Goal: Task Accomplishment & Management: Complete application form

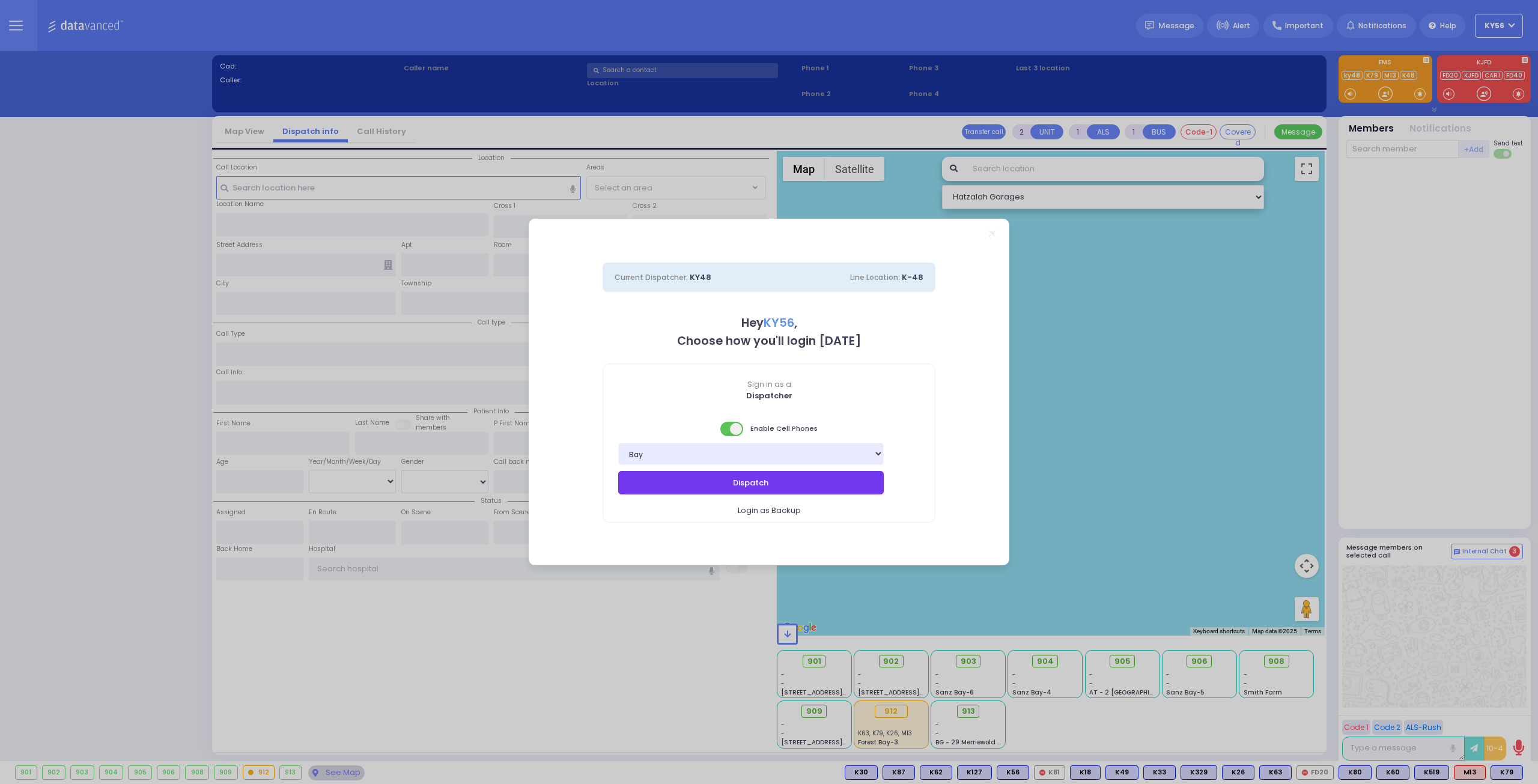
click at [756, 481] on button "Dispatch" at bounding box center [751, 482] width 265 height 23
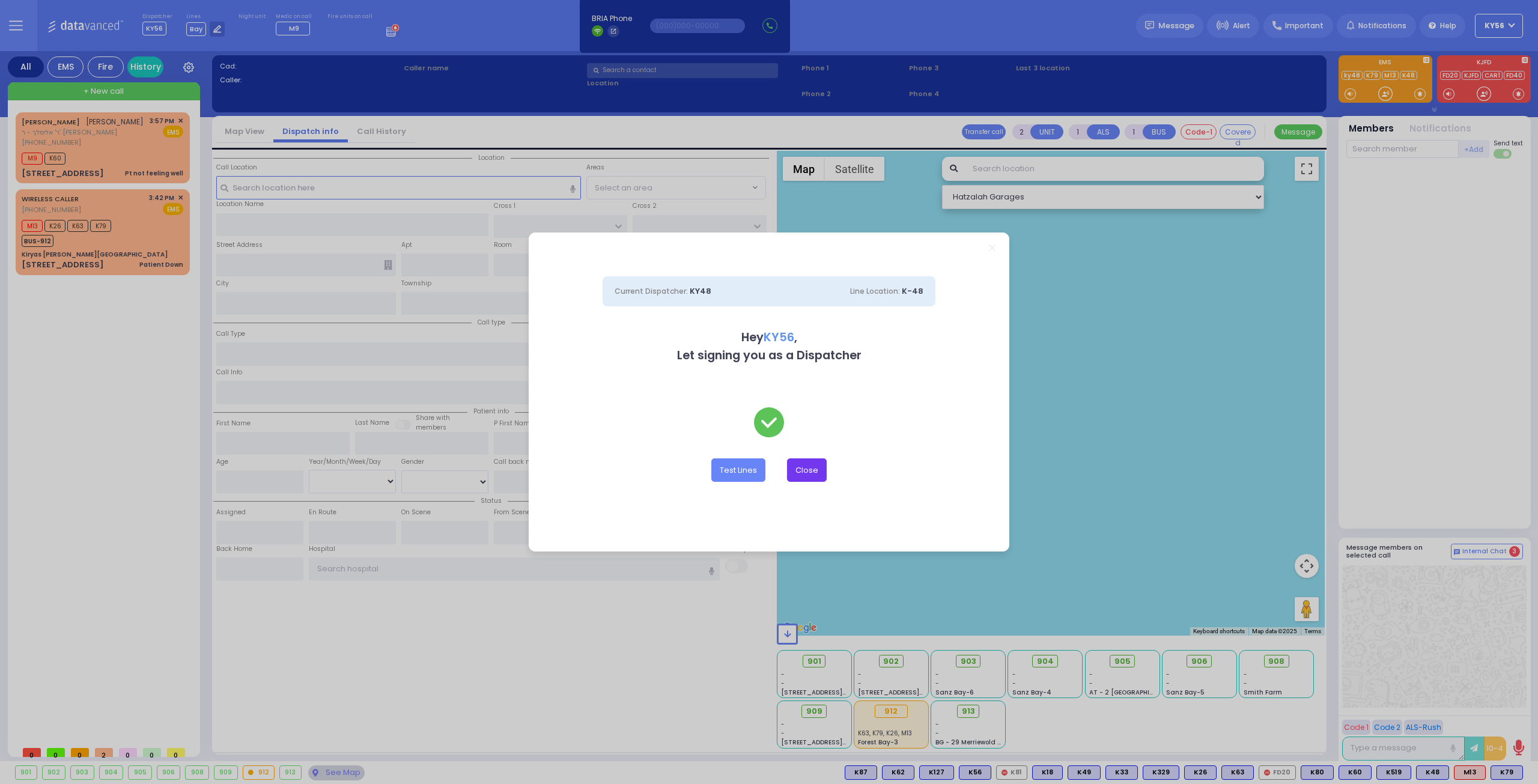
click at [799, 469] on button "Close" at bounding box center [806, 469] width 39 height 23
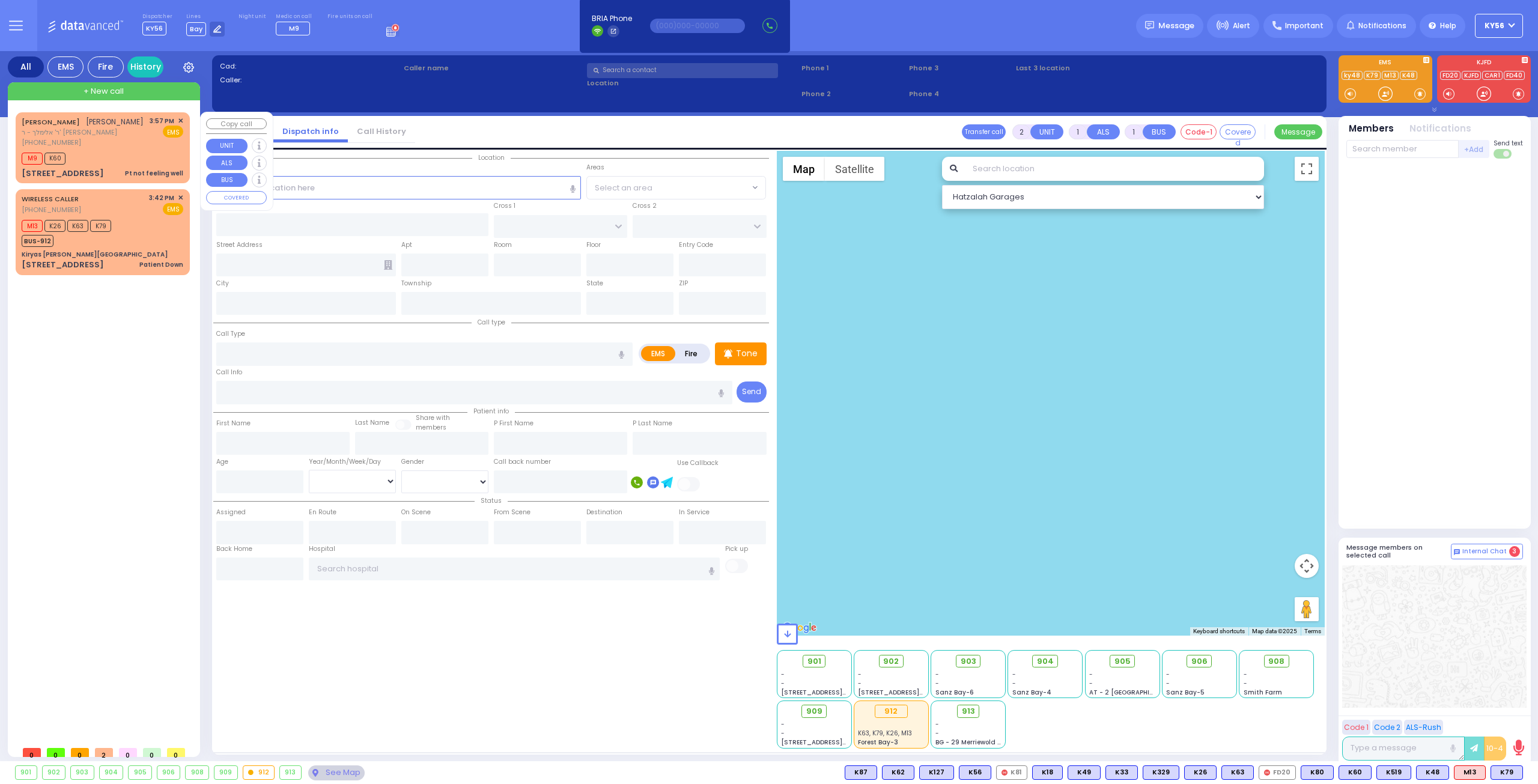
click at [120, 165] on div "M9 K60" at bounding box center [102, 157] width 162 height 15
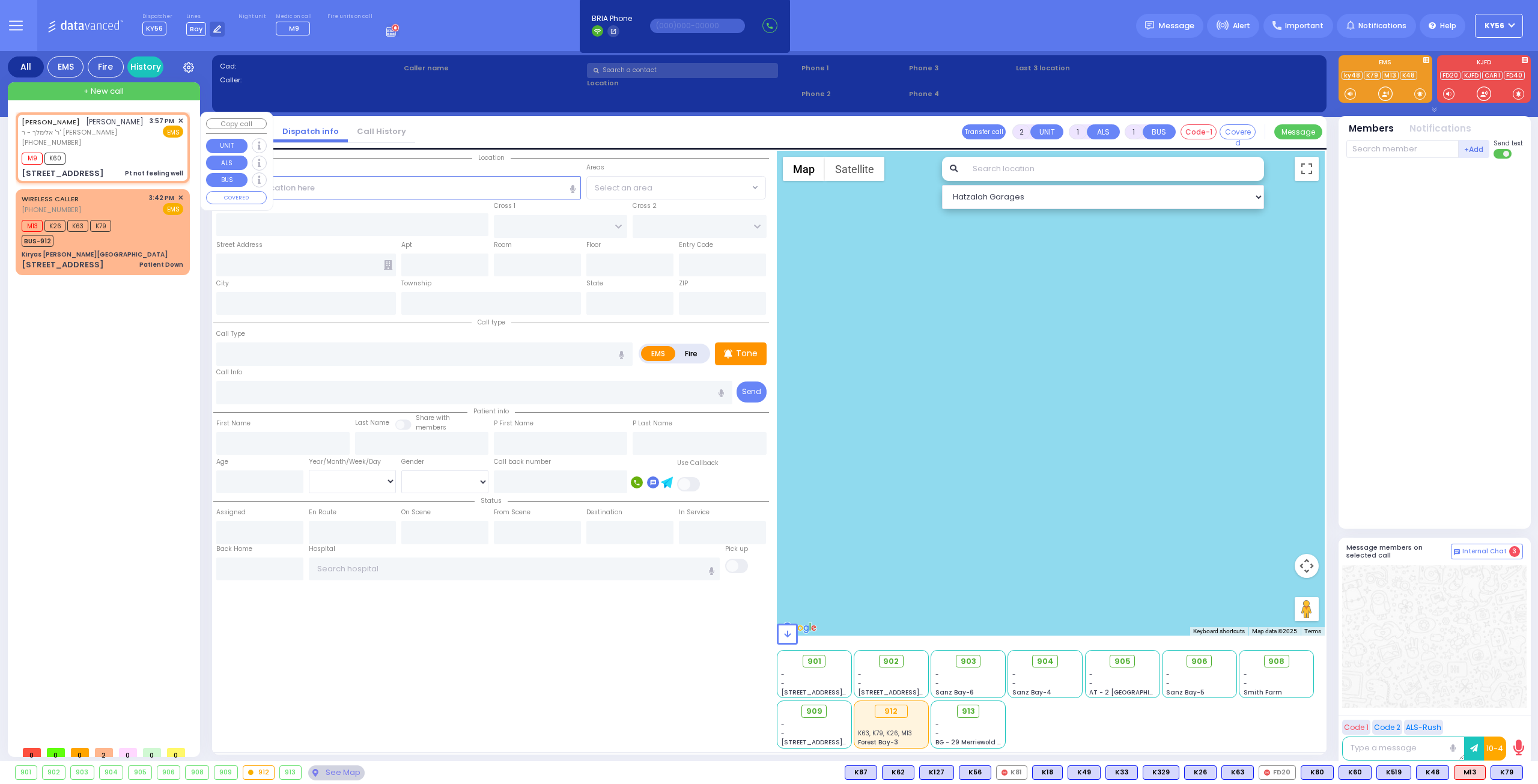
type input "1"
type input "0"
select select
type input "Pt not feeling well"
radio input "true"
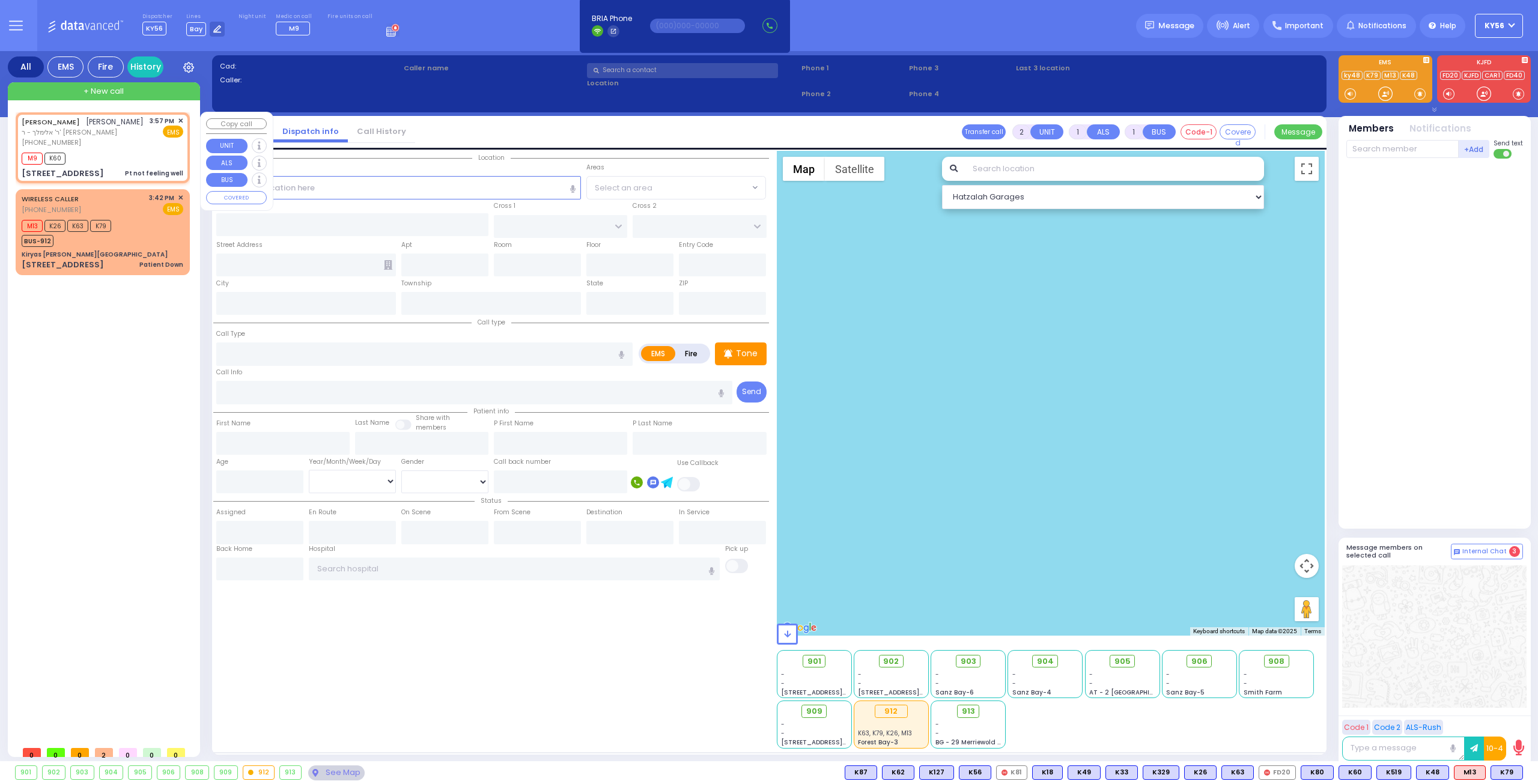
type input "ELIEZER ZUSYA"
type input "[PERSON_NAME]"
select select
type input "15:57"
type input "16:00"
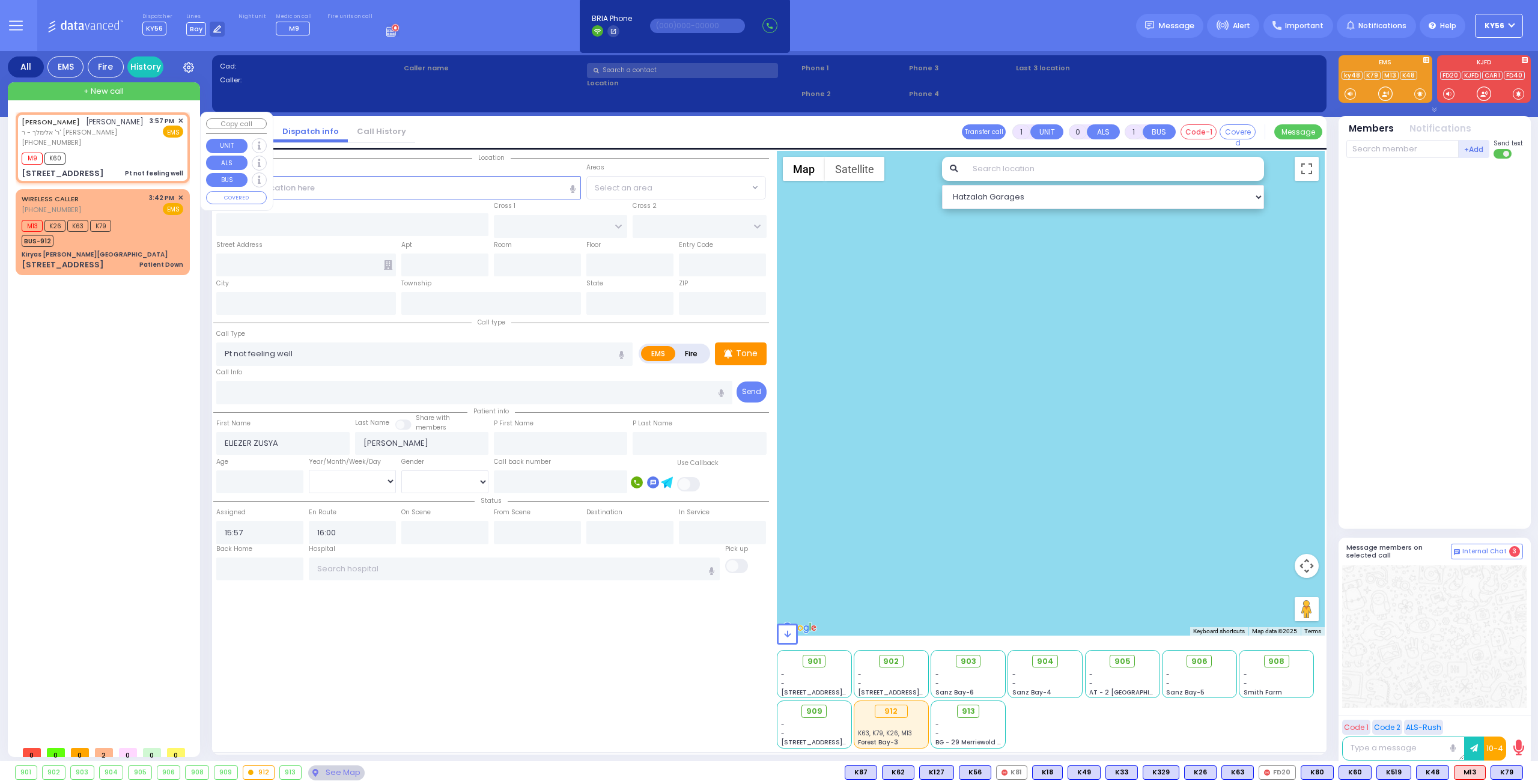
type input "YOEL KLEIN BLVD"
type input "MERON DR"
type input "[STREET_ADDRESS]"
type input "101"
type input "Monroe"
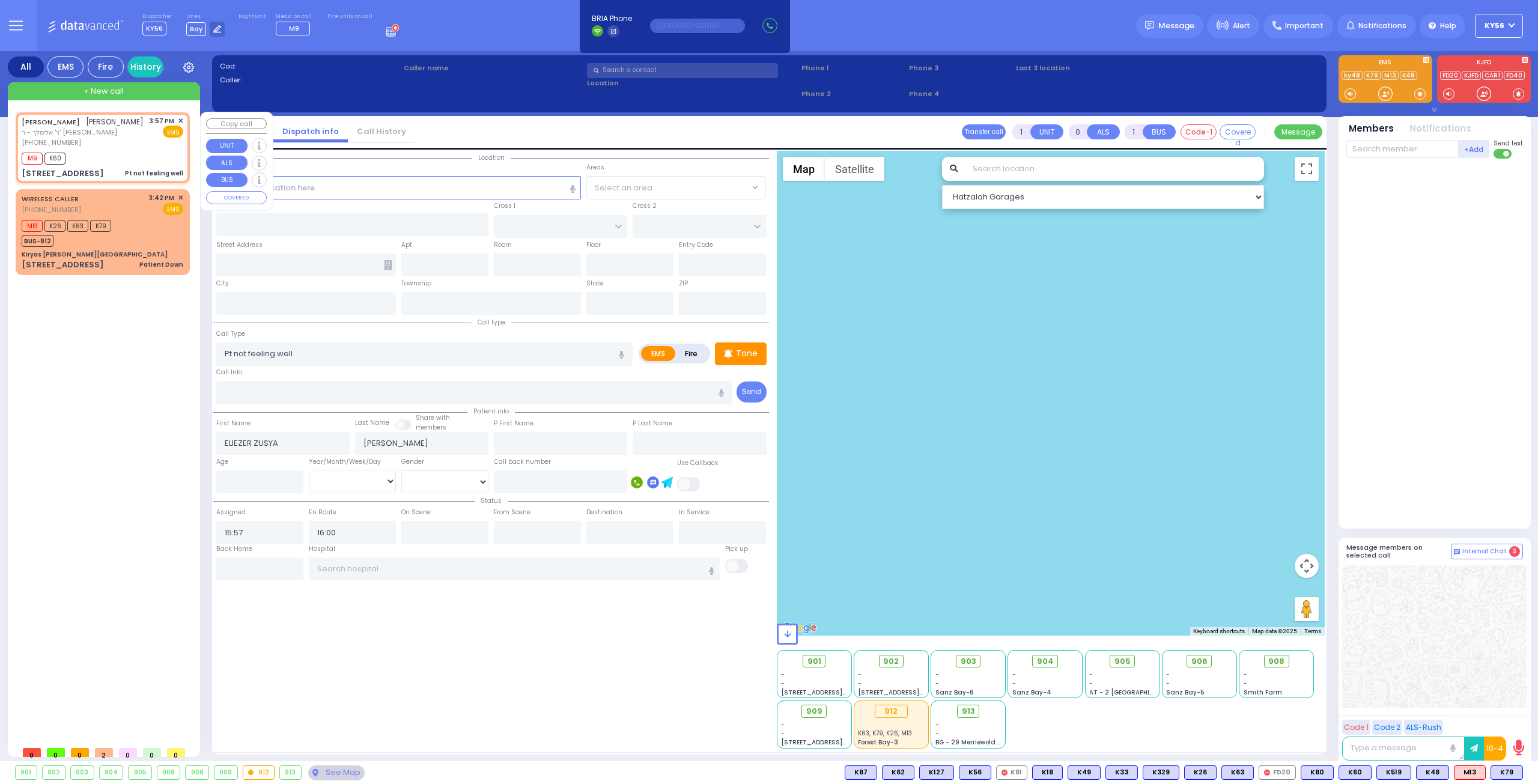
type input "[US_STATE]"
type input "10950"
select select "SECTION 6"
select select "Hatzalah Garages"
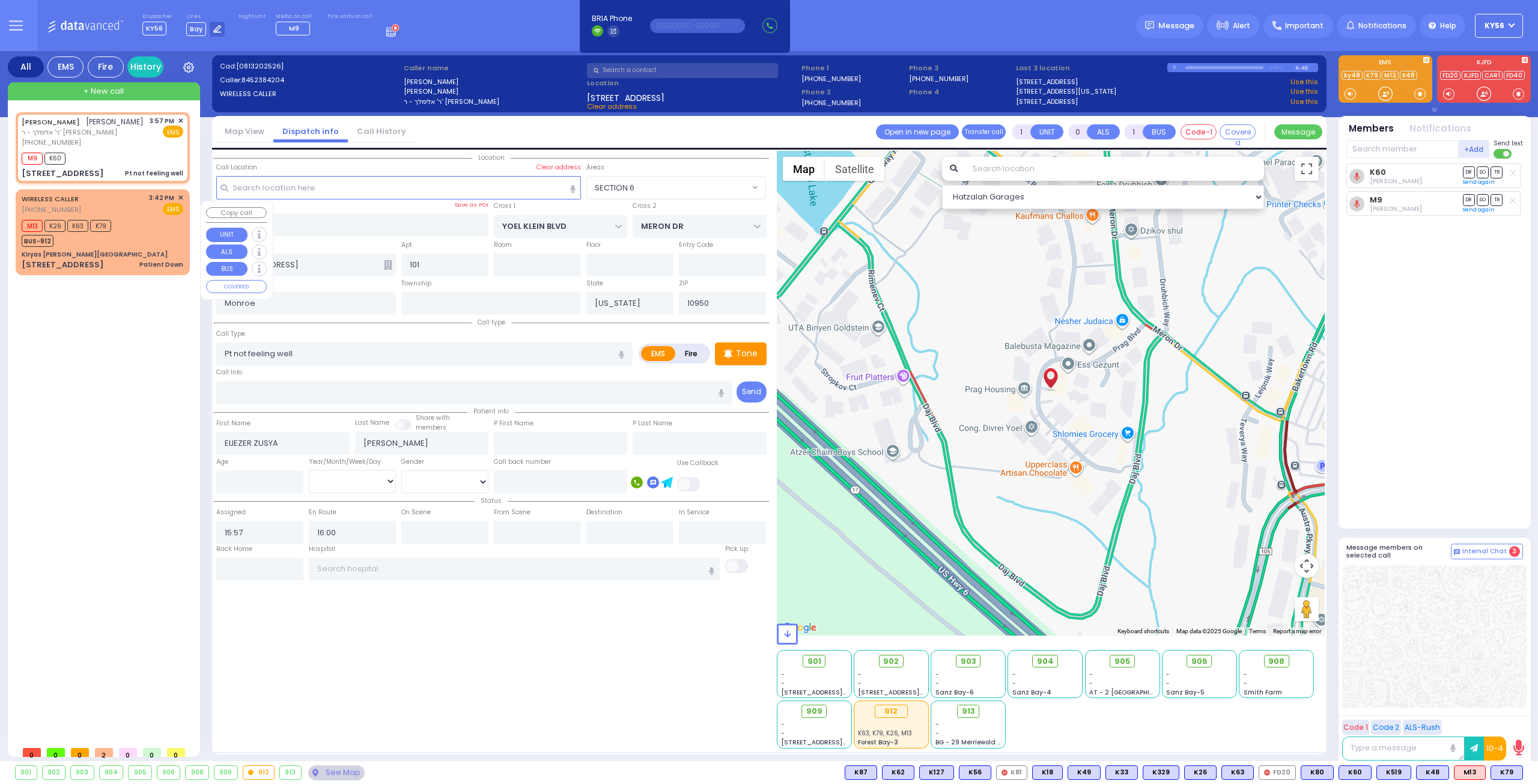
click at [113, 247] on div "M13 K26 K63 K79 BUS-912" at bounding box center [68, 232] width 94 height 30
type input "6"
select select
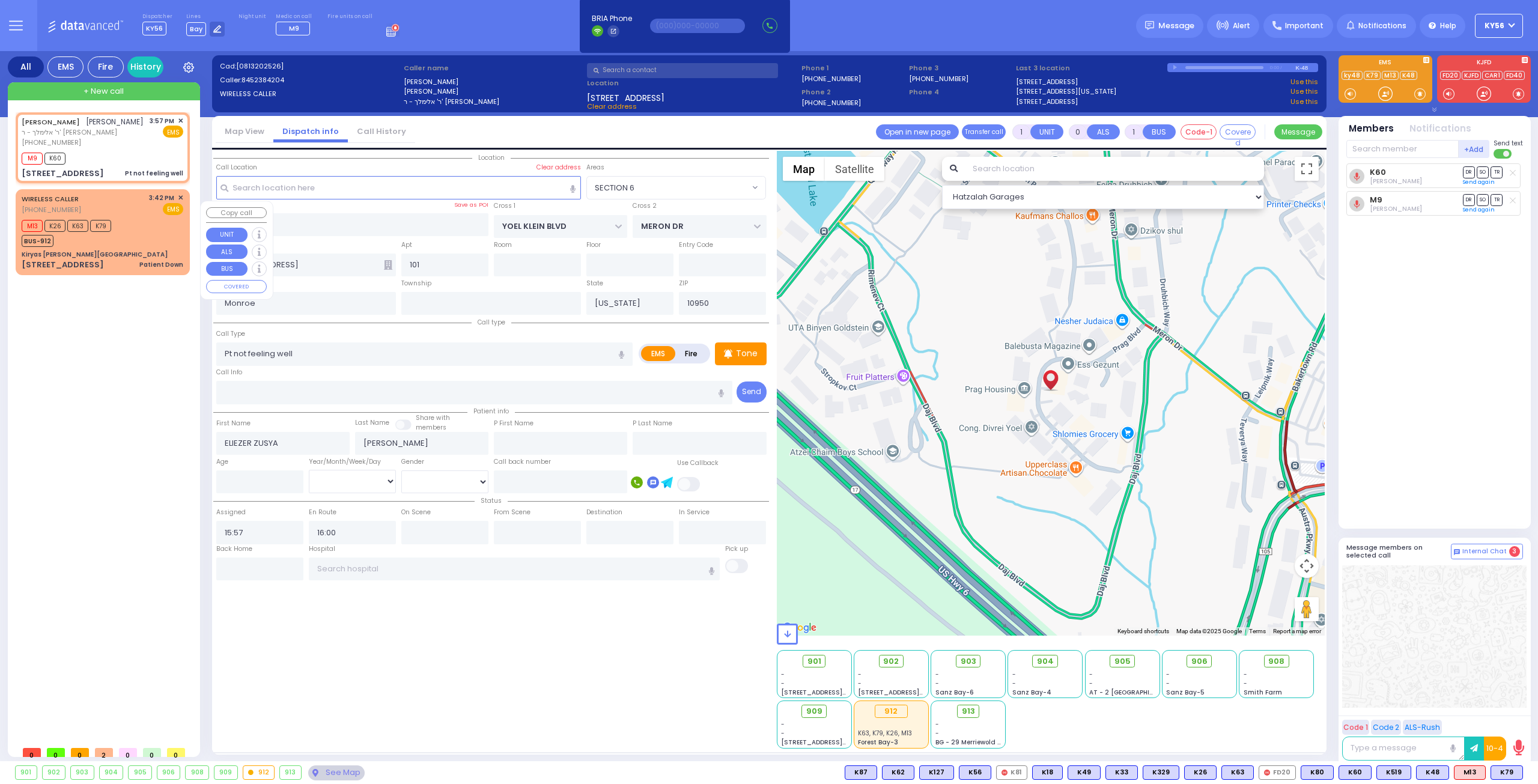
type input "Patient Down"
radio input "true"
type input "shefa"
type input "Miriam"
type input "Ungar"
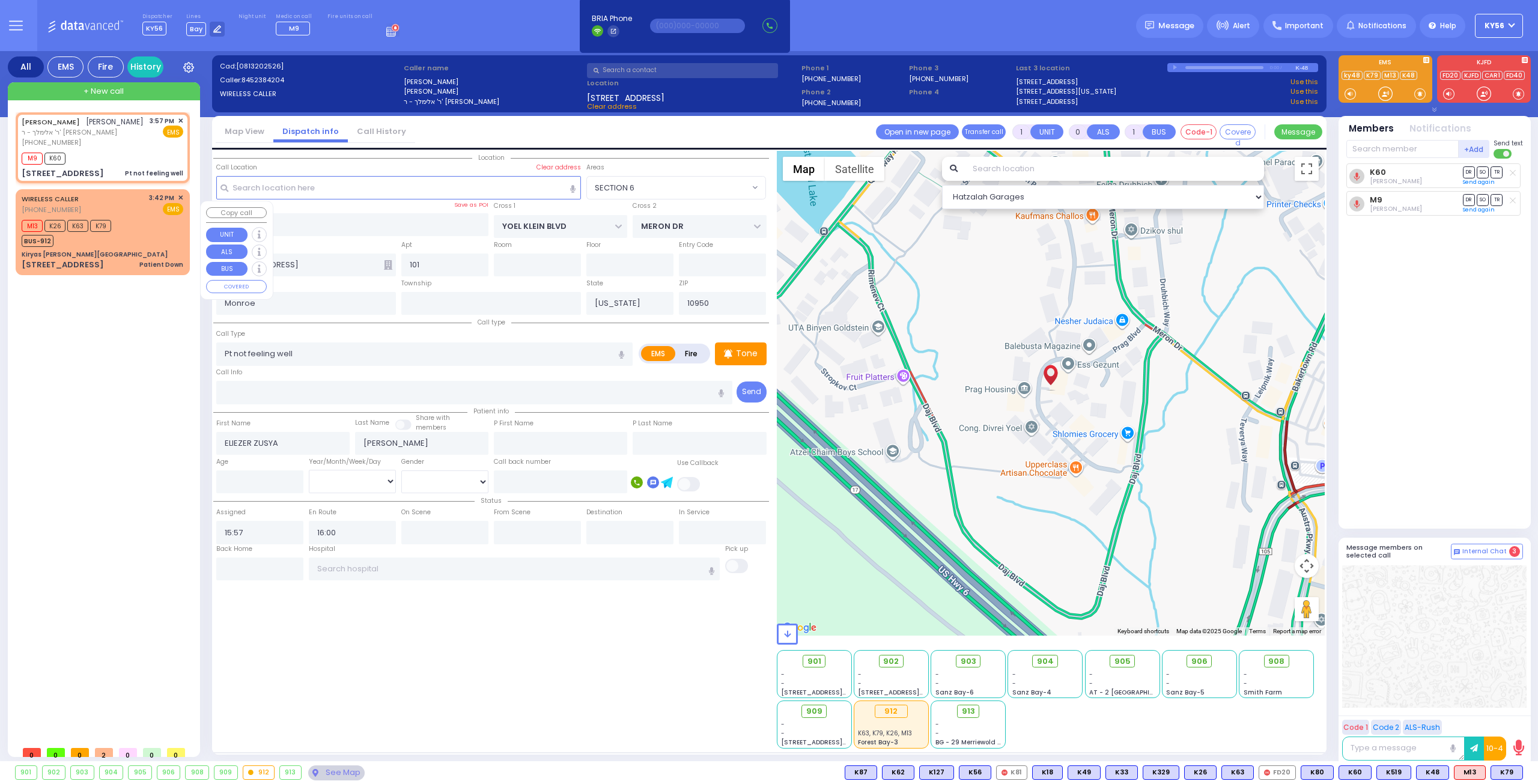
type input "23"
select select "Year"
select select "[DEMOGRAPHIC_DATA]"
type input "15:42"
type input "15:44"
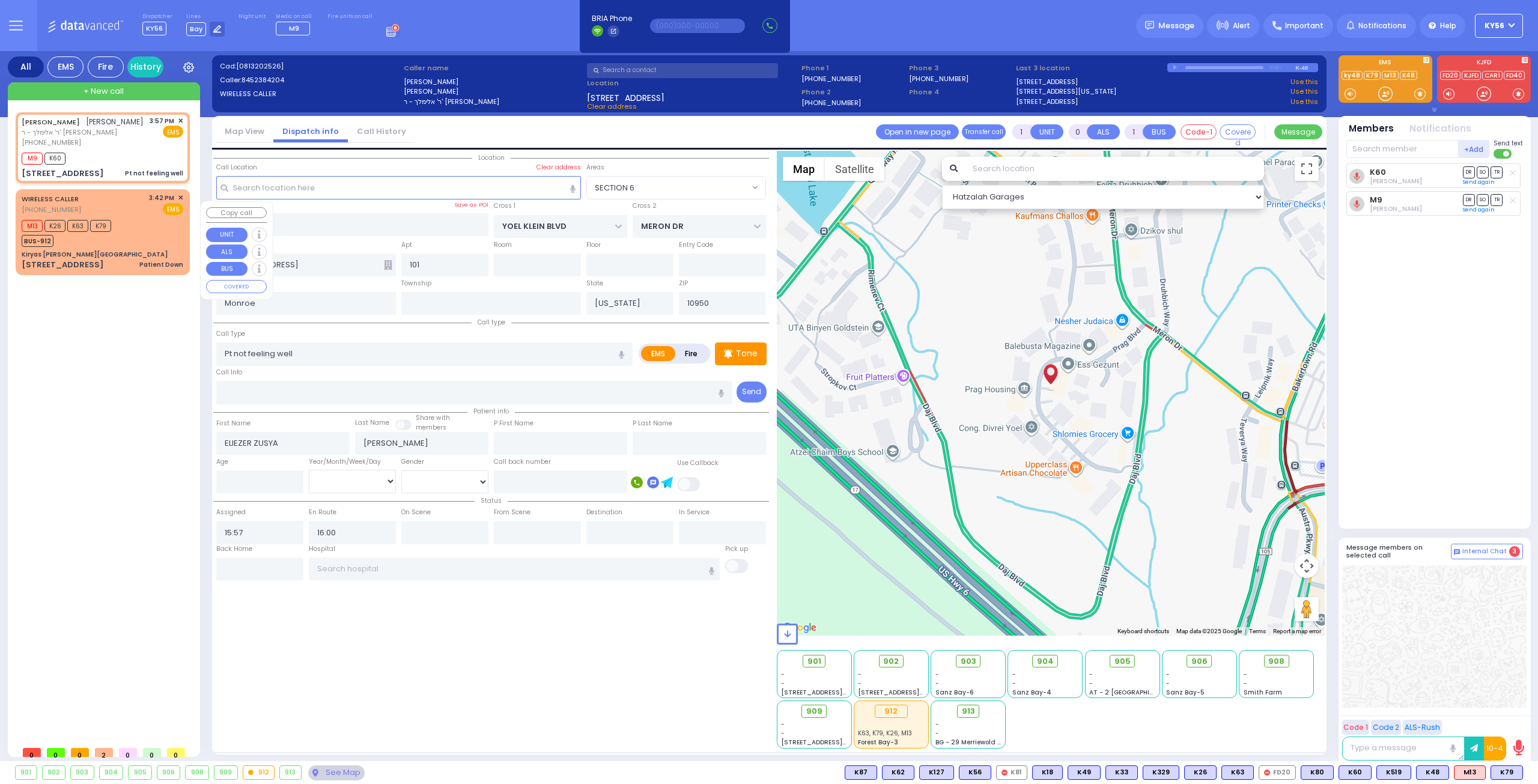
type input "Dr Markowitz"
select select "Hatzalah Garages"
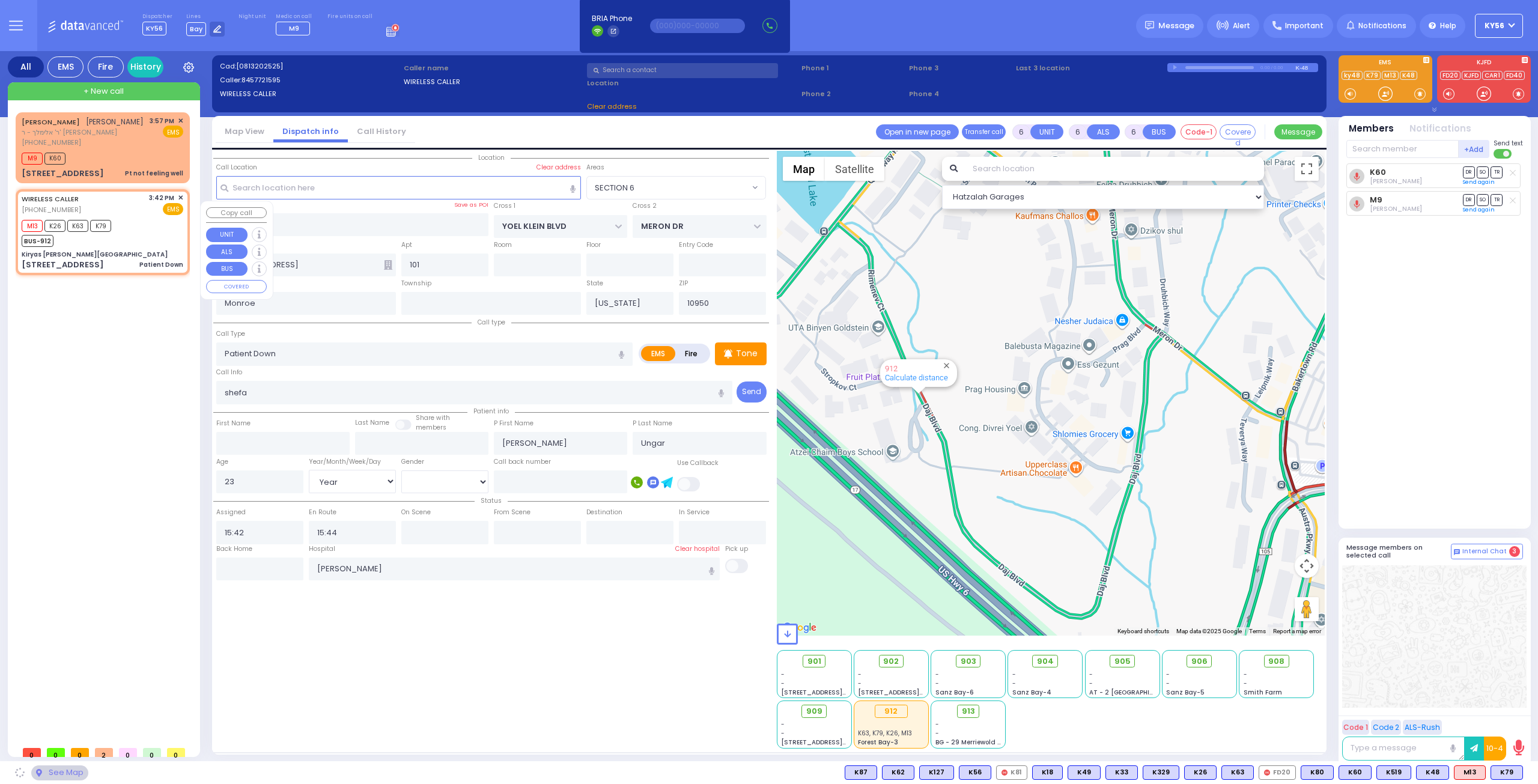
type input "Kiryas Joel Shopping Center"
type input "[PERSON_NAME] DR"
type input "MORDCHE SHER BLVD"
type input "51 Forest Road"
type input "Kiryas Joel"
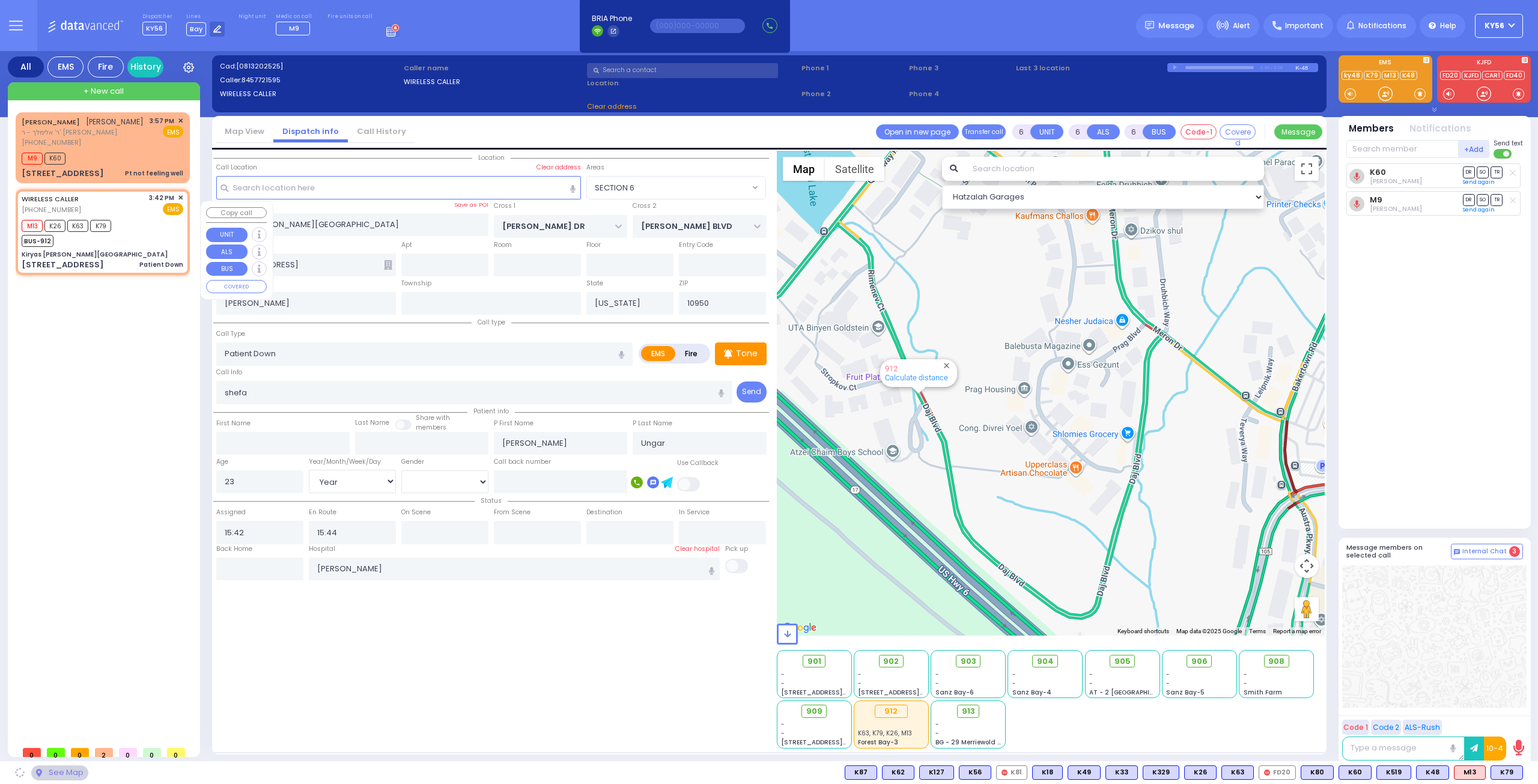
select select "SECTION 2"
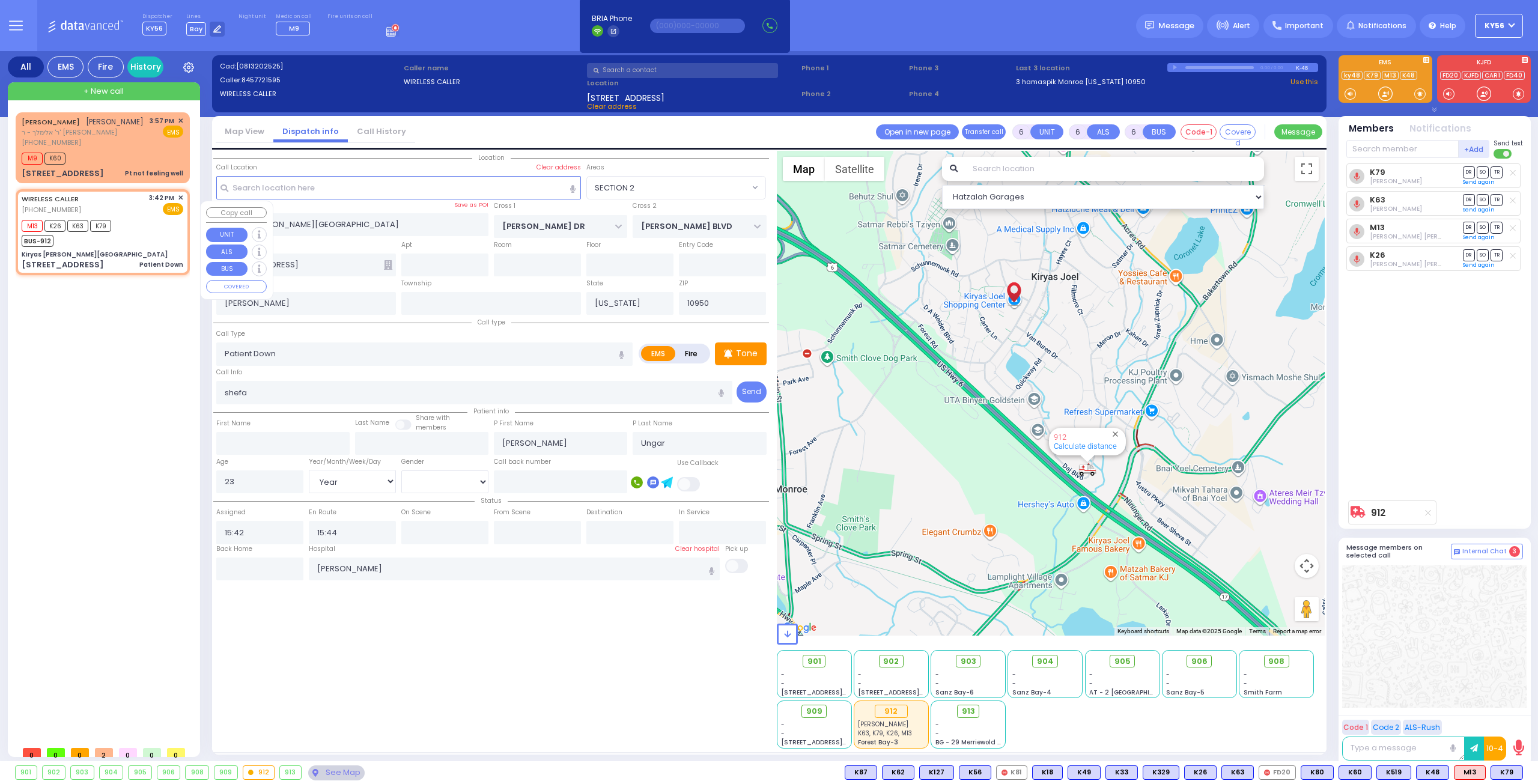
click at [181, 203] on span "✕" at bounding box center [181, 198] width 5 height 11
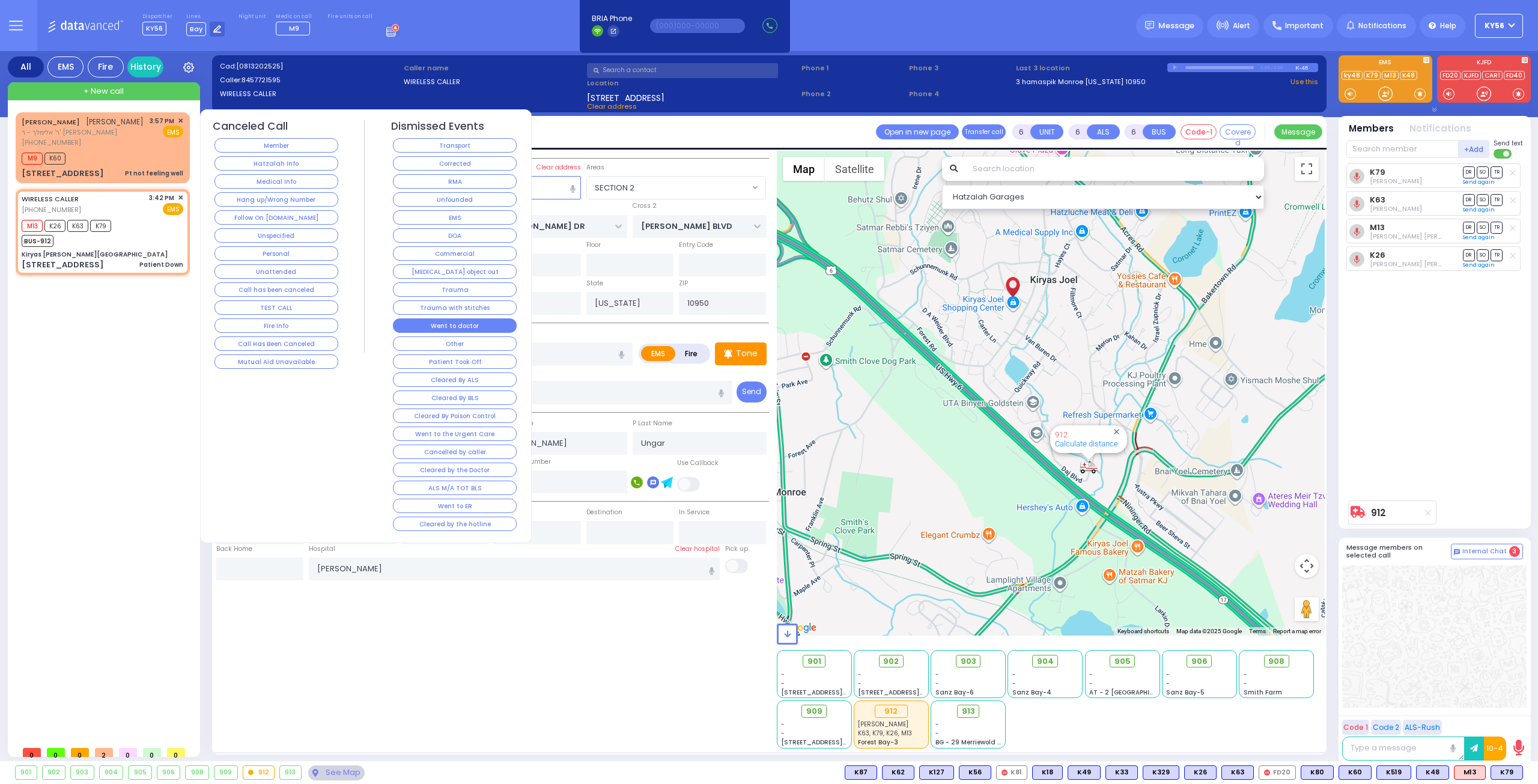
click at [501, 321] on button "Went to doctor" at bounding box center [454, 326] width 123 height 14
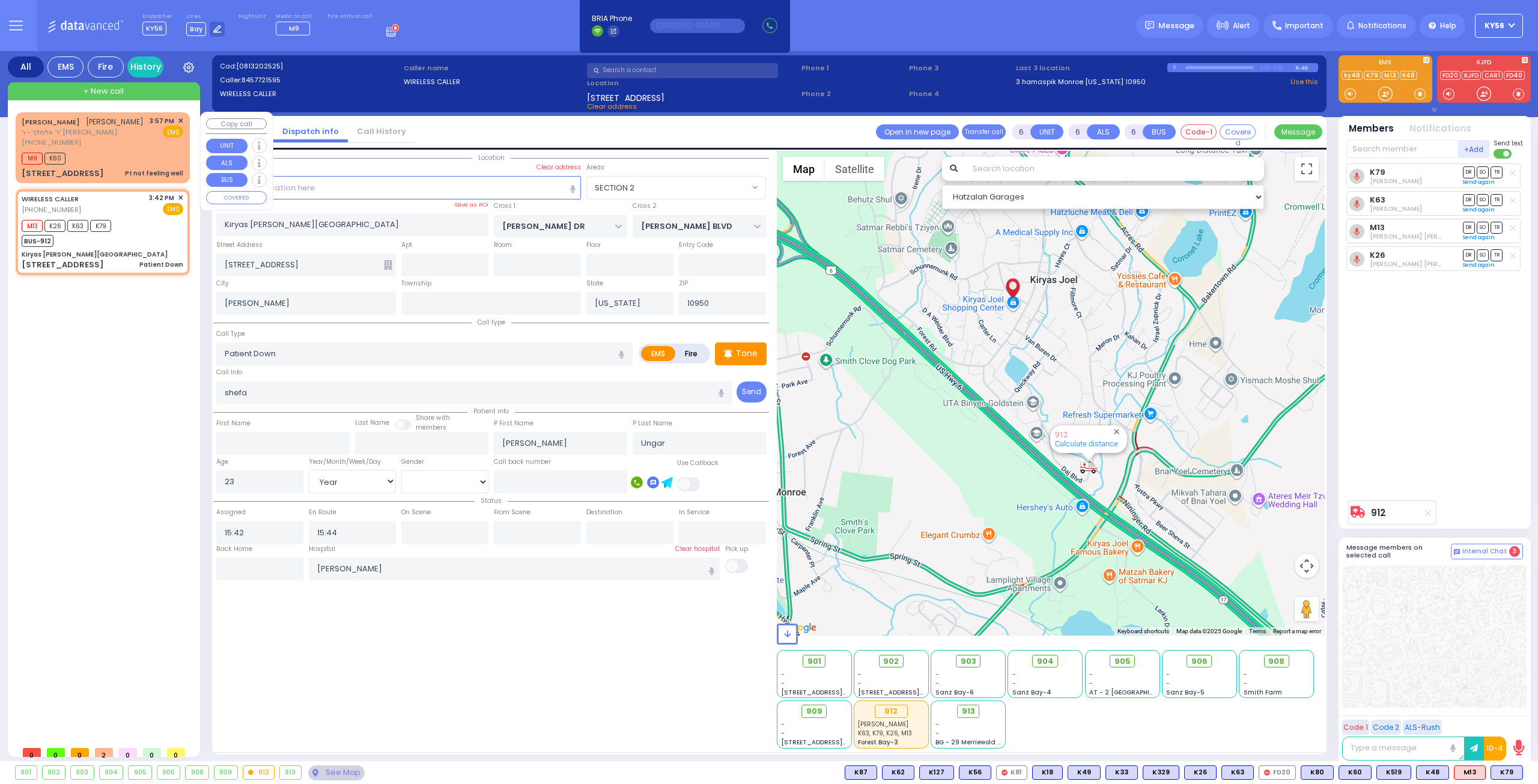
select select
radio input "true"
select select
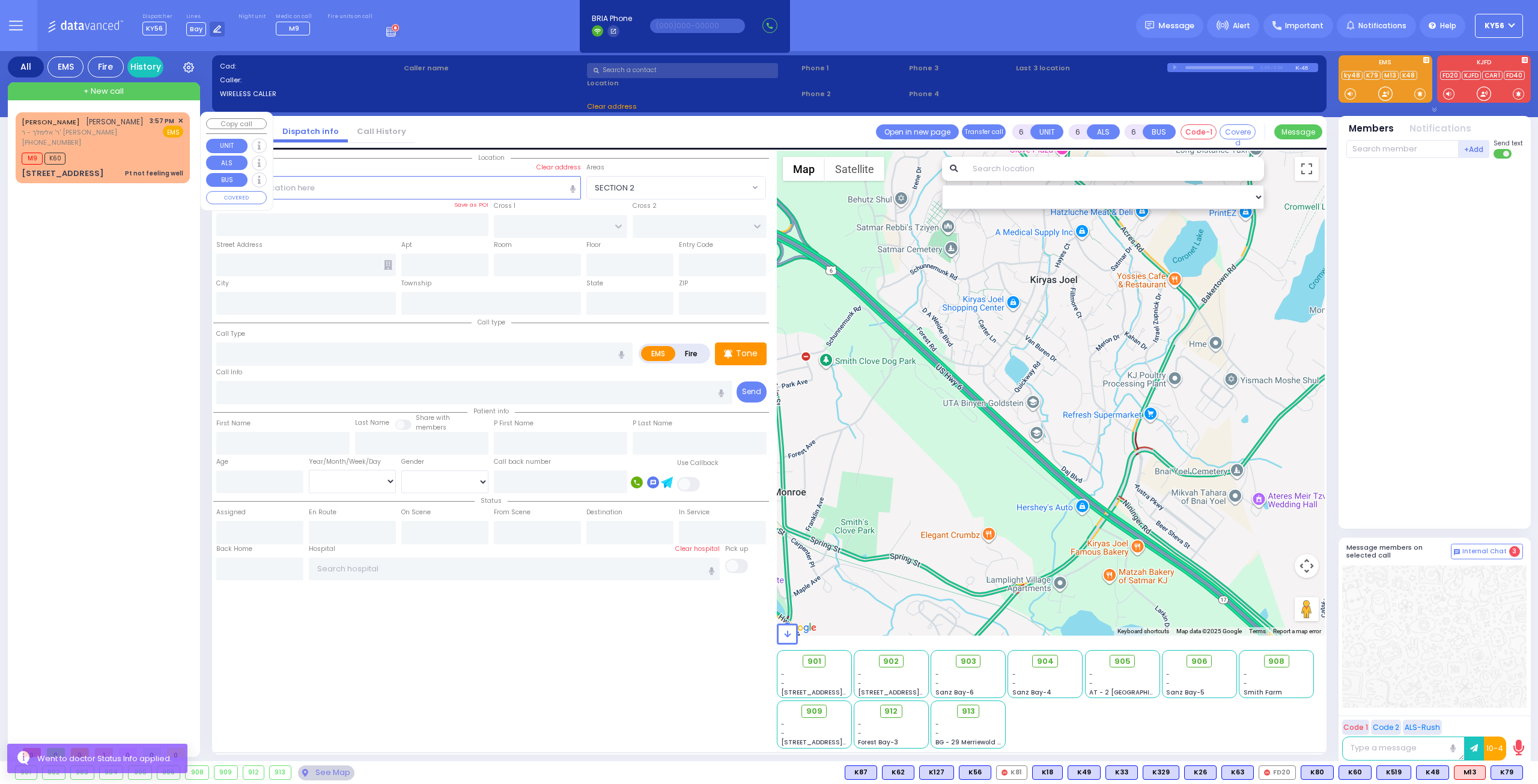
click at [136, 148] on div "(845) 238-4204" at bounding box center [83, 142] width 122 height 11
type input "1"
type input "0"
type input "1"
select select
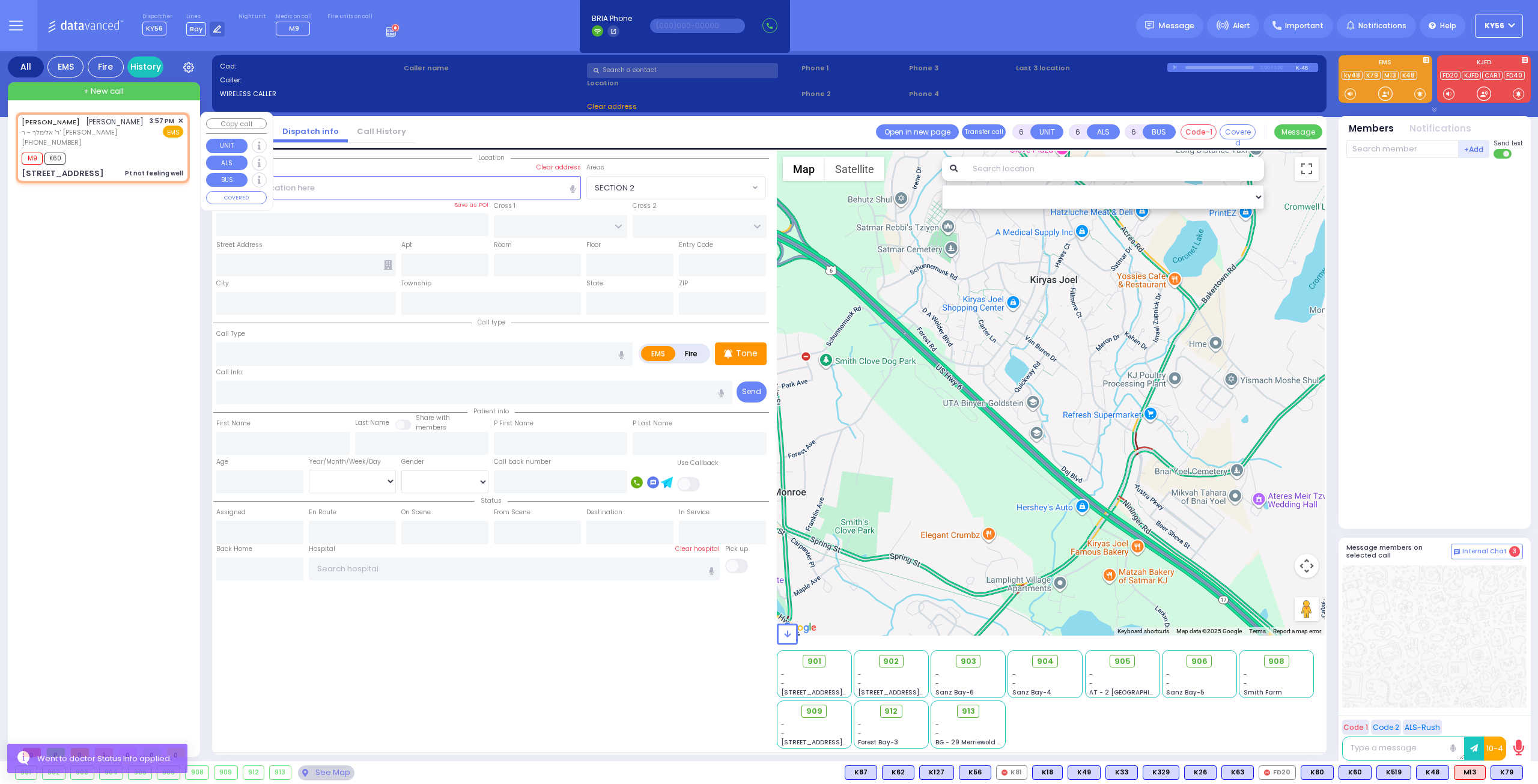
type input "Pt not feeling well"
radio input "true"
type input "ELIEZER ZUSYA"
type input "RUTNER"
select select
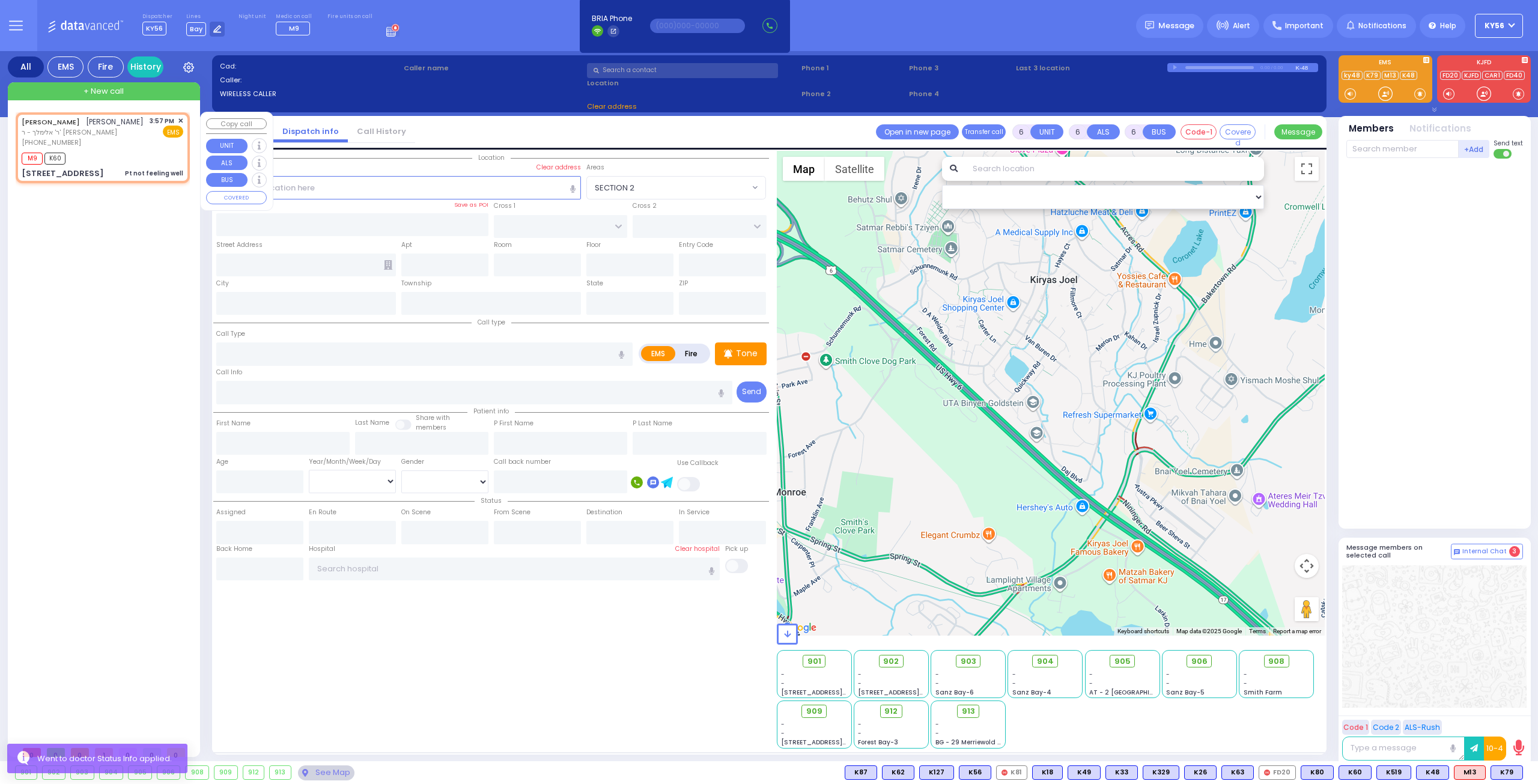
type input "15:57"
type input "16:00"
type input "YOEL KLEIN BLVD"
type input "MERON DR"
type input "15 PRAG BLVD"
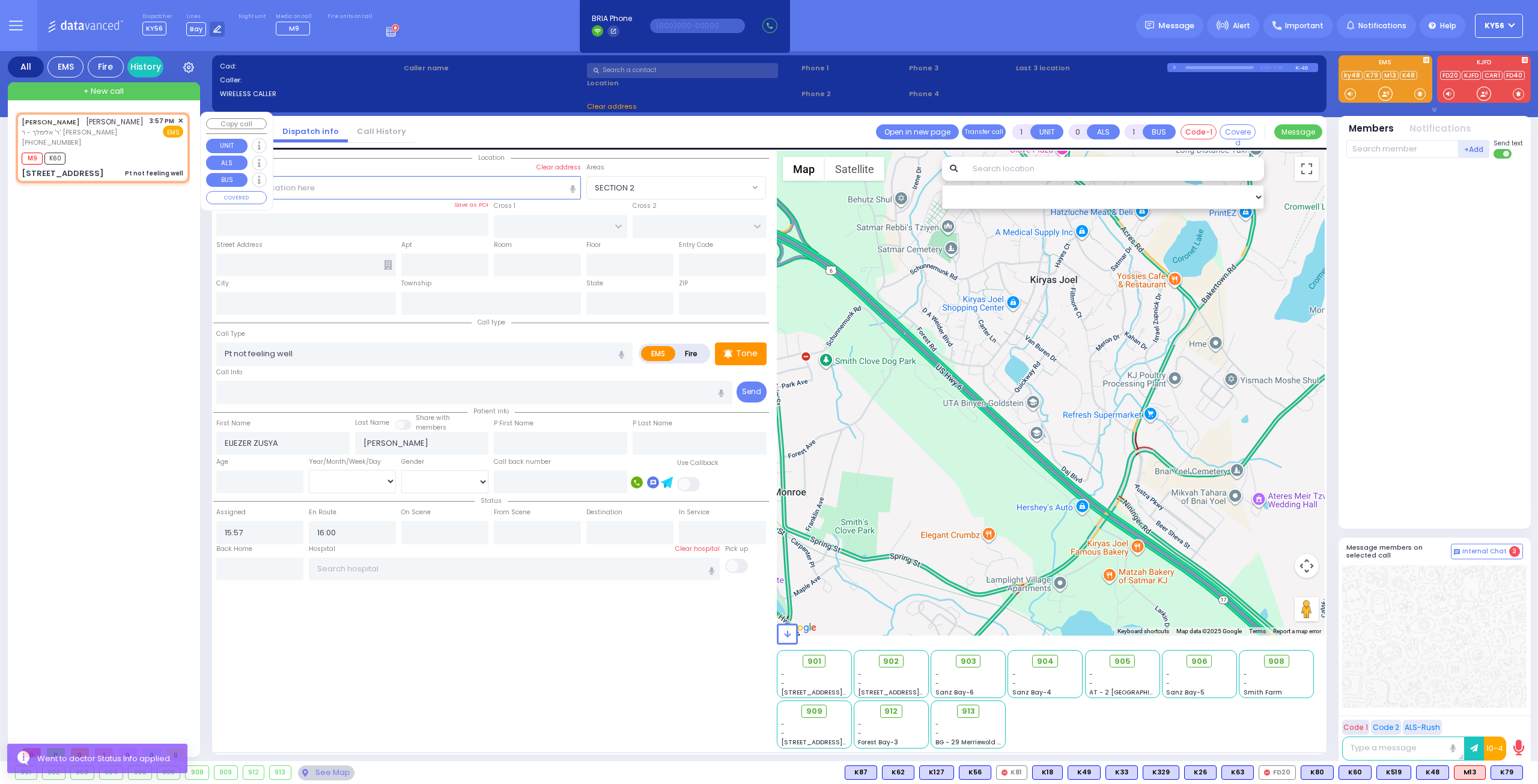
type input "101"
type input "Monroe"
type input "[US_STATE]"
type input "10950"
select select "SECTION 6"
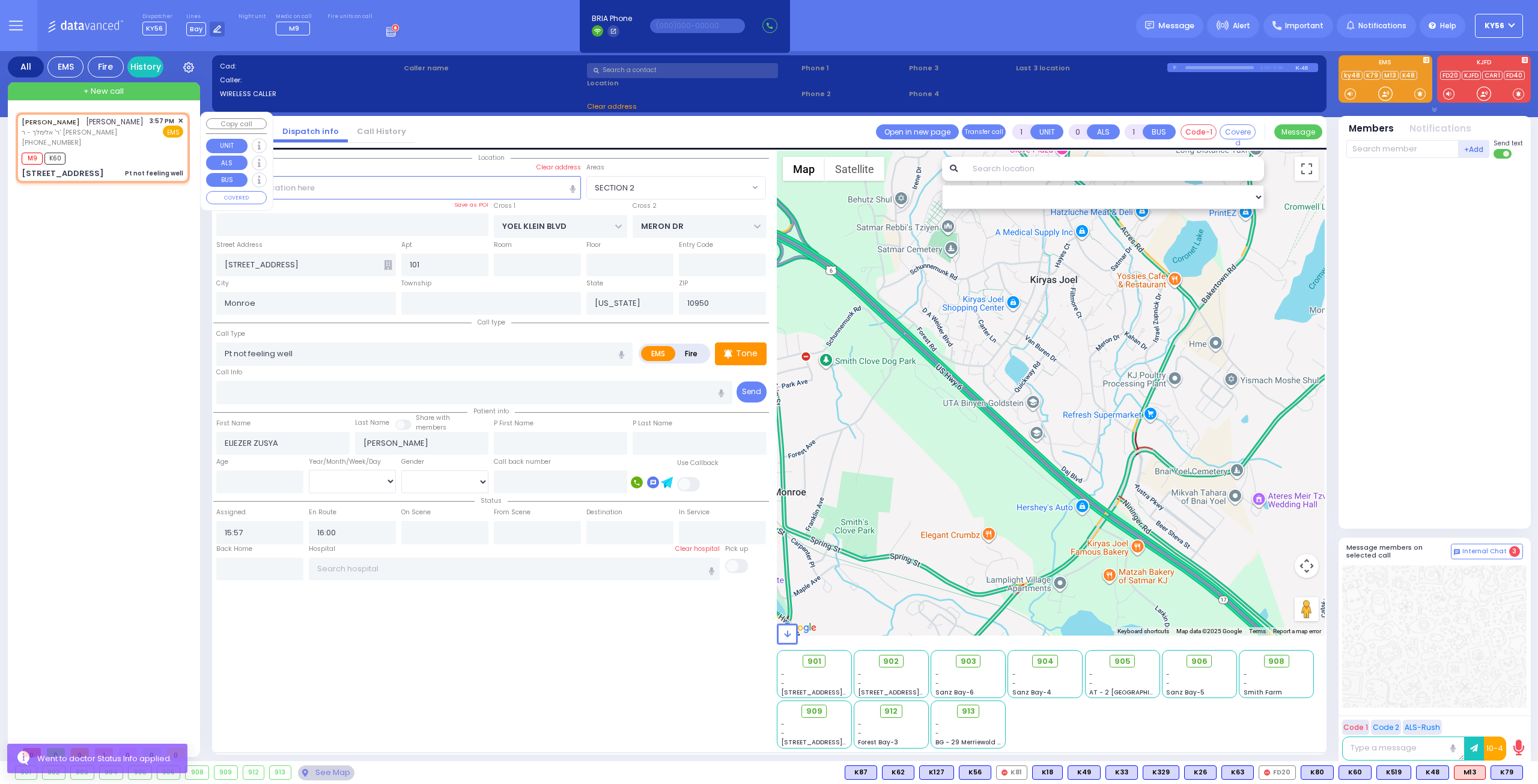
select select "Hatzalah Garages"
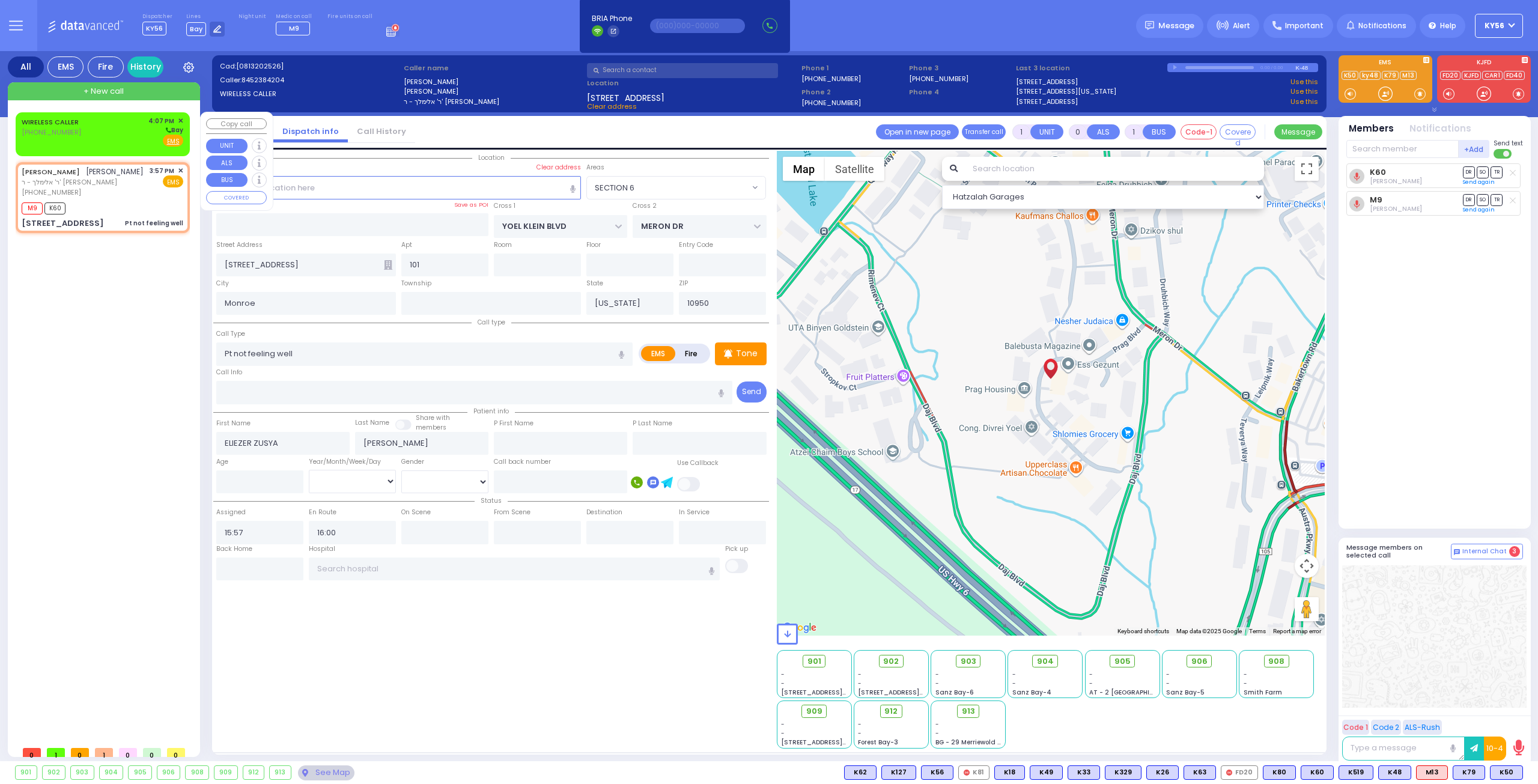
click at [113, 139] on div "WIRELESS CALLER (845) 637-9325 4:07 PM ✕ Bay" at bounding box center [102, 132] width 162 height 32
type input "2"
type input "1"
select select
radio input "true"
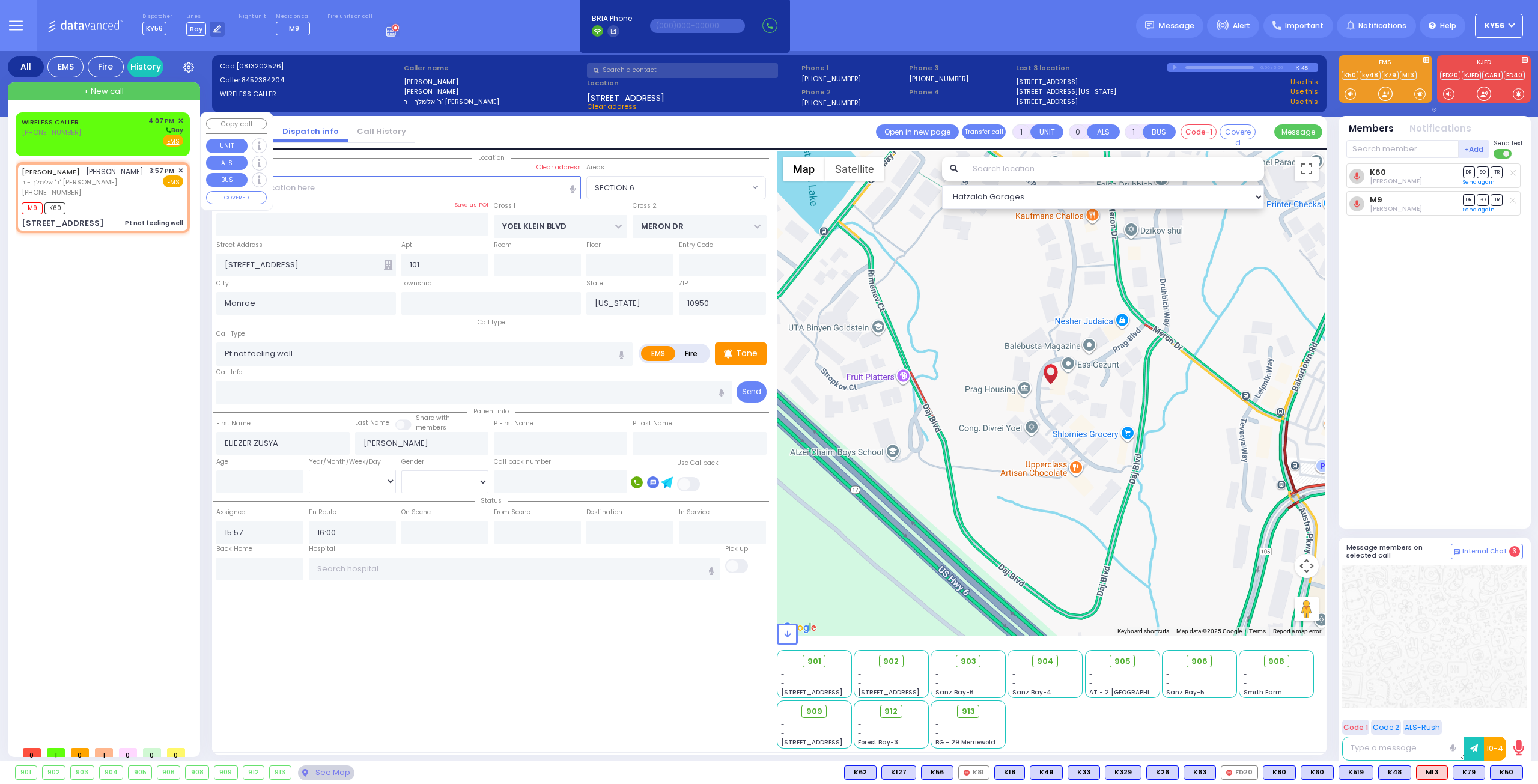
select select
type input "16:07"
select select "Hatzalah Garages"
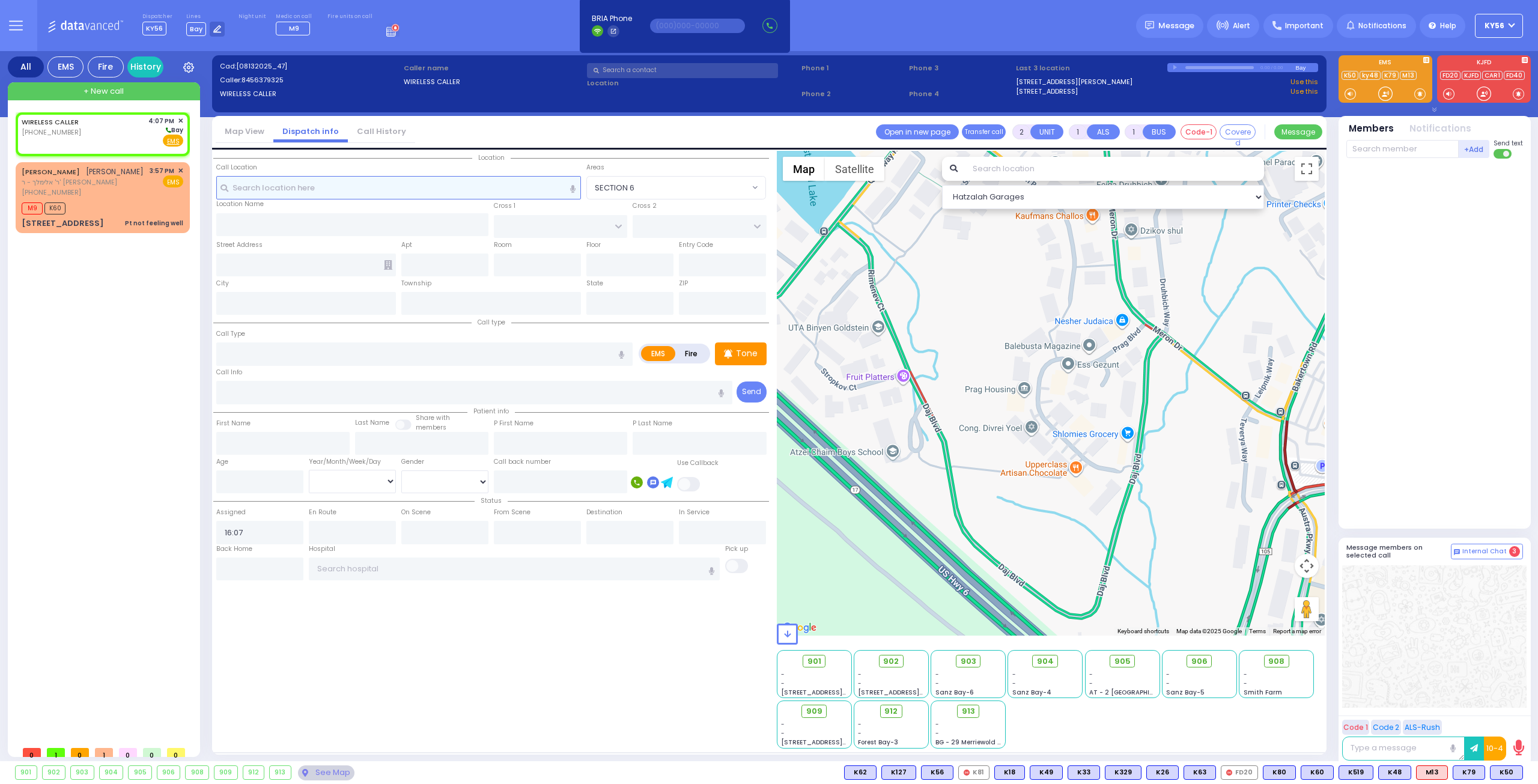
click at [352, 186] on input "text" at bounding box center [399, 187] width 365 height 23
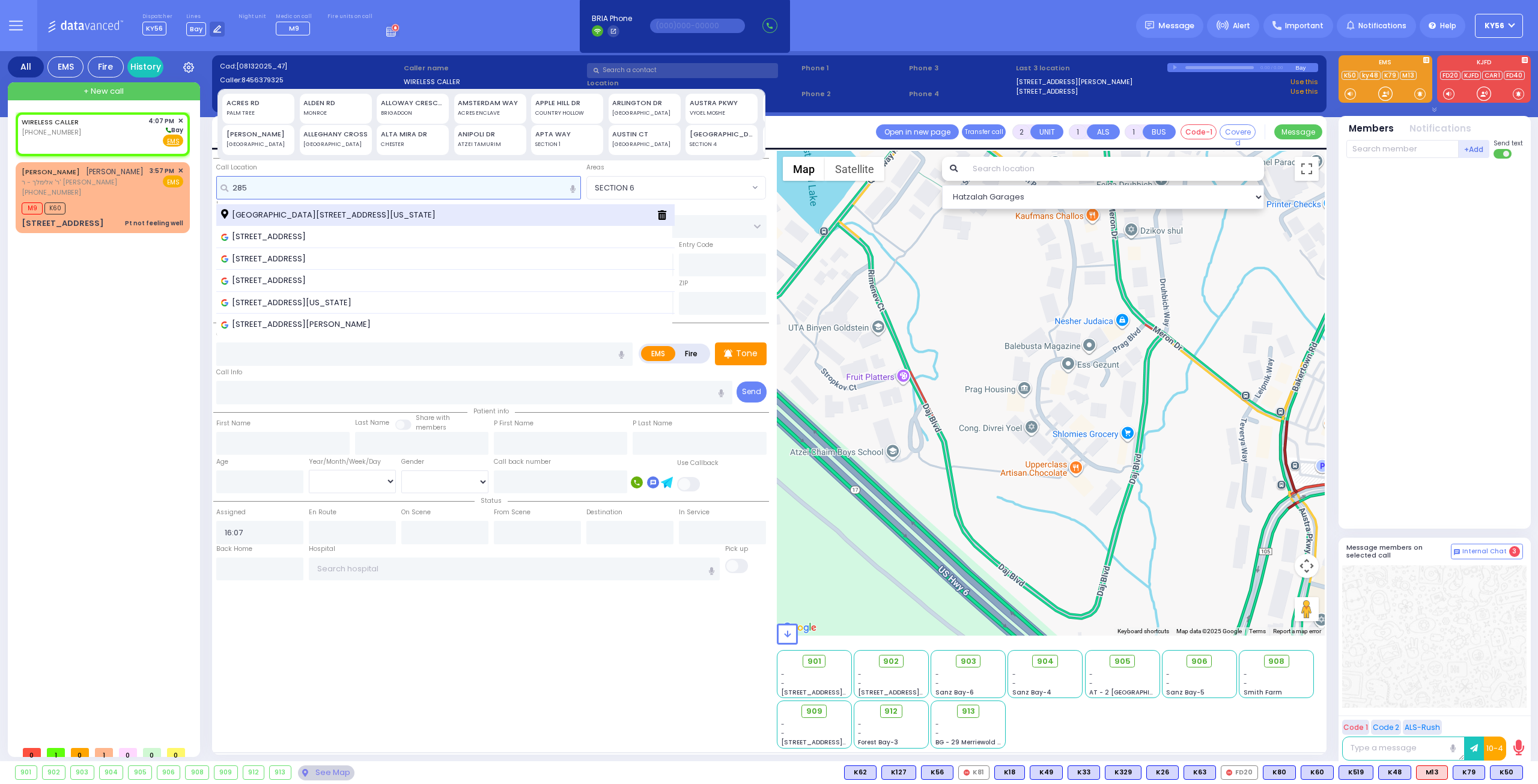
type input "285"
click at [303, 209] on span "285 7 Springs Mountain Road Monroe New York 10950" at bounding box center [330, 215] width 219 height 12
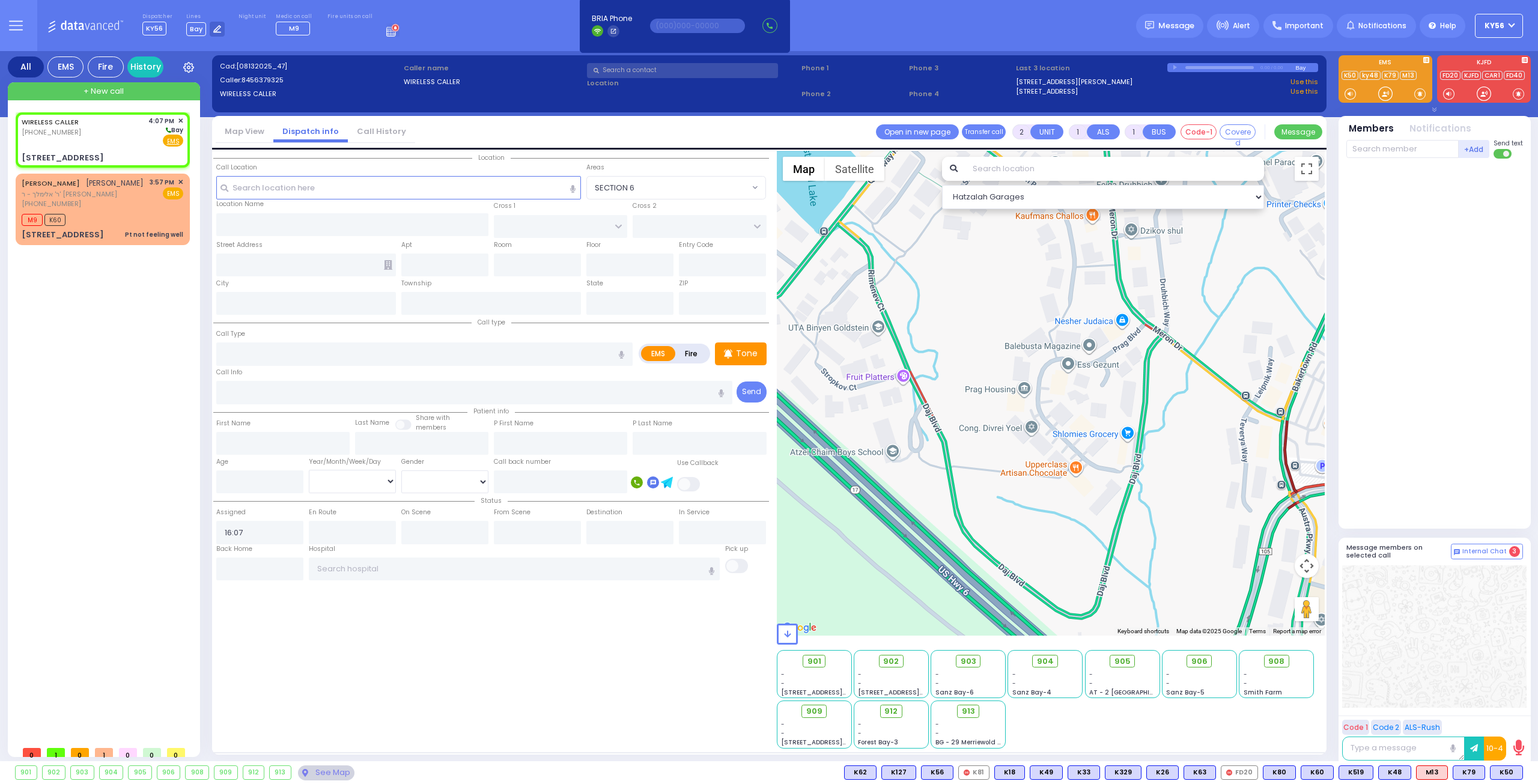
select select
radio input "true"
select select
select select "Hatzalah Garages"
type input "1ST AVE"
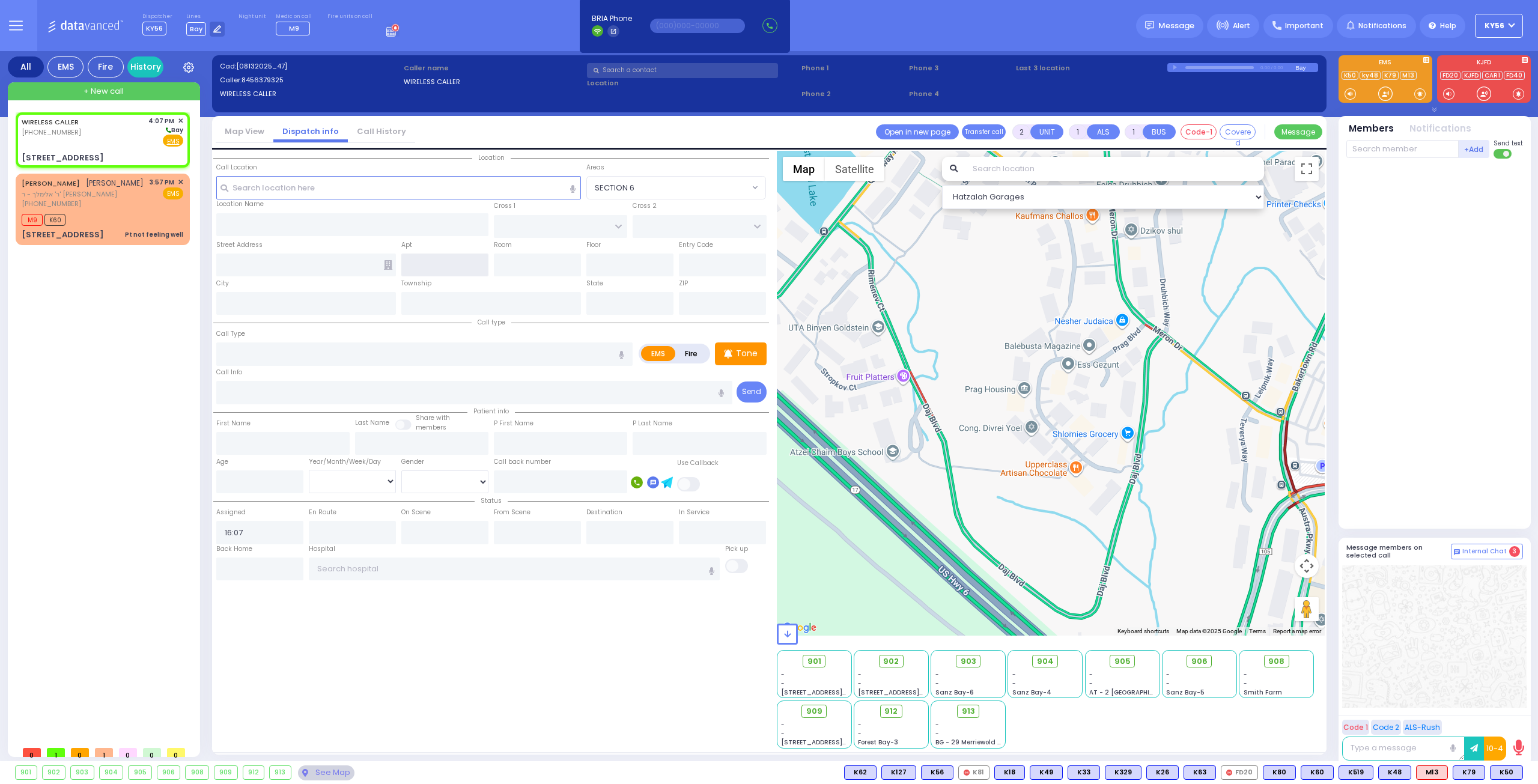
type input "4TH ST"
type input "285 7 Springs Mountain Road"
type input "Monroe"
type input "[US_STATE]"
type input "10950"
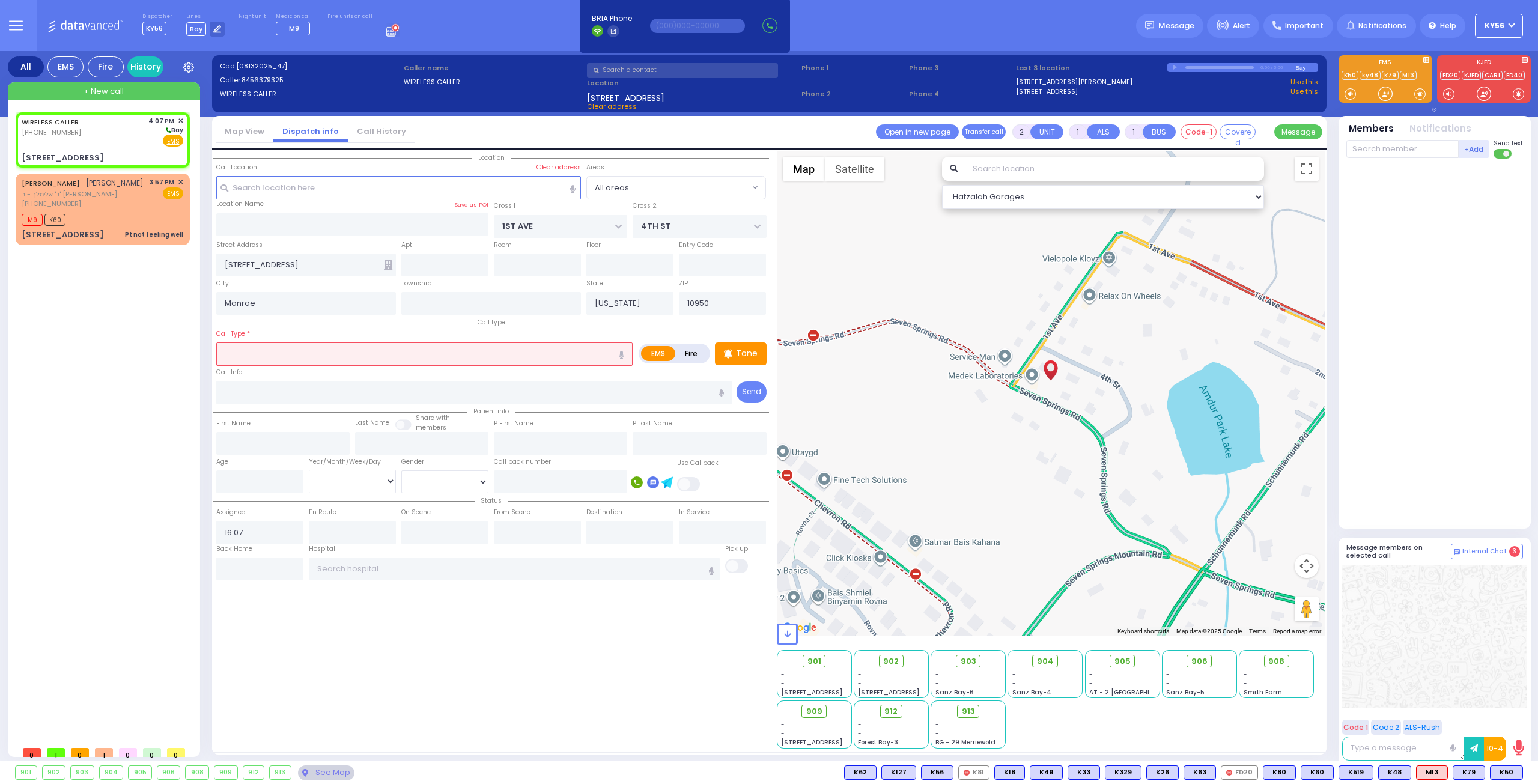
click at [317, 355] on input "text" at bounding box center [424, 353] width 416 height 23
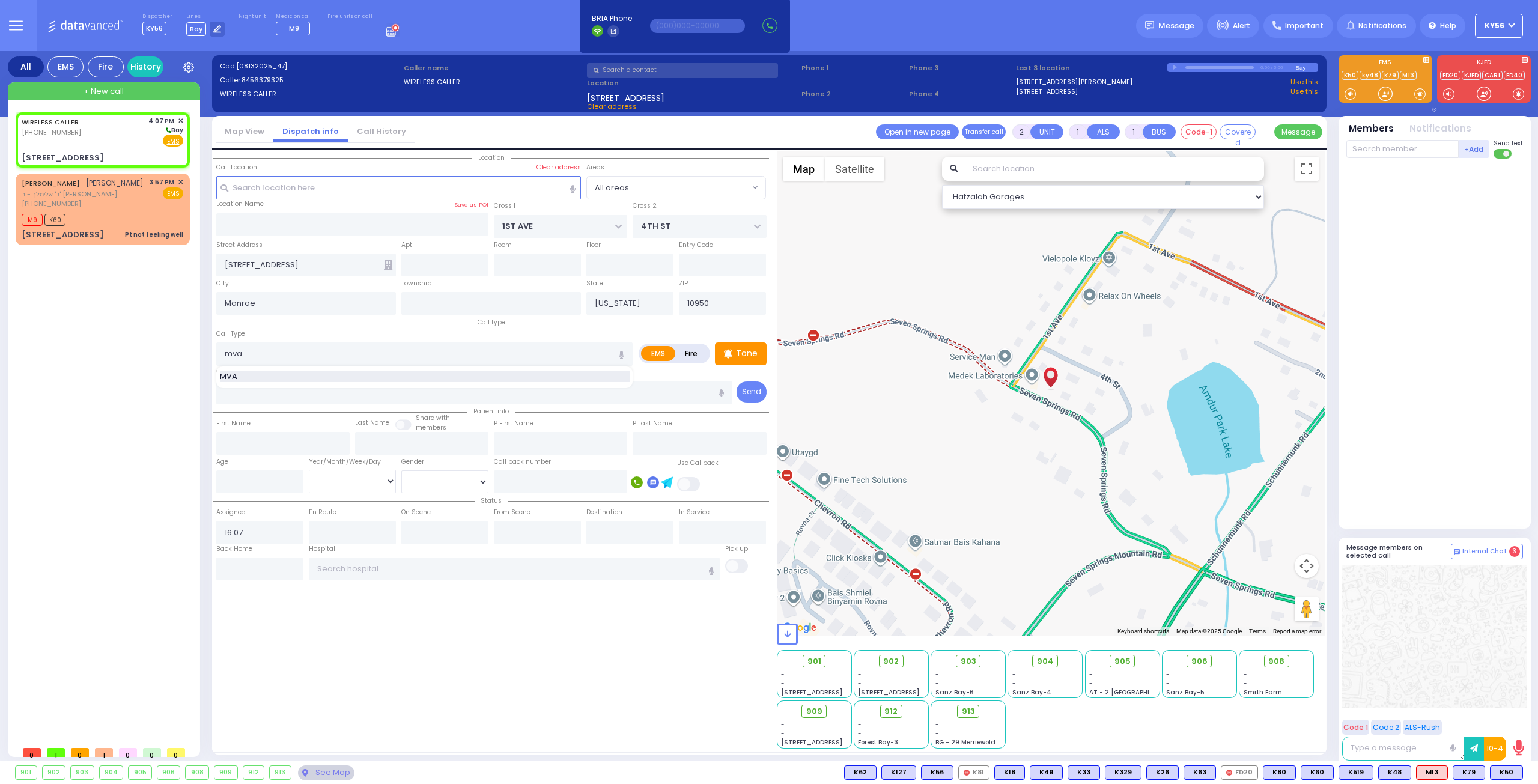
click at [315, 377] on div "MVA" at bounding box center [425, 376] width 410 height 12
type input "MVA"
type input "4"
select select
radio input "true"
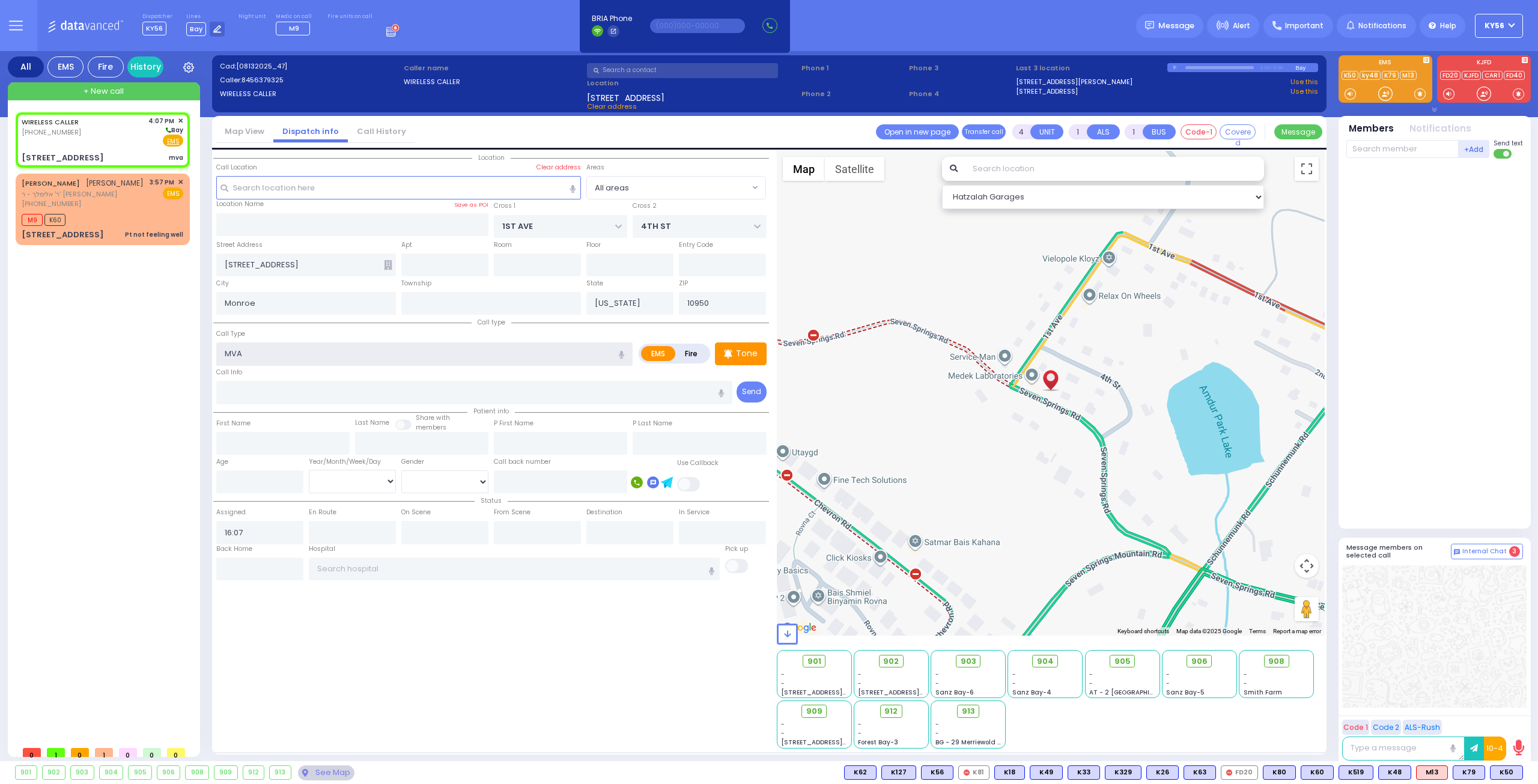
select select
select select "Hatzalah Garages"
select select
radio input "true"
select select
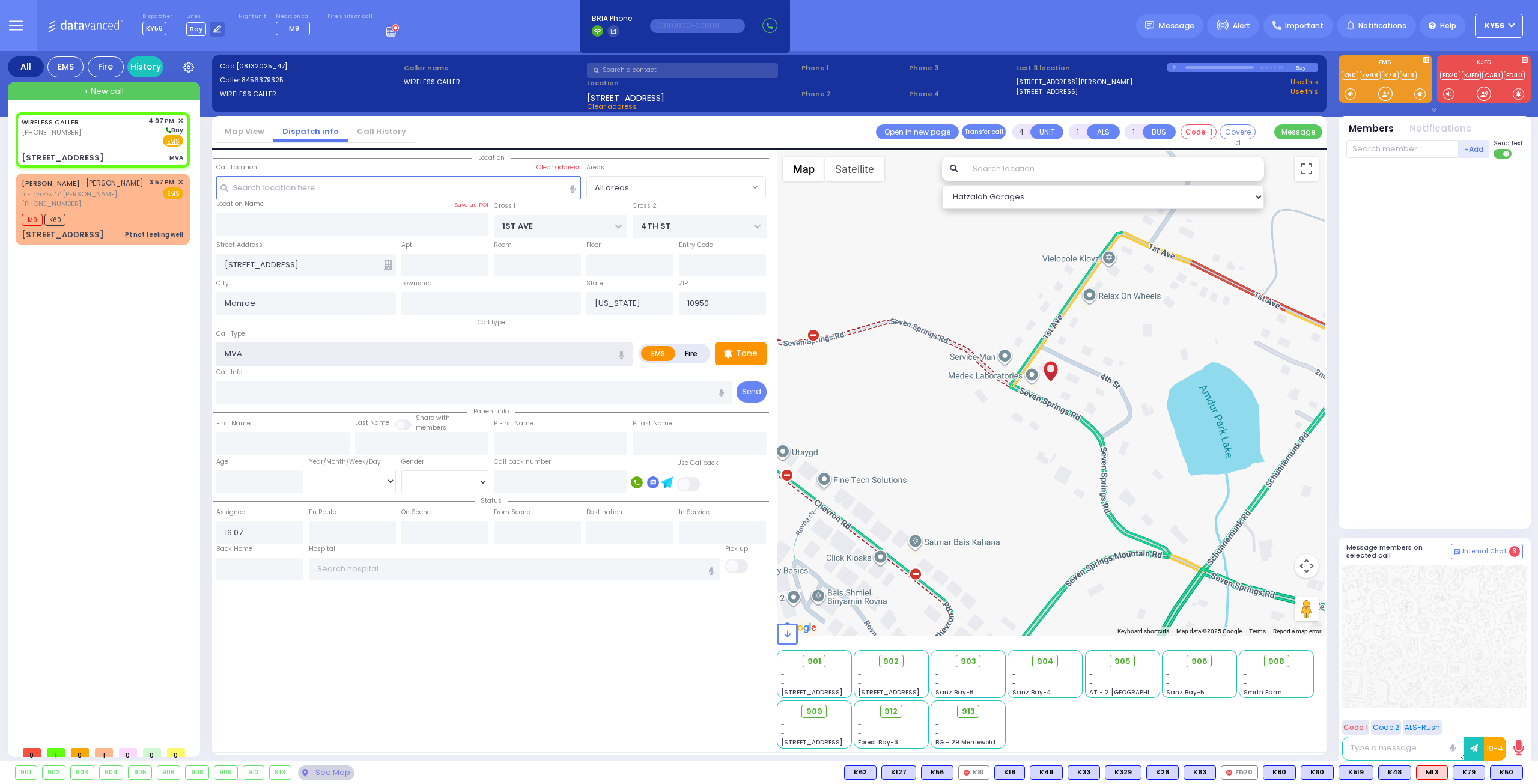
select select "Hatzalah Garages"
select select
radio input "true"
select select
select select "Hatzalah Garages"
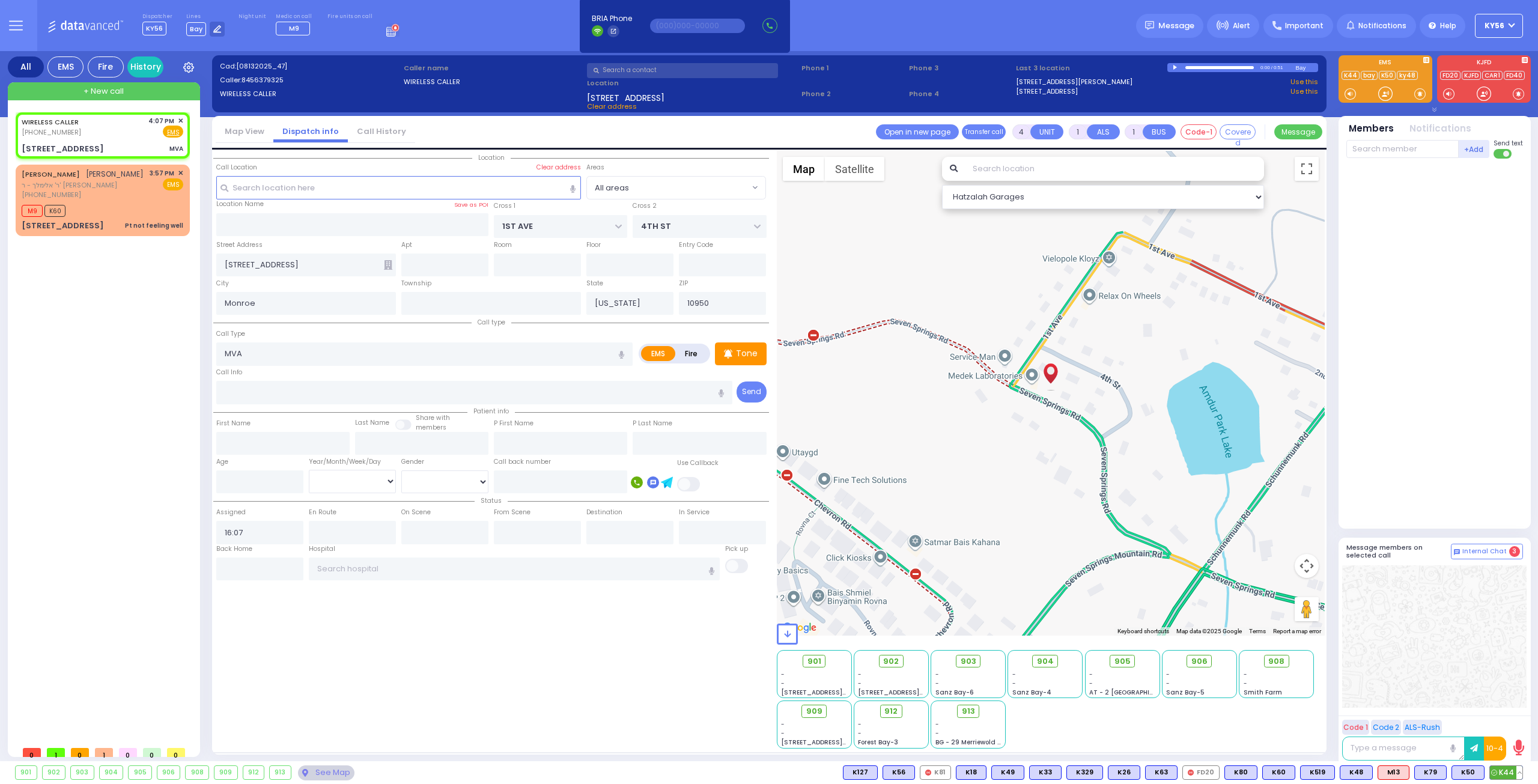
click at [1513, 771] on span "K44" at bounding box center [1506, 772] width 32 height 13
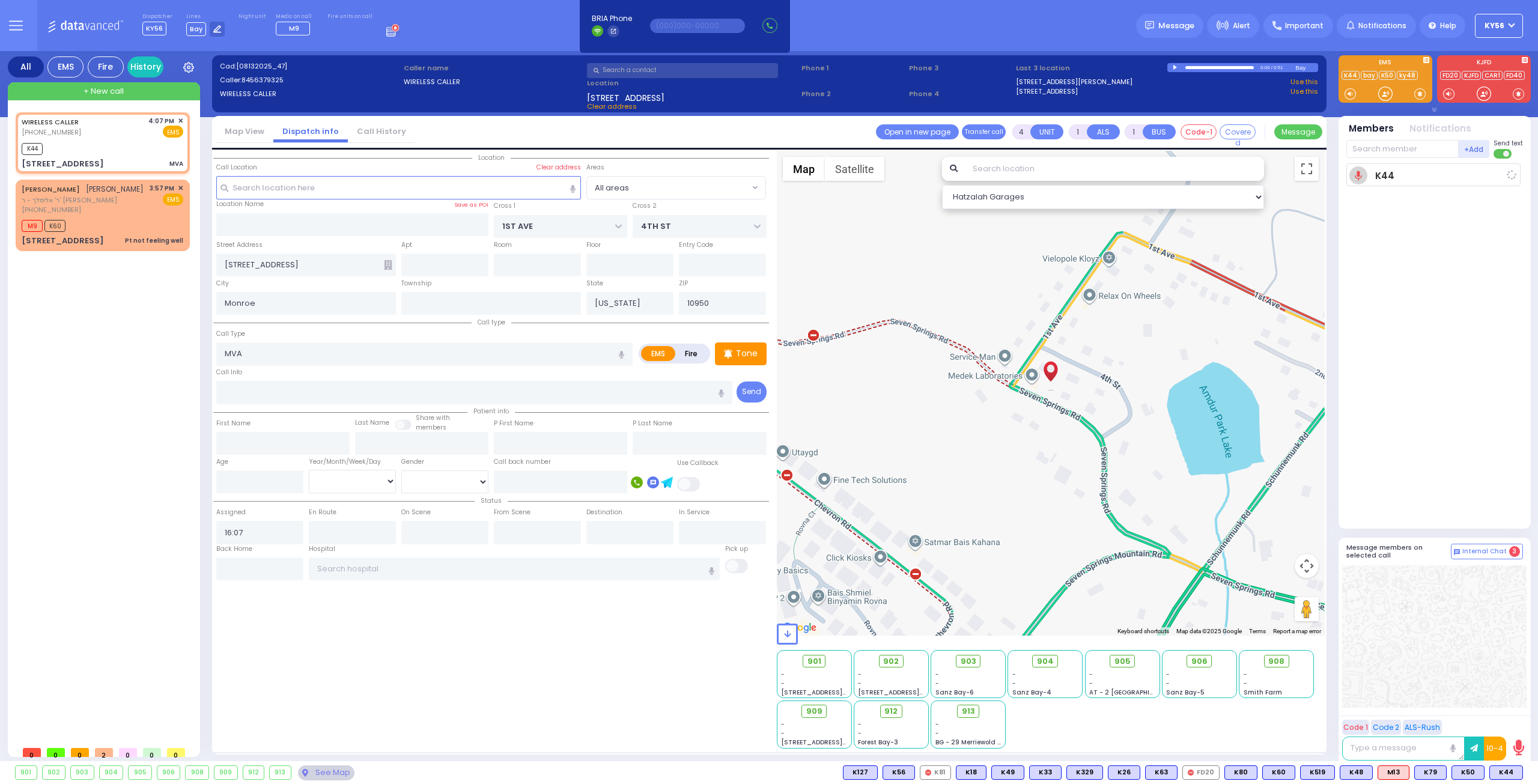
select select
radio input "true"
select select
type input "16:08"
select select "Hatzalah Garages"
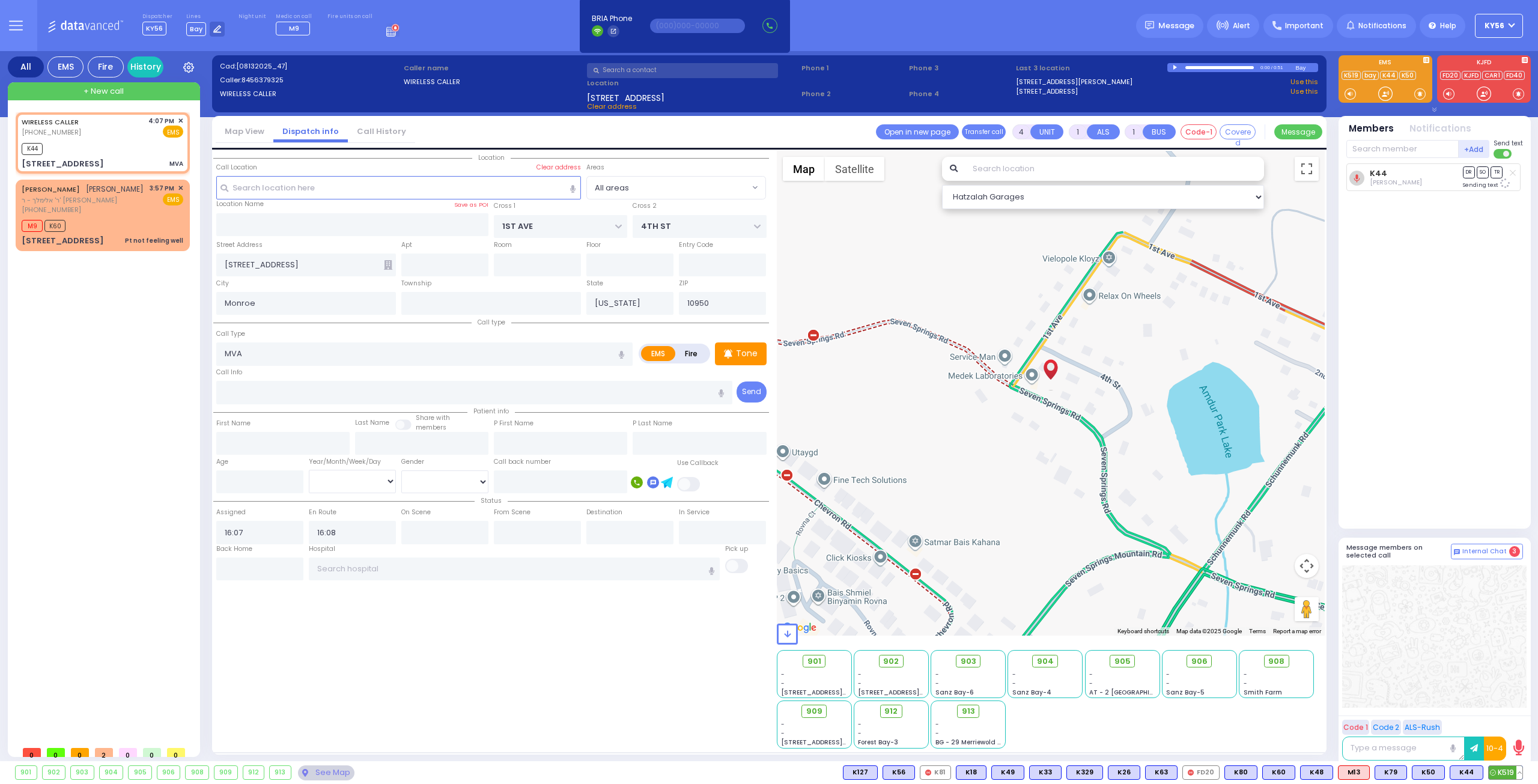
select select
radio input "true"
select select
select select "Hatzalah Garages"
click at [111, 148] on div "K44" at bounding box center [102, 147] width 162 height 15
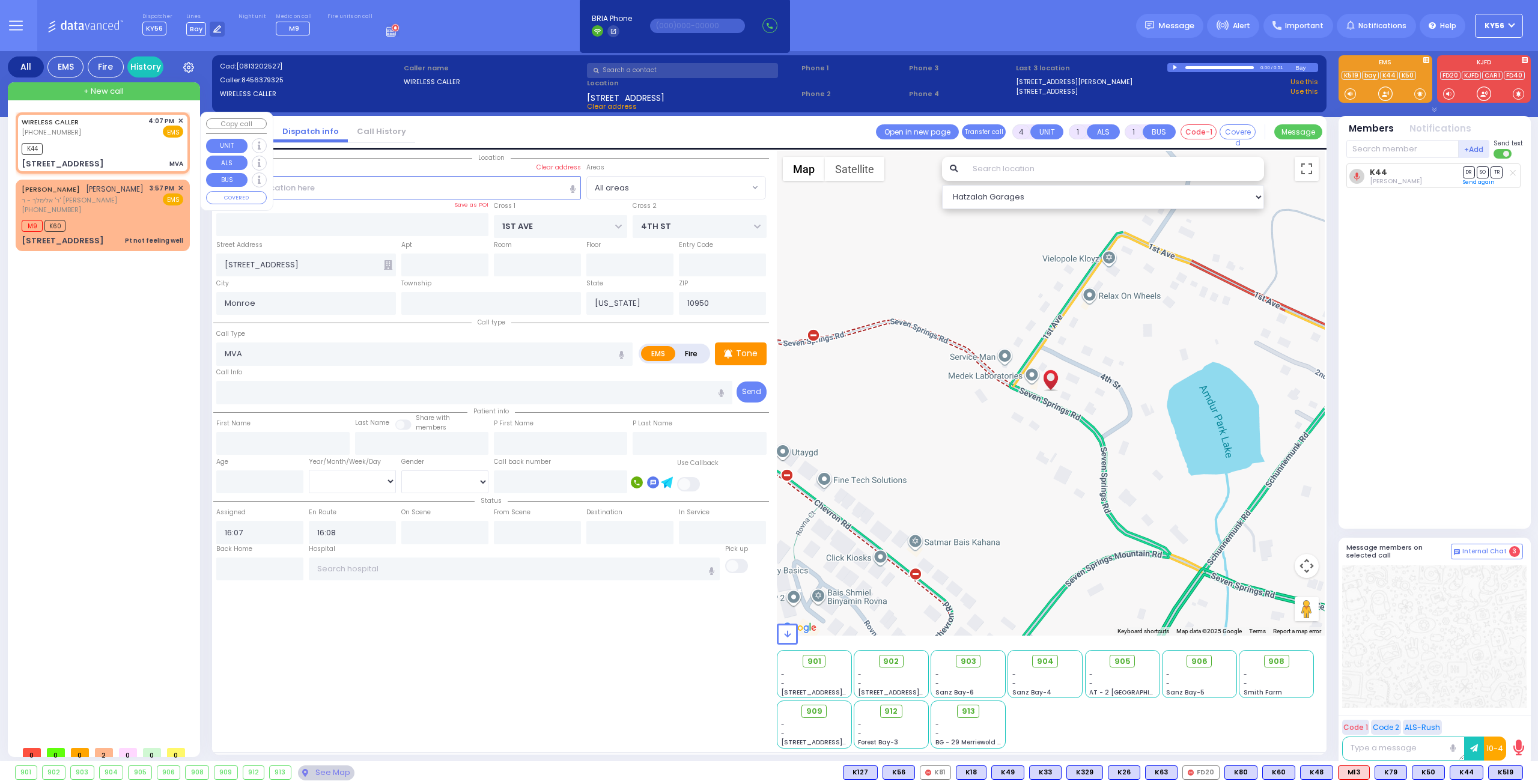
select select
radio input "true"
select select
select select "Hatzalah Garages"
click at [1508, 769] on span "K519" at bounding box center [1505, 772] width 33 height 13
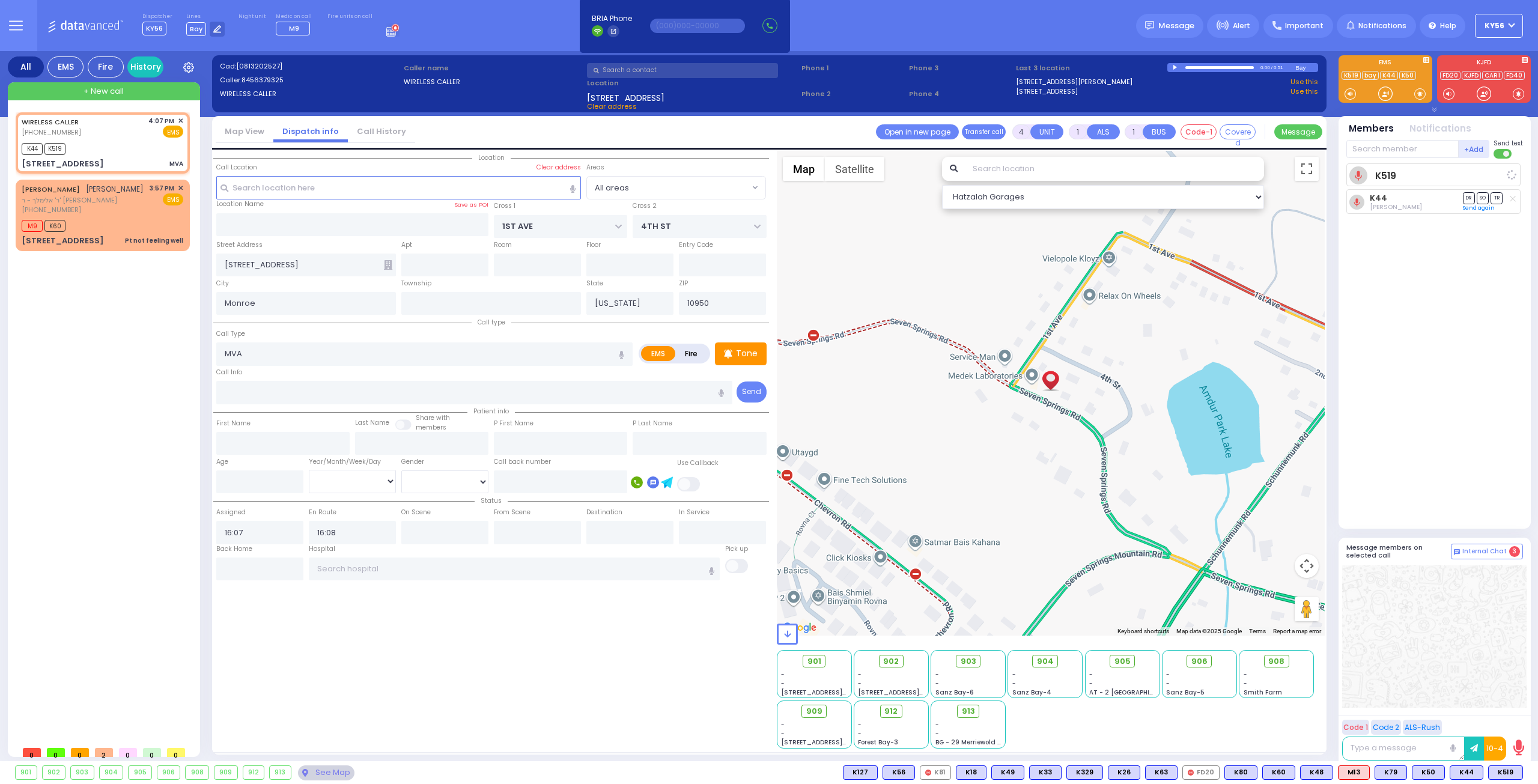
select select
radio input "true"
select select
select select "Hatzalah Garages"
click at [1470, 768] on span "K48" at bounding box center [1469, 772] width 32 height 13
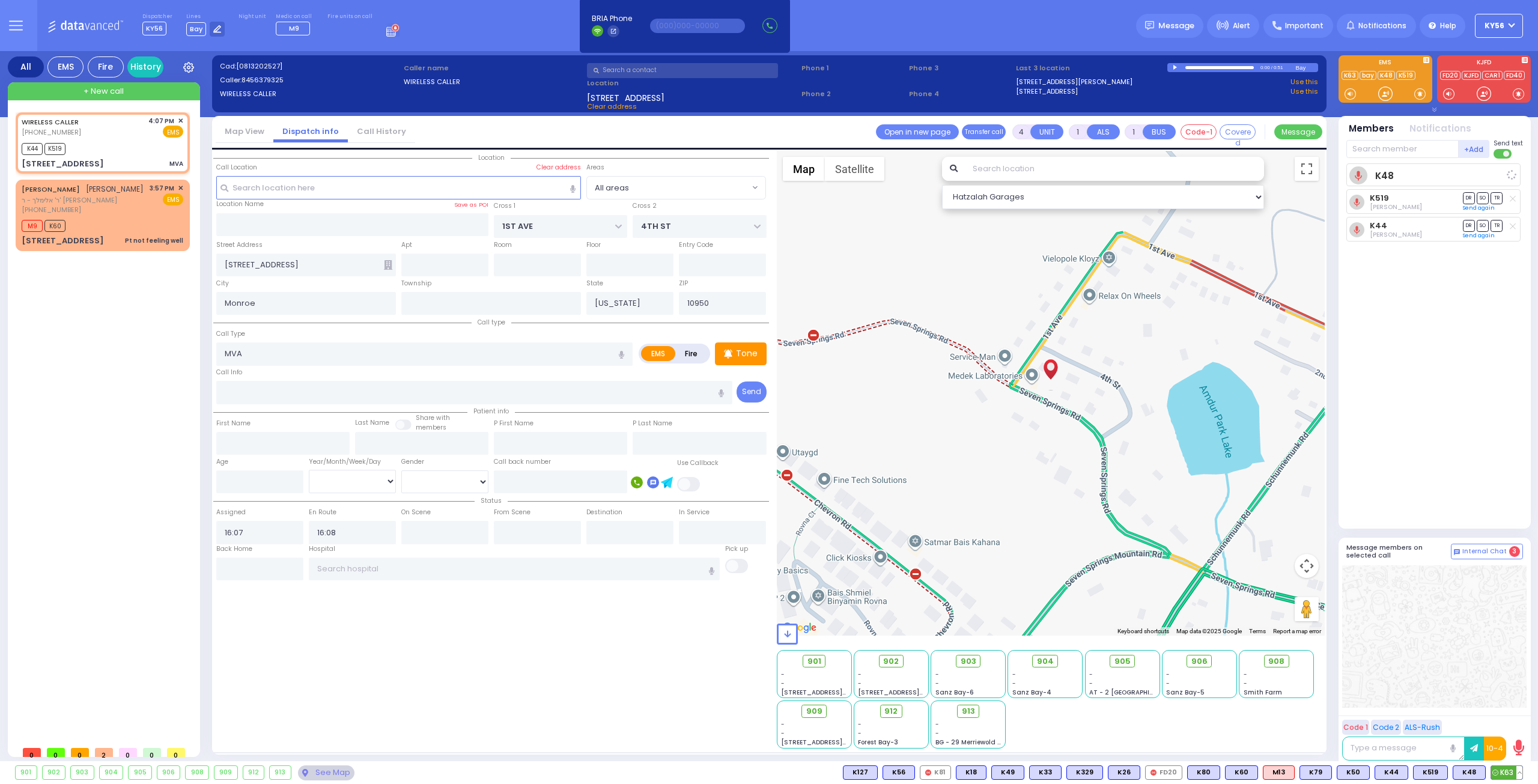
click at [1499, 771] on span "K63" at bounding box center [1506, 772] width 32 height 13
select select
radio input "true"
select select
select select "Hatzalah Garages"
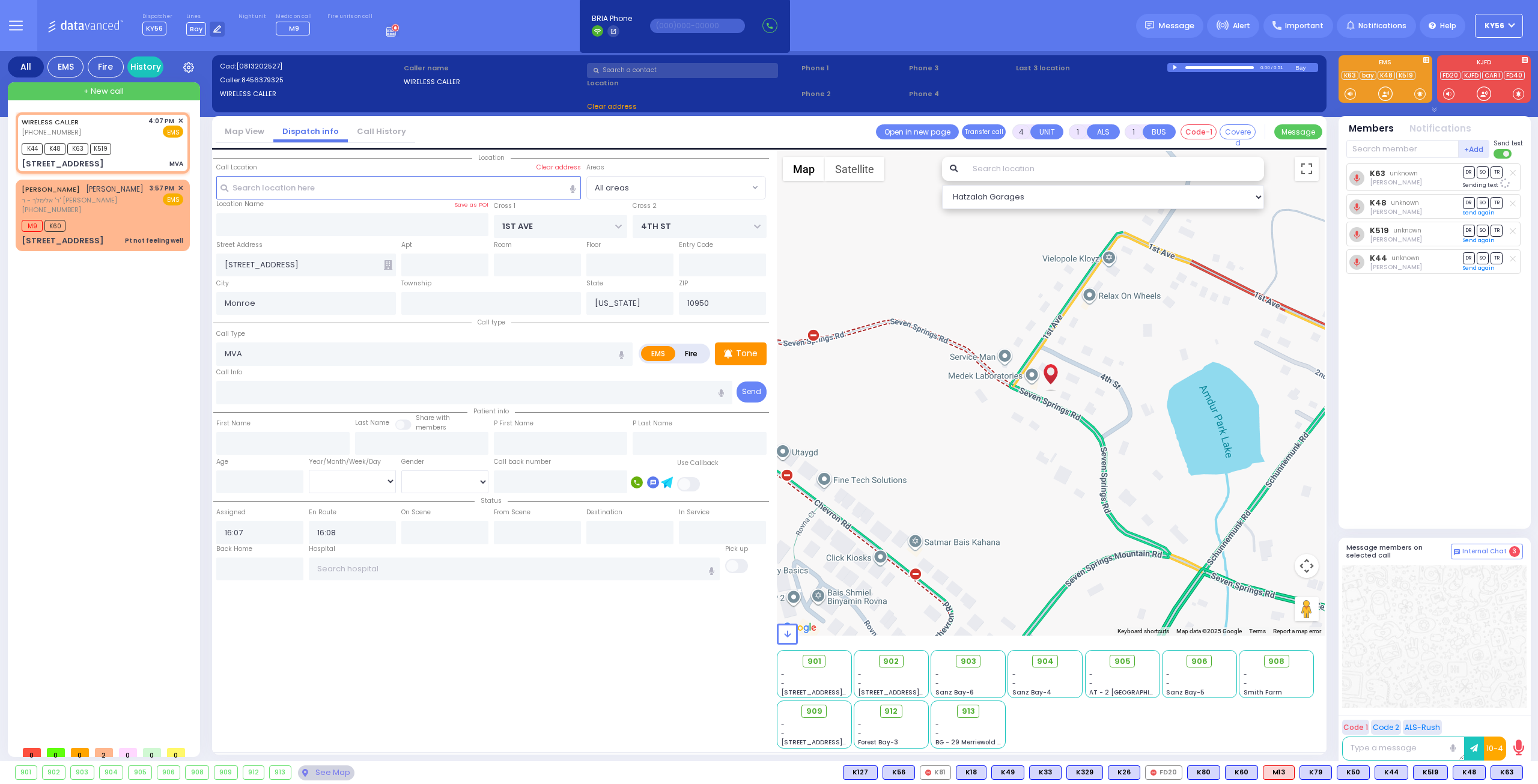
select select
radio input "true"
select select
select select "Hatzalah Garages"
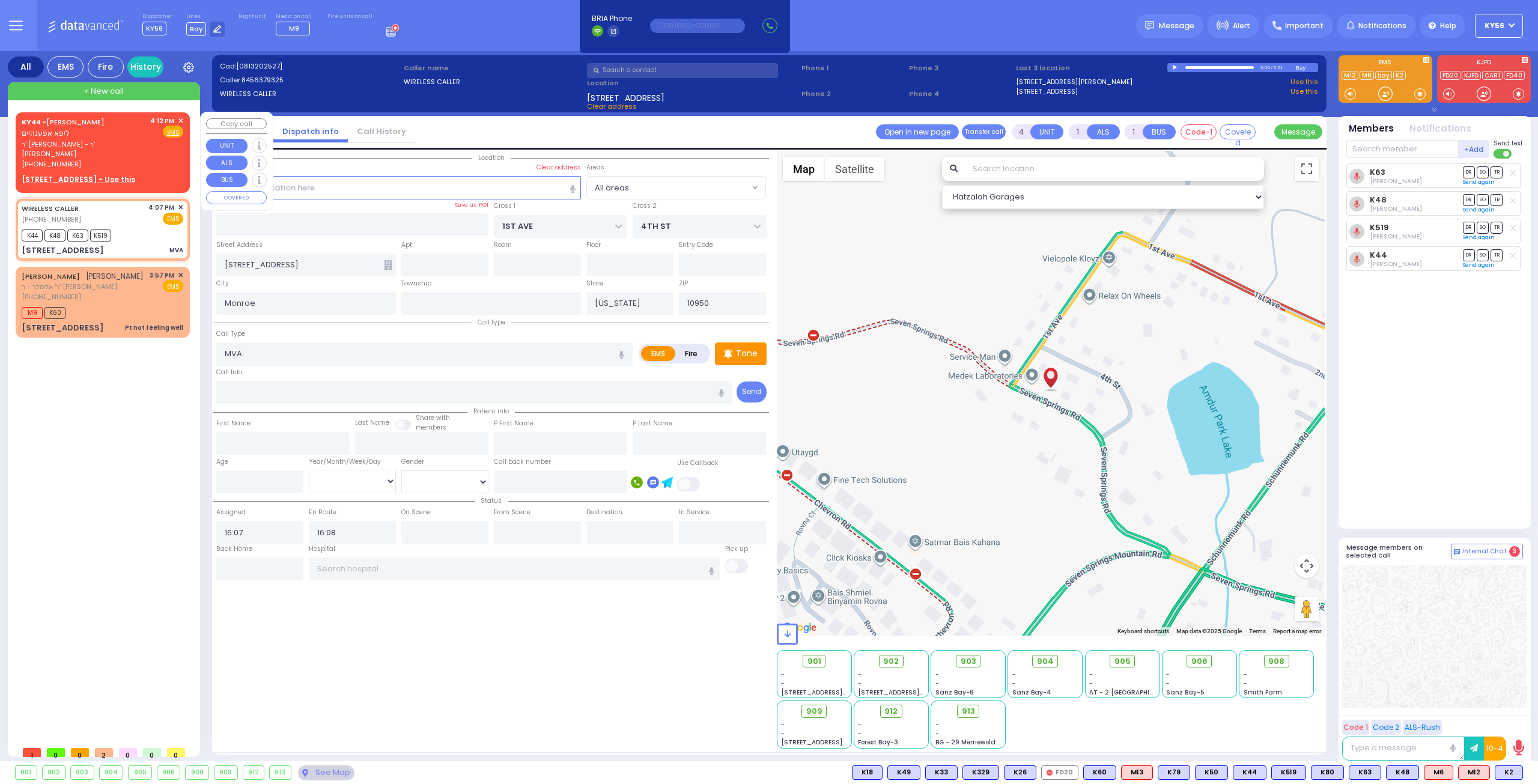
click at [182, 121] on span "✕" at bounding box center [181, 121] width 5 height 11
click at [179, 121] on span "✕" at bounding box center [181, 121] width 5 height 11
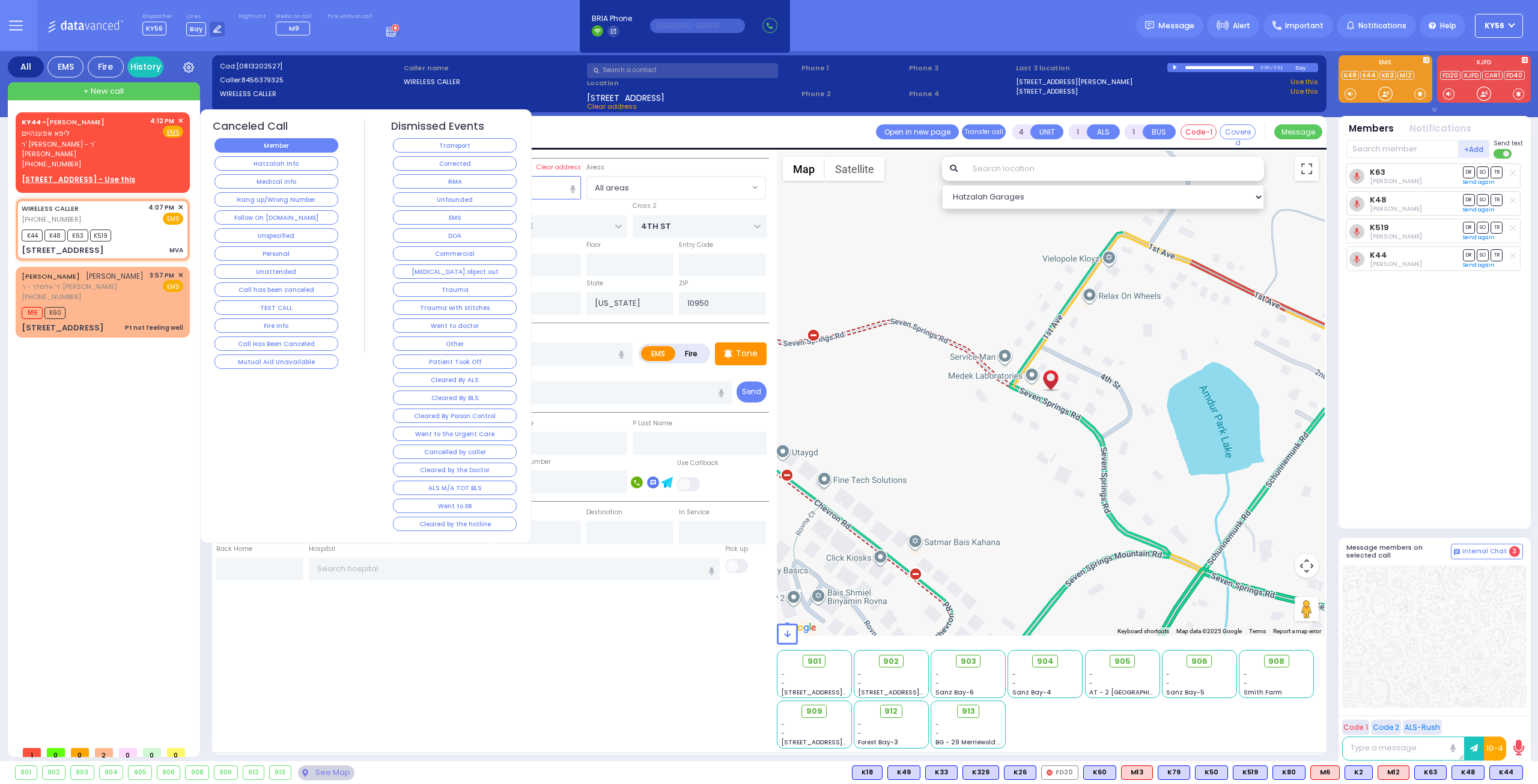
click at [262, 147] on button "Member" at bounding box center [276, 145] width 123 height 14
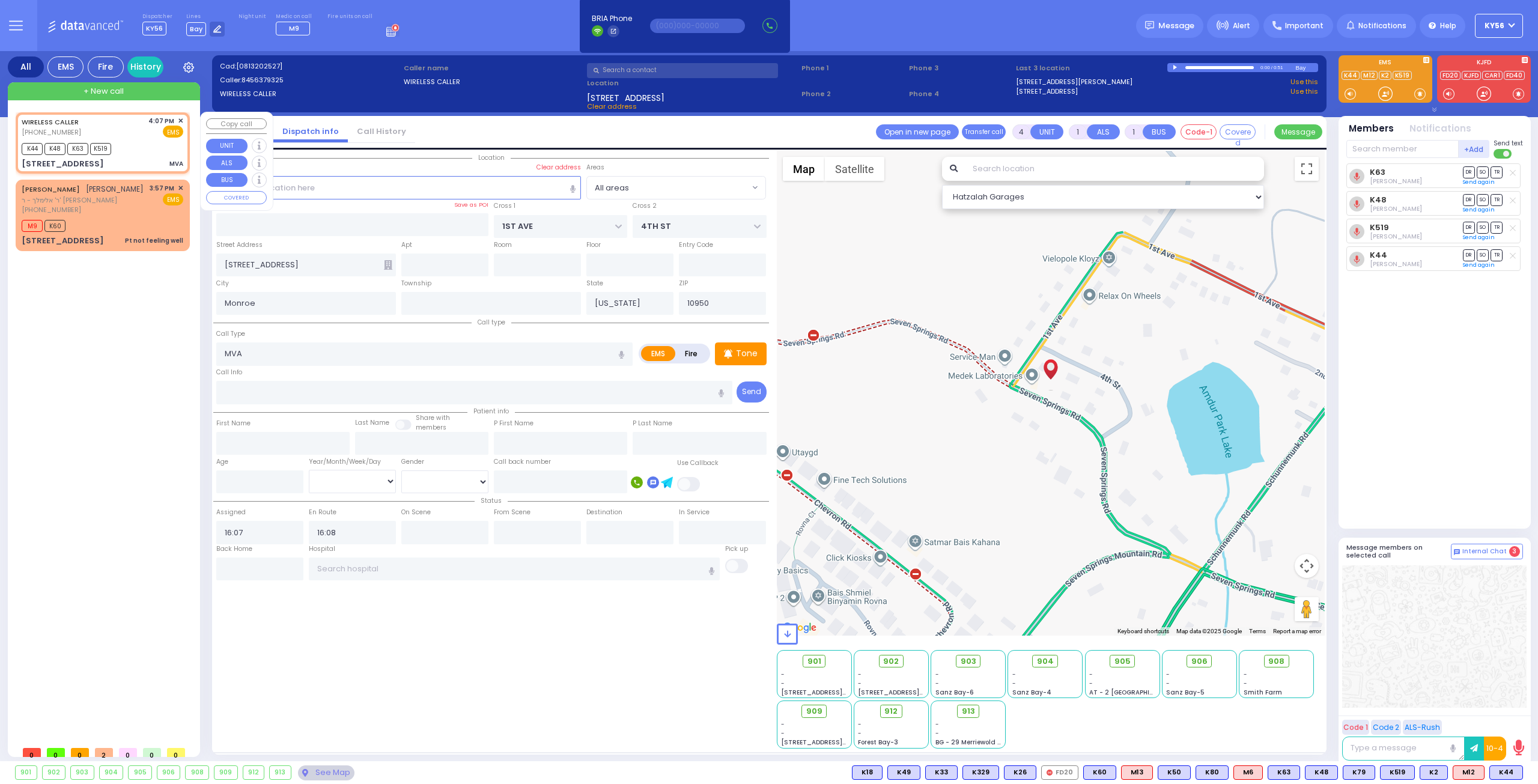
click at [184, 118] on div "WIRELESS CALLER (845) 637-9325 4:07 PM ✕ EMS K44 K48 K63 MVA" at bounding box center [102, 143] width 169 height 58
select select
radio input "true"
select select
select select "Hatzalah Garages"
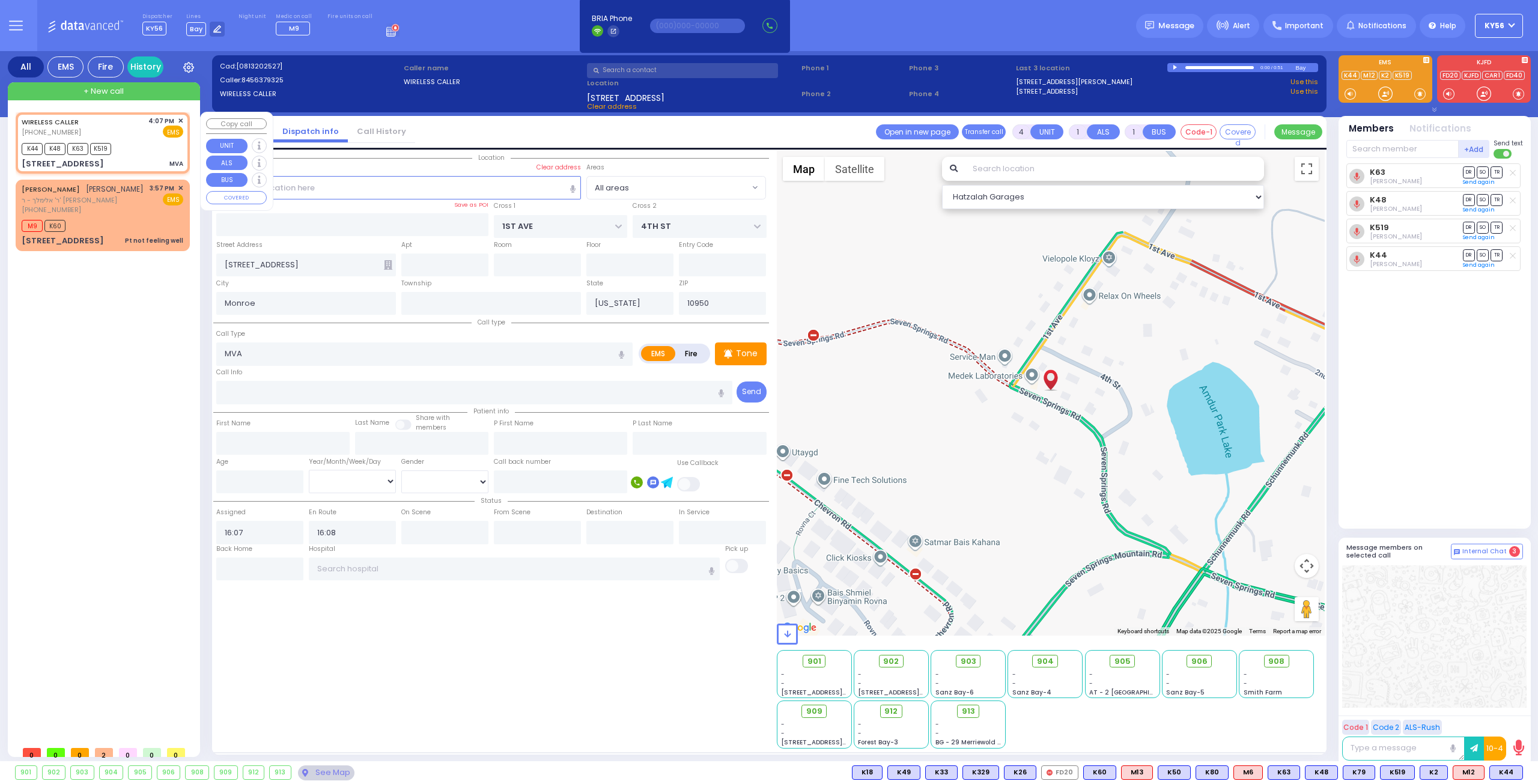
click at [183, 121] on span "✕" at bounding box center [181, 121] width 5 height 11
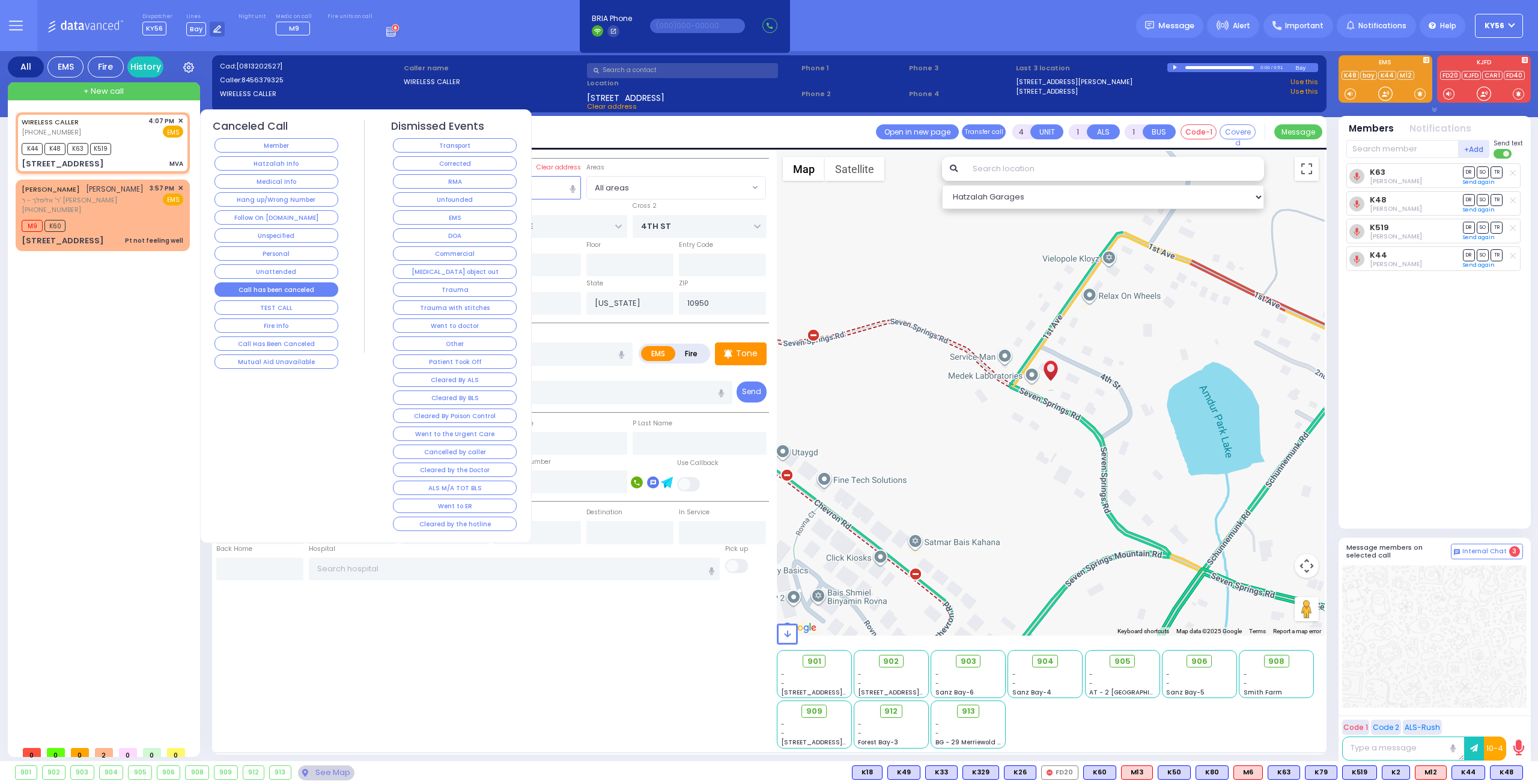
click at [265, 282] on button "Call has been canceled" at bounding box center [276, 290] width 123 height 14
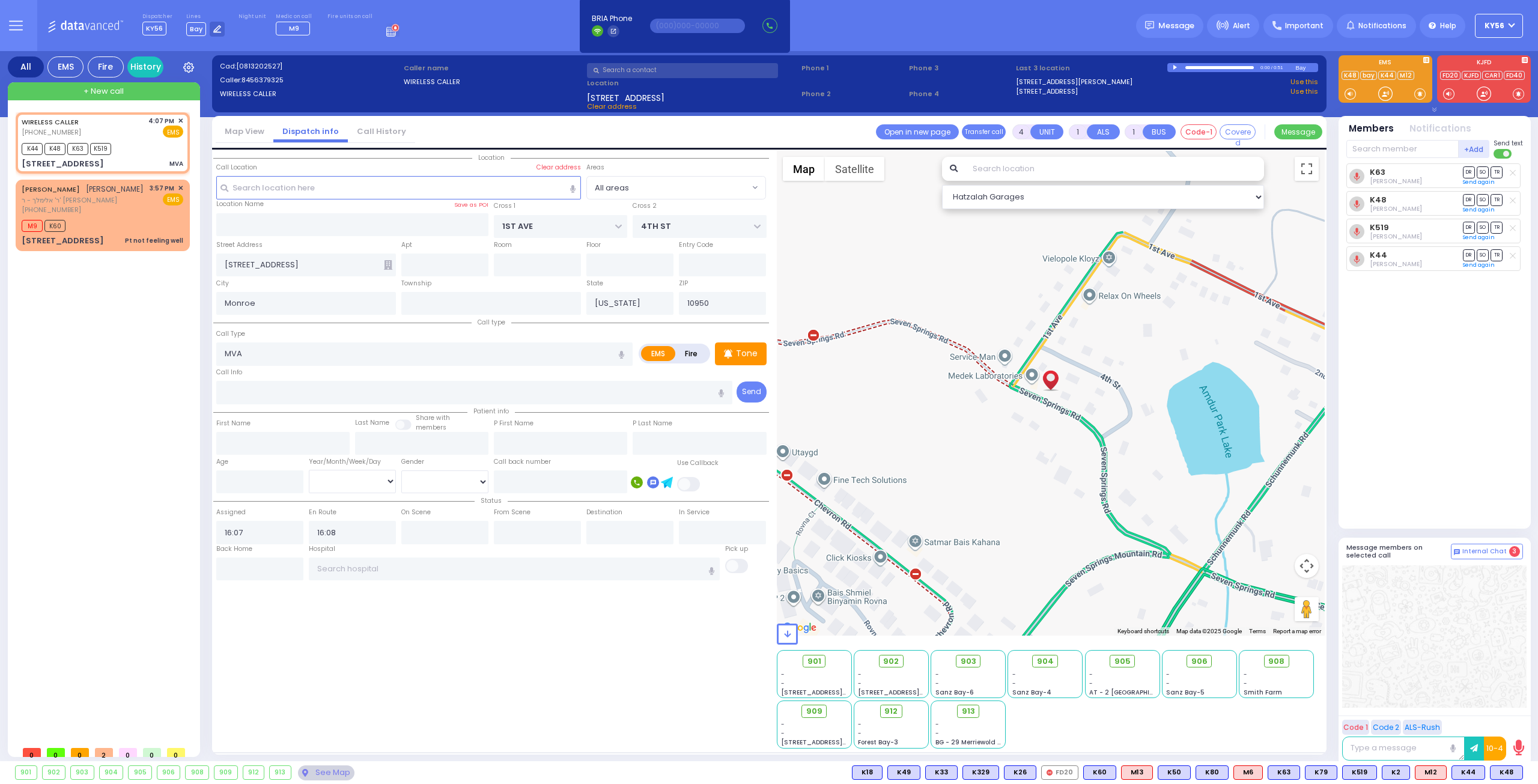
select select
radio input "true"
select select
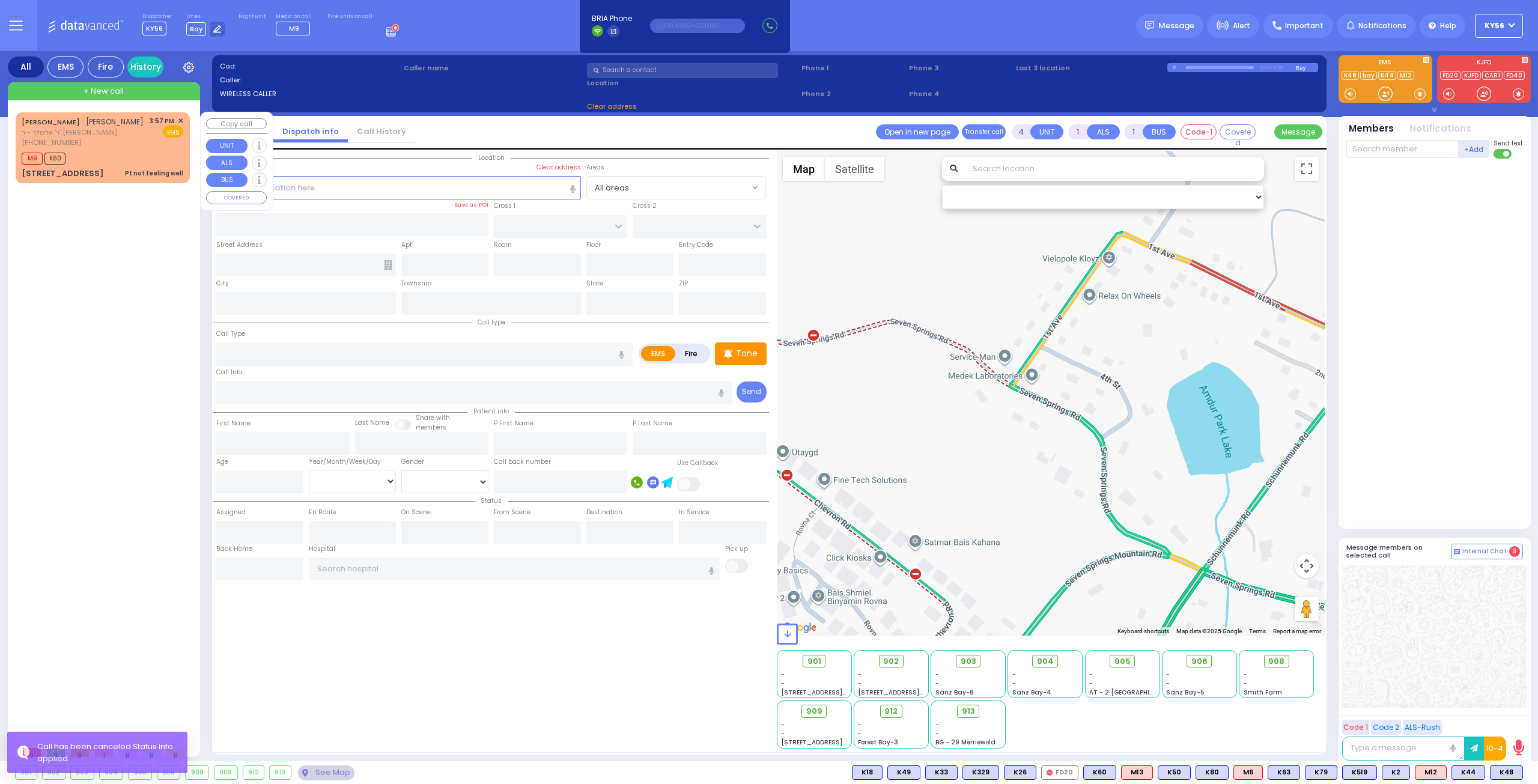
click at [120, 148] on div "(845) 238-4204" at bounding box center [83, 142] width 122 height 11
type input "1"
type input "0"
select select
type input "Pt not feeling well"
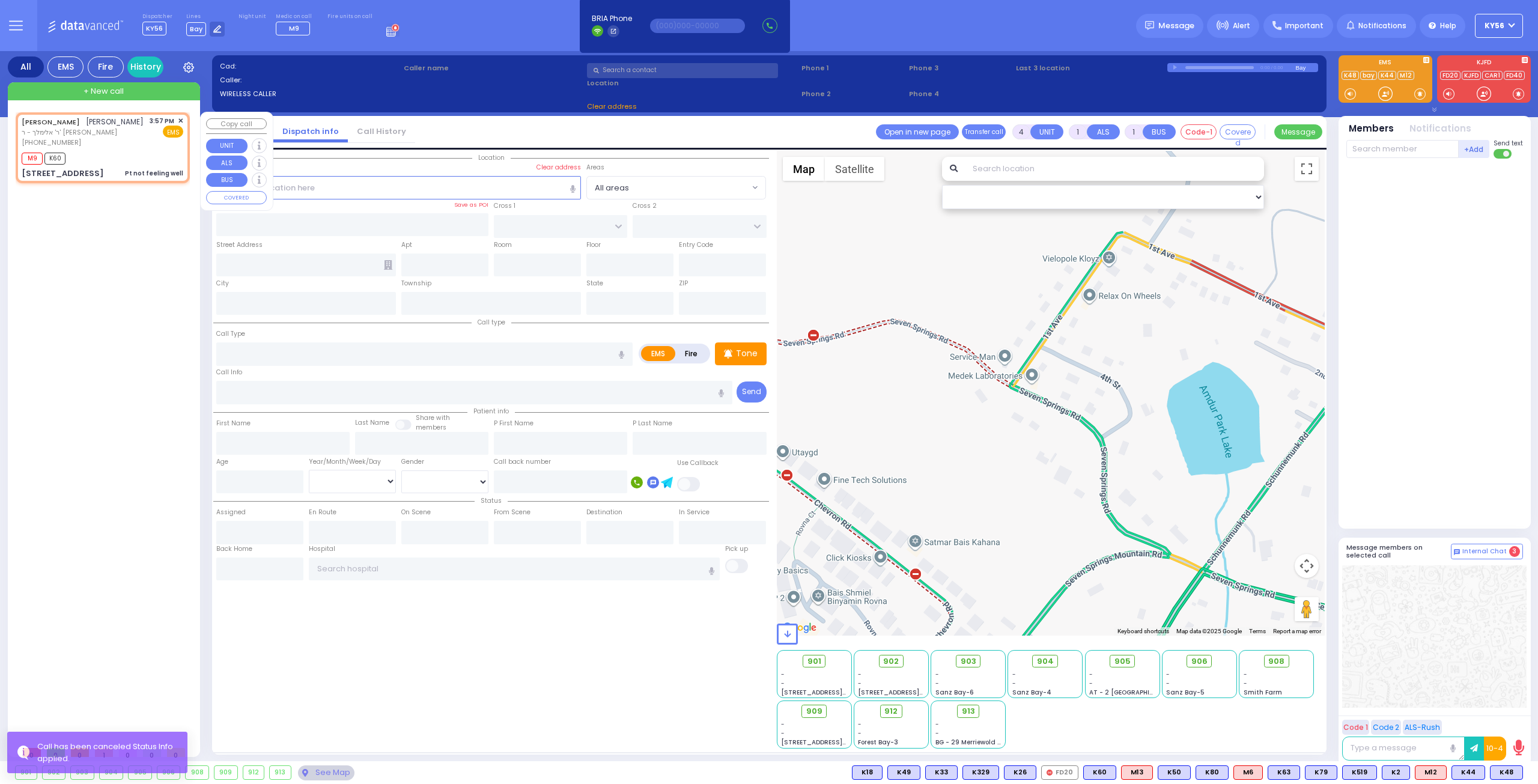
radio input "true"
type input "ELIEZER ZUSYA"
type input "RUTNER"
select select
type input "15:57"
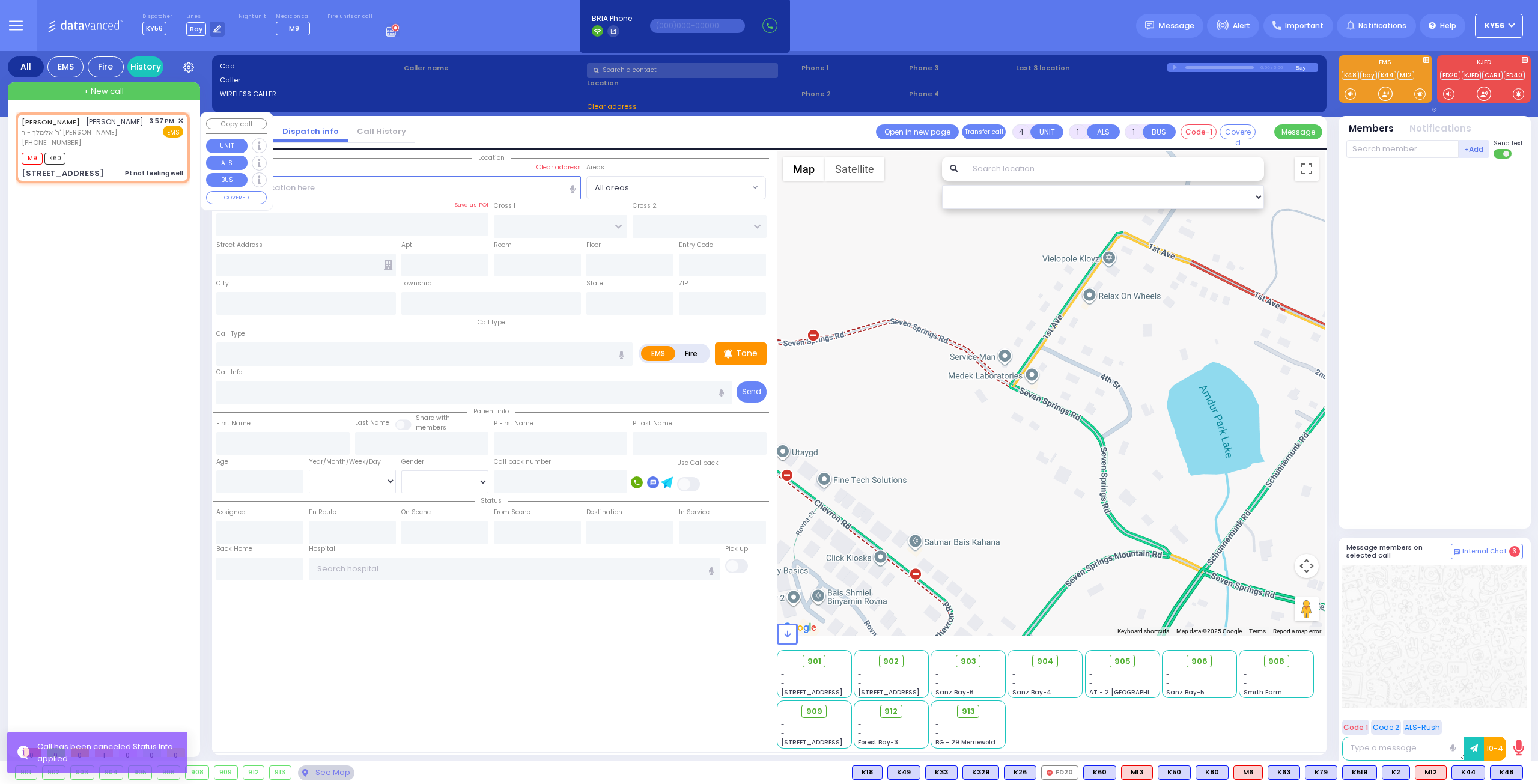
type input "16:00"
type input "YOEL KLEIN BLVD"
type input "MERON DR"
type input "15 PRAG BLVD"
type input "101"
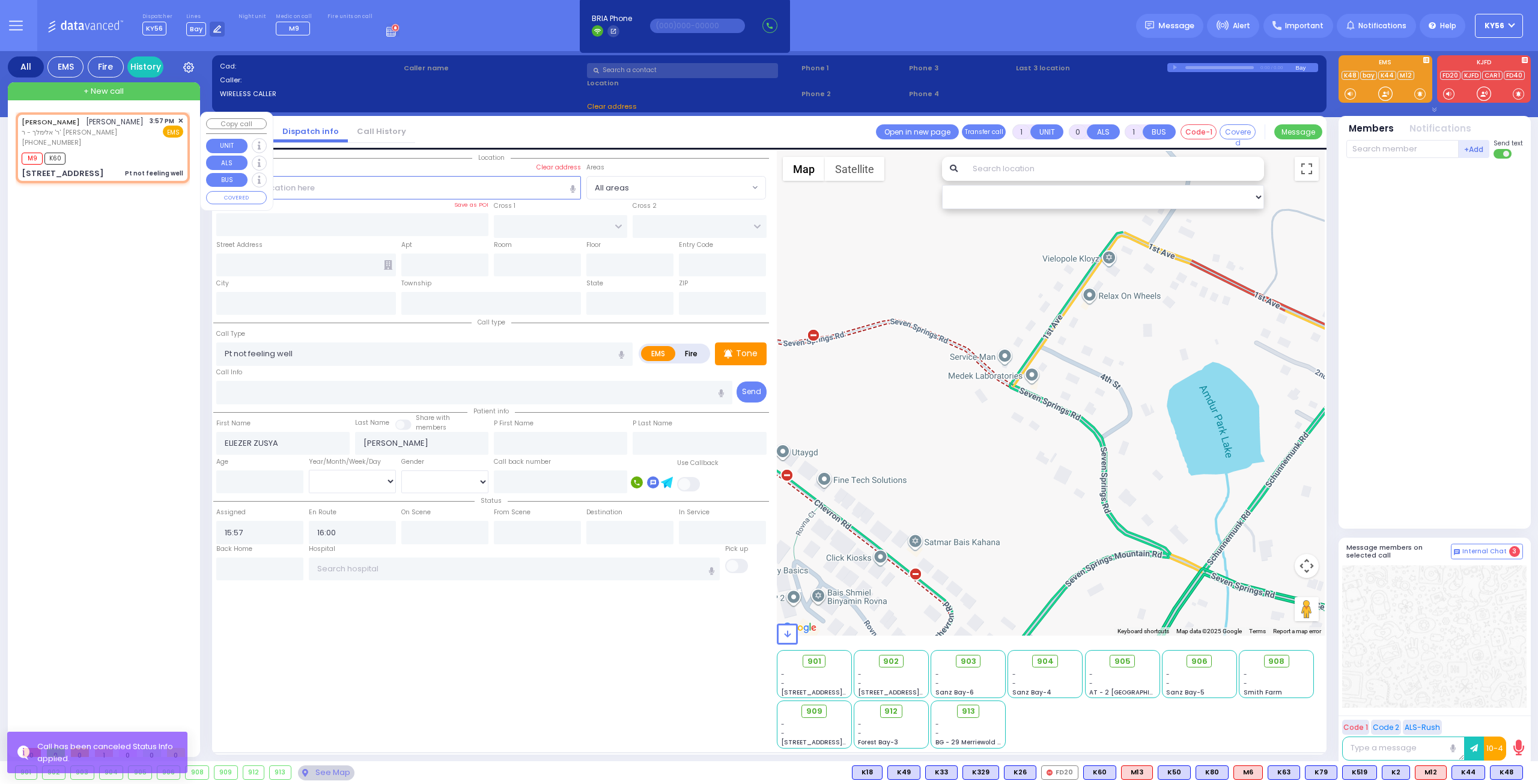
type input "Monroe"
type input "[US_STATE]"
type input "10950"
select select "SECTION 6"
select select "Hatzalah Garages"
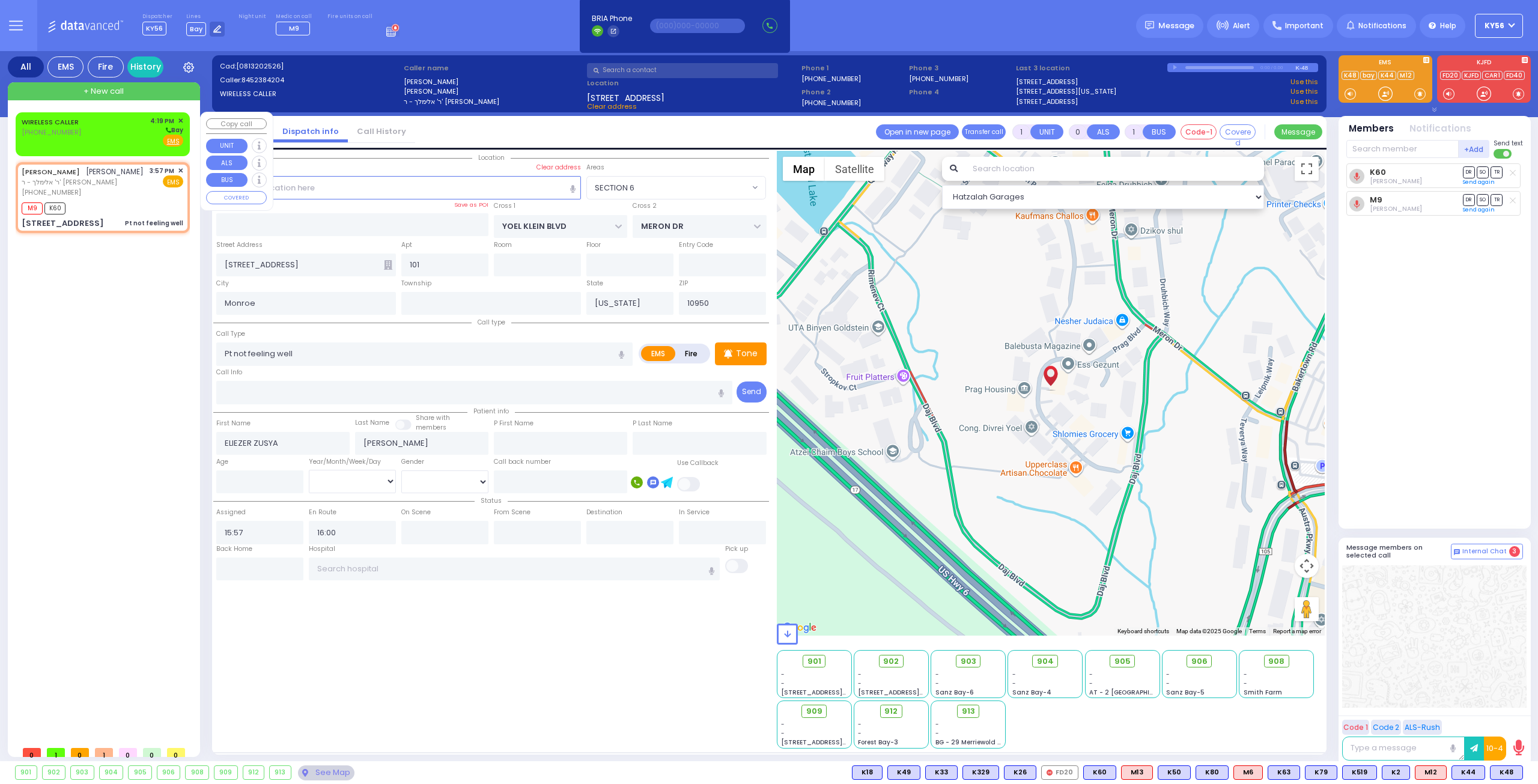
click at [87, 131] on div "WIRELESS CALLER (845) 521-2894 4:19 PM ✕ Bay" at bounding box center [102, 132] width 162 height 32
type input "2"
type input "1"
select select
radio input "true"
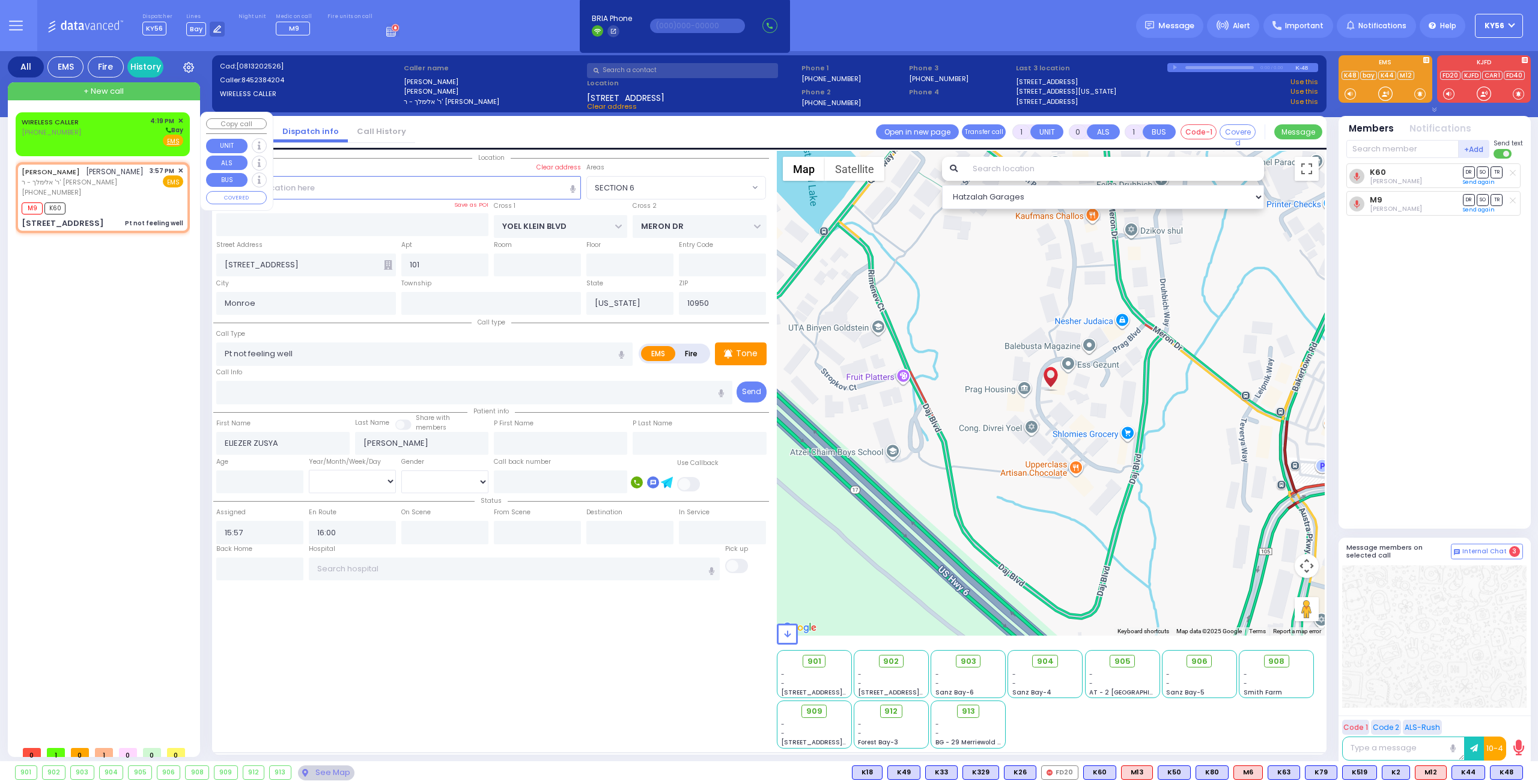
select select
type input "16:19"
select select "Hatzalah Garages"
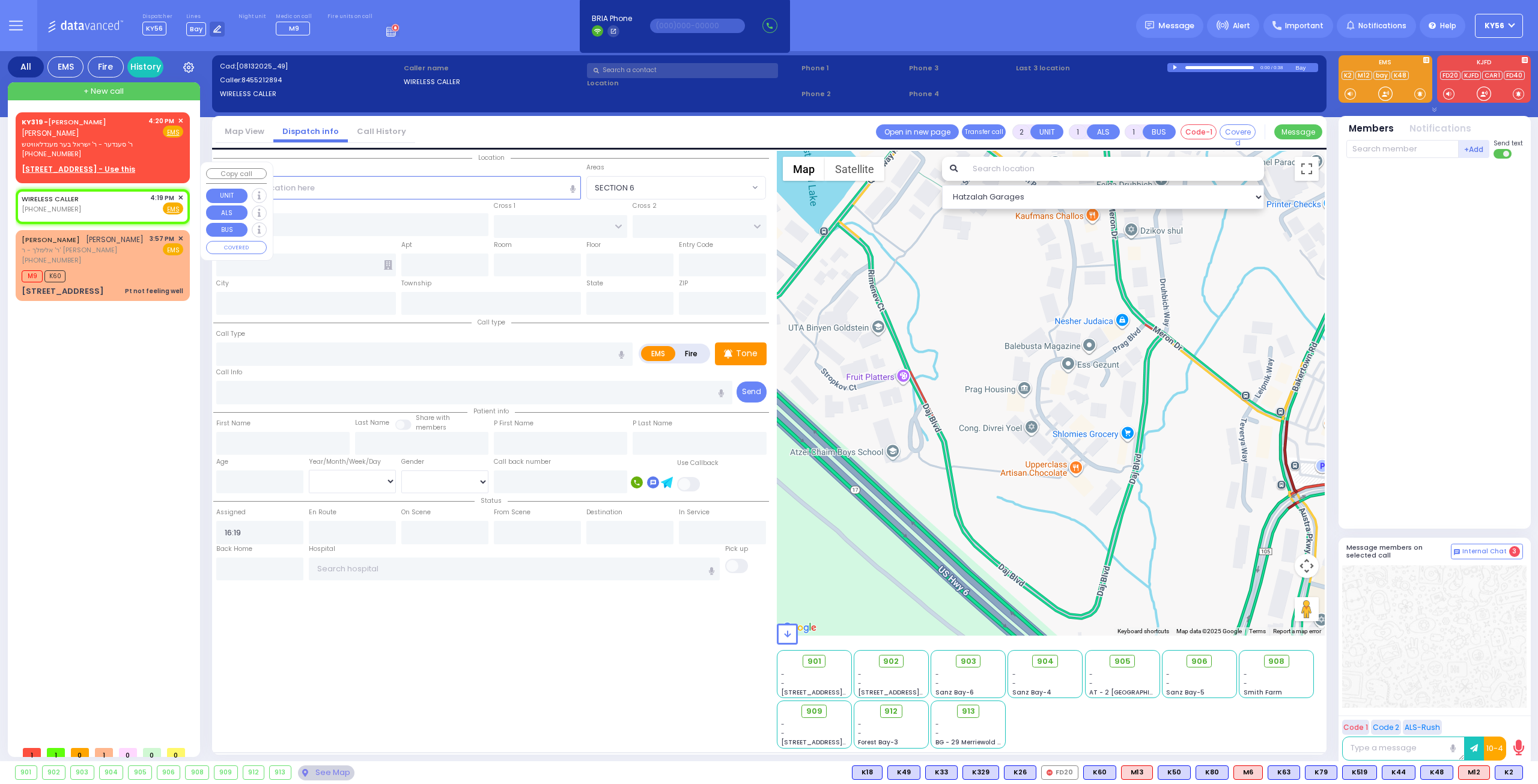
drag, startPoint x: 118, startPoint y: 344, endPoint x: 118, endPoint y: 131, distance: 213.0
click at [118, 139] on span "ר' סענדער - ר' ישראל בער מענדלאוויטש" at bounding box center [83, 144] width 123 height 11
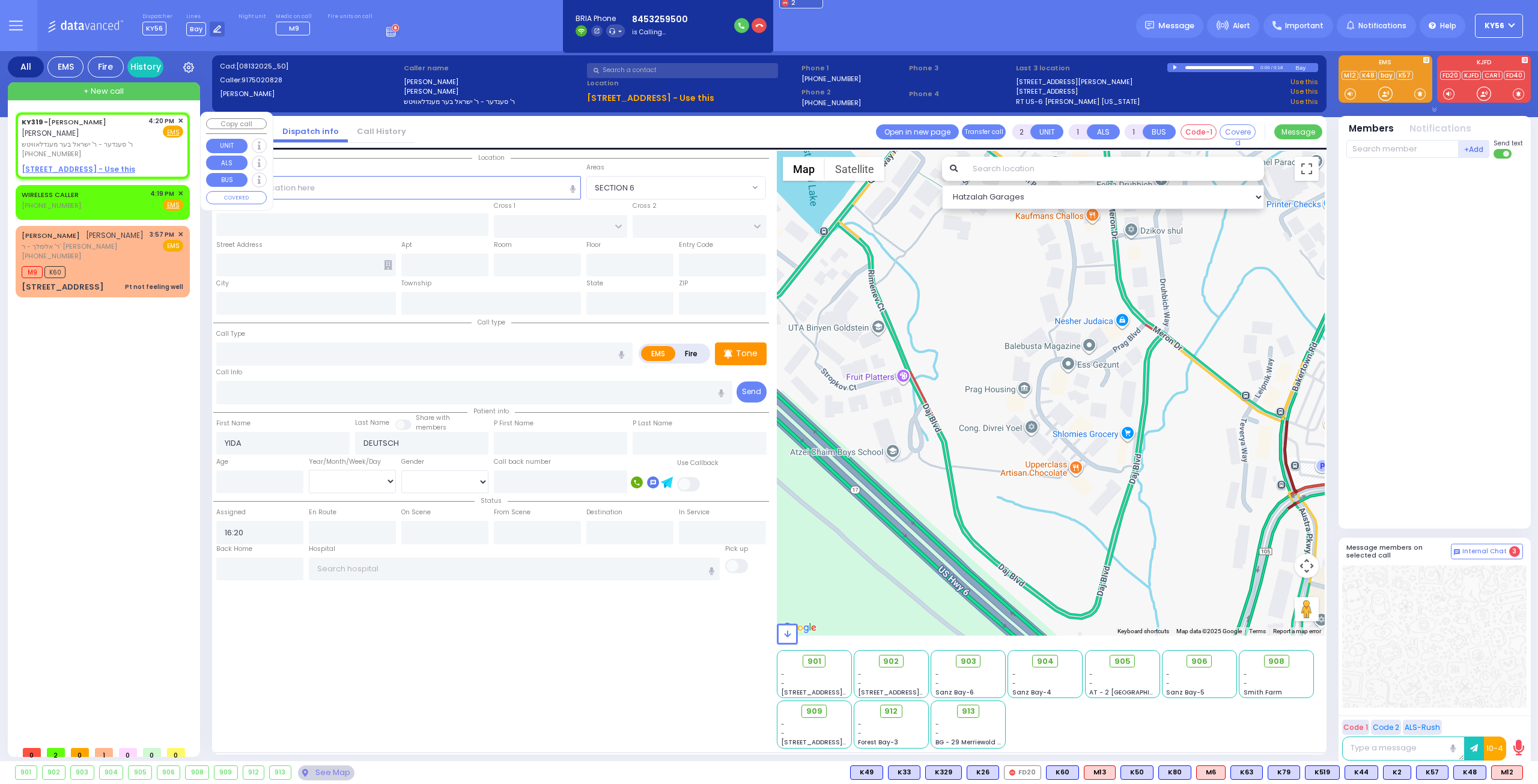
drag, startPoint x: 106, startPoint y: 131, endPoint x: 97, endPoint y: 133, distance: 9.2
drag, startPoint x: 97, startPoint y: 133, endPoint x: 46, endPoint y: 383, distance: 255.1
click at [46, 383] on div "KY319 - YIDA DEUTSCH יודא דייטש ר' סענדער - ר' ישראל בער מענדלאוויטש (917) 502-…" at bounding box center [105, 426] width 179 height 628
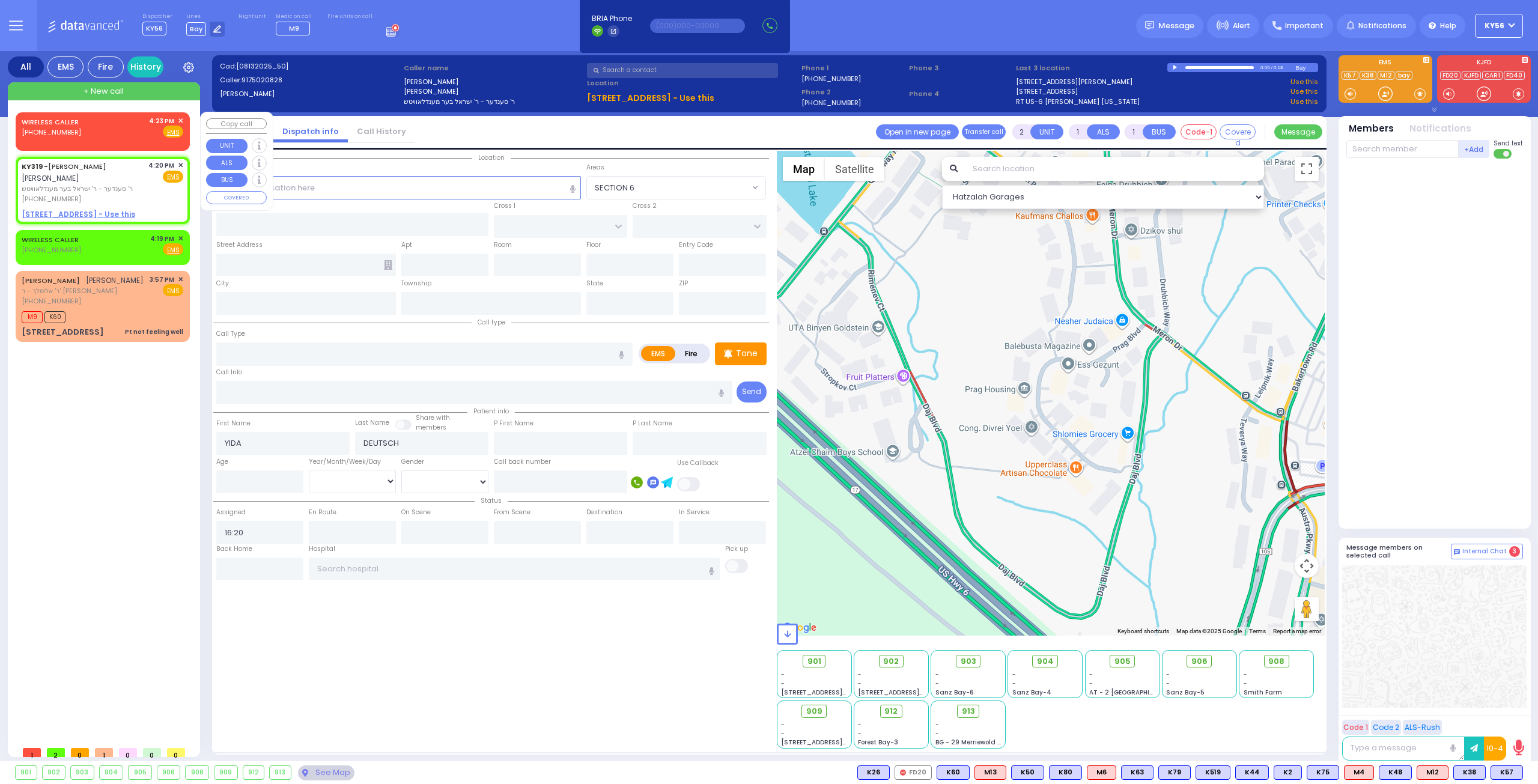
click at [183, 118] on span "✕" at bounding box center [181, 121] width 5 height 11
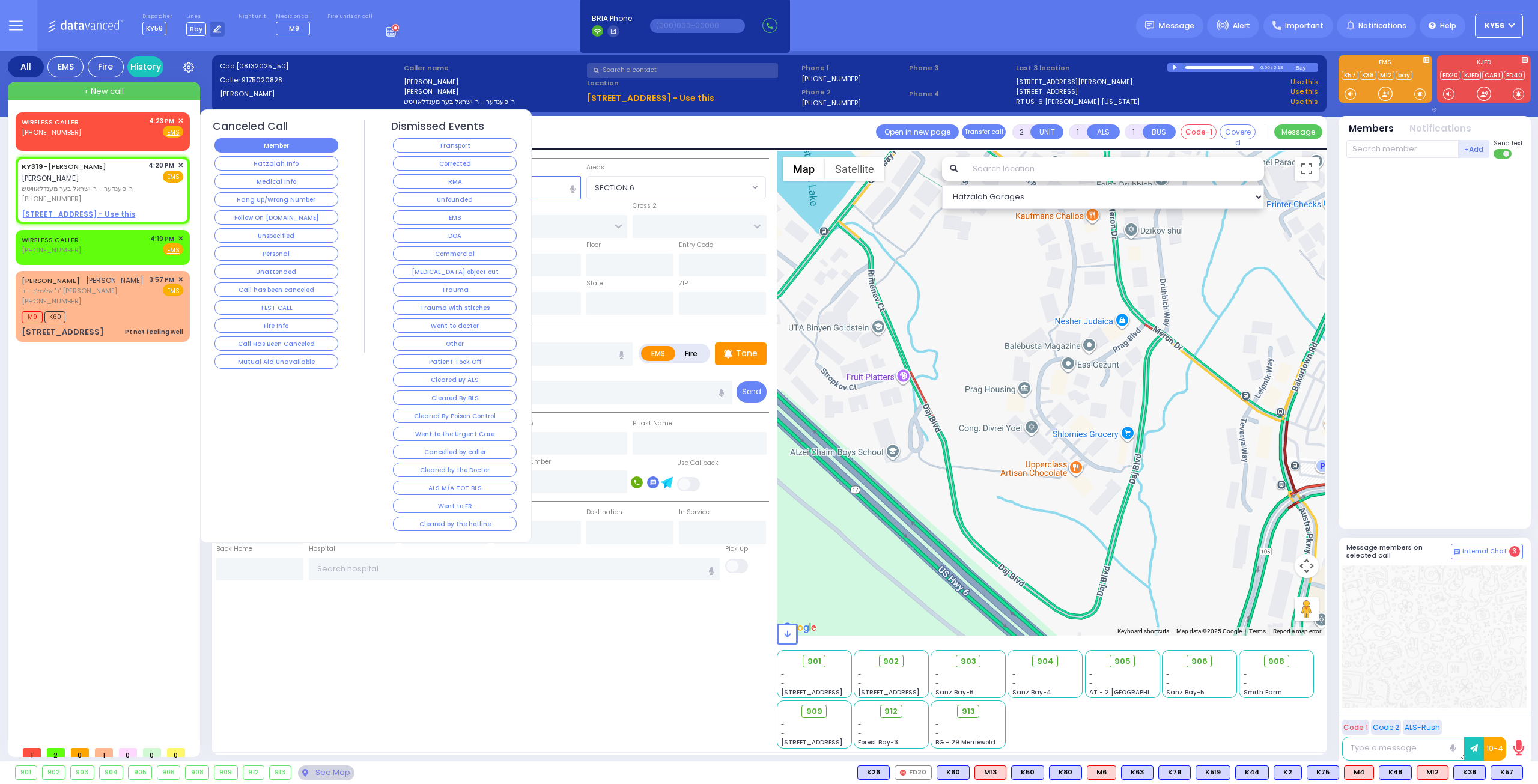
click at [273, 143] on button "Member" at bounding box center [276, 145] width 123 height 14
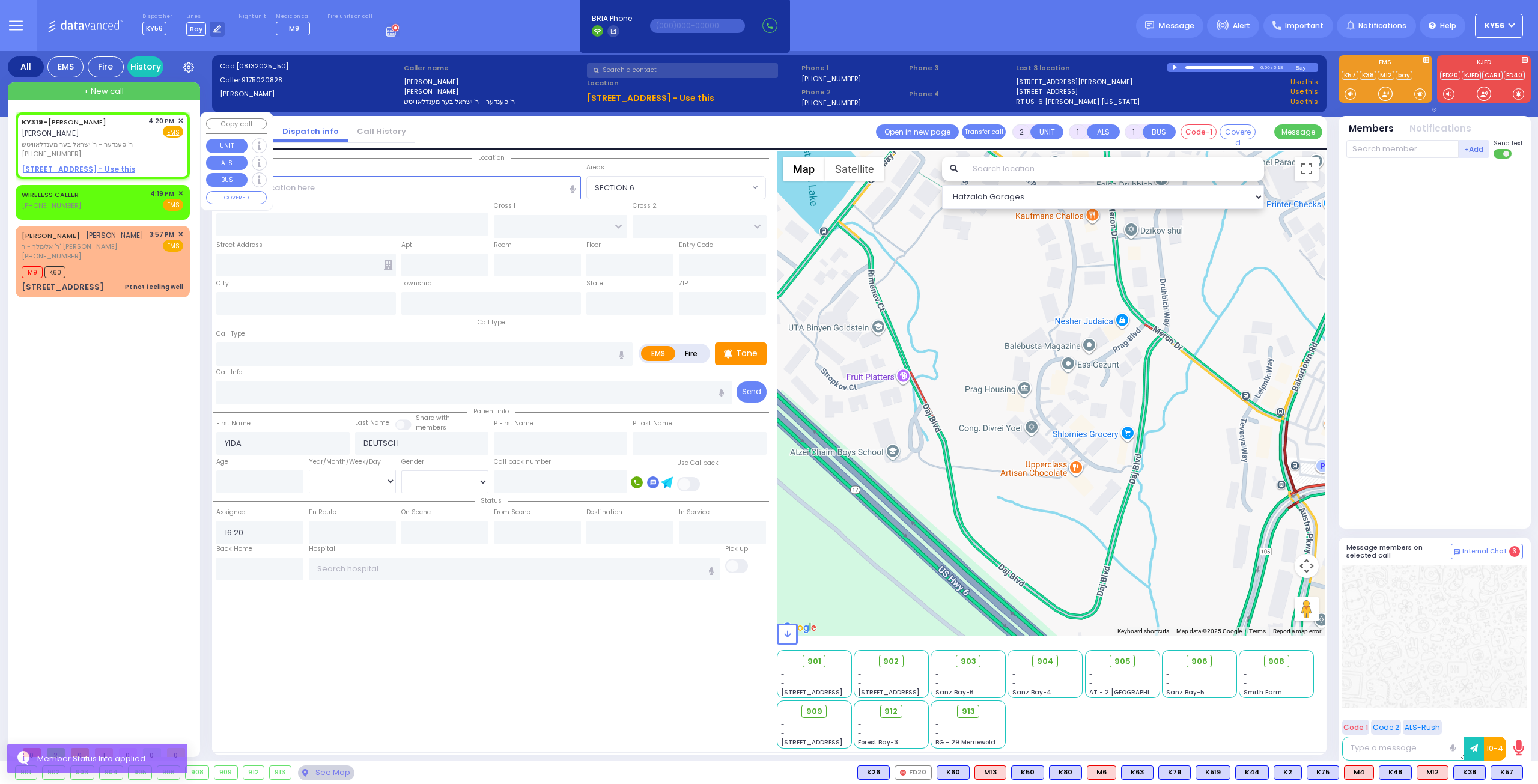
click at [79, 128] on span "יודא דייטש" at bounding box center [51, 133] width 58 height 11
click at [106, 188] on div "WIRELESS CALLER (845) 521-2894 4:19 PM ✕ Fire EMS" at bounding box center [102, 200] width 162 height 22
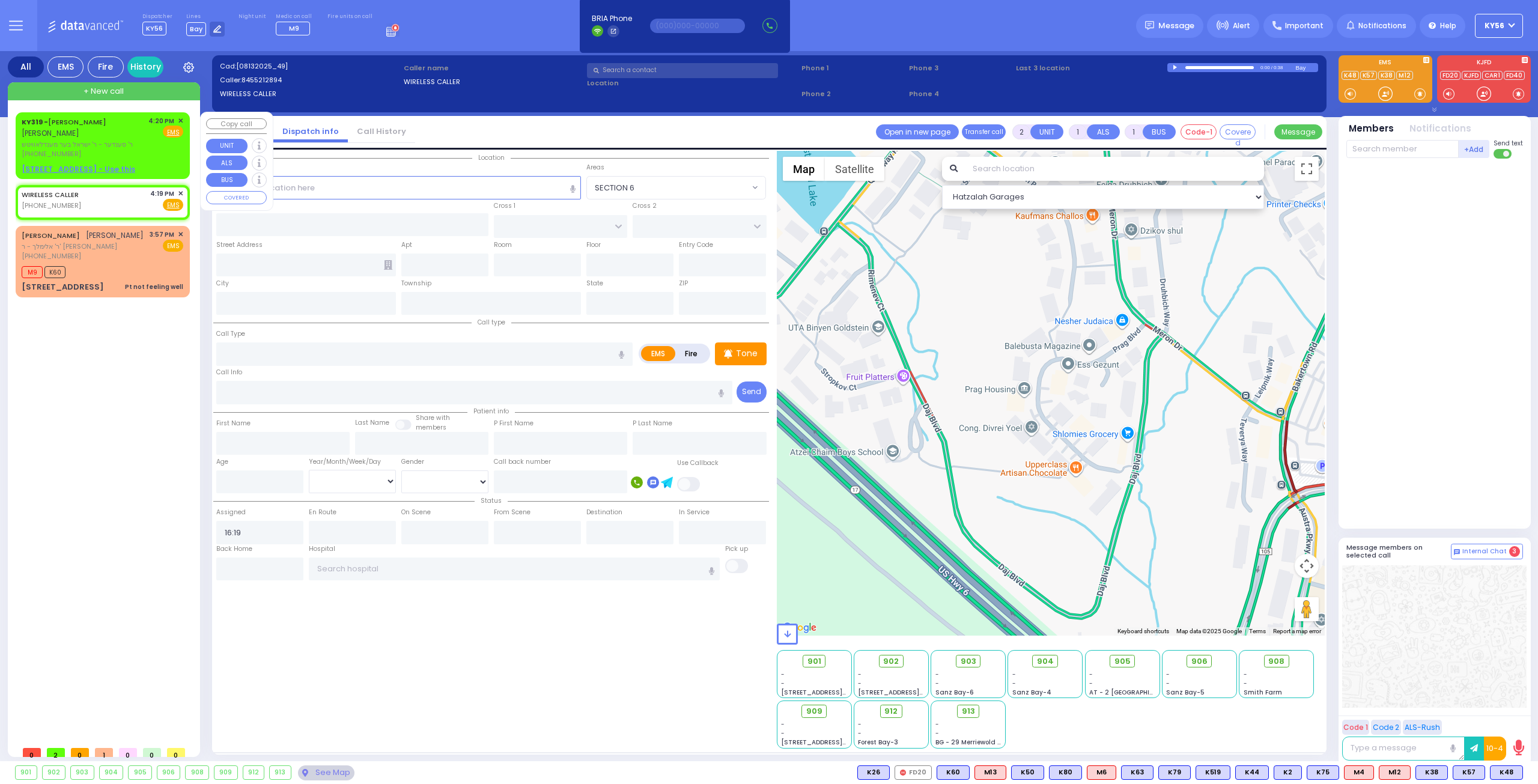
click at [79, 128] on span "יודא דייטש" at bounding box center [51, 133] width 58 height 11
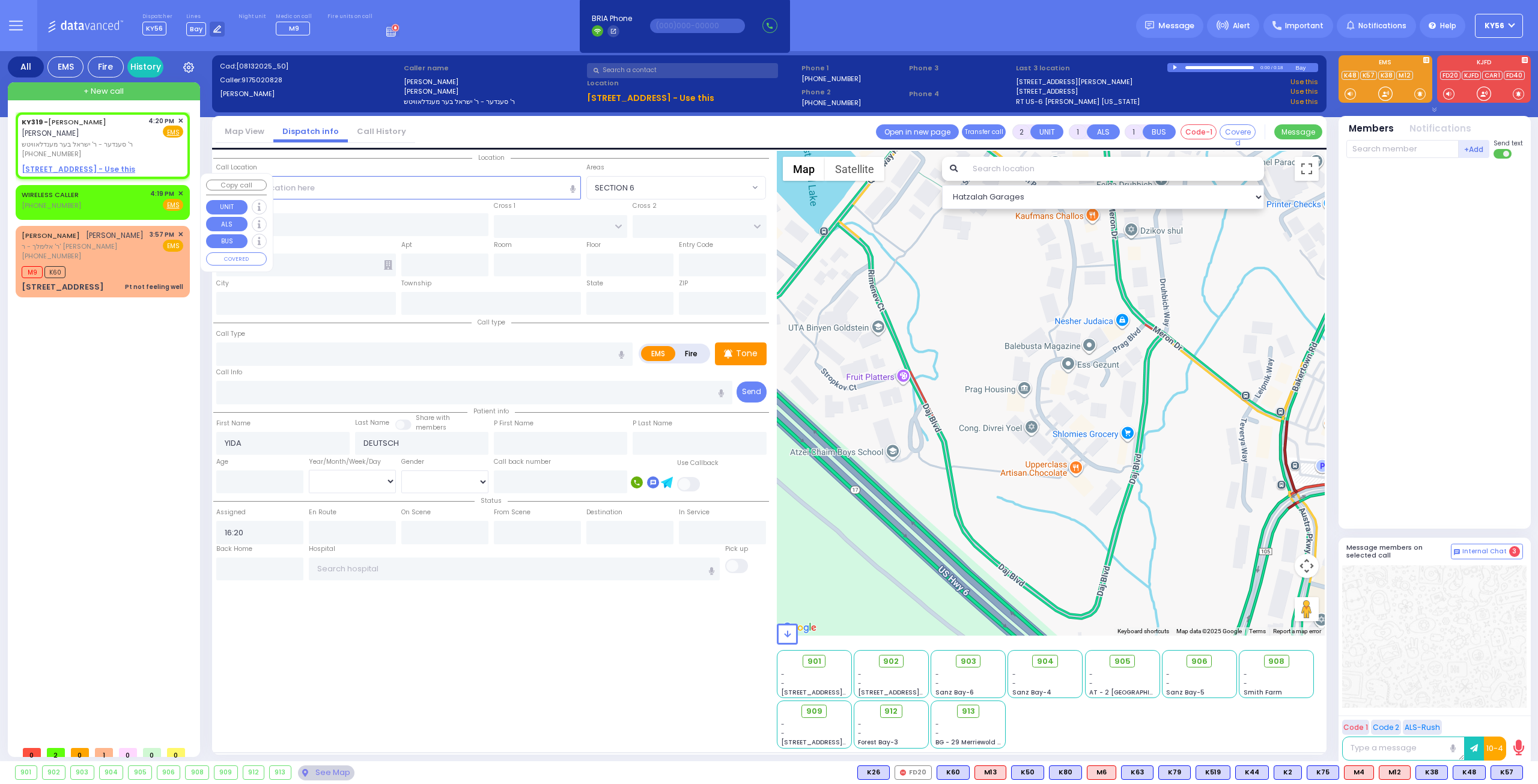
click at [104, 191] on div "WIRELESS CALLER (845) 521-2894 4:19 PM ✕ Fire EMS" at bounding box center [102, 200] width 162 height 22
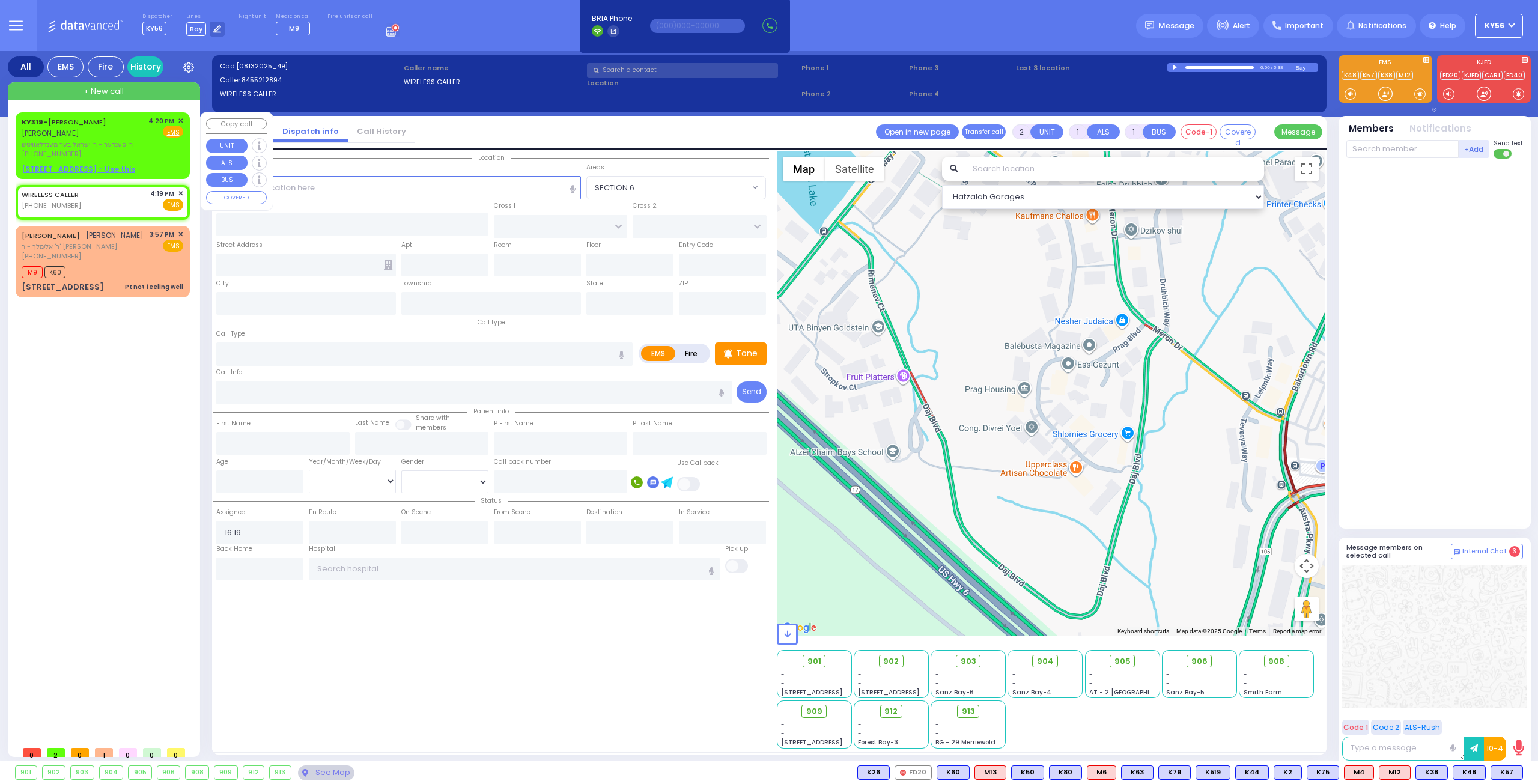
click at [94, 139] on span "ר' סענדער - ר' ישראל בער מענדלאוויטש" at bounding box center [83, 144] width 123 height 11
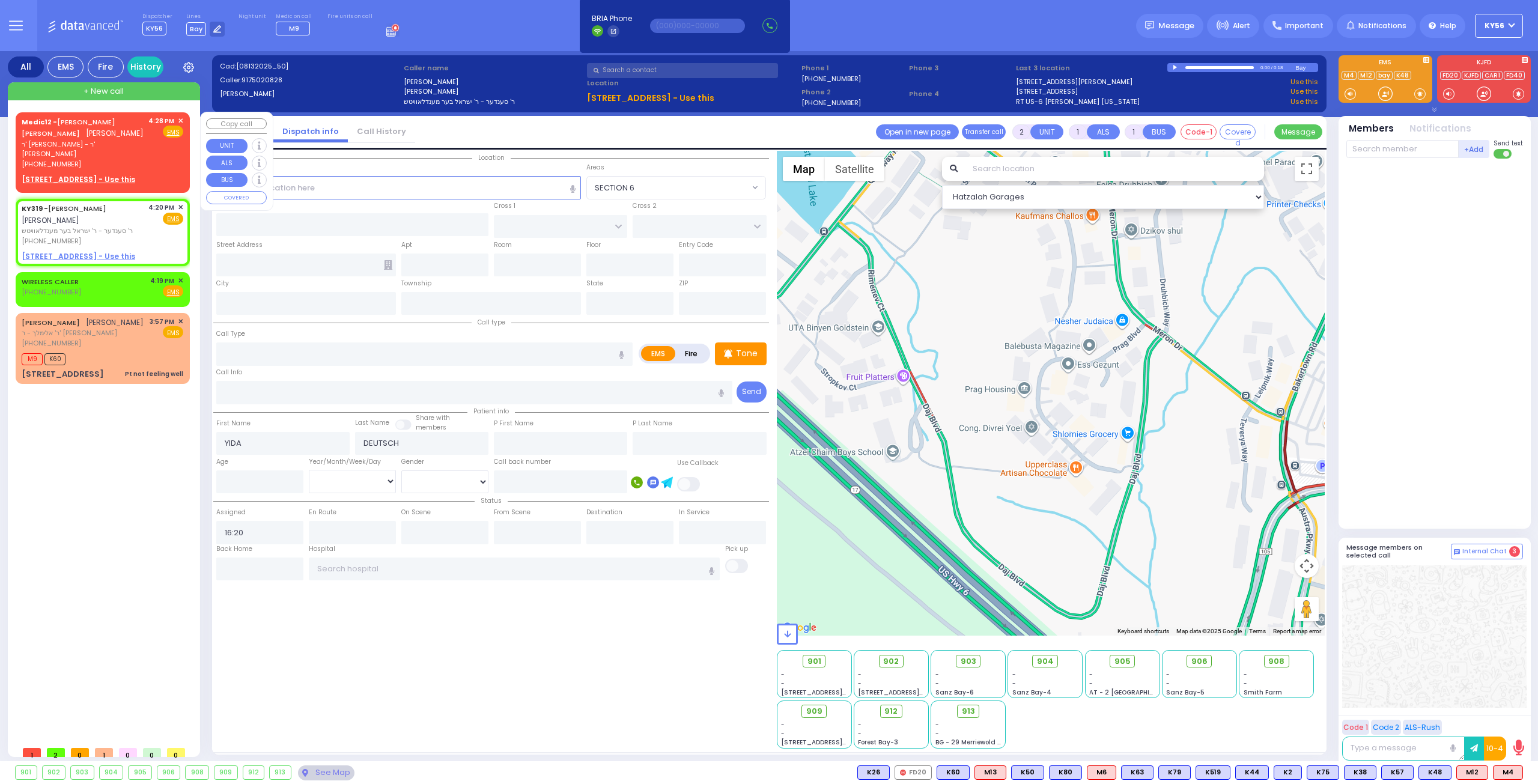
click at [104, 142] on span "ר' יצחק אייזיק - ר' דוד עקשטיין" at bounding box center [83, 149] width 123 height 20
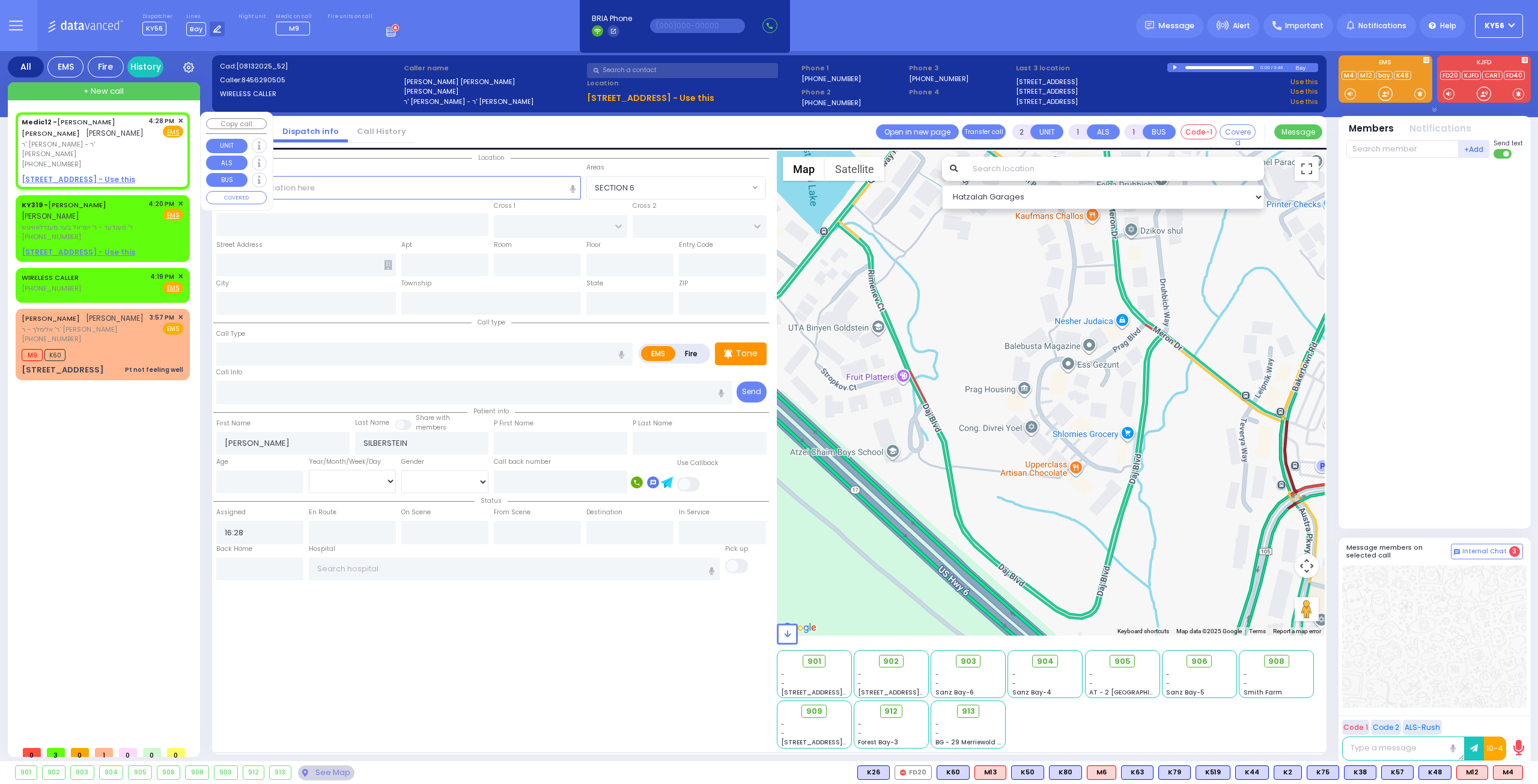
click at [181, 118] on span "✕" at bounding box center [181, 121] width 5 height 11
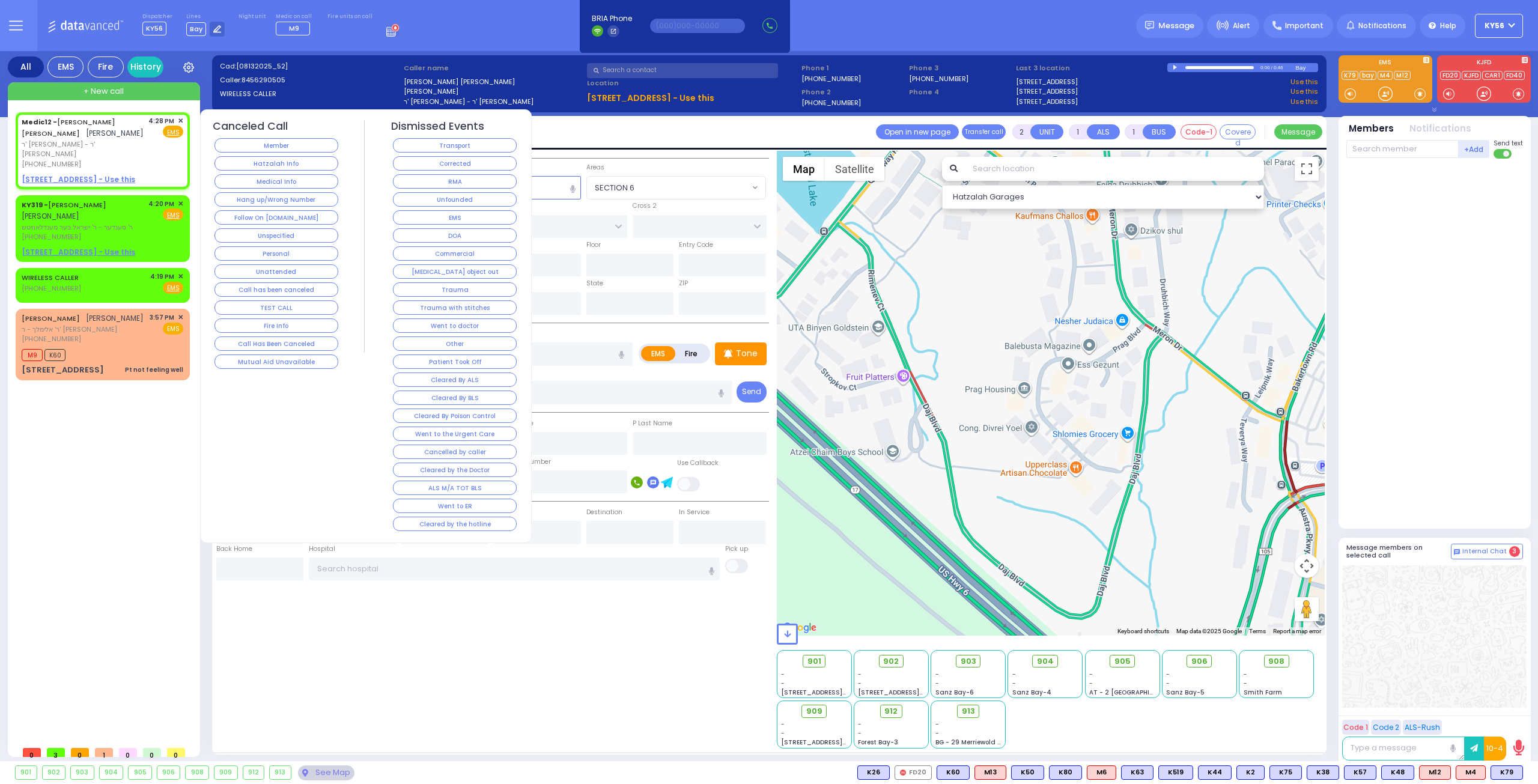
select select
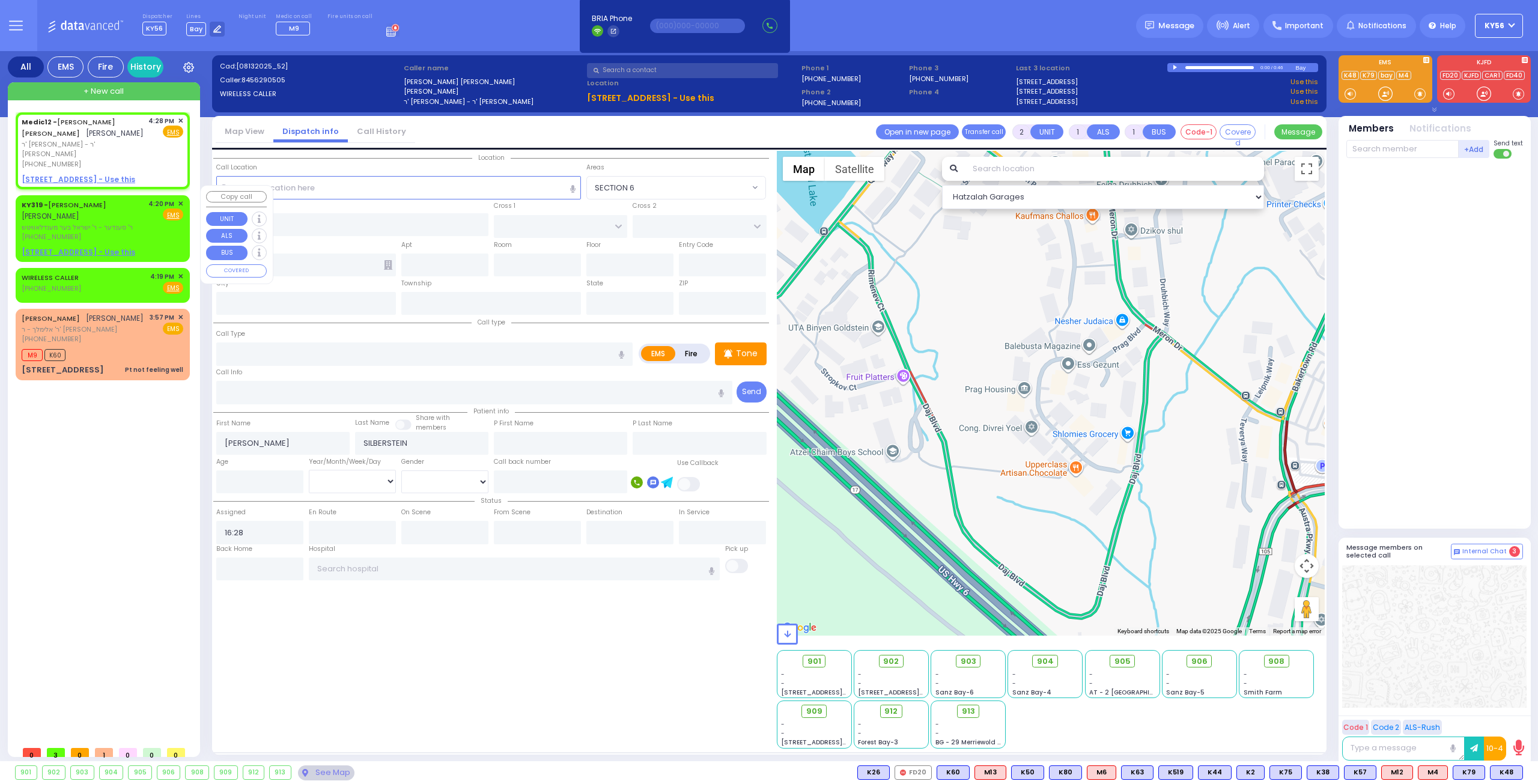
click at [179, 199] on span "✕" at bounding box center [181, 204] width 5 height 11
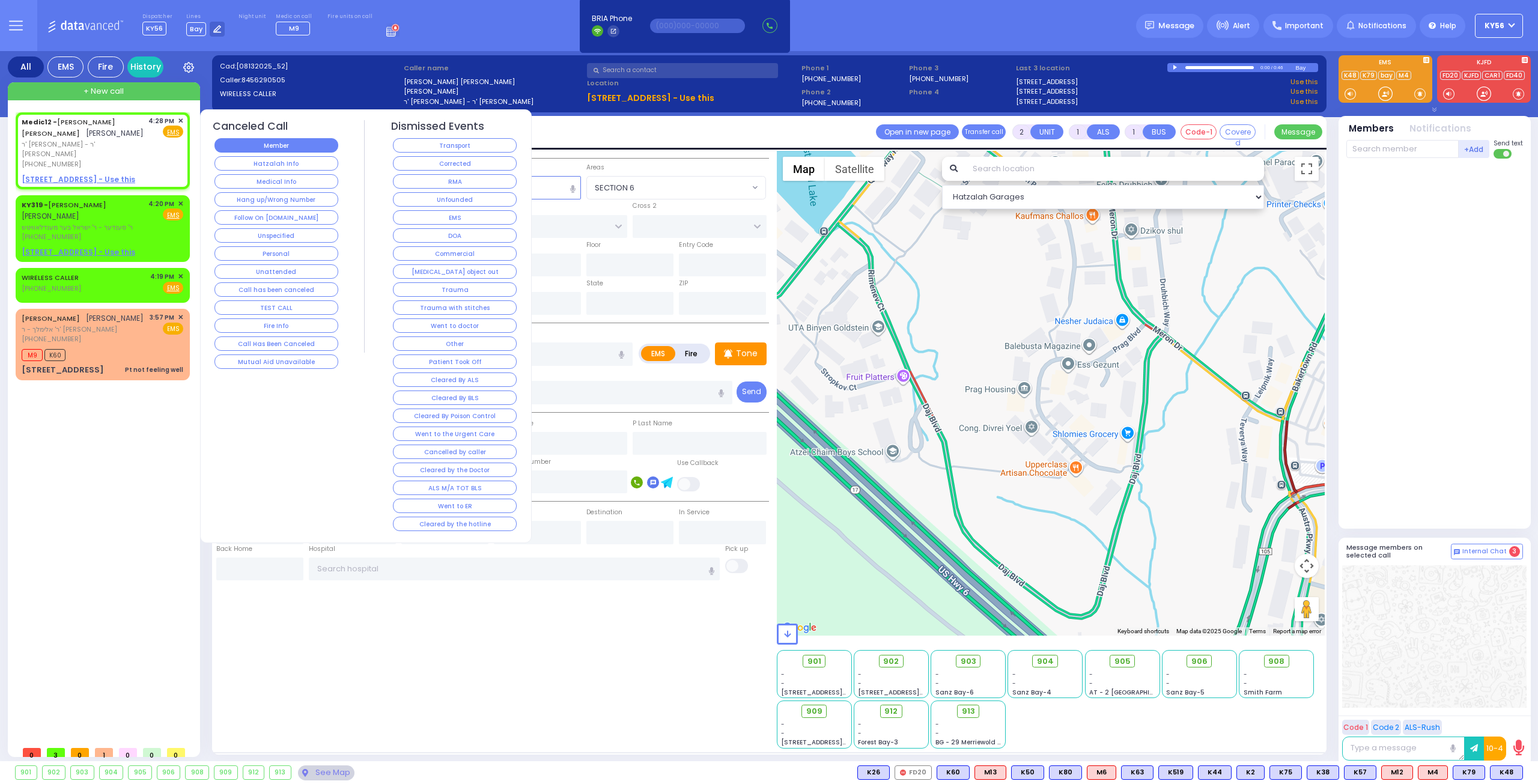
click at [281, 147] on button "Member" at bounding box center [276, 145] width 123 height 14
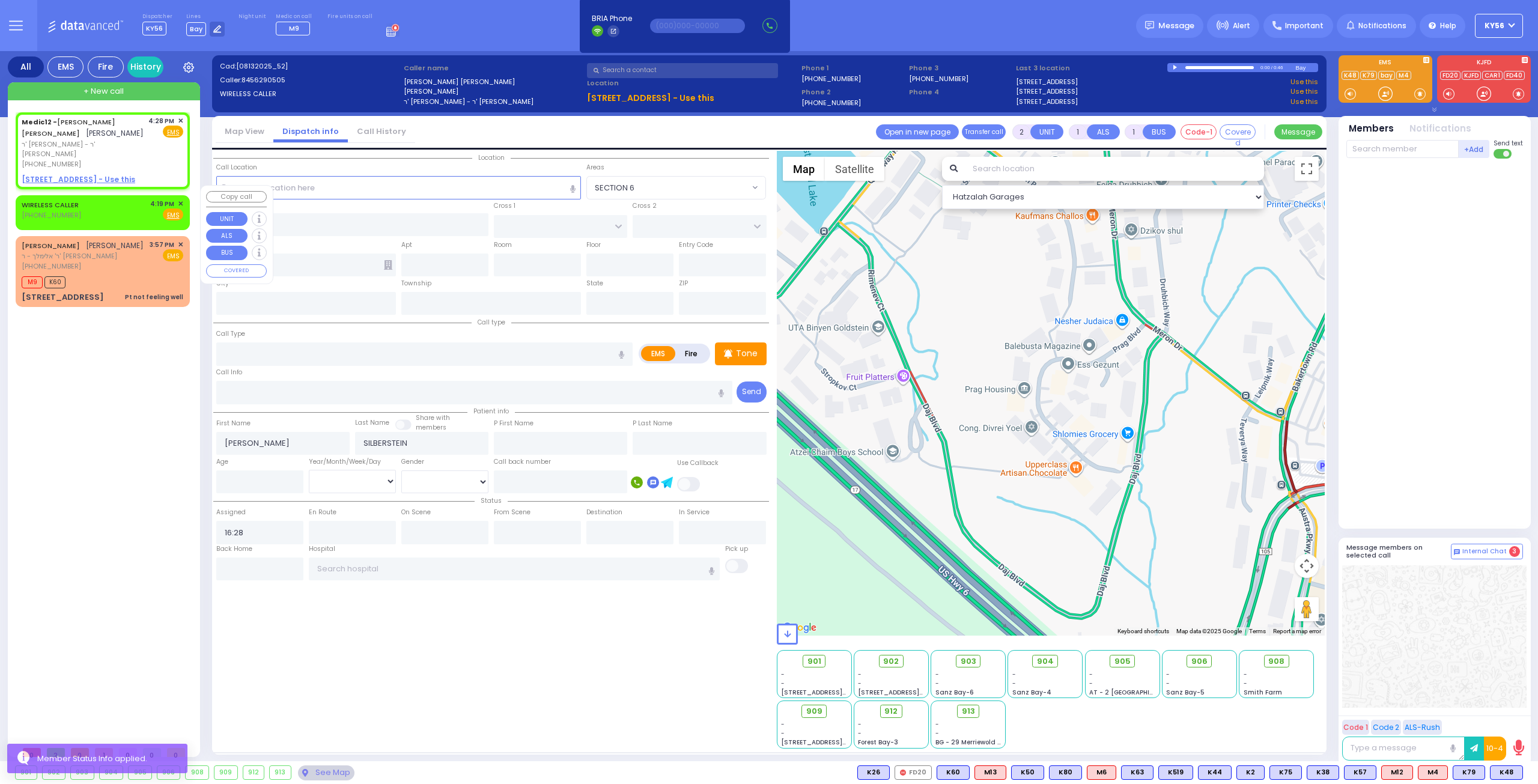
click at [119, 199] on div "WIRELESS CALLER [PHONE_NUMBER] 4:19 PM ✕ Fire EMS" at bounding box center [102, 210] width 162 height 22
select select
radio input "true"
select select
type input "16:19"
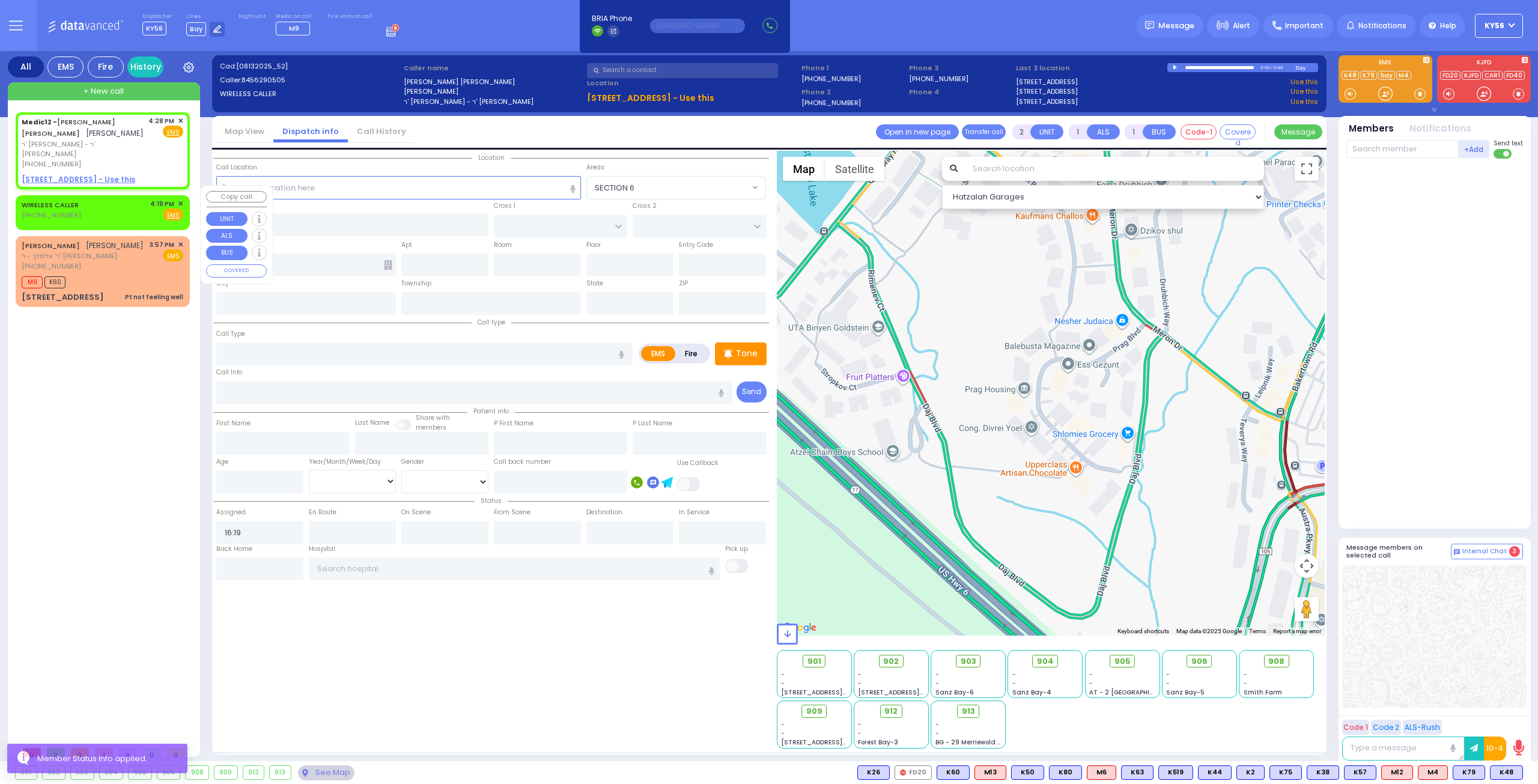
select select "Hatzalah Garages"
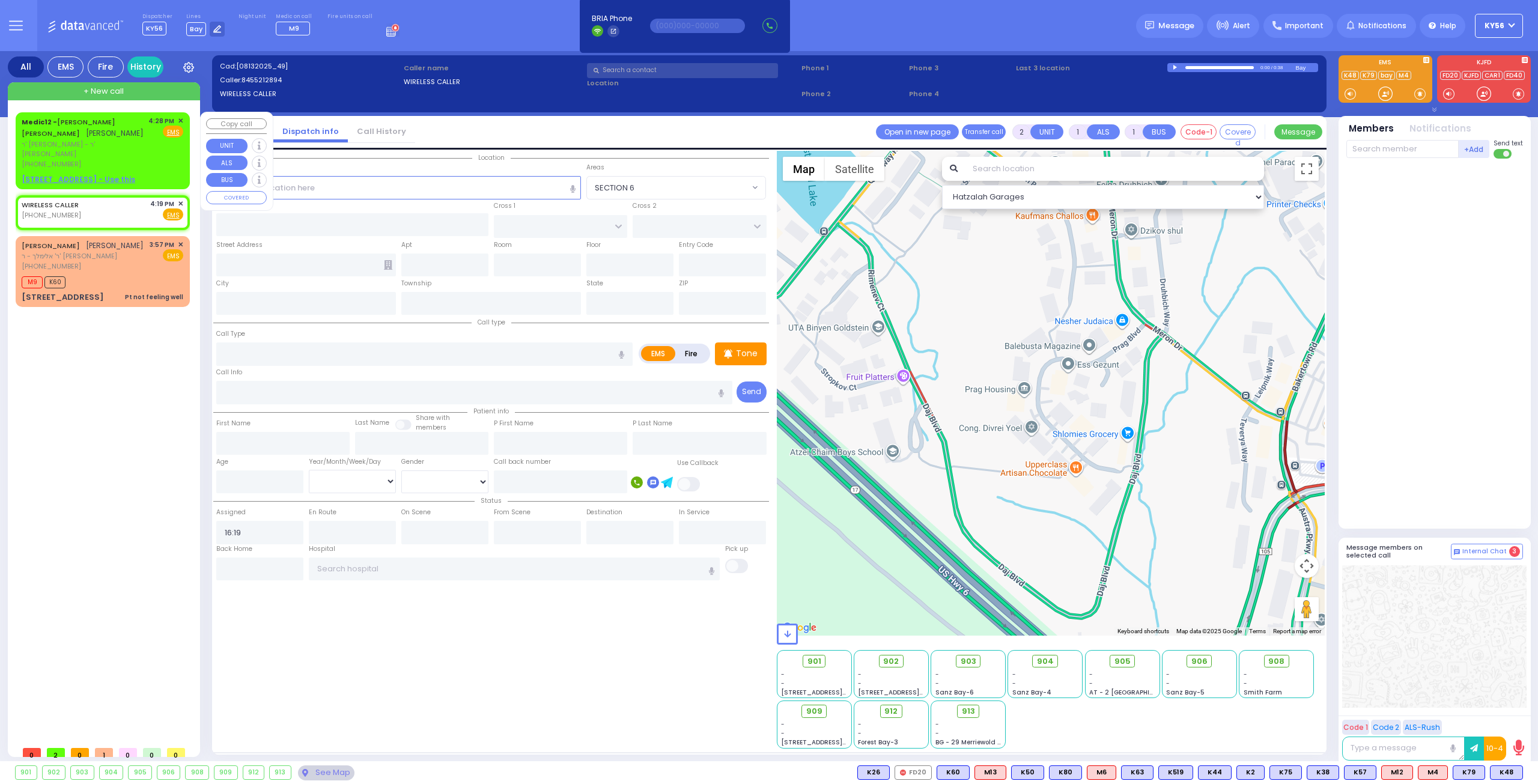
click at [182, 120] on span "✕" at bounding box center [181, 121] width 5 height 11
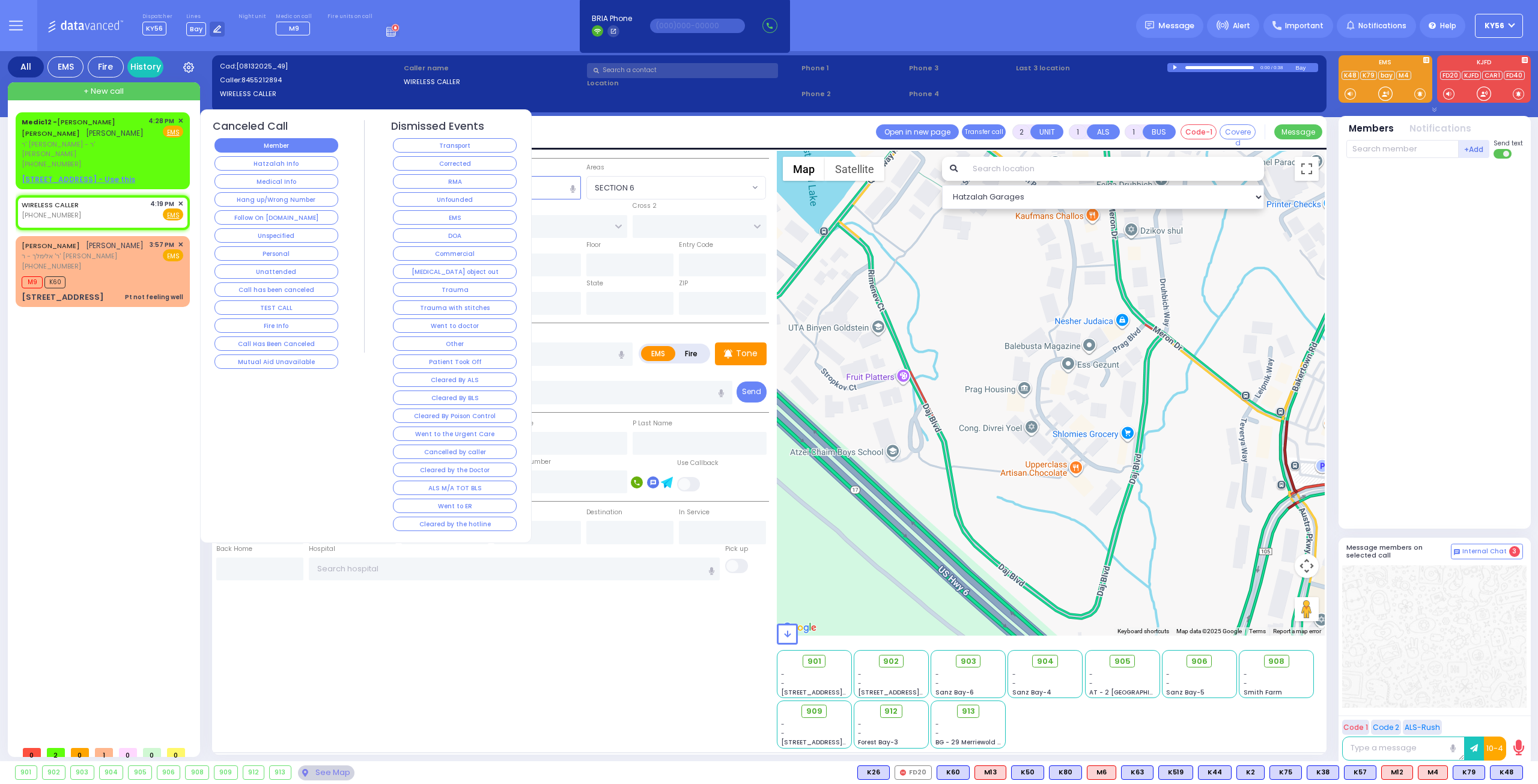
click at [271, 146] on button "Member" at bounding box center [276, 145] width 123 height 14
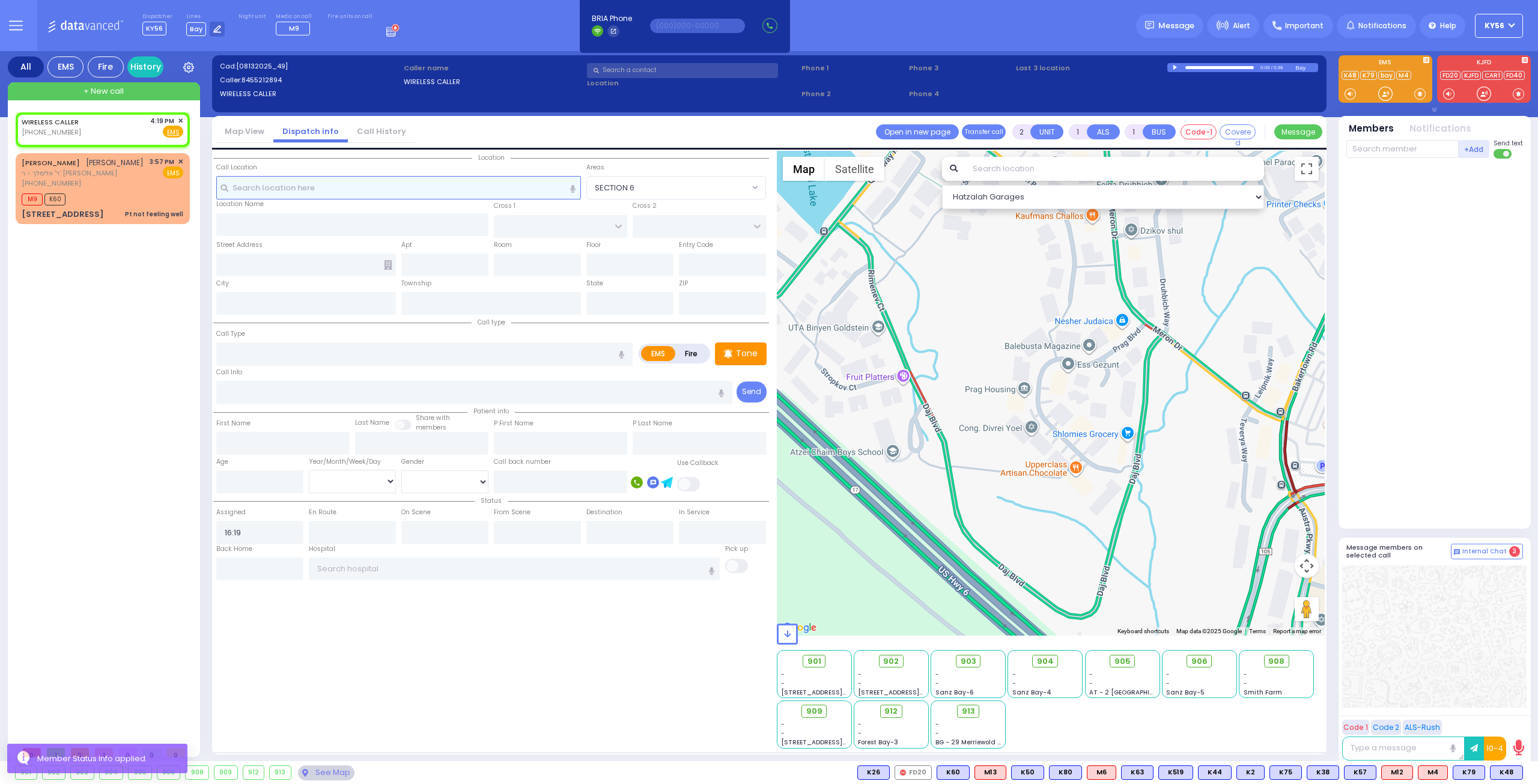
click at [343, 184] on input "text" at bounding box center [399, 187] width 365 height 23
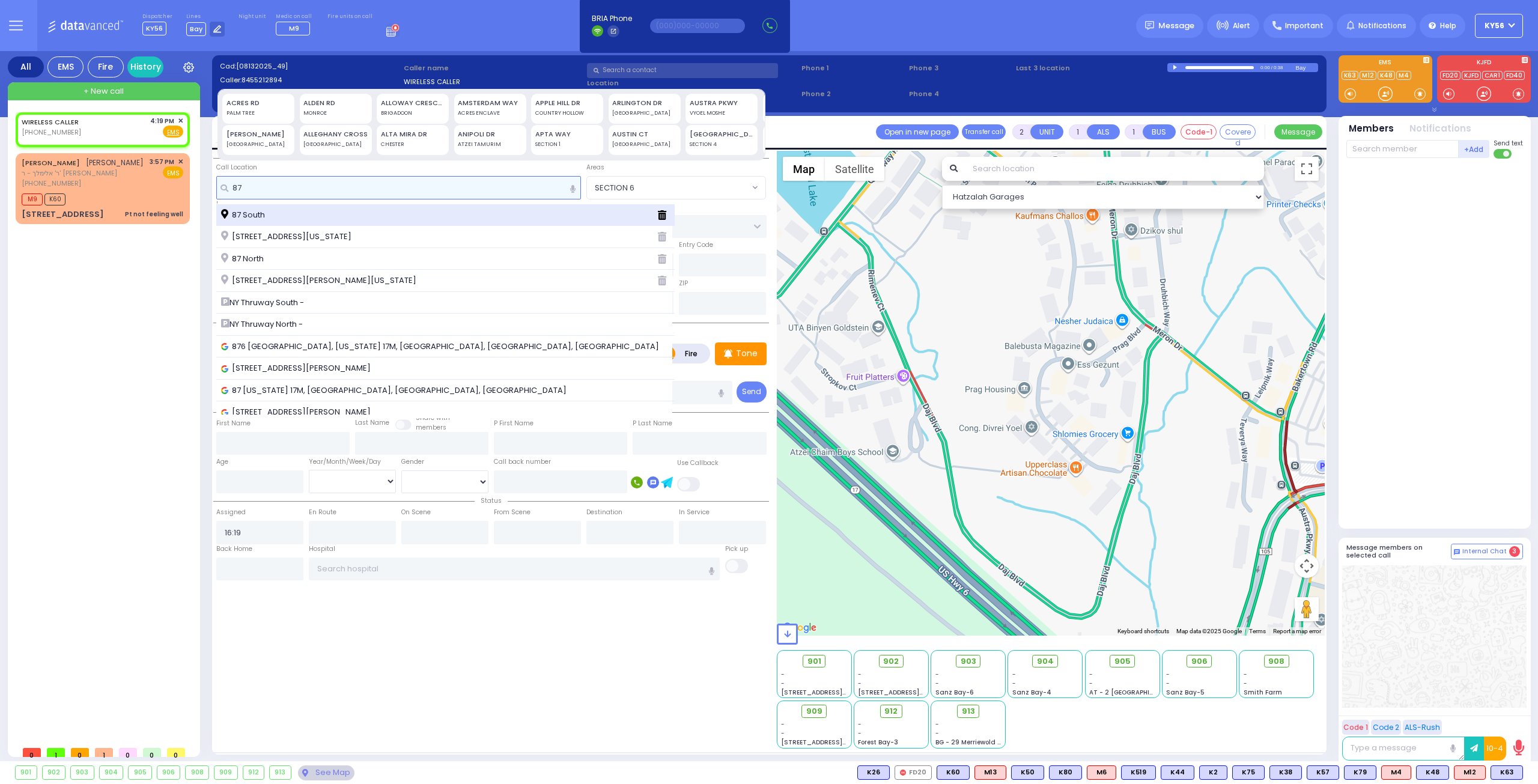
type input "87"
click at [276, 209] on div "87 South" at bounding box center [434, 215] width 426 height 12
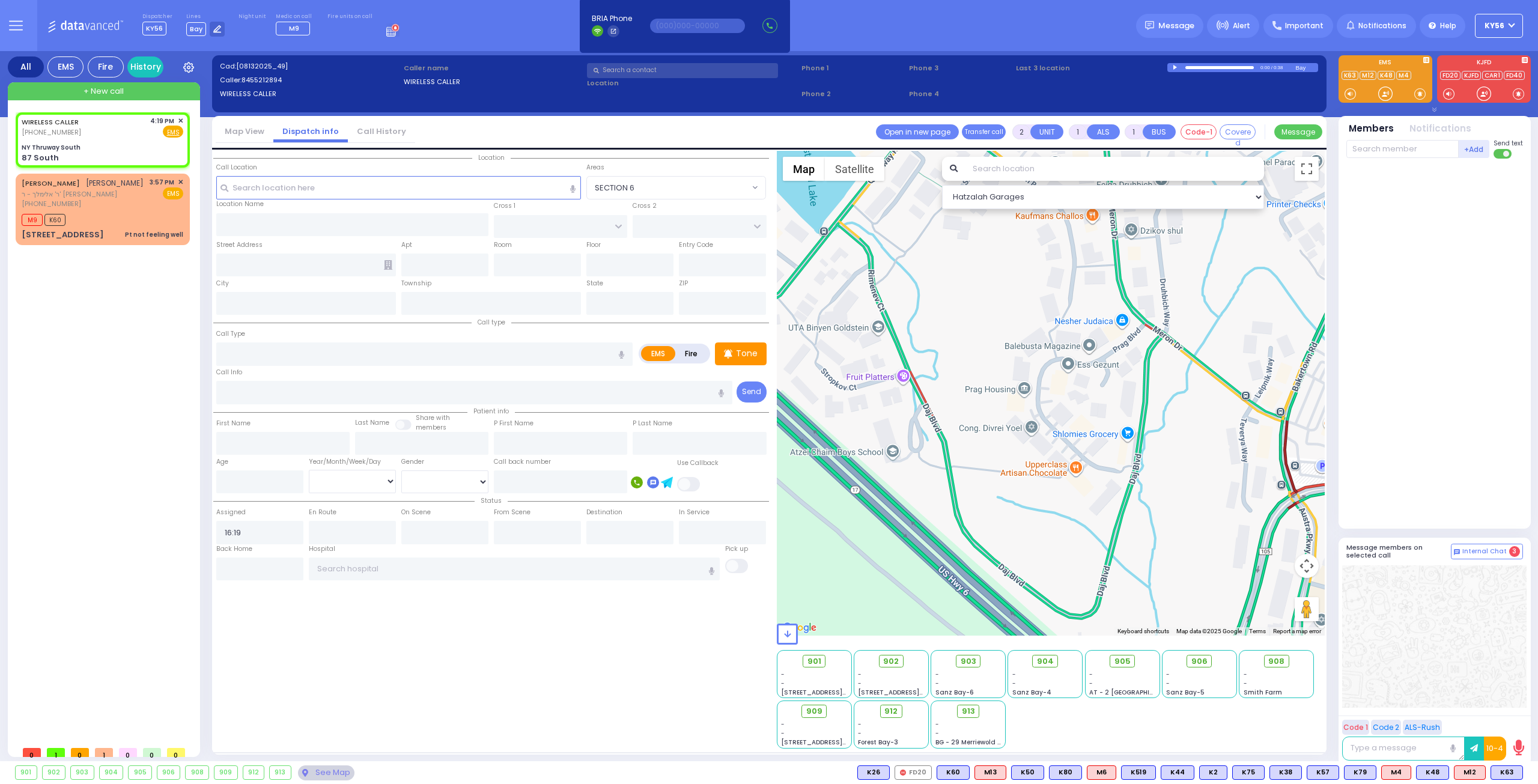
select select
radio input "true"
select select
select select "Hatzalah Garages"
type input "NY Thruway South"
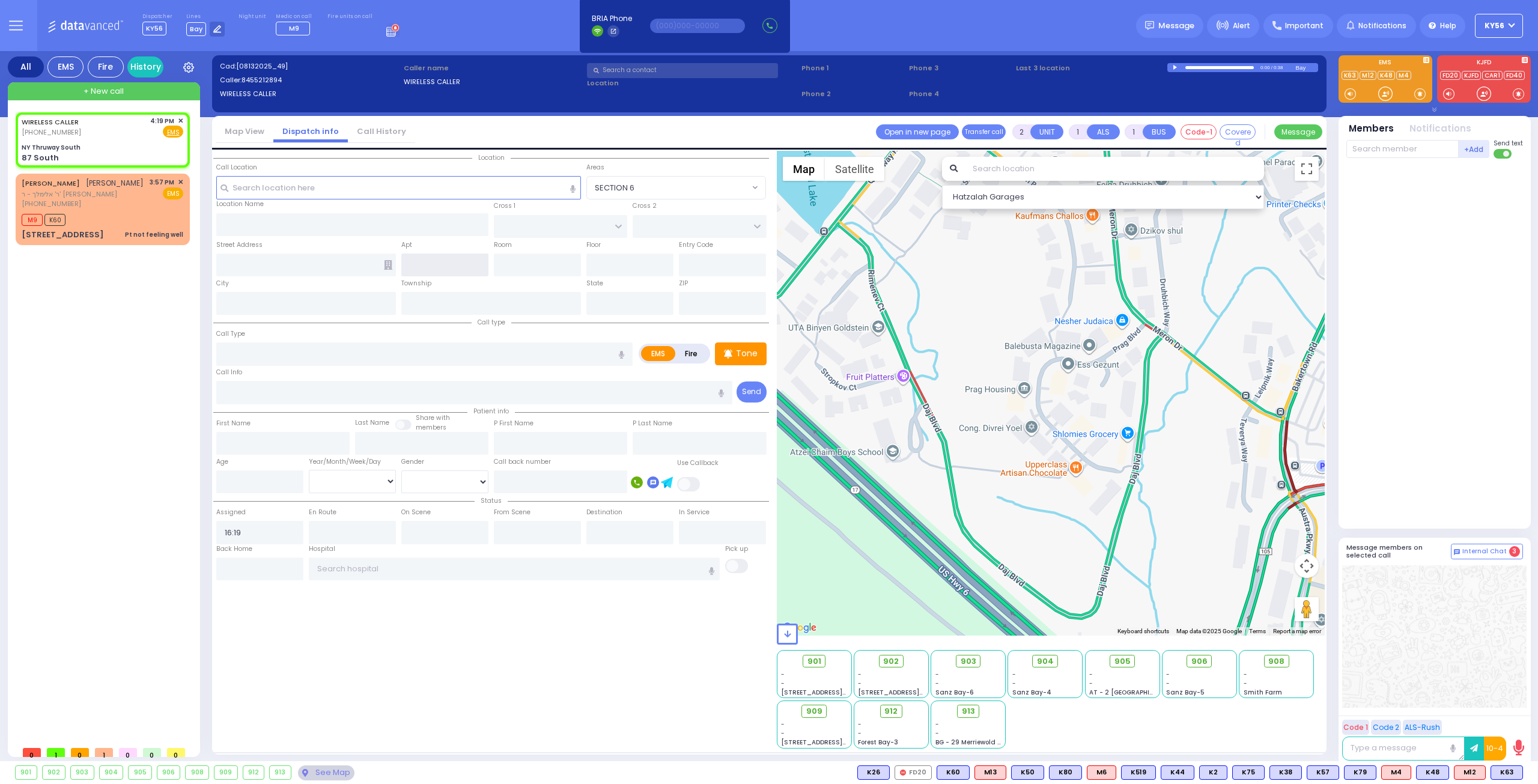
type input "87 South"
click at [523, 232] on input "text" at bounding box center [560, 226] width 133 height 23
type input "44"
click at [579, 228] on input "44" at bounding box center [560, 226] width 133 height 23
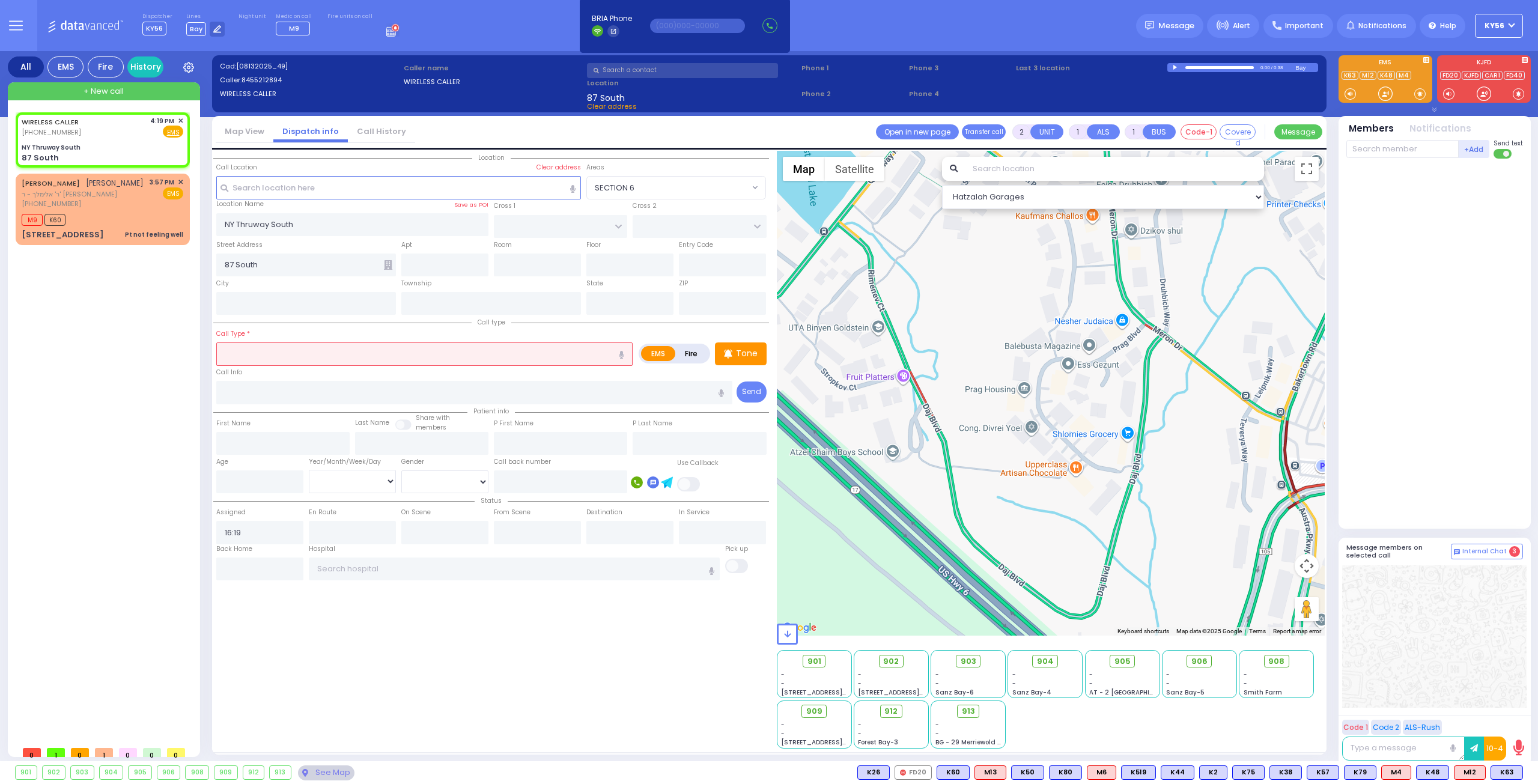
click at [343, 354] on input "text" at bounding box center [424, 353] width 416 height 23
select select
radio input "true"
select select
select select "Hatzalah Garages"
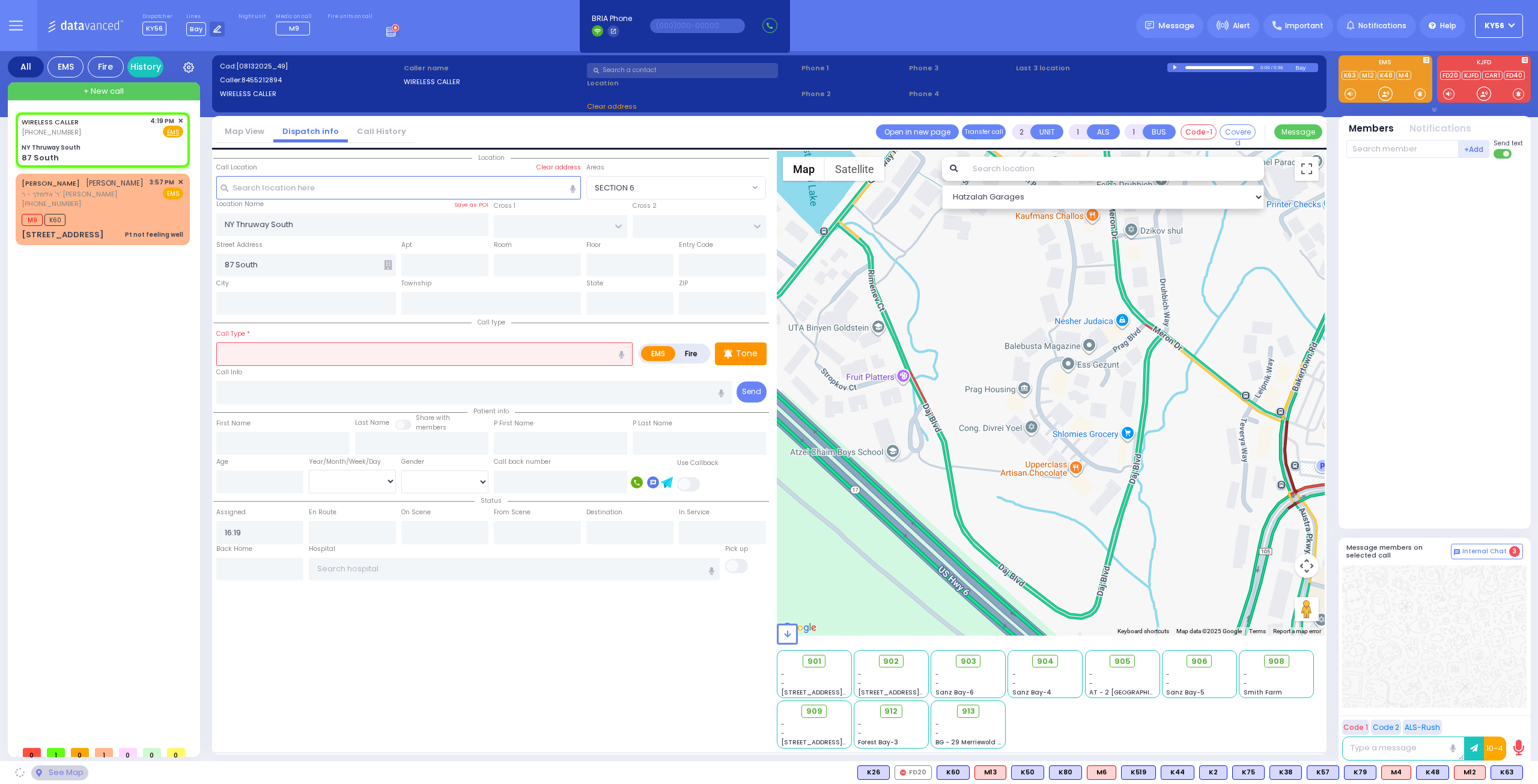
type input "M"
type input "Monroe"
type input "[US_STATE]"
type input "10001"
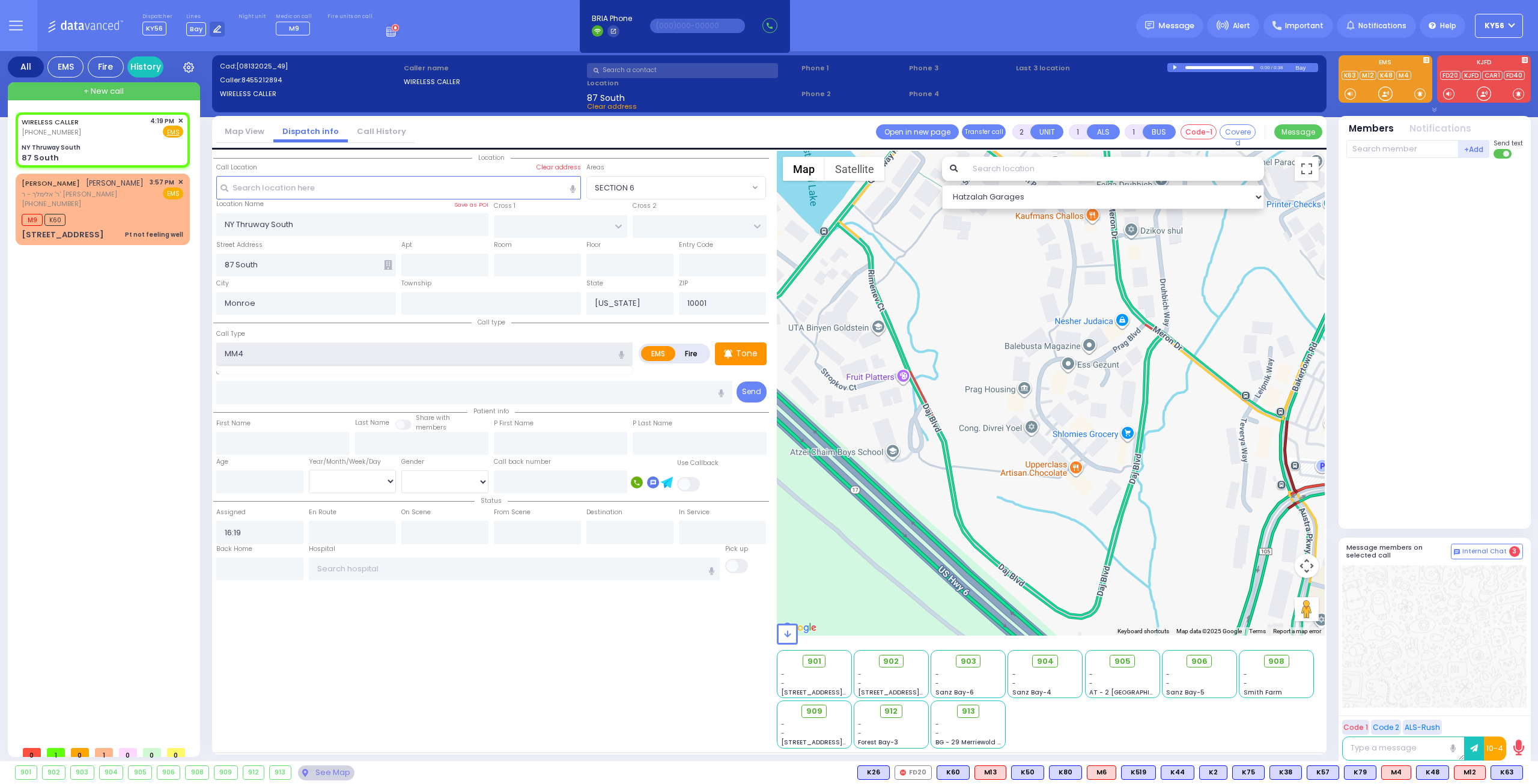
type input "MM44"
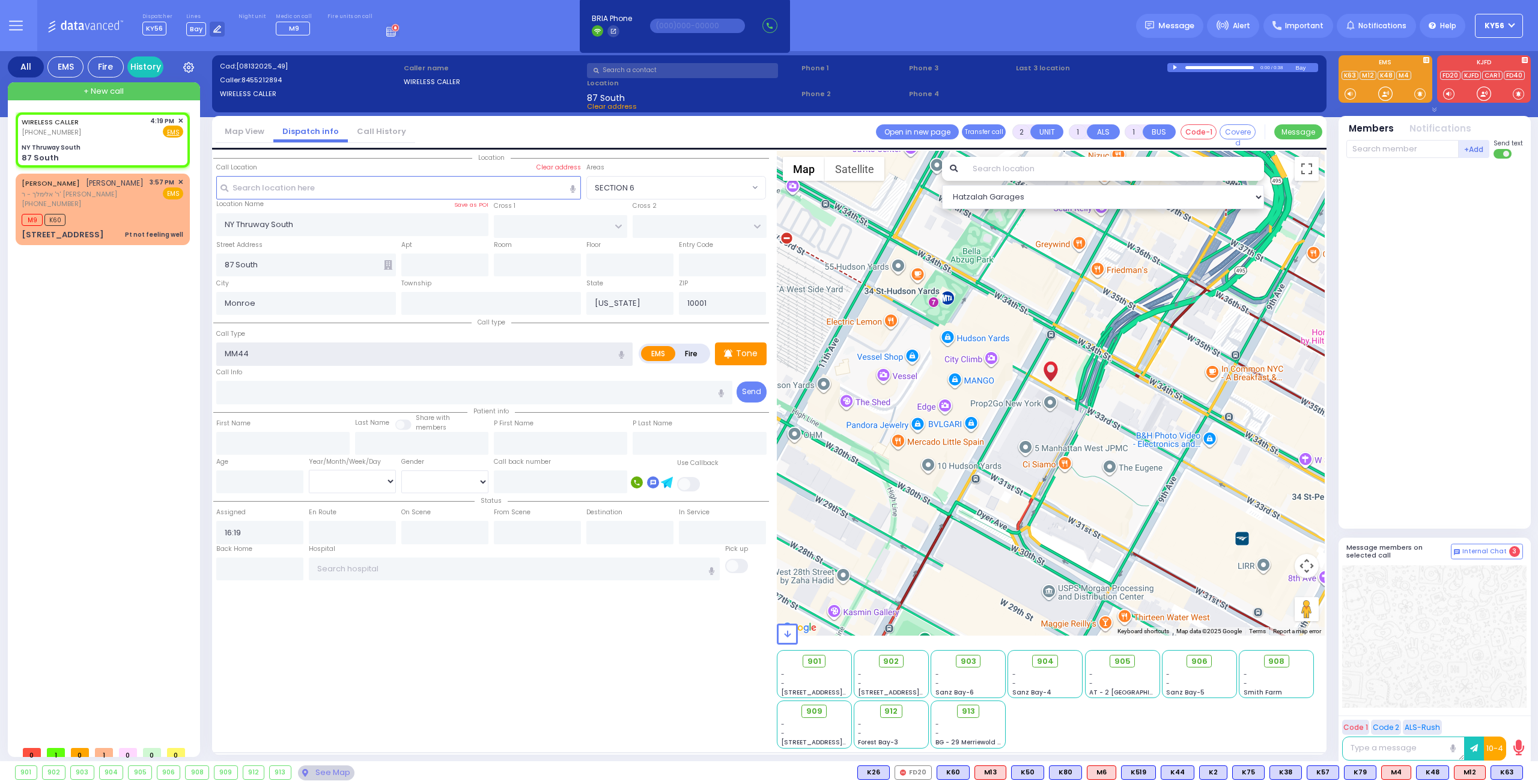
click at [334, 354] on input "MM44" at bounding box center [424, 353] width 416 height 23
select select
radio input "true"
select select
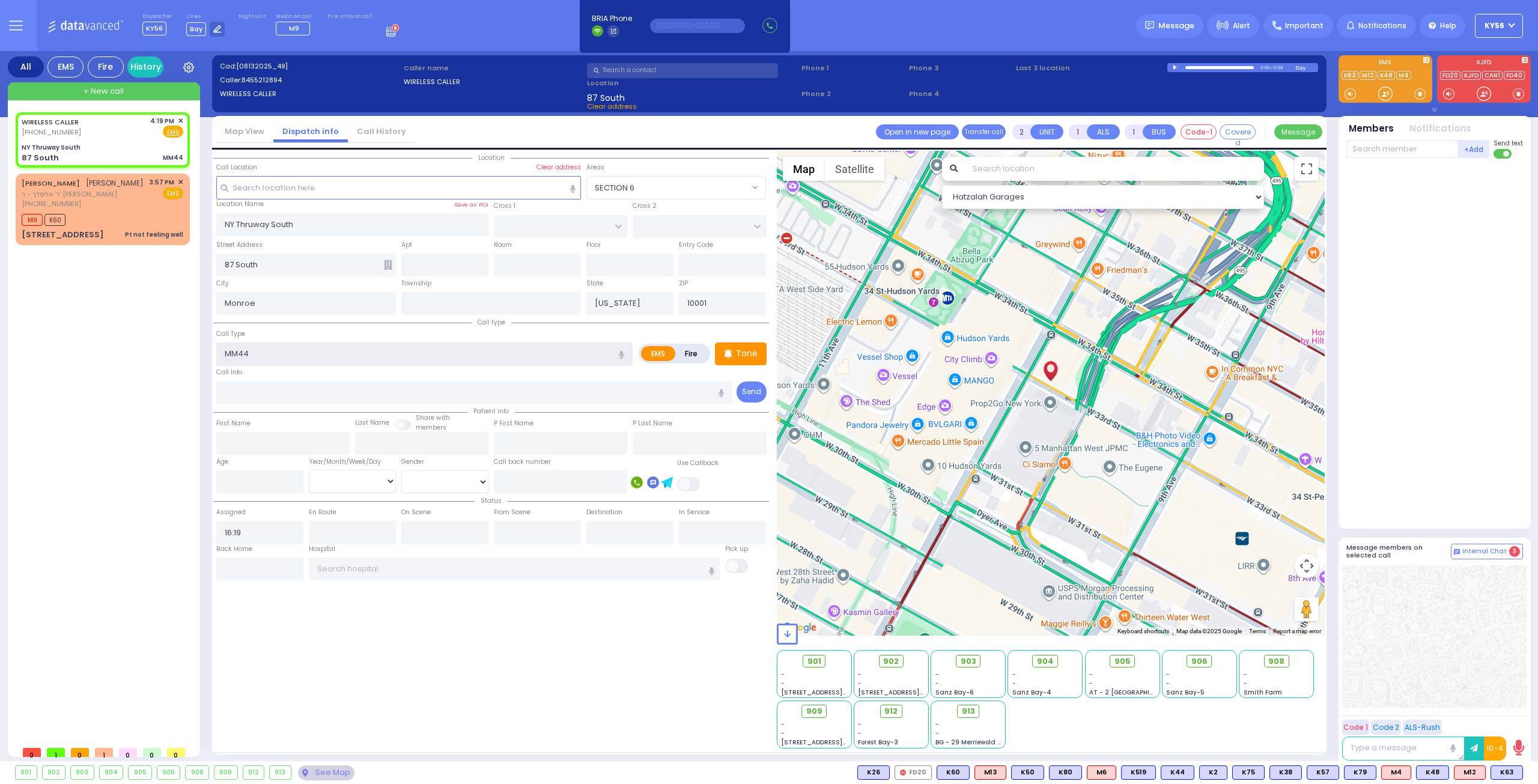
select select "Hatzalah Garages"
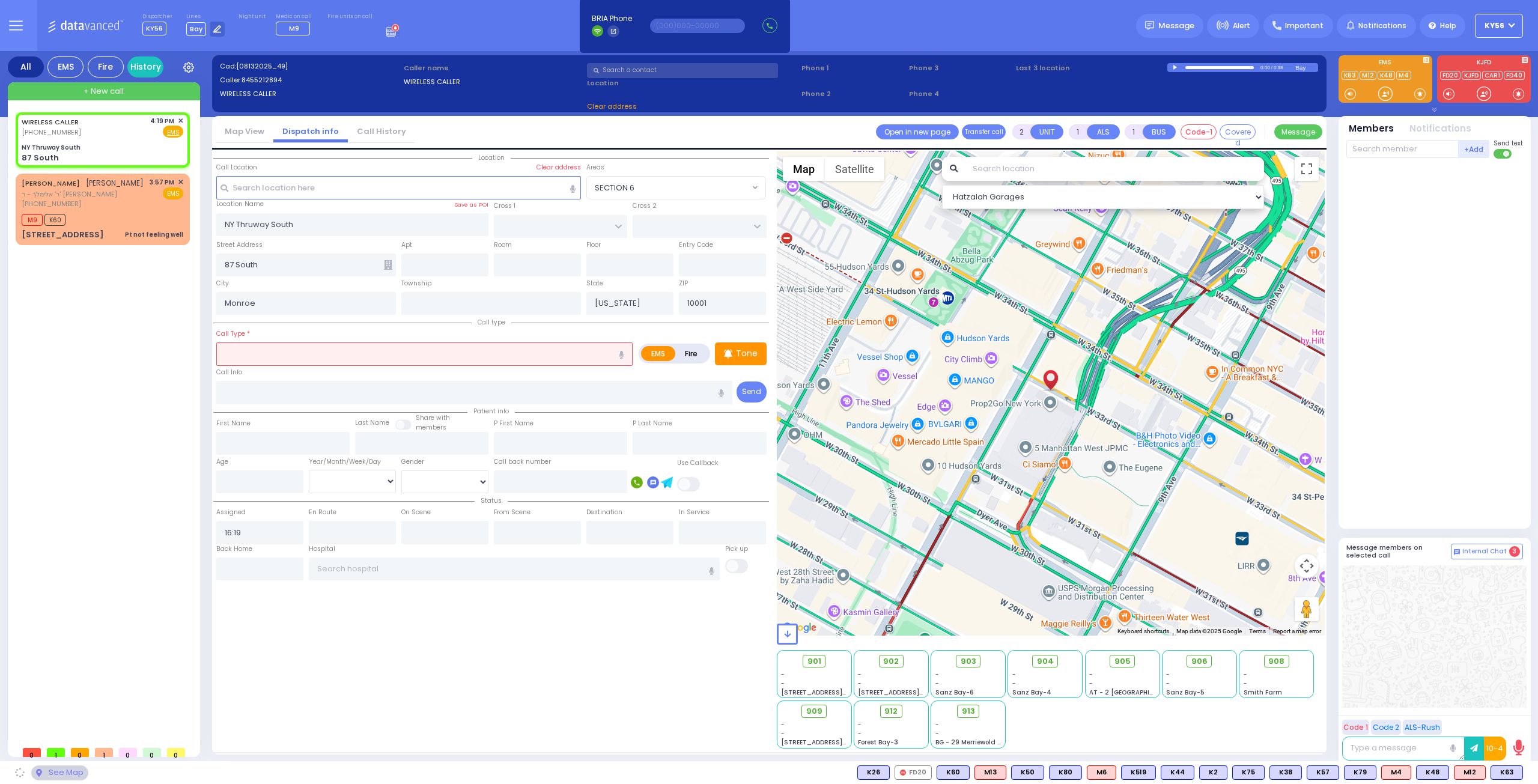
select select
radio input "true"
select select
select select "Hatzalah Garages"
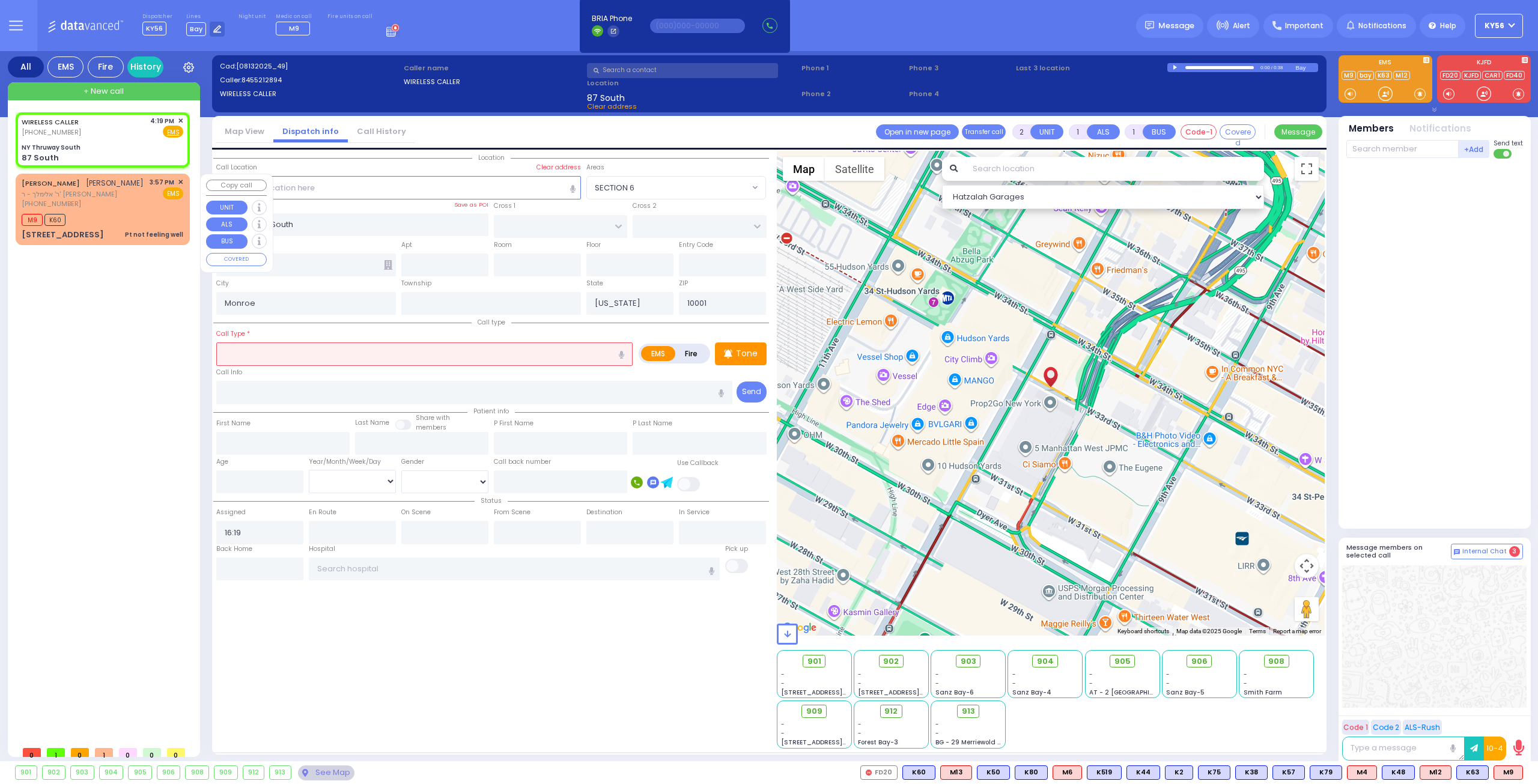
click at [183, 182] on span "✕" at bounding box center [181, 183] width 5 height 11
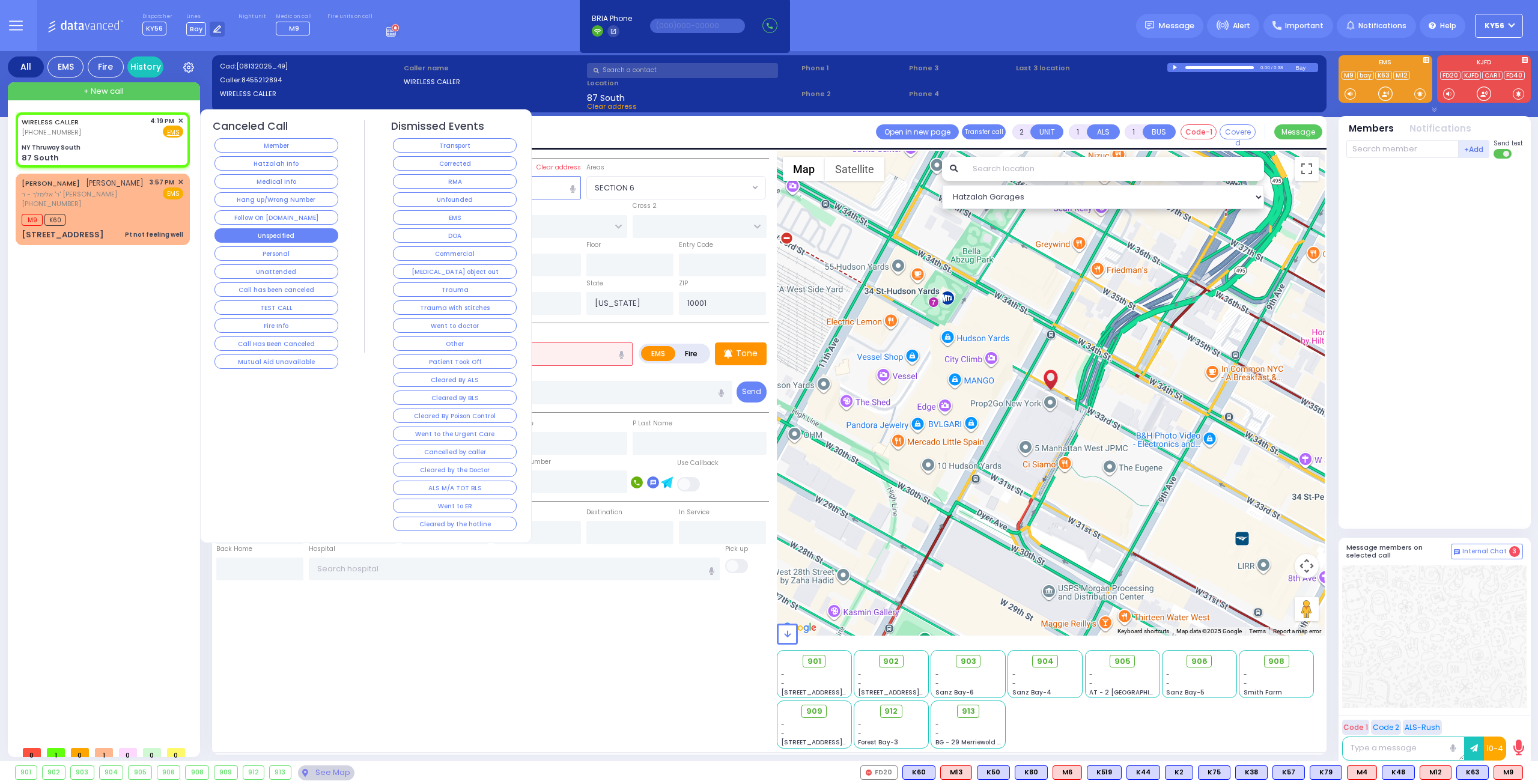
select select
radio input "true"
select select
select select "Hatzalah Garages"
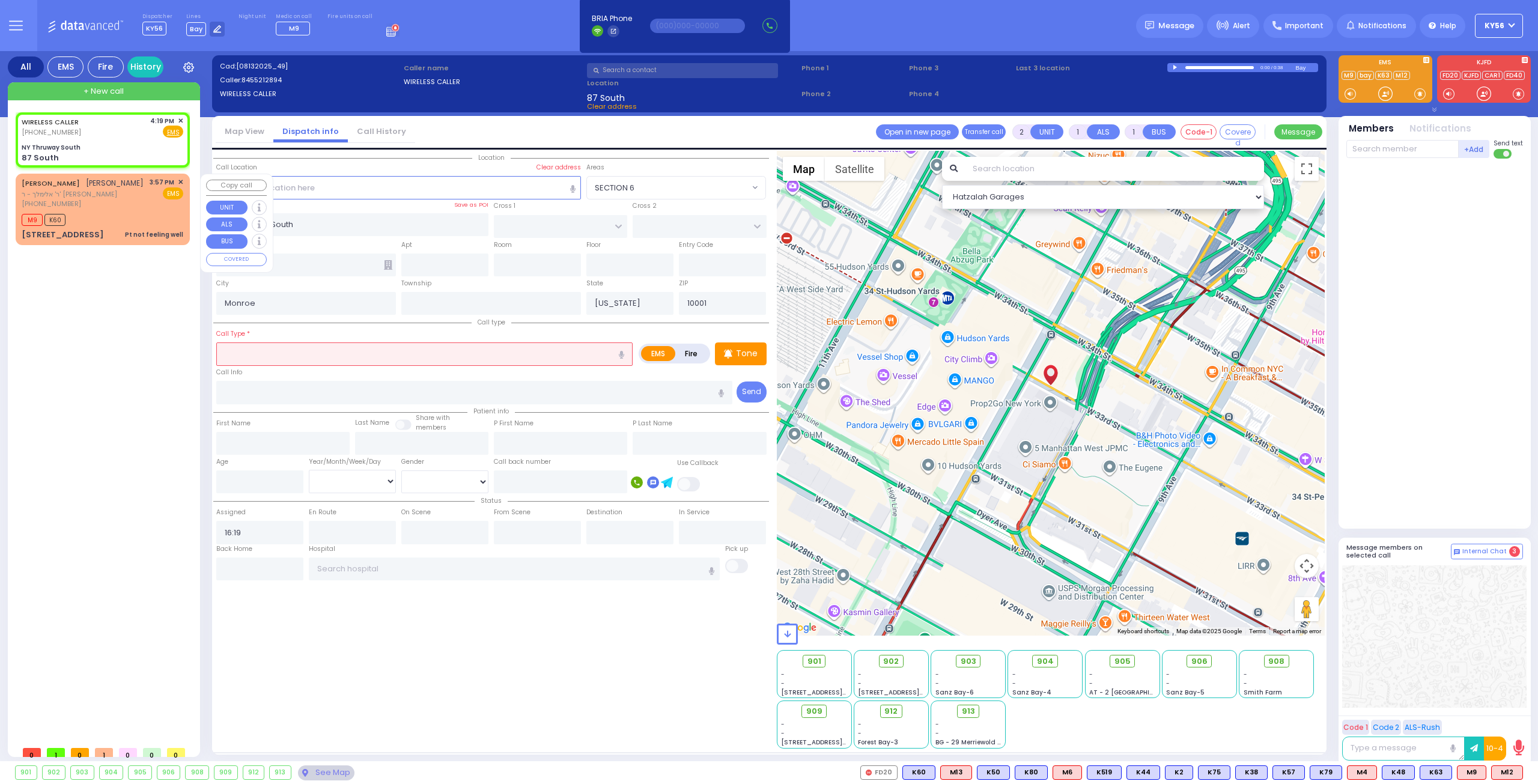
click at [183, 182] on span "✕" at bounding box center [181, 183] width 5 height 11
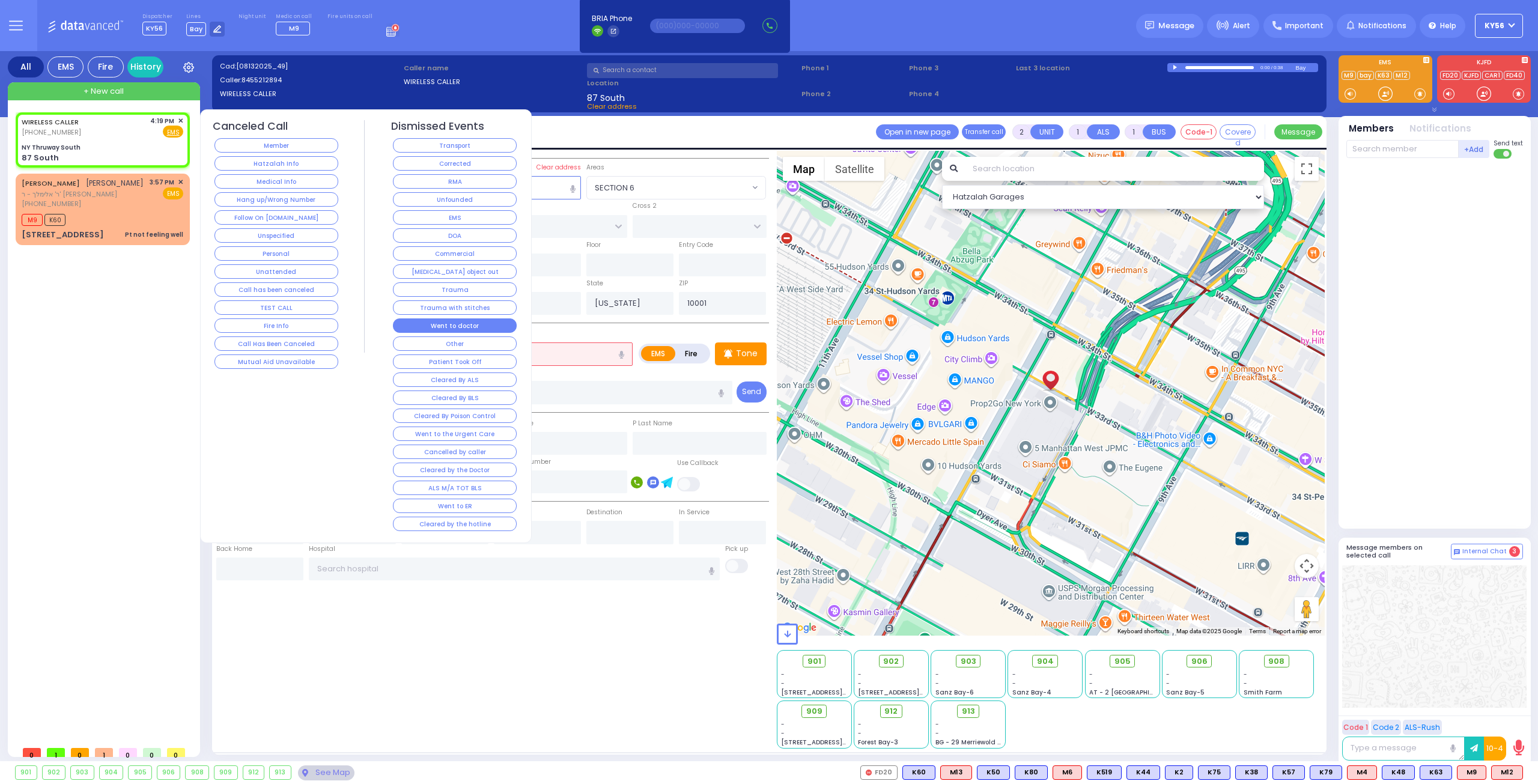
click at [477, 321] on button "Went to doctor" at bounding box center [454, 326] width 123 height 14
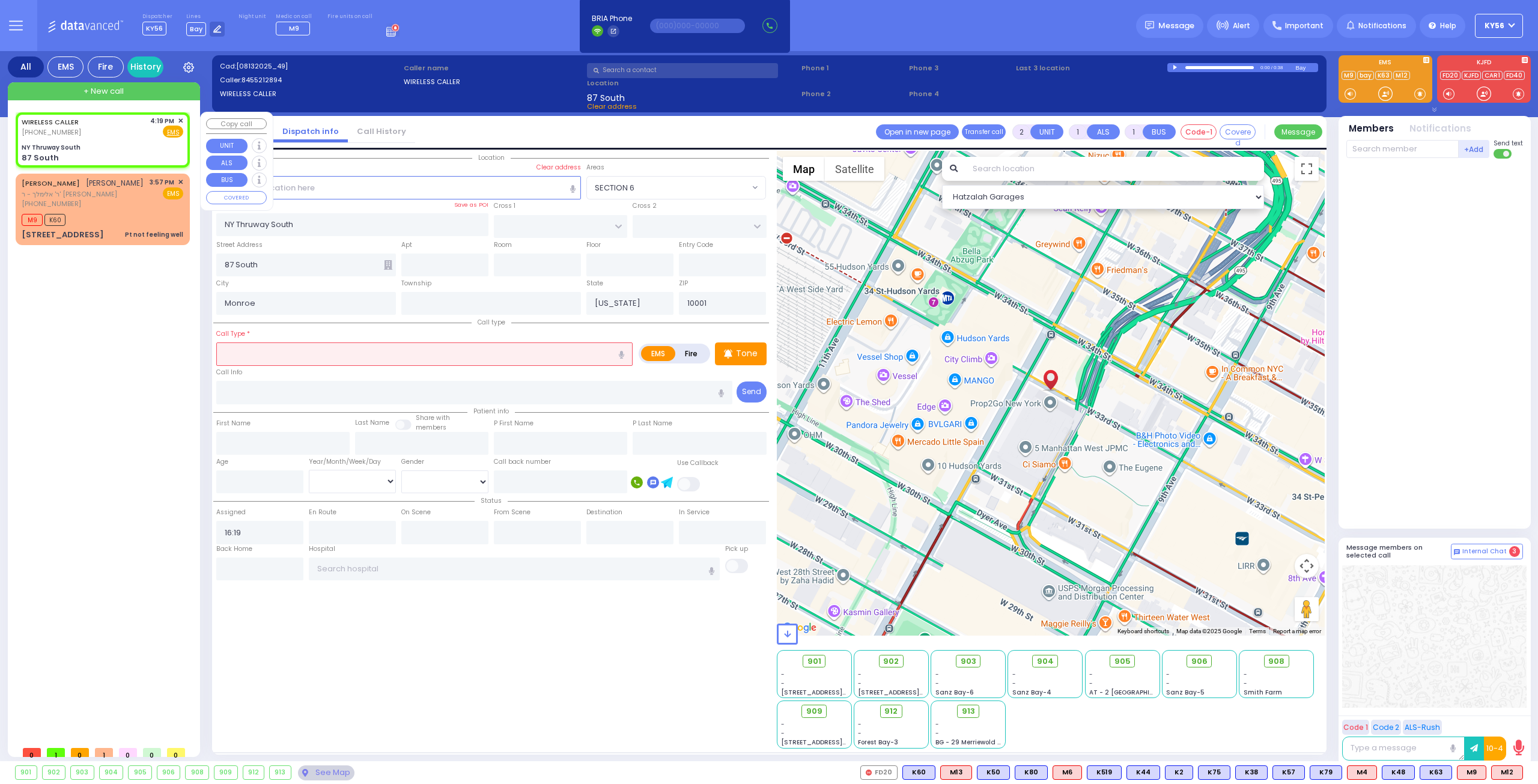
click at [116, 141] on div "WIRELESS CALLER (845) 521-2894 4:19 PM ✕ Fire EMS 87 South" at bounding box center [102, 140] width 169 height 52
select select
radio input "true"
select select
select select "Hatzalah Garages"
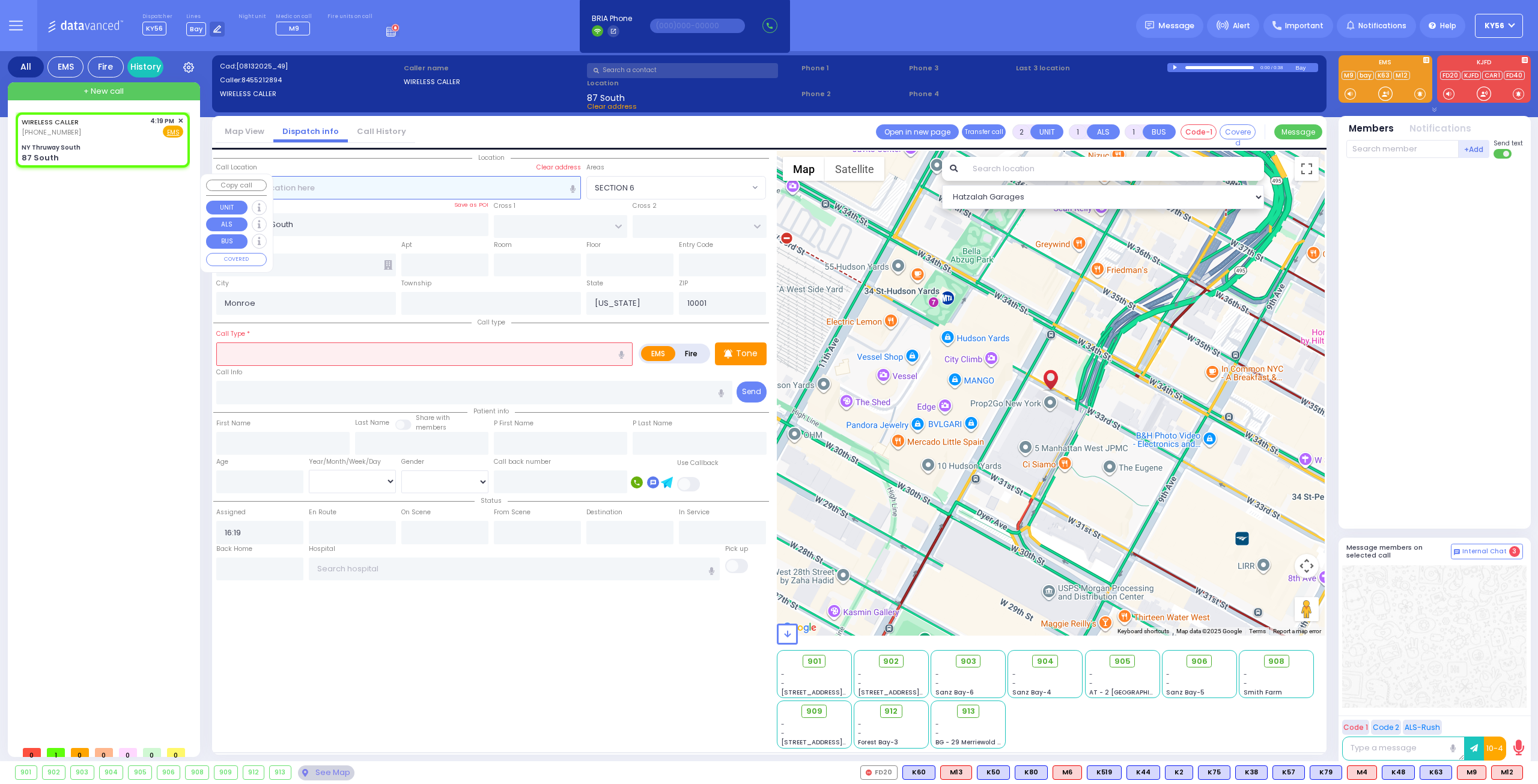
click at [361, 182] on input "text" at bounding box center [399, 187] width 365 height 23
click at [345, 221] on input "NY Thruway South" at bounding box center [352, 225] width 273 height 23
click at [491, 248] on div "Room" at bounding box center [537, 257] width 93 height 39
click at [342, 354] on input "text" at bounding box center [424, 353] width 416 height 23
click at [292, 392] on input "text" at bounding box center [474, 392] width 517 height 23
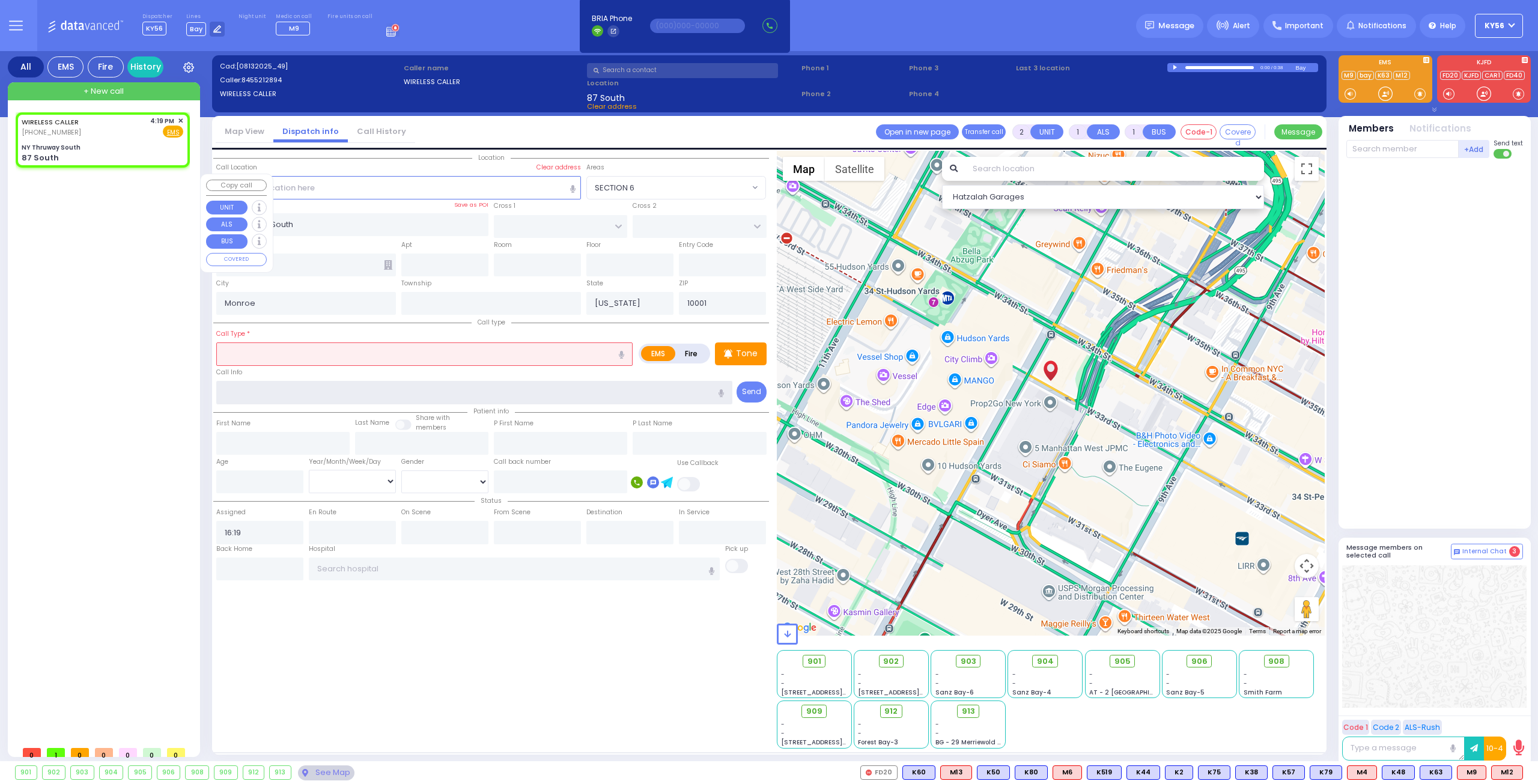
select select
radio input "true"
select select
select select "Hatzalah Garages"
type input "MM 44"
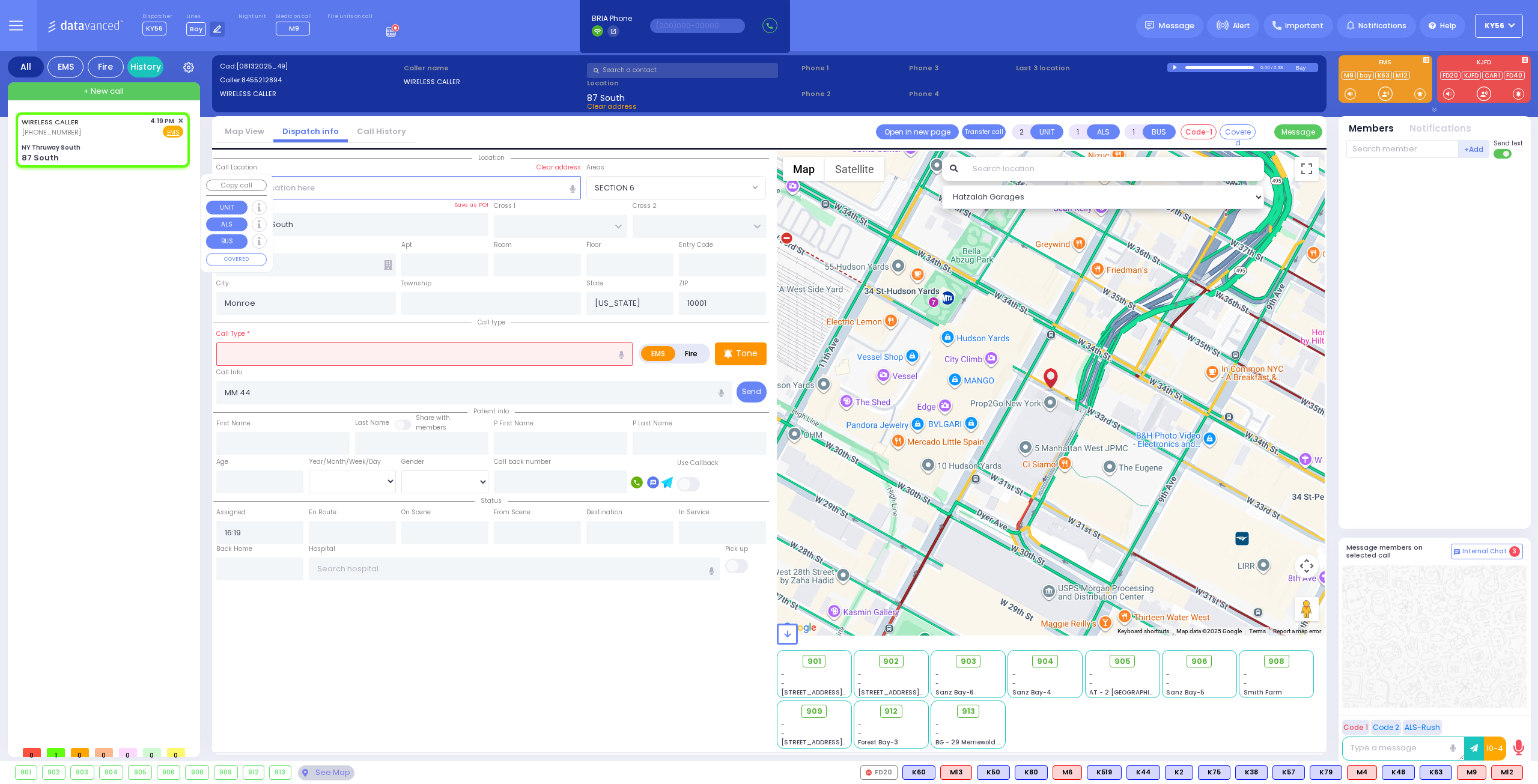
click at [297, 355] on input "text" at bounding box center [424, 353] width 416 height 23
select select
radio input "true"
select select
select select "Hatzalah Garages"
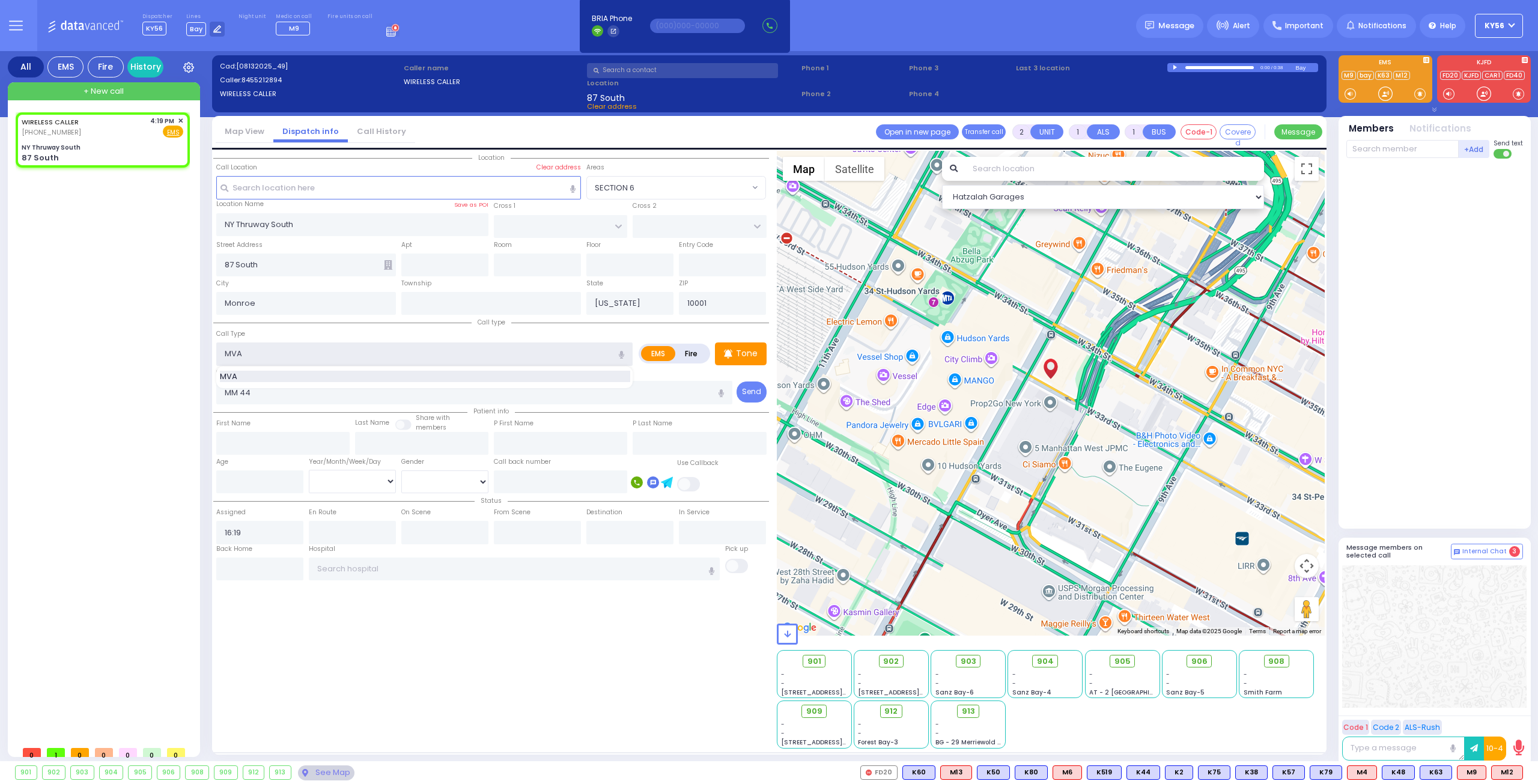
type input "MVA"
click at [237, 370] on span "MVA" at bounding box center [231, 376] width 22 height 12
type input "4"
select select
radio input "true"
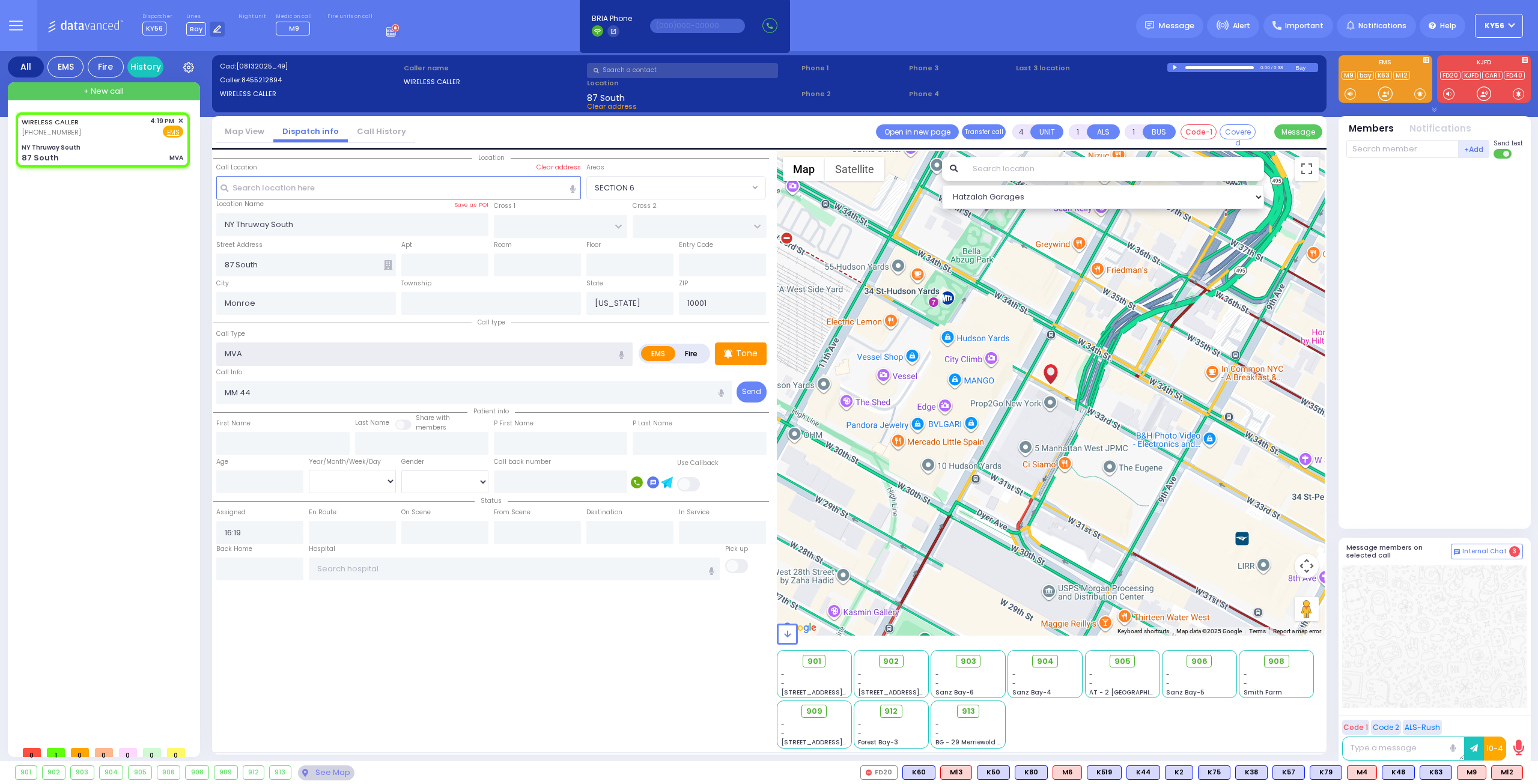
select select
select select "Hatzalah Garages"
select select
radio input "true"
select select
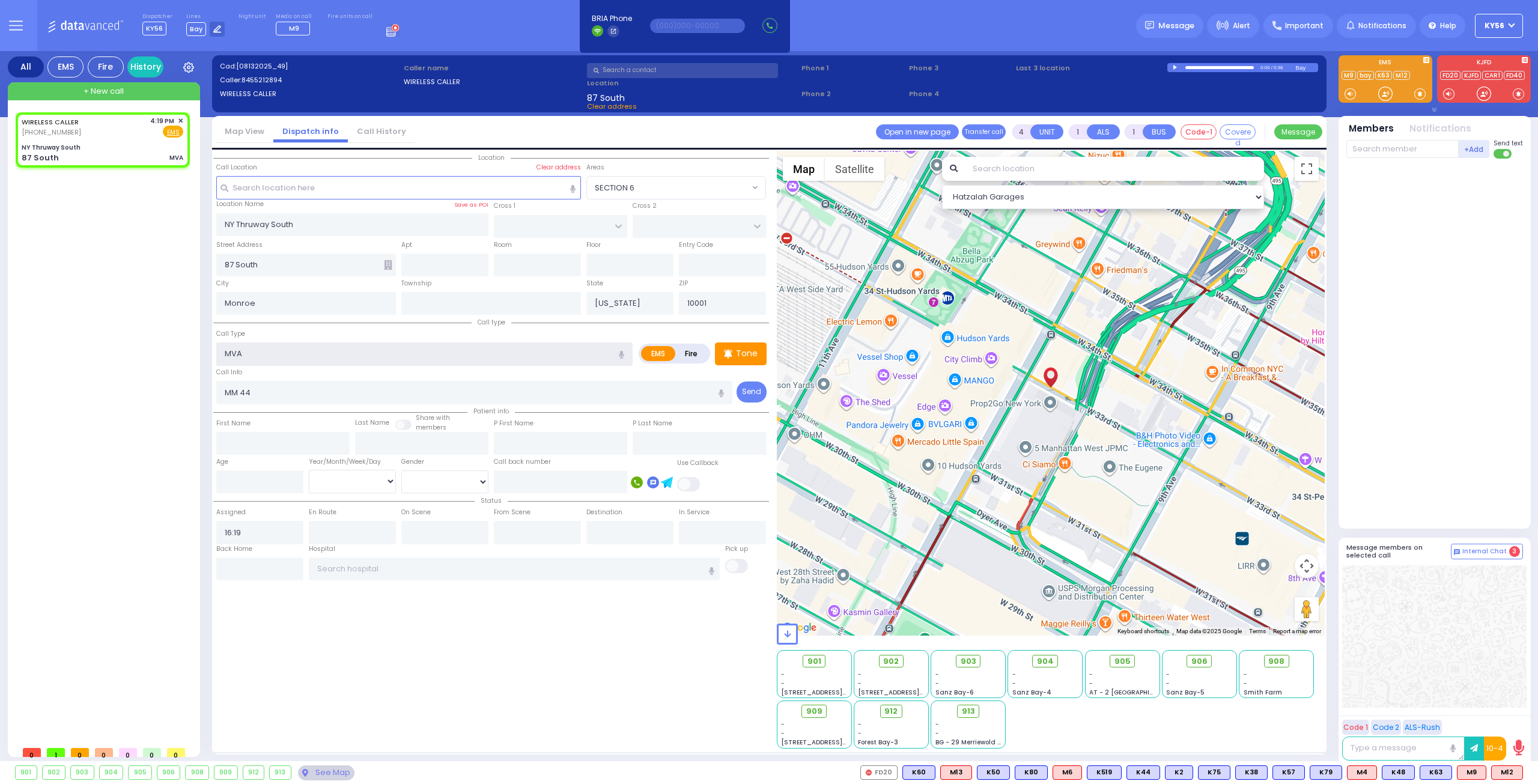
select select "Hatzalah Garages"
click at [1401, 775] on span "K48" at bounding box center [1398, 772] width 32 height 13
select select
radio input "true"
select select
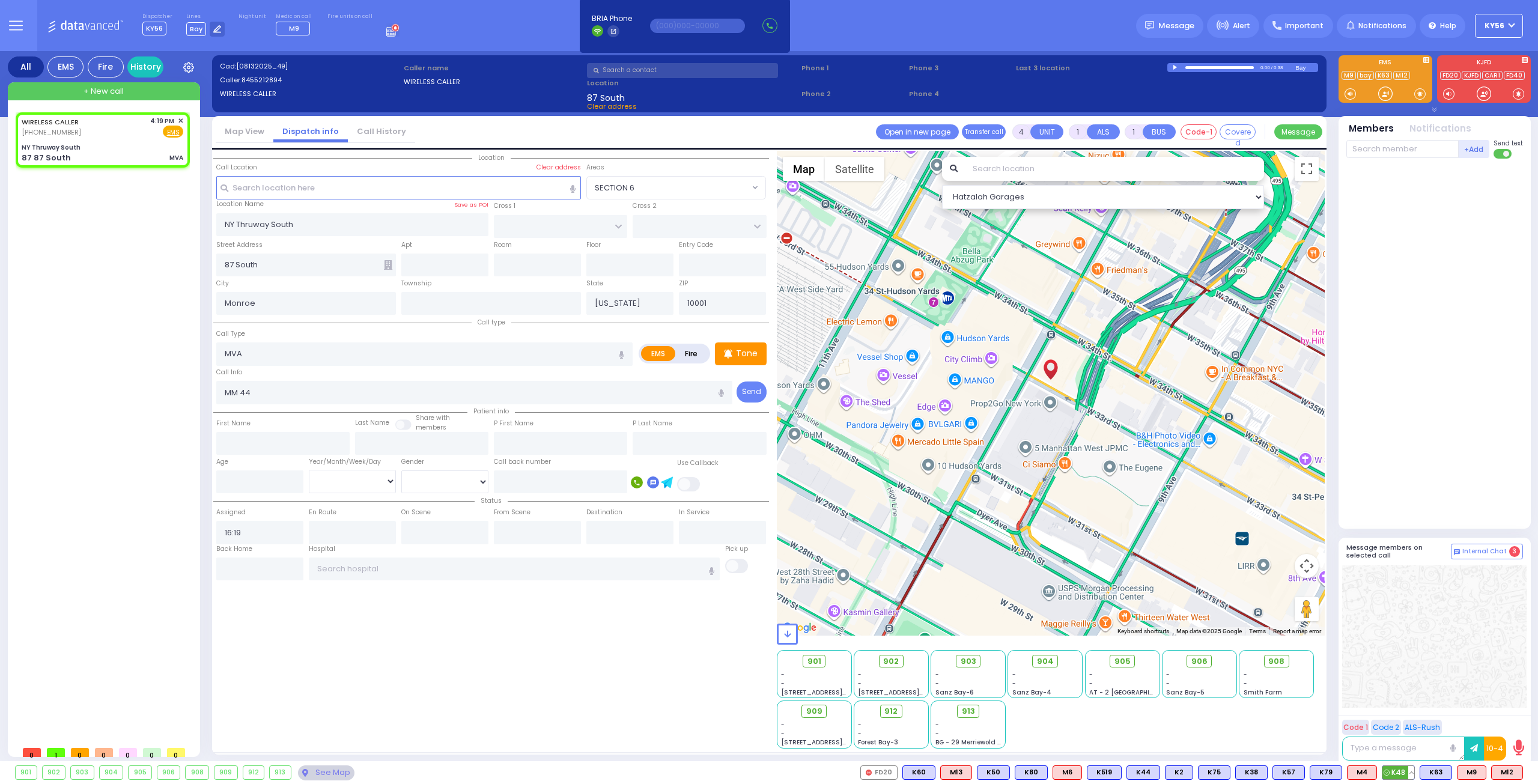
select select "Hatzalah Garages"
type input "DIVISION AVE"
type input "1ST AVE SOUTH"
type input "87 87 South"
click at [1506, 770] on span "M12" at bounding box center [1506, 772] width 31 height 13
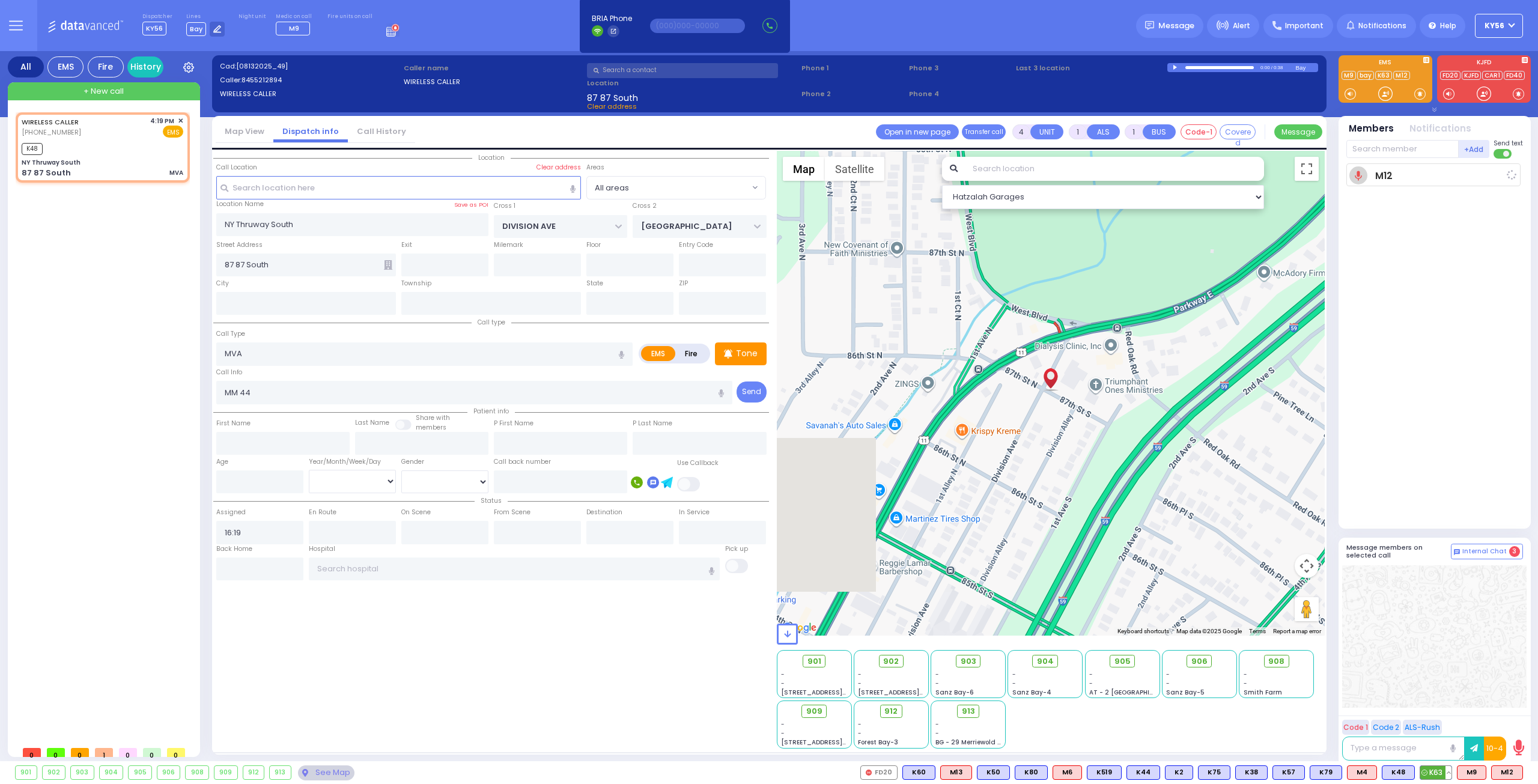
select select
radio input "true"
select select
type input "16:33"
select select "Hatzalah Garages"
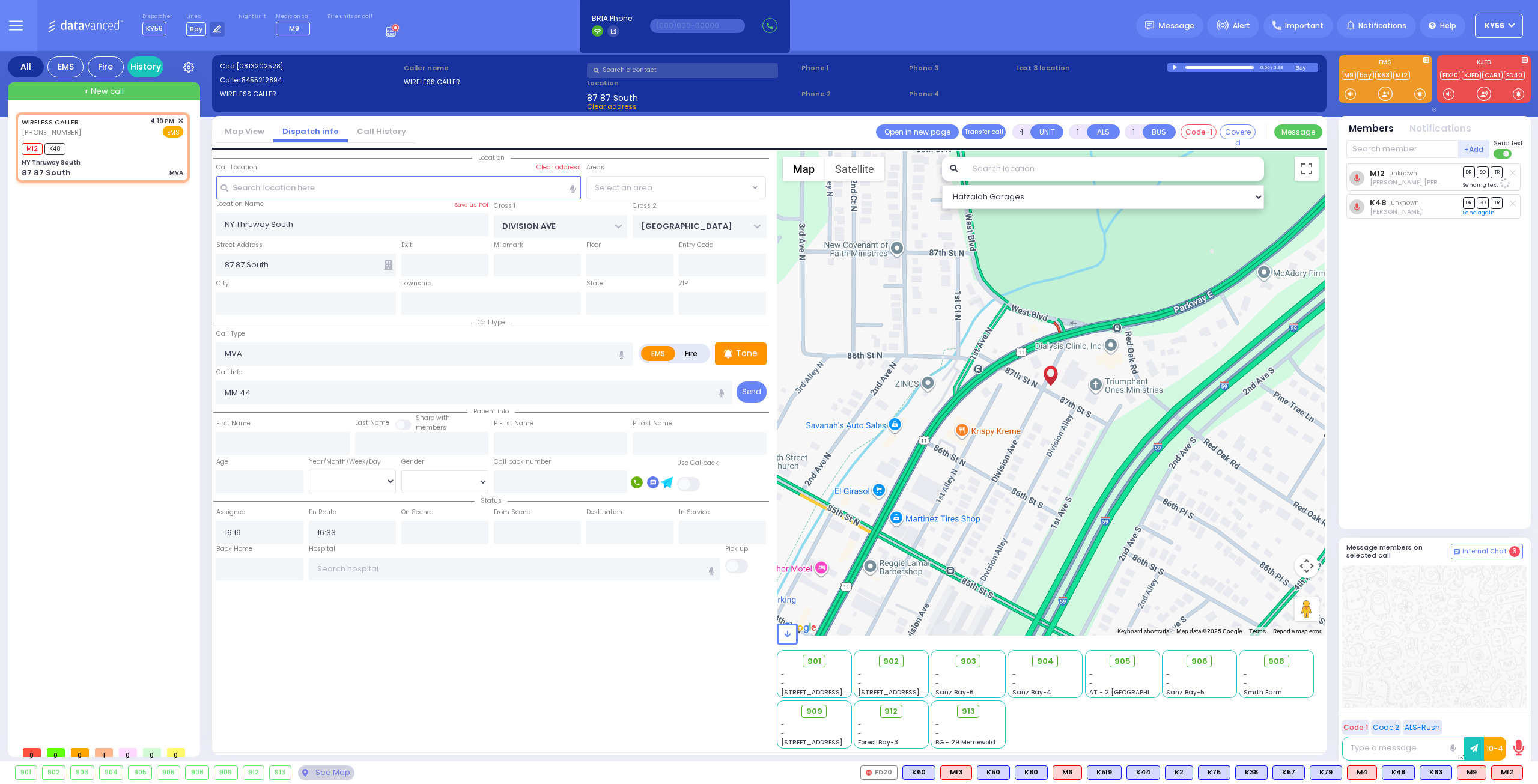
radio input "true"
select select
select select "Hatzalah Garages"
select select
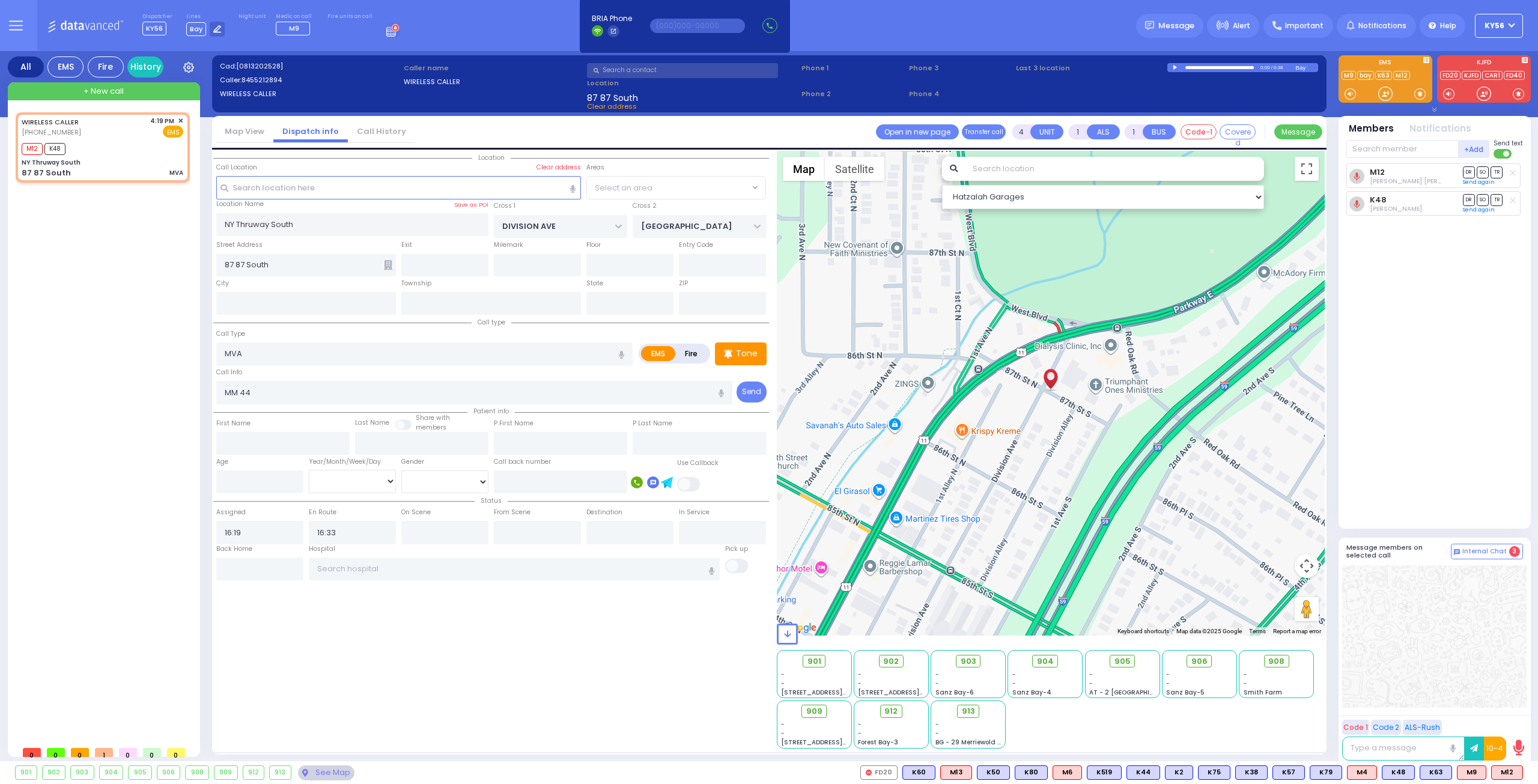
radio input "true"
select select
select select "Hatzalah Garages"
select select
radio input "true"
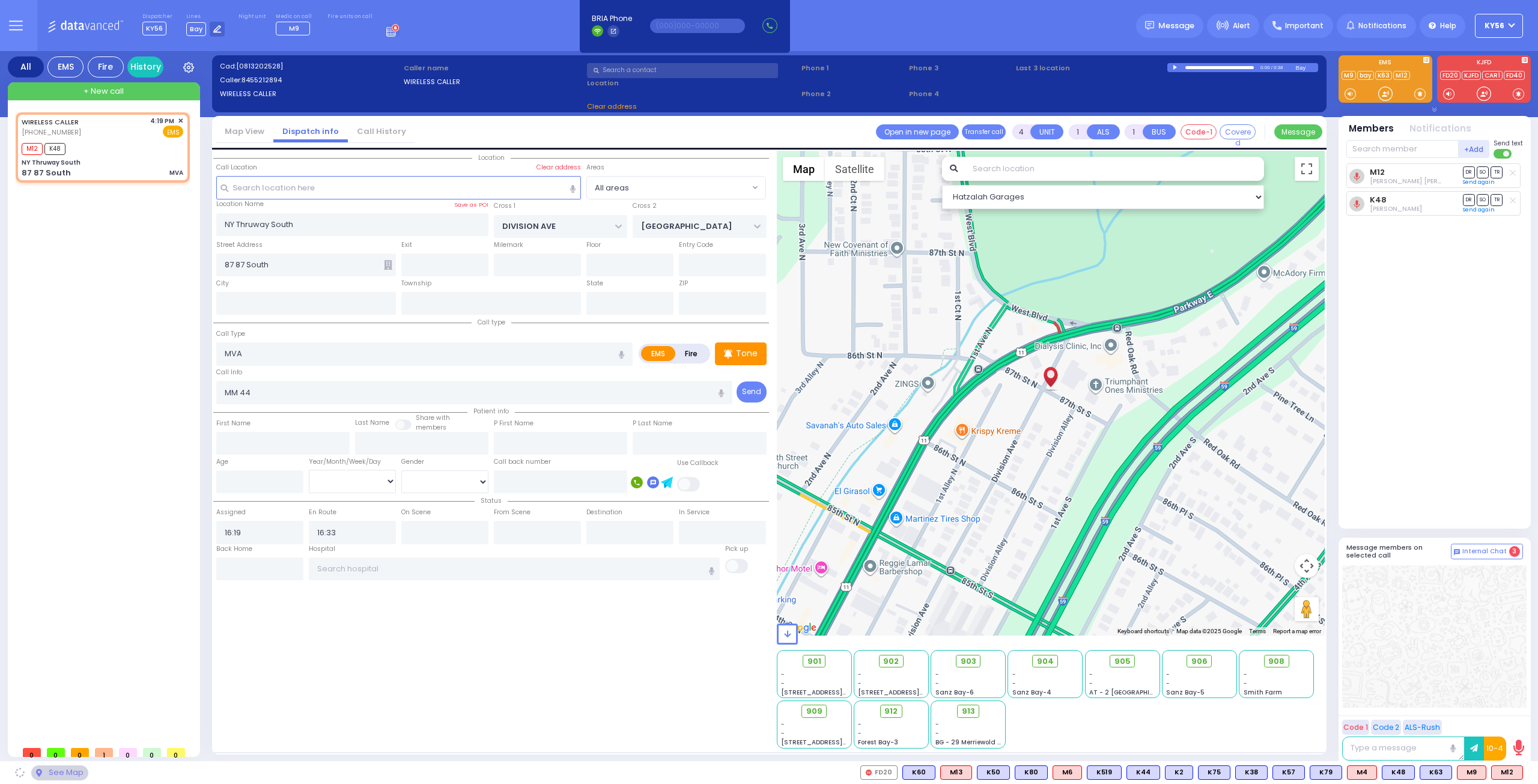
select select
select select "Hatzalah Garages"
click at [1285, 663] on span "908" at bounding box center [1276, 661] width 16 height 12
select select
radio input "true"
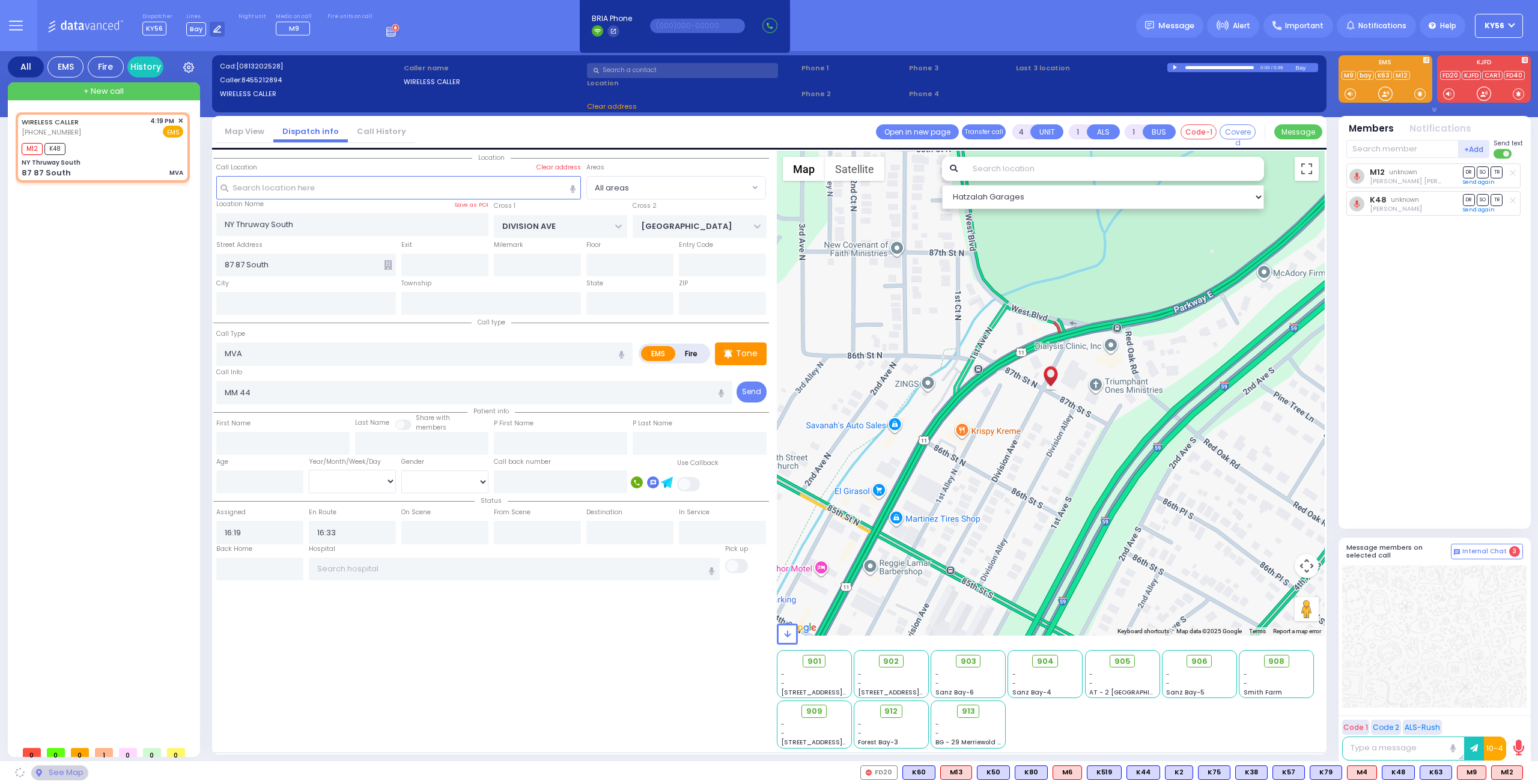
select select
select select "Hatzalah Garages"
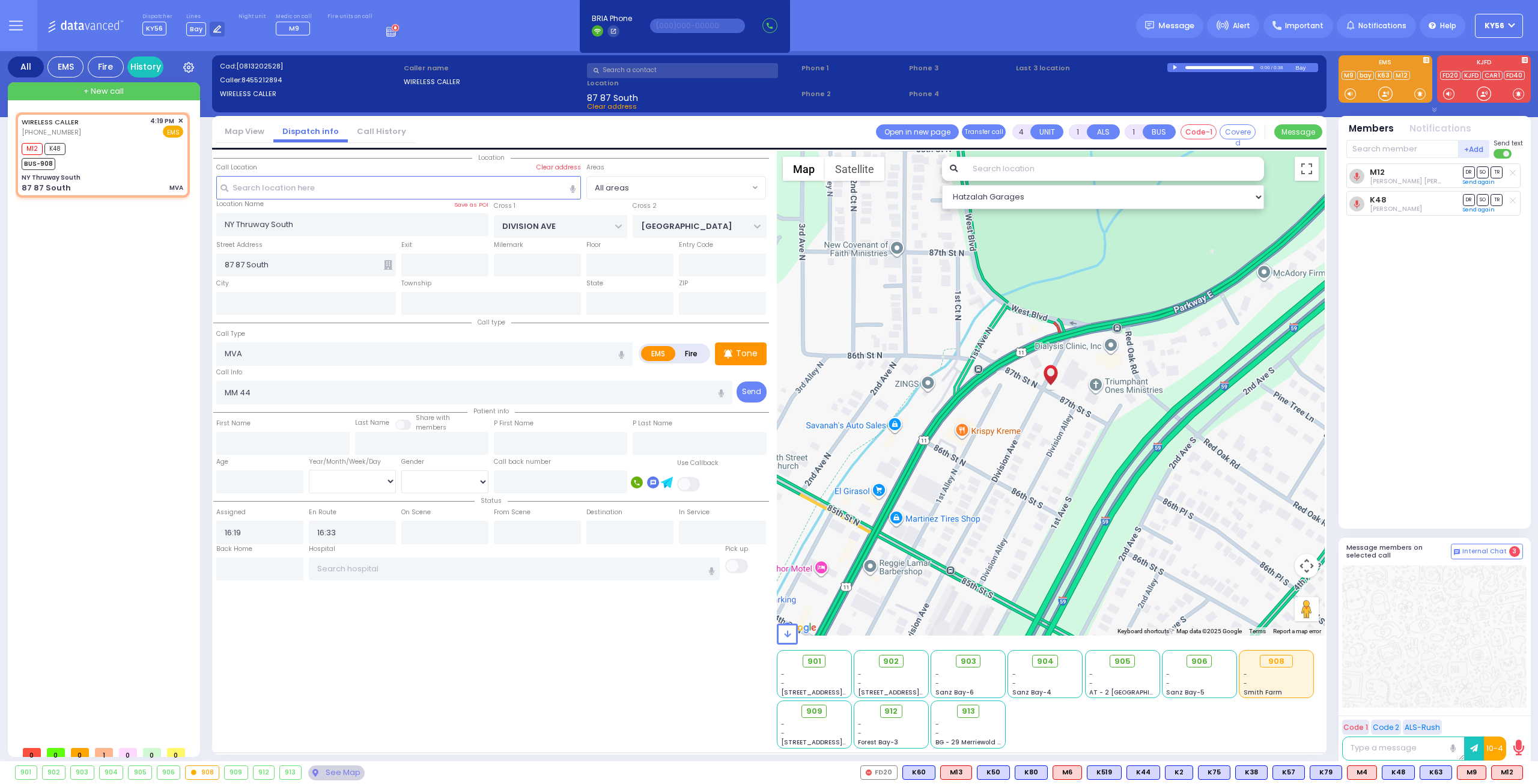
select select
radio input "true"
select select
select select "Hatzalah Garages"
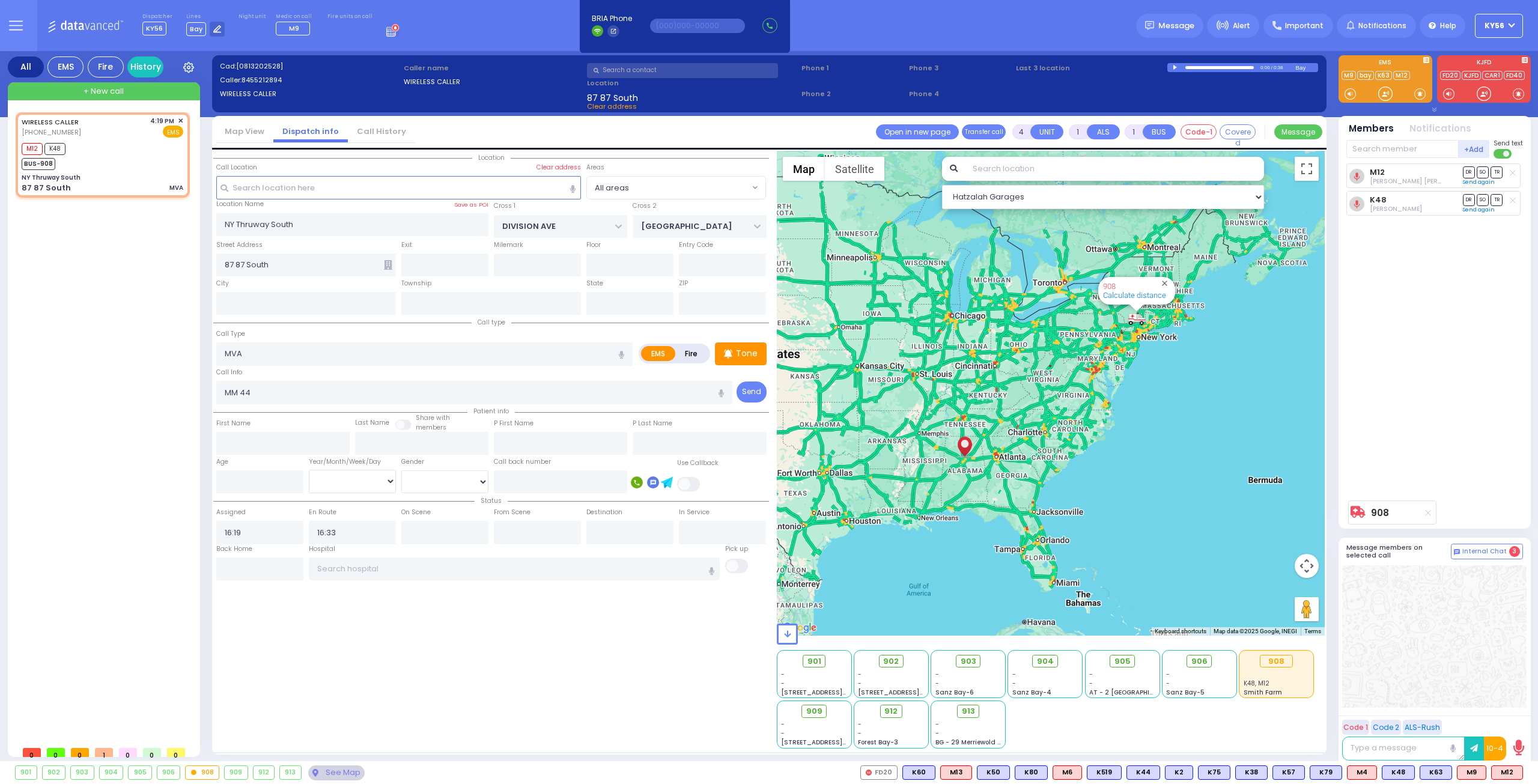
click at [622, 223] on button "button" at bounding box center [619, 226] width 24 height 23
drag, startPoint x: 435, startPoint y: 218, endPoint x: 434, endPoint y: 232, distance: 14.0
click at [434, 232] on input "NY Thruway South" at bounding box center [352, 225] width 273 height 23
click at [417, 213] on input "NY Thruway South" at bounding box center [352, 225] width 273 height 23
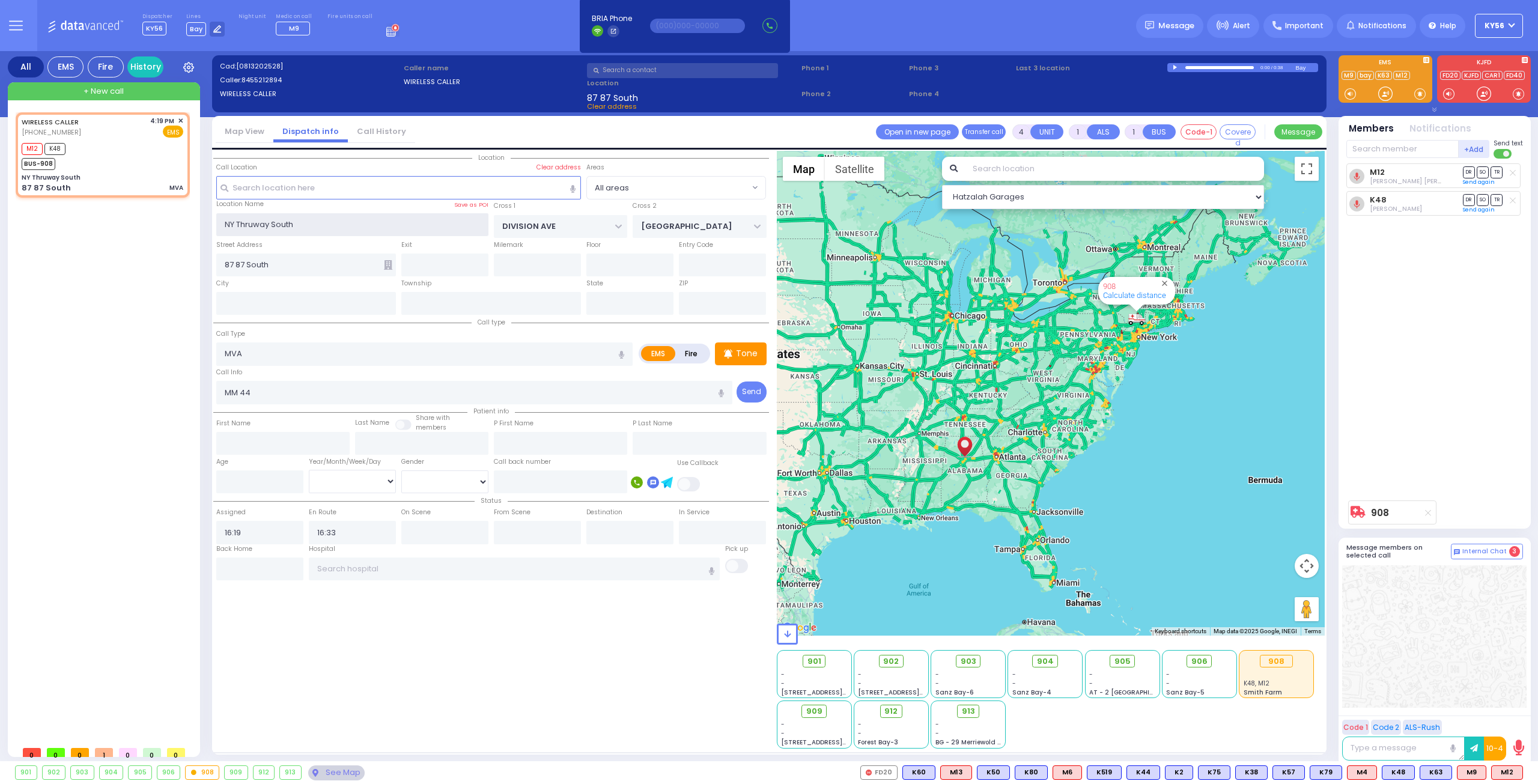
select select
radio input "true"
select select
select select "Hatzalah Garages"
click at [417, 213] on input "NY Thruway South" at bounding box center [352, 225] width 273 height 23
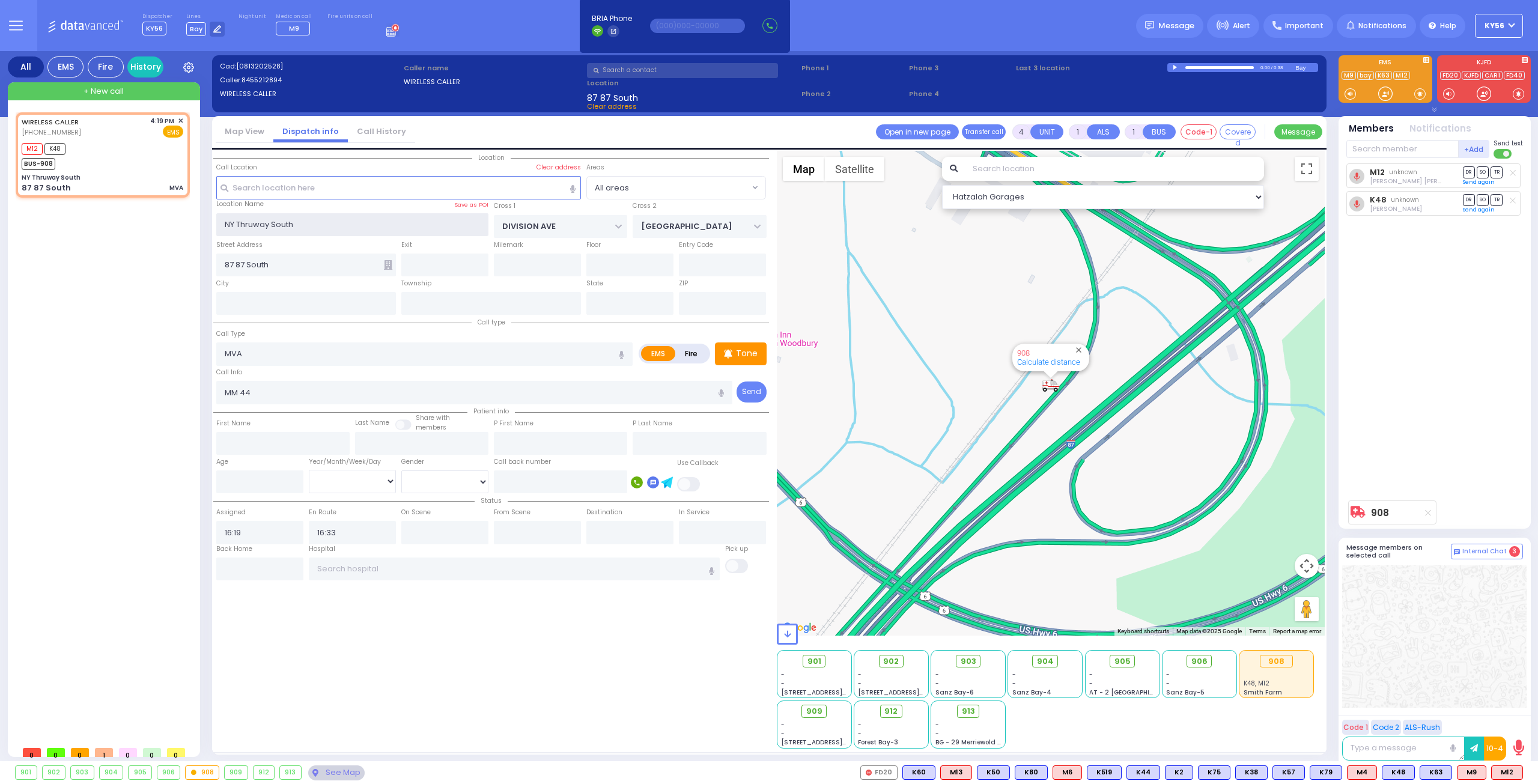
click at [417, 213] on input "NY Thruway South" at bounding box center [352, 225] width 273 height 23
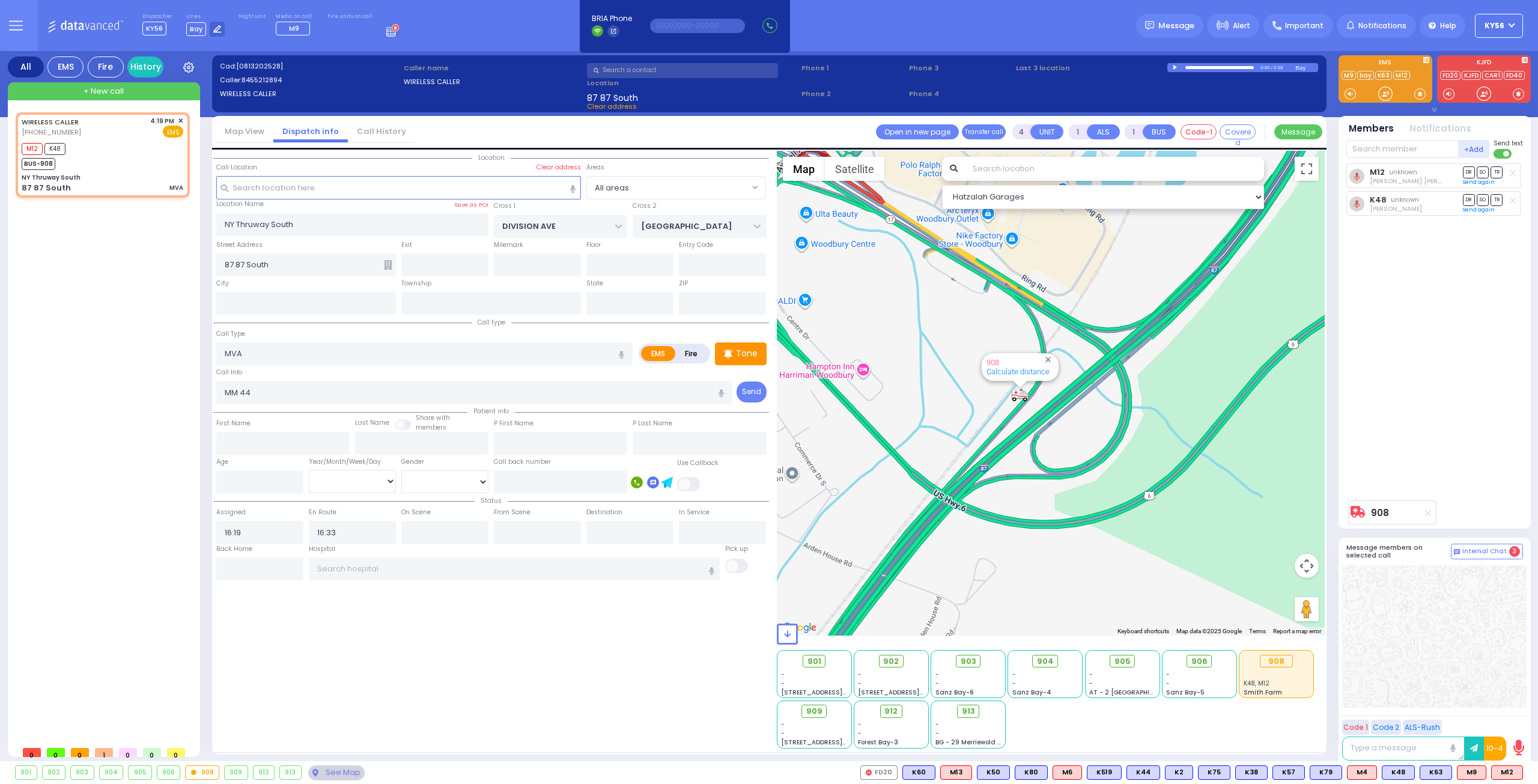
click at [989, 407] on div "908 Calculate distance" at bounding box center [1051, 393] width 548 height 485
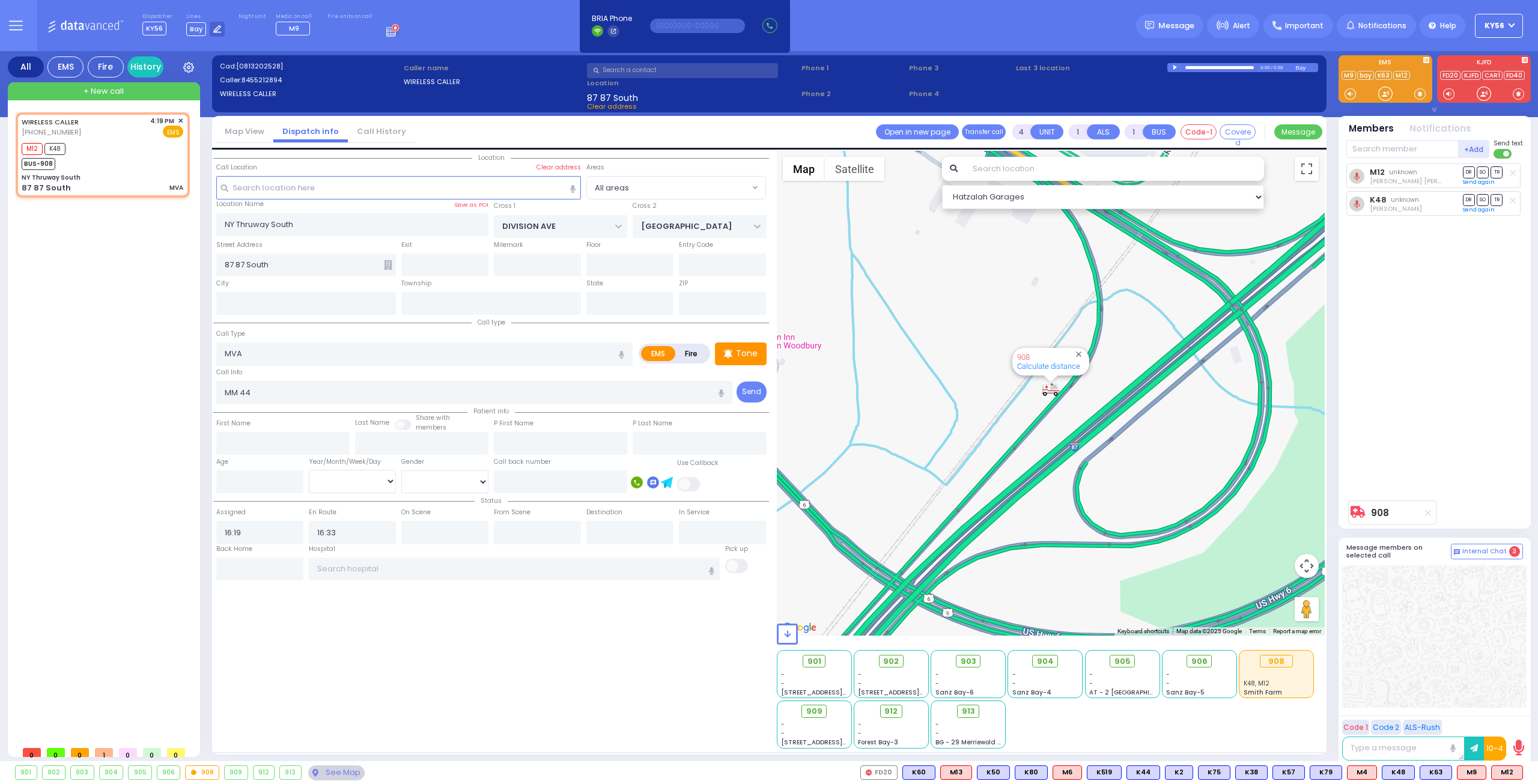
click at [1025, 412] on div "908 Calculate distance" at bounding box center [1051, 393] width 548 height 485
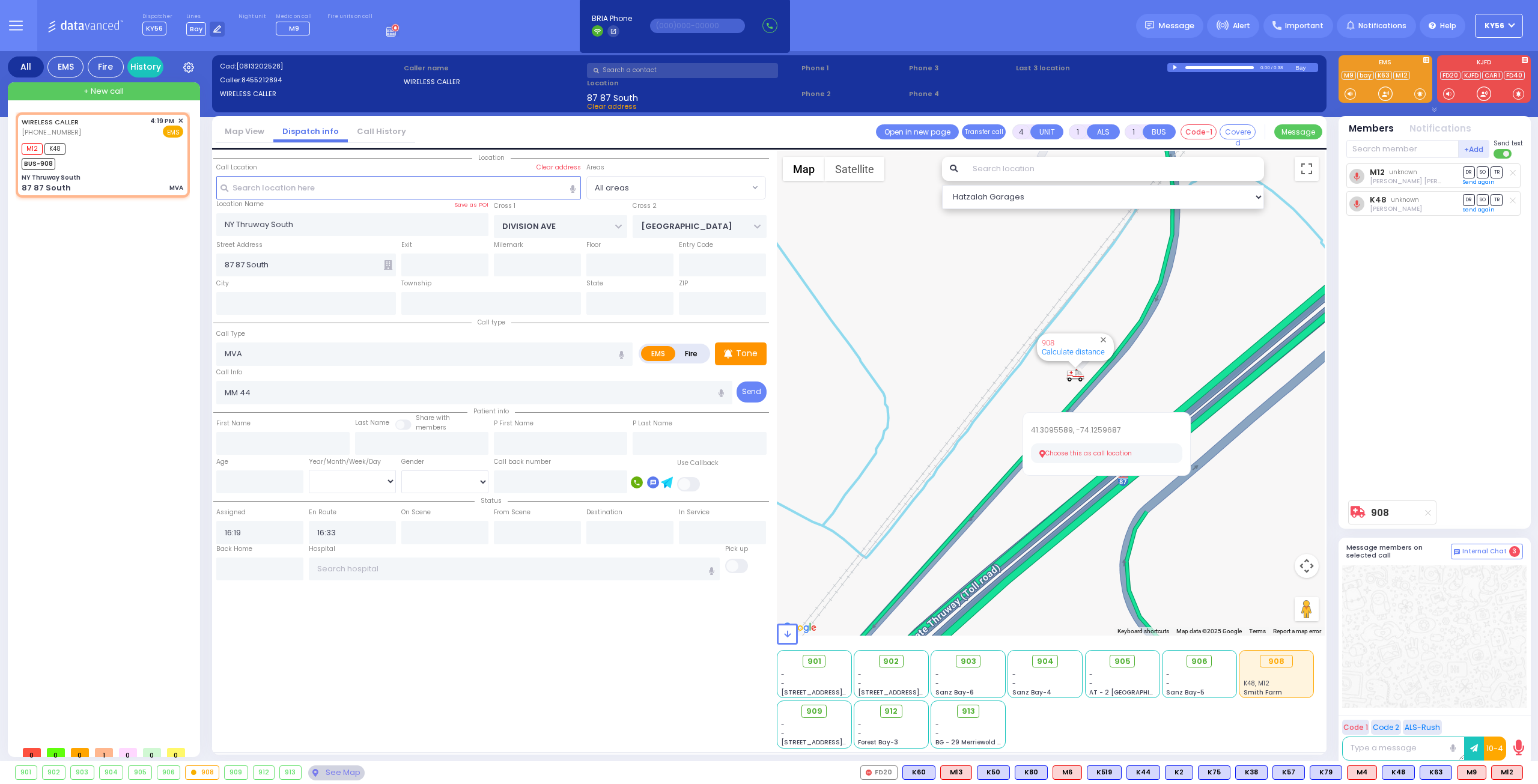
click at [1075, 454] on button "Choose this as call location" at bounding box center [1107, 453] width 152 height 20
select select
radio input "true"
select select
select select "Hatzalah Garages"
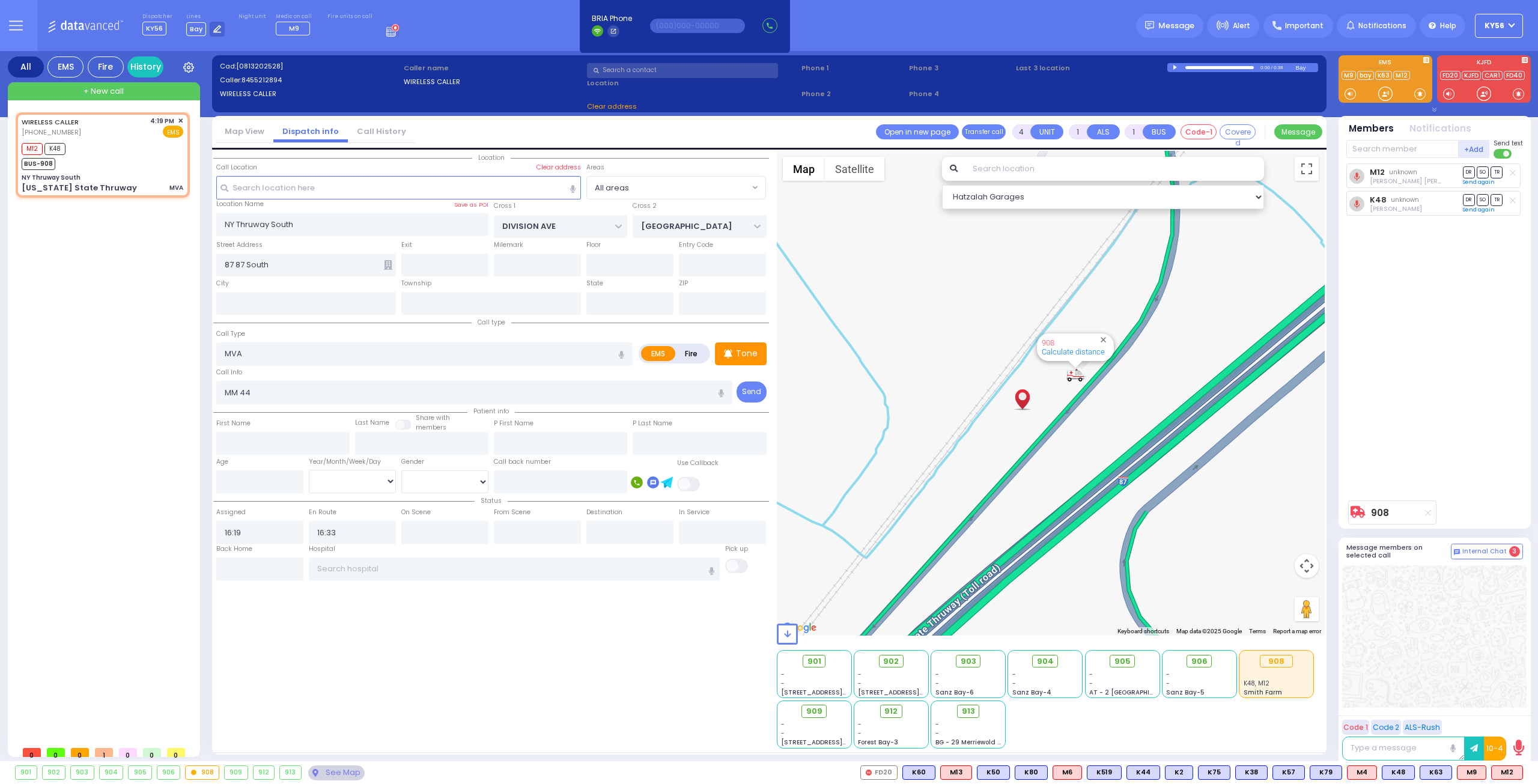
type input "New York State Thruway"
type input "Woodbury"
type input "[US_STATE]"
type input "10917"
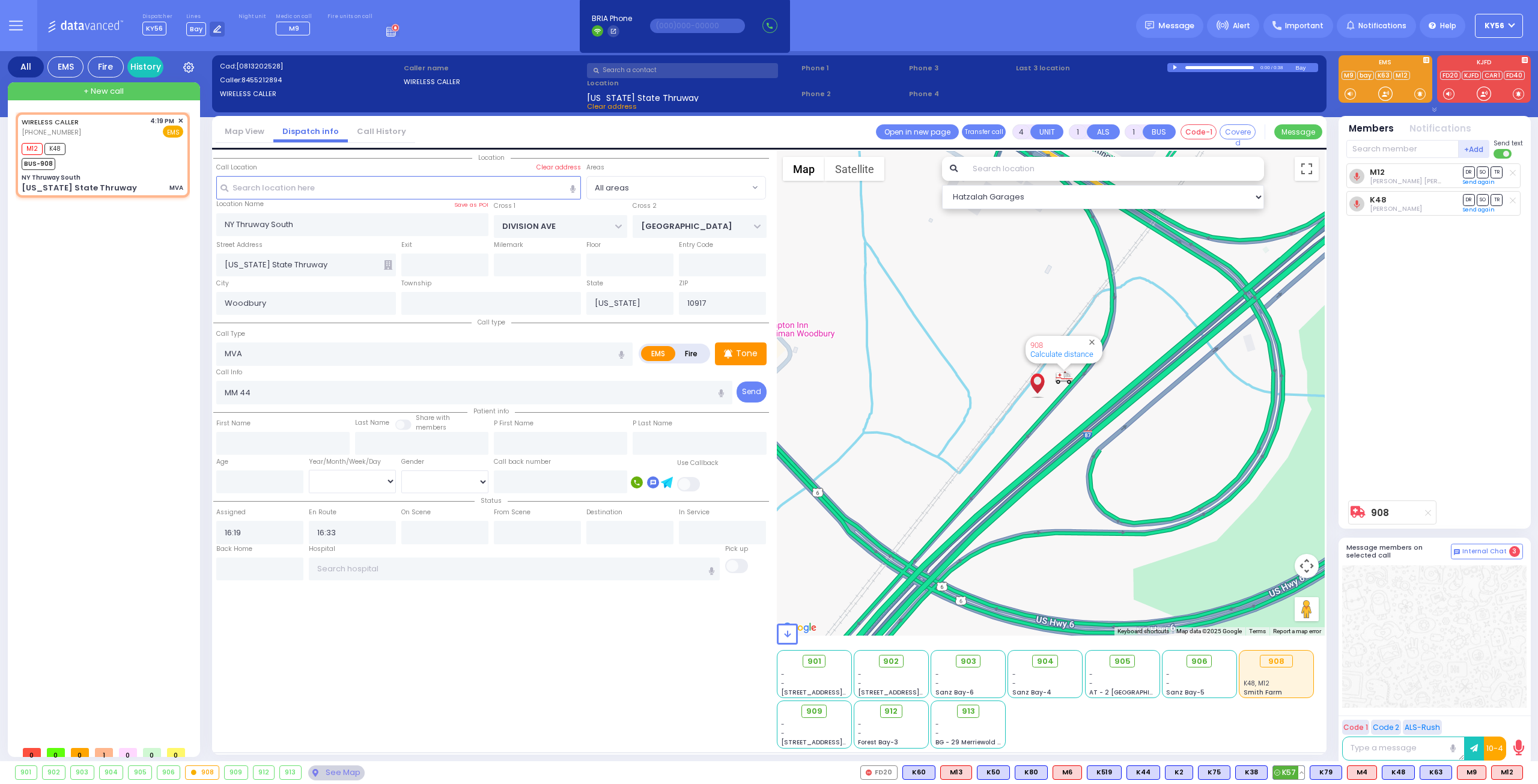
click at [1297, 770] on span "K57" at bounding box center [1288, 772] width 32 height 13
select select
radio input "true"
select select
select select "Hatzalah Garages"
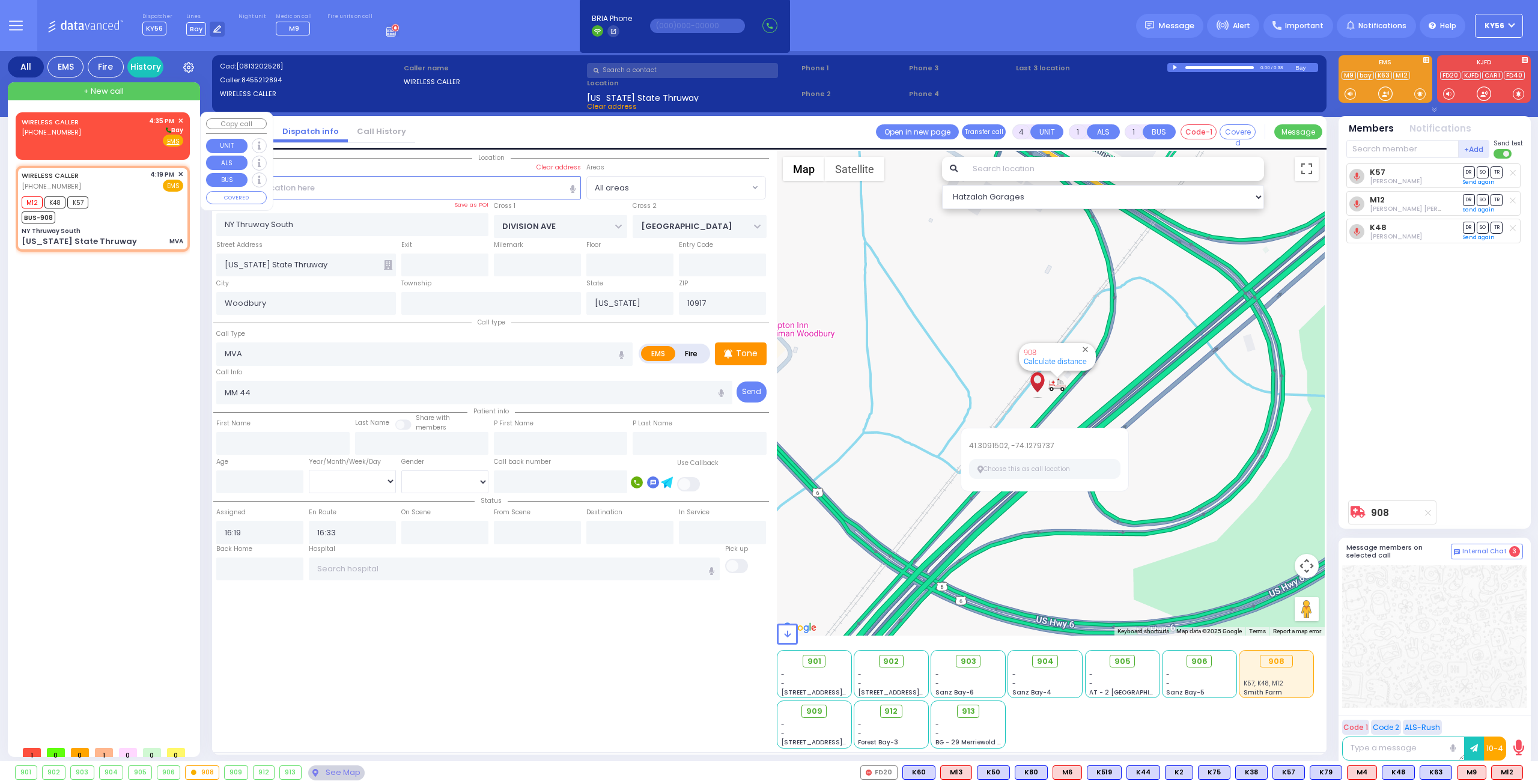
click at [137, 129] on div "WIRELESS CALLER (732) 832-6090 4:35 PM ✕ Bay" at bounding box center [102, 132] width 162 height 32
type input "2"
select select
radio input "true"
select select
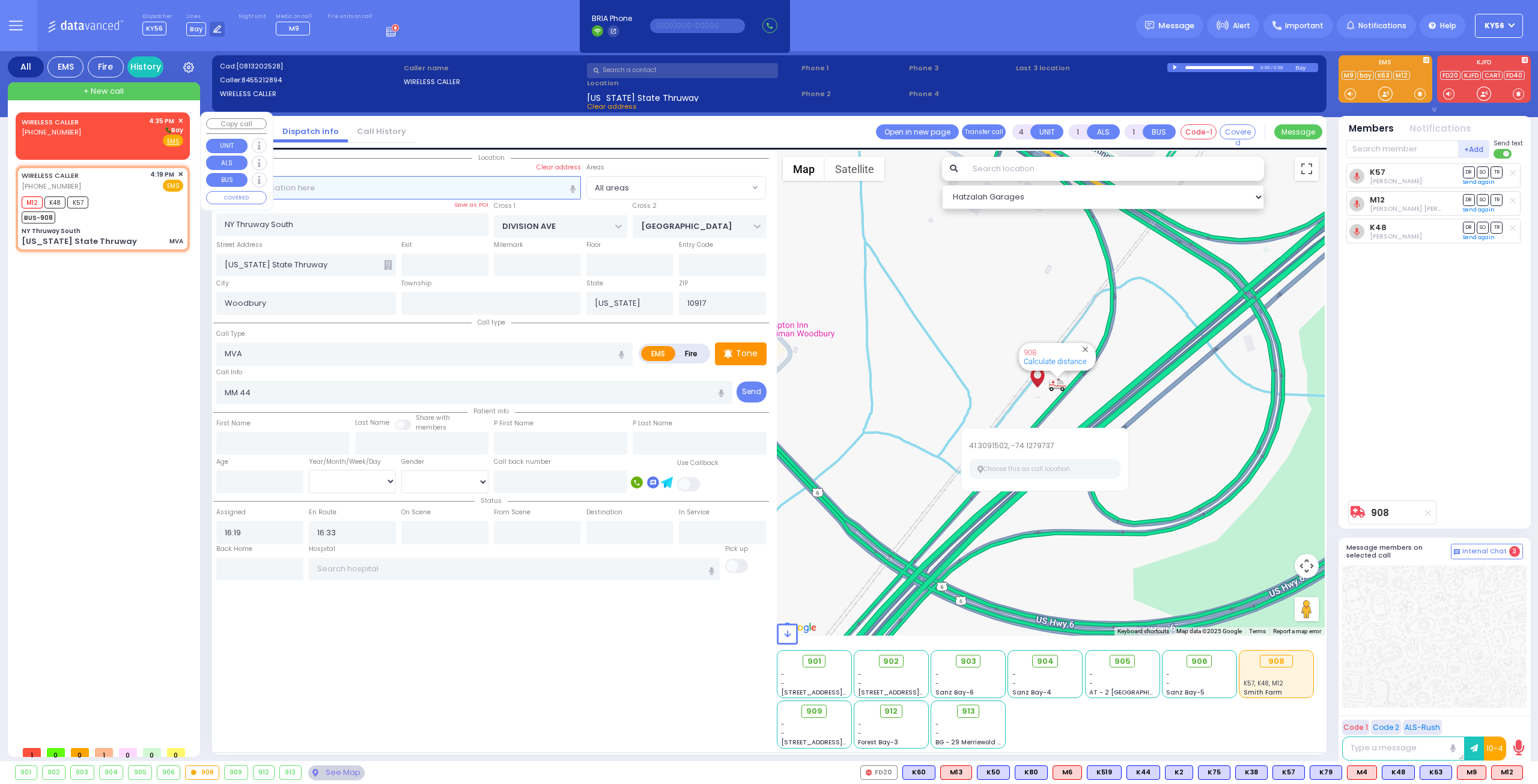
type input "16:35"
select select "Hatzalah Garages"
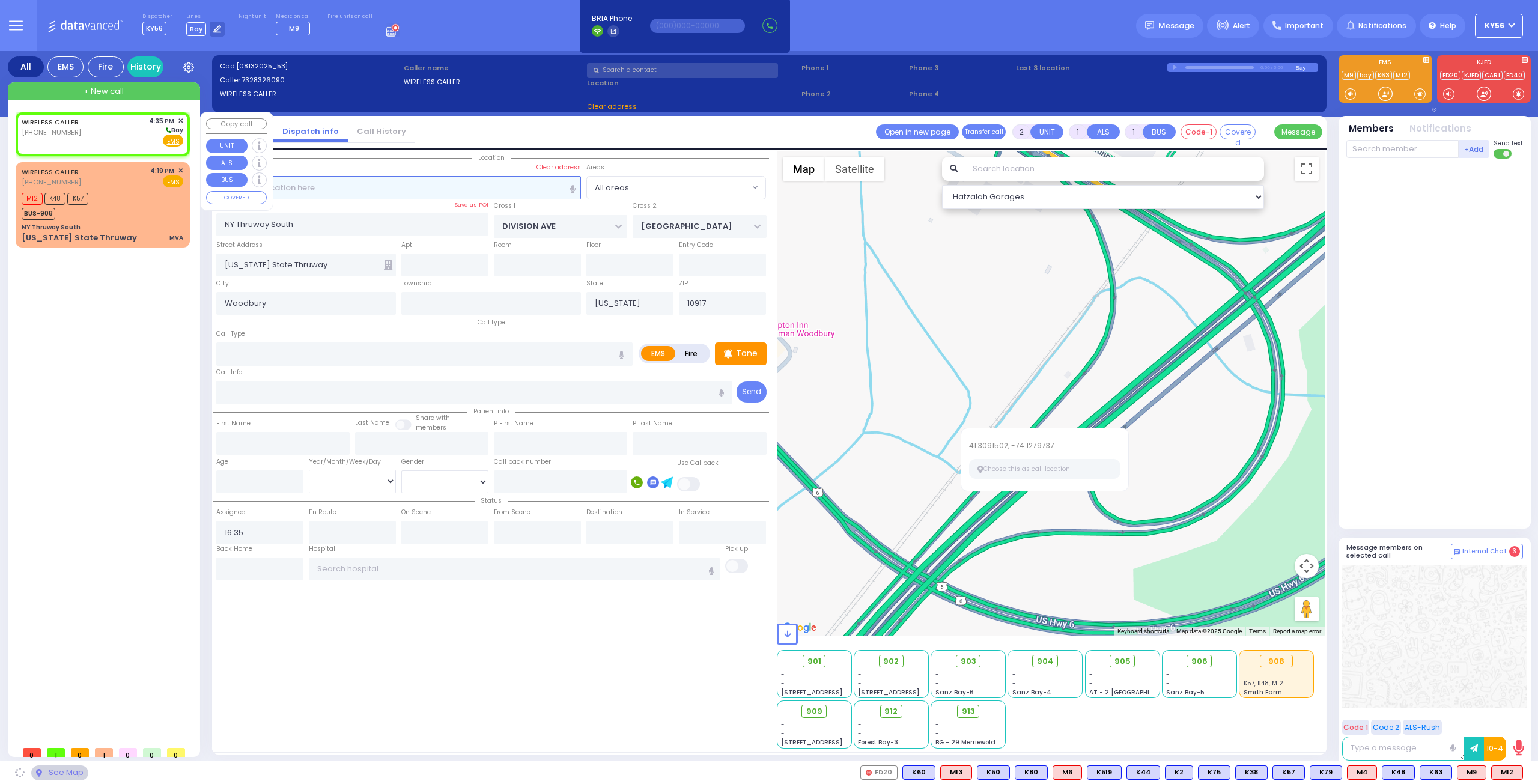
select select
radio input "true"
select select
select select "Hatzalah Garages"
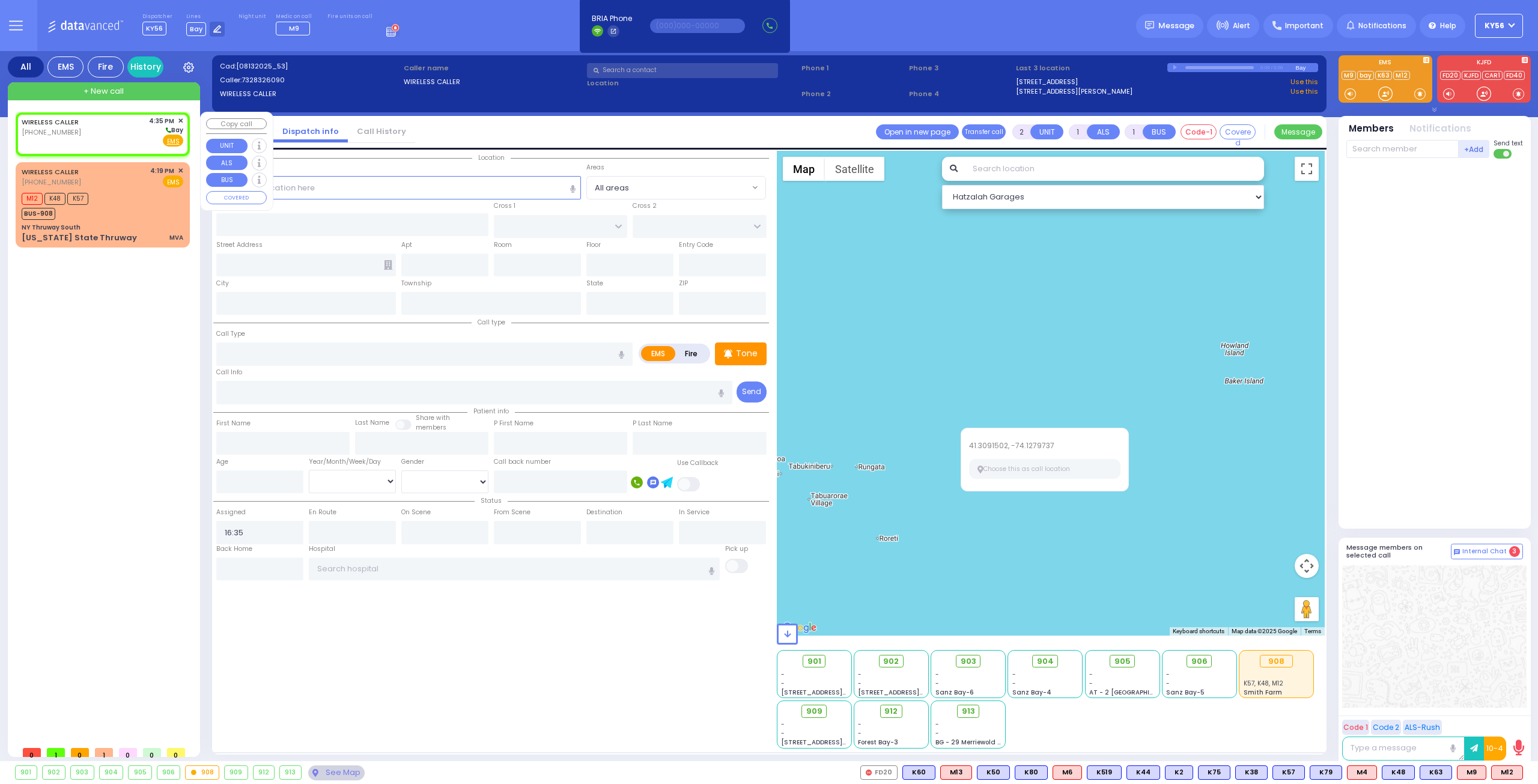
click at [179, 118] on span "✕" at bounding box center [181, 121] width 5 height 11
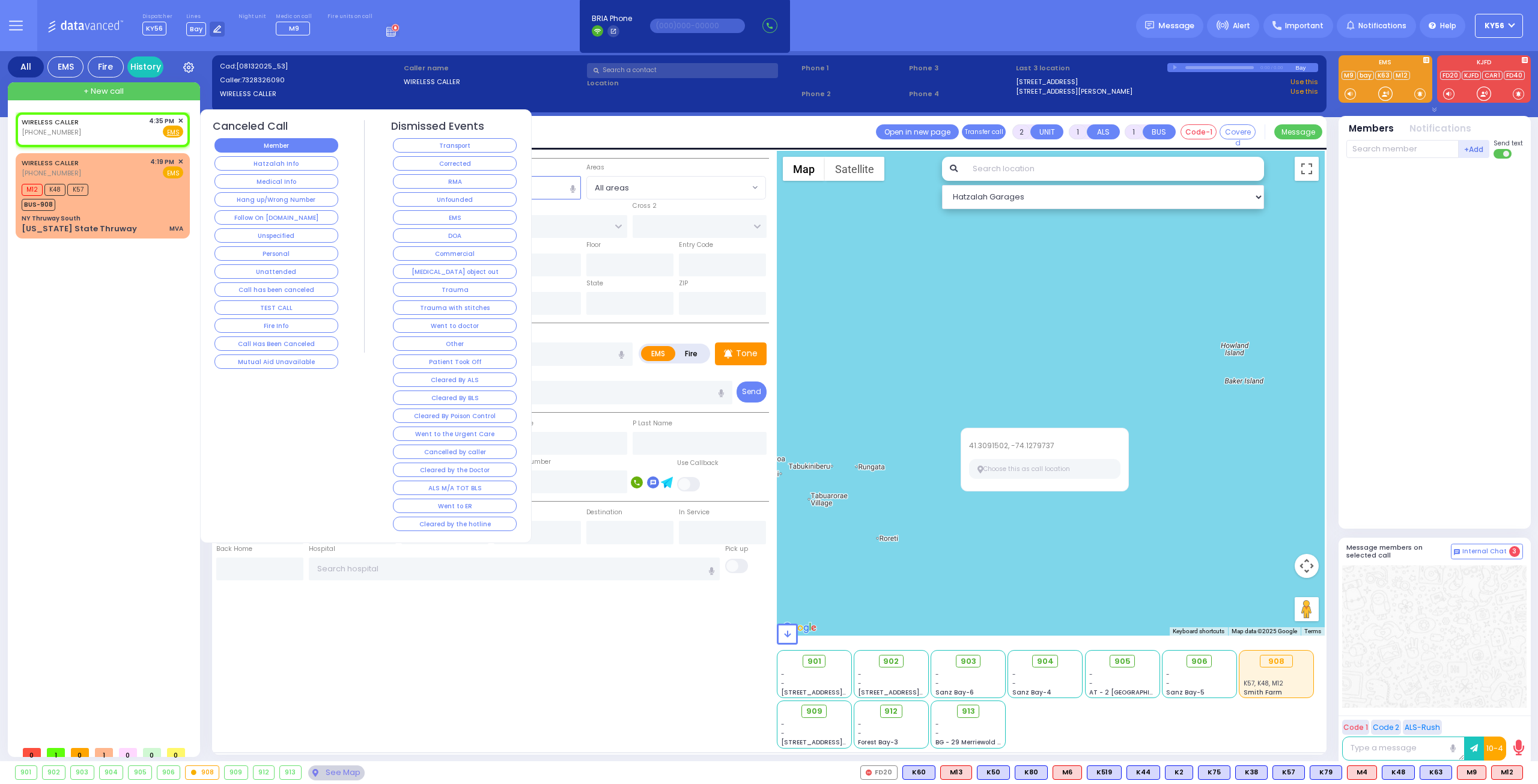
select select
radio input "true"
select select
select select "Hatzalah Garages"
click at [301, 142] on button "Member" at bounding box center [276, 145] width 123 height 14
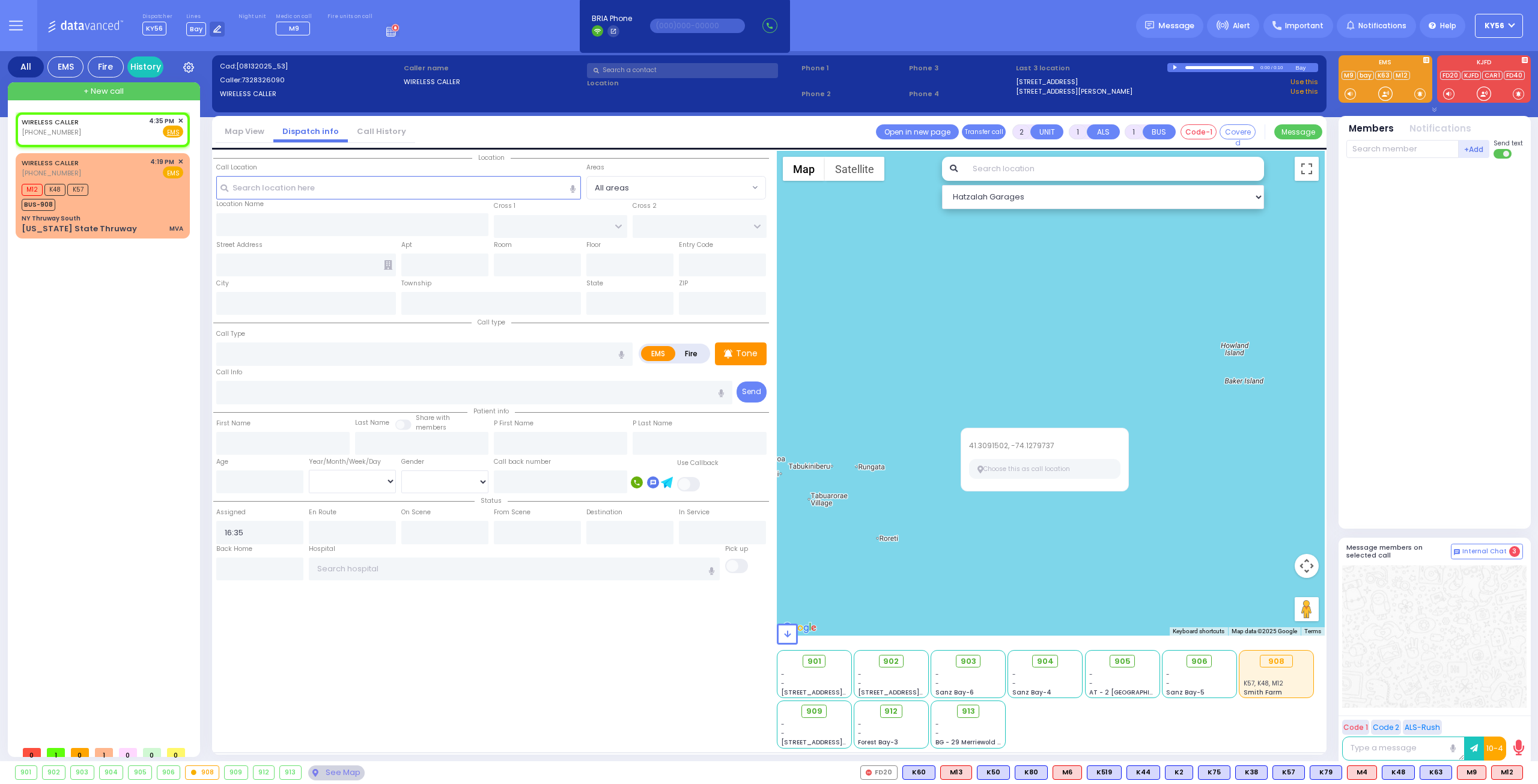
select select
radio input "true"
select select
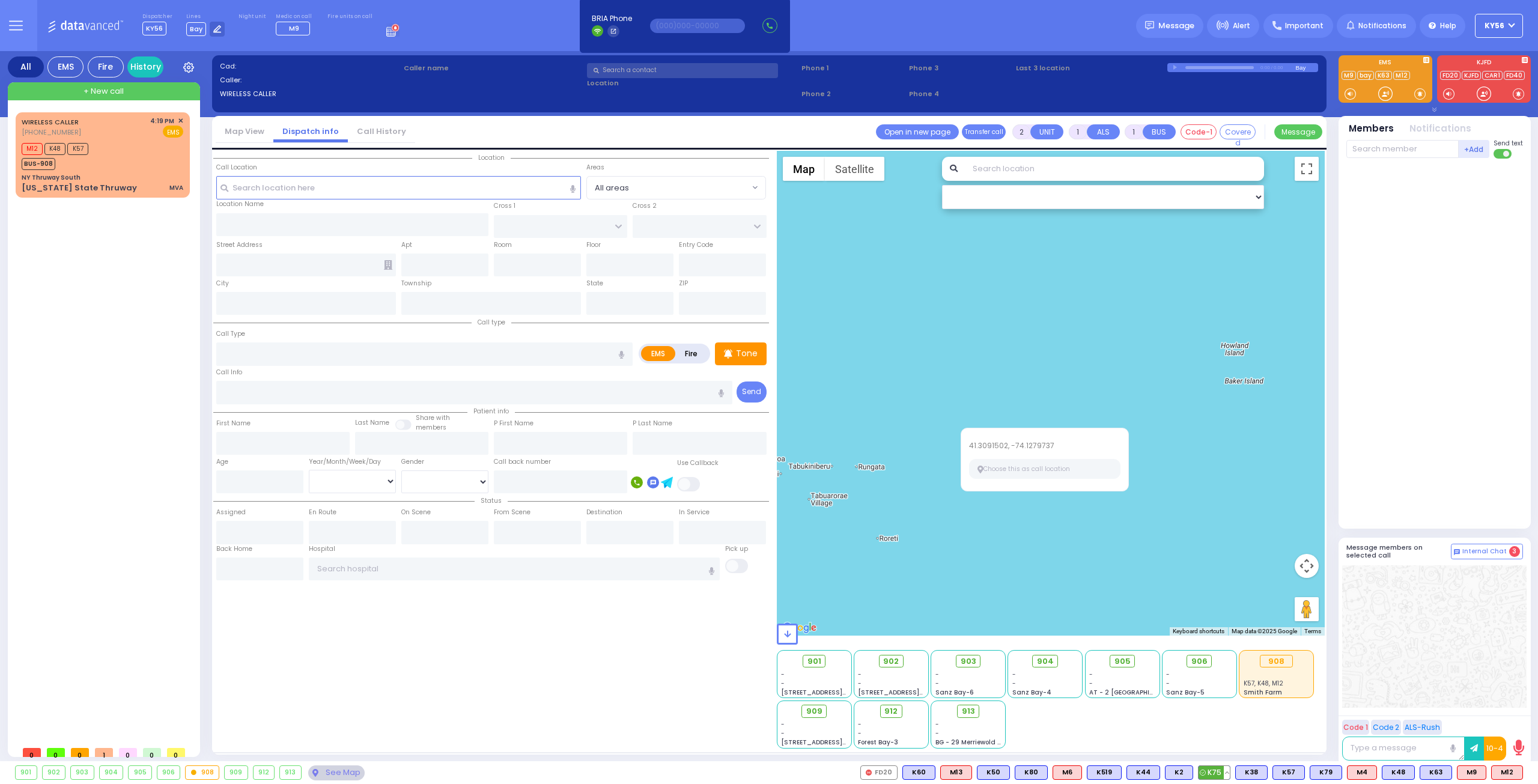
click at [1230, 770] on button at bounding box center [1226, 772] width 6 height 13
click at [1224, 720] on icon at bounding box center [1218, 719] width 12 height 12
click at [1342, 773] on button at bounding box center [1338, 772] width 6 height 13
click at [1230, 768] on button at bounding box center [1226, 772] width 6 height 13
click at [1342, 770] on button at bounding box center [1338, 772] width 6 height 13
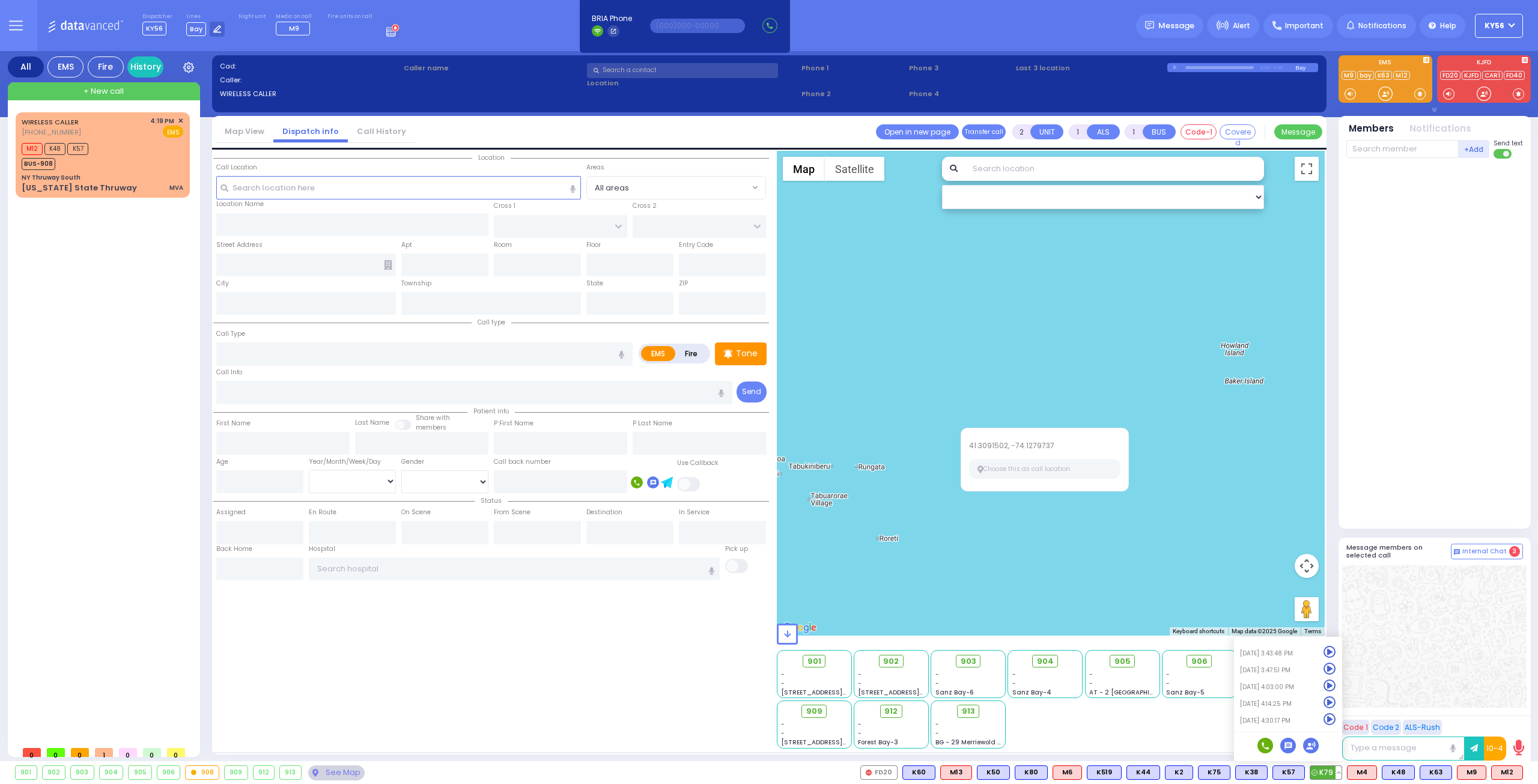
click at [1336, 703] on icon at bounding box center [1329, 702] width 12 height 12
click at [1342, 772] on button at bounding box center [1338, 772] width 6 height 13
click at [1336, 722] on icon at bounding box center [1329, 719] width 12 height 12
click at [1459, 630] on div at bounding box center [1434, 636] width 185 height 142
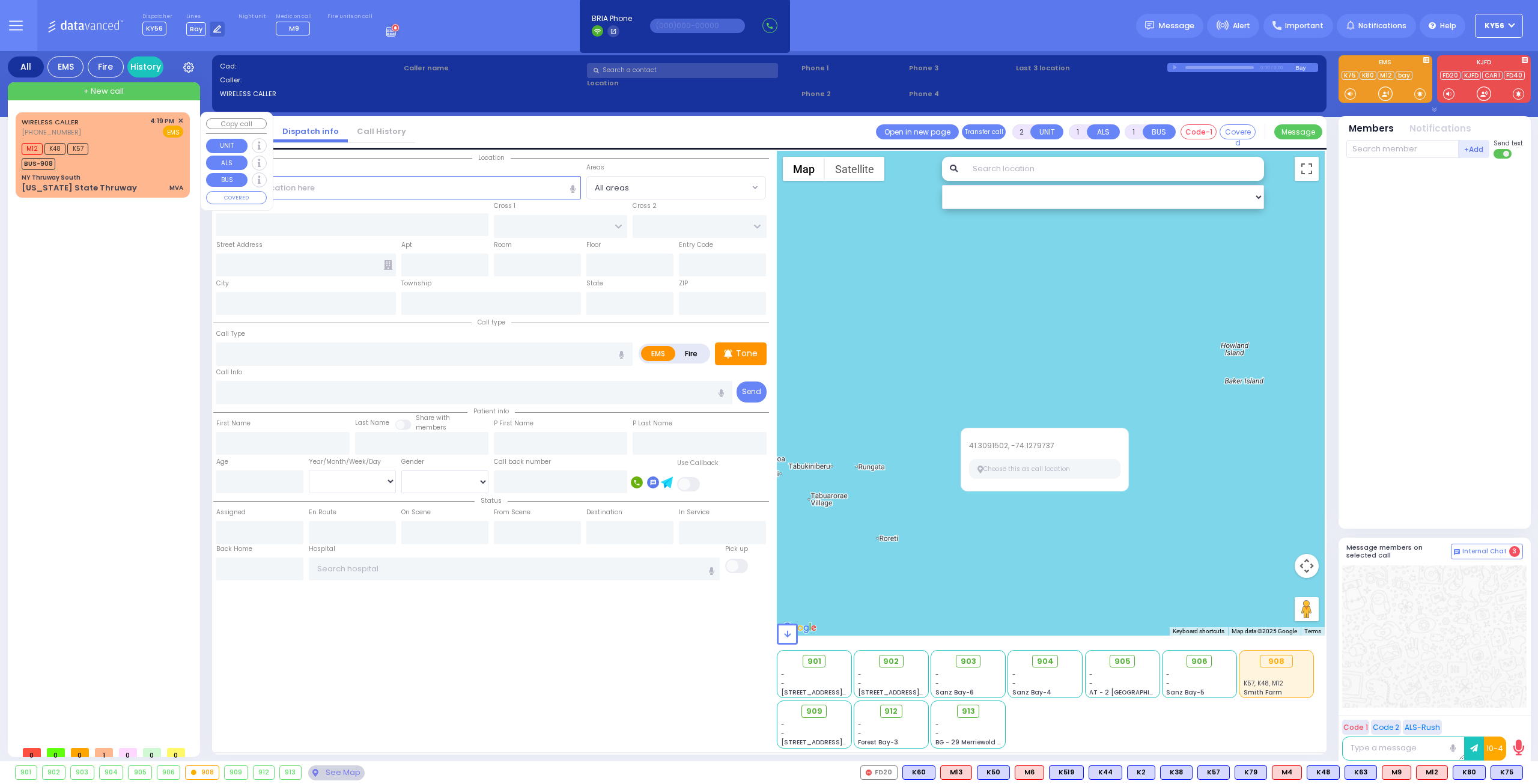
click at [112, 250] on div "WIRELESS CALLER (845) 521-2894 4:19 PM ✕ M12 K48 K57" at bounding box center [105, 426] width 179 height 628
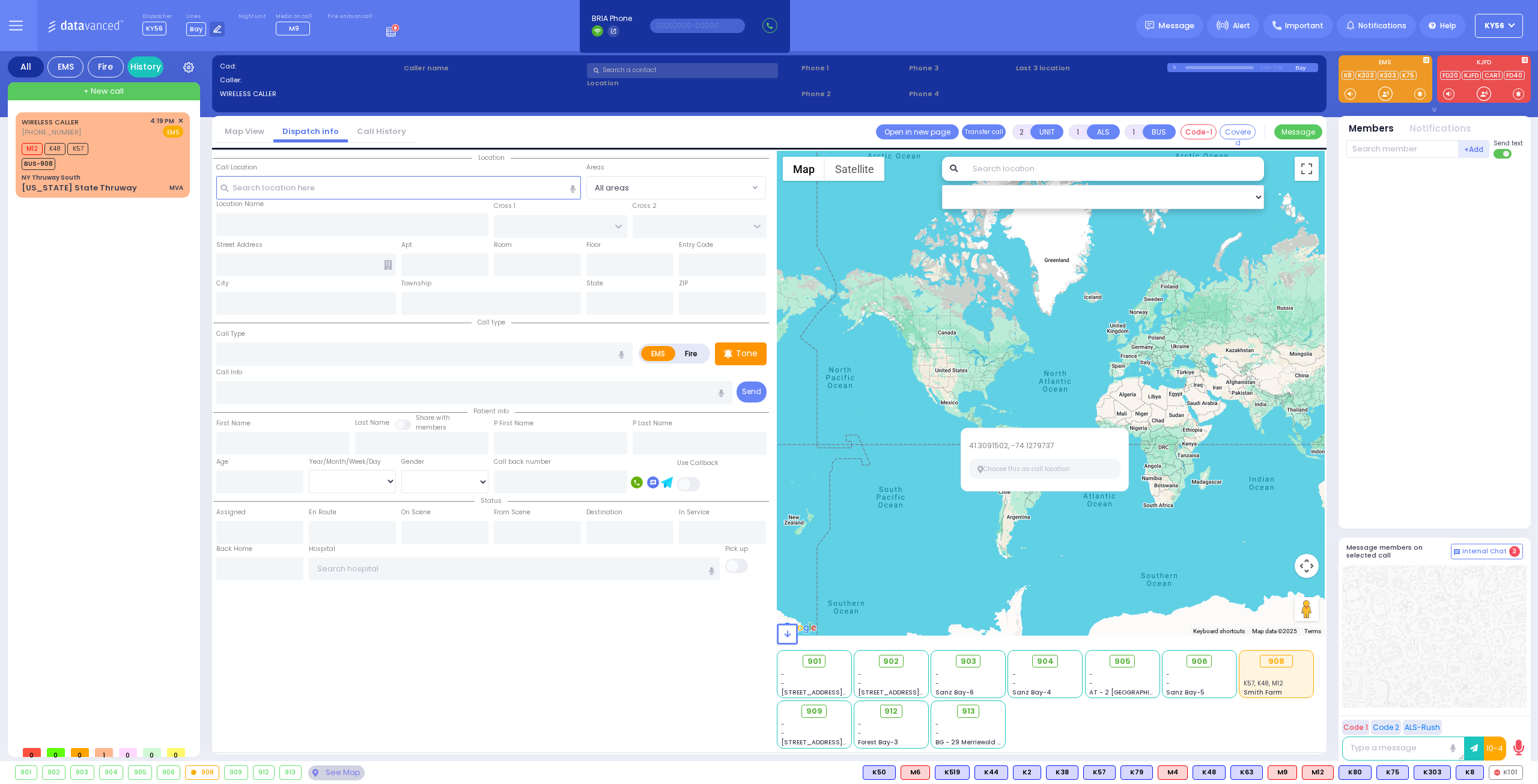
drag, startPoint x: 994, startPoint y: 376, endPoint x: 1329, endPoint y: 409, distance: 336.6
click at [1329, 409] on div "All EMS Fire History Settings" at bounding box center [769, 408] width 1523 height 715
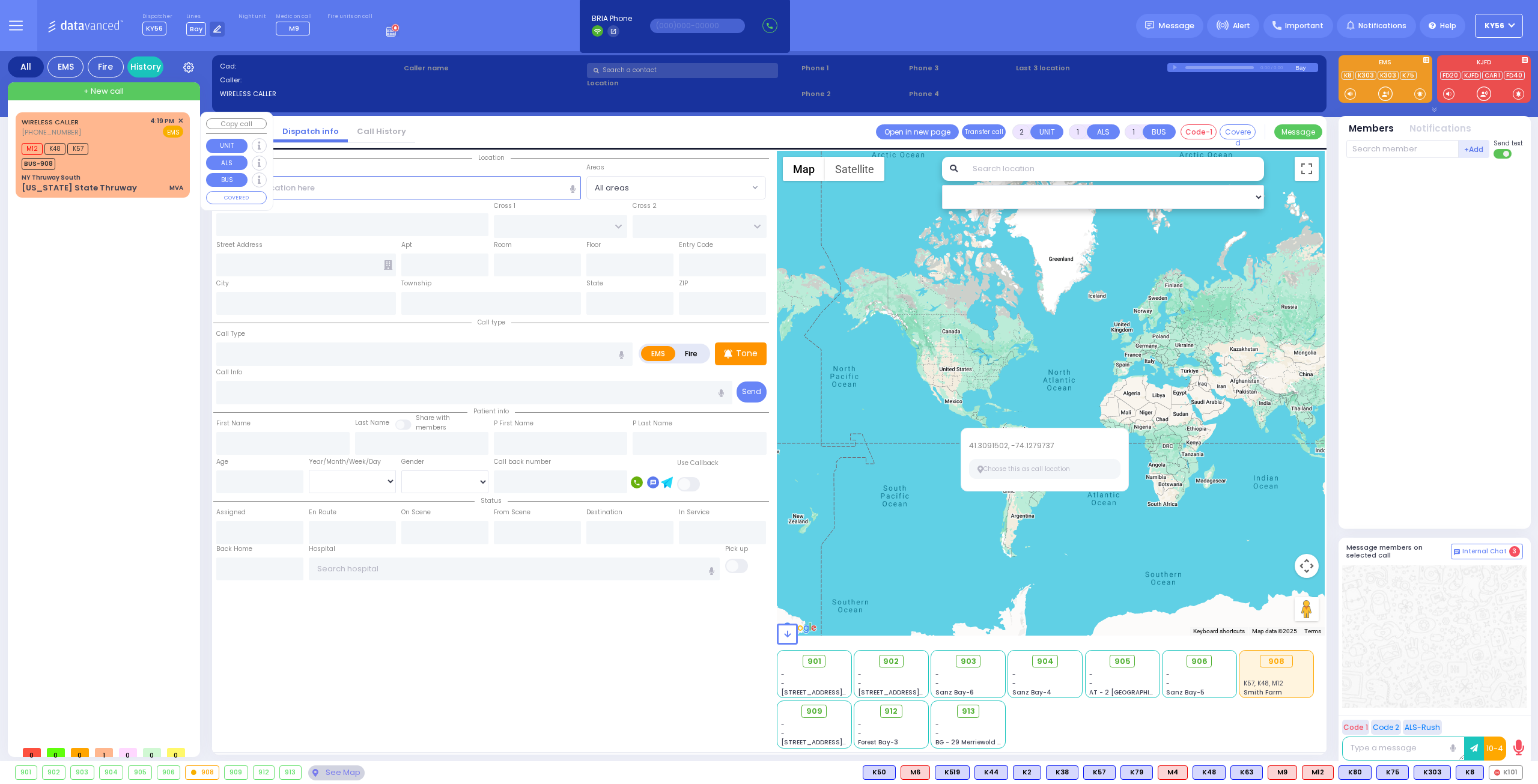
click at [94, 176] on div "NY Thruway South" at bounding box center [102, 177] width 162 height 9
type input "6"
select select
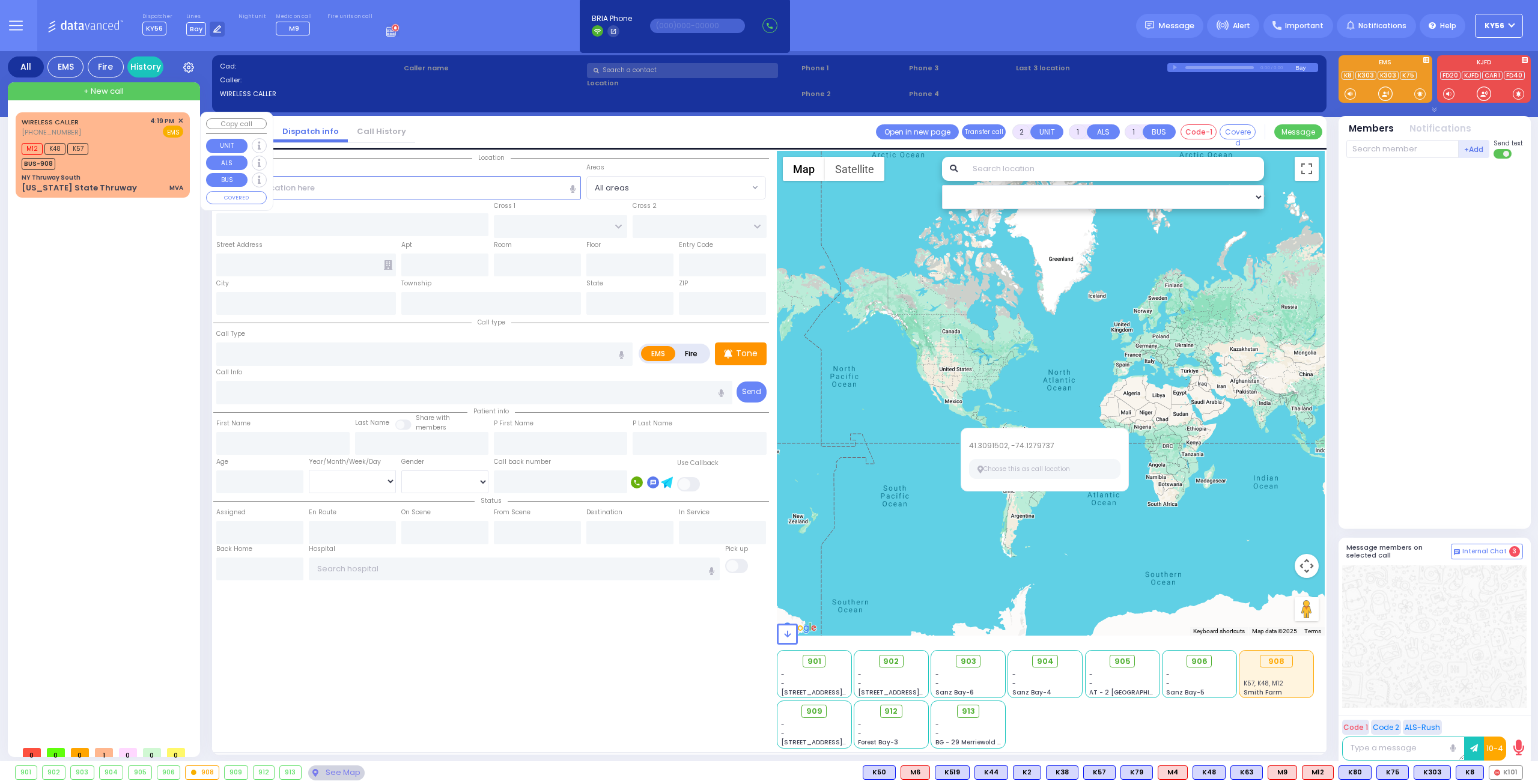
type input "MVA"
radio input "true"
type input "MM 44"
type input "Joseph"
type input "Bassul"
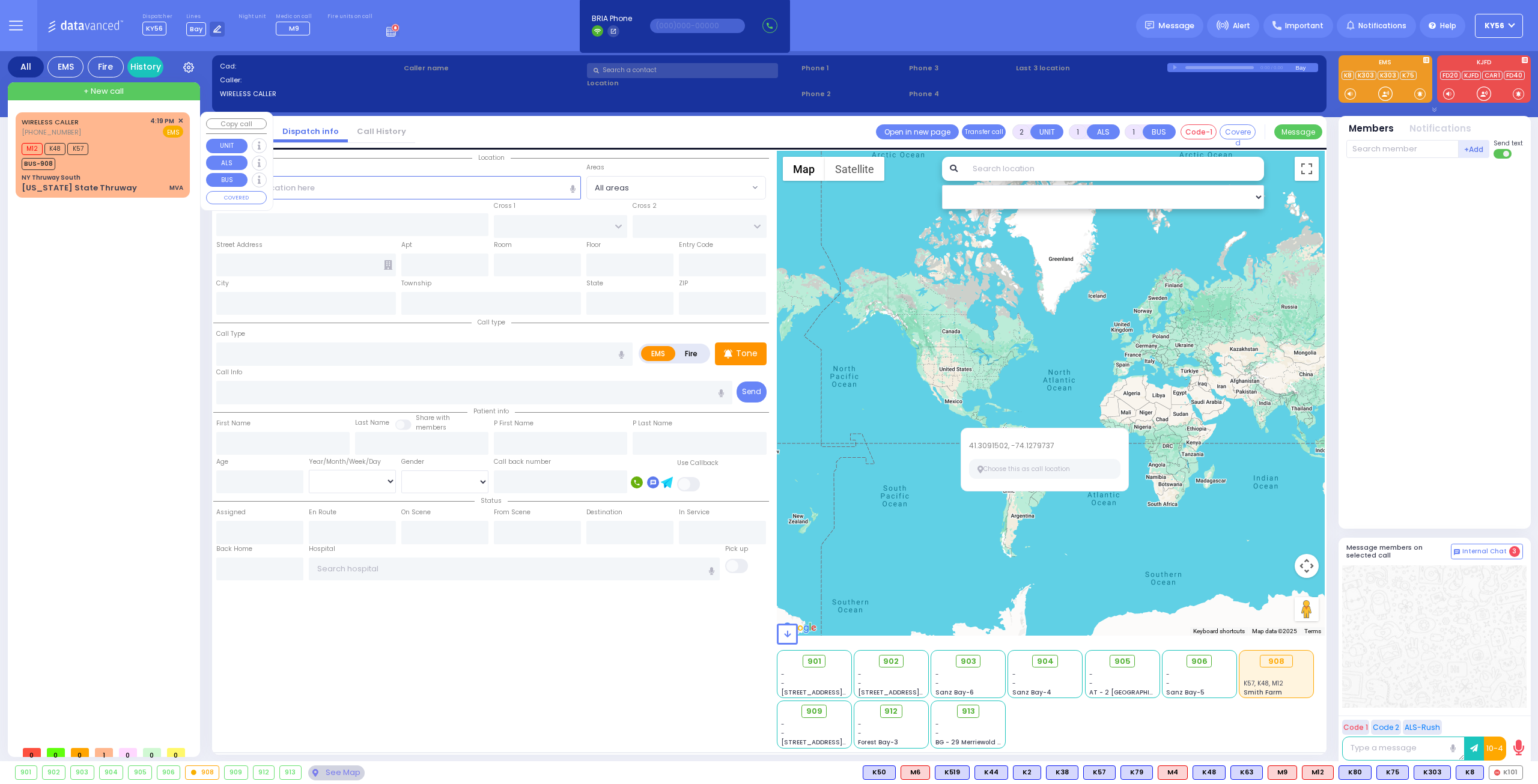
select select "Year"
type input "16:19"
type input "16:33"
select select "Hatzalah Garages"
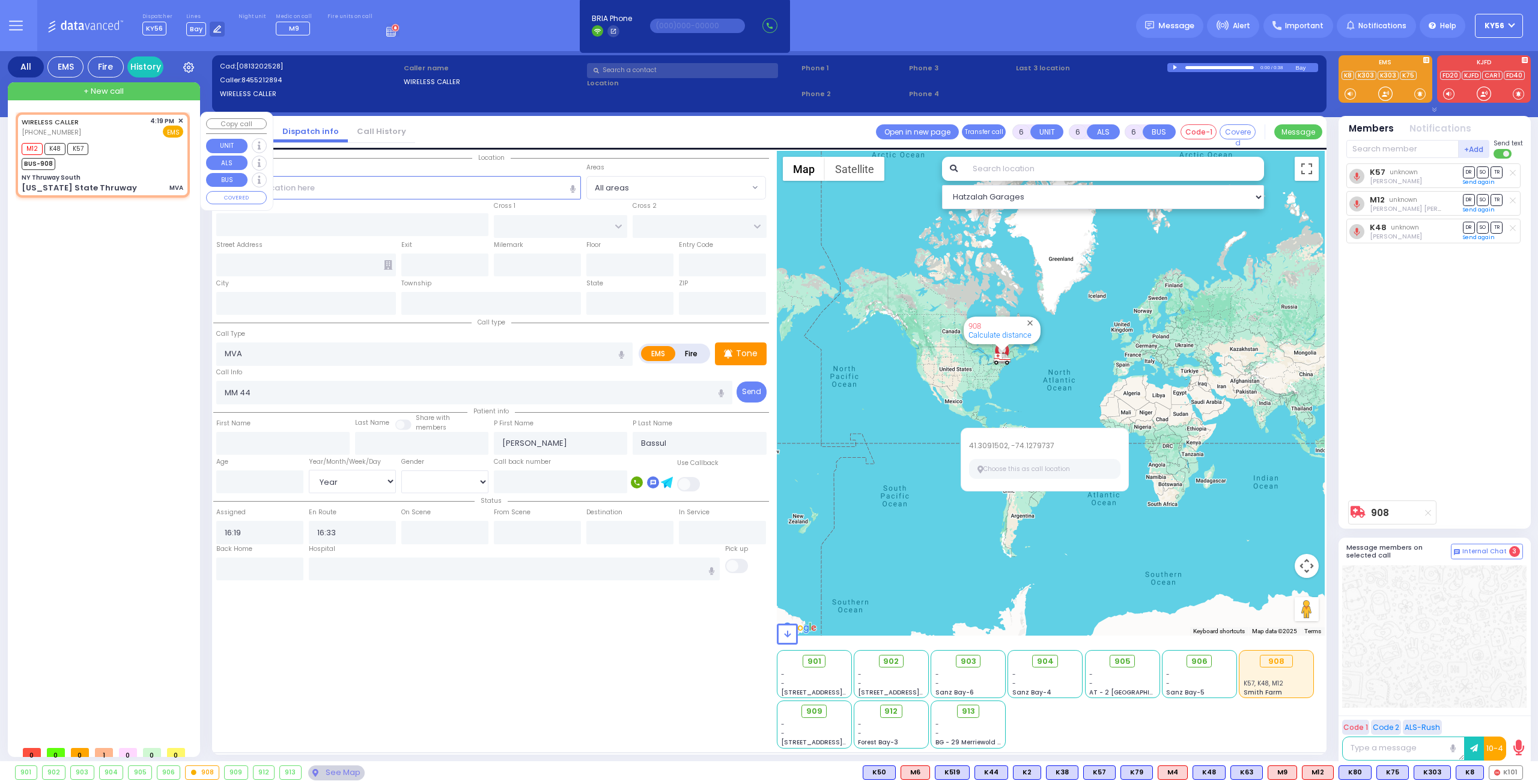
type input "NY Thruway South"
type input "DIVISION AVE"
type input "1ST AVE SOUTH"
type input "New York State Thruway"
type input "Woodbury"
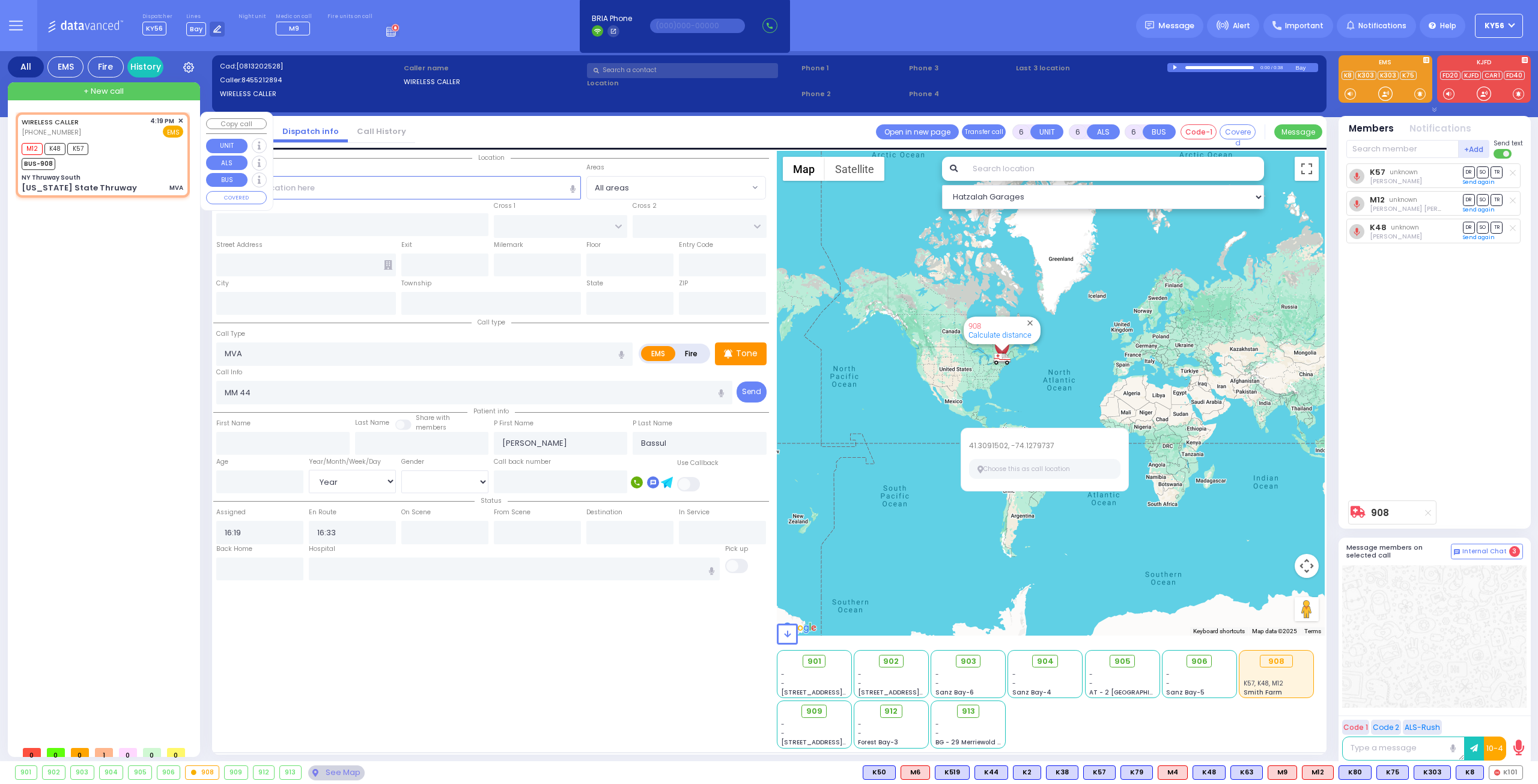
type input "[US_STATE]"
type input "10917"
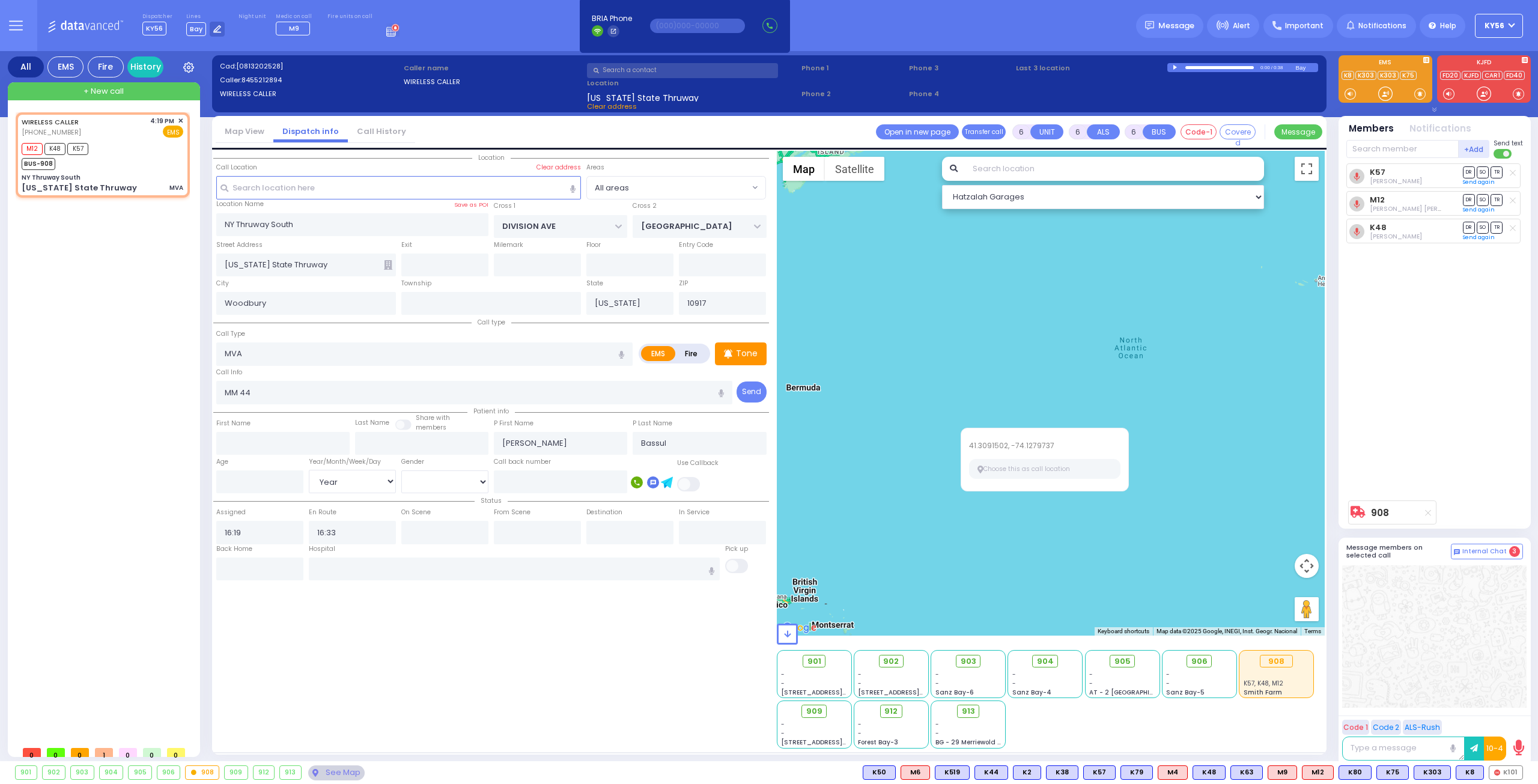
drag, startPoint x: 988, startPoint y: 361, endPoint x: 1184, endPoint y: 387, distance: 197.7
click at [1164, 385] on div "908 Calculate distance" at bounding box center [1051, 393] width 548 height 485
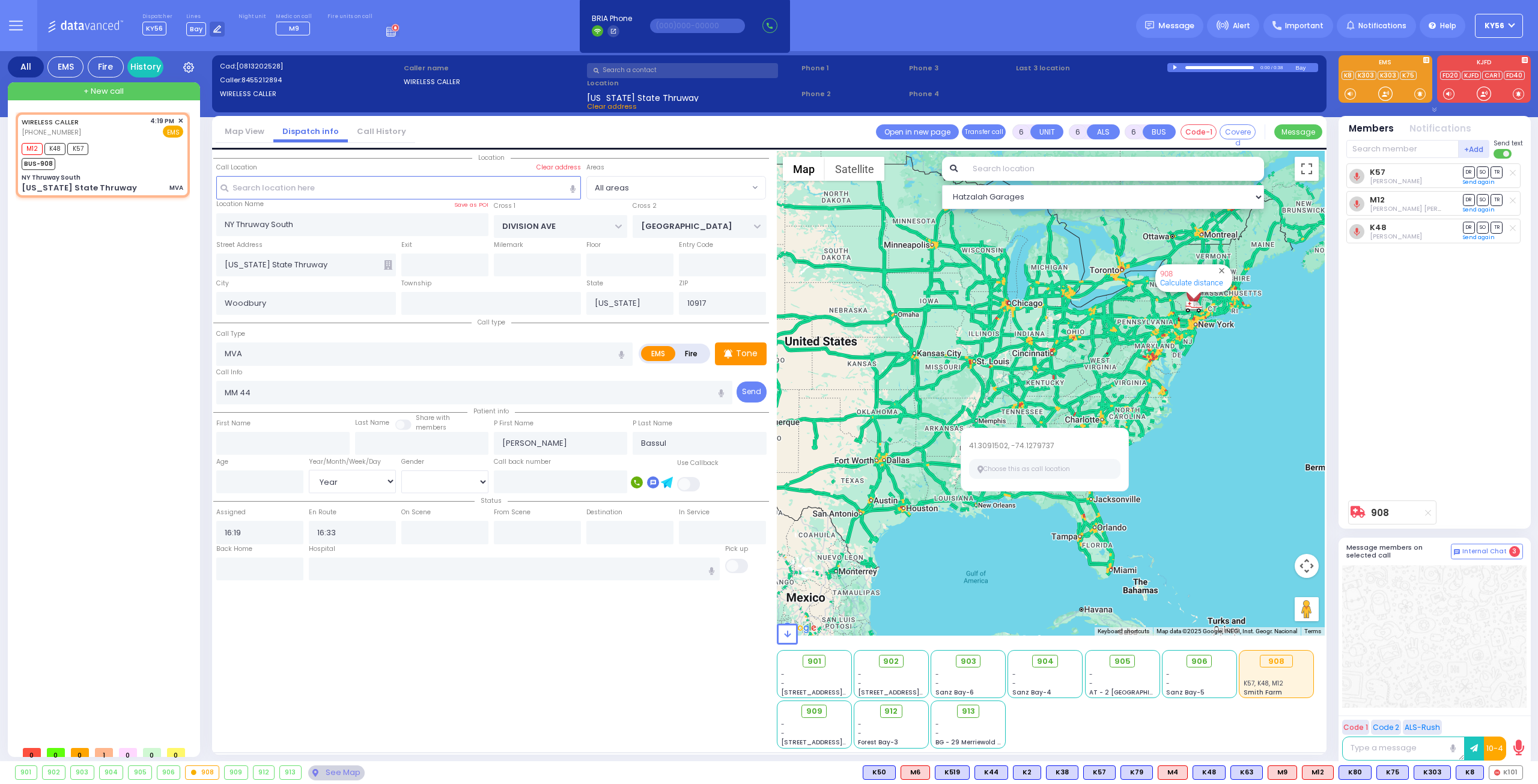
drag, startPoint x: 1116, startPoint y: 332, endPoint x: 951, endPoint y: 399, distance: 178.1
click at [951, 399] on div "908 Calculate distance" at bounding box center [1051, 393] width 548 height 485
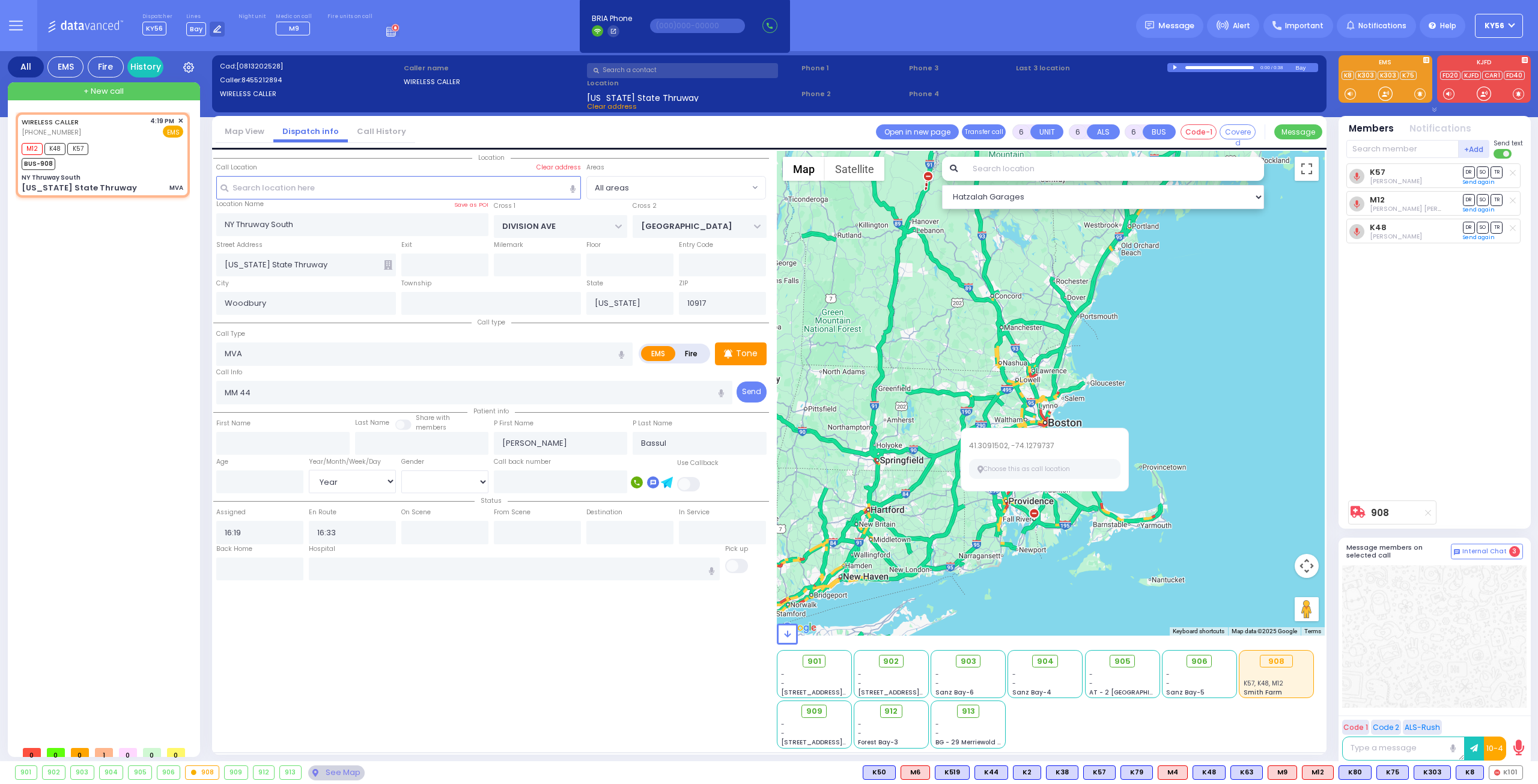
drag, startPoint x: 927, startPoint y: 377, endPoint x: 1070, endPoint y: 301, distance: 161.9
click at [1061, 308] on div "908 Calculate distance" at bounding box center [1051, 393] width 548 height 485
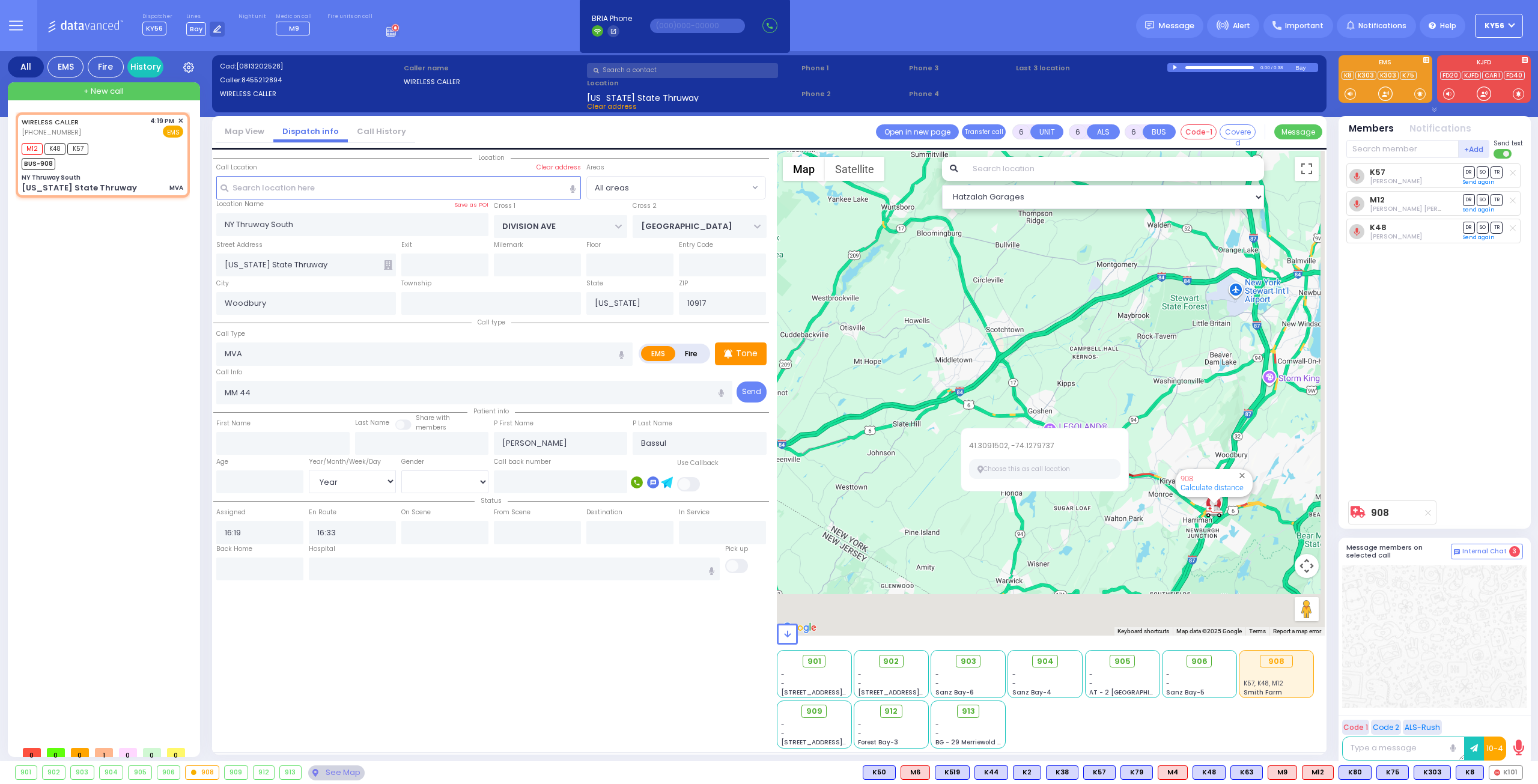
drag, startPoint x: 1163, startPoint y: 377, endPoint x: 1147, endPoint y: 356, distance: 26.4
click at [1154, 367] on div "908 Calculate distance" at bounding box center [1051, 393] width 548 height 485
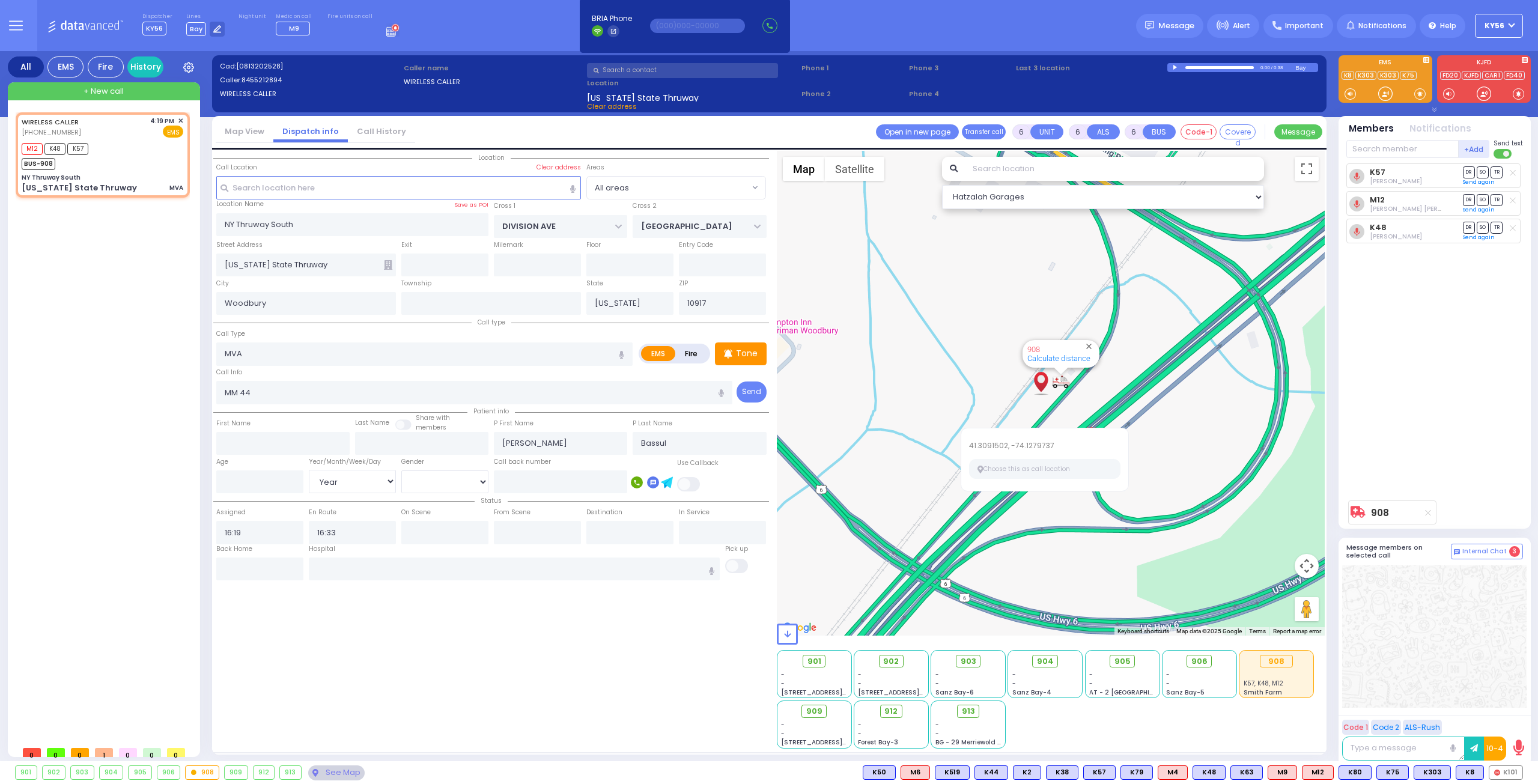
select select "Year"
click at [154, 160] on div "M12 K48 K57 BUS-908" at bounding box center [102, 155] width 162 height 30
select select
radio input "true"
select select "Year"
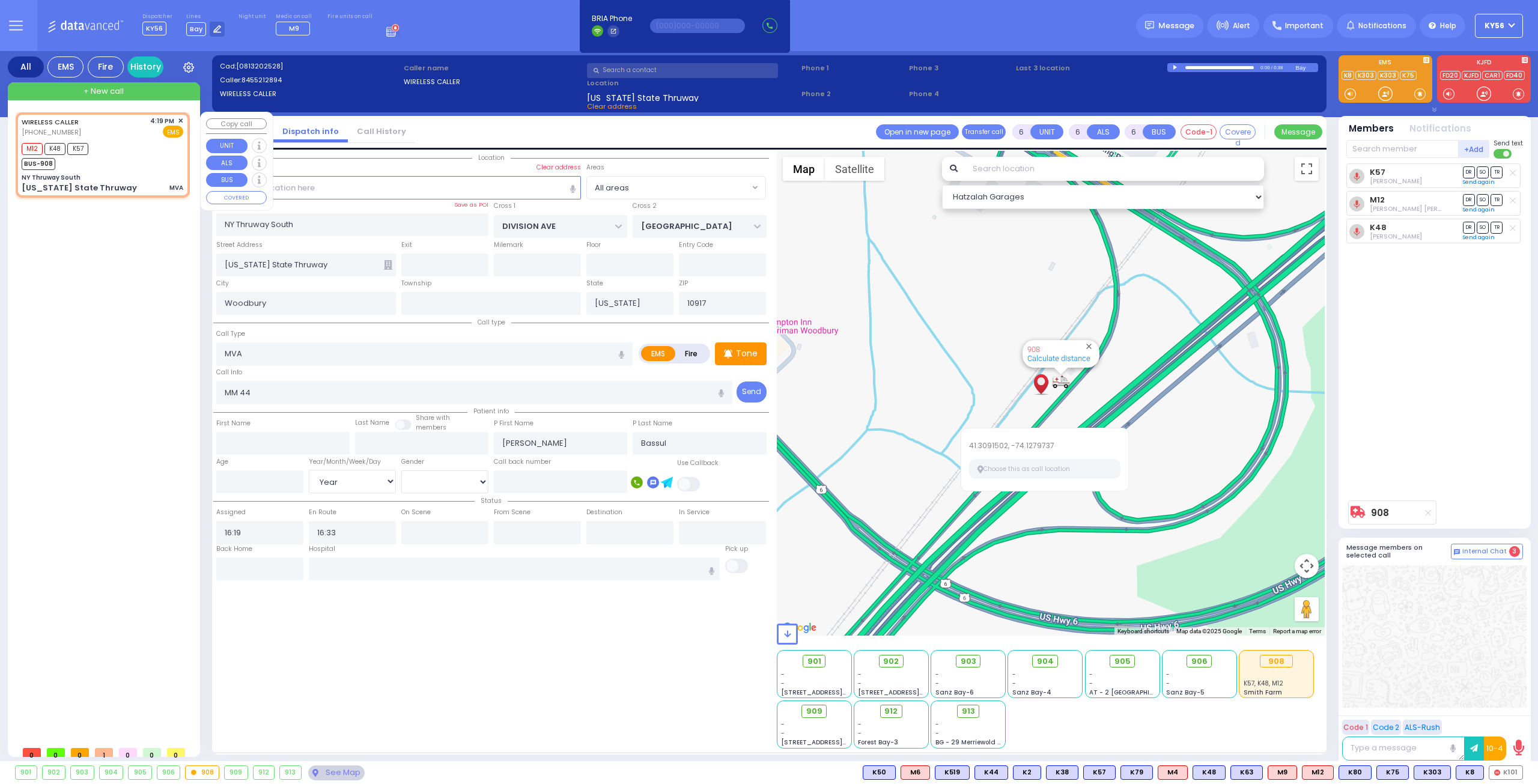
select select "Hatzalah Garages"
click at [500, 265] on input "text" at bounding box center [537, 265] width 87 height 23
click at [464, 263] on input "text" at bounding box center [445, 265] width 87 height 23
click at [509, 263] on input "text" at bounding box center [537, 265] width 87 height 23
select select
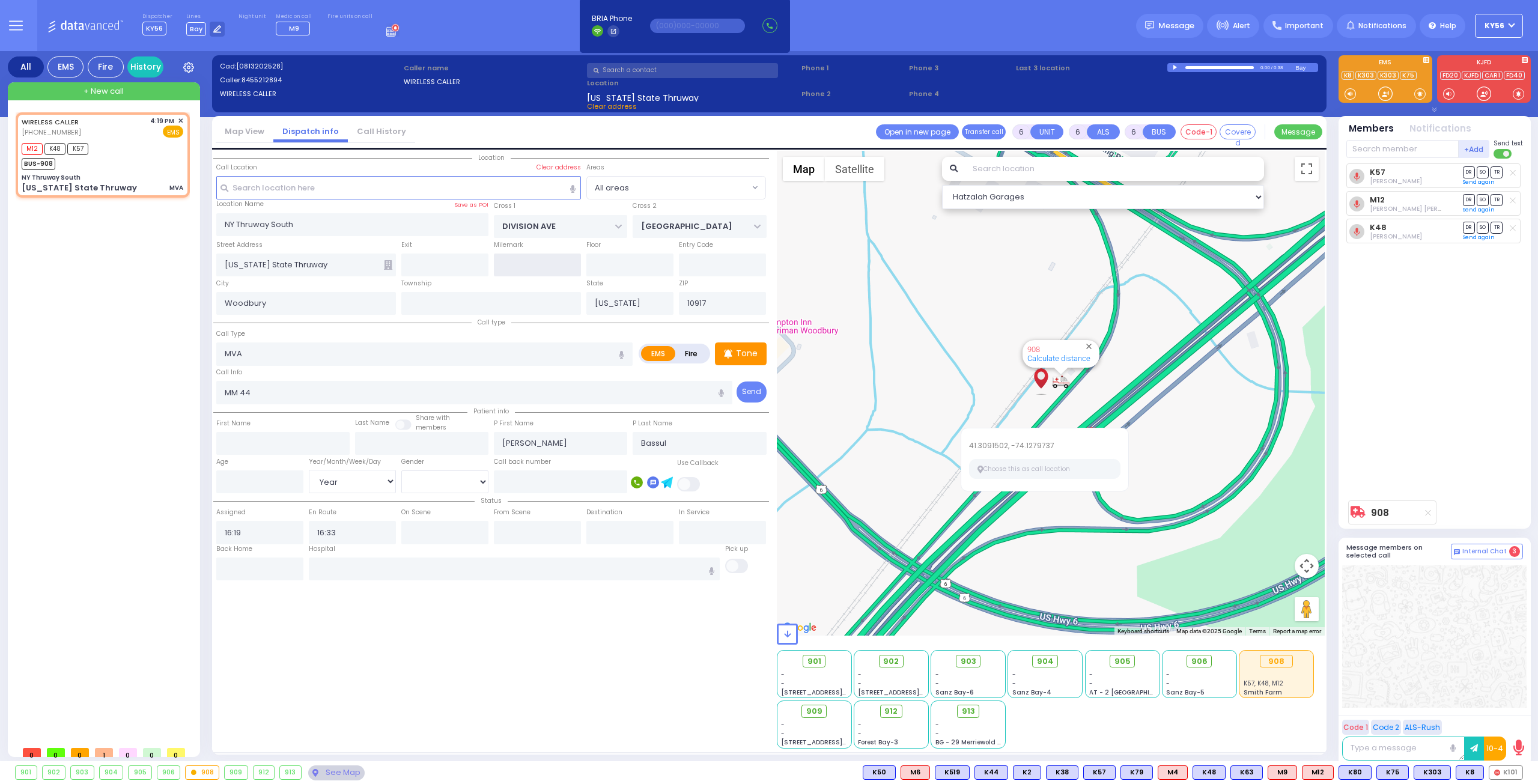
radio input "true"
select select "Year"
select select "Hatzalah Garages"
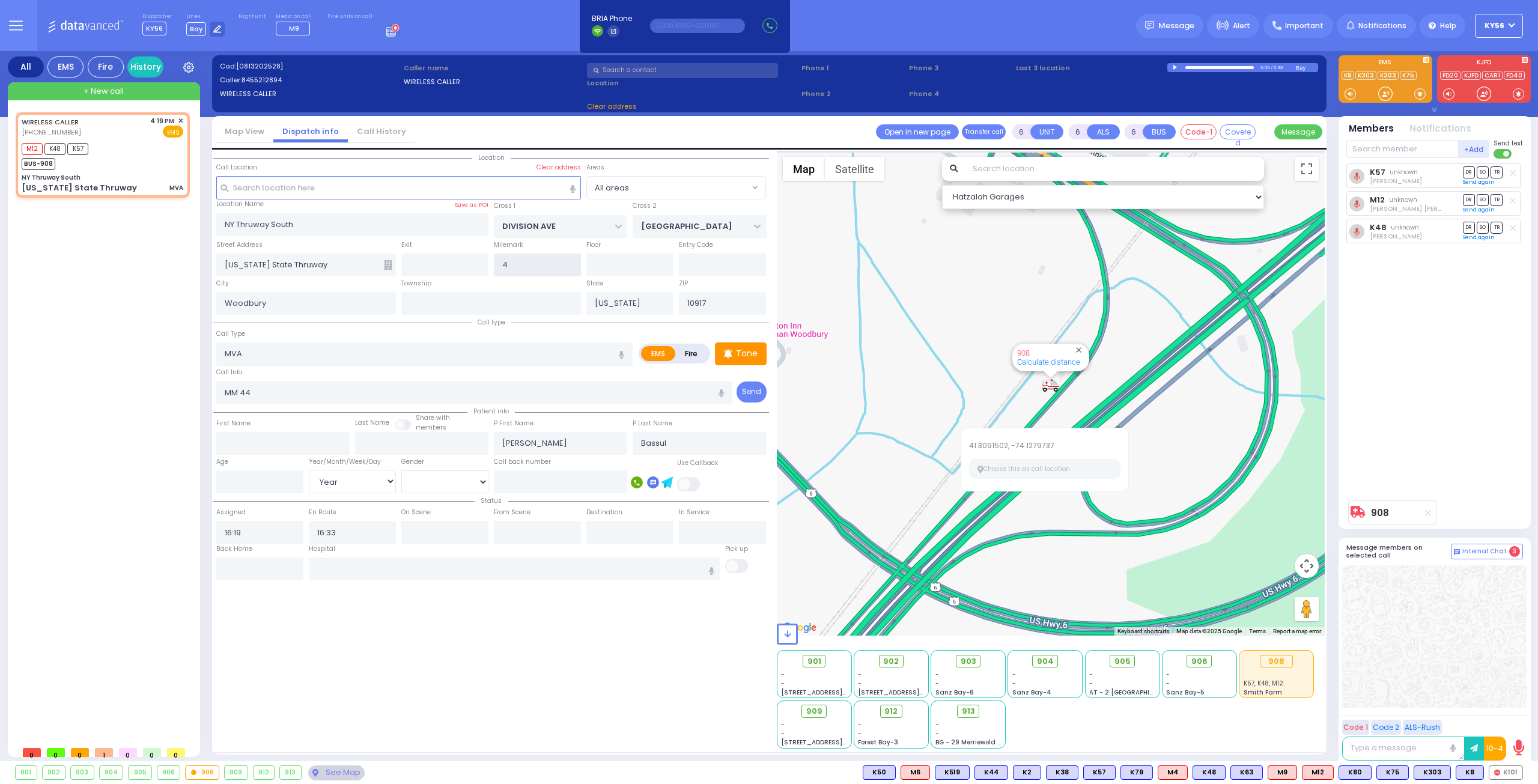
type input "44"
select select
radio input "true"
select select "Year"
select select "Hatzalah Garages"
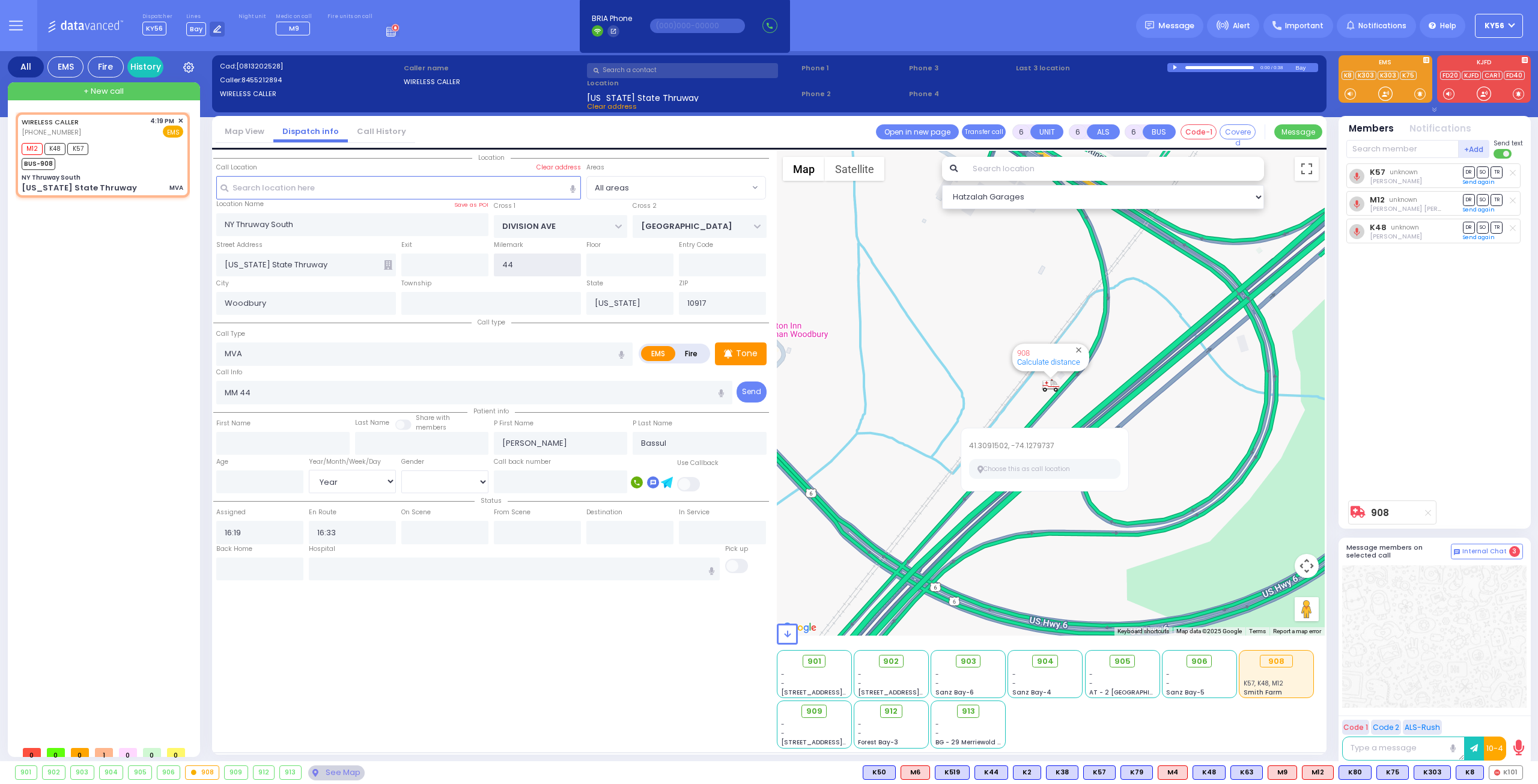
type input "44"
click at [521, 306] on input "text" at bounding box center [491, 303] width 180 height 23
click at [531, 337] on div "Call Type MVA MVA" at bounding box center [424, 347] width 416 height 39
select select
radio input "true"
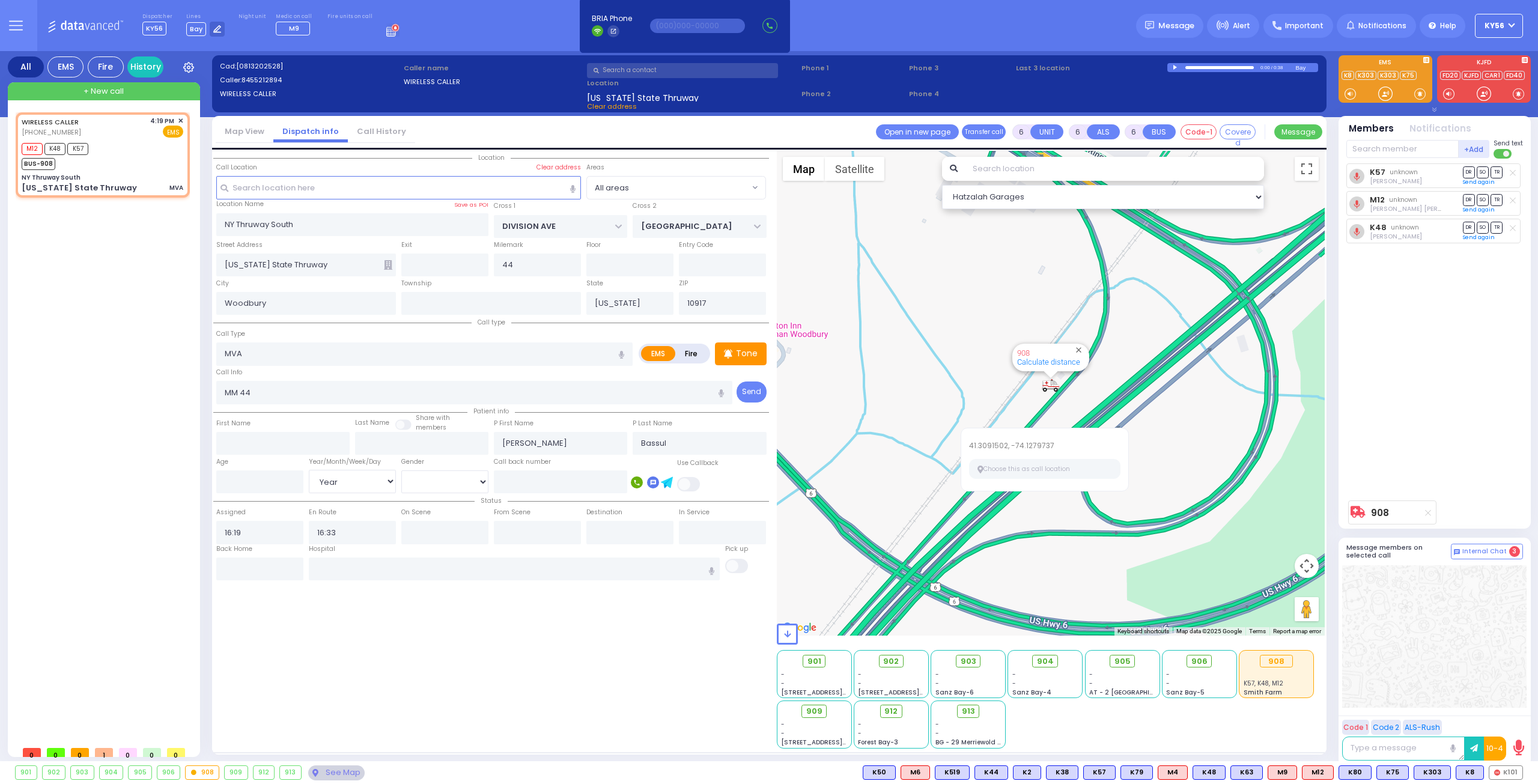
select select "Year"
select select "Hatzalah Garages"
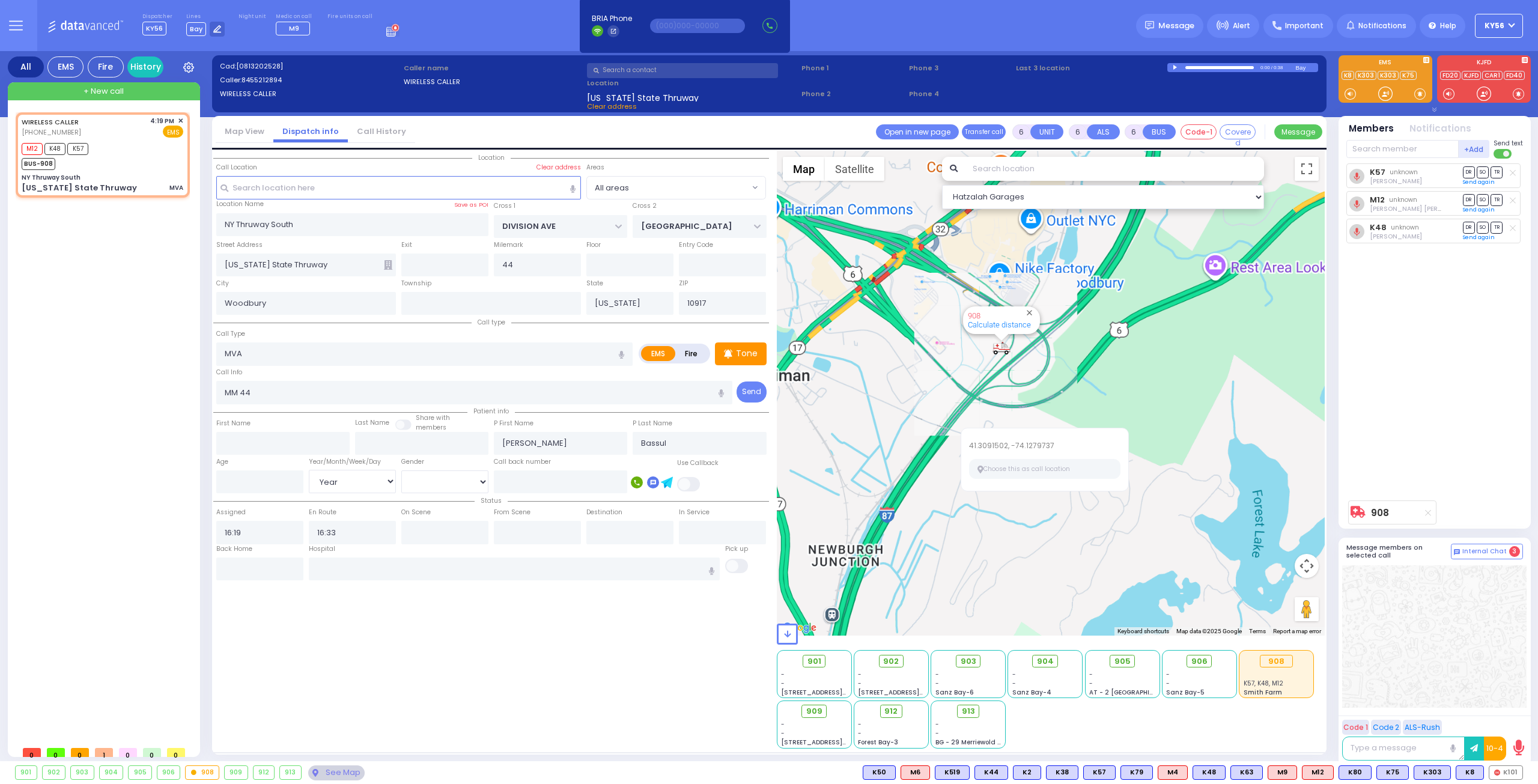
click at [126, 303] on div "WIRELESS CALLER (845) 521-2894 4:19 PM ✕ M12 K48 K57" at bounding box center [105, 426] width 179 height 628
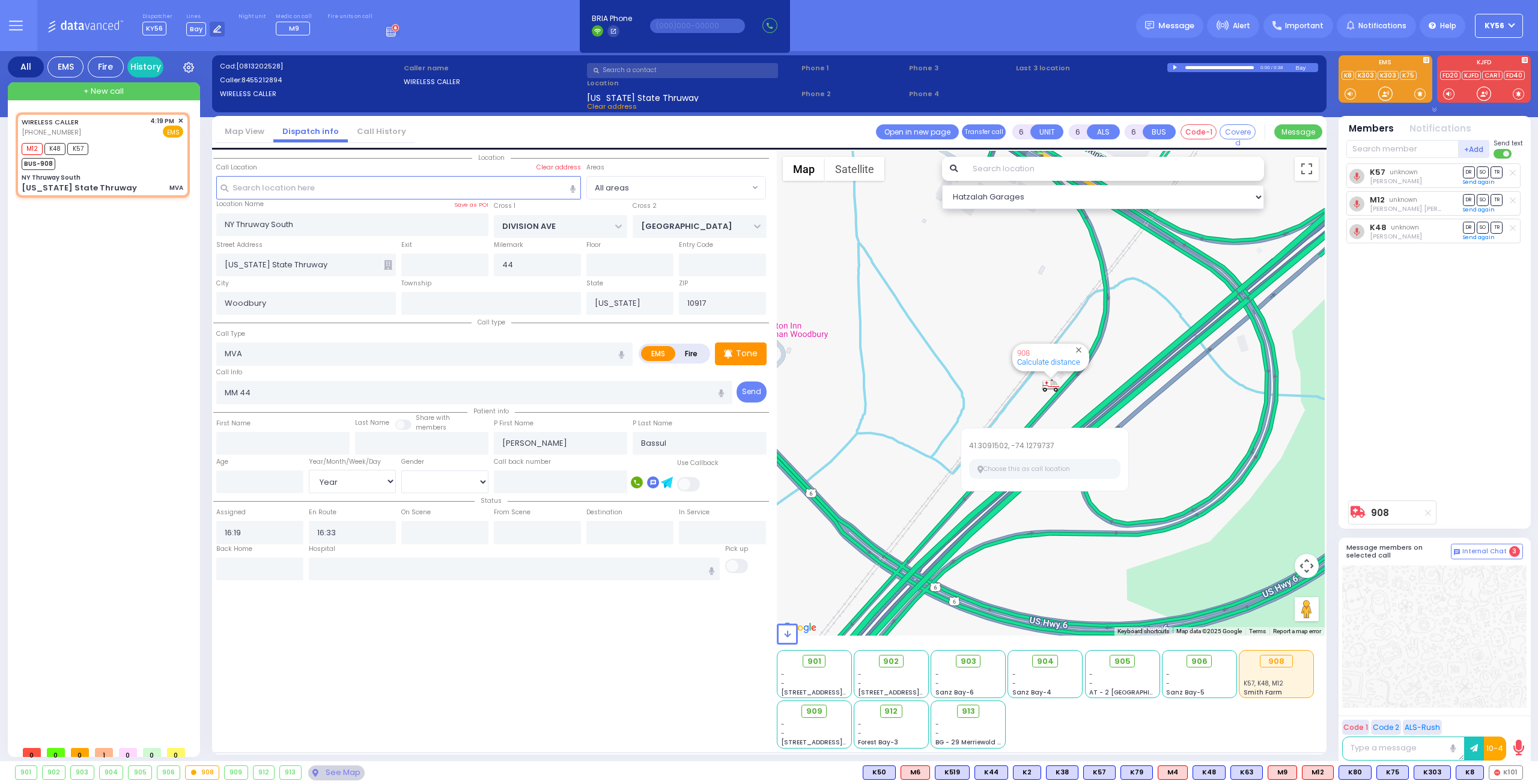
select select
radio input "true"
select select "Year"
select select "Hatzalah Garages"
select select
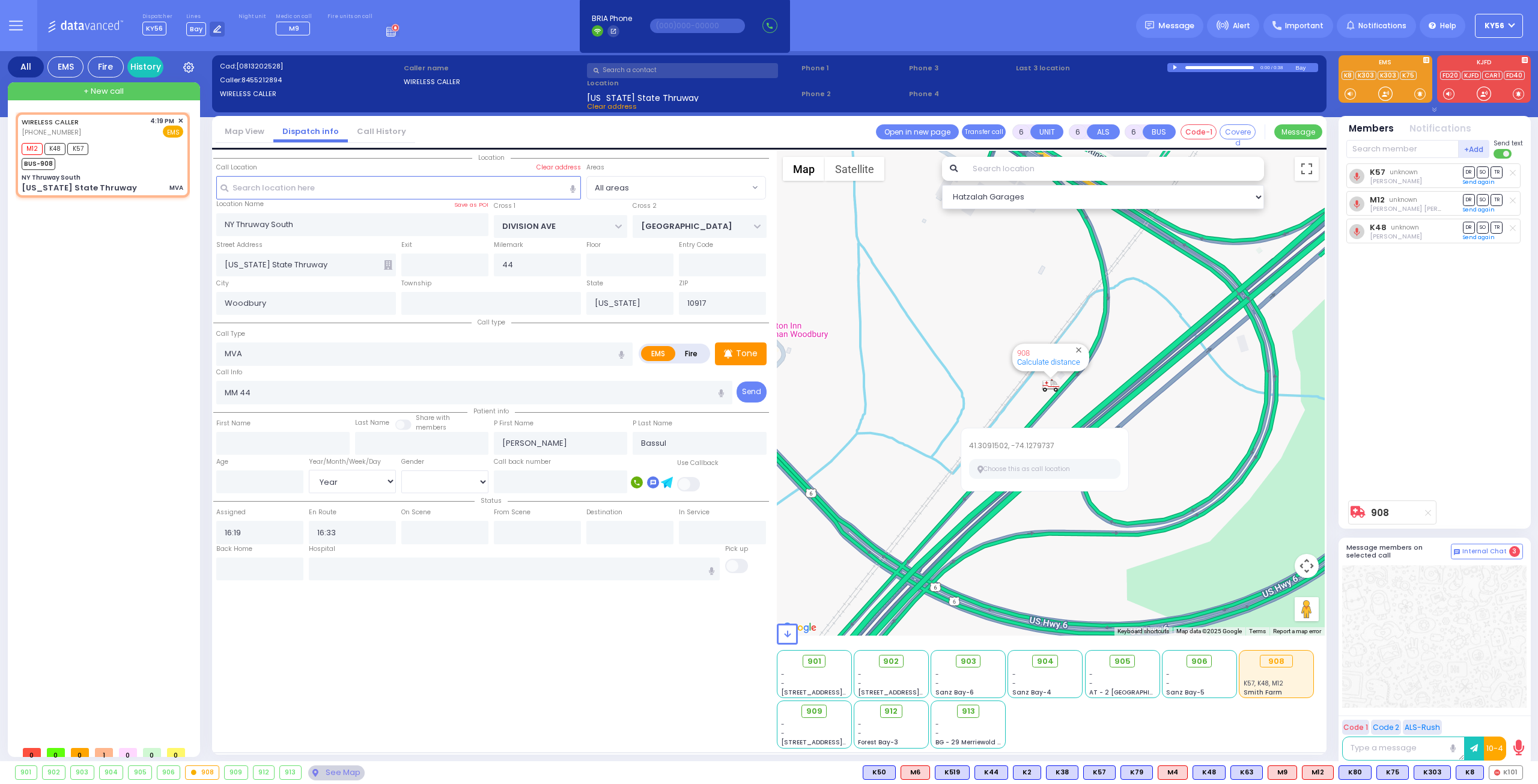
radio input "true"
select select "Year"
select select "Hatzalah Garages"
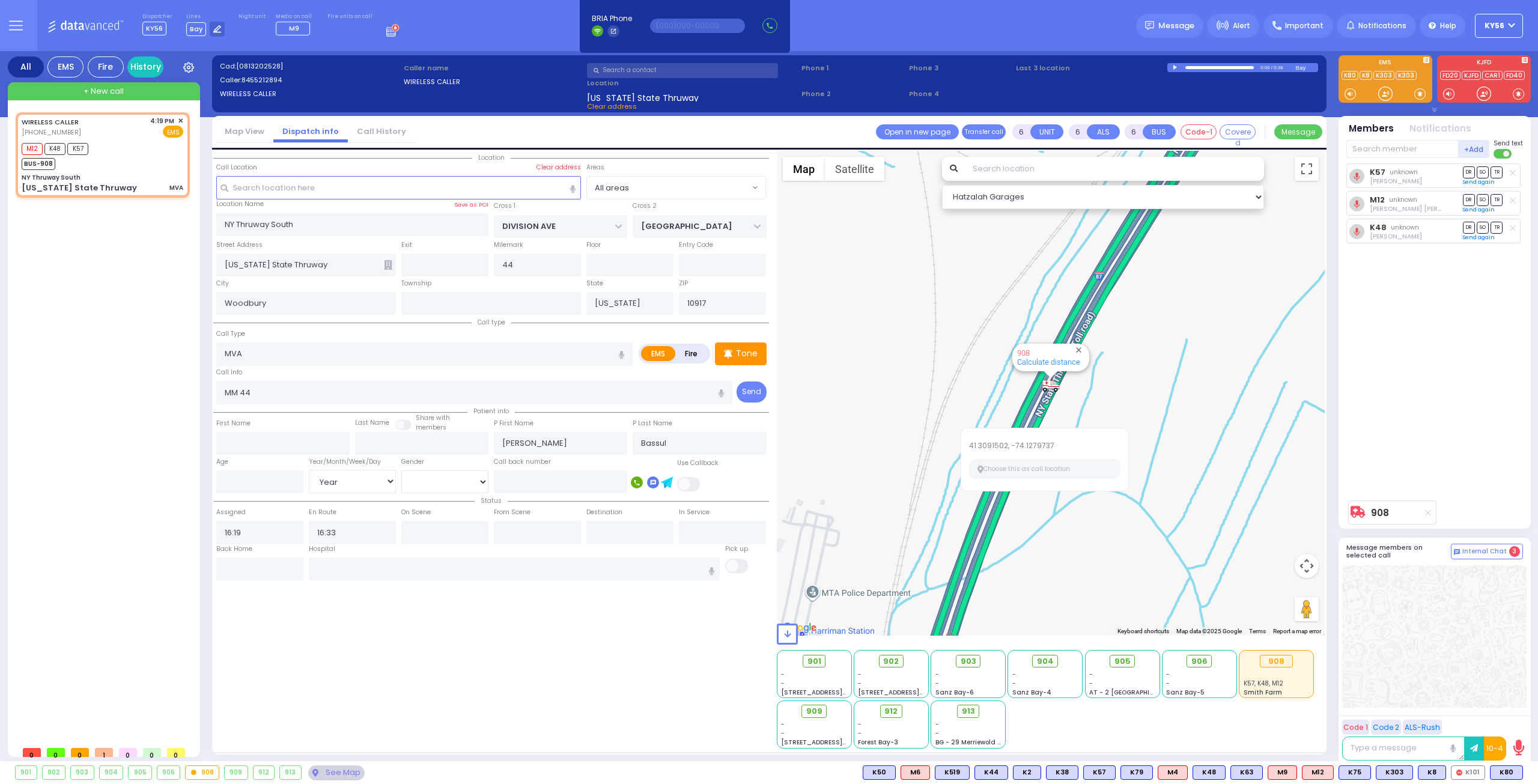
select select
radio input "true"
select select "Year"
select select "Hatzalah Garages"
select select
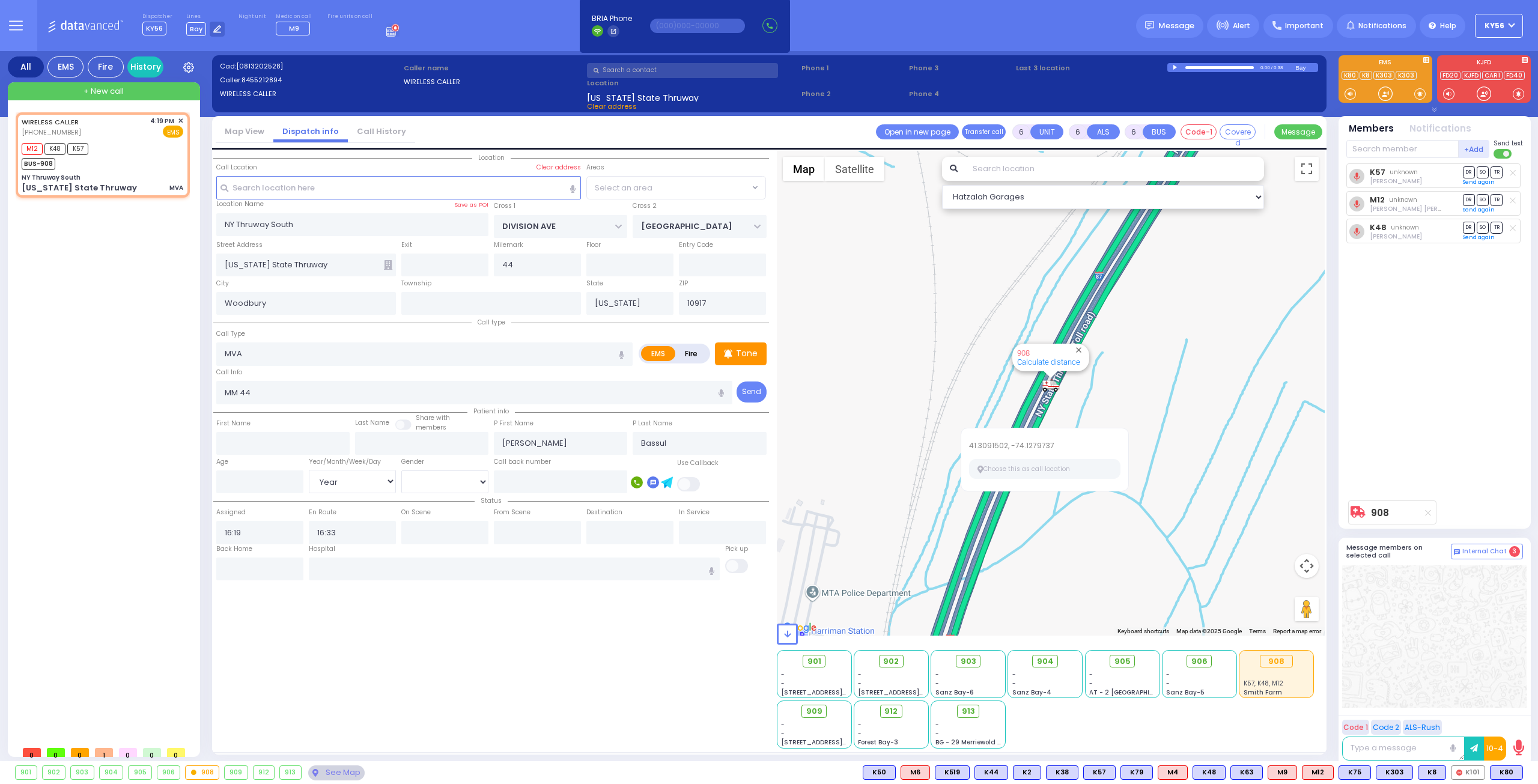
radio input "true"
select select "Year"
select select "Hatzalah Garages"
select select
radio input "true"
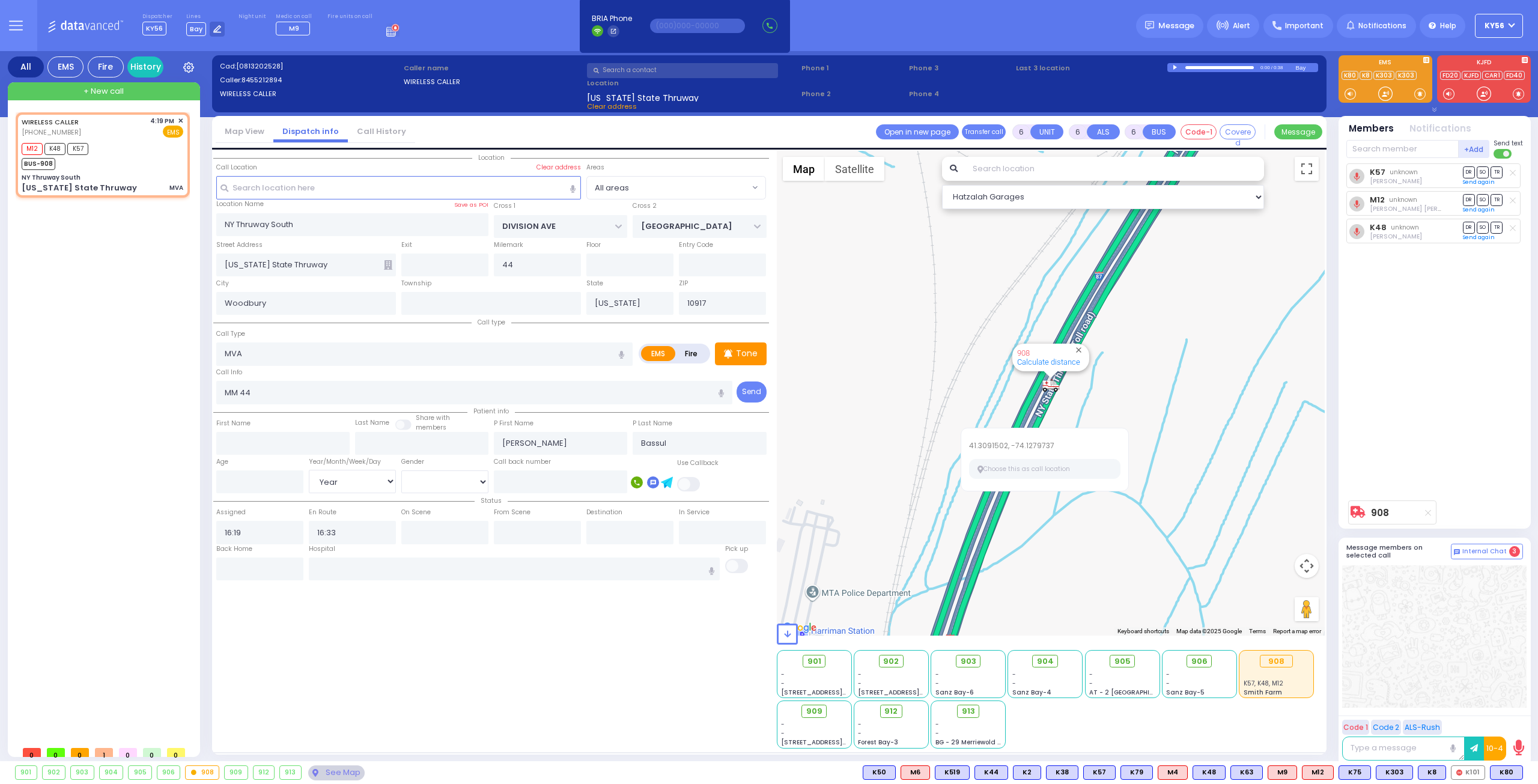
select select "Year"
select select "Hatzalah Garages"
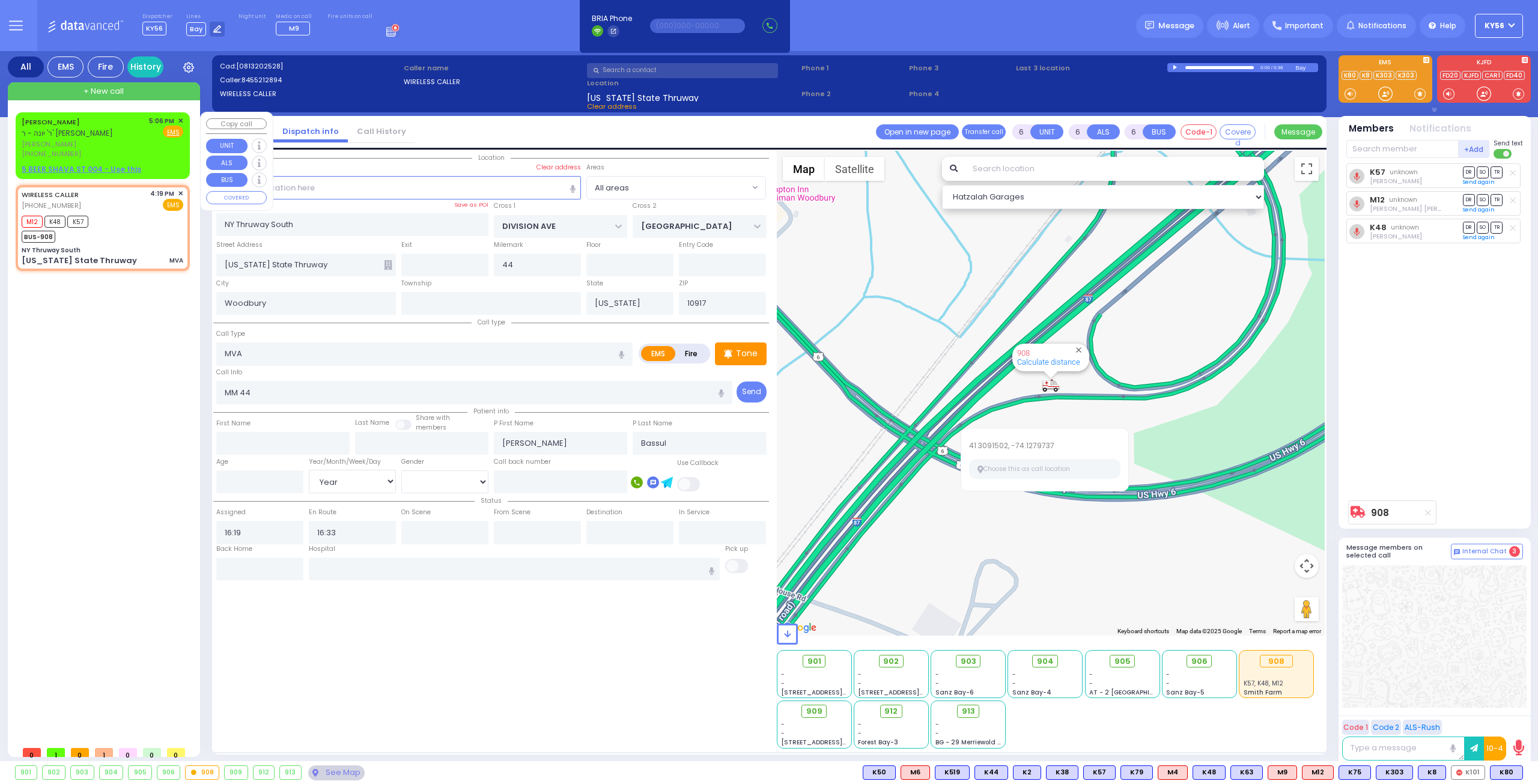
click at [107, 167] on u "5 BEER SHAVA ST 004 - Use this" at bounding box center [81, 169] width 120 height 11
type input "2"
type input "1"
select select
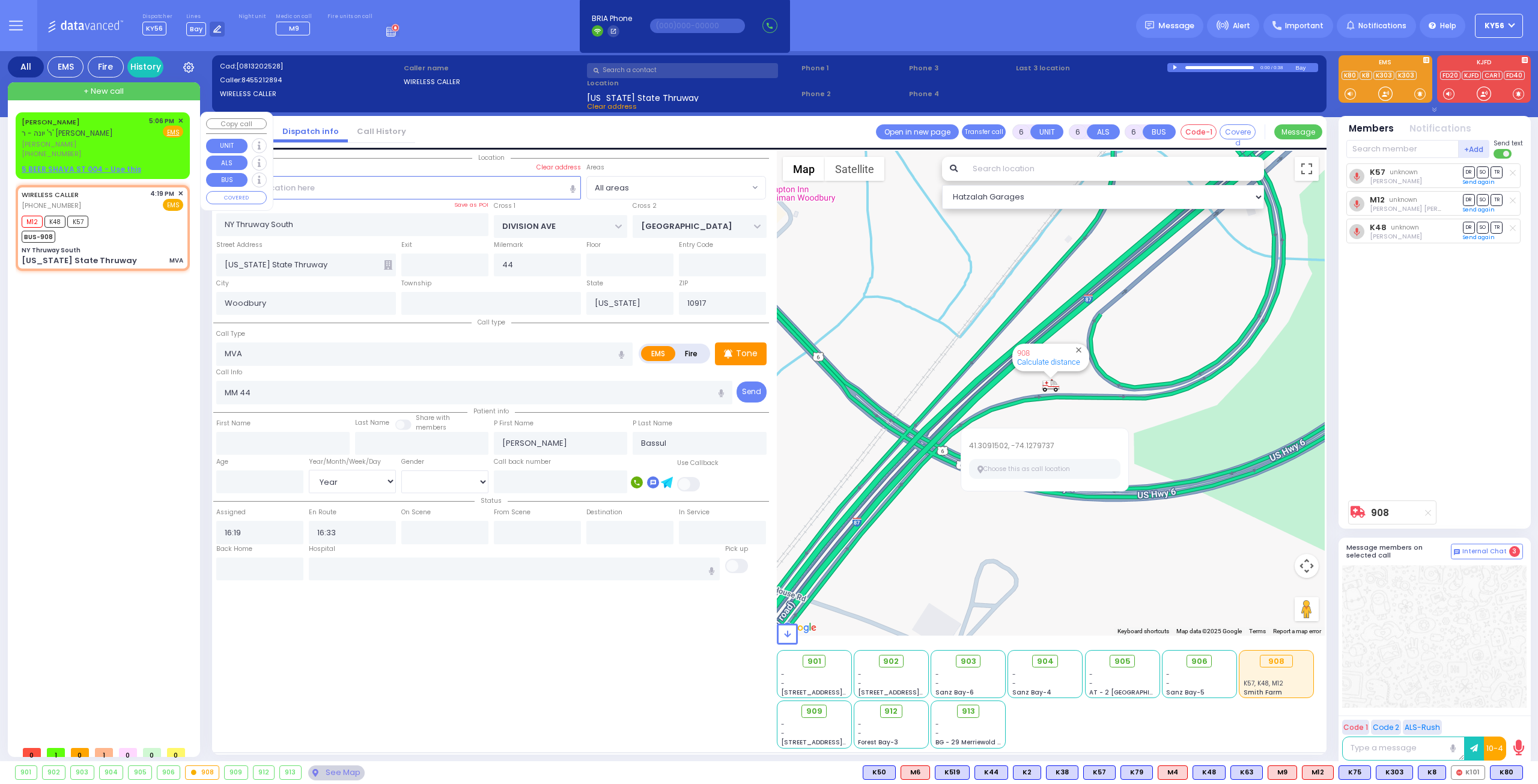
radio input "true"
type input "JACOB MAYER"
type input "WEISS"
select select
type input "17:06"
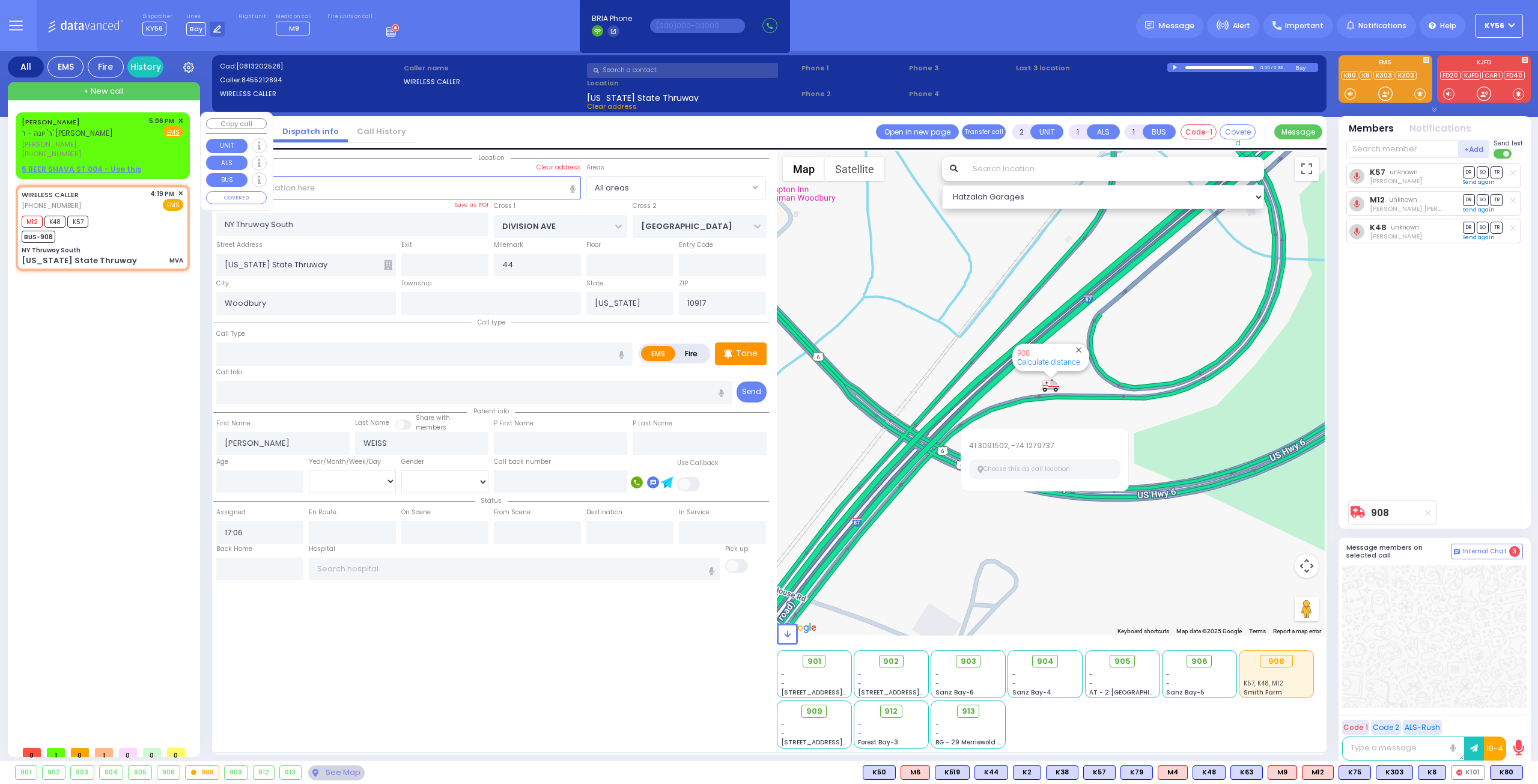
select select "Hatzalah Garages"
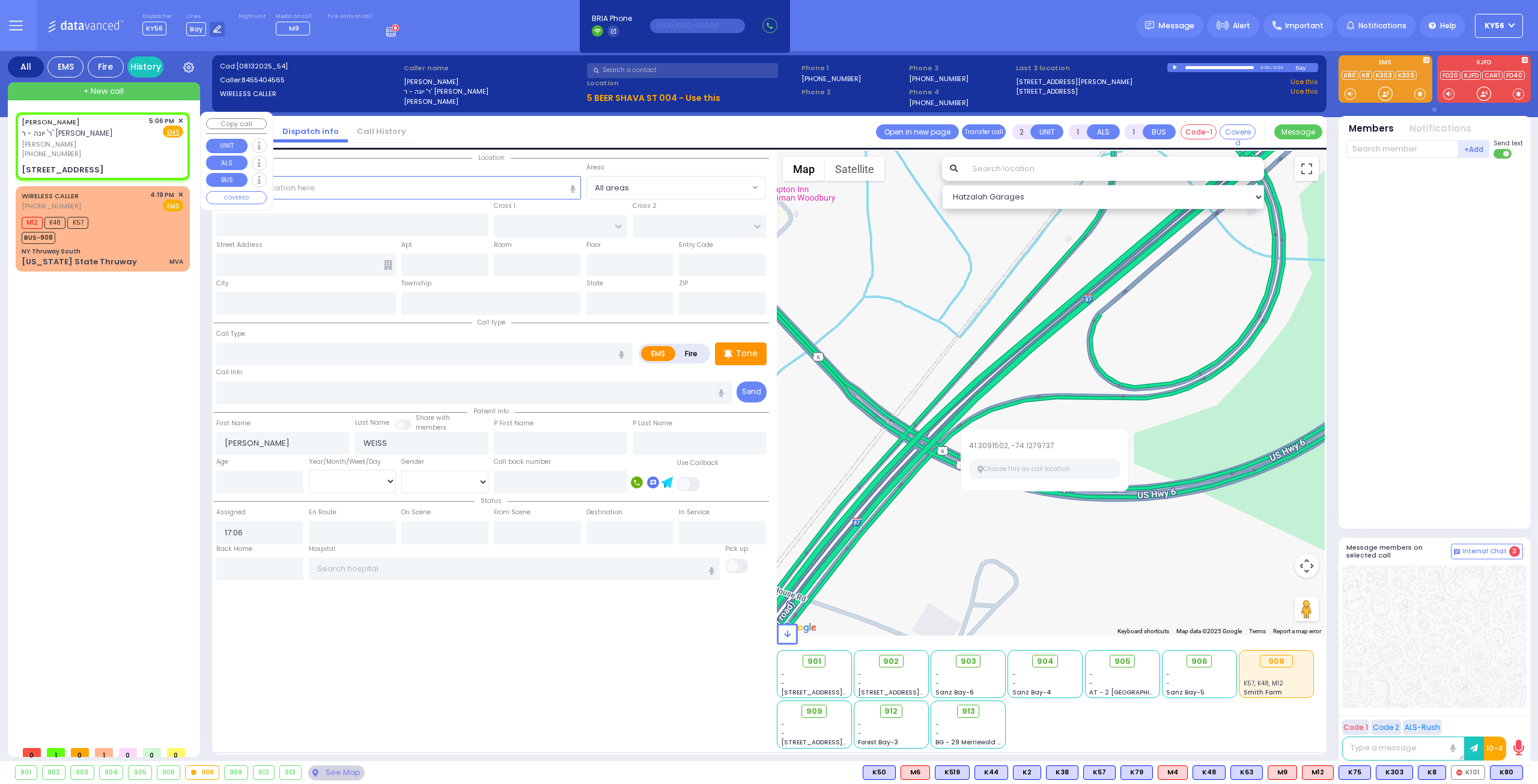
select select
radio input "true"
select select
select select "Hatzalah Garages"
type input "CHUST RD"
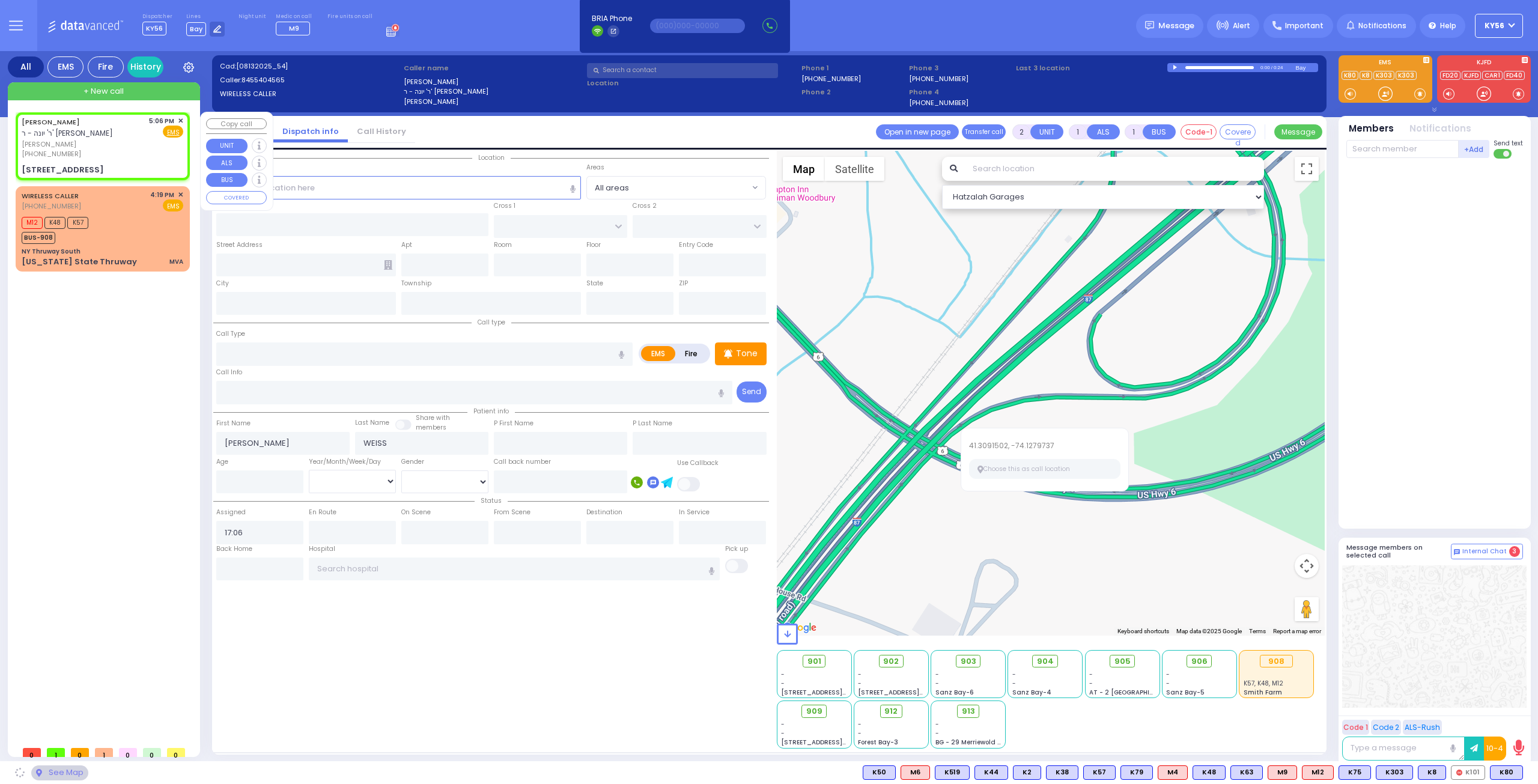
type input "BEER SHAVA ST"
type input "5 BEER SHAVA ST"
type input "004"
type input "Monroe"
type input "[US_STATE]"
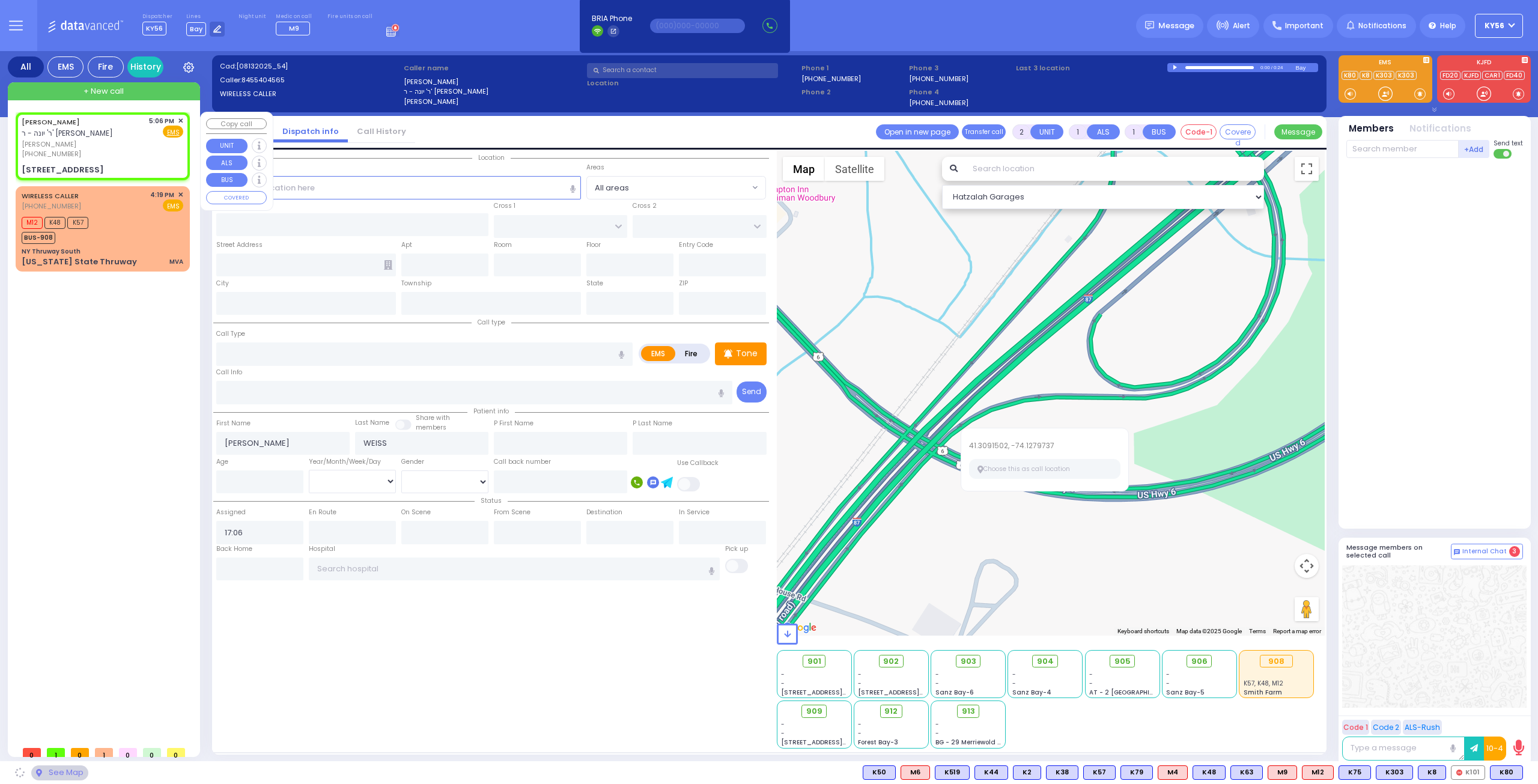
type input "10950"
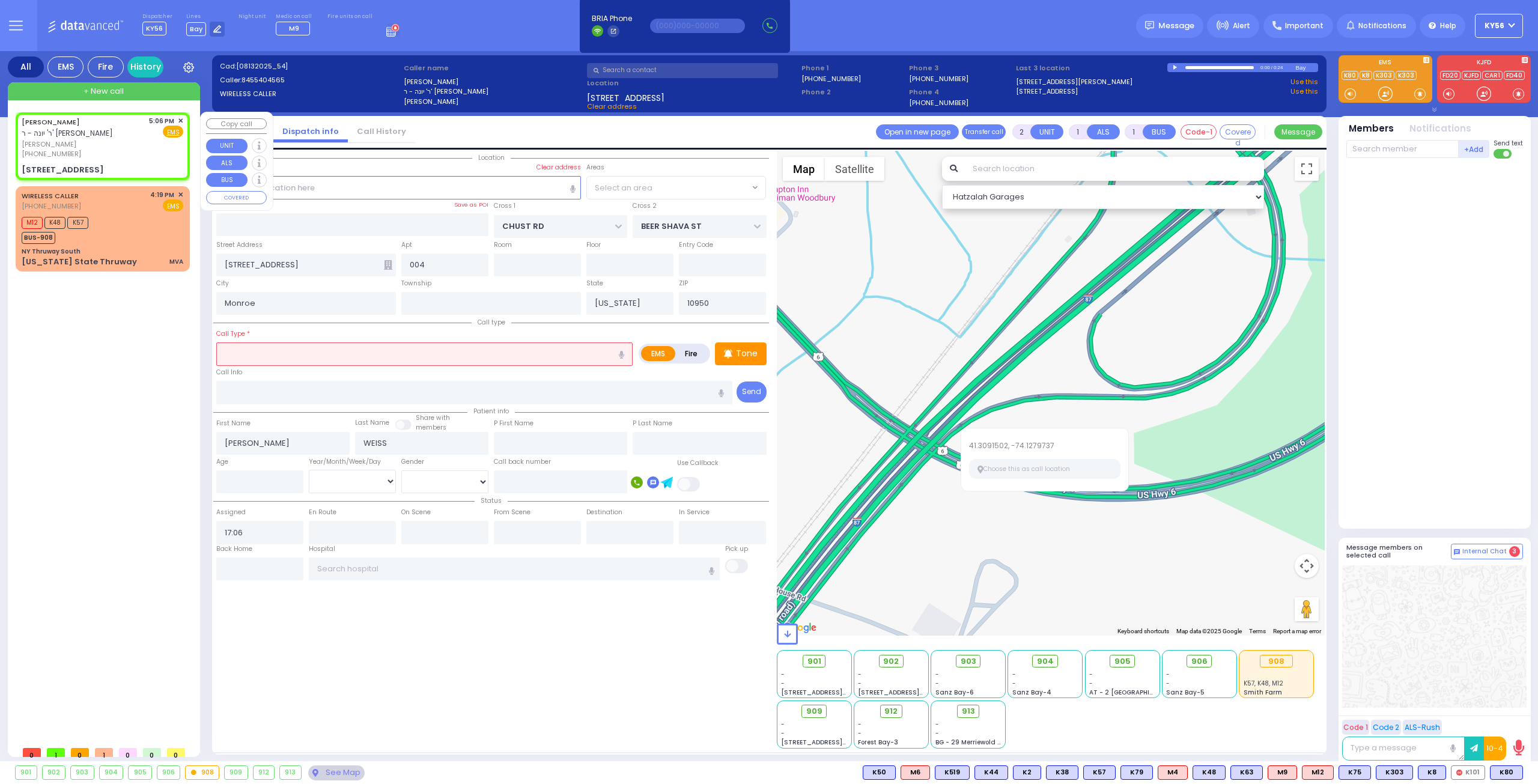
select select "VYOEL MOSHE"
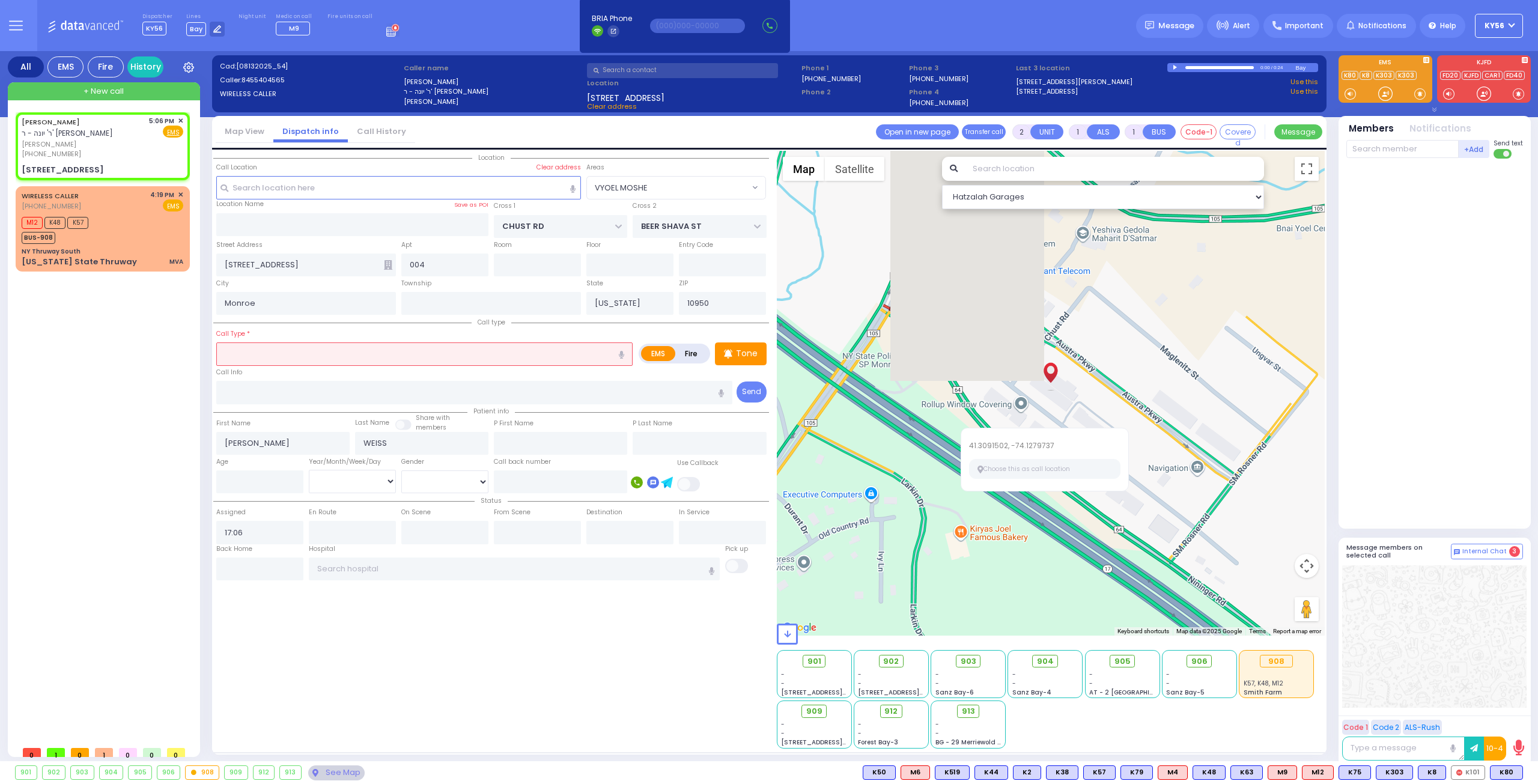
click at [320, 360] on input "text" at bounding box center [424, 353] width 416 height 23
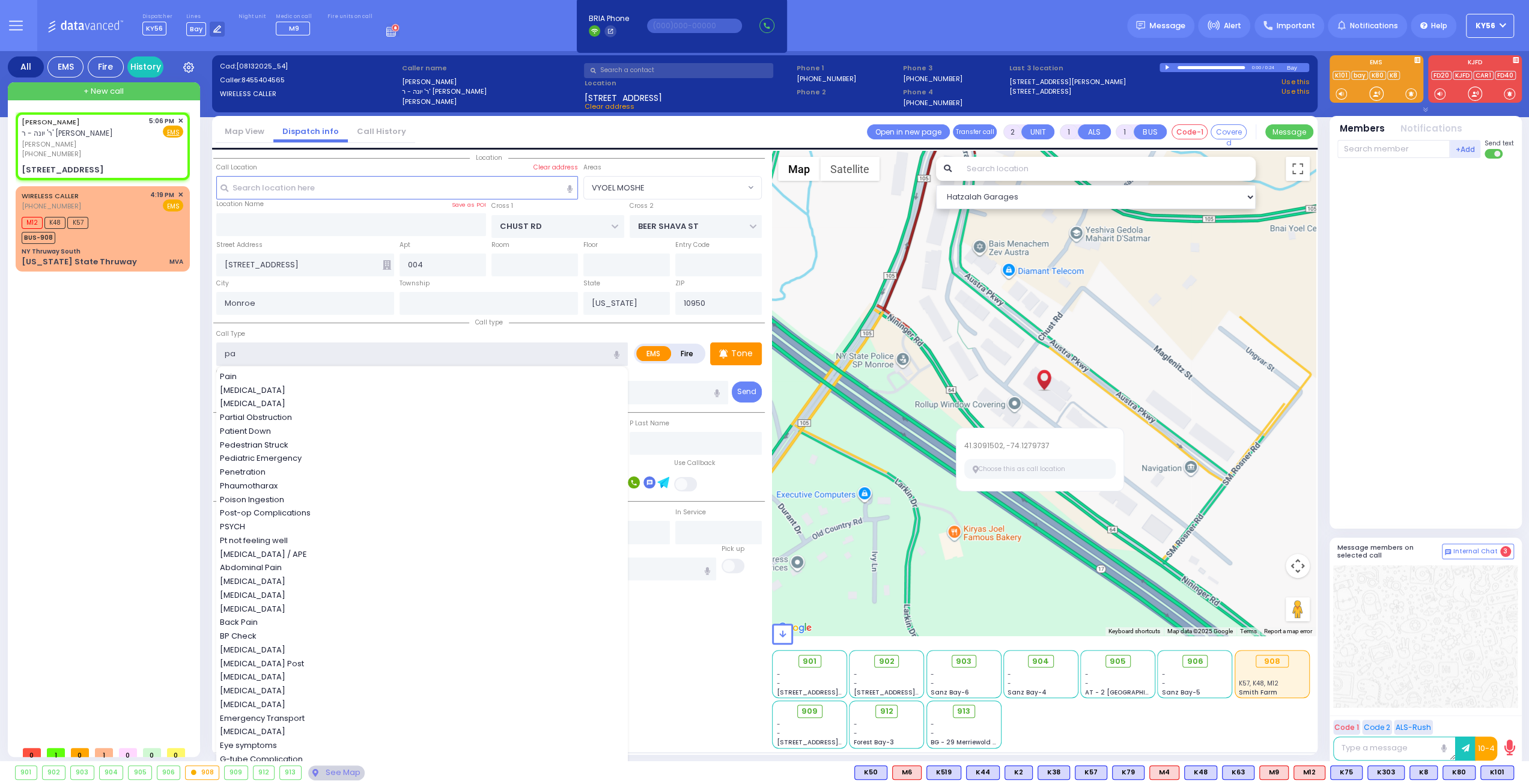
type input "par"
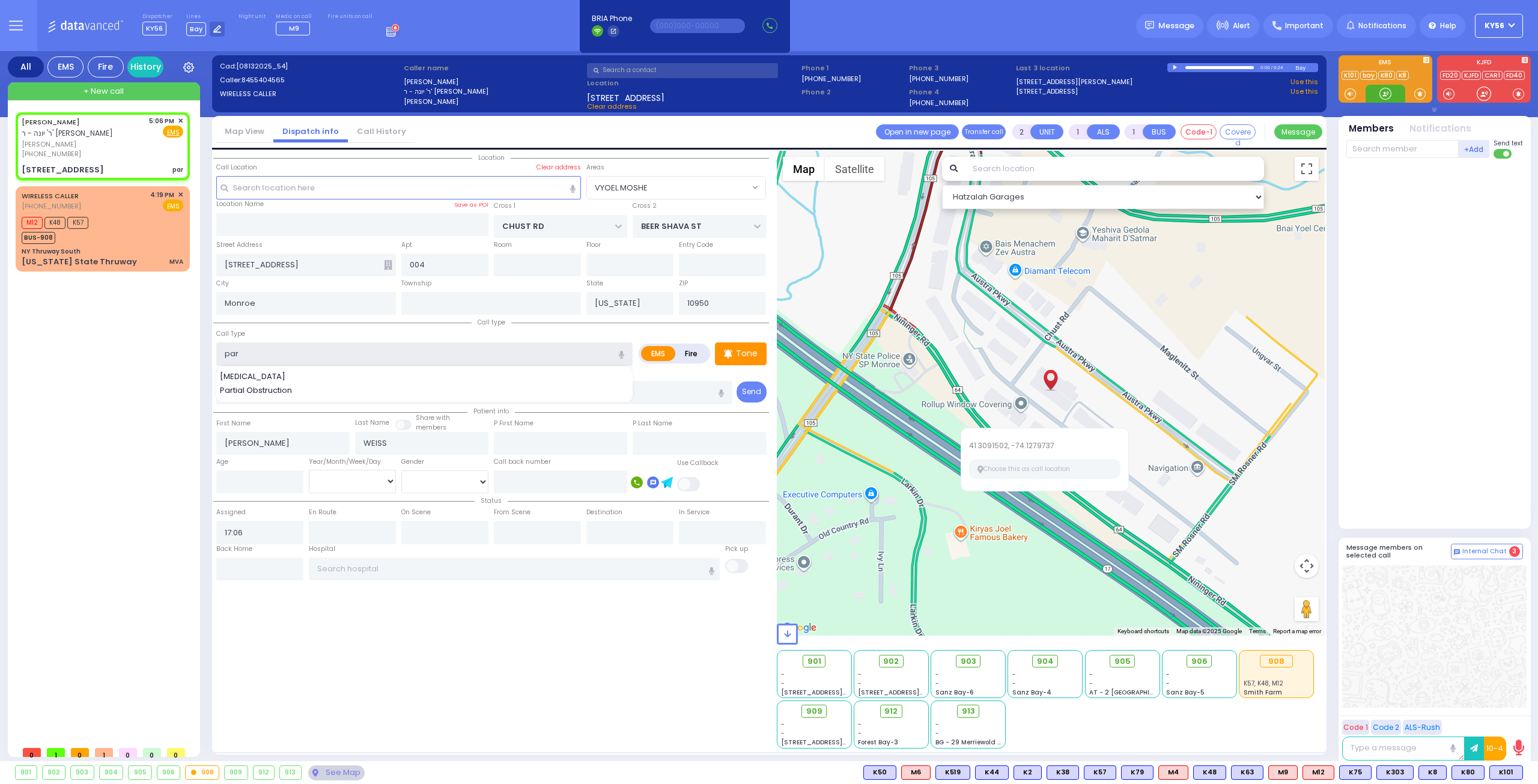
select select
radio input "true"
select select
select select "Hatzalah Garages"
select select "VYOEL MOSHE"
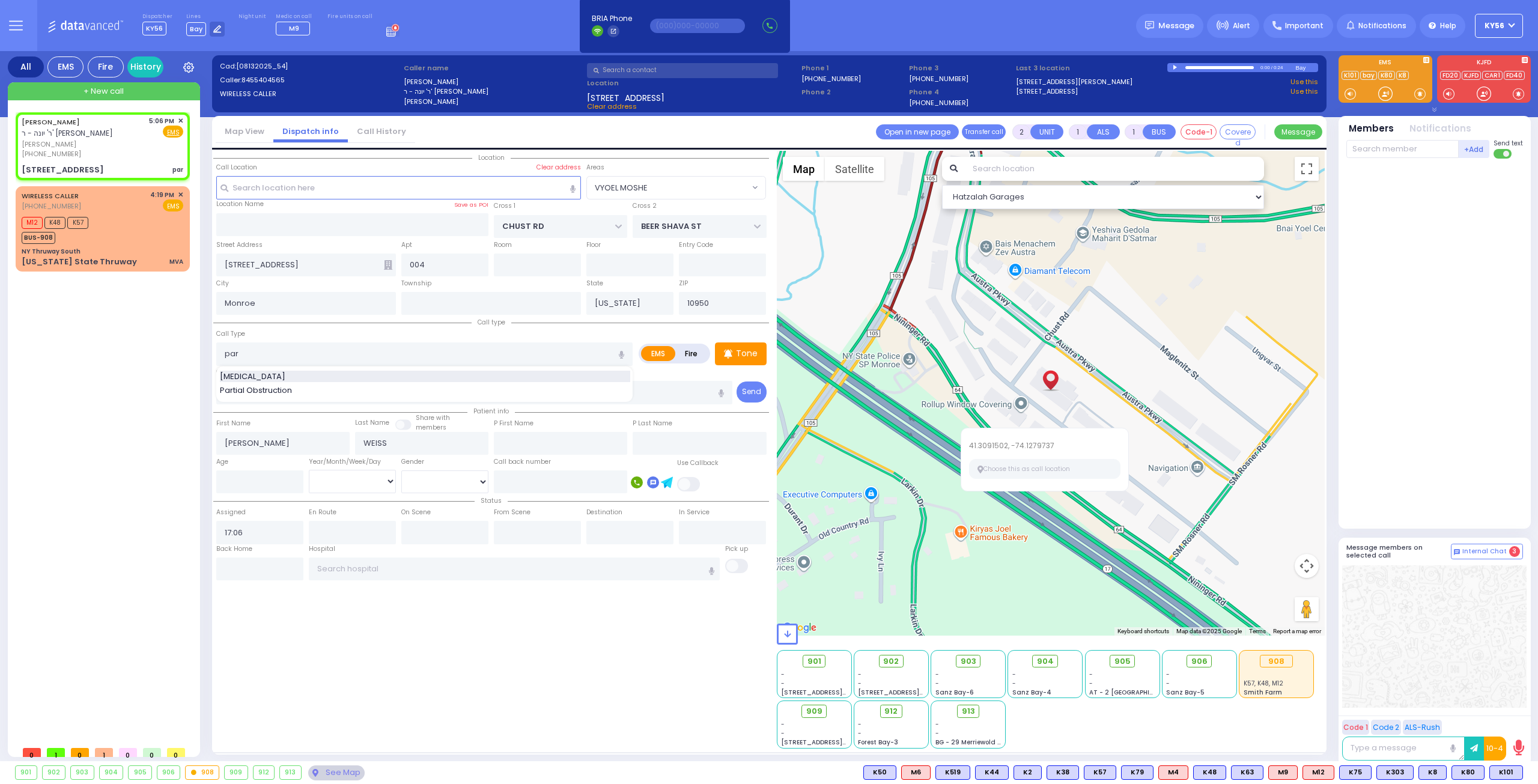
drag, startPoint x: 286, startPoint y: 384, endPoint x: 292, endPoint y: 380, distance: 7.2
click at [292, 380] on div "Paralysis Partial Obstruction" at bounding box center [426, 384] width 419 height 28
click at [281, 386] on span "Partial Obstruction" at bounding box center [258, 390] width 76 height 12
type input "Partial Obstruction"
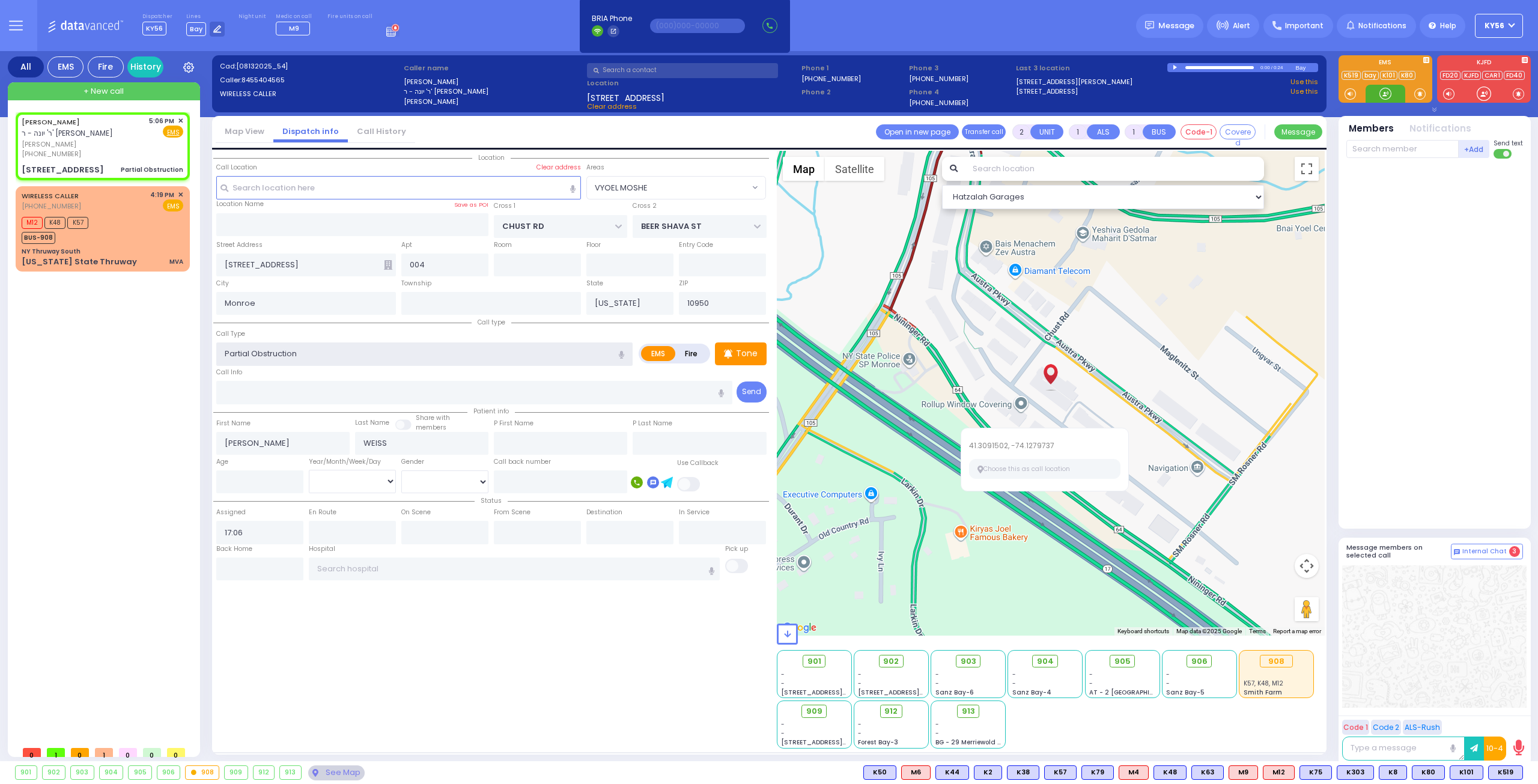
select select
radio input "true"
select select
select select "Hatzalah Garages"
select select "VYOEL MOSHE"
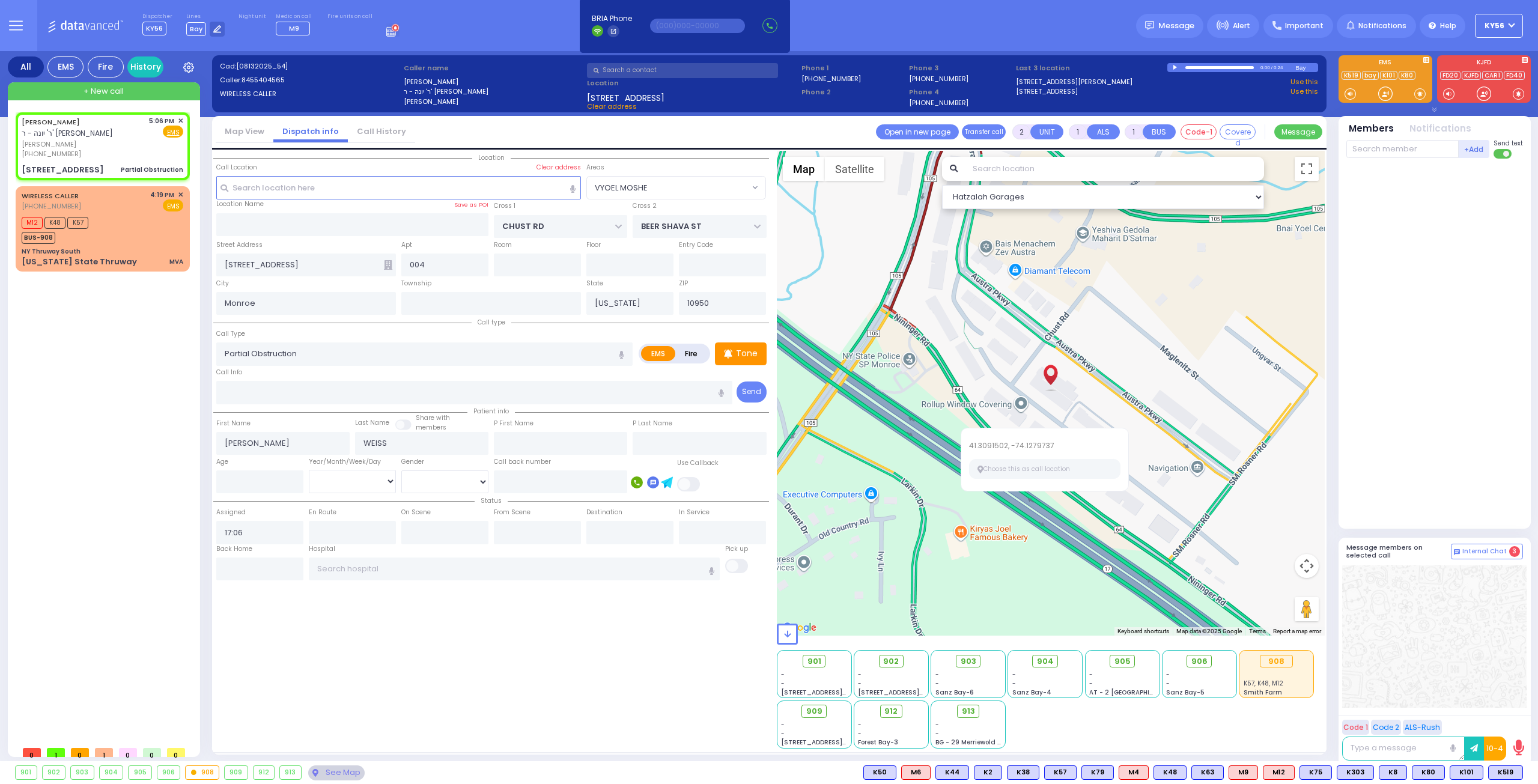
click at [1078, 444] on label "41.3091502, -74.1279737" at bounding box center [1045, 446] width 152 height 11
select select
radio input "true"
select select
select select "Hatzalah Garages"
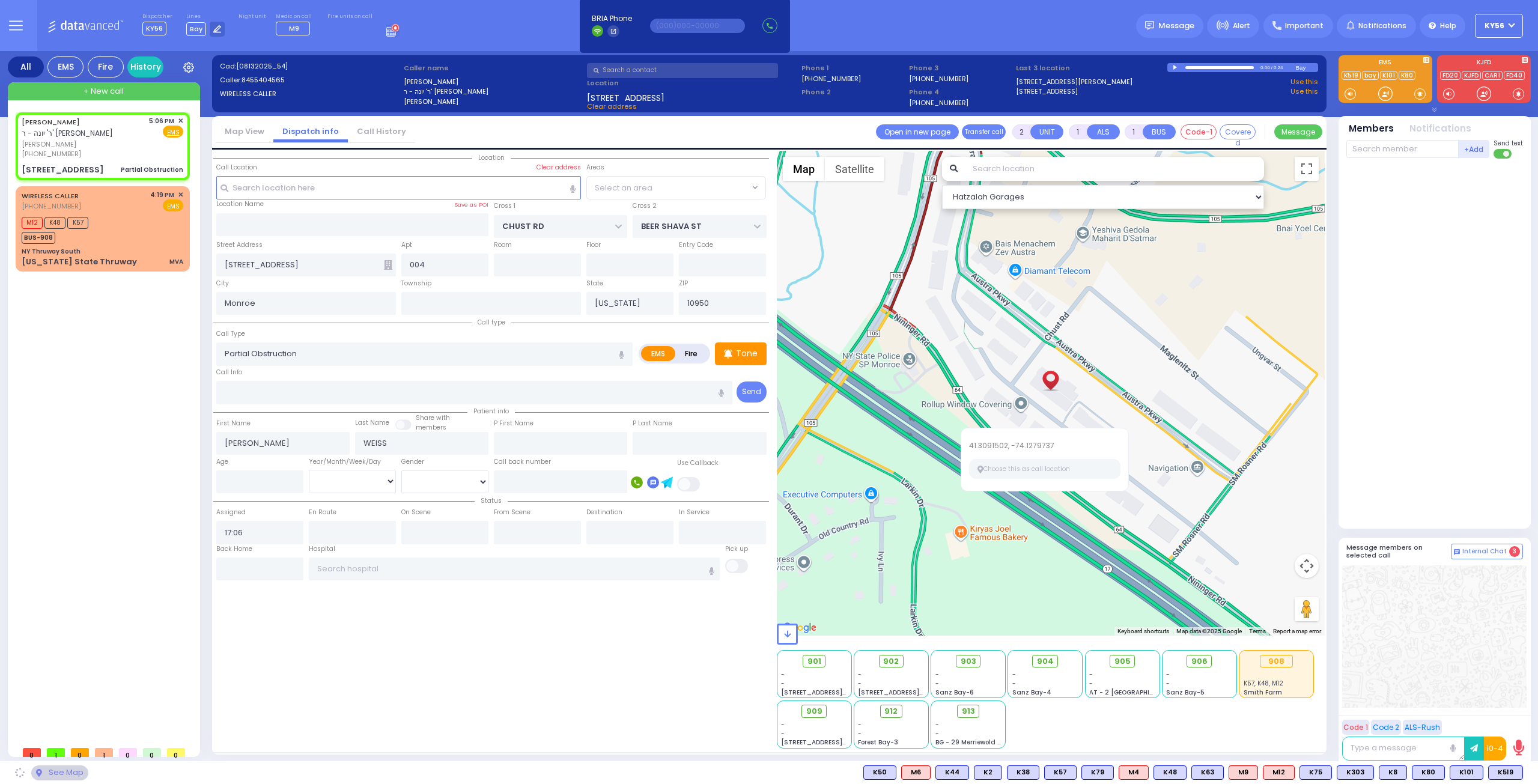
select select "VYOEL MOSHE"
click at [1036, 568] on div at bounding box center [1051, 393] width 548 height 485
click at [952, 412] on div at bounding box center [1051, 393] width 548 height 485
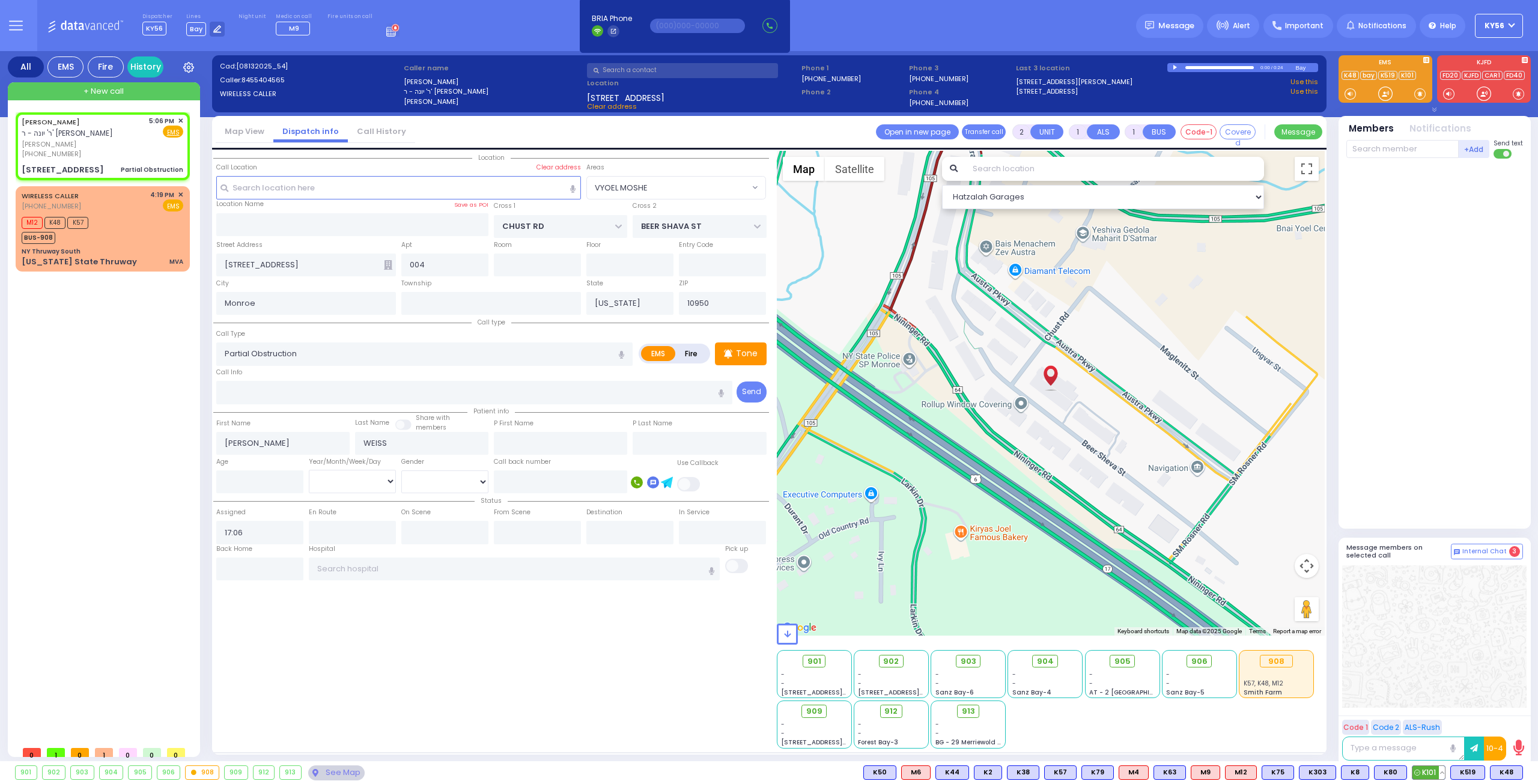
click at [1420, 771] on icon at bounding box center [1417, 772] width 6 height 6
click at [1472, 767] on span "K519" at bounding box center [1467, 772] width 33 height 13
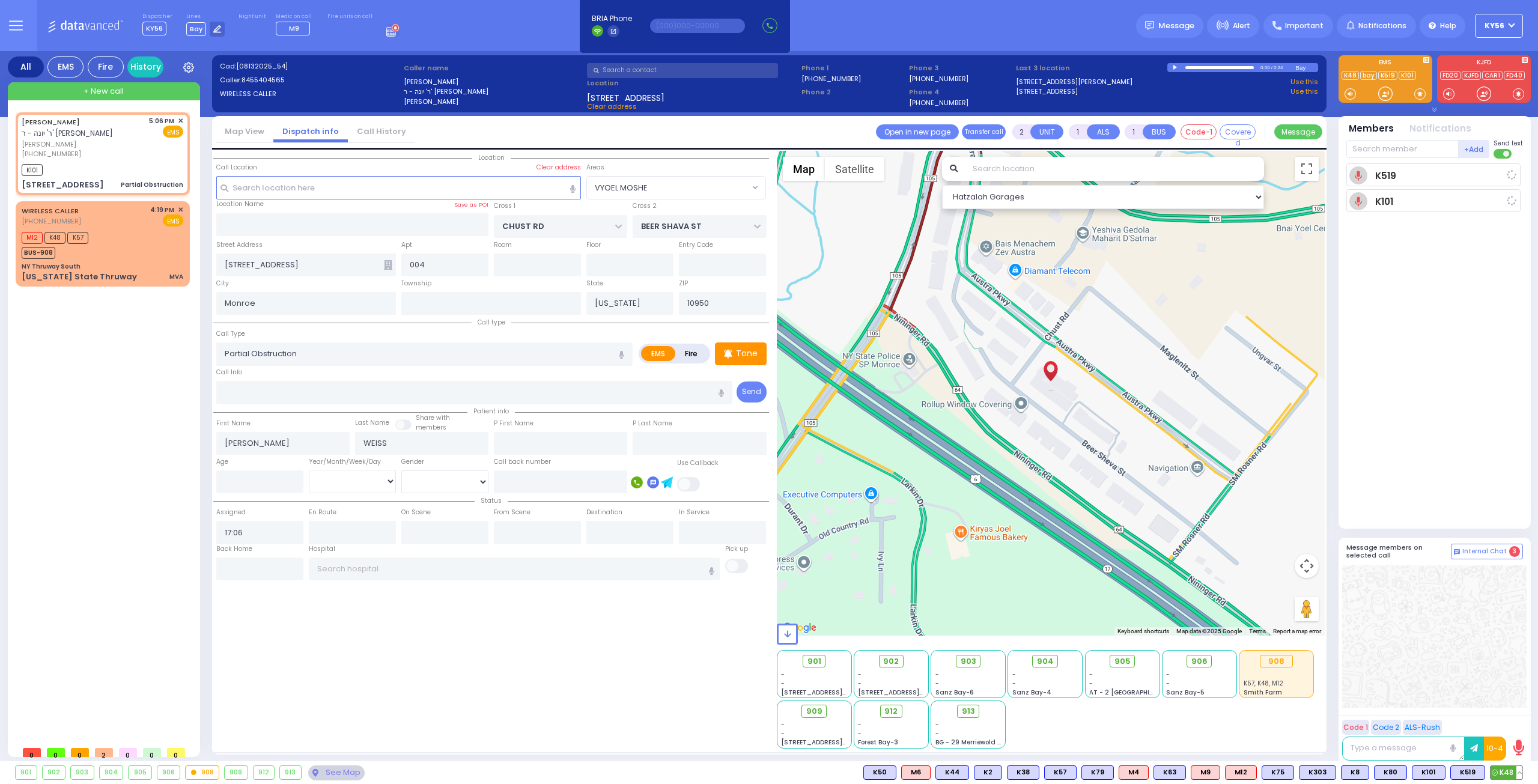
select select
radio input "true"
select select
type input "17:07"
click at [1503, 770] on span "K48" at bounding box center [1506, 772] width 32 height 13
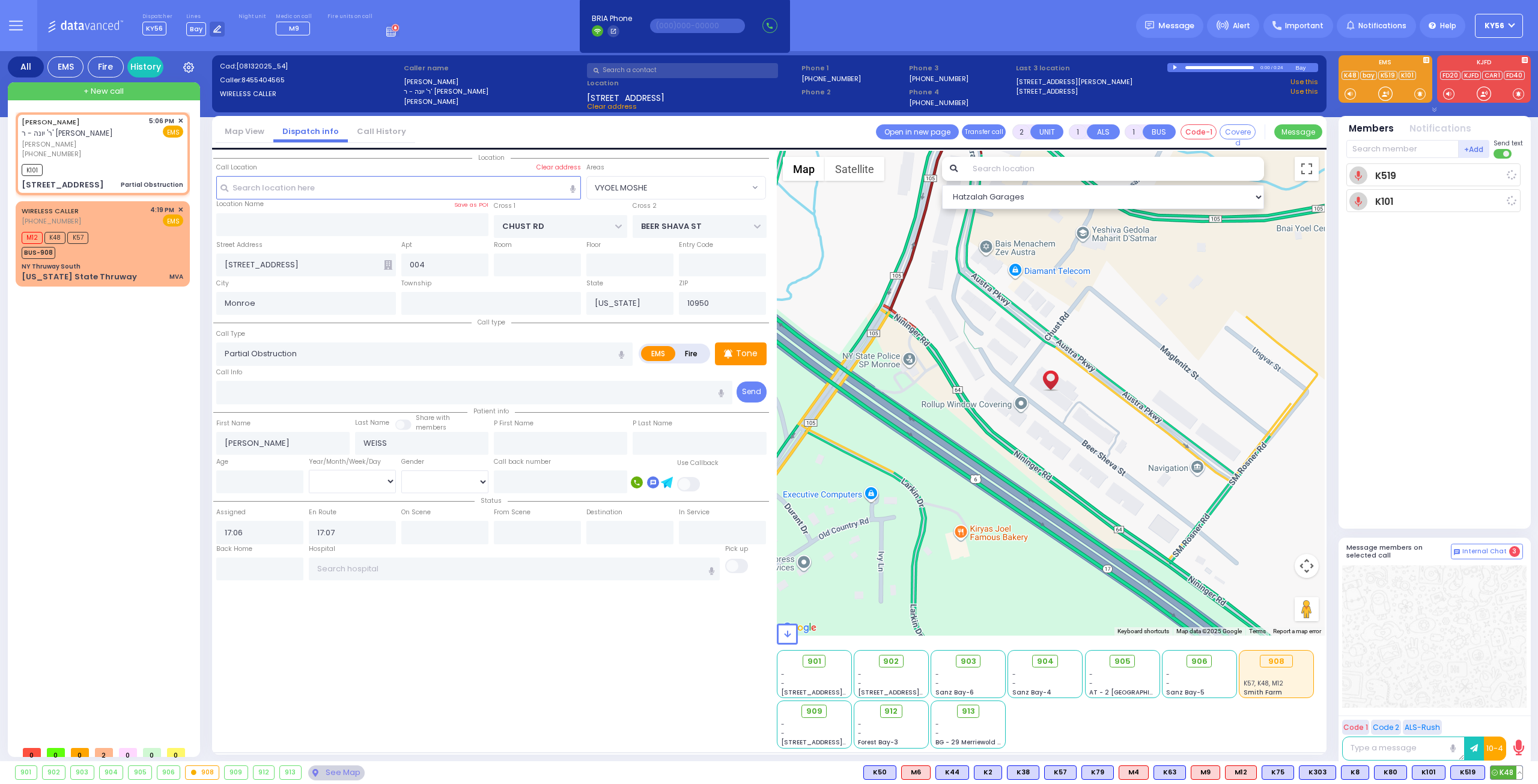
select select "Hatzalah Garages"
select select
radio input "true"
select select
select select "VYOEL MOSHE"
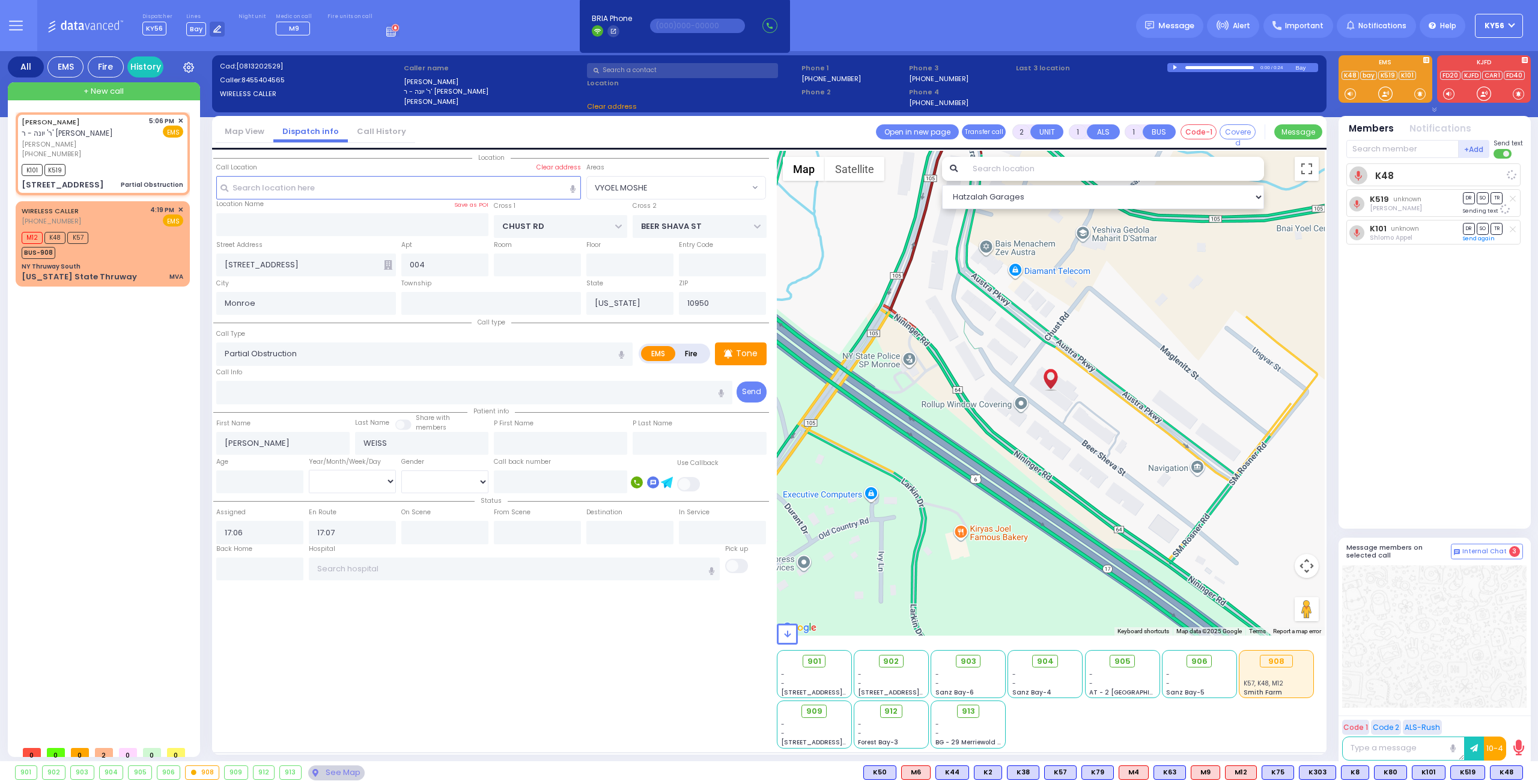
select select "Hatzalah Garages"
select select "VYOEL MOSHE"
select select
radio input "true"
select select
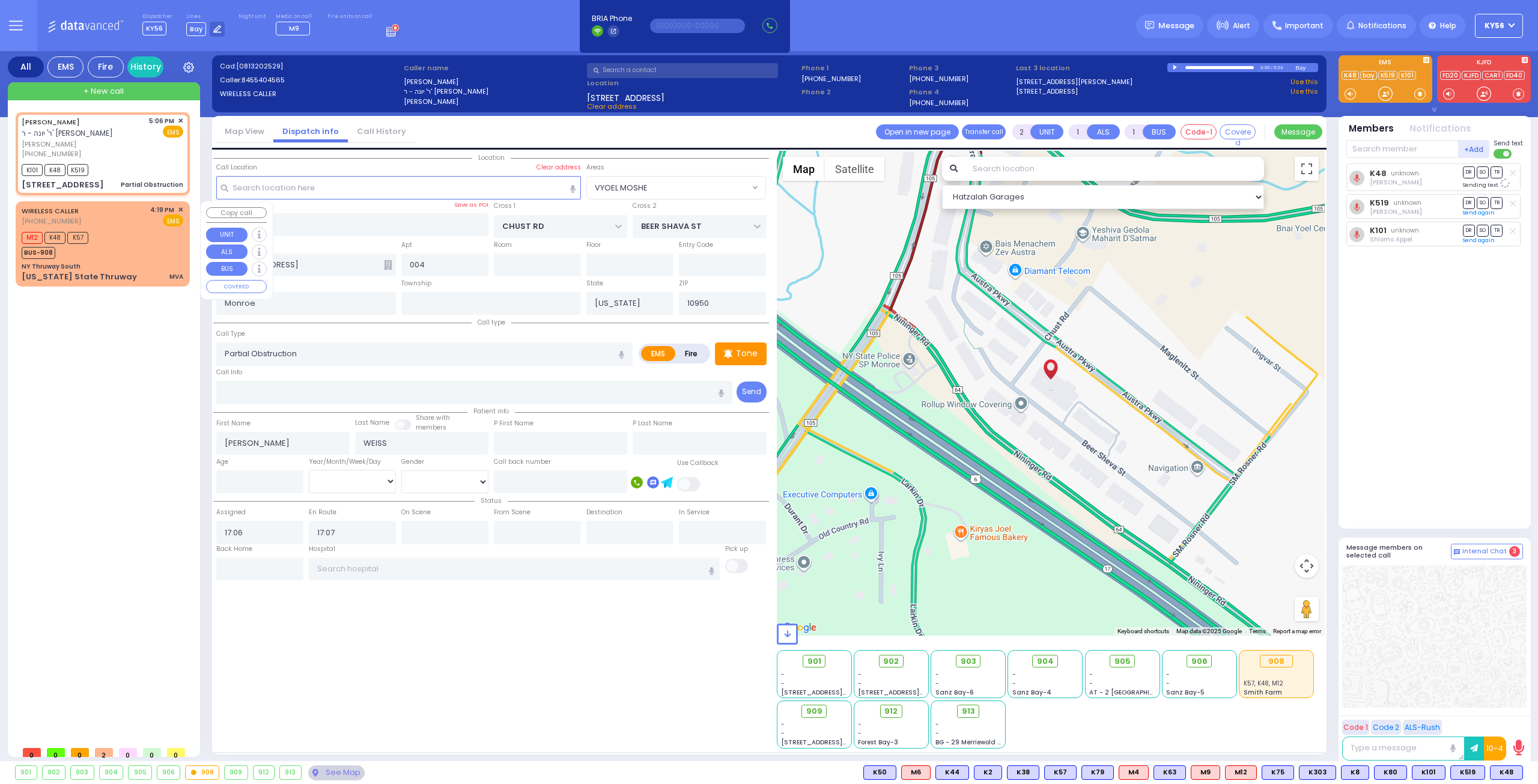
select select "VYOEL MOSHE"
select select "Hatzalah Garages"
click at [109, 234] on div "M12 K48 K57 BUS-908" at bounding box center [102, 244] width 162 height 30
type input "6"
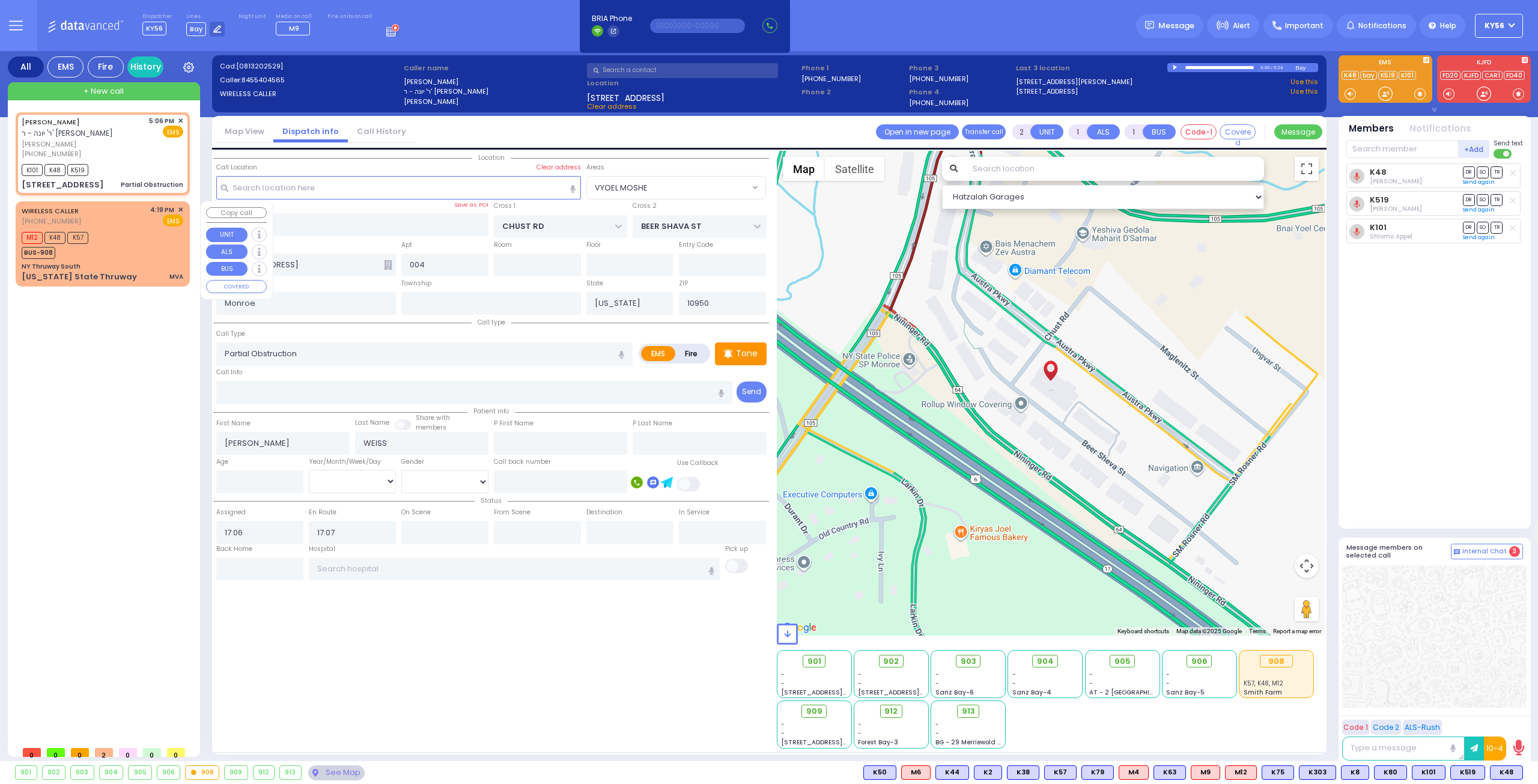
type input "6"
select select
type input "MVA"
radio input "true"
type input "MM 44"
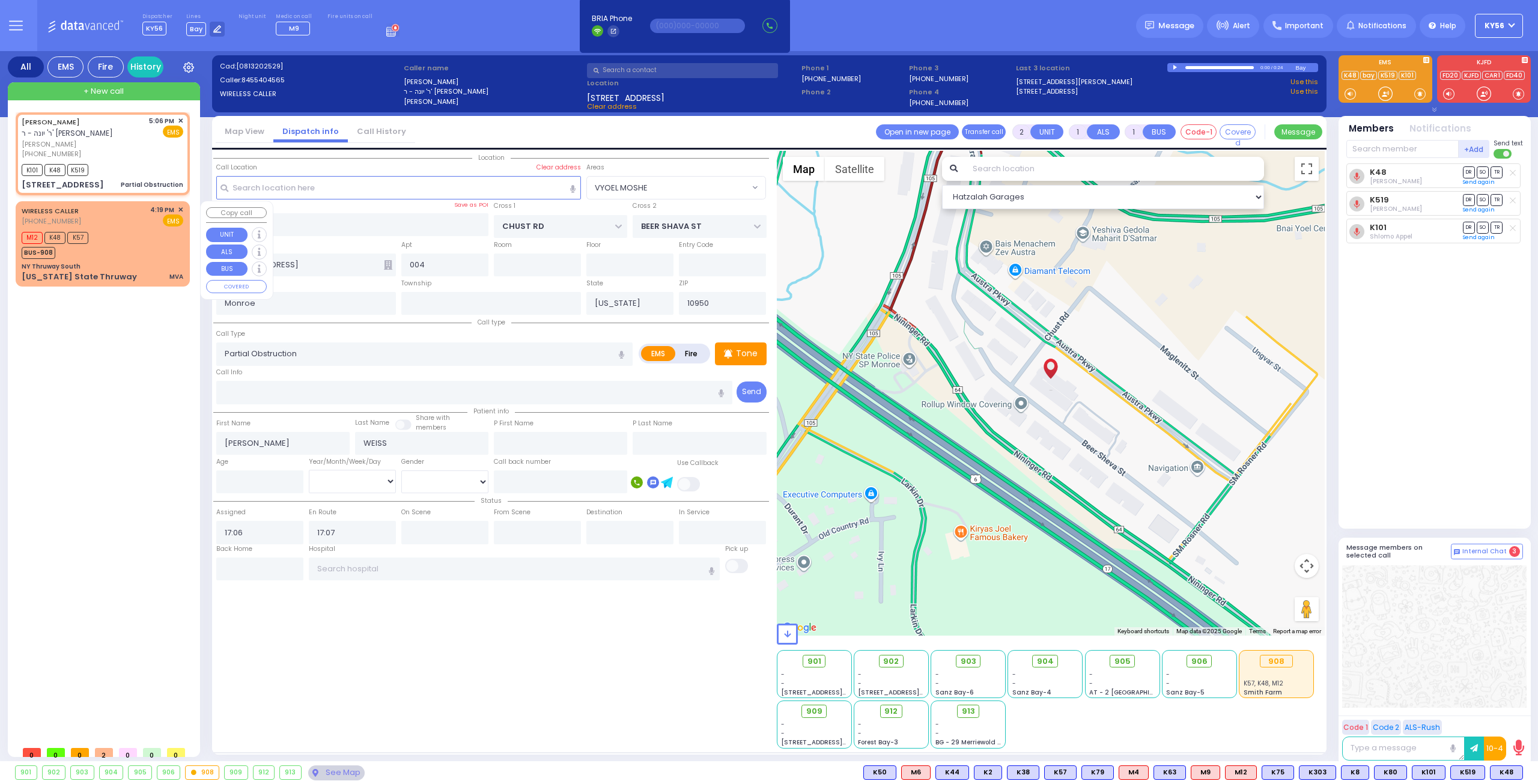
type input "Joseph"
type input "Bassul"
select select "Year"
type input "16:19"
type input "16:33"
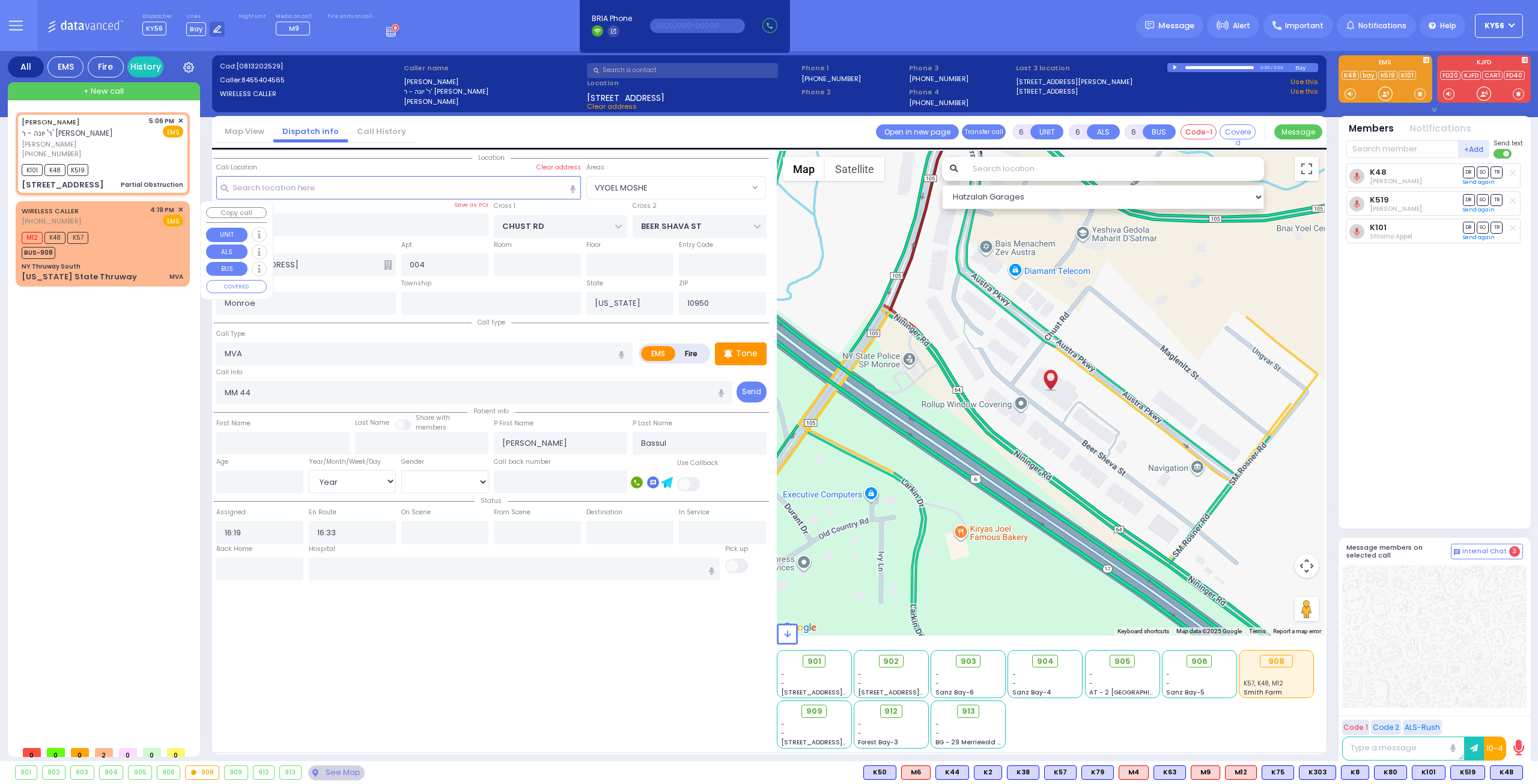
select select "Hatzalah Garages"
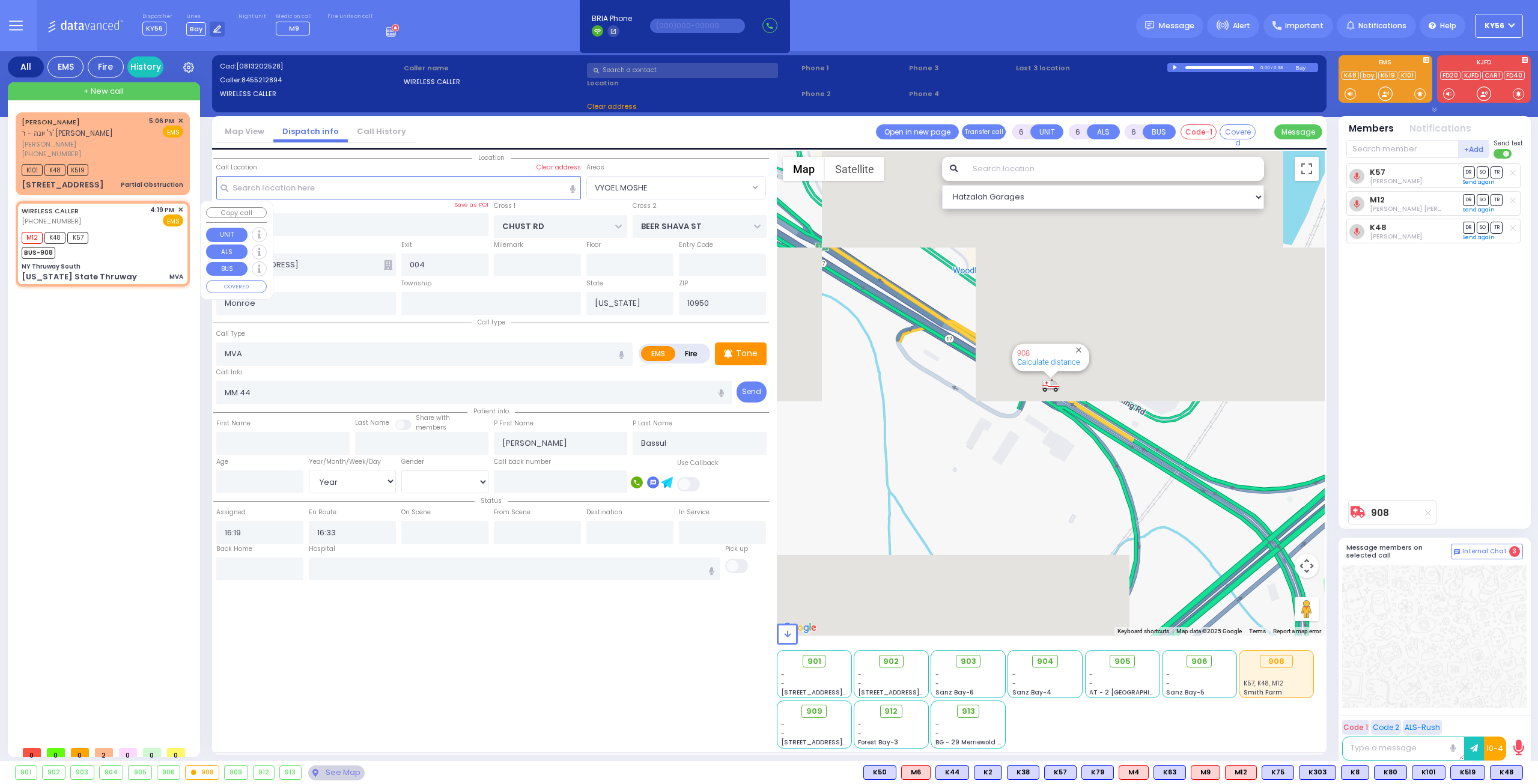
type input "NY Thruway South"
type input "DIVISION AVE"
type input "1ST AVE SOUTH"
type input "New York State Thruway"
type input "44"
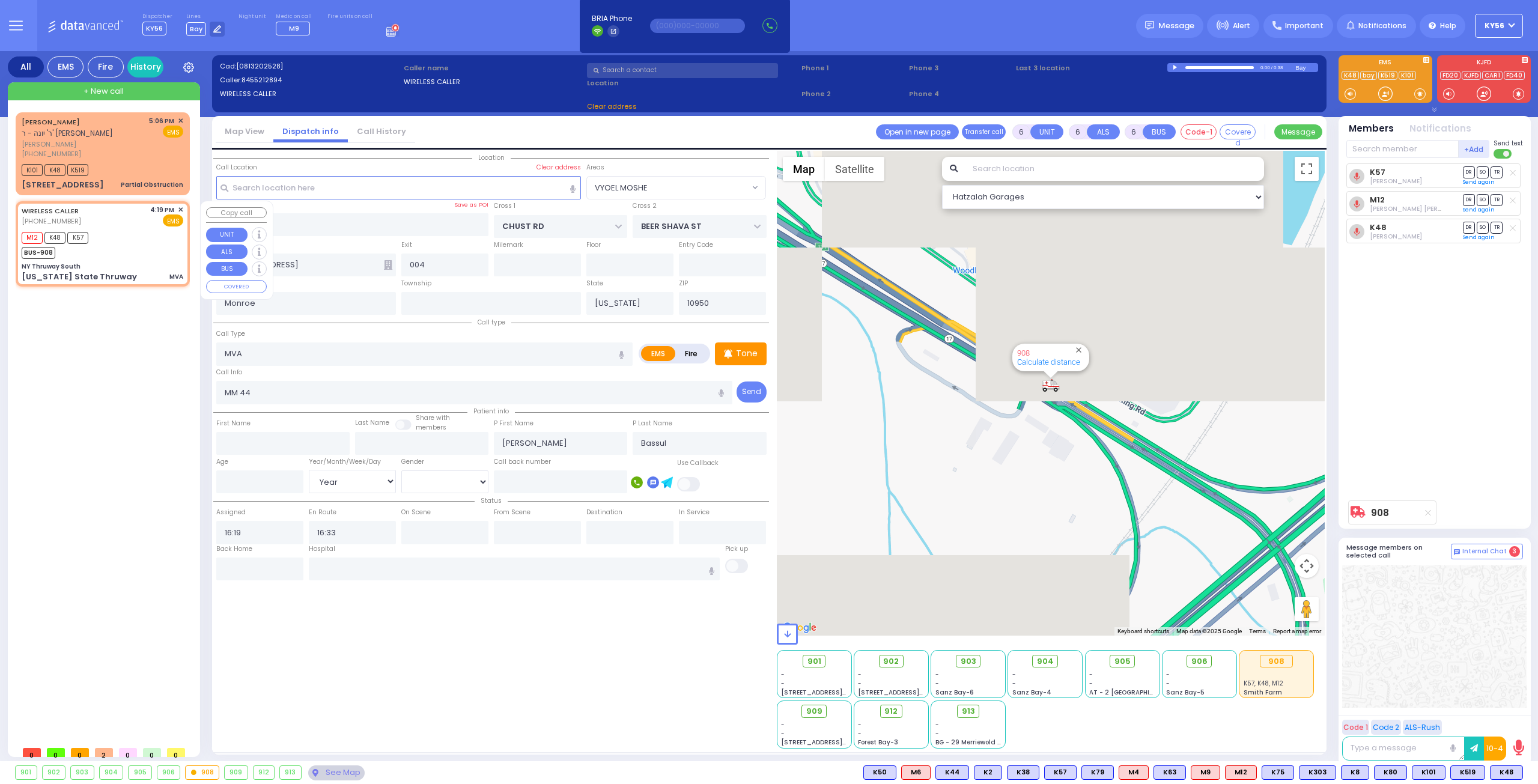
type input "Woodbury"
type input "10917"
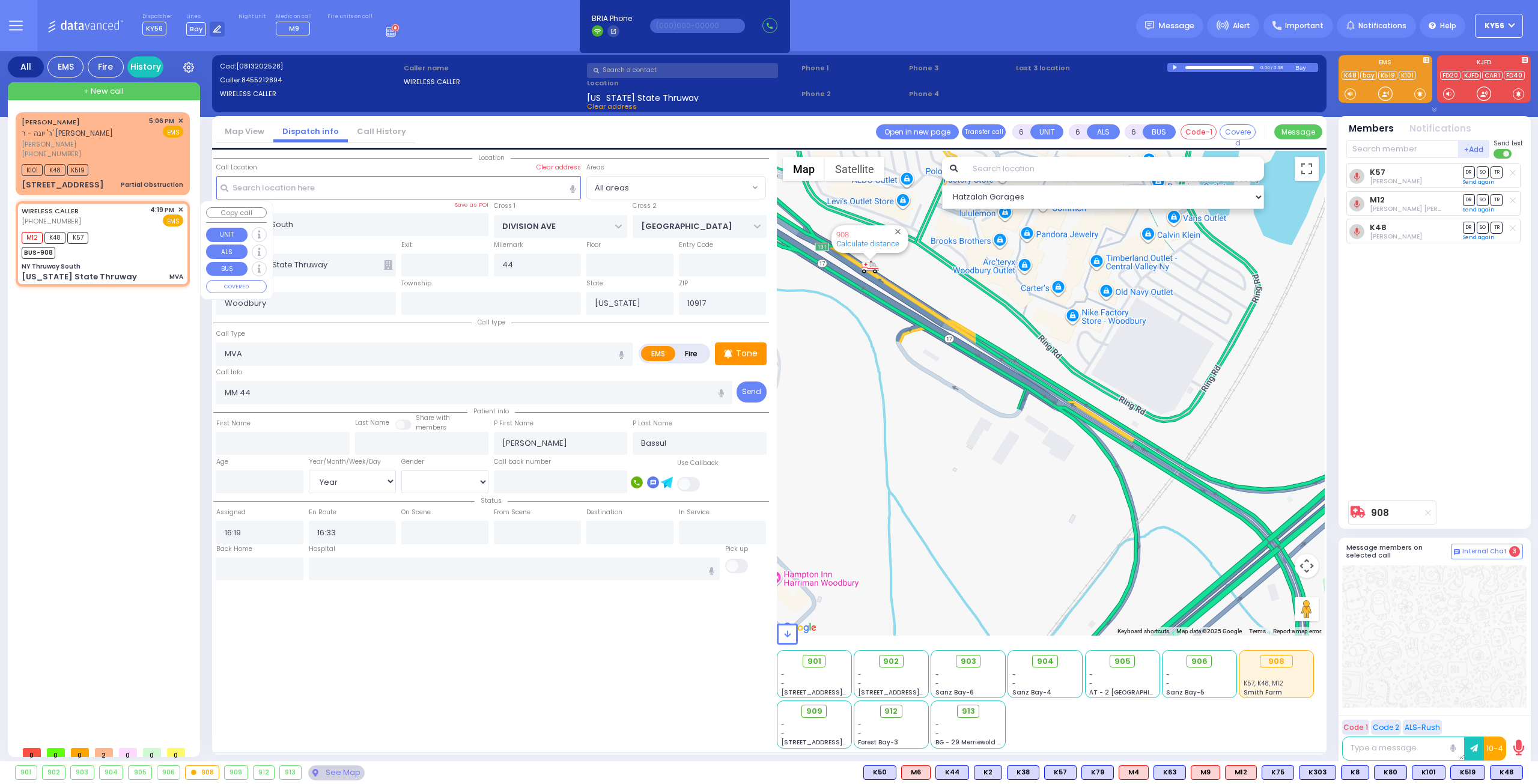
click at [179, 207] on span "✕" at bounding box center [181, 210] width 5 height 11
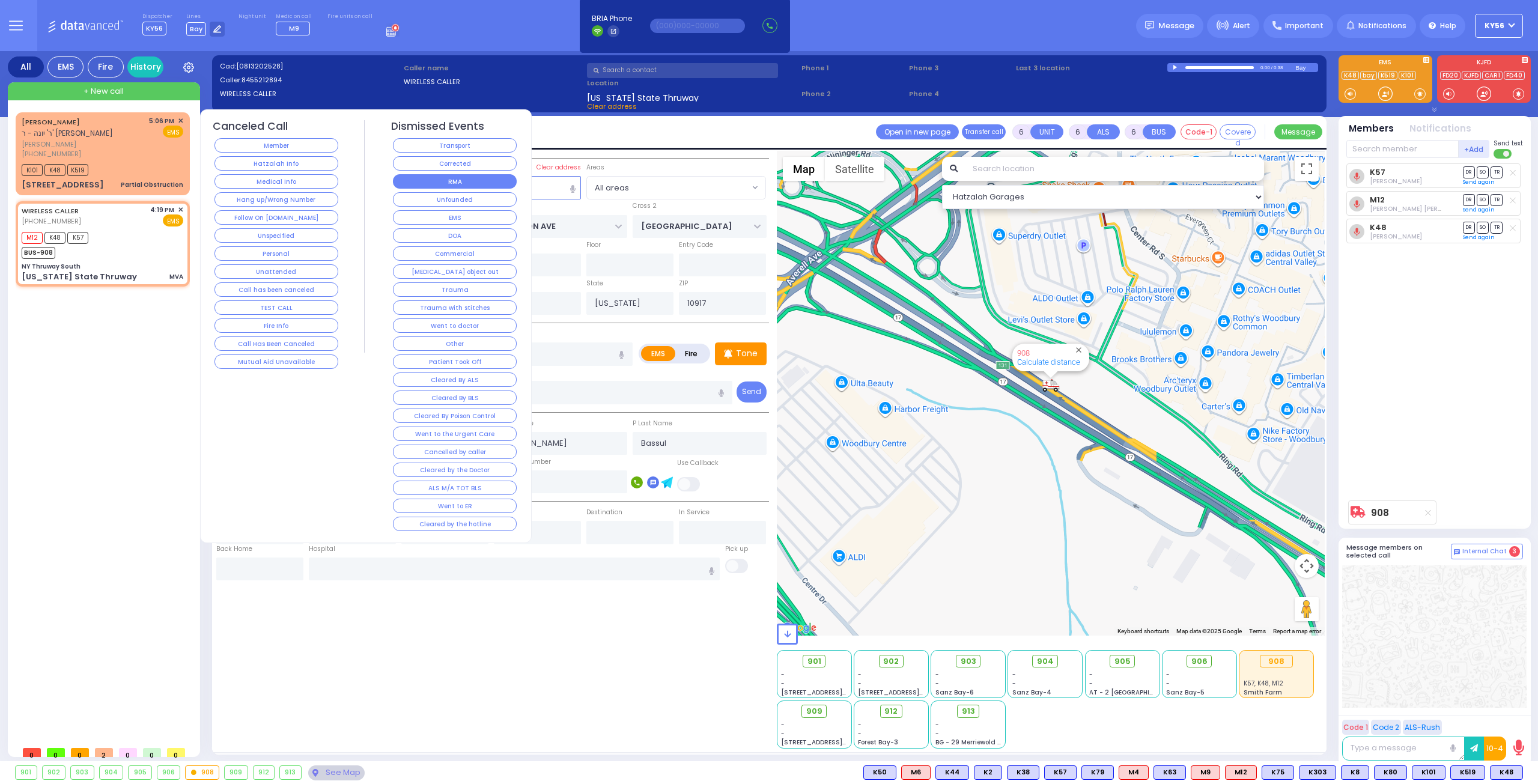
click at [472, 183] on button "RMA" at bounding box center [454, 181] width 123 height 14
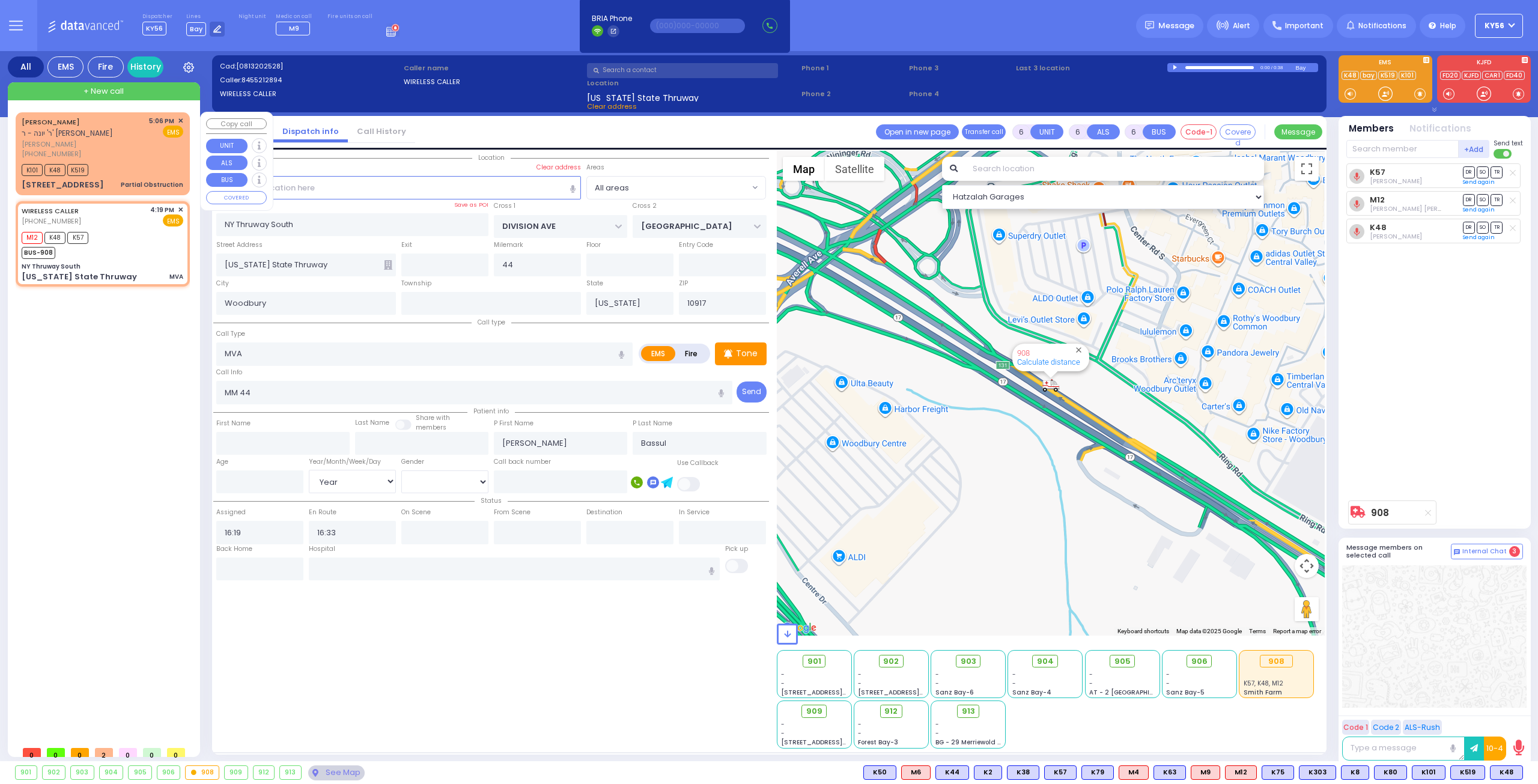
select select
radio input "true"
select select
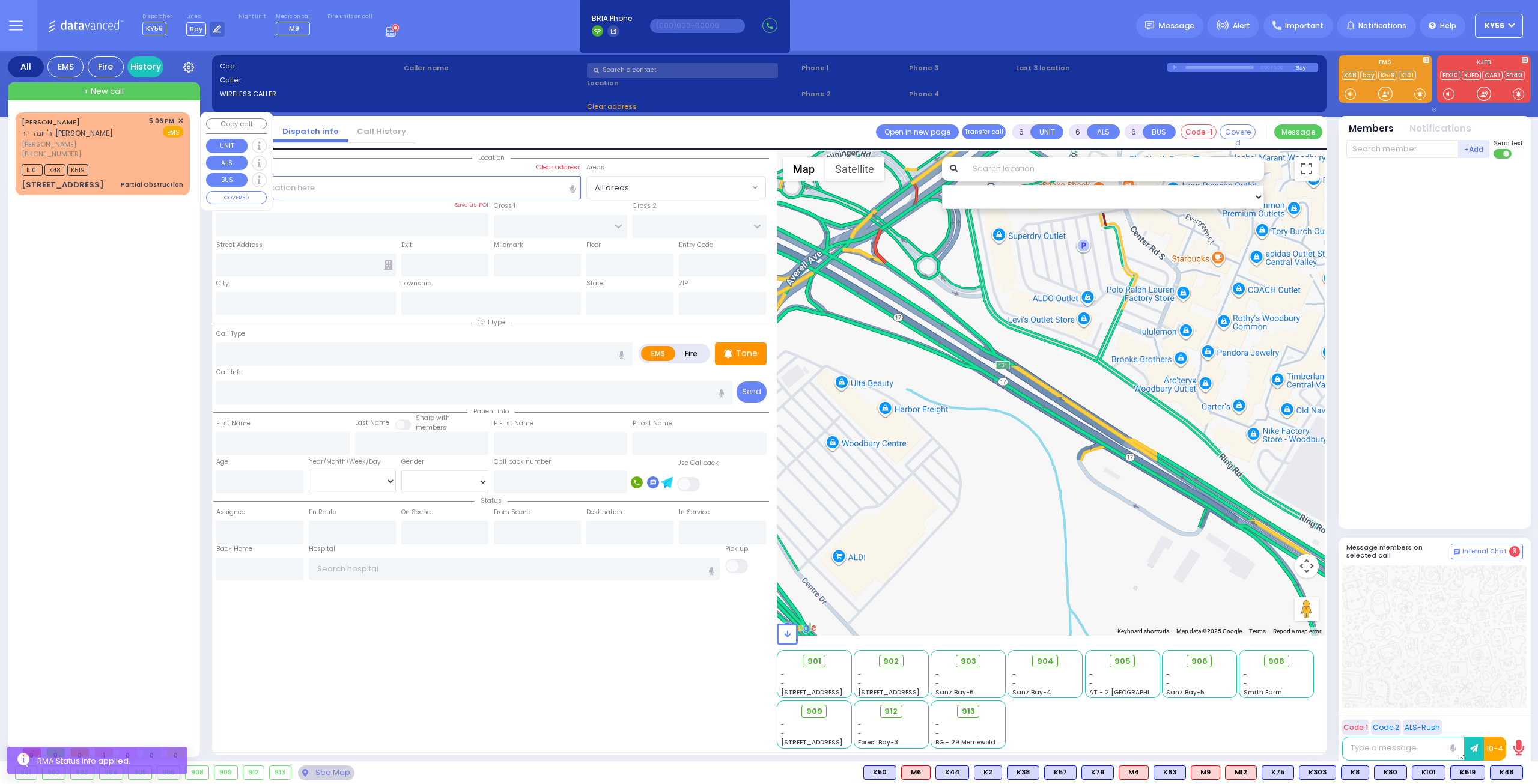
click at [121, 152] on div "(845) 540-4565" at bounding box center [83, 154] width 123 height 11
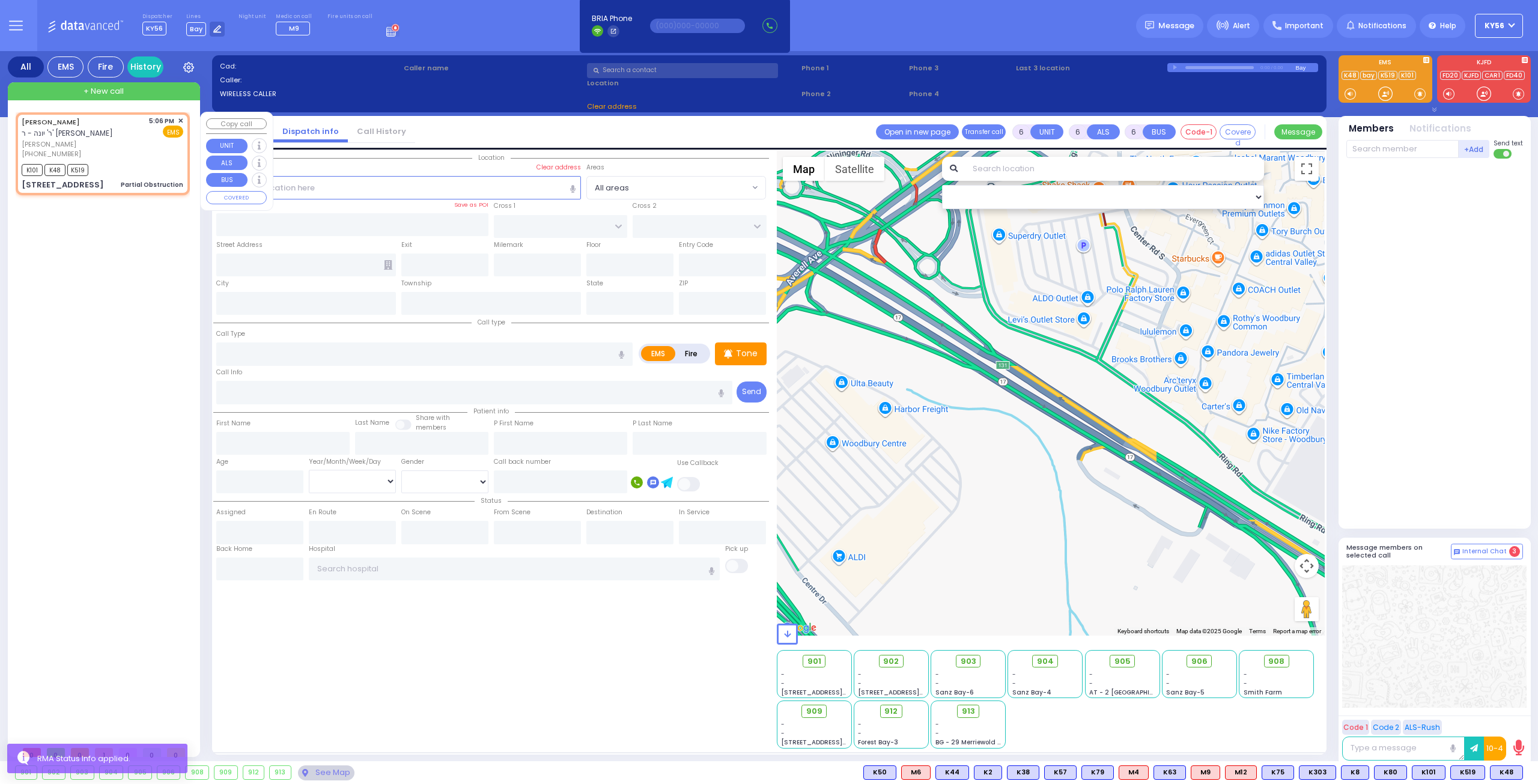
type input "2"
type input "1"
select select
type input "Partial Obstruction"
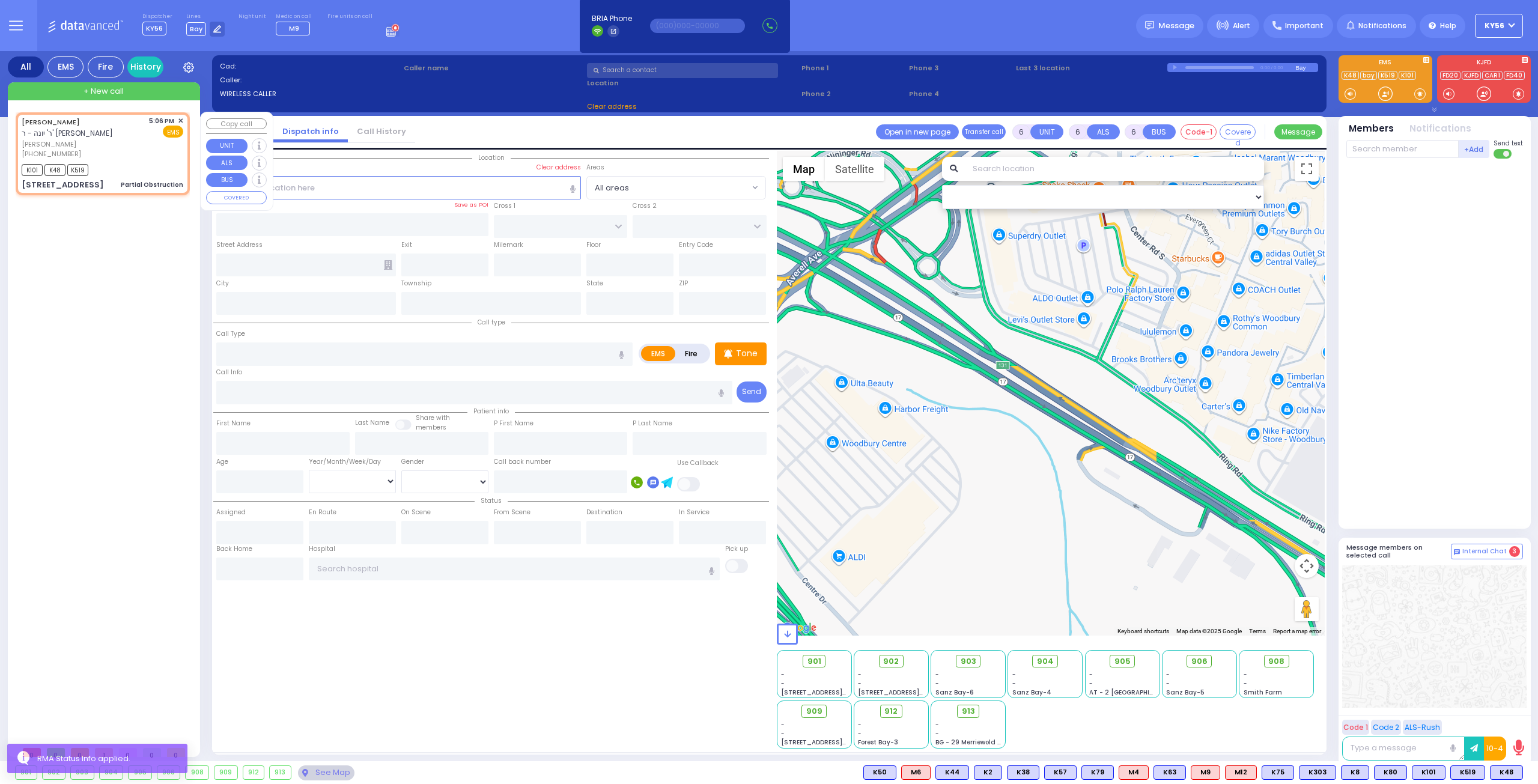
radio input "true"
type input "JACOB MAYER"
type input "WEISS"
select select
type input "17:06"
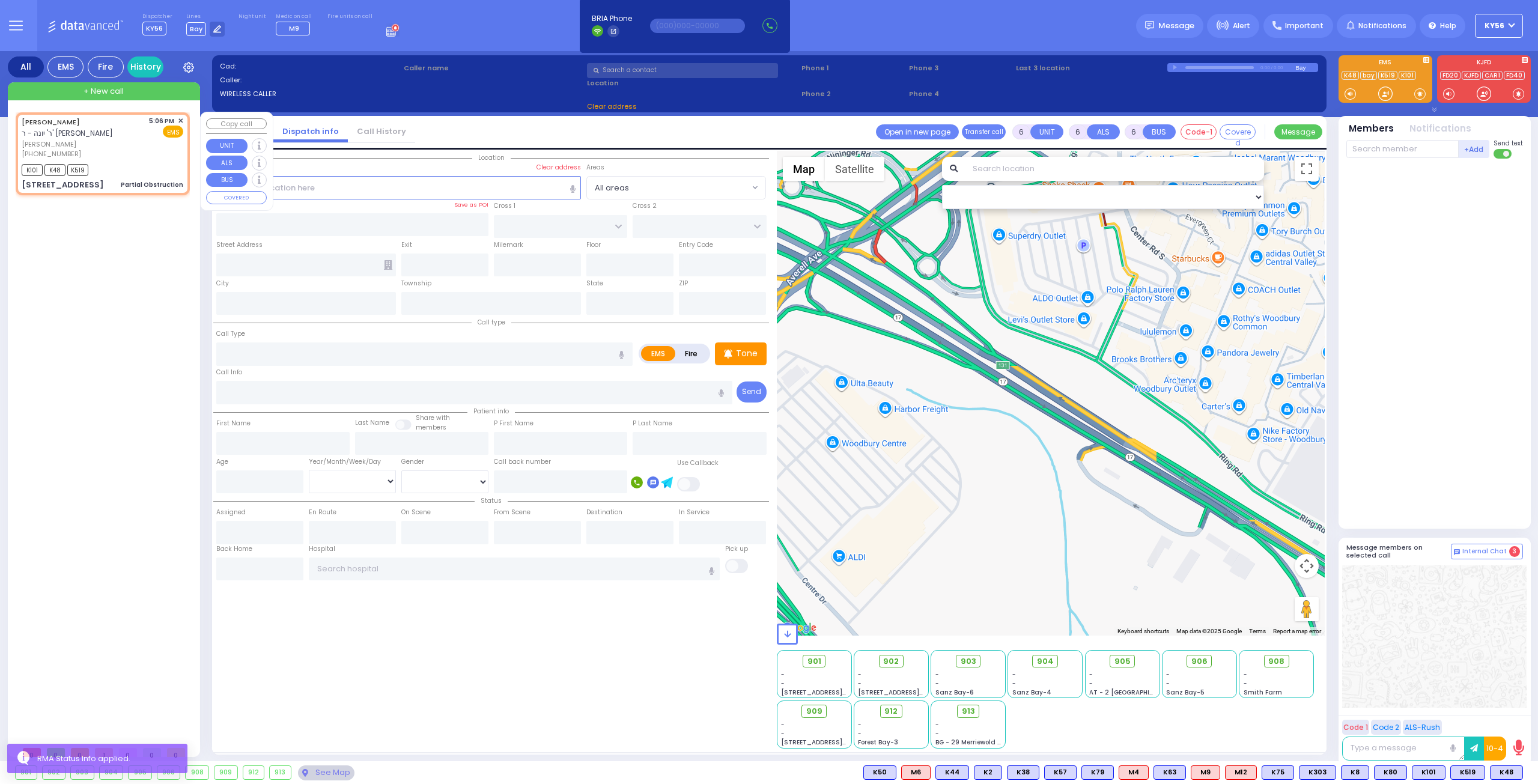
type input "17:07"
select select "Hatzalah Garages"
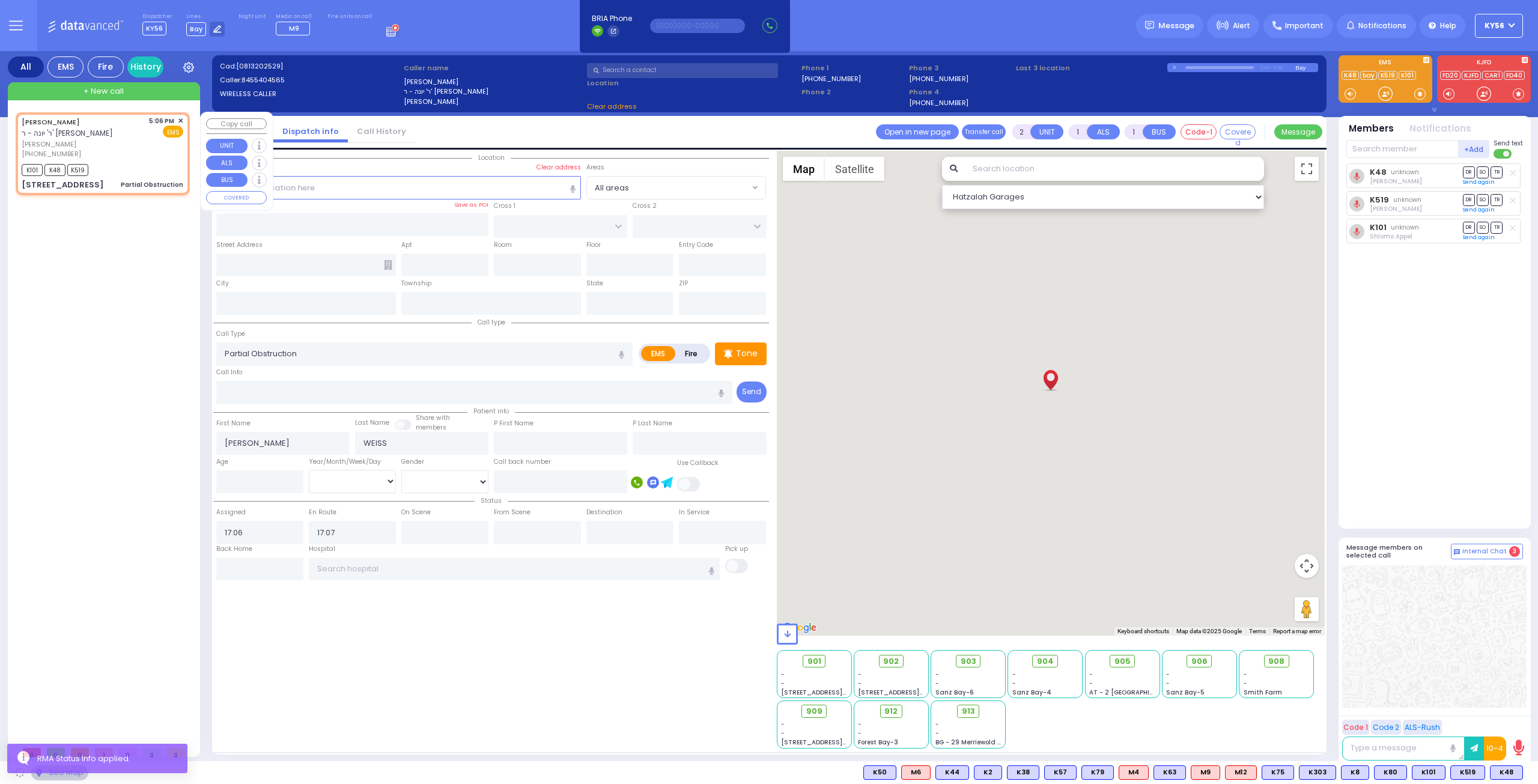
type input "CHUST RD"
type input "BEER SHAVA ST"
type input "5 BEER SHAVA ST"
type input "004"
type input "Monroe"
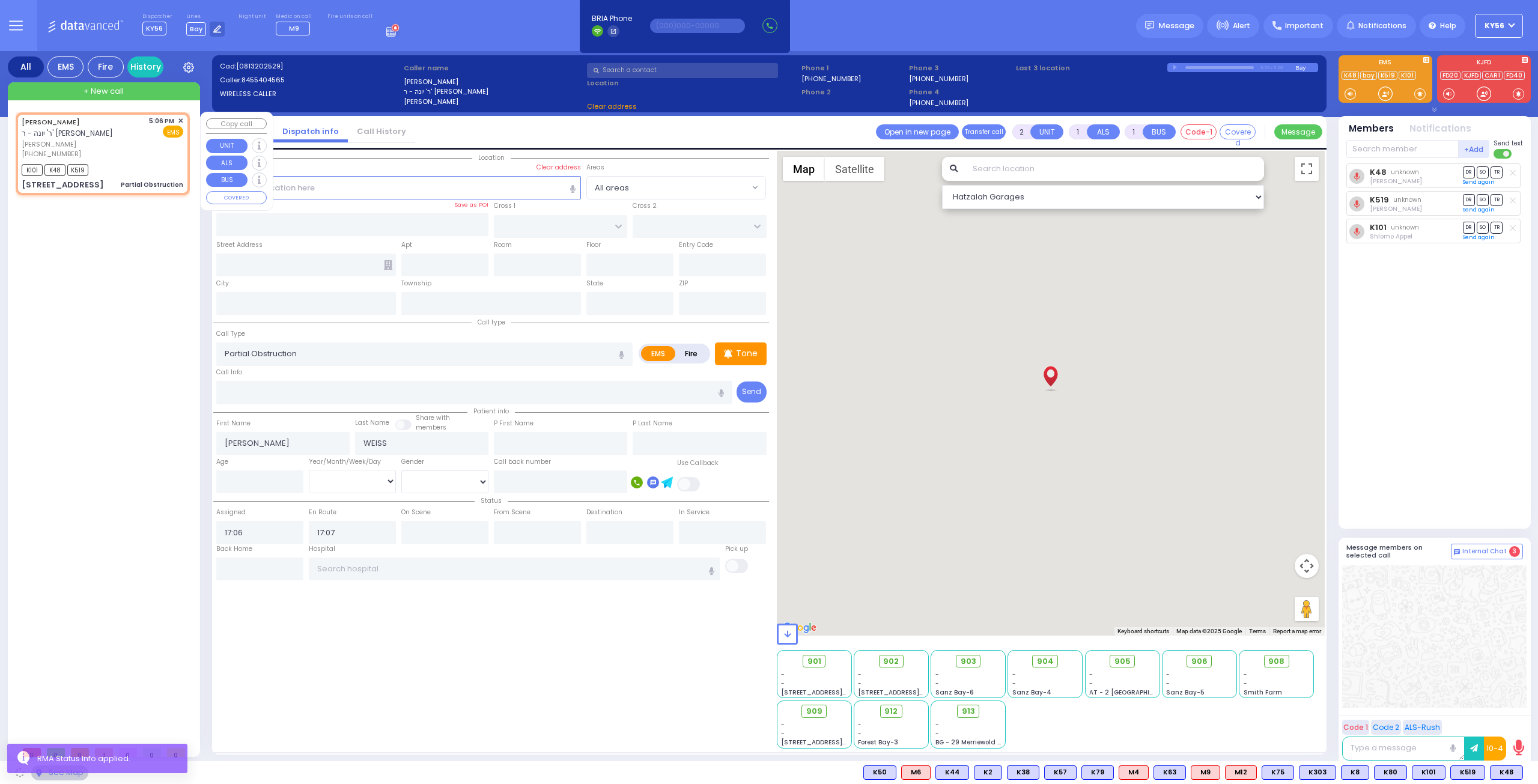
type input "[US_STATE]"
type input "10950"
select select "VYOEL MOSHE"
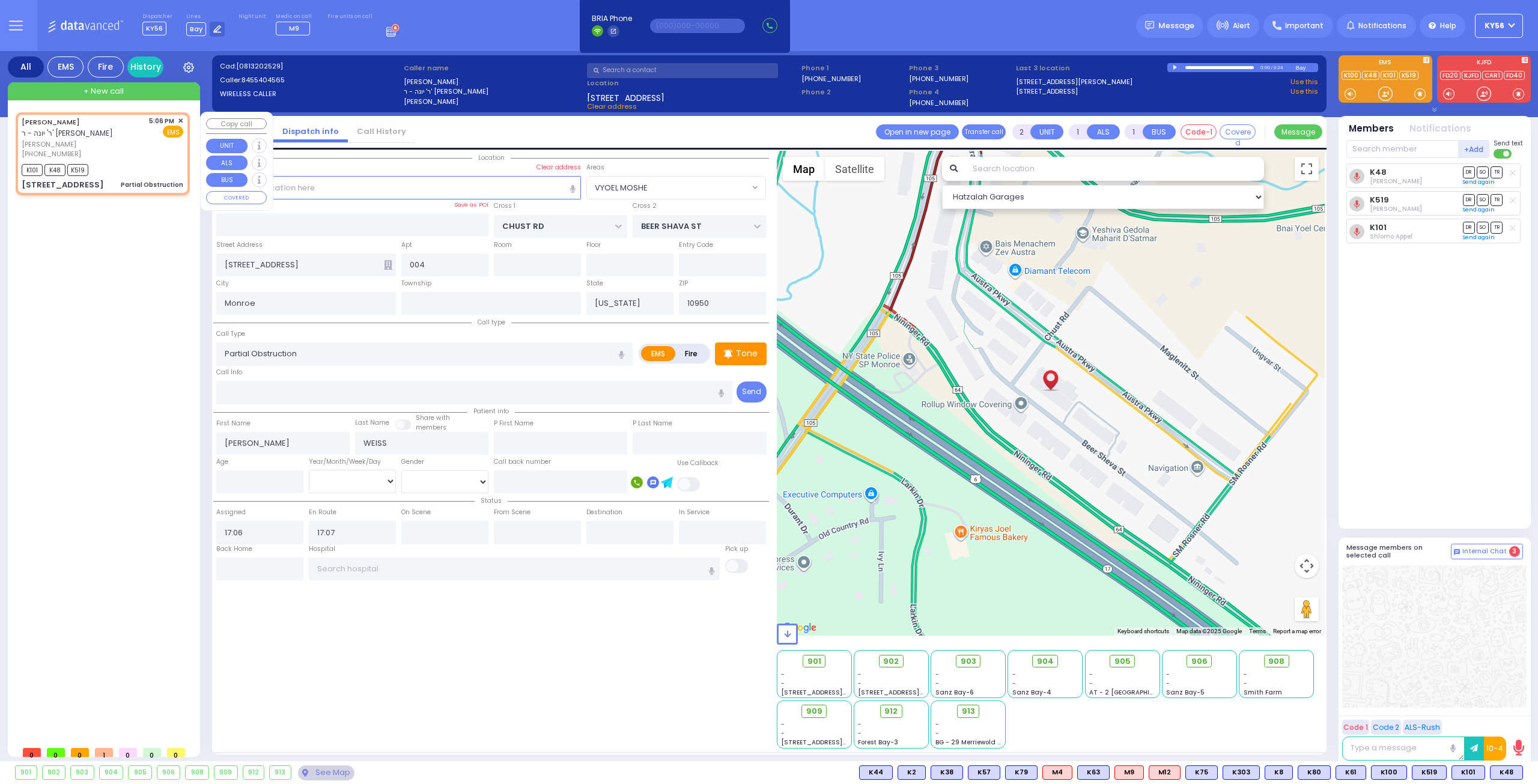
click at [179, 116] on span "✕" at bounding box center [181, 121] width 5 height 11
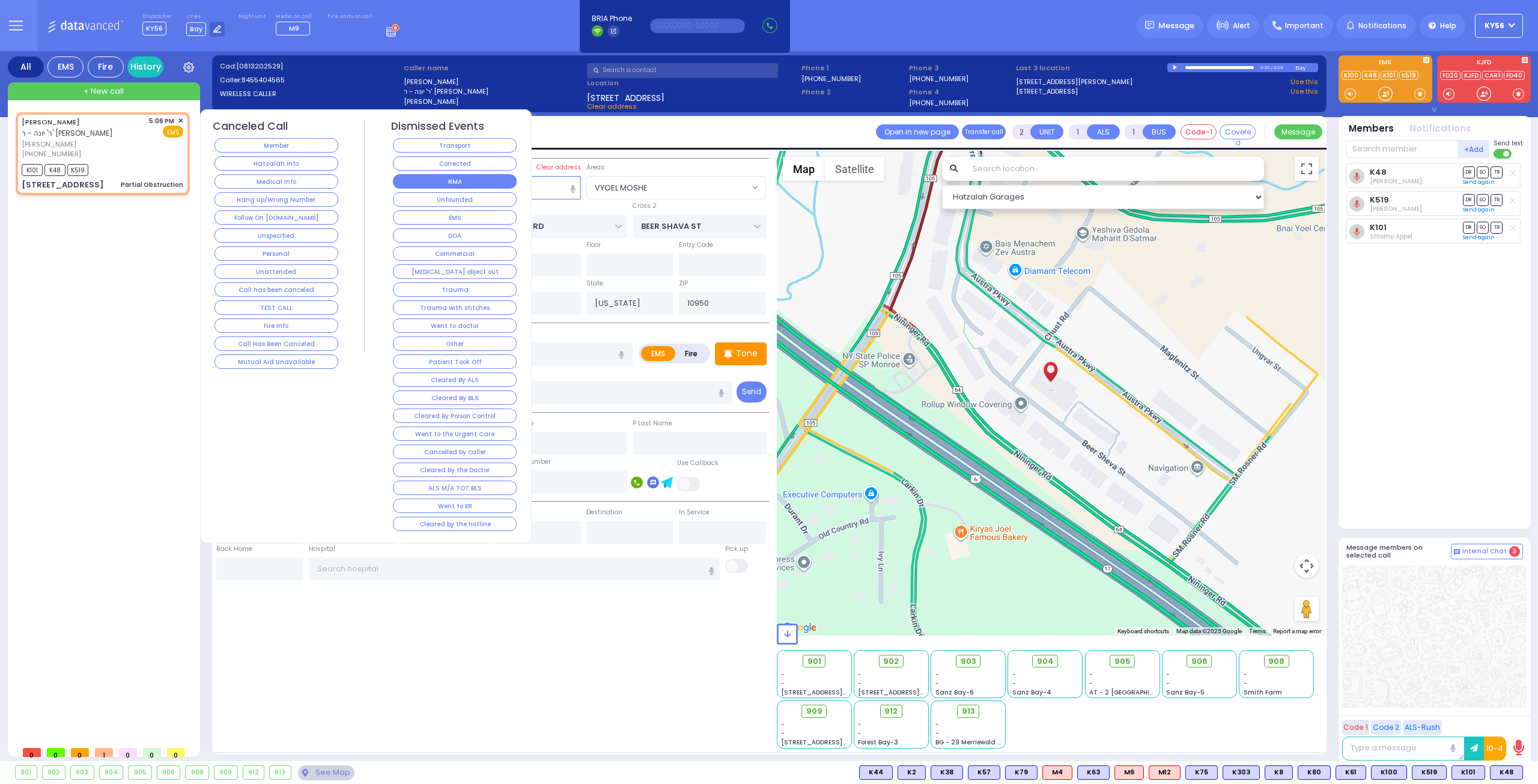
click at [459, 182] on button "RMA" at bounding box center [454, 181] width 123 height 14
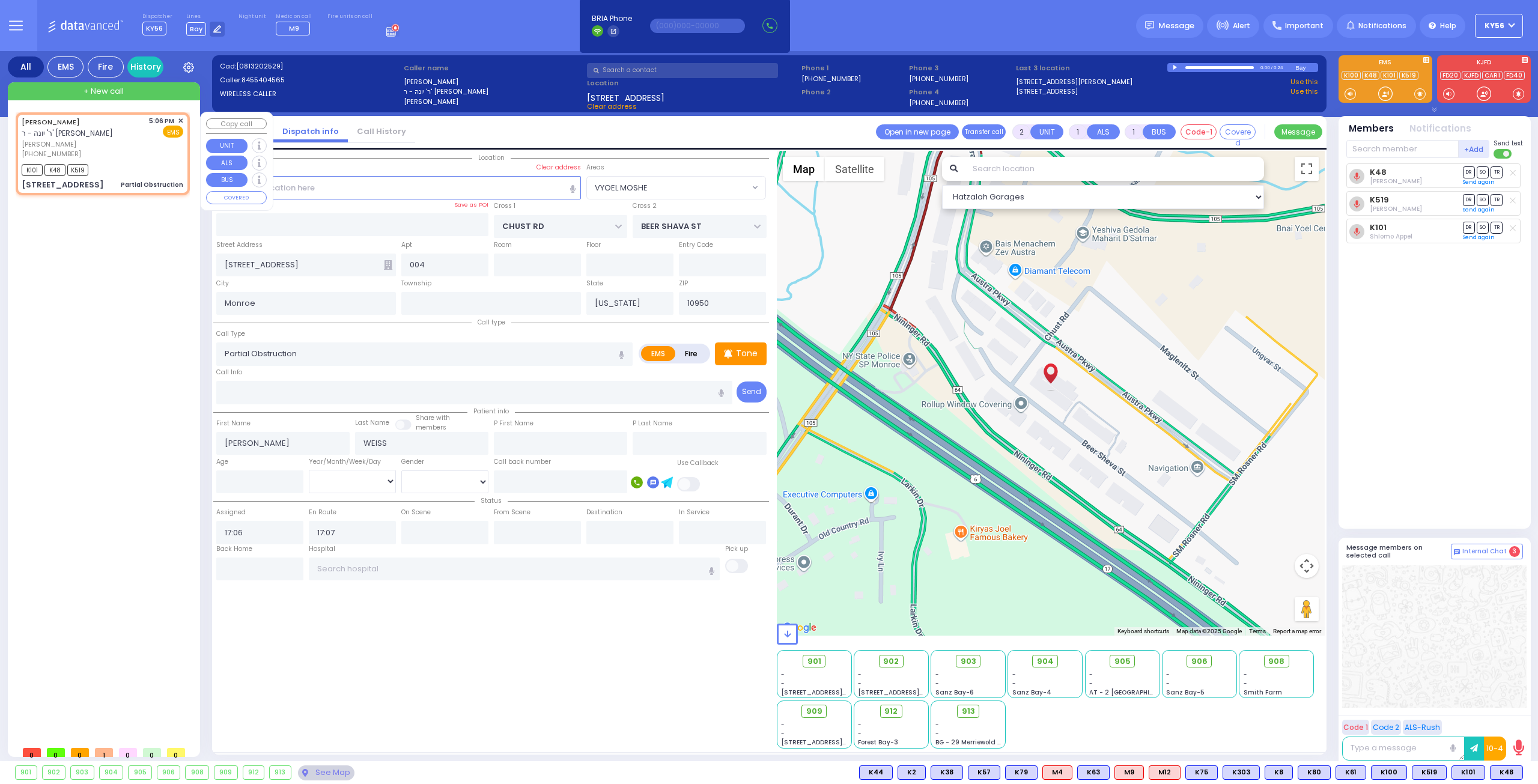
select select
radio input "true"
select select
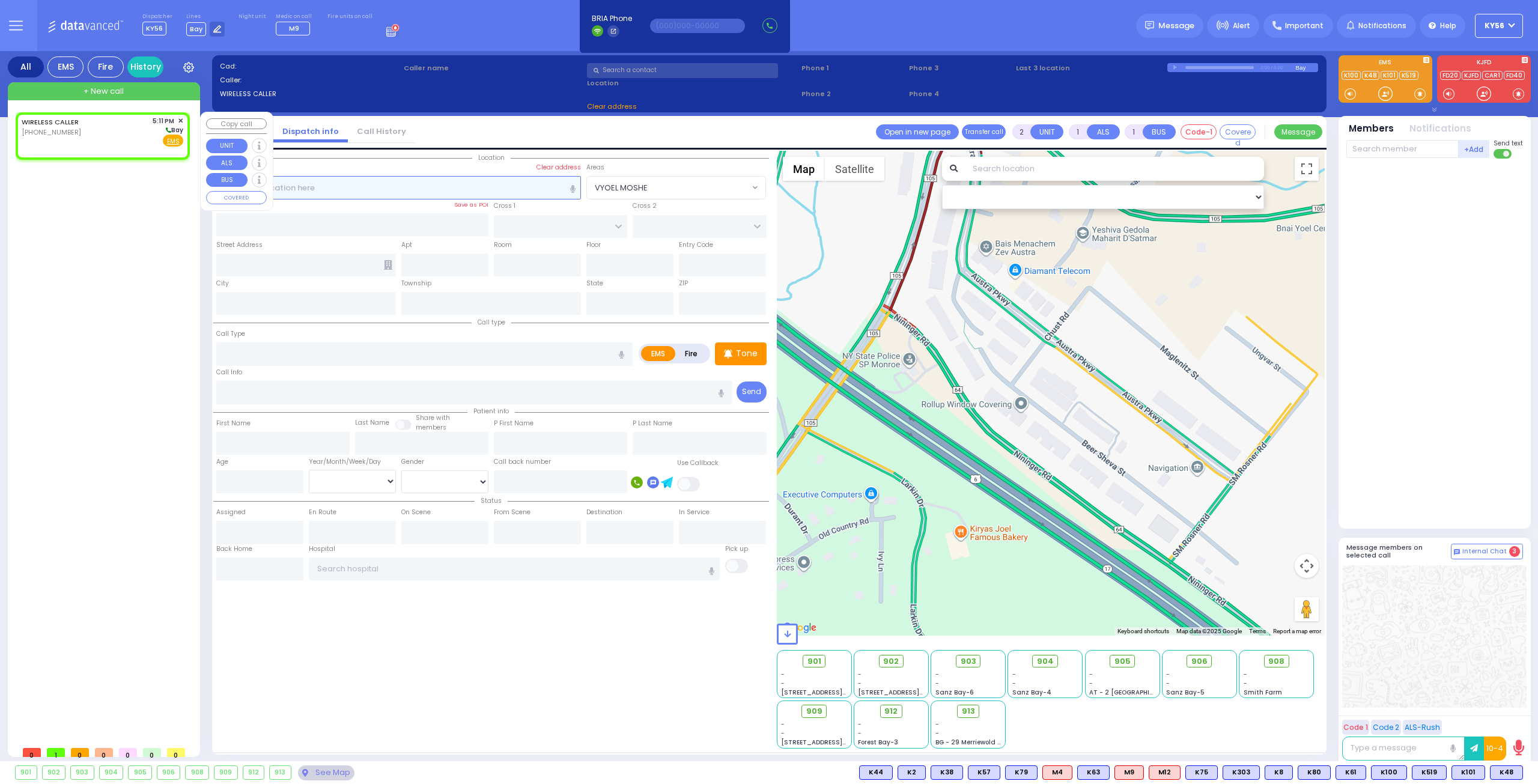
select select
radio input "true"
select select
type input "17:11"
select select "Hatzalah Garages"
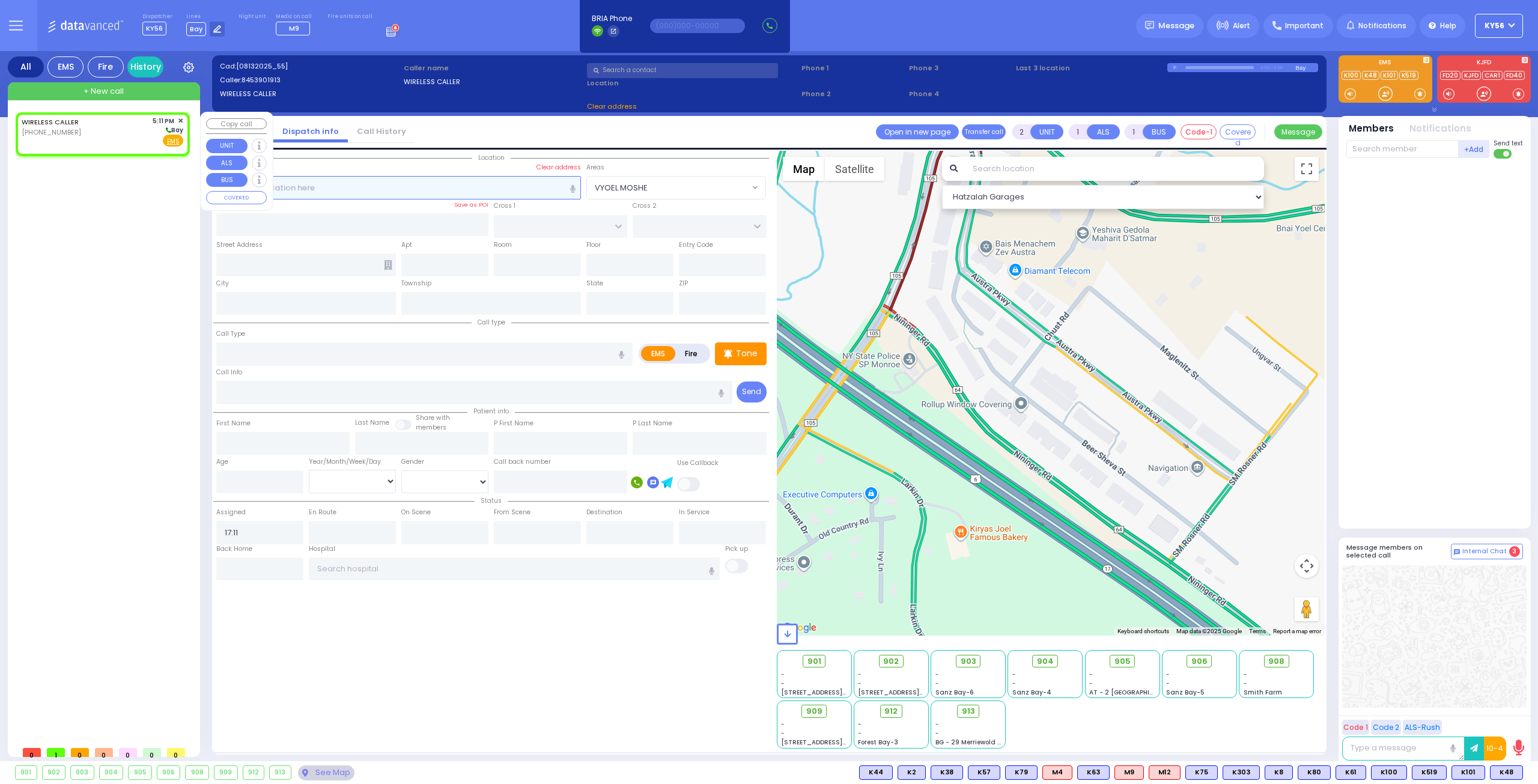
select select
radio input "true"
select select
select select "Hatzalah Garages"
click at [152, 284] on div "WIRELESS CALLER (845) 390-1913 5:11 PM ✕" at bounding box center [105, 426] width 179 height 628
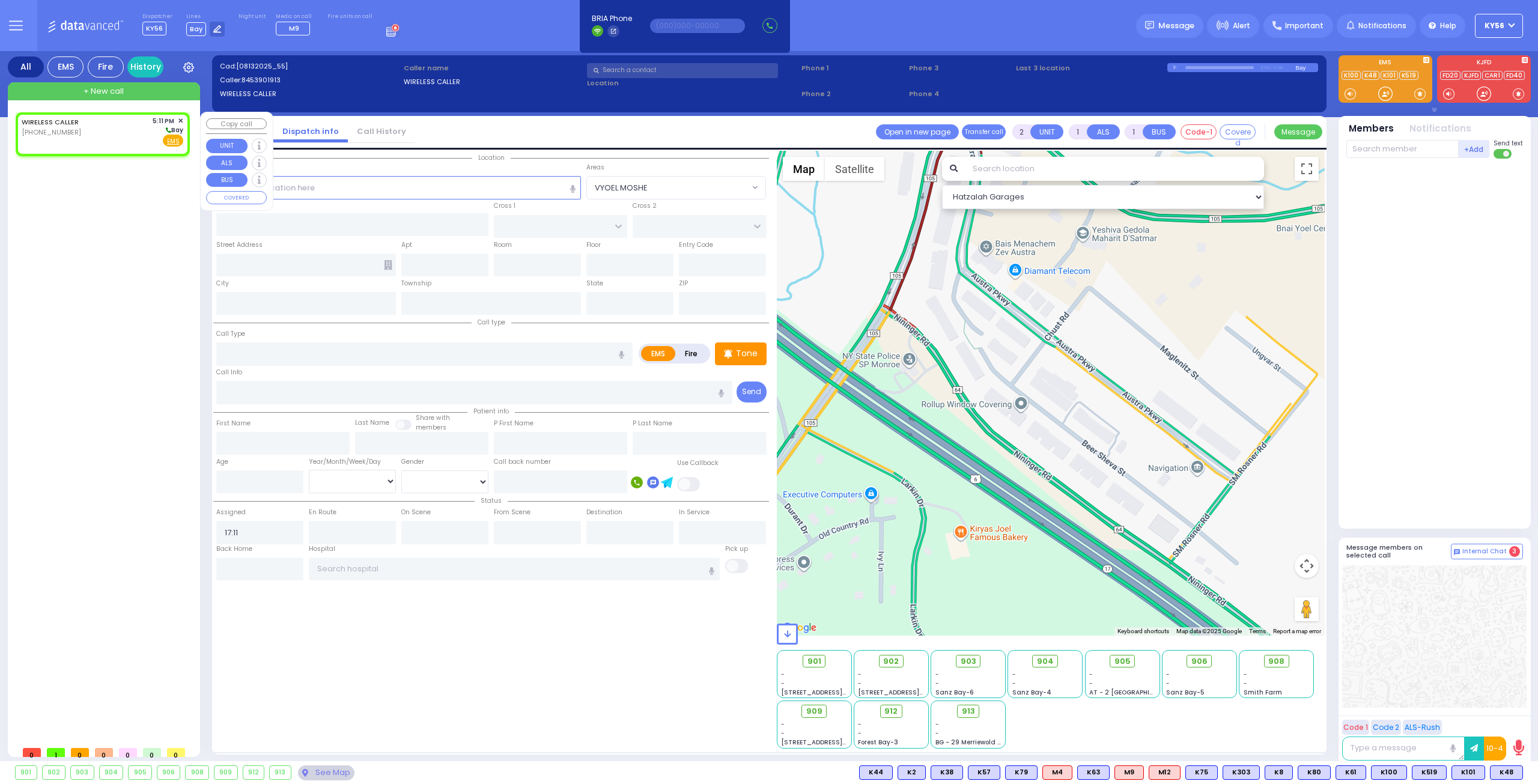
click at [122, 259] on div "WIRELESS CALLER (845) 390-1913 5:11 PM ✕" at bounding box center [105, 426] width 179 height 628
select select
radio input "true"
select select
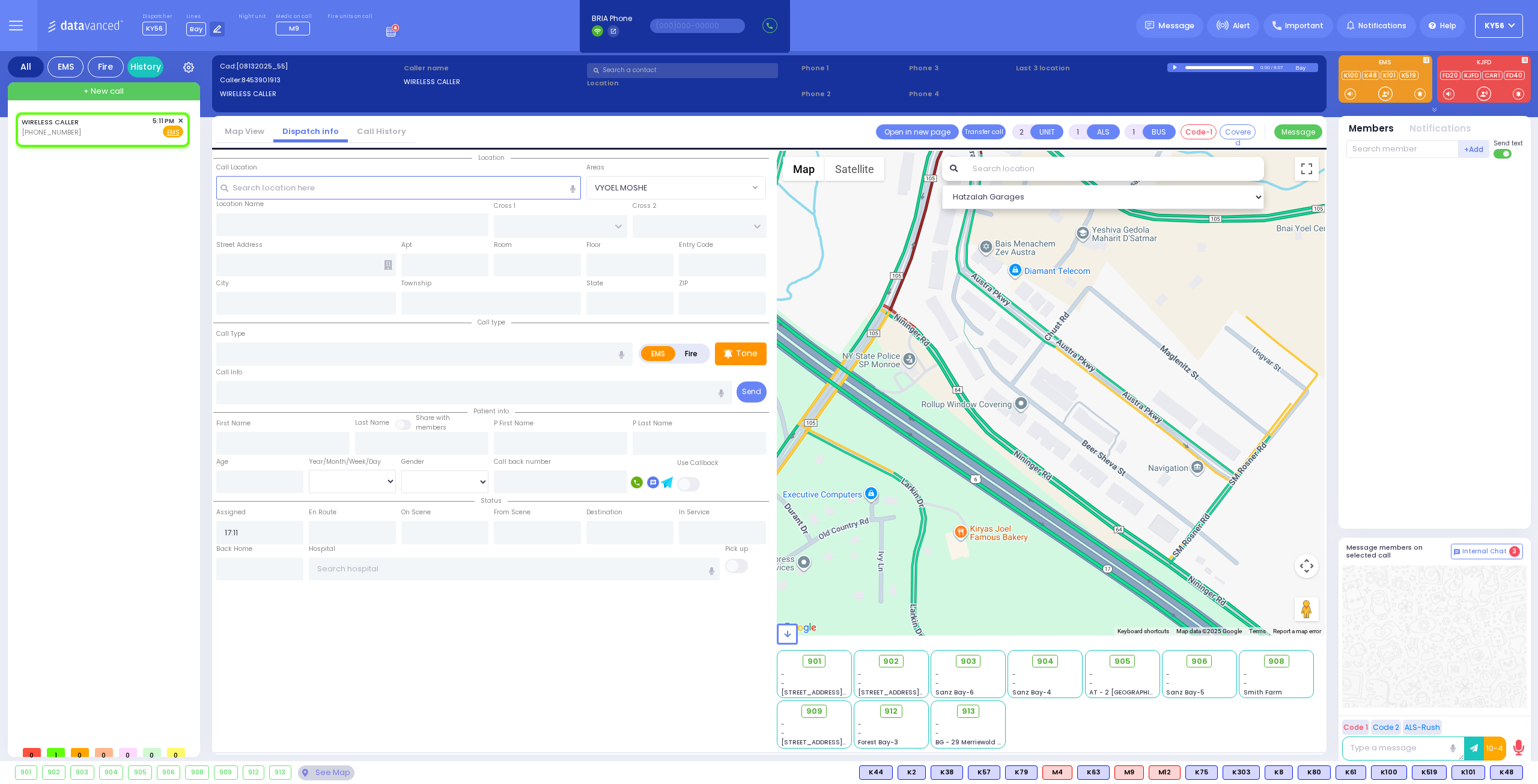
select select
click at [391, 31] on g at bounding box center [395, 28] width 9 height 9
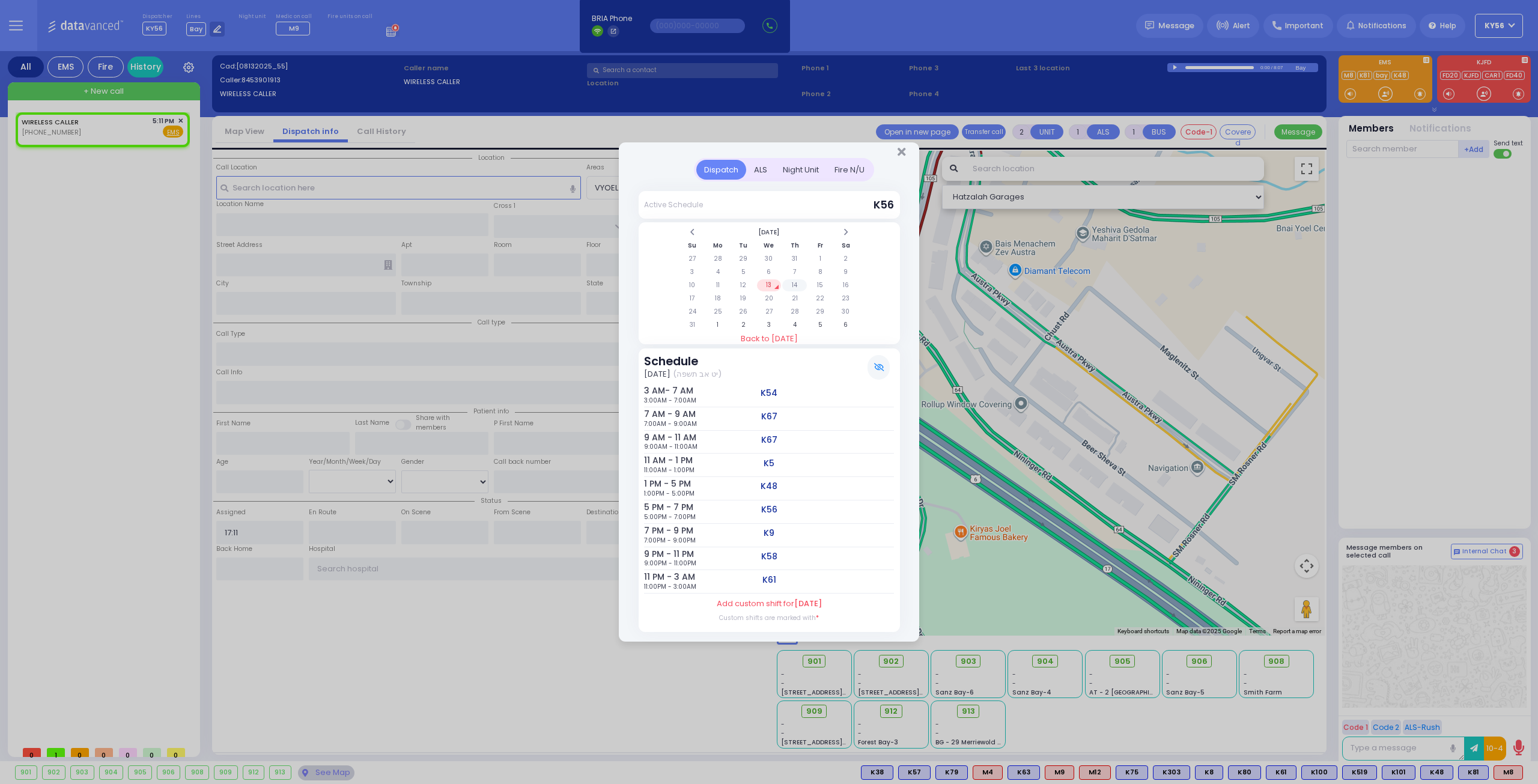
click at [793, 288] on td "14" at bounding box center [795, 285] width 25 height 12
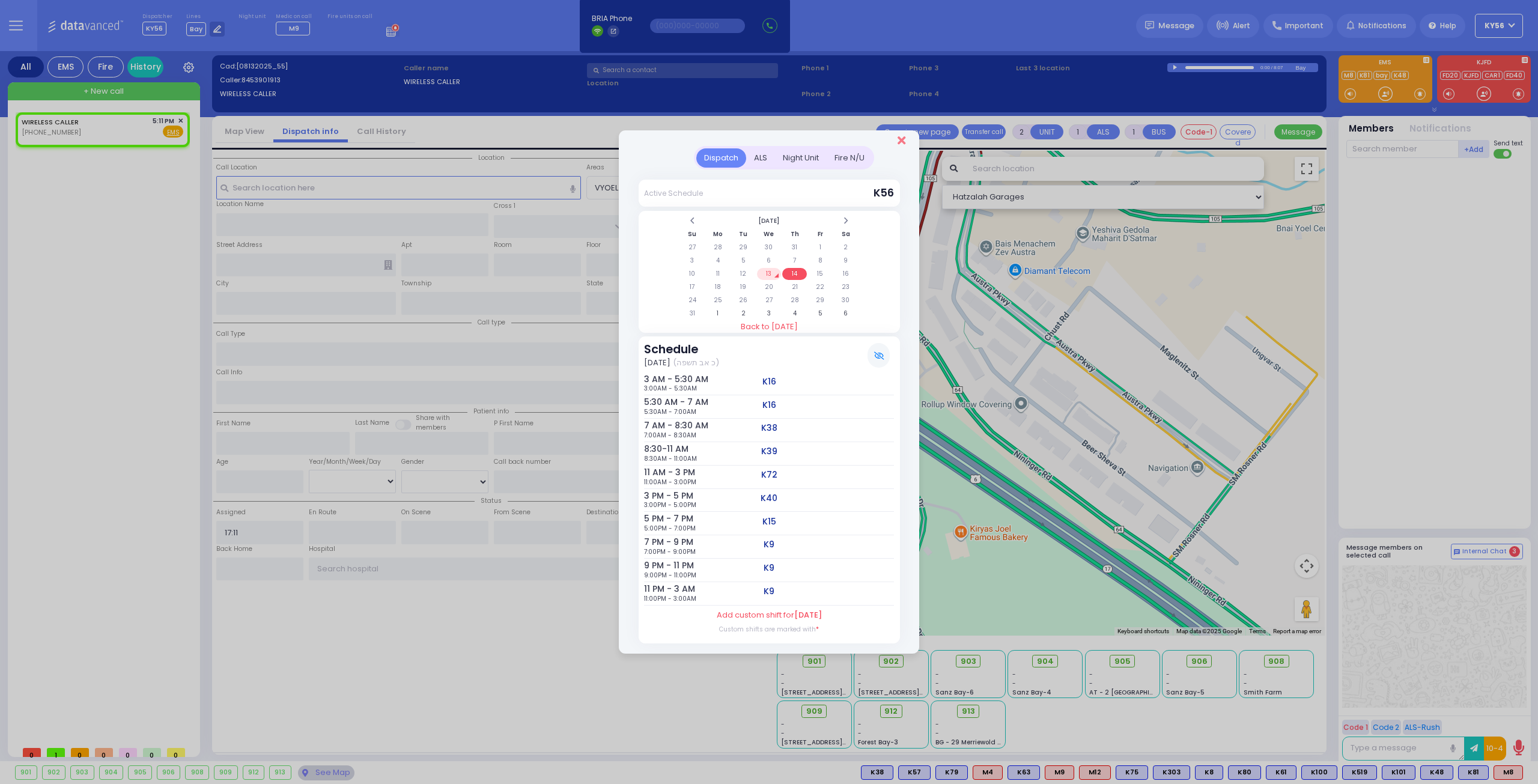
click at [904, 141] on icon "Close" at bounding box center [902, 141] width 8 height 12
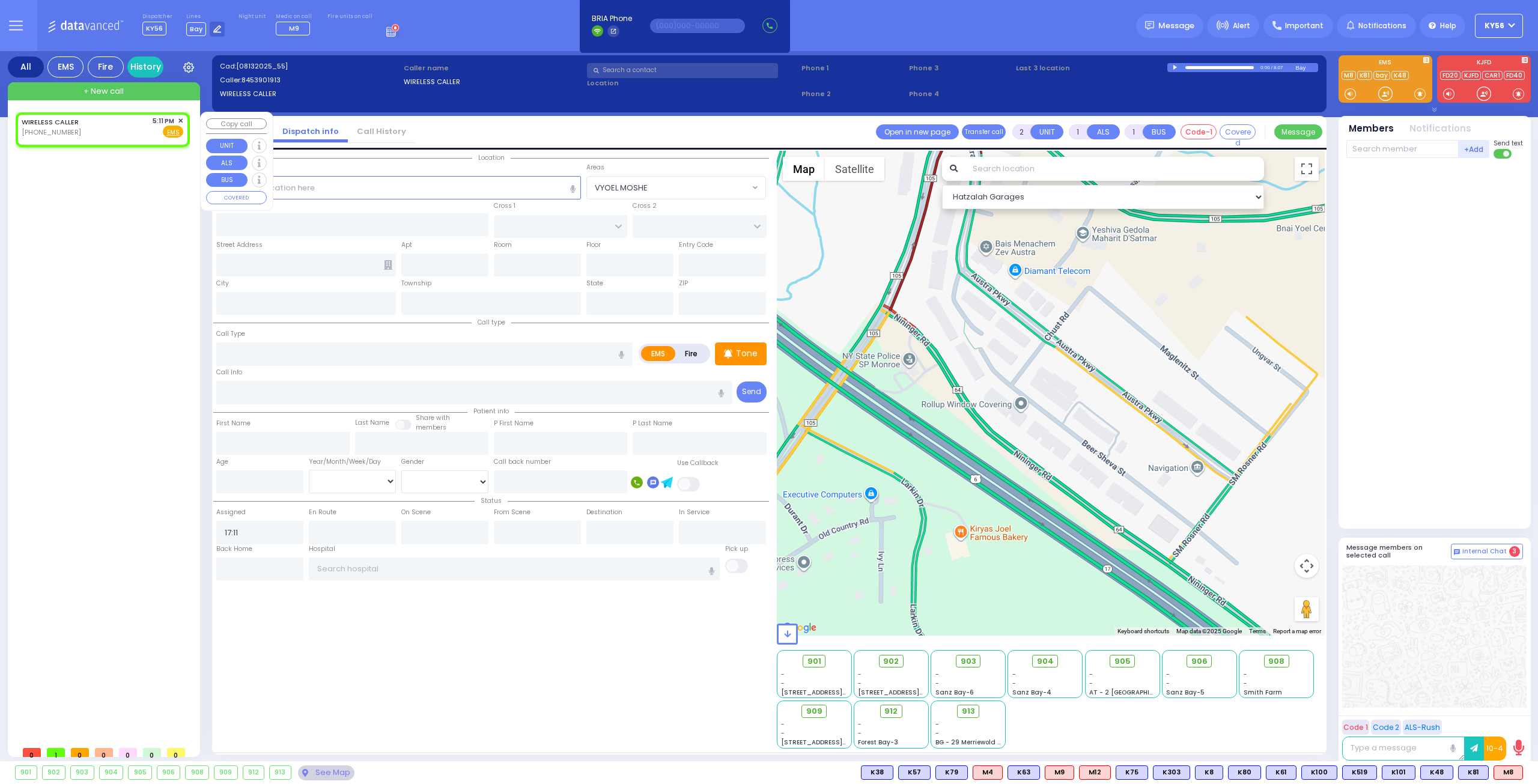
click at [77, 231] on div "WIRELESS CALLER (845) 390-1913 5:11 PM ✕ EMS" at bounding box center [105, 426] width 179 height 628
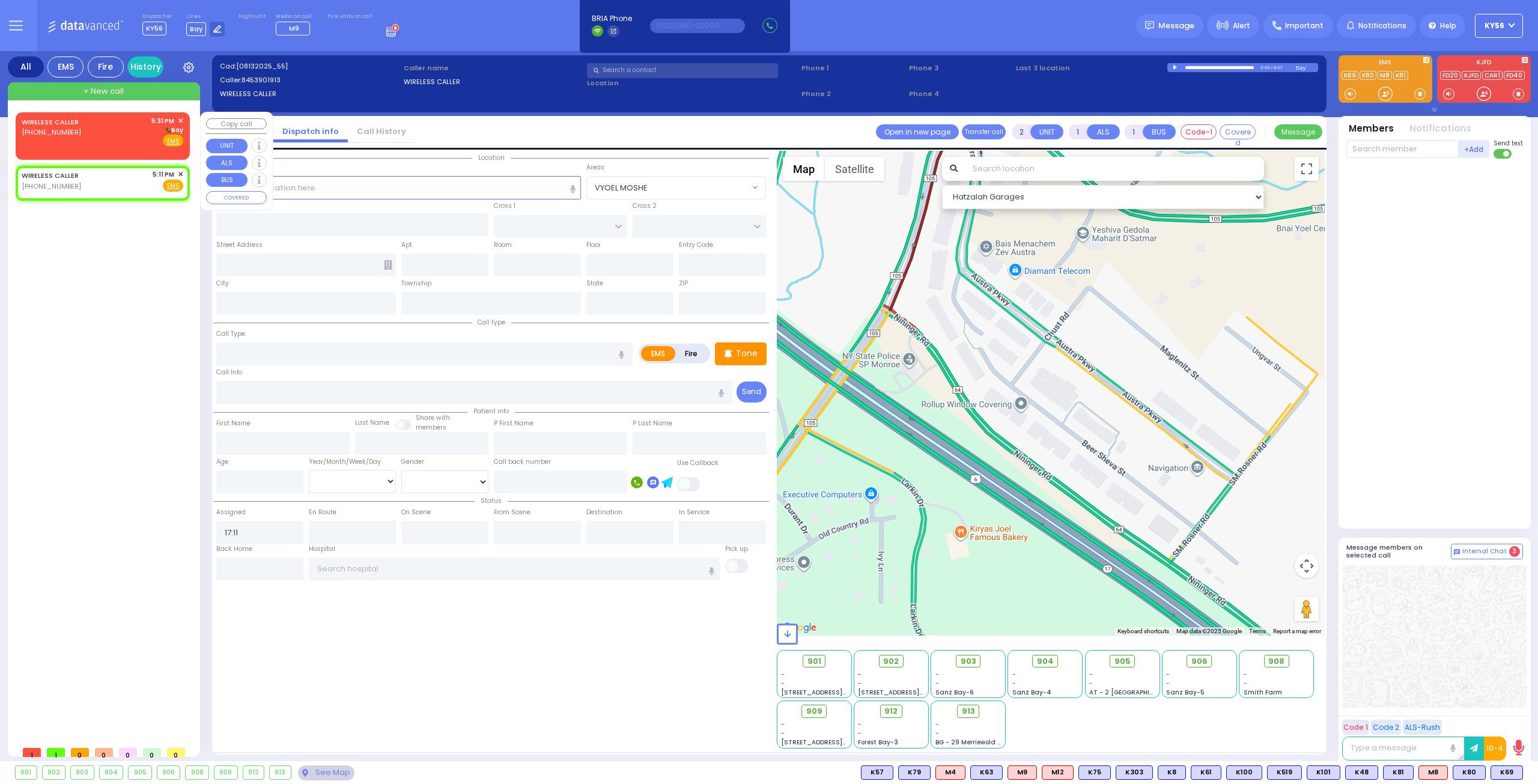
click at [116, 142] on div "WIRELESS CALLER (845) 467-8587 5:31 PM ✕ Bay" at bounding box center [102, 132] width 162 height 32
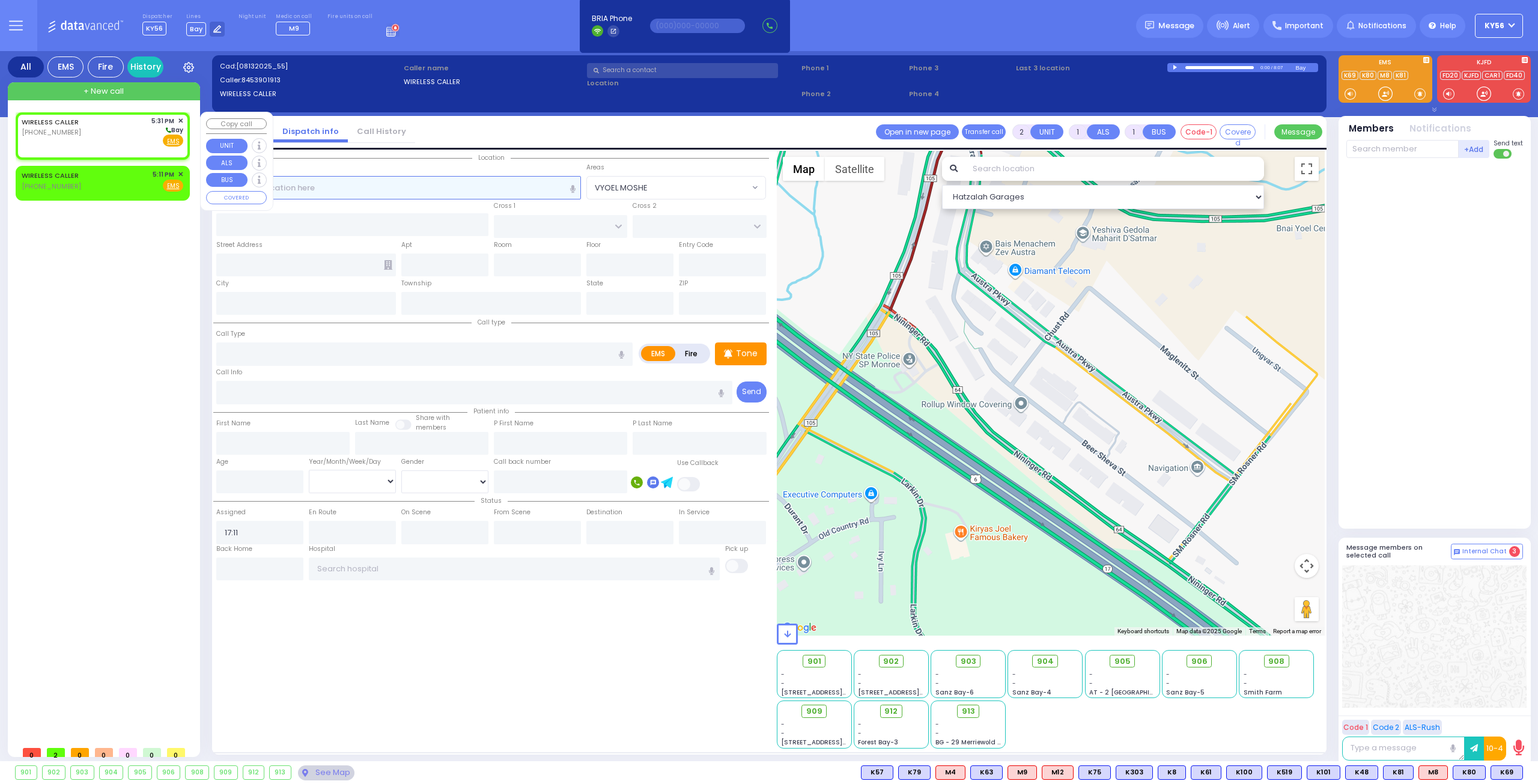
select select
radio input "true"
select select
type input "17:31"
select select "Hatzalah Garages"
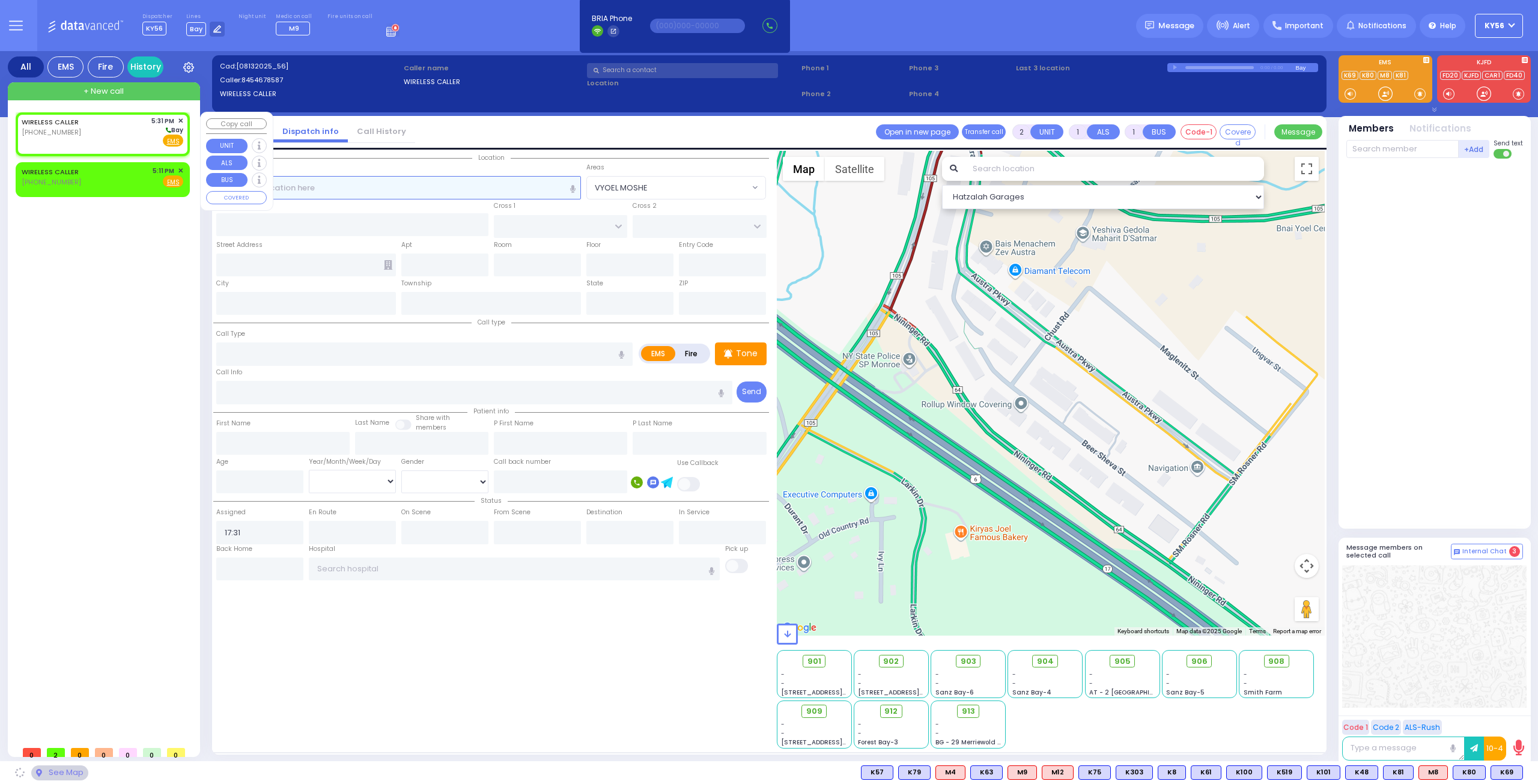
select select
radio input "true"
select select
select select "Hatzalah Garages"
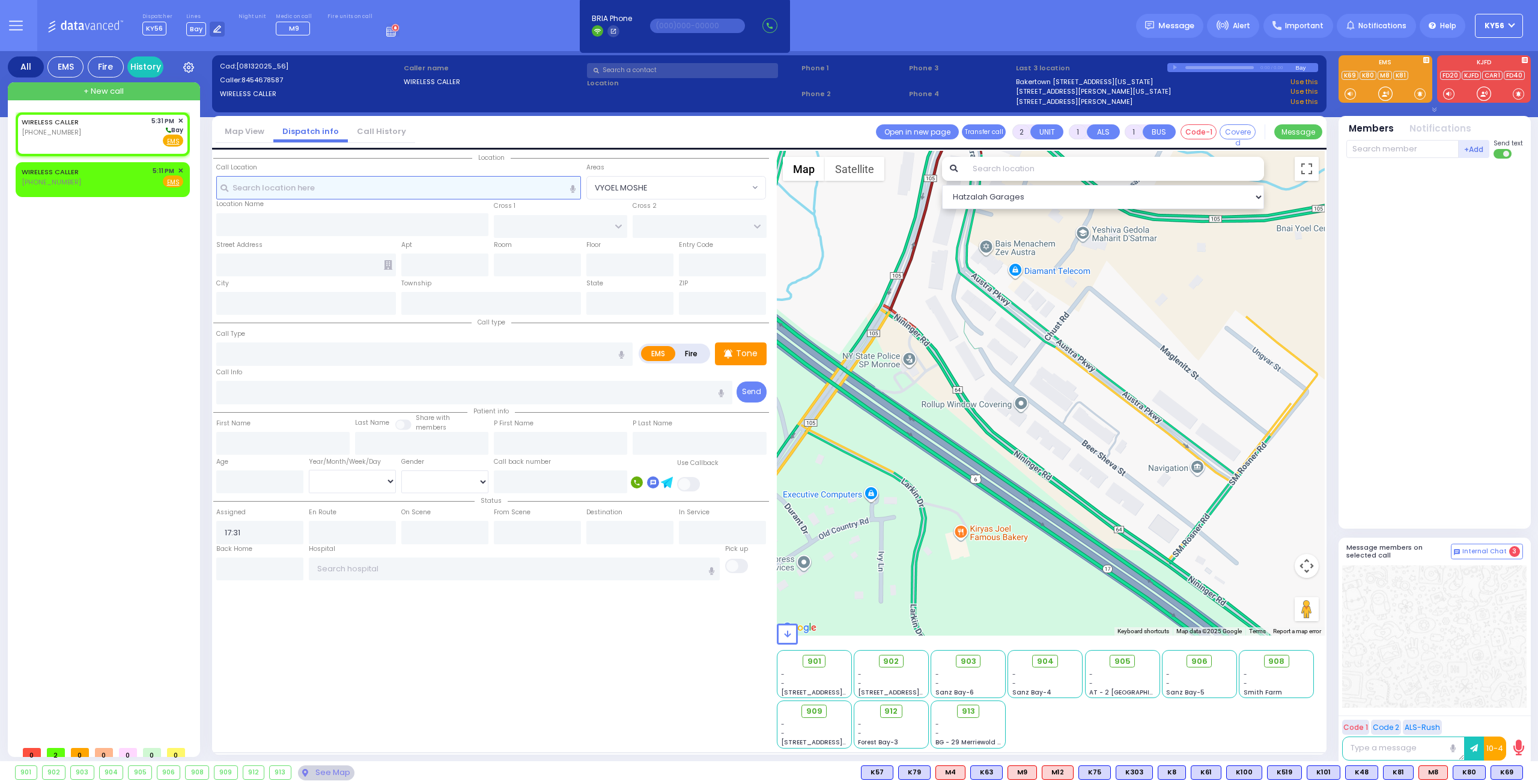
click at [377, 187] on input "text" at bounding box center [399, 187] width 365 height 23
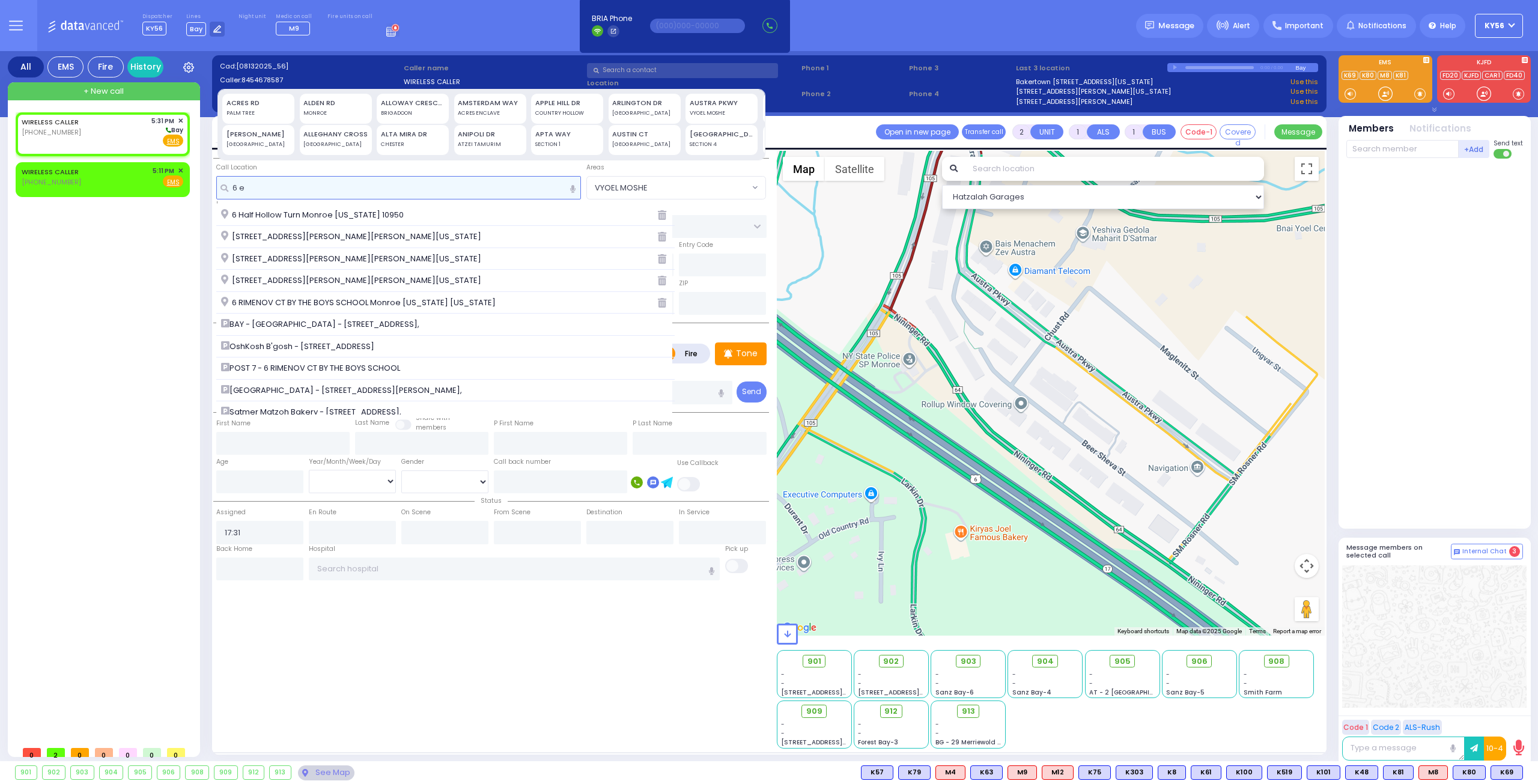
type input "6 ea"
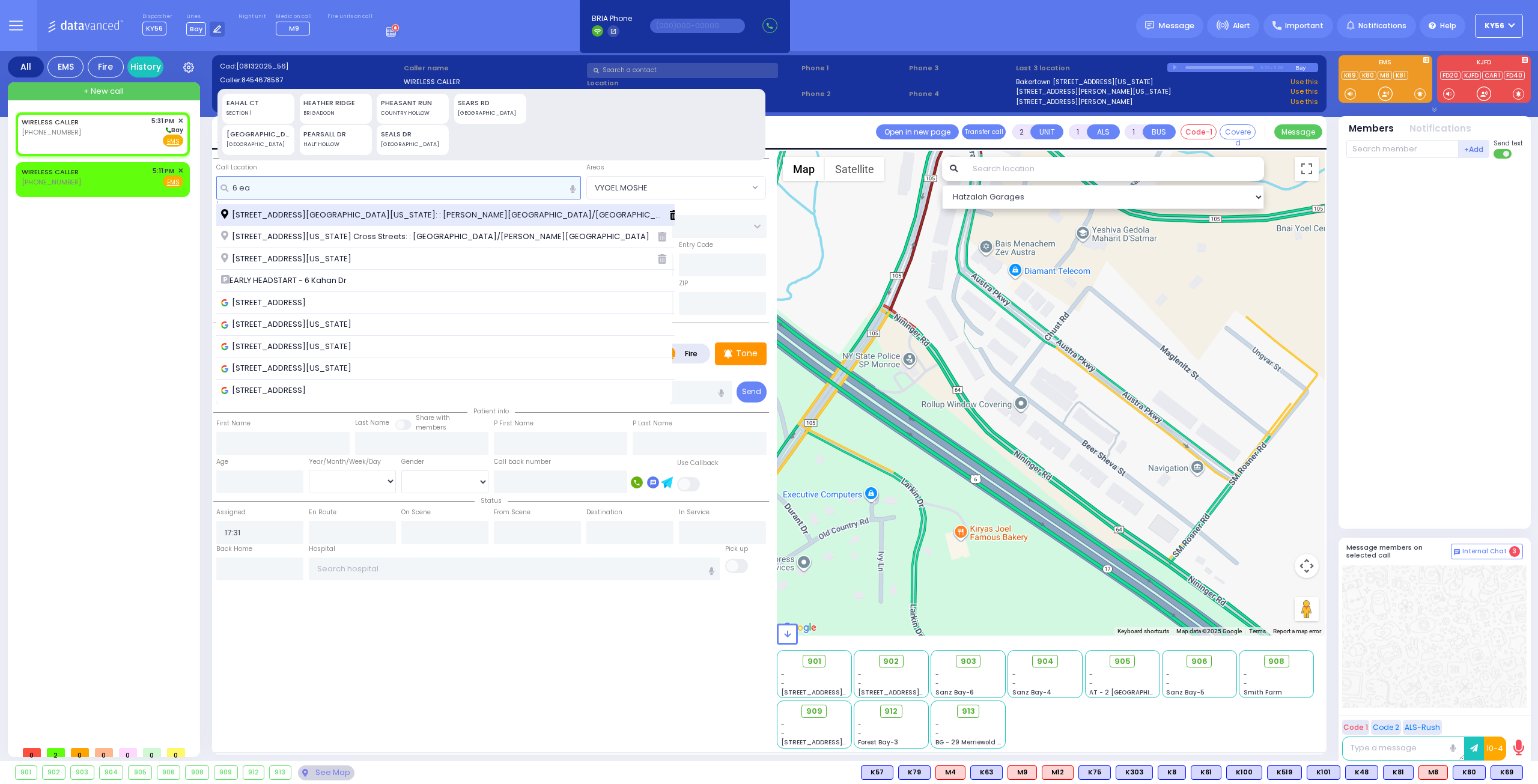
select select
radio input "true"
select select
select select "Hatzalah Garages"
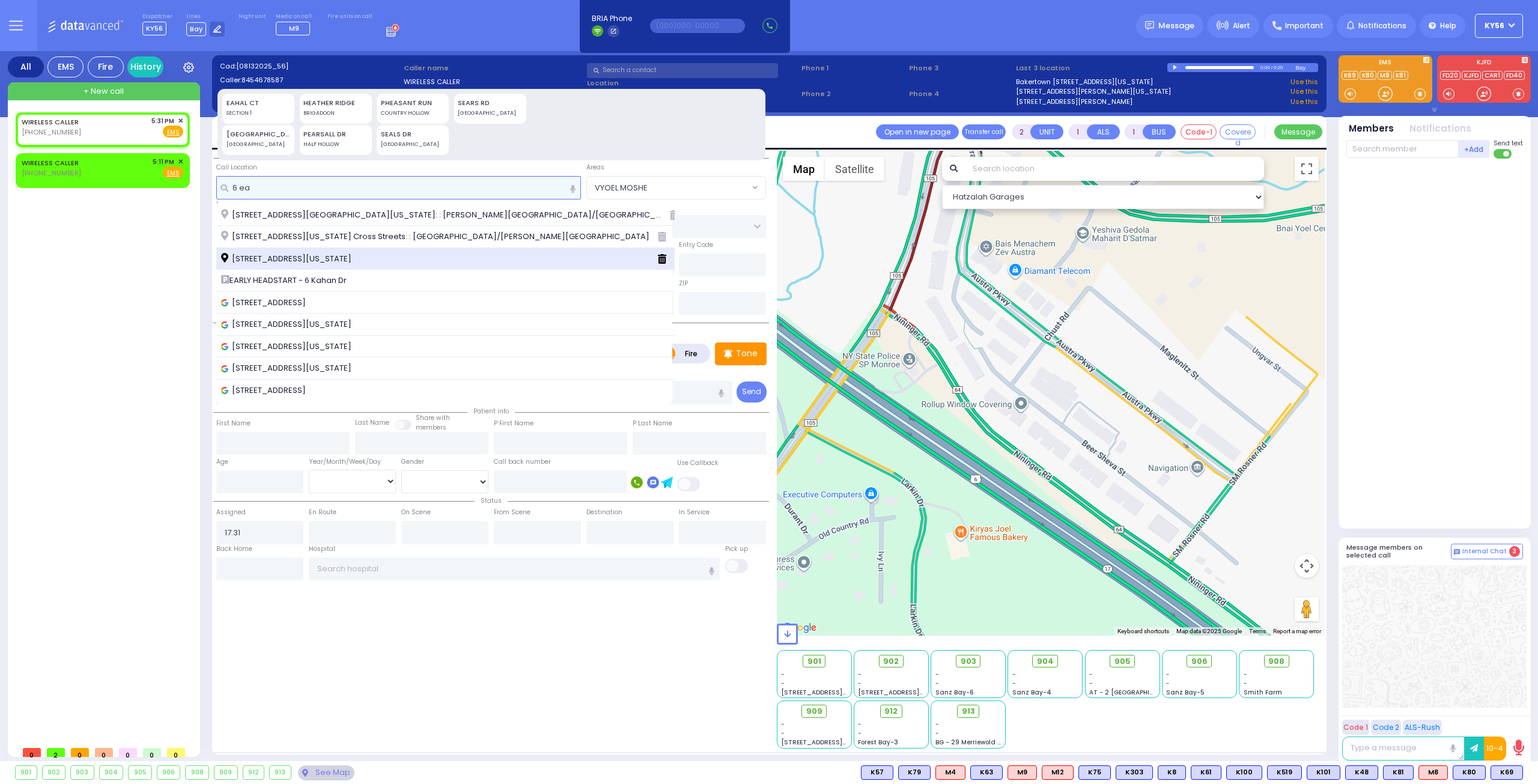
type input "6 ea"
click at [276, 262] on span "6 Eahal Court Monroe New York 10950" at bounding box center [288, 259] width 135 height 12
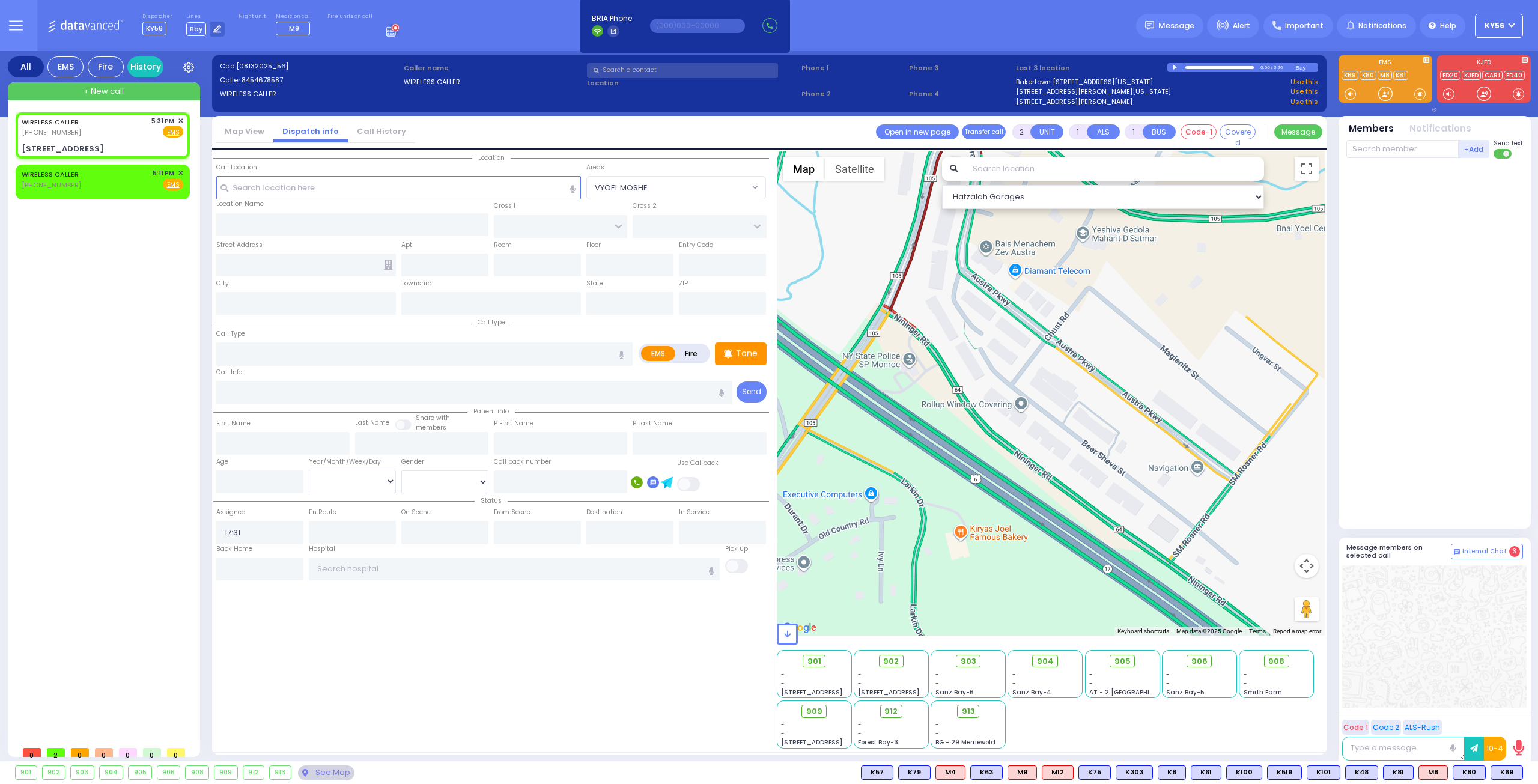
select select
radio input "true"
select select
select select "Hatzalah Garages"
type input "BUCHANAN COURT"
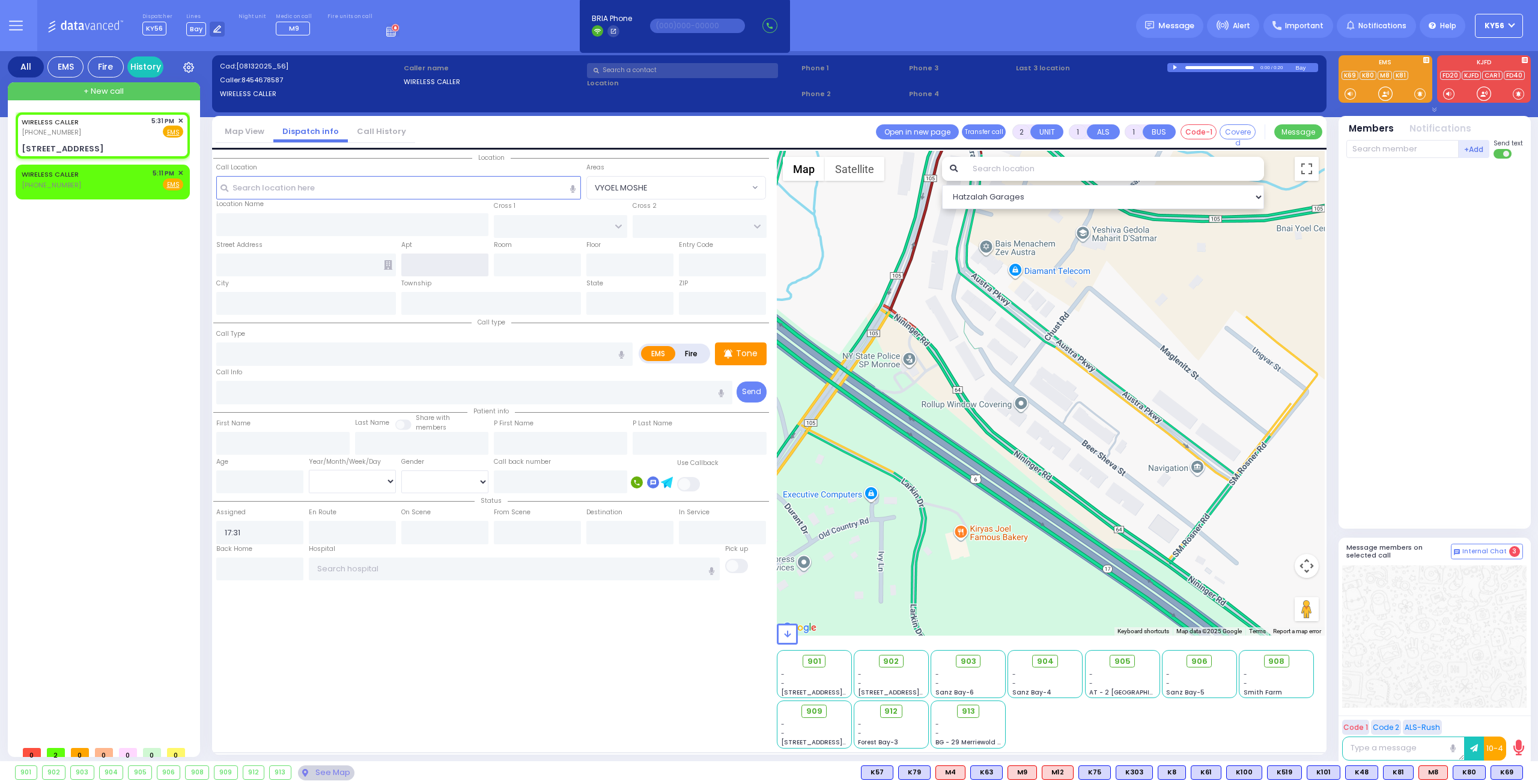
type input "GARFIELD RD"
type input "6 Eahal Court"
type input "Monroe"
type input "[US_STATE]"
type input "10950"
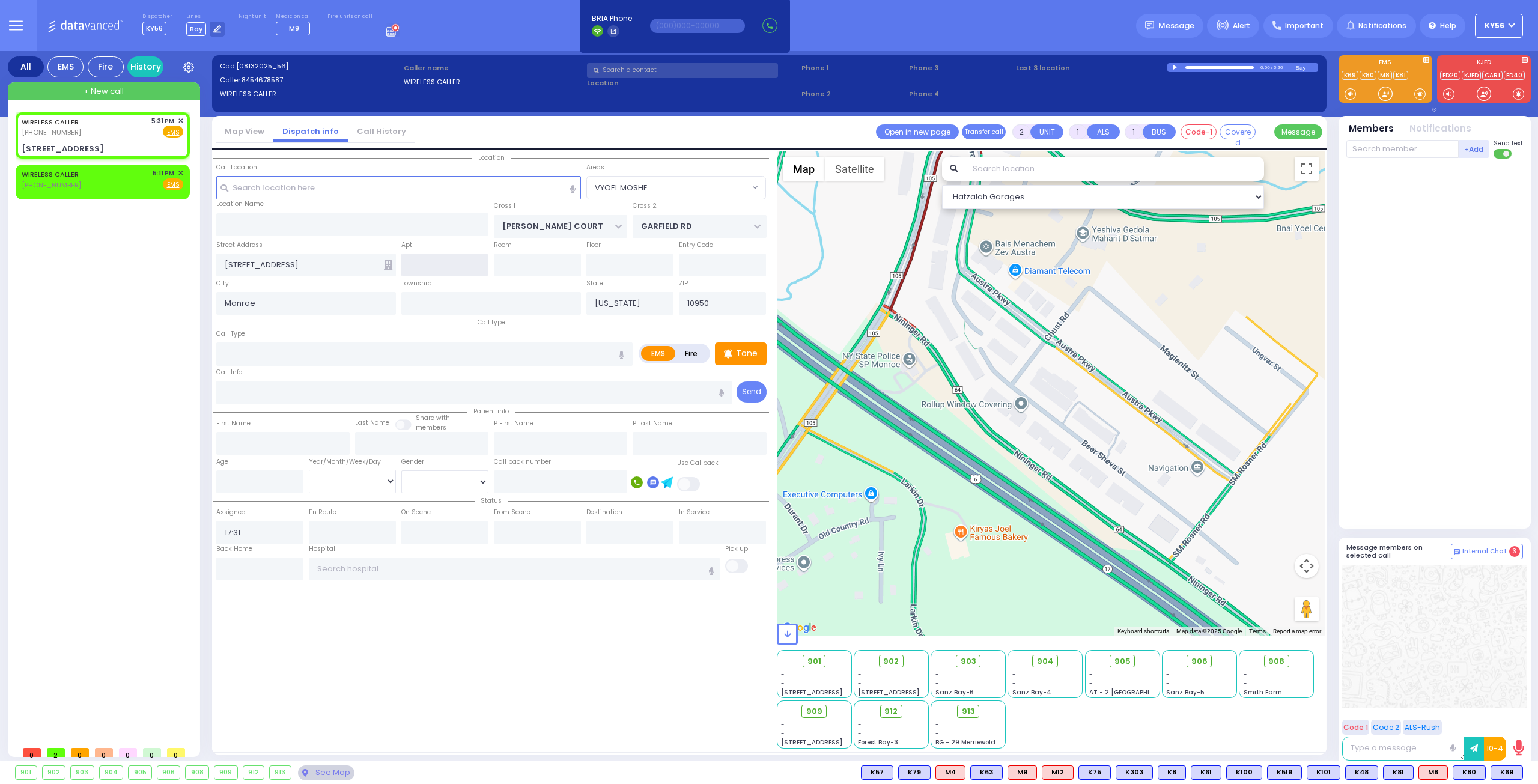
select select "SECTION 1"
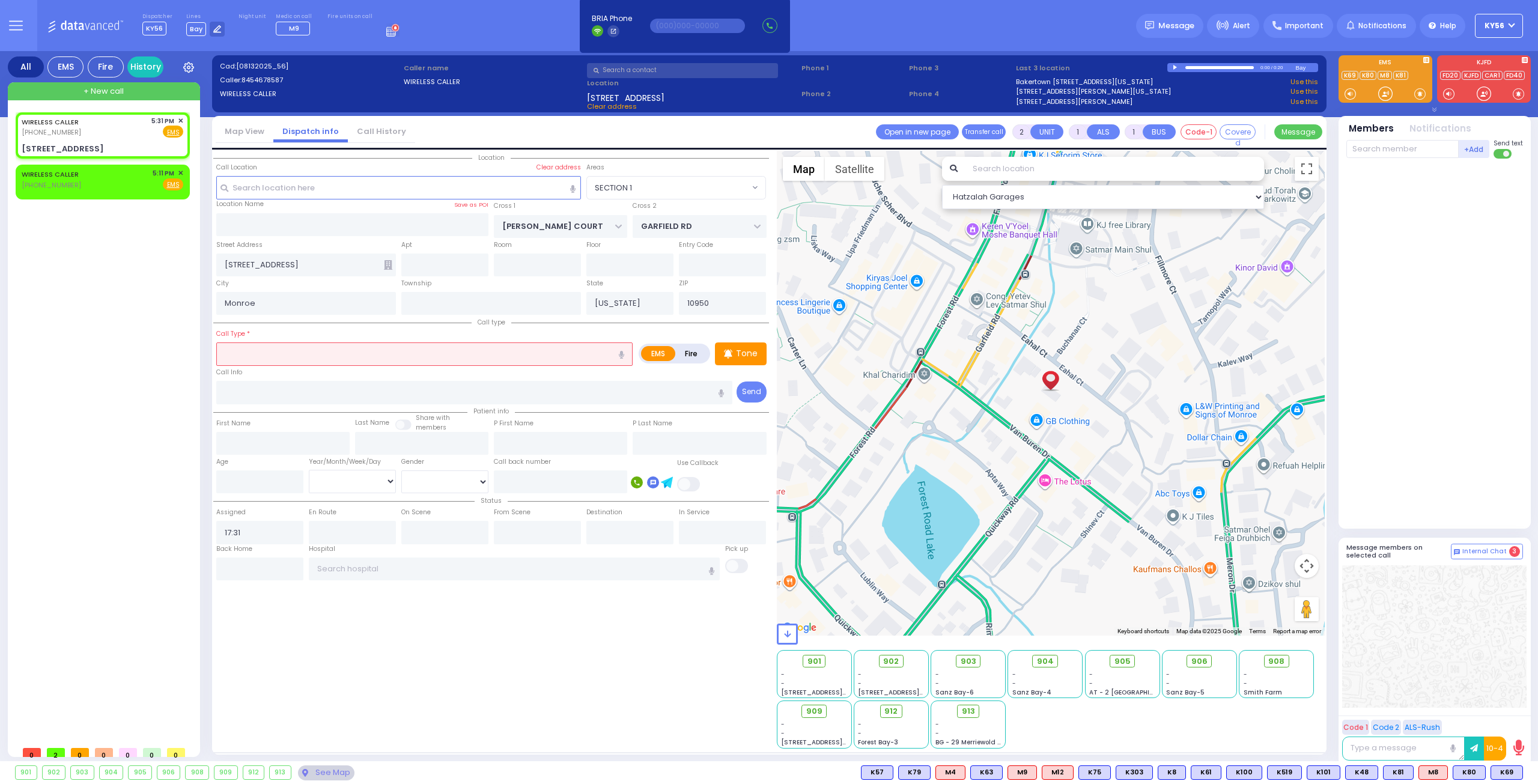
click at [452, 359] on input "text" at bounding box center [424, 353] width 416 height 23
type input "alar"
select select
radio input "true"
select select
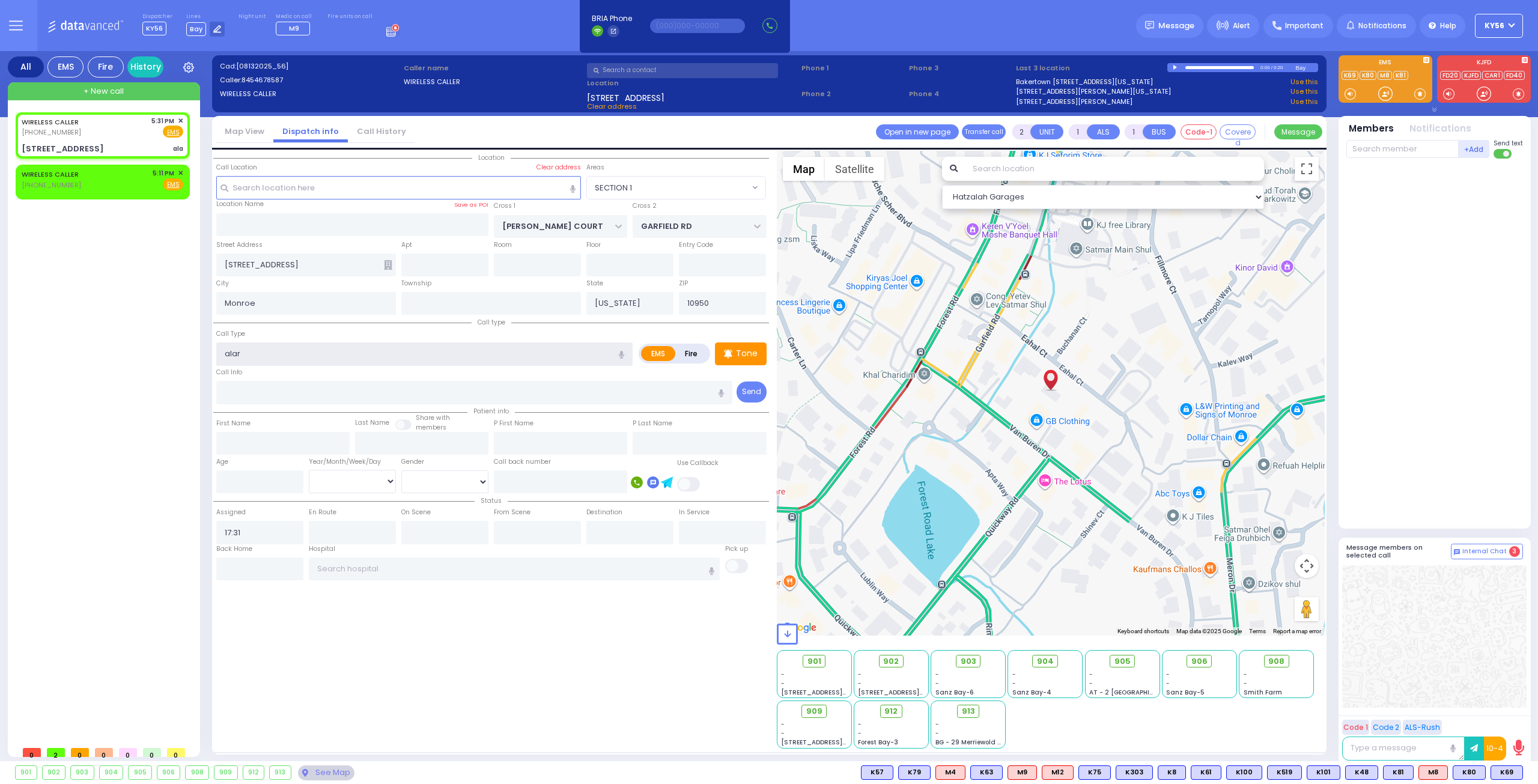
select select "Hatzalah Garages"
type input "alarm"
select select "SECTION 1"
type input "a"
type input "fire"
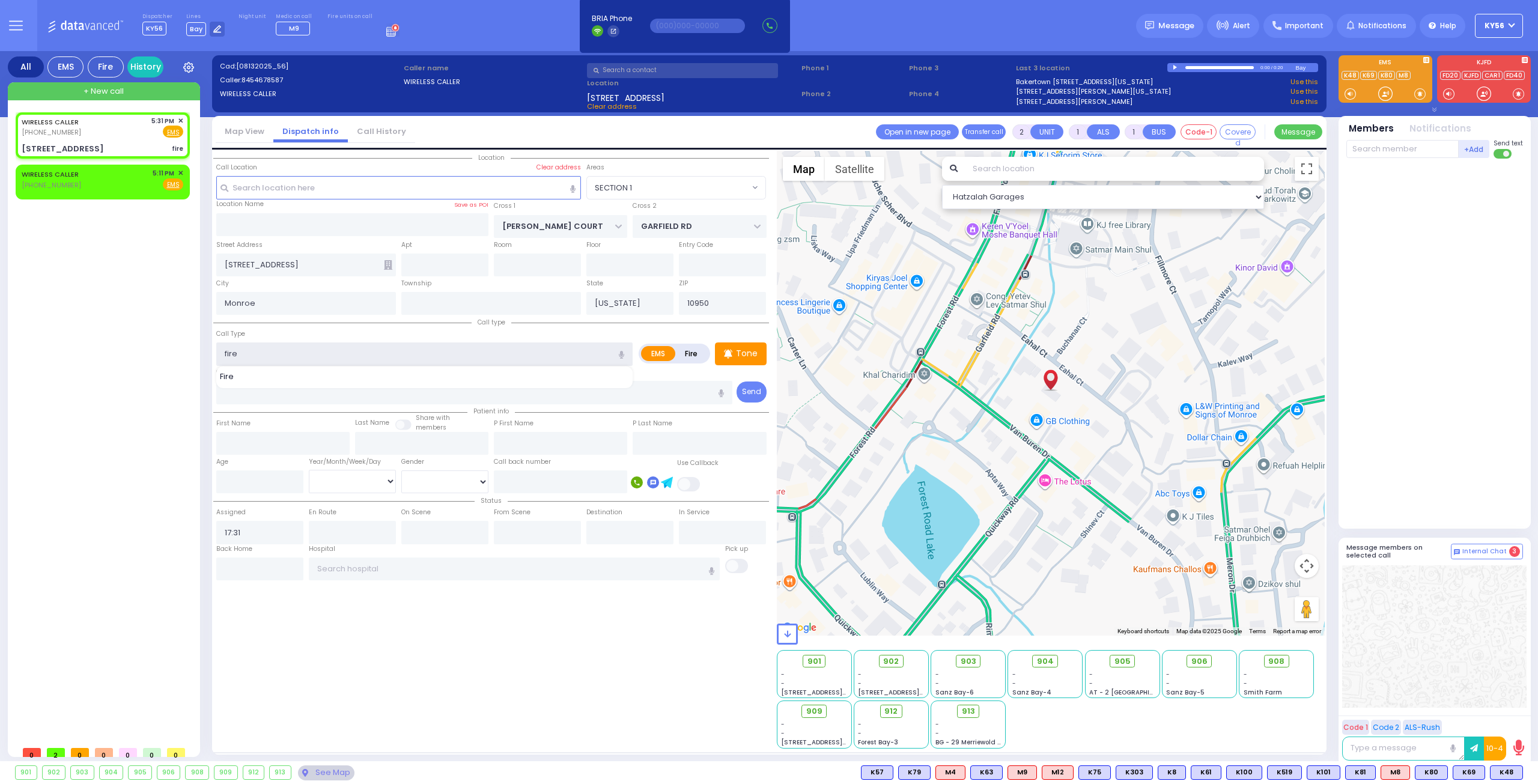
select select
radio input "true"
select select
select select "Hatzalah Garages"
select select "SECTION 1"
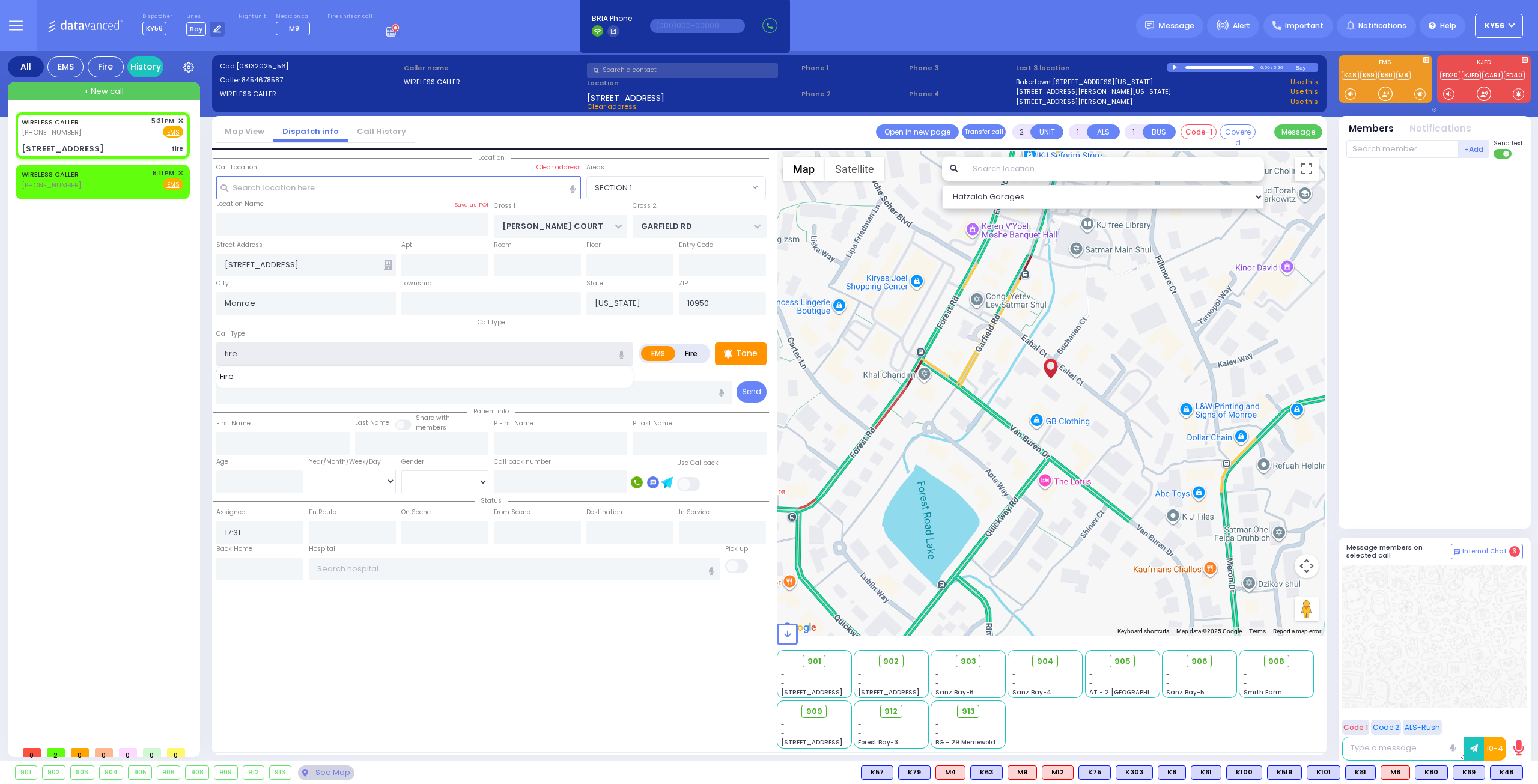
click at [263, 351] on input "fire" at bounding box center [424, 353] width 416 height 23
click at [263, 355] on input "fire" at bounding box center [424, 353] width 416 height 23
type input "alarm"
select select
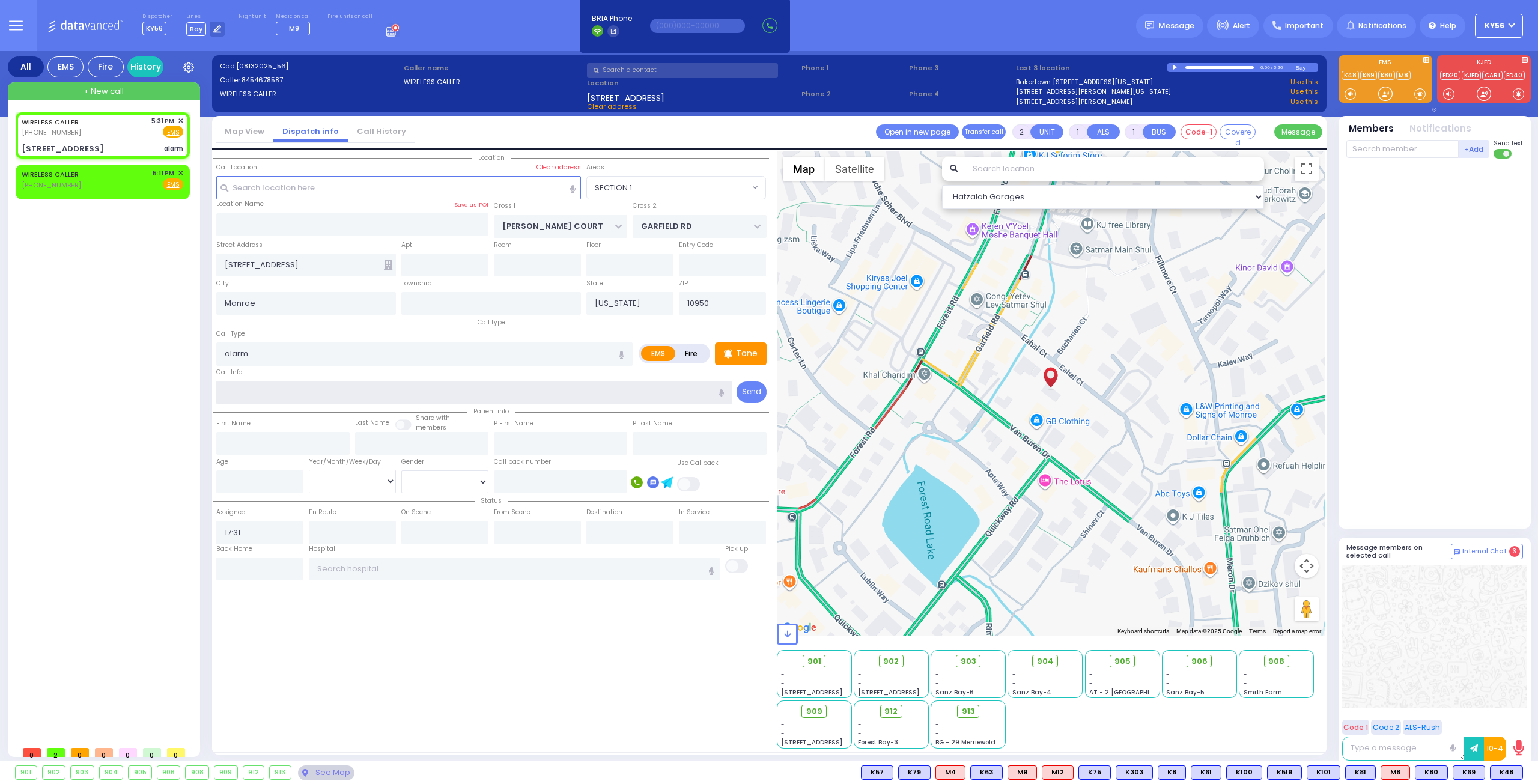
radio input "true"
select select
select select "Hatzalah Garages"
select select "SECTION 1"
click at [690, 351] on label "Fire" at bounding box center [691, 353] width 33 height 15
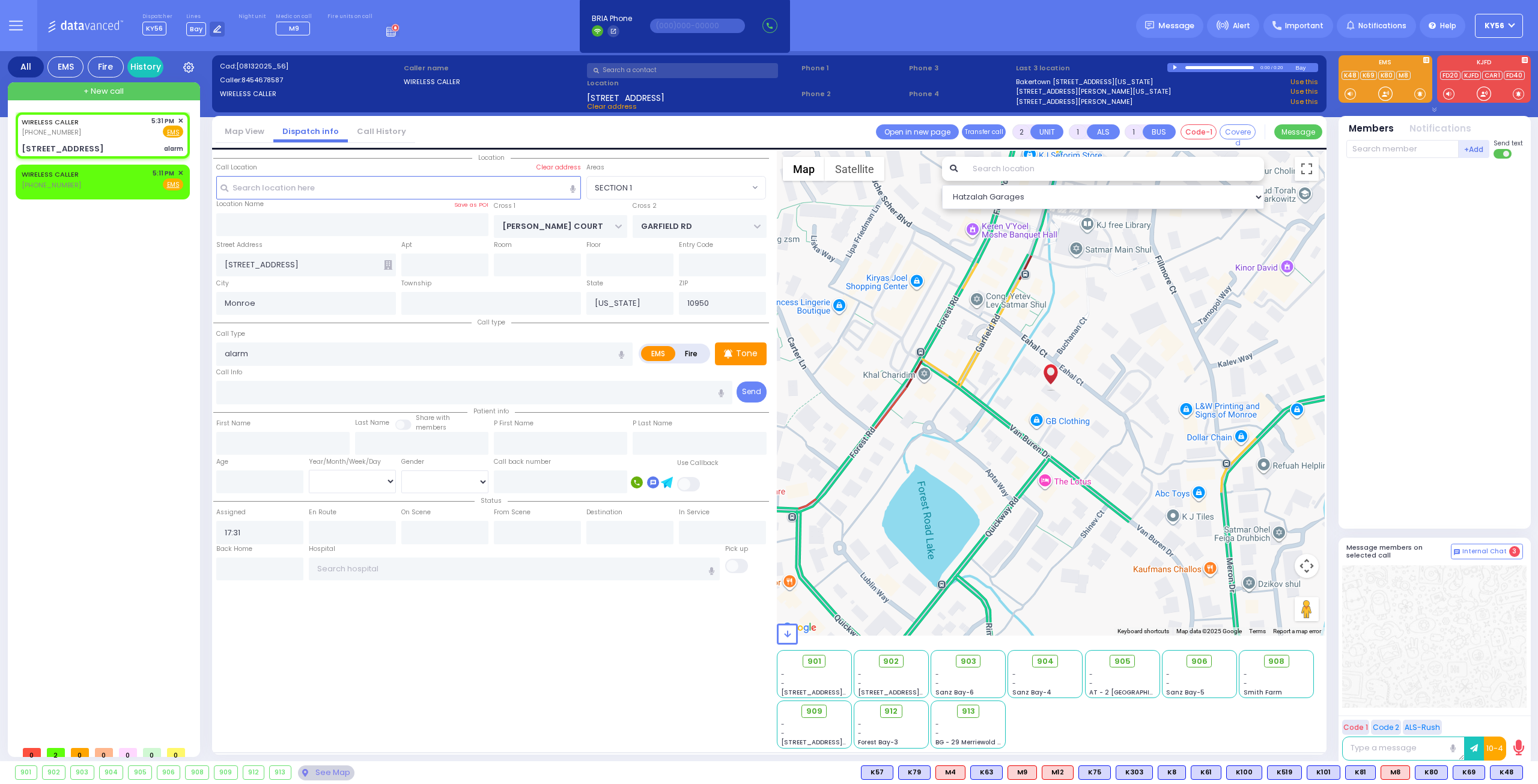
radio input "true"
click at [372, 356] on input "alarm" at bounding box center [424, 353] width 416 height 23
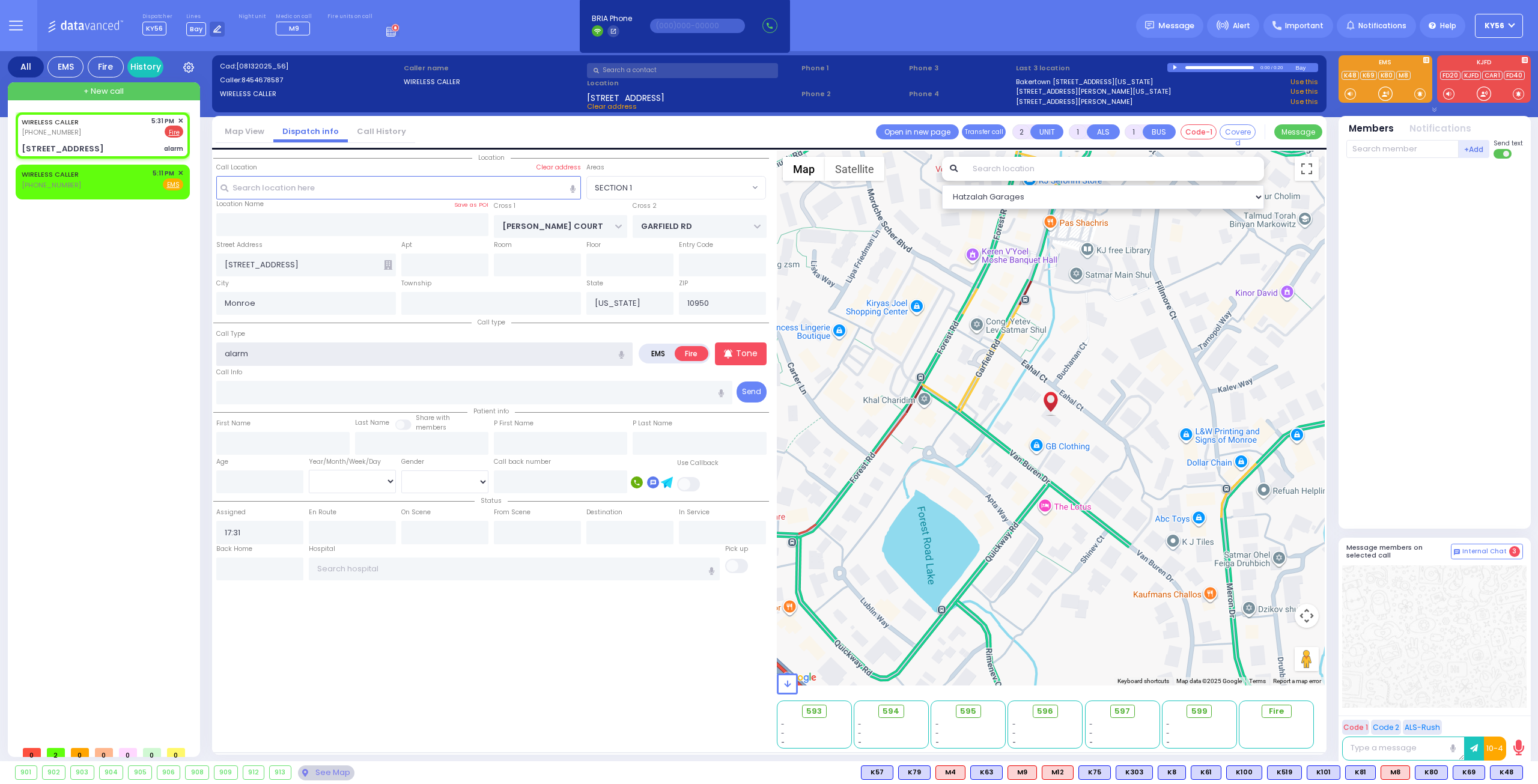
click at [372, 356] on input "alarm" at bounding box center [424, 353] width 416 height 23
click at [308, 398] on div "Fire Alarm Sounding" at bounding box center [425, 404] width 410 height 12
type input "Fire Alarm Sounding"
select select
radio input "true"
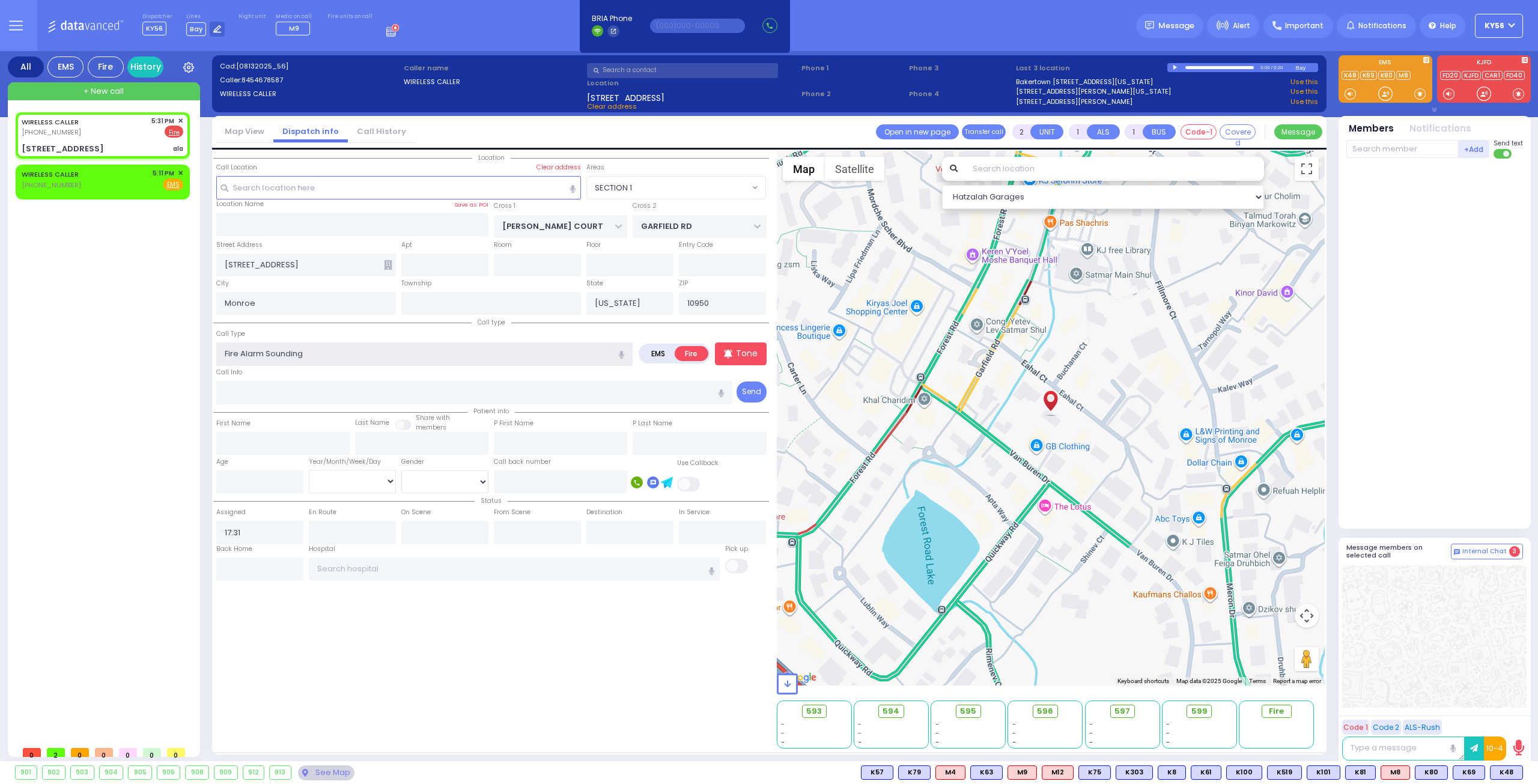
select select
select select "Hatzalah Garages"
select select "SECTION 1"
select select
radio input "true"
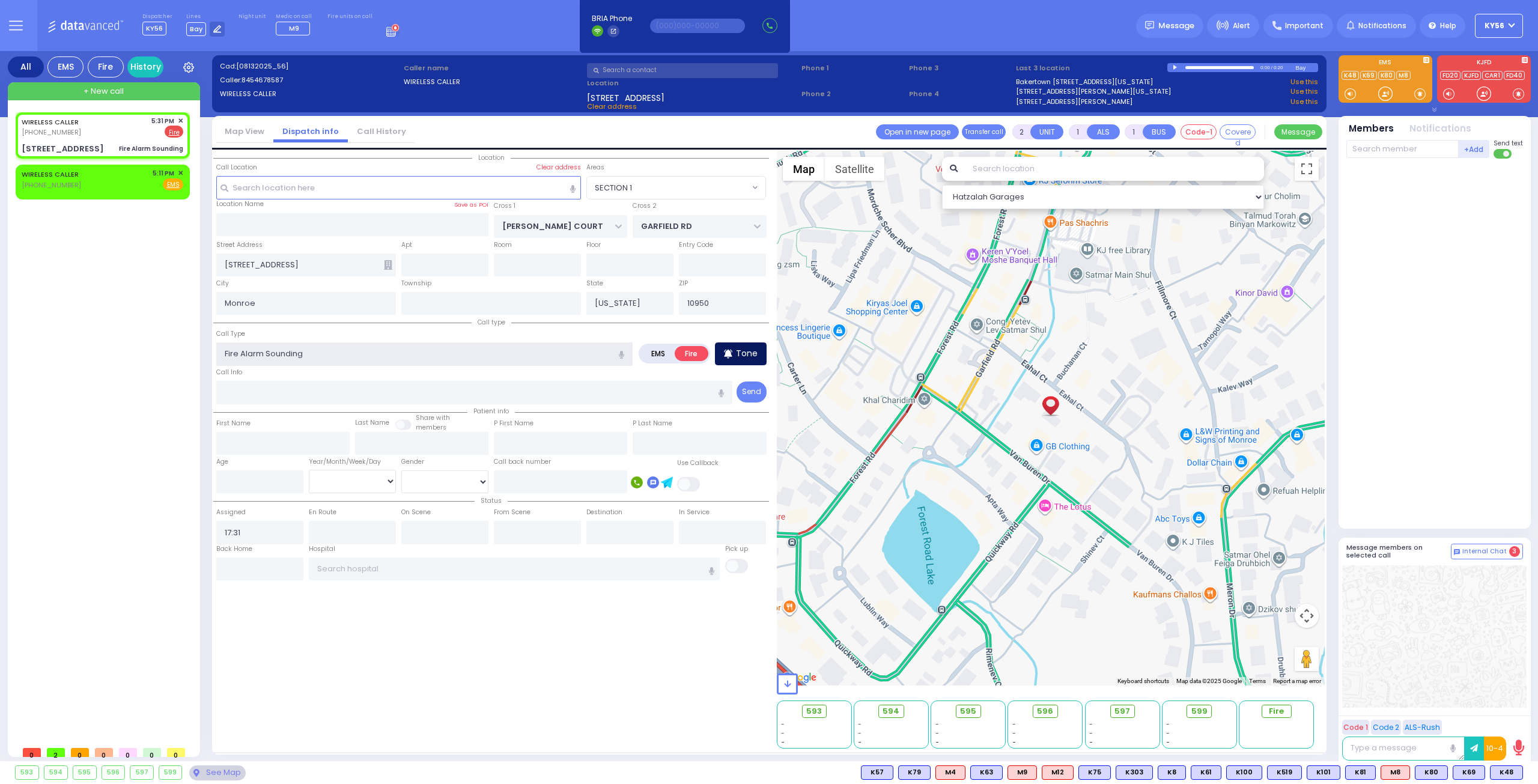
select select
select select "SECTION 1"
select select "Hatzalah Garages"
click at [744, 356] on p "Tone" at bounding box center [747, 353] width 22 height 12
select select
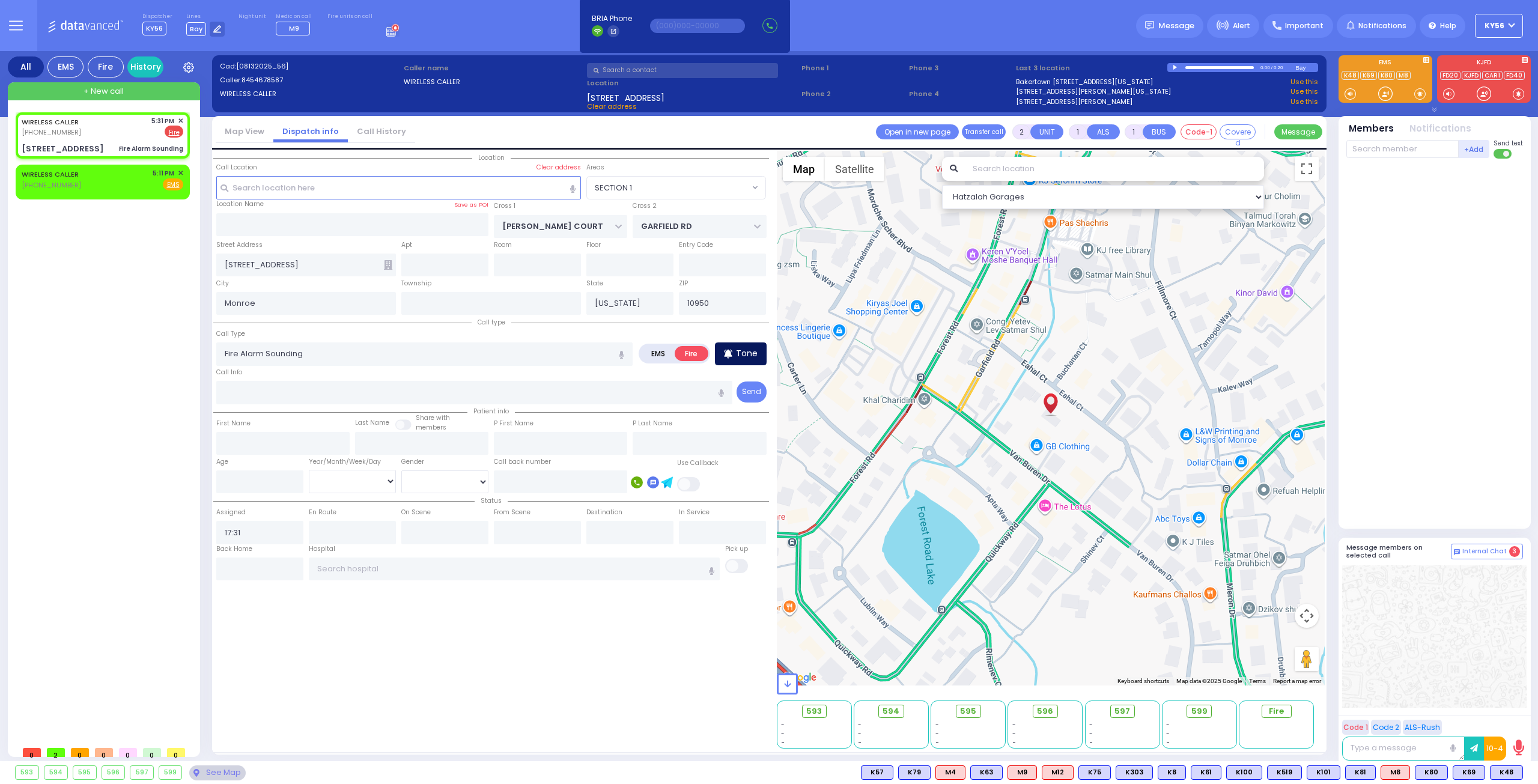
radio input "true"
select select
select select "Hatzalah Garages"
select select "SECTION 1"
click at [1374, 154] on input "text" at bounding box center [1402, 148] width 112 height 18
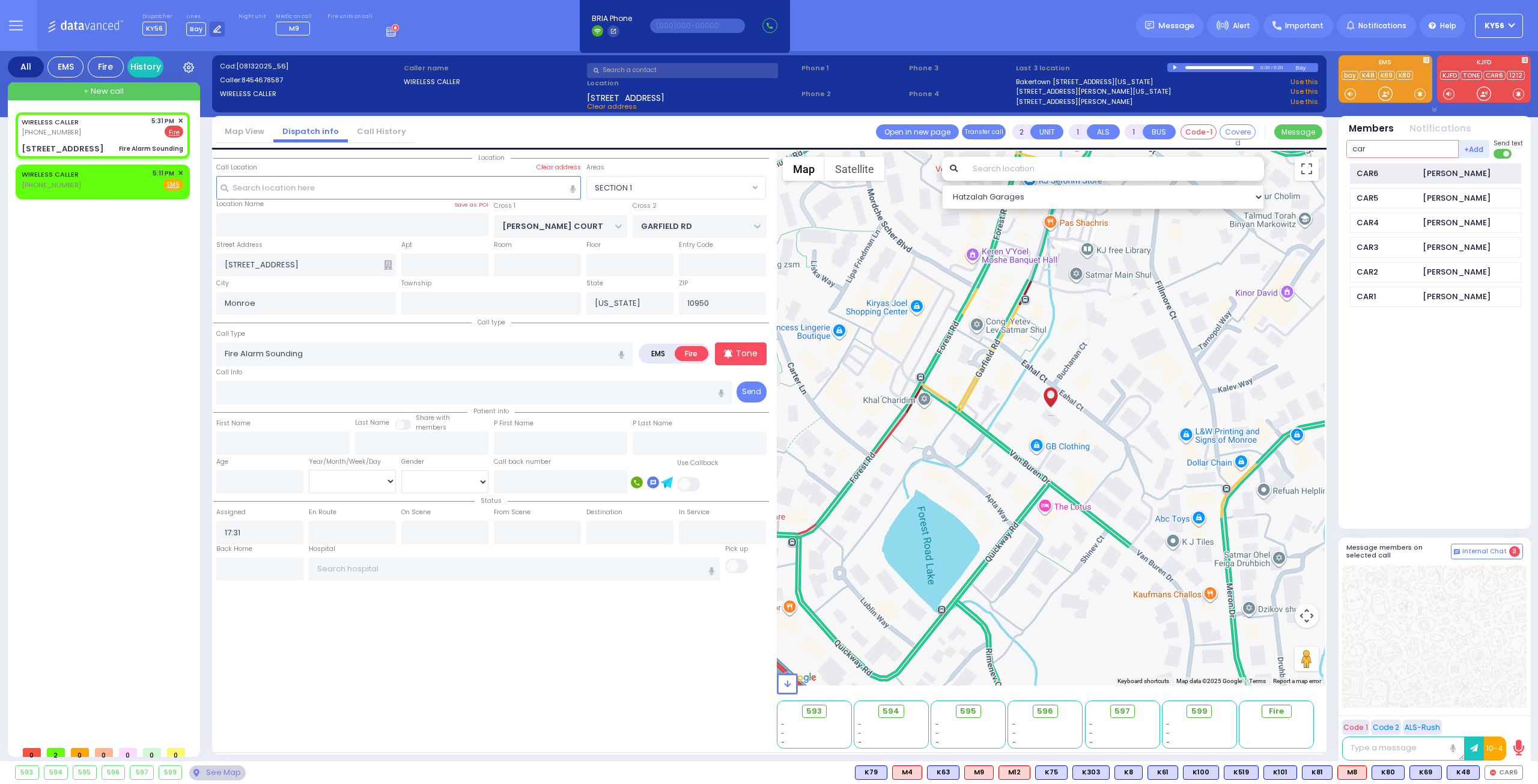
type input "car"
click at [1386, 176] on div "CAR6" at bounding box center [1386, 173] width 60 height 12
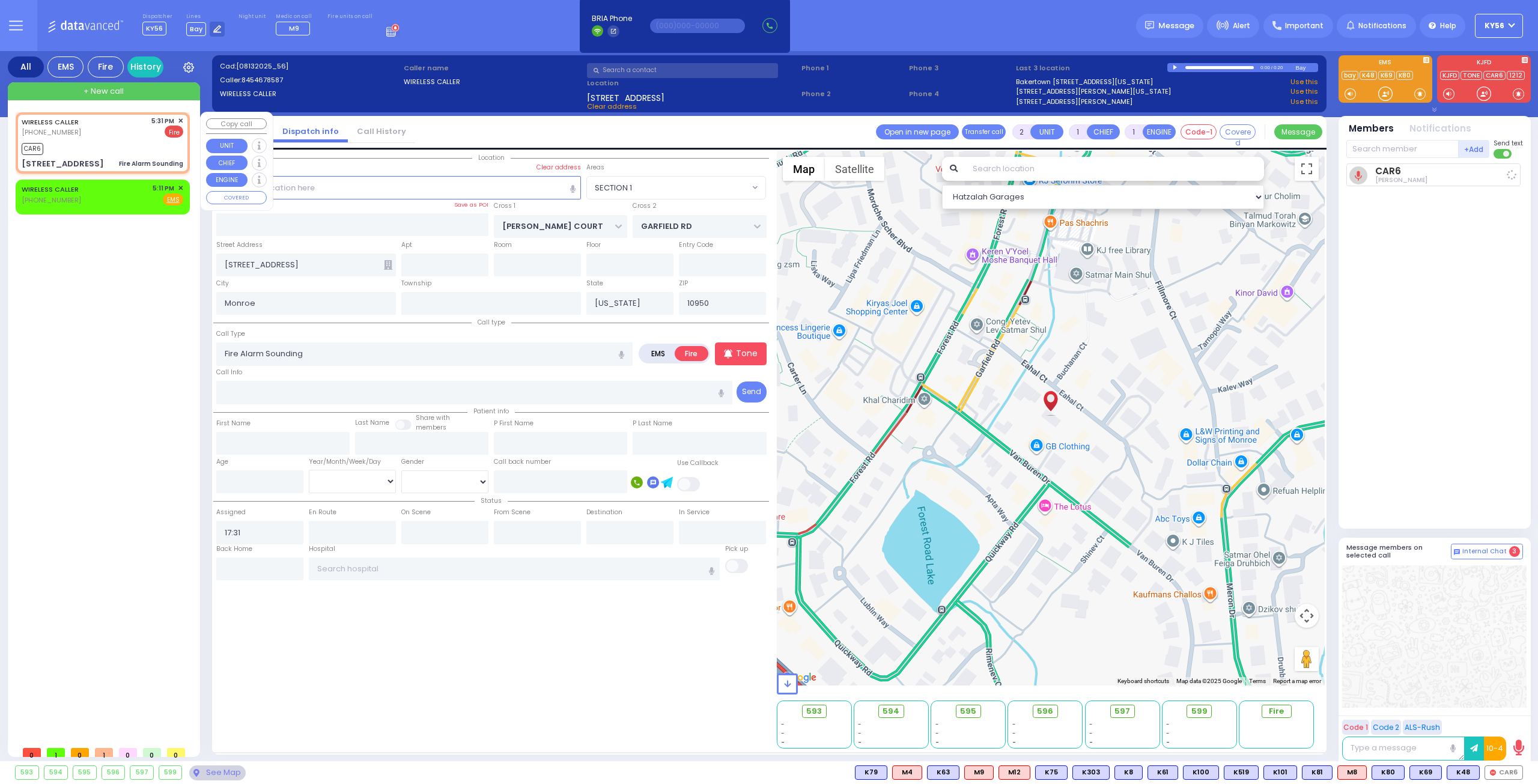
select select
radio input "true"
select select
type input "17:33"
select select "SECTION 1"
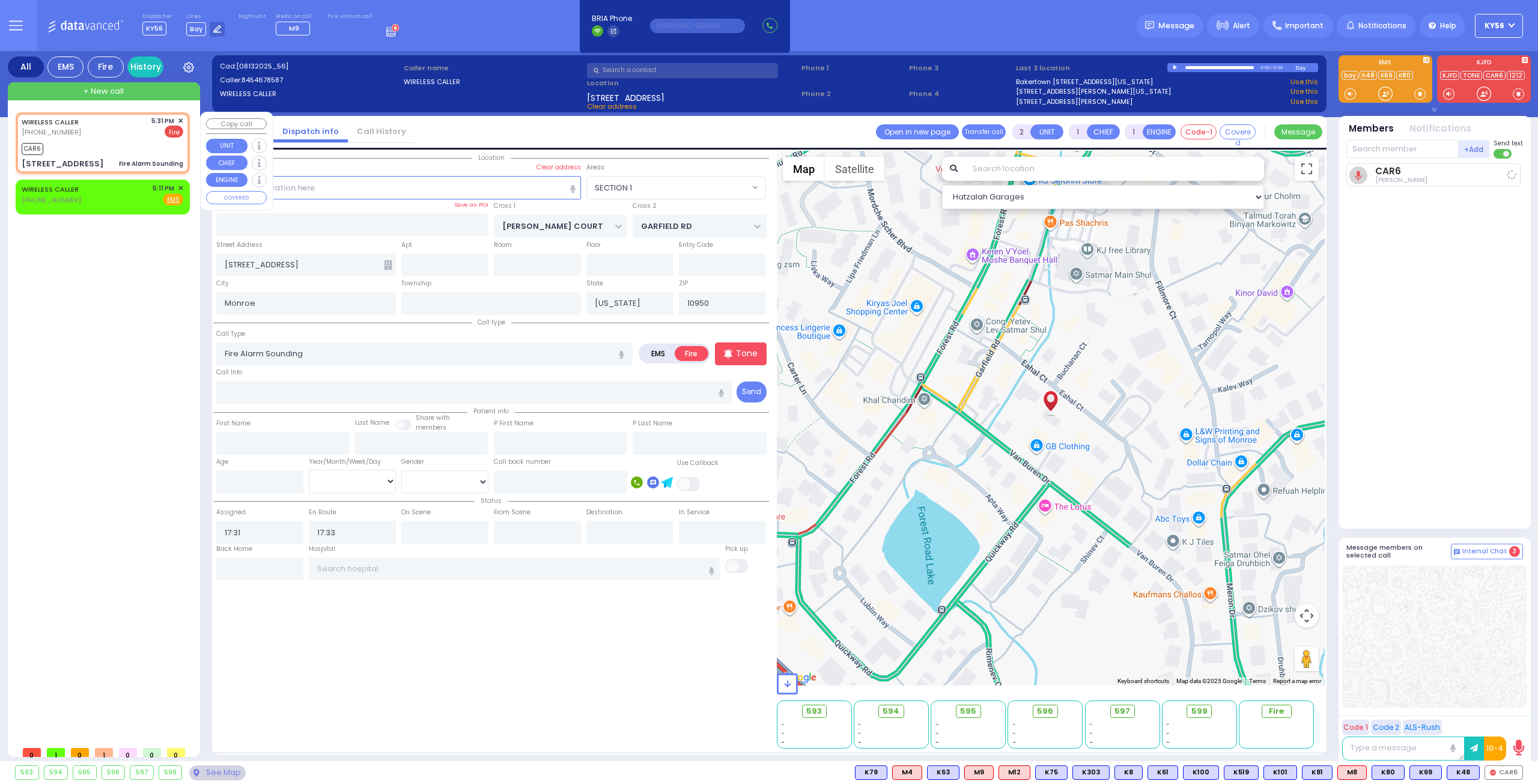
select select "Hatzalah Garages"
click at [101, 197] on div "WIRELESS CALLER (845) 390-1913 5:11 PM ✕ Fire EMS" at bounding box center [102, 194] width 162 height 22
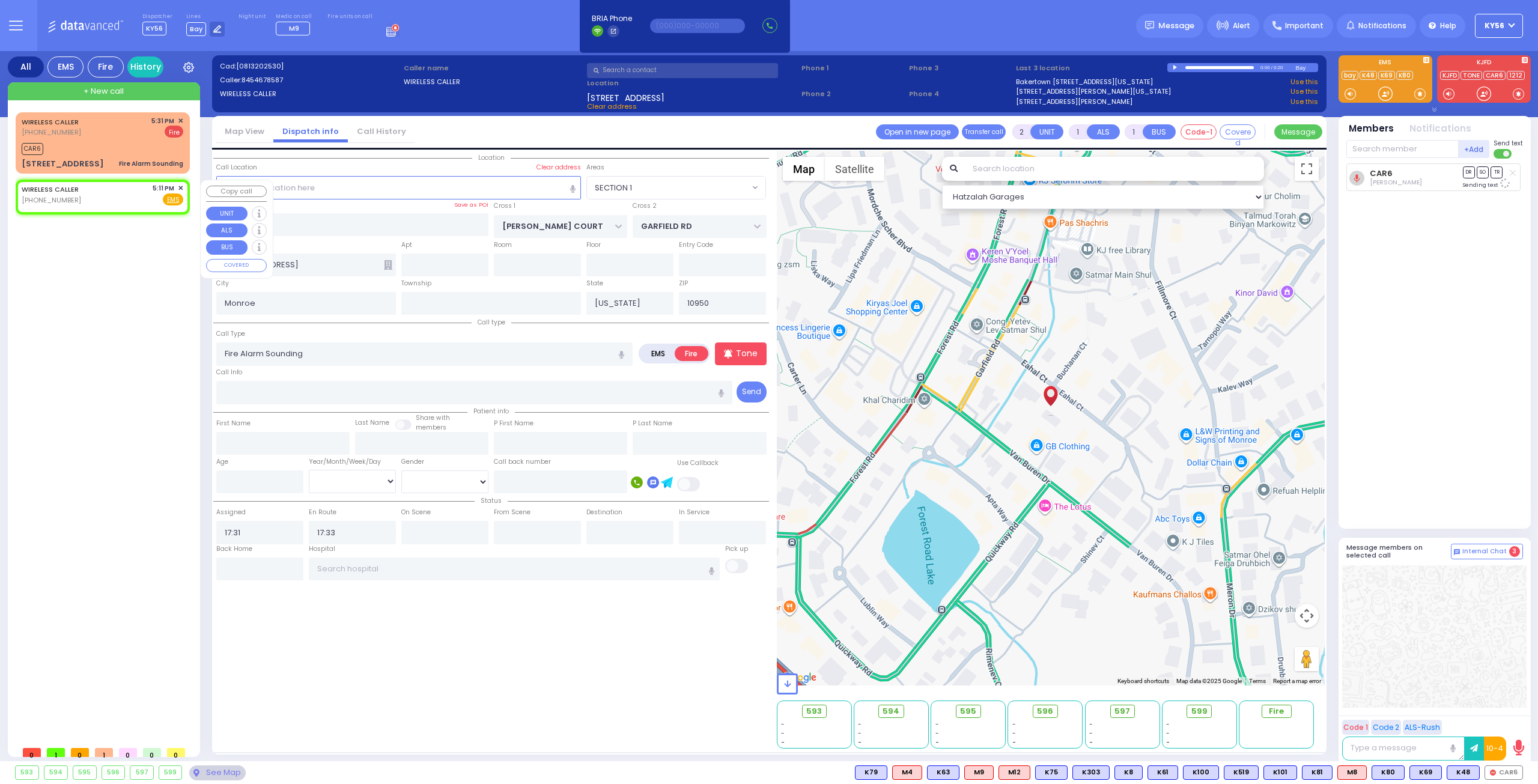
select select
radio input "true"
select select
type input "17:11"
select select "Hatzalah Garages"
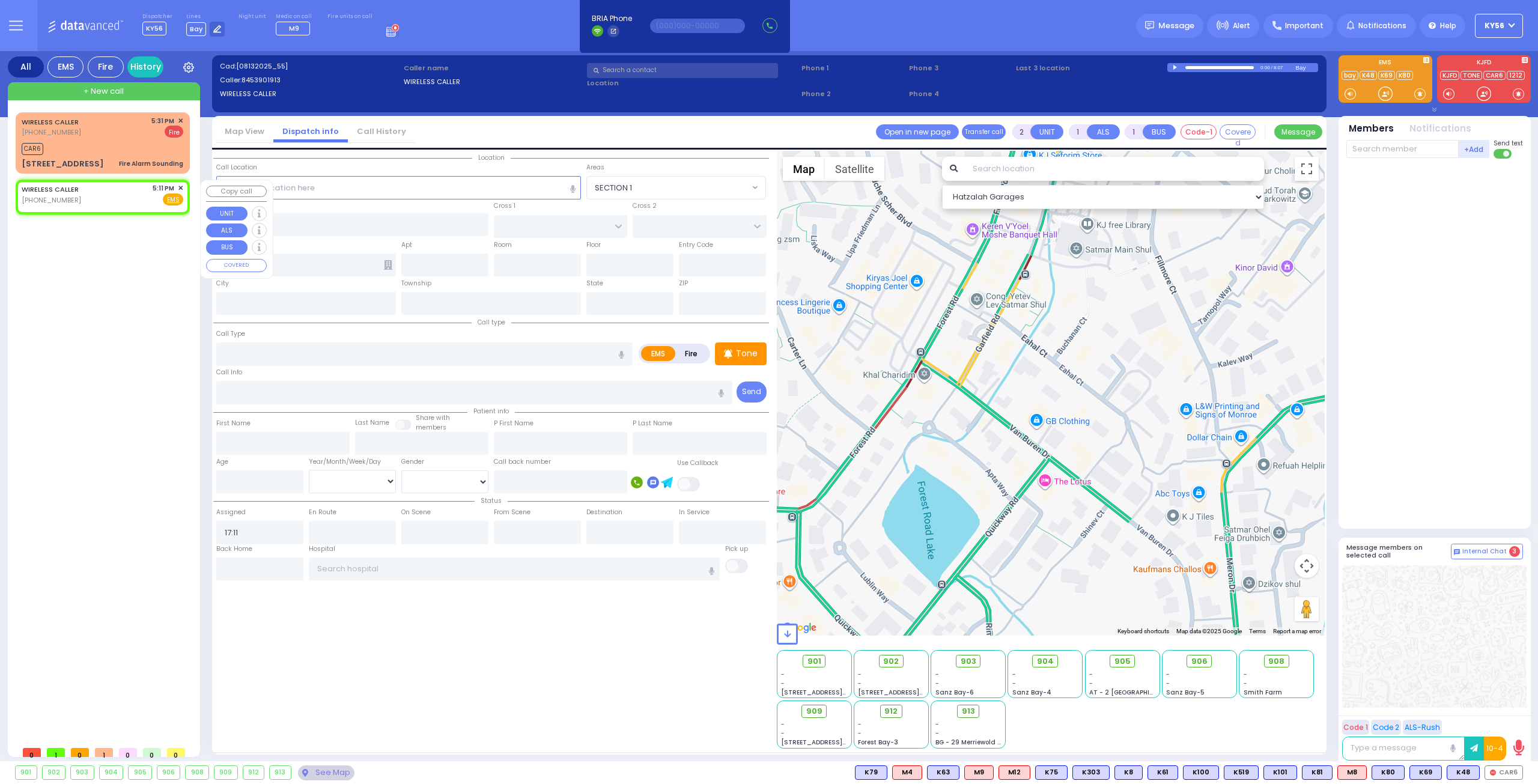
click at [93, 220] on div "WIRELESS CALLER (845) 467-8587 5:31 PM ✕ CAR6 6 Eahal Court" at bounding box center [102, 167] width 174 height 109
click at [97, 154] on div "WIRELESS CALLER (845) 467-8587 5:31 PM ✕ Fire CAR6" at bounding box center [102, 143] width 169 height 58
select select
type input "Fire Alarm Sounding"
radio input "false"
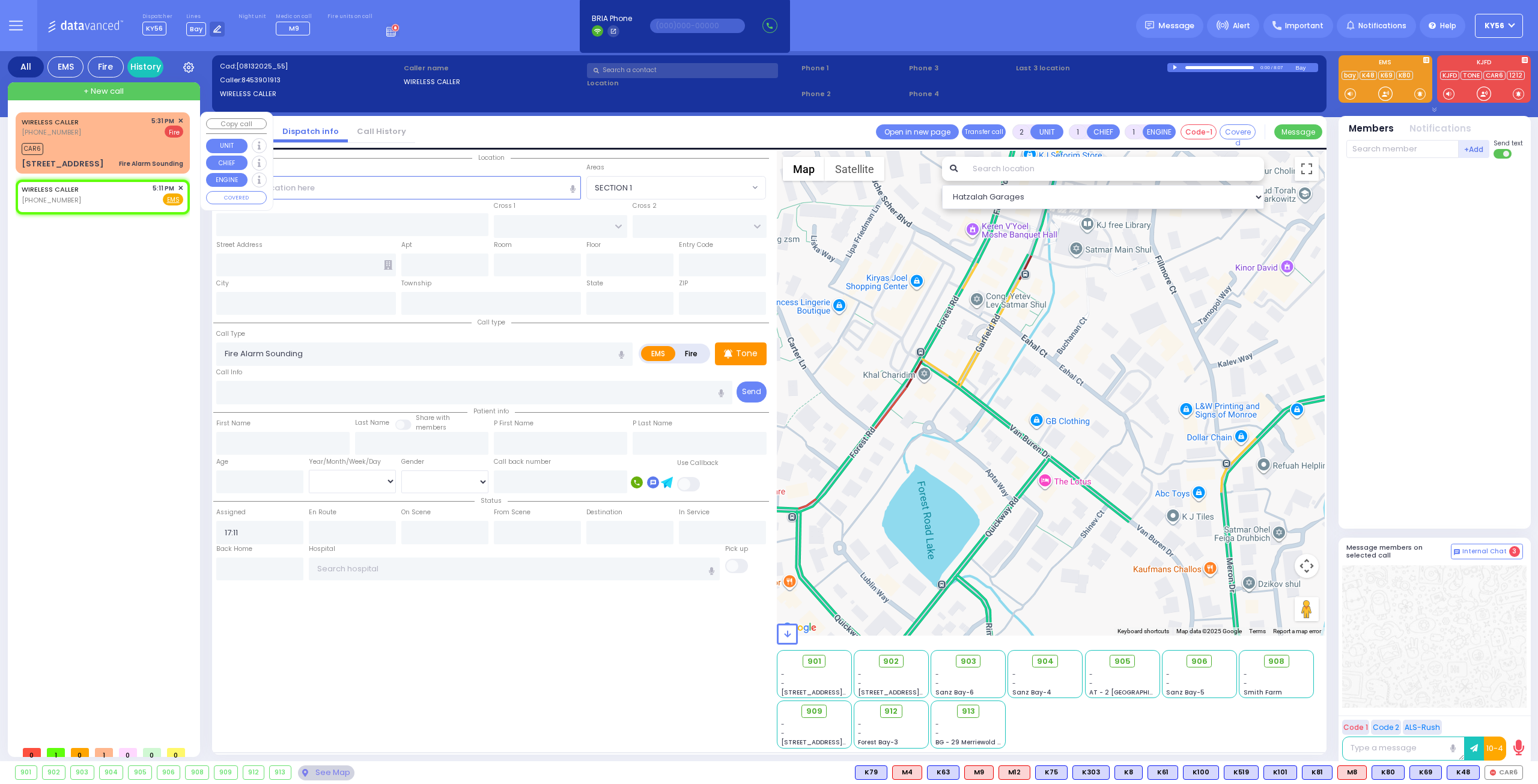
radio input "true"
select select
type input "17:31"
type input "17:33"
type input "BUCHANAN COURT"
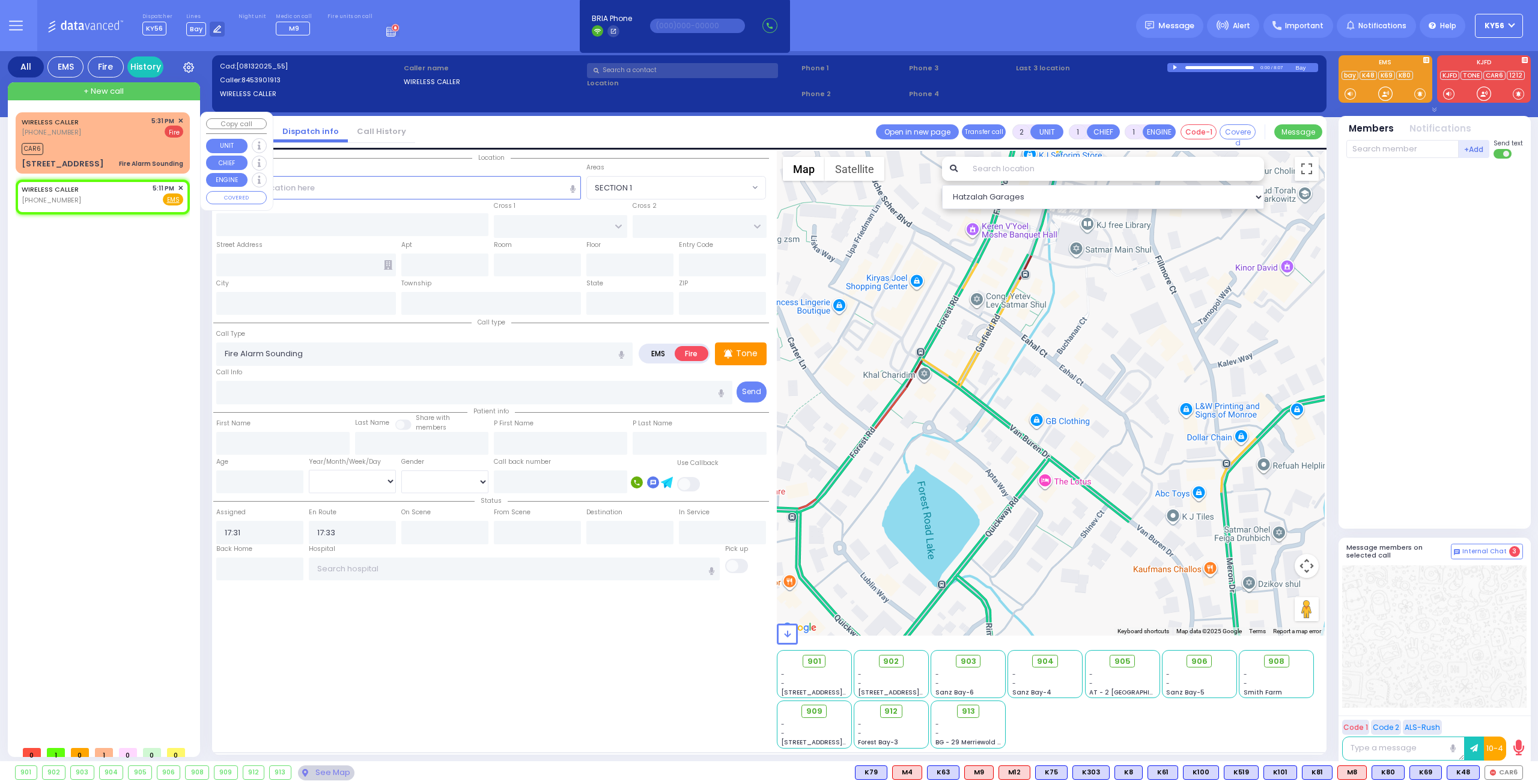
type input "GARFIELD RD"
type input "6 Eahal Court"
type input "Monroe"
type input "[US_STATE]"
type input "10950"
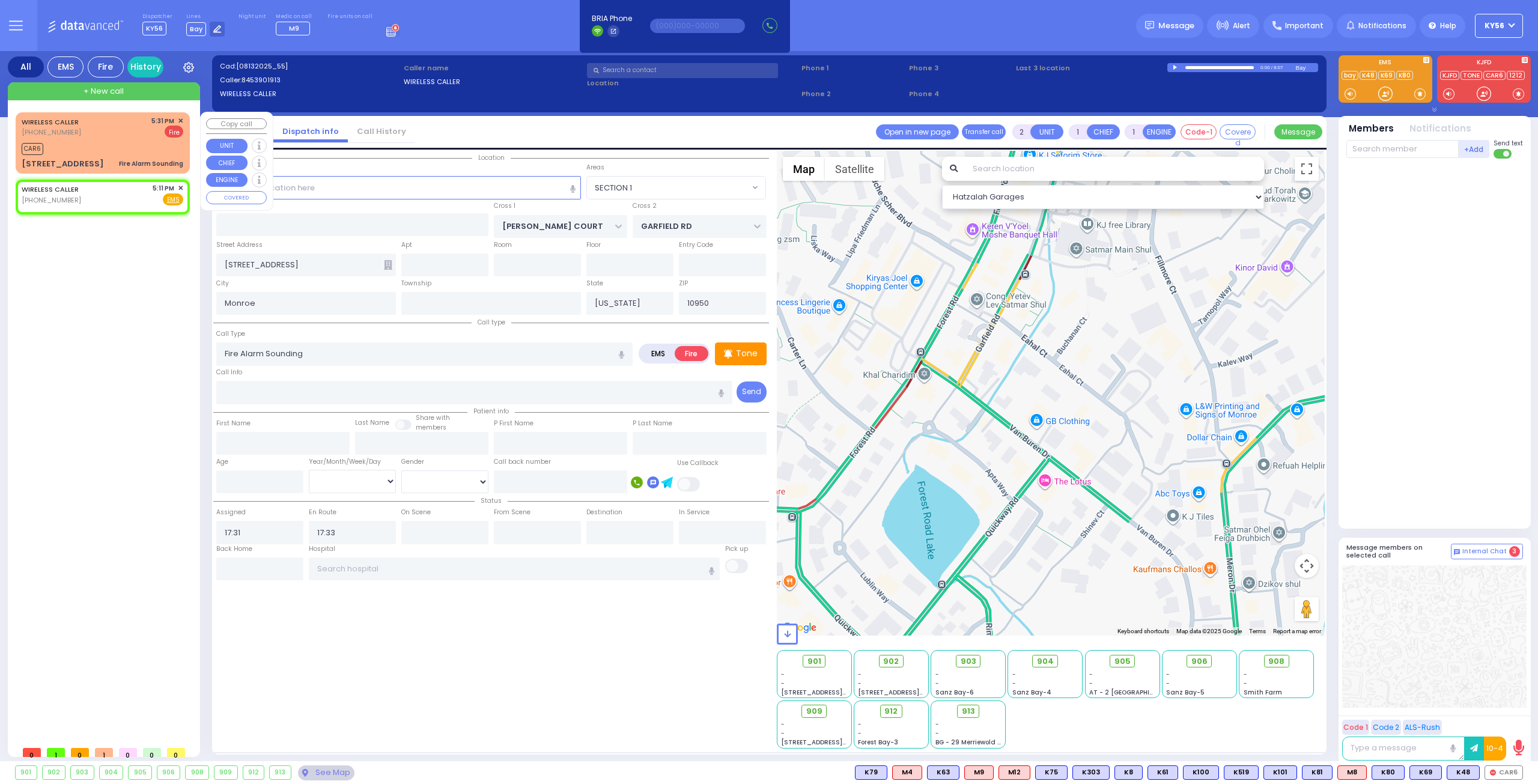
select select "SECTION 1"
select select "Hatzalah Garages"
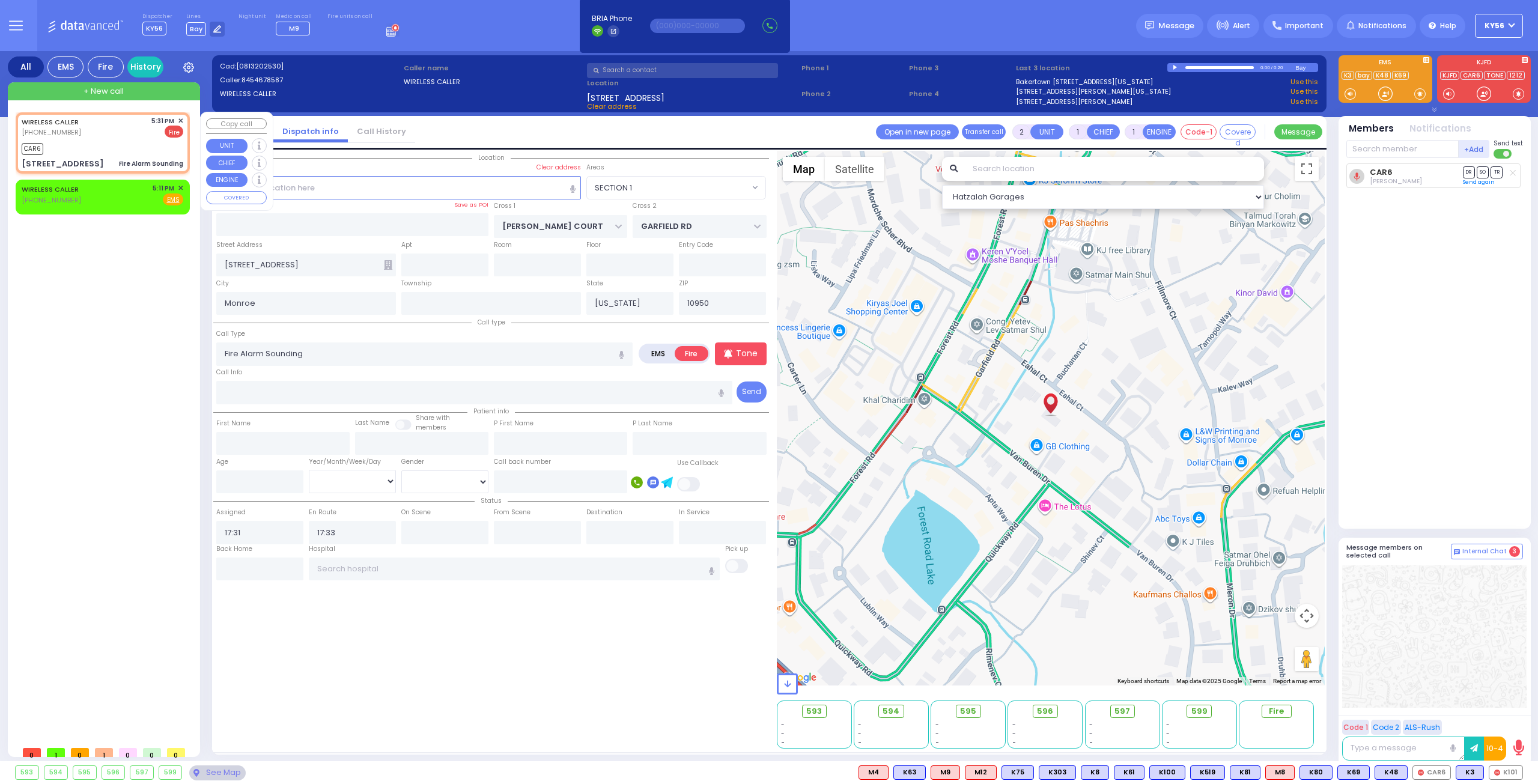
click at [180, 121] on span "✕" at bounding box center [181, 121] width 5 height 11
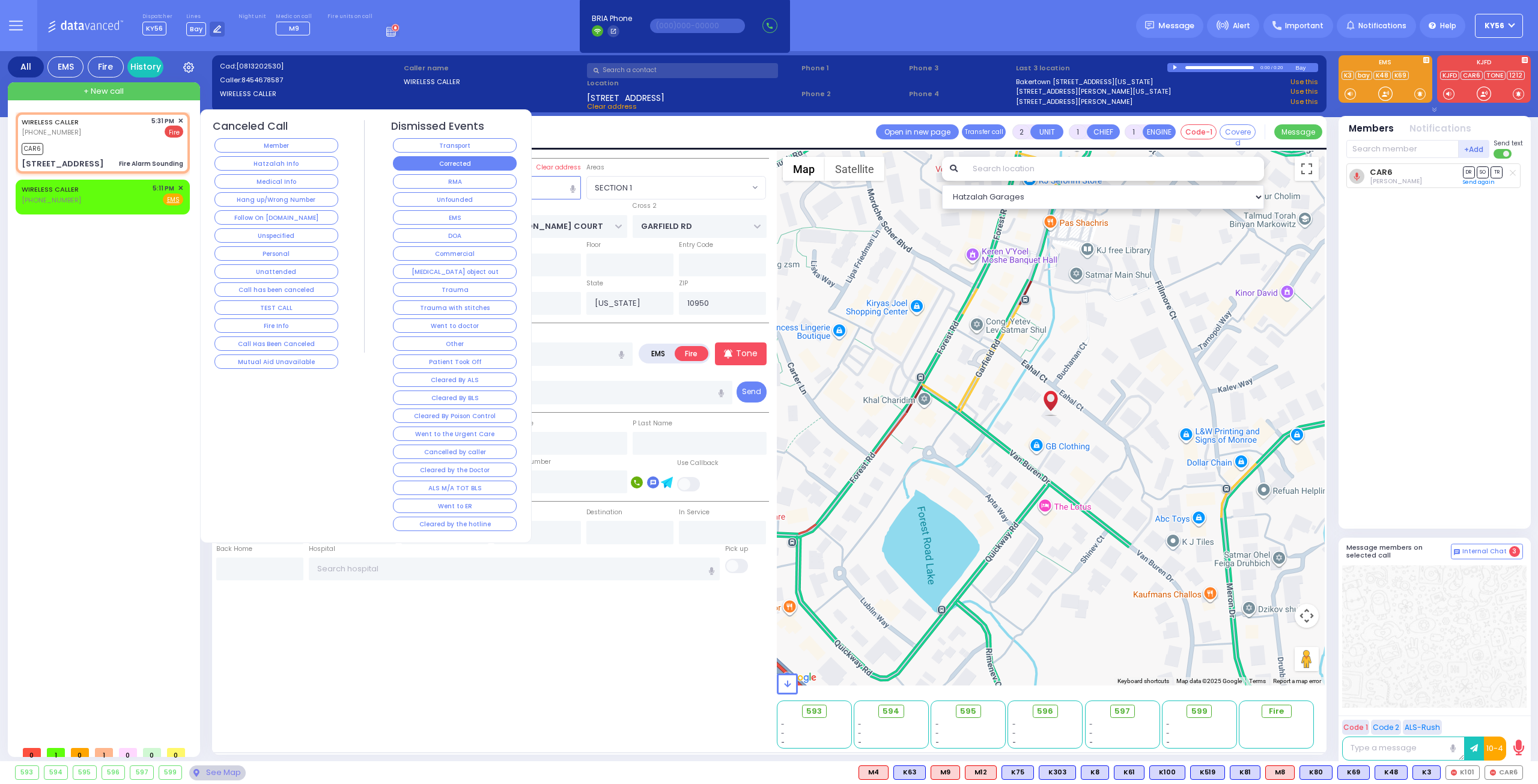
click at [466, 158] on button "Corrected" at bounding box center [454, 163] width 123 height 14
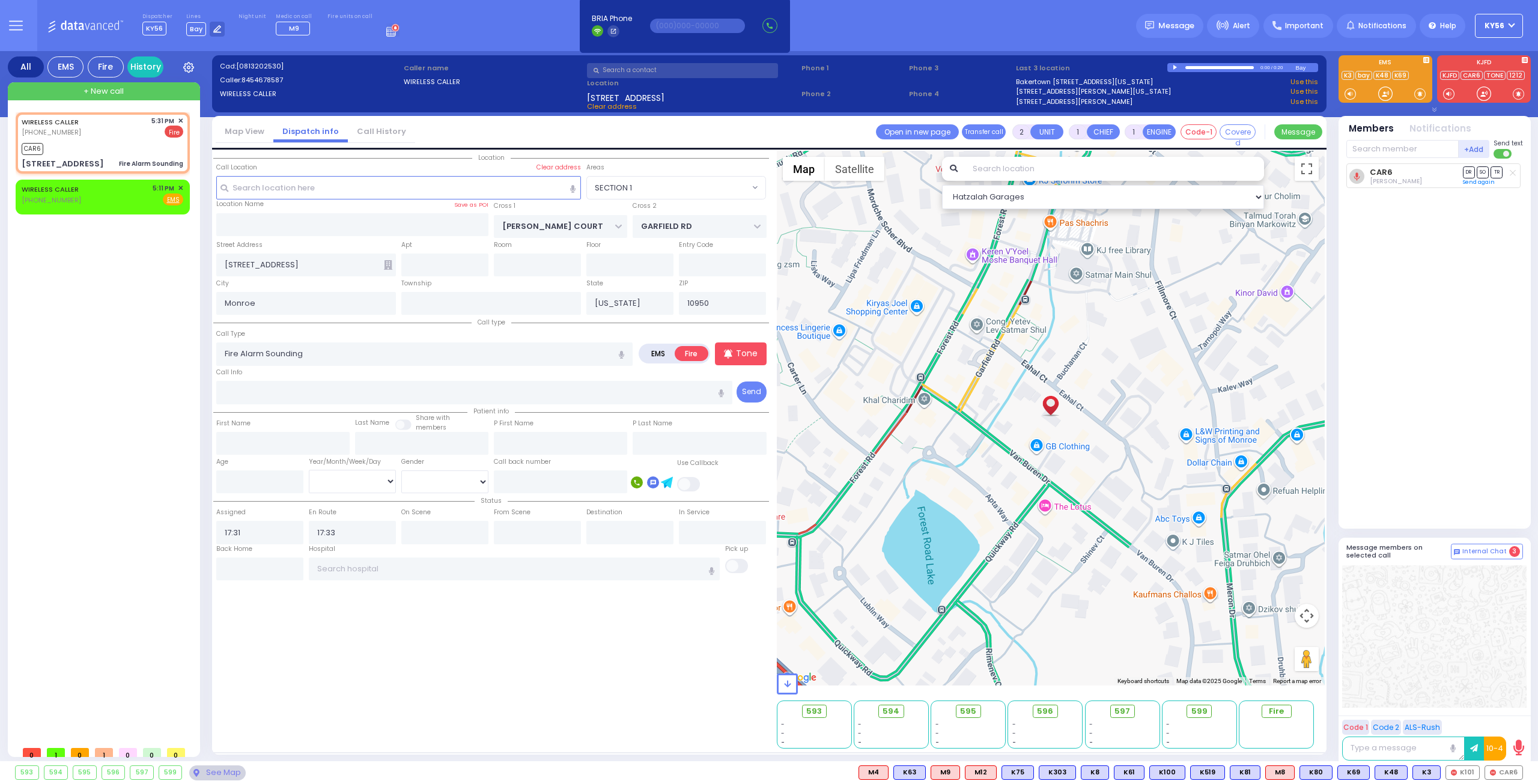
select select
radio input "true"
select select
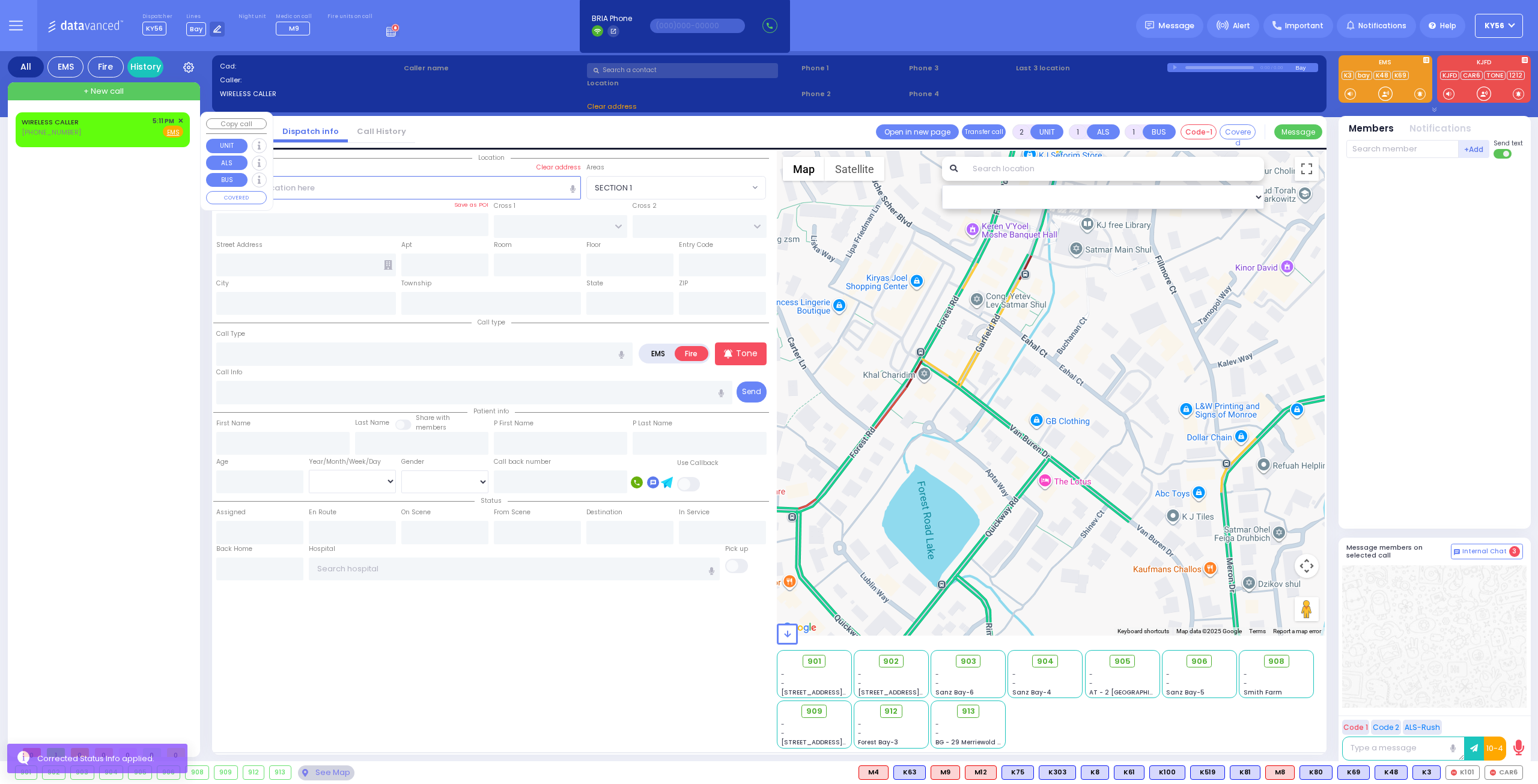
click at [98, 140] on div "WIRELESS CALLER (845) 390-1913 5:11 PM ✕ Fire EMS" at bounding box center [102, 129] width 169 height 31
select select
radio input "true"
select select
type input "17:11"
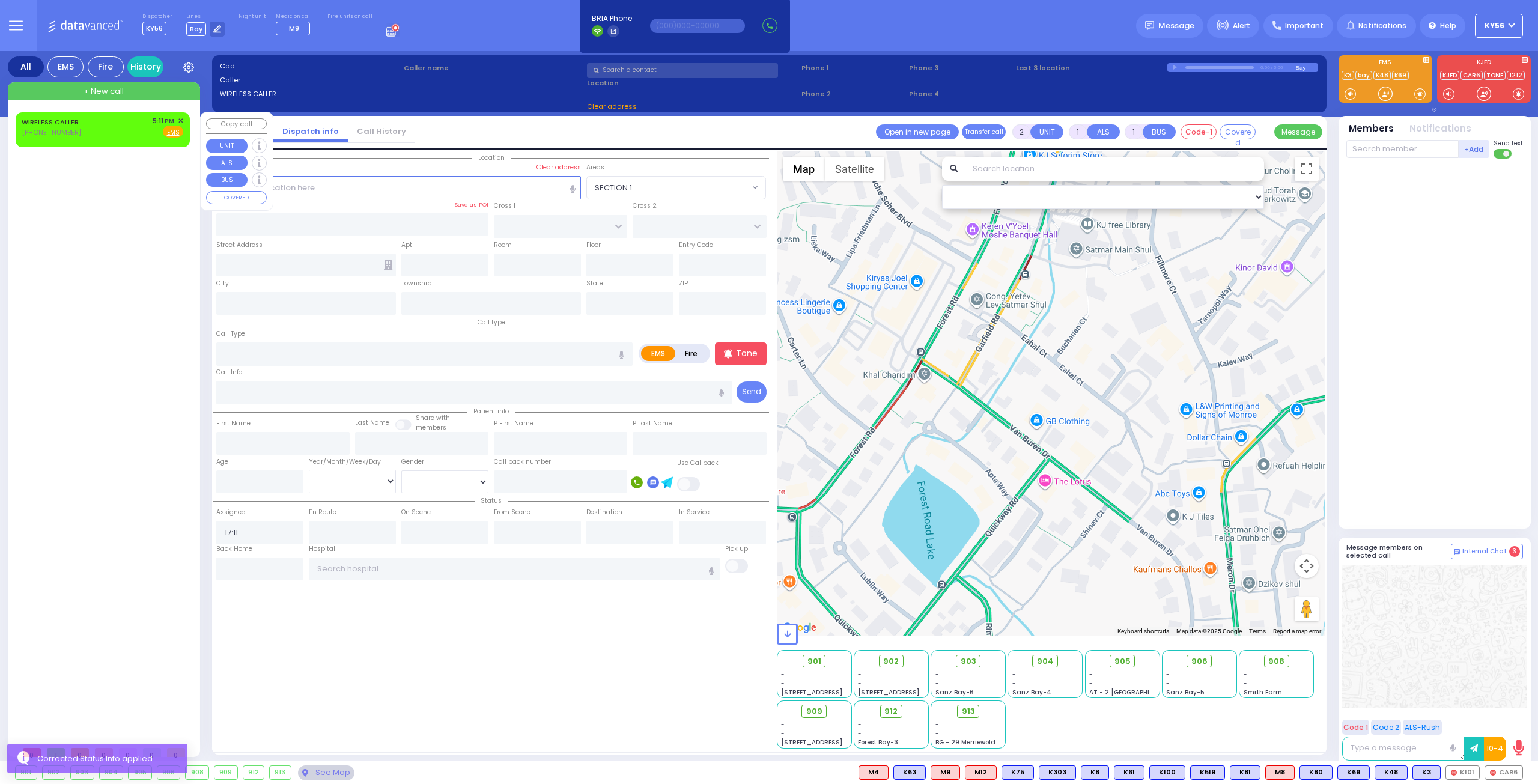
select select "Hatzalah Garages"
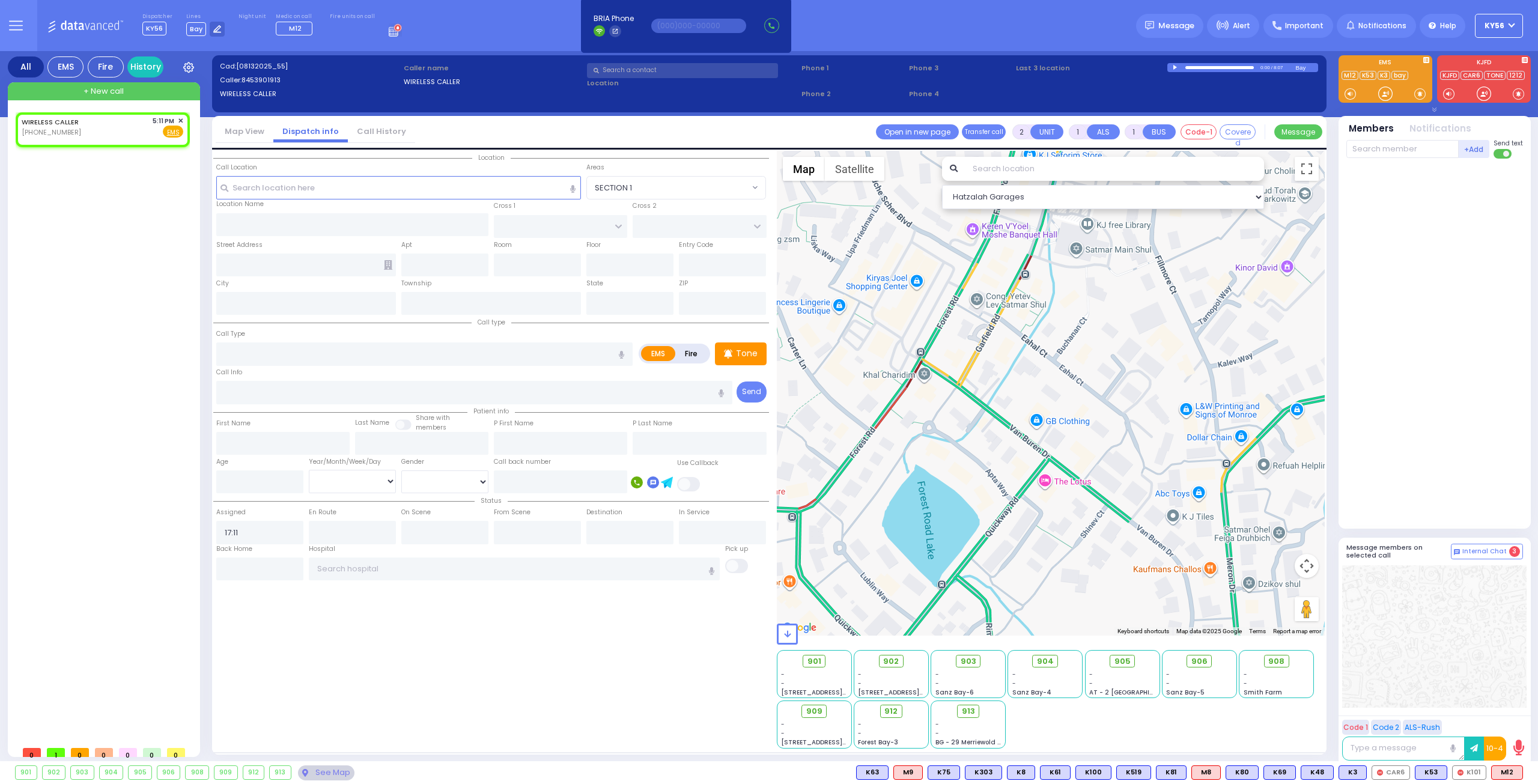
click at [372, 28] on div "Dispatcher KY56 ✕ shift has started. Are you ? If not please switch user. Switc…" at bounding box center [272, 25] width 259 height 24
click at [390, 33] on rect at bounding box center [391, 34] width 1 height 1
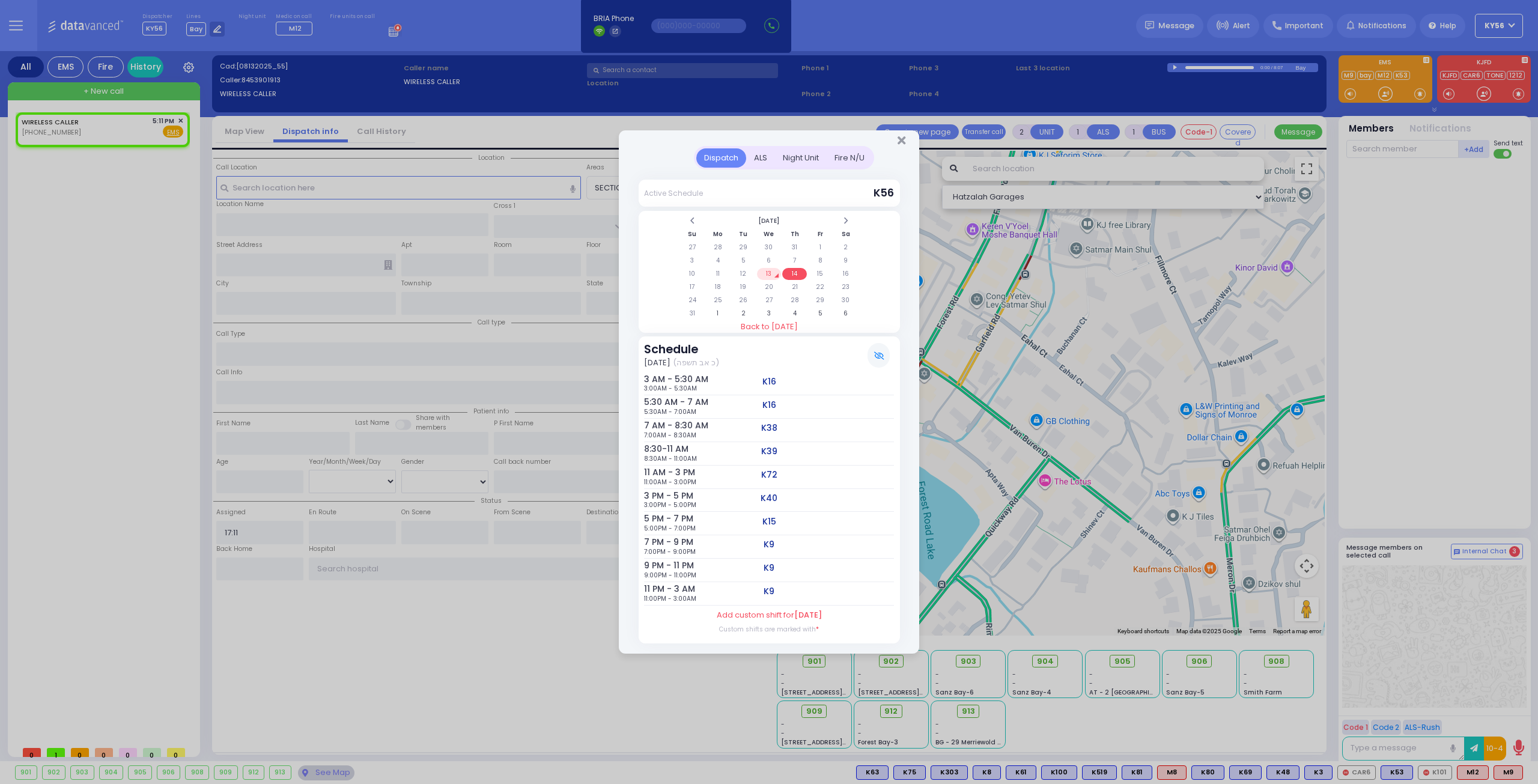
click at [800, 273] on td "14" at bounding box center [795, 274] width 25 height 12
click at [775, 271] on td "13" at bounding box center [770, 274] width 25 height 12
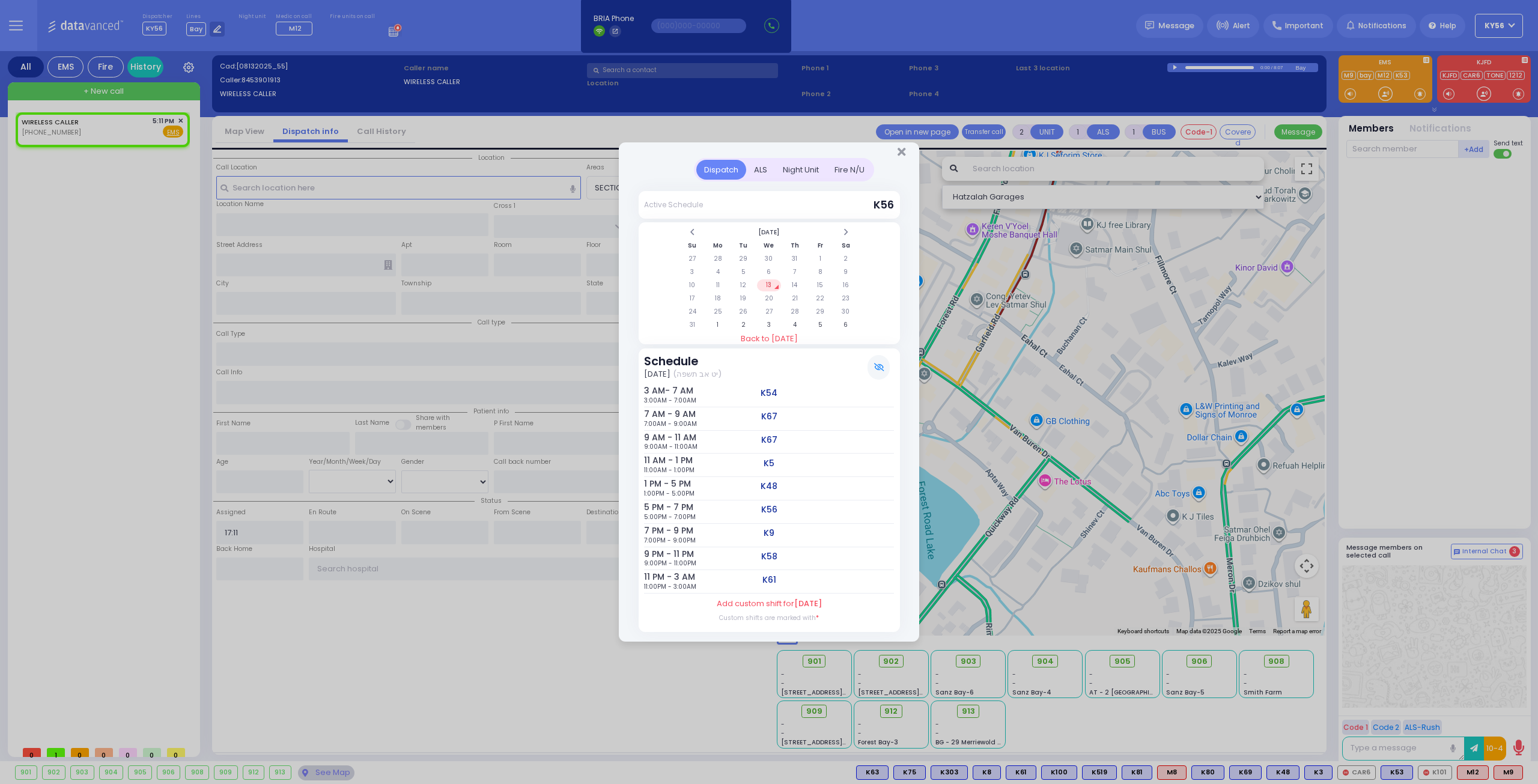
select select
click at [798, 286] on td "14" at bounding box center [795, 285] width 25 height 12
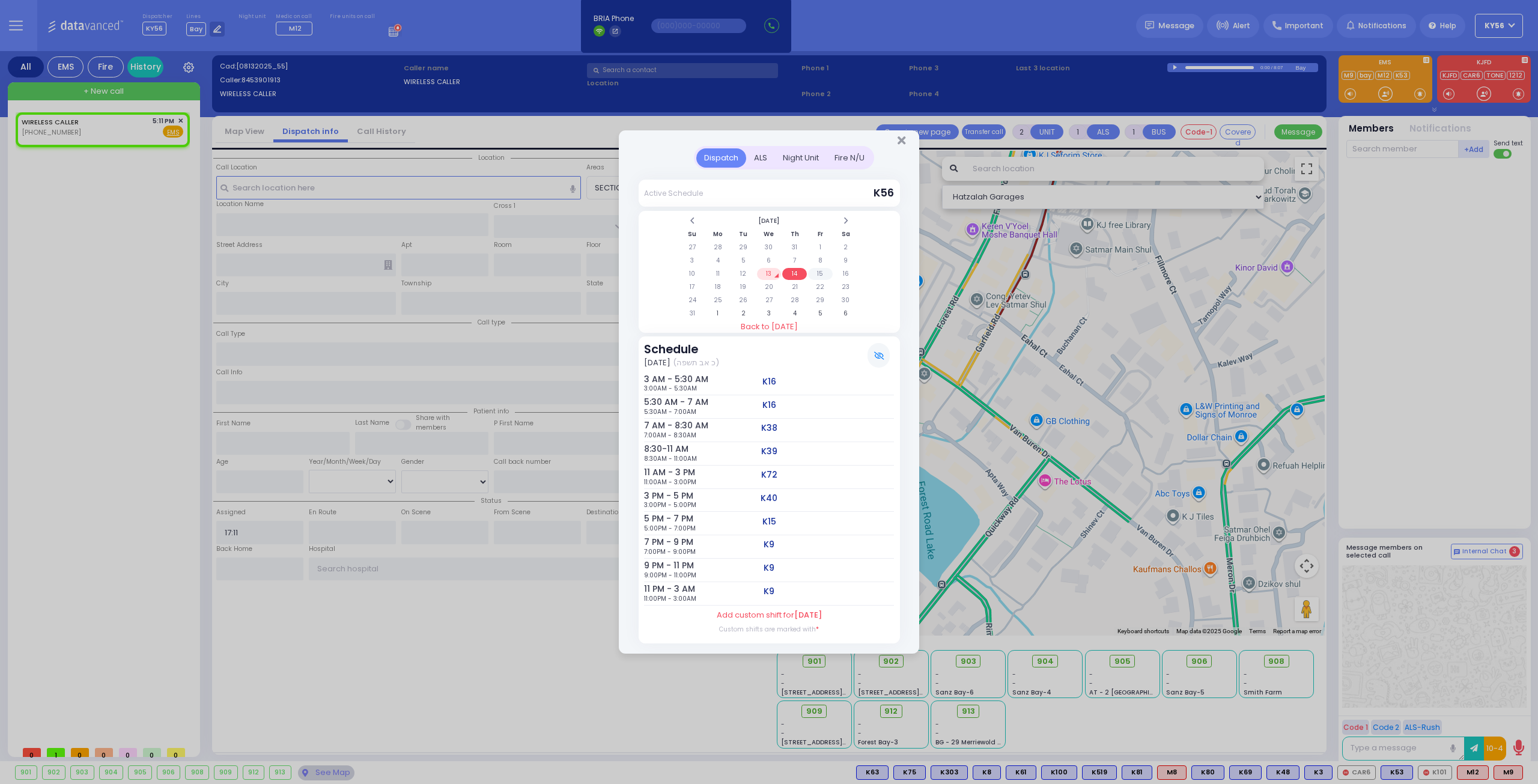
click at [824, 278] on td "15" at bounding box center [820, 274] width 25 height 12
click at [798, 275] on td "14" at bounding box center [795, 274] width 25 height 12
click at [772, 272] on td "13" at bounding box center [770, 274] width 25 height 12
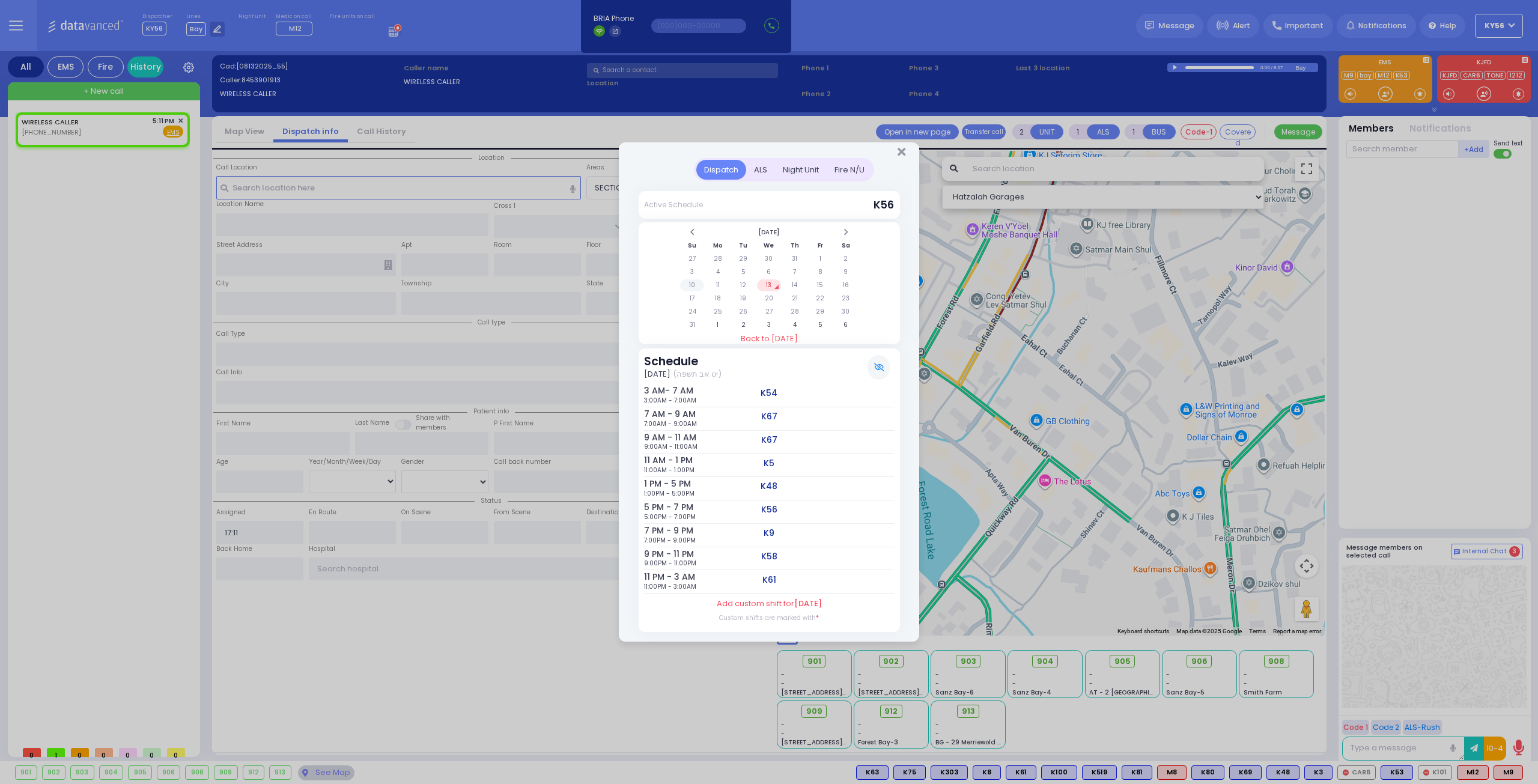
click at [695, 289] on td "10" at bounding box center [693, 285] width 25 height 12
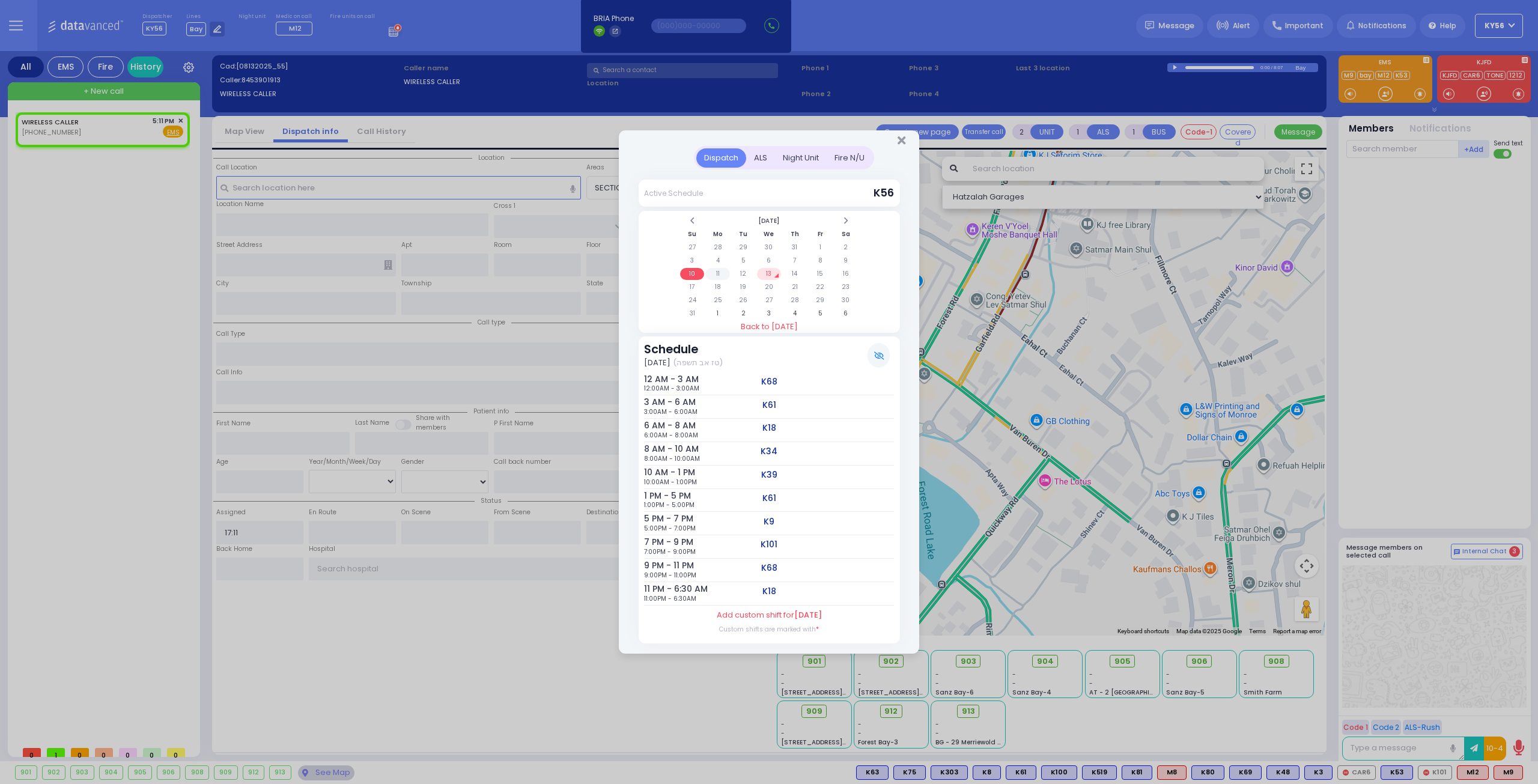
click at [722, 276] on td "11" at bounding box center [718, 274] width 25 height 12
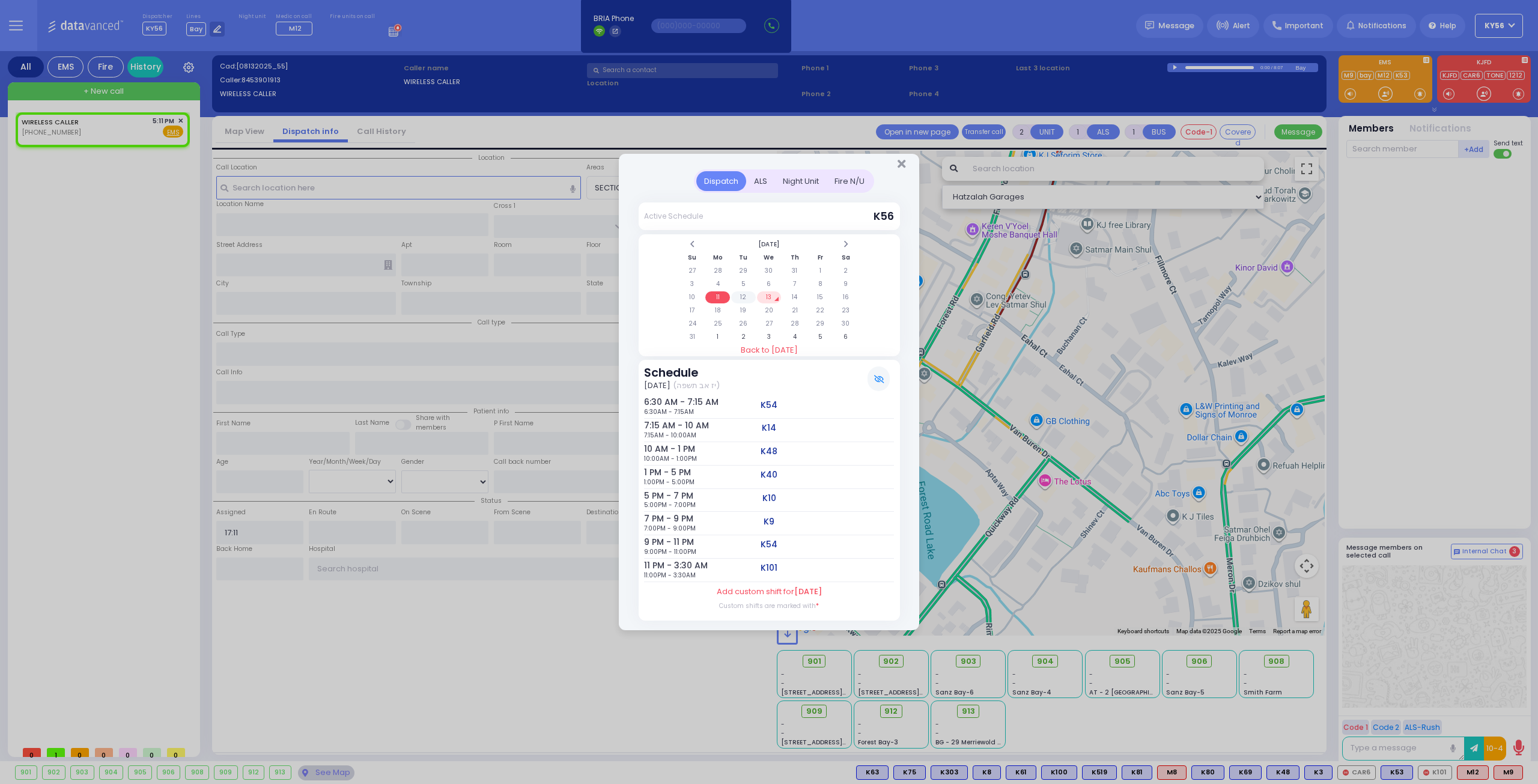
click at [746, 296] on td "12" at bounding box center [743, 297] width 25 height 12
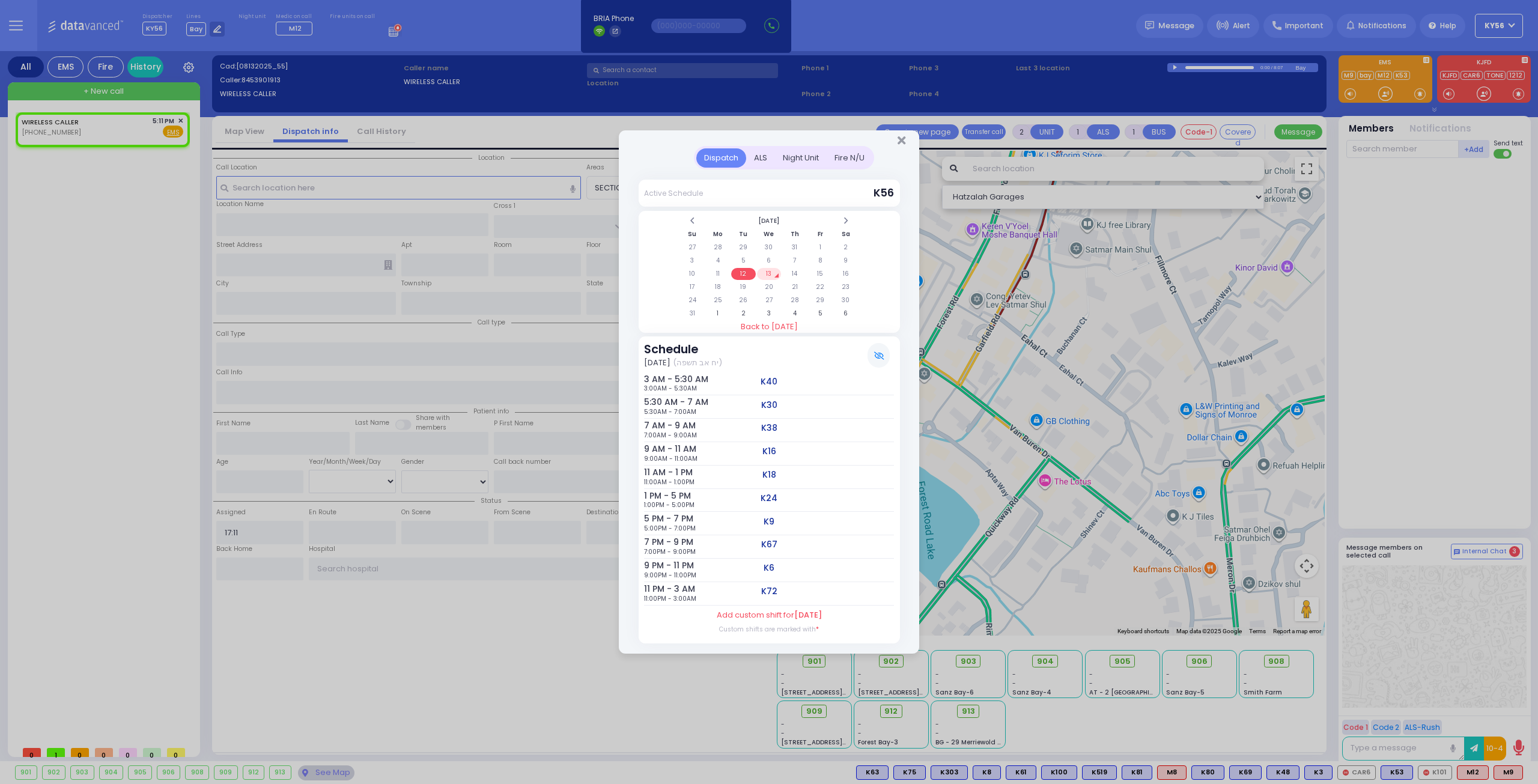
click at [770, 276] on td "13" at bounding box center [770, 274] width 25 height 12
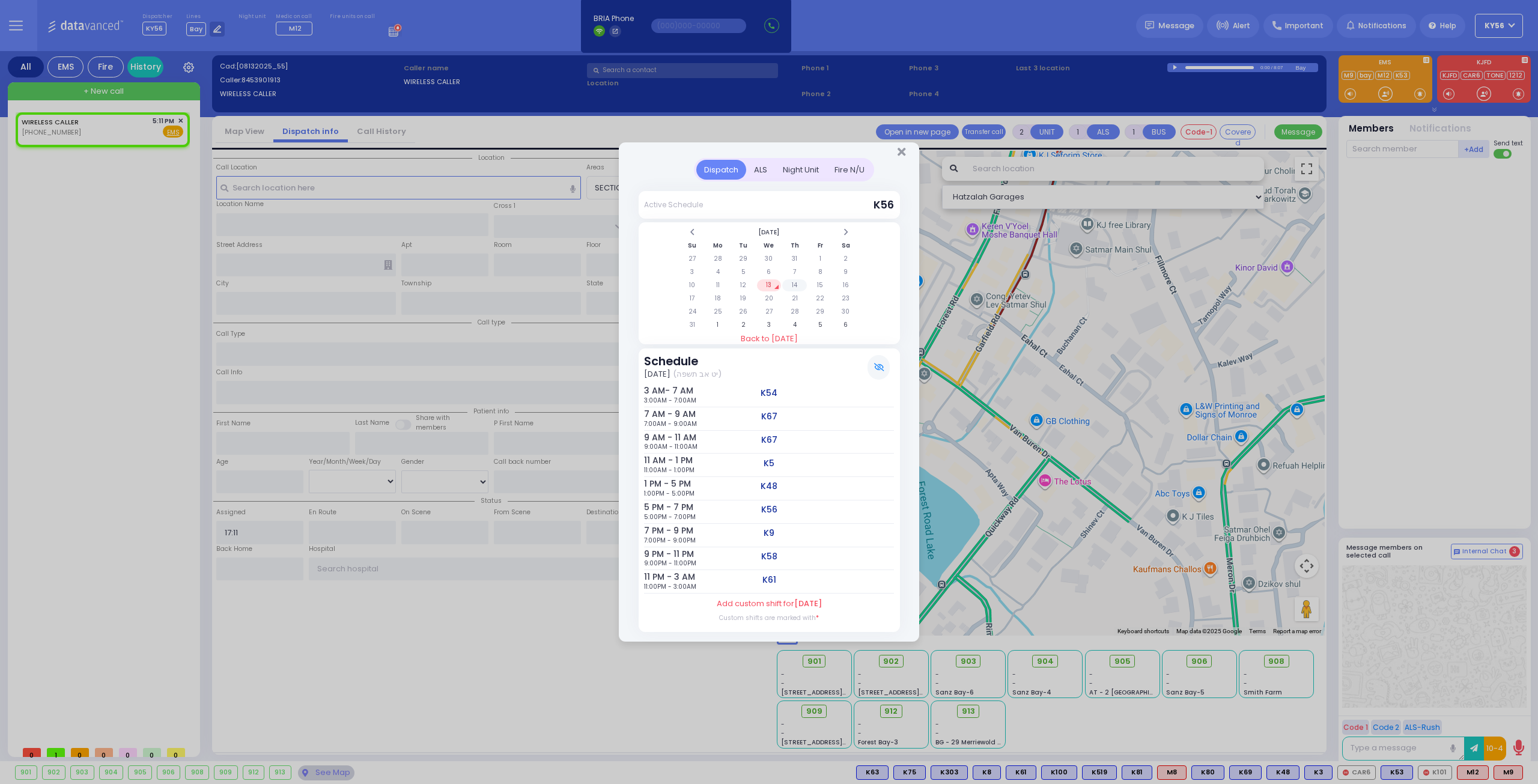
click at [800, 286] on td "14" at bounding box center [795, 285] width 25 height 12
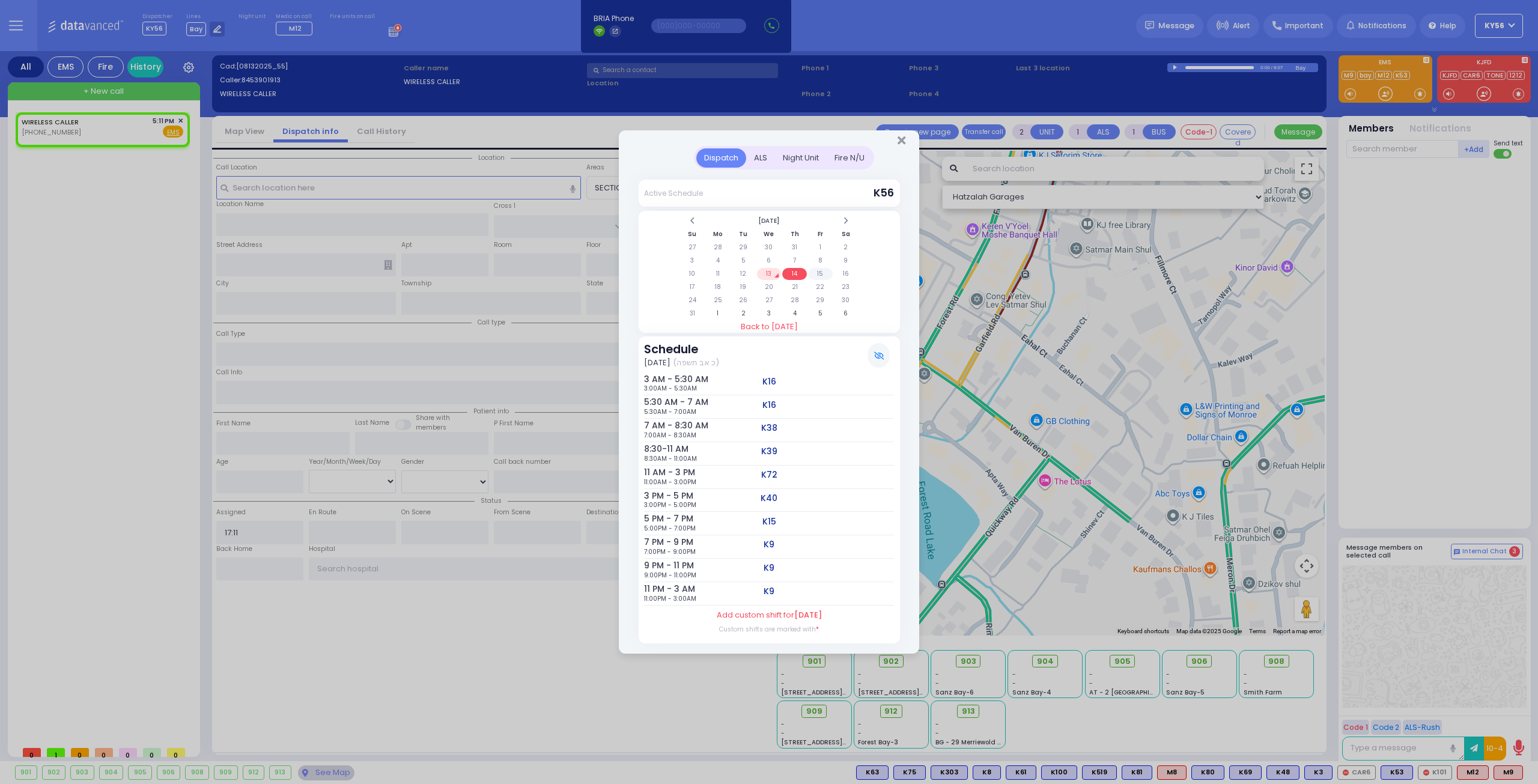
click at [823, 278] on td "15" at bounding box center [820, 274] width 25 height 12
click at [847, 277] on td "16" at bounding box center [846, 274] width 25 height 12
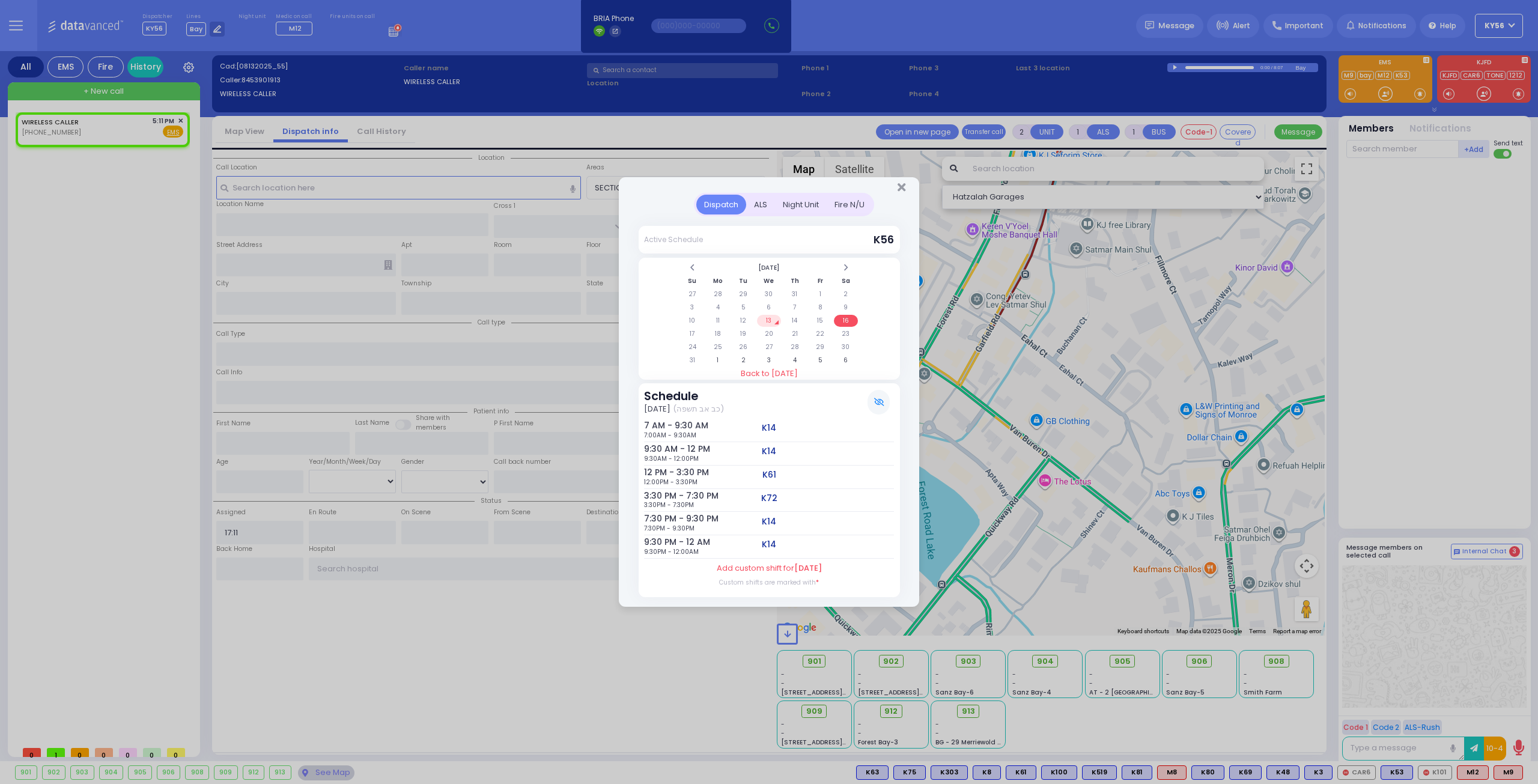
click at [790, 206] on div "Night Unit" at bounding box center [801, 204] width 52 height 20
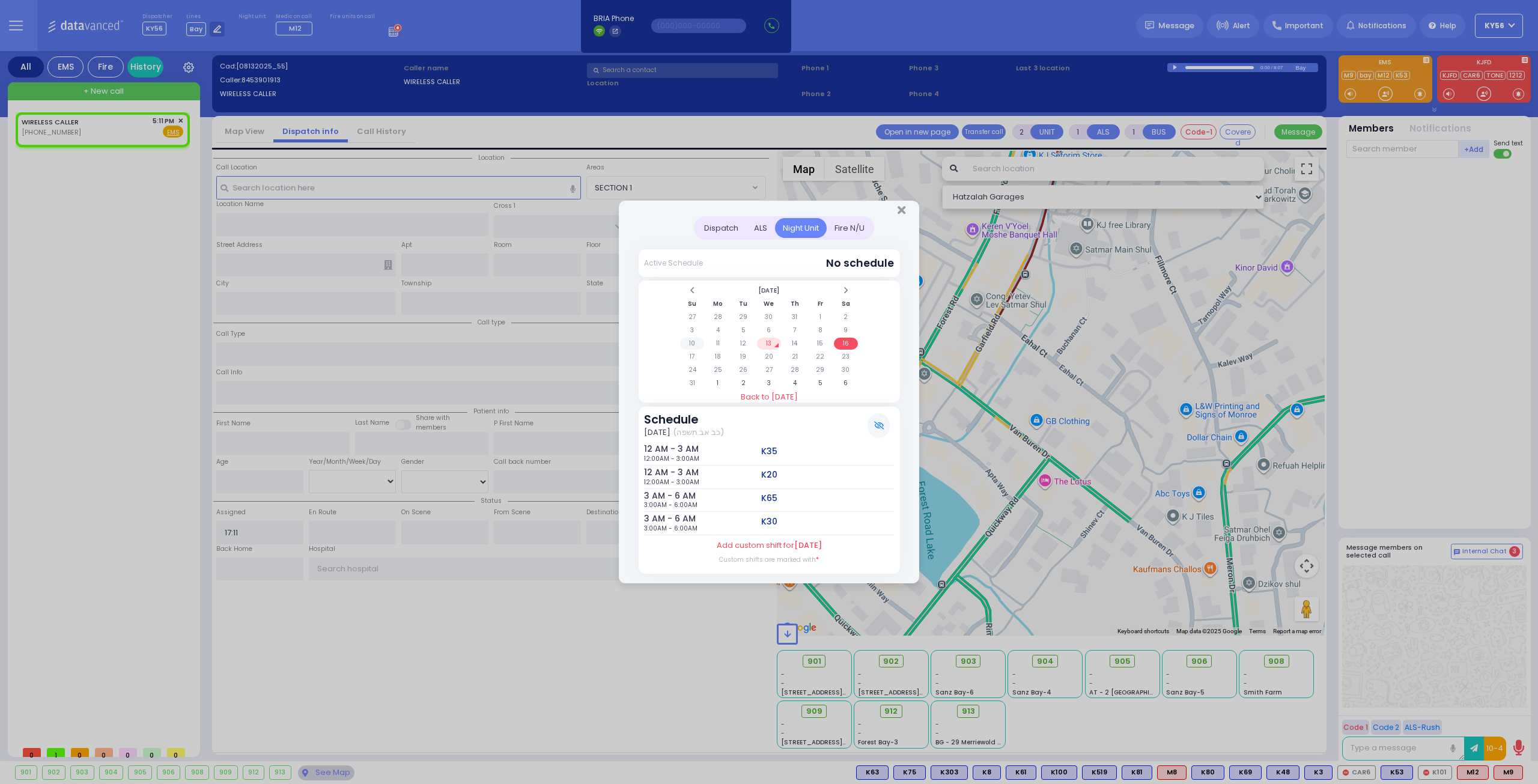
click at [694, 342] on td "10" at bounding box center [693, 343] width 25 height 12
click at [714, 343] on td "11" at bounding box center [718, 343] width 25 height 12
click at [737, 341] on td "12" at bounding box center [743, 343] width 25 height 12
click at [774, 345] on td "13" at bounding box center [770, 343] width 25 height 12
click at [801, 342] on td "14" at bounding box center [795, 343] width 25 height 12
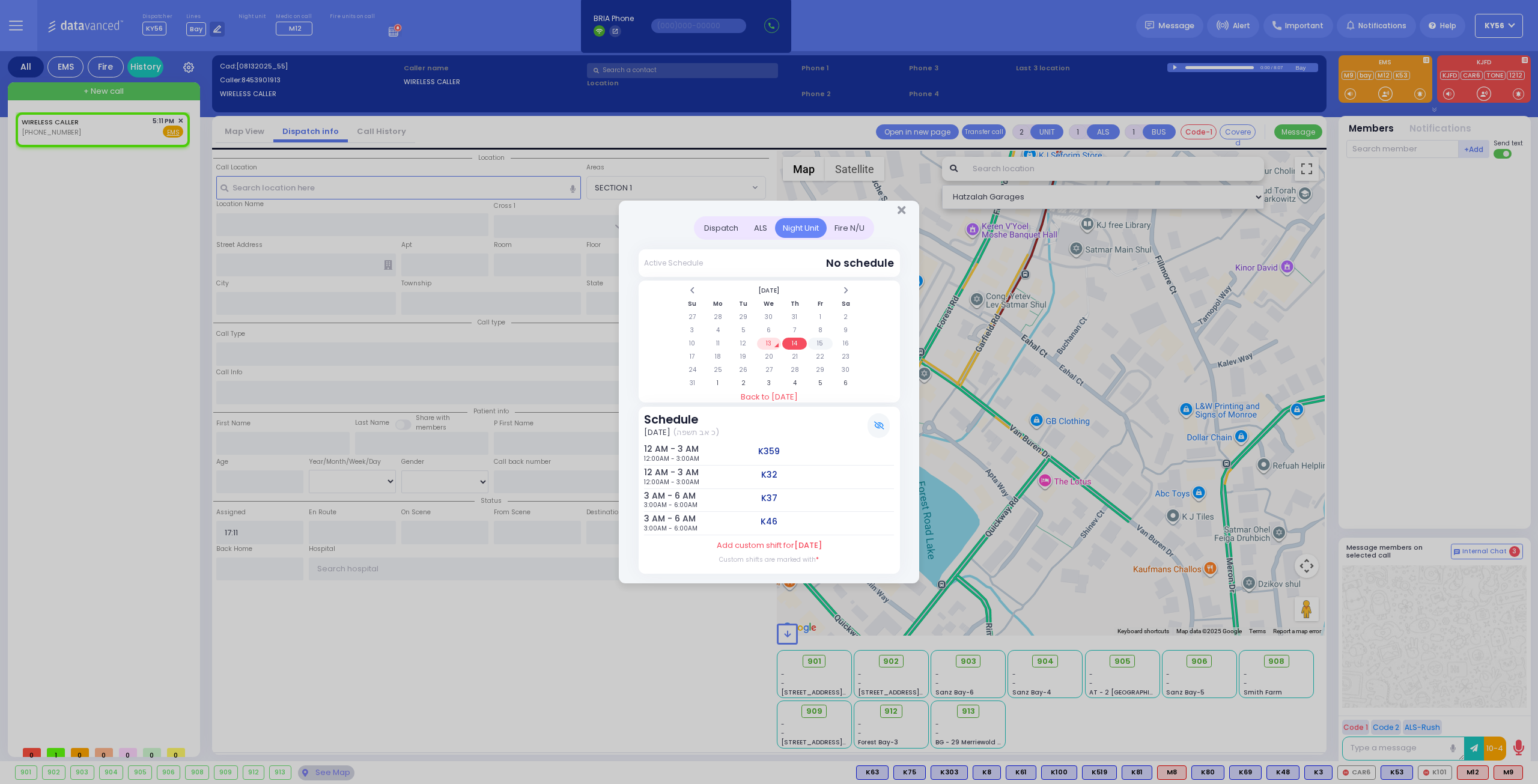
click at [816, 341] on td "15" at bounding box center [820, 343] width 25 height 12
click at [904, 213] on icon "Close" at bounding box center [902, 210] width 8 height 12
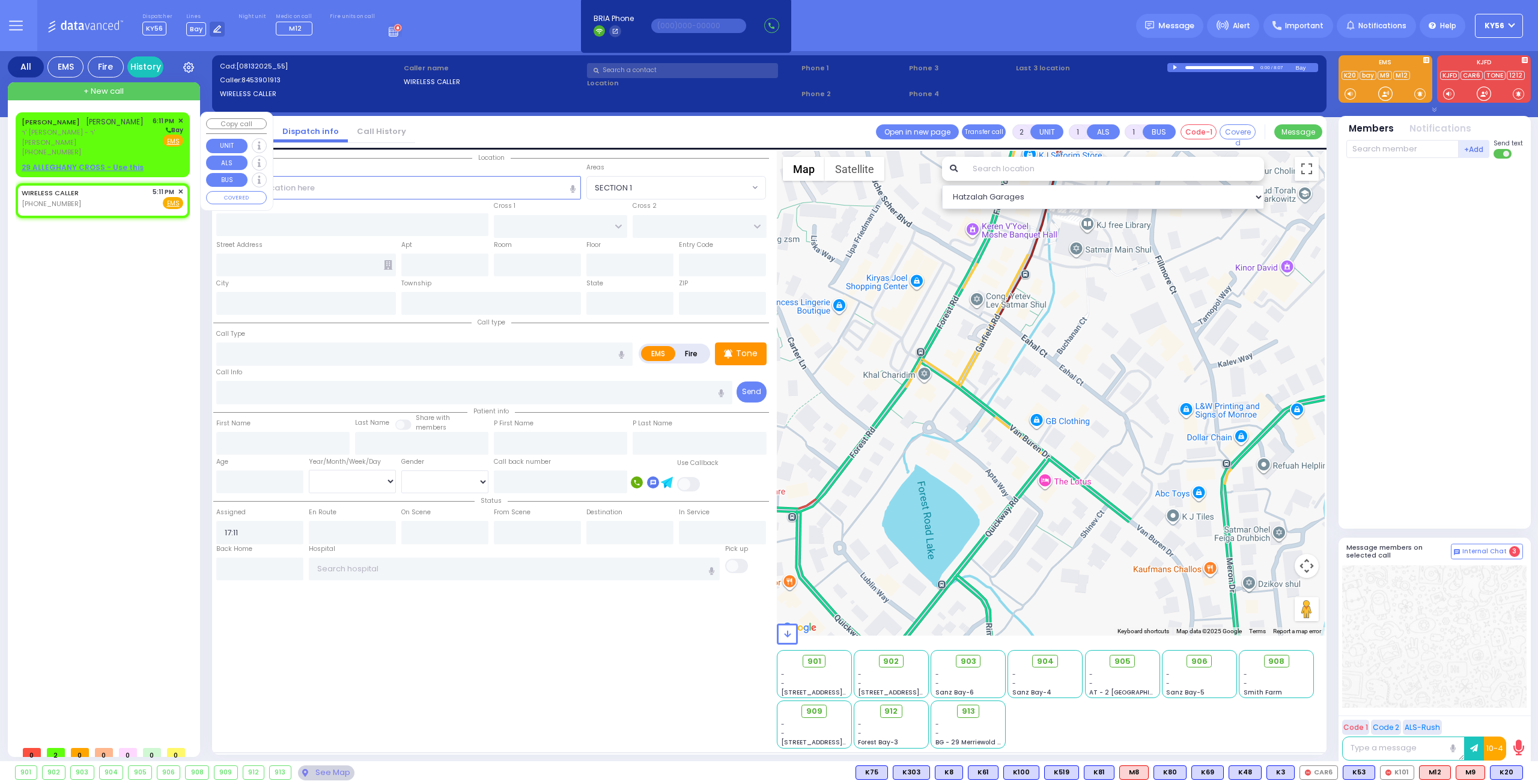
click at [100, 132] on span "ר' [PERSON_NAME] - ר' [PERSON_NAME]" at bounding box center [85, 137] width 127 height 20
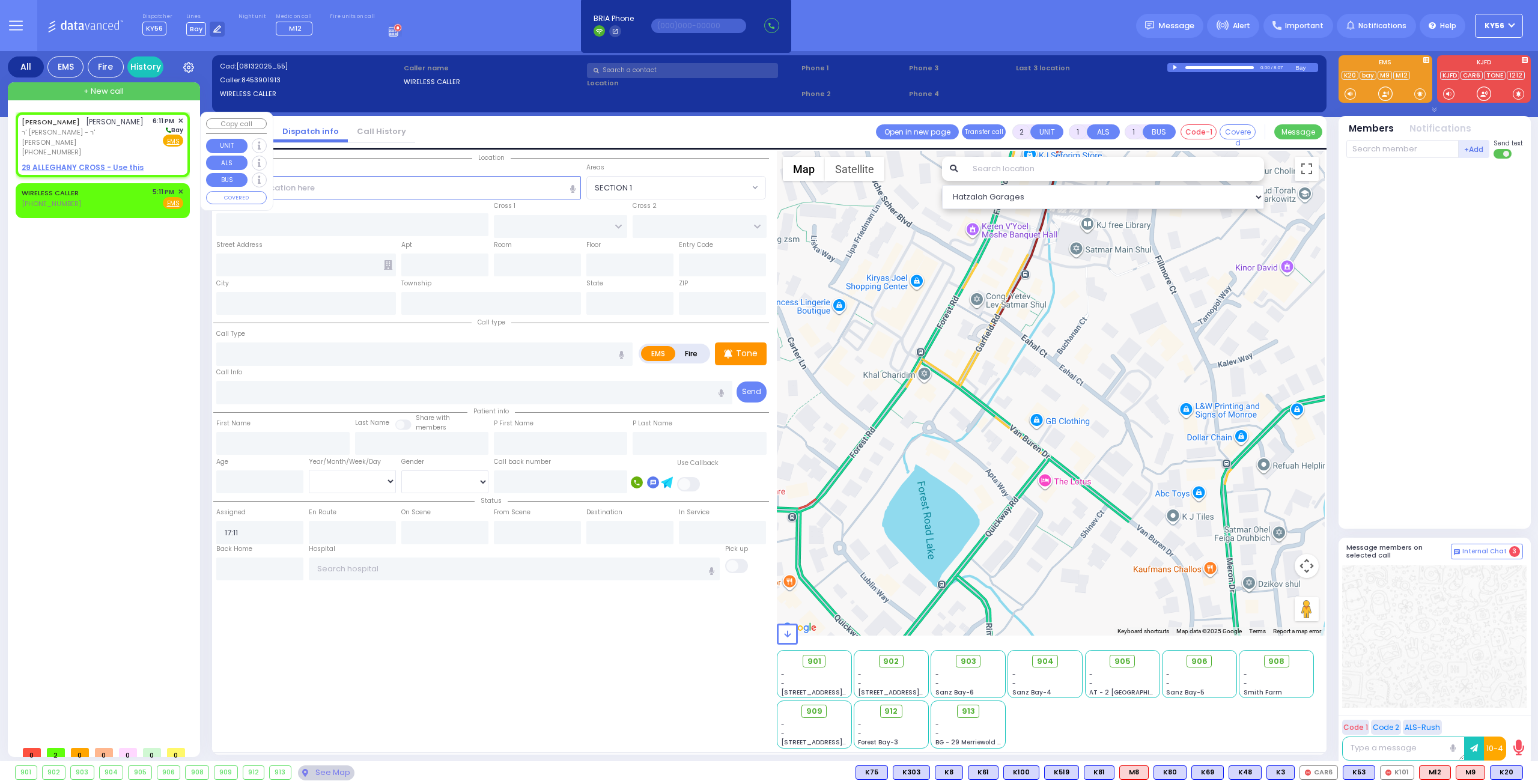
select select
radio input "true"
type input "[PERSON_NAME]"
type input "ZIGELMAN"
select select
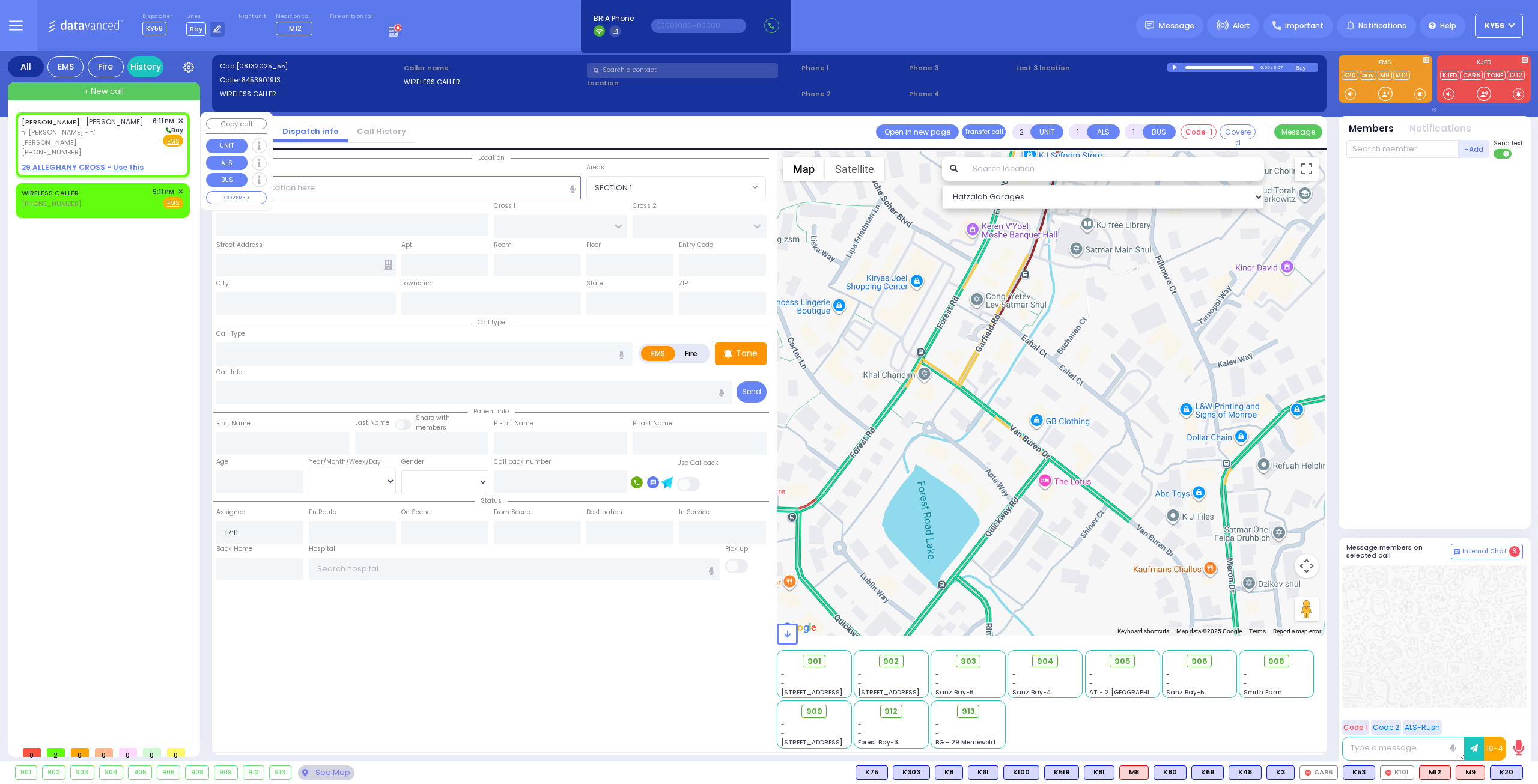
type input "18:11"
select select "Hatzalah Garages"
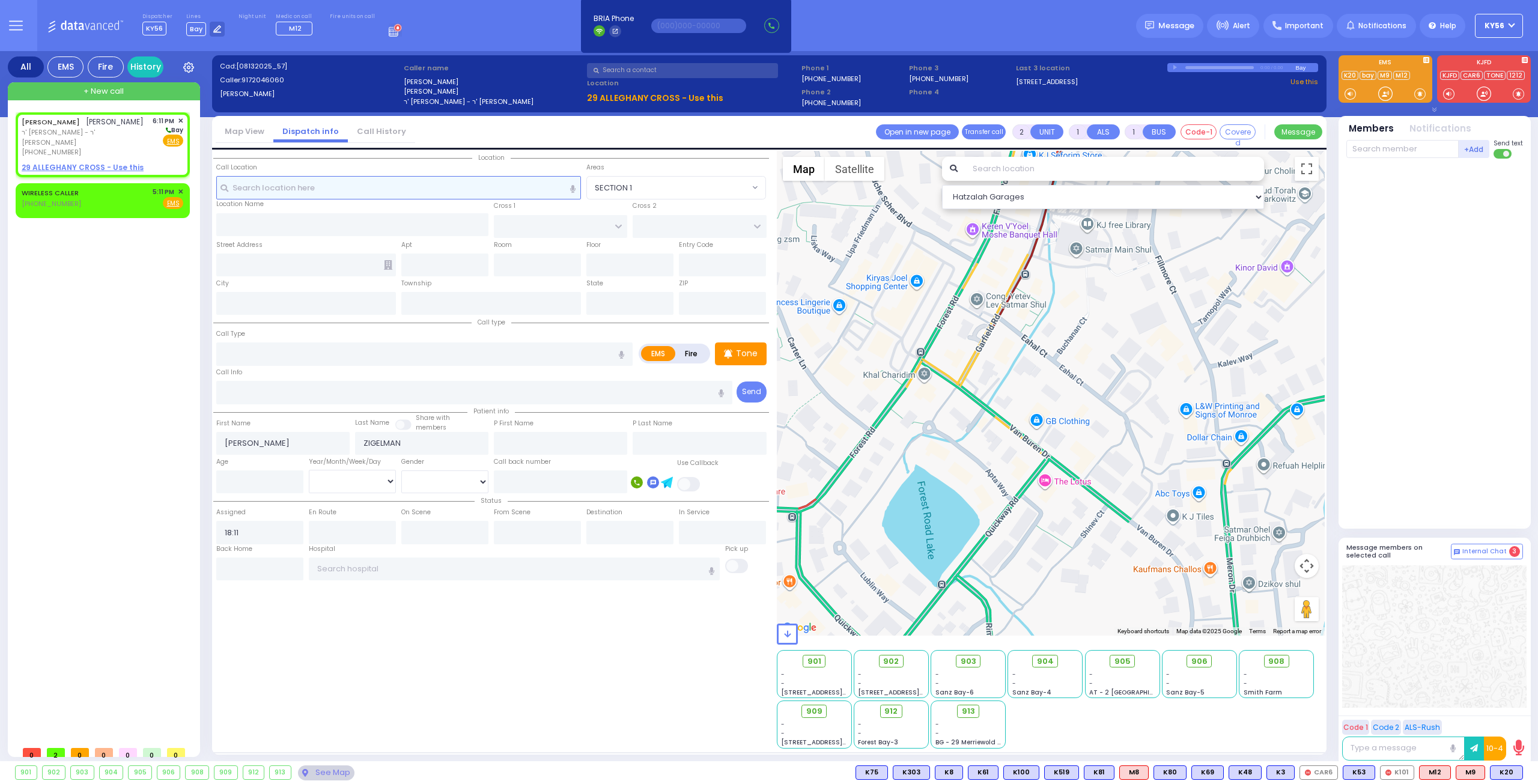
click at [408, 189] on input "text" at bounding box center [399, 187] width 365 height 23
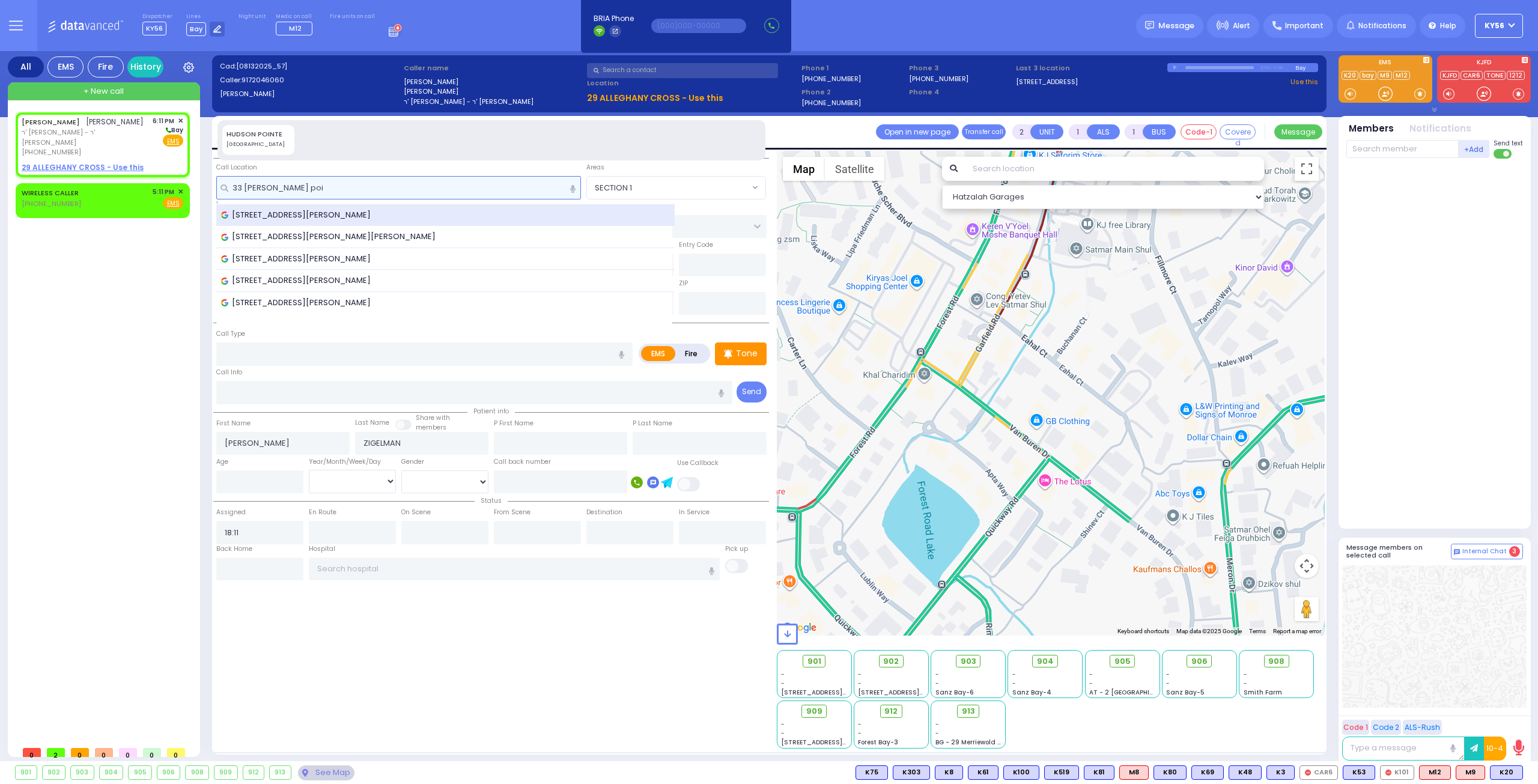
type input "33 hudson poi"
click at [322, 213] on span "[STREET_ADDRESS][PERSON_NAME]" at bounding box center [298, 215] width 154 height 12
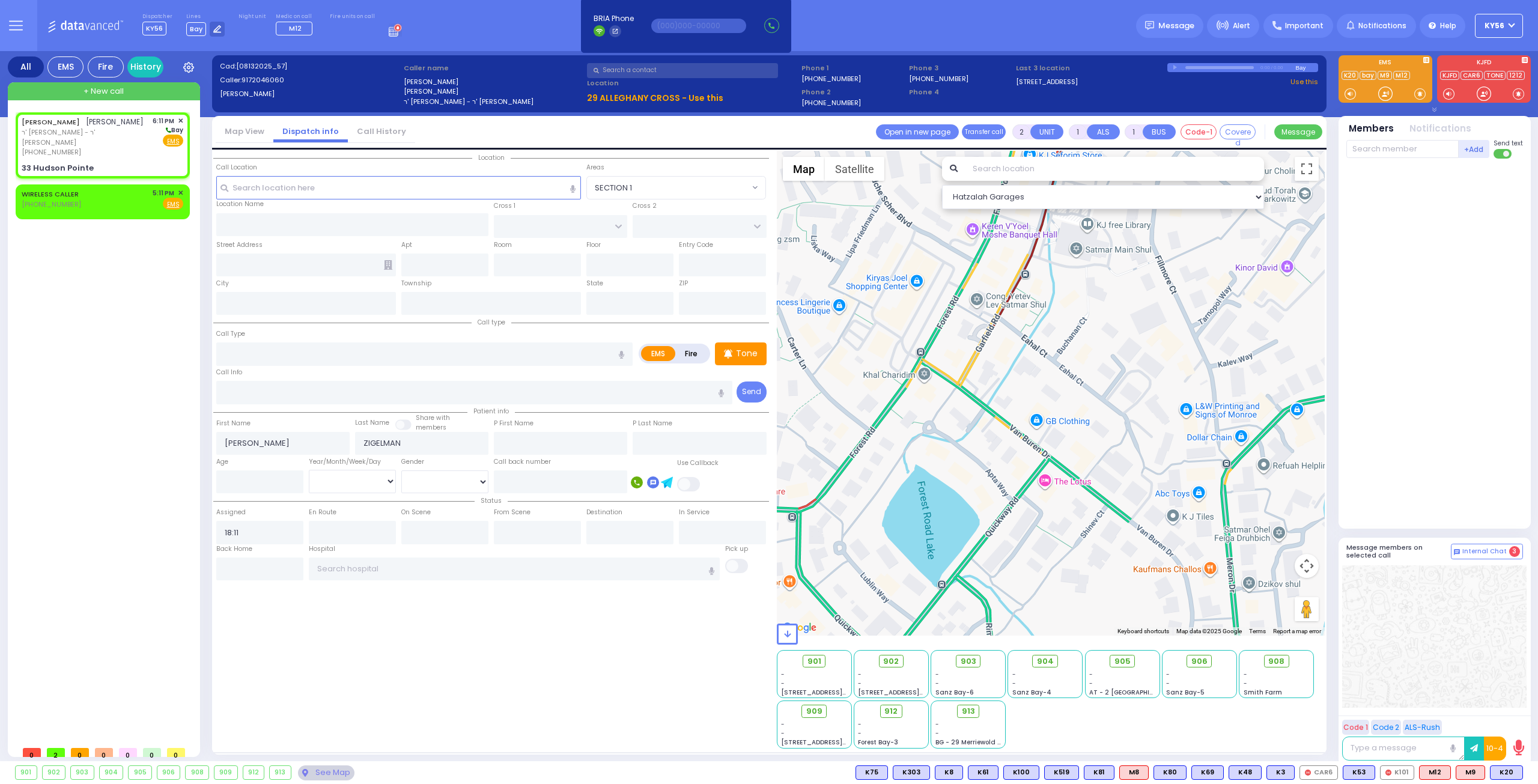
select select
radio input "true"
select select
select select "Hatzalah Garages"
type input "ALLEGHANY CROSSING"
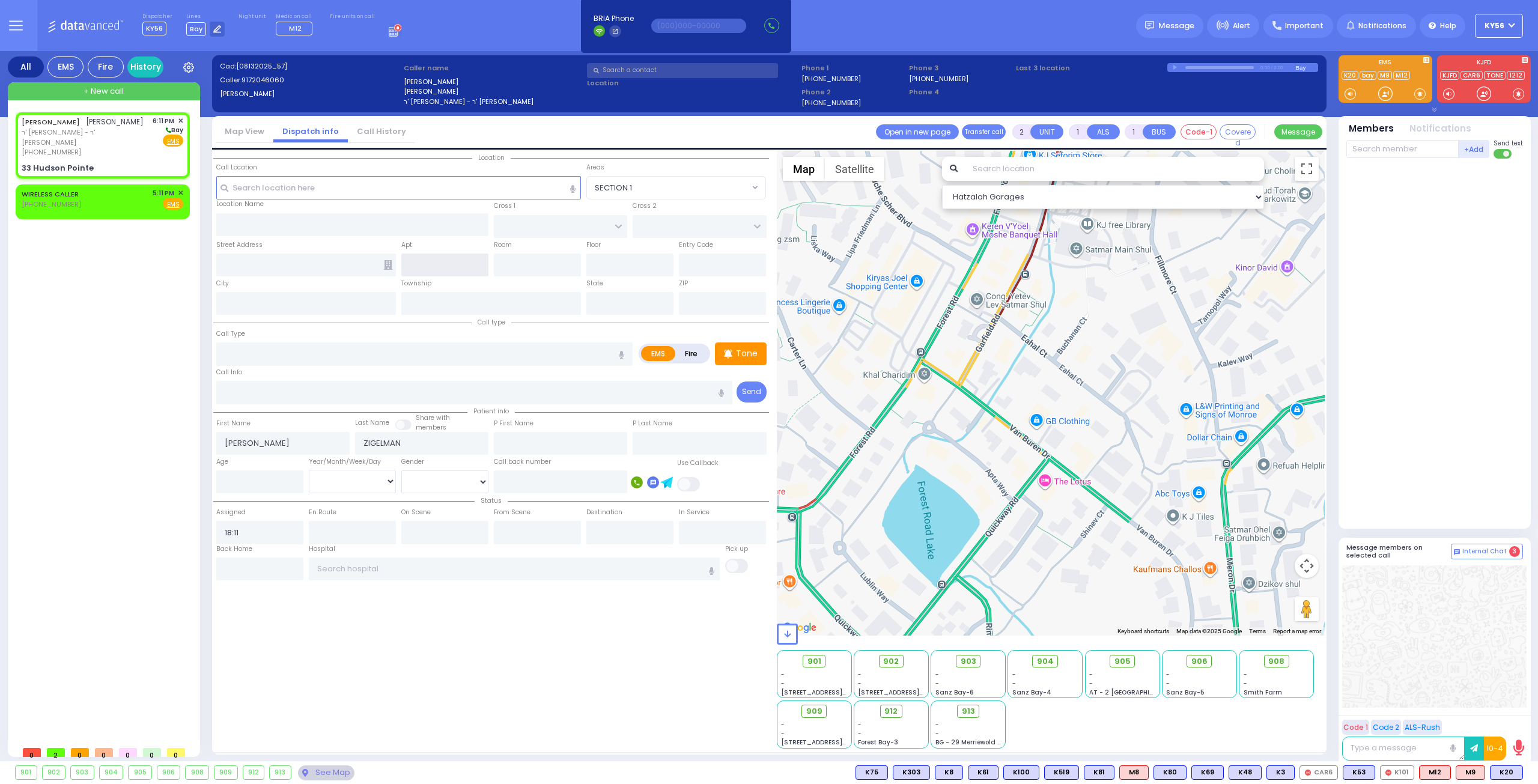
type input "CATSKILL HIGH RAIL"
type input "33 Hudson Pointe"
type input "Monroe"
type input "[US_STATE]"
type input "10950"
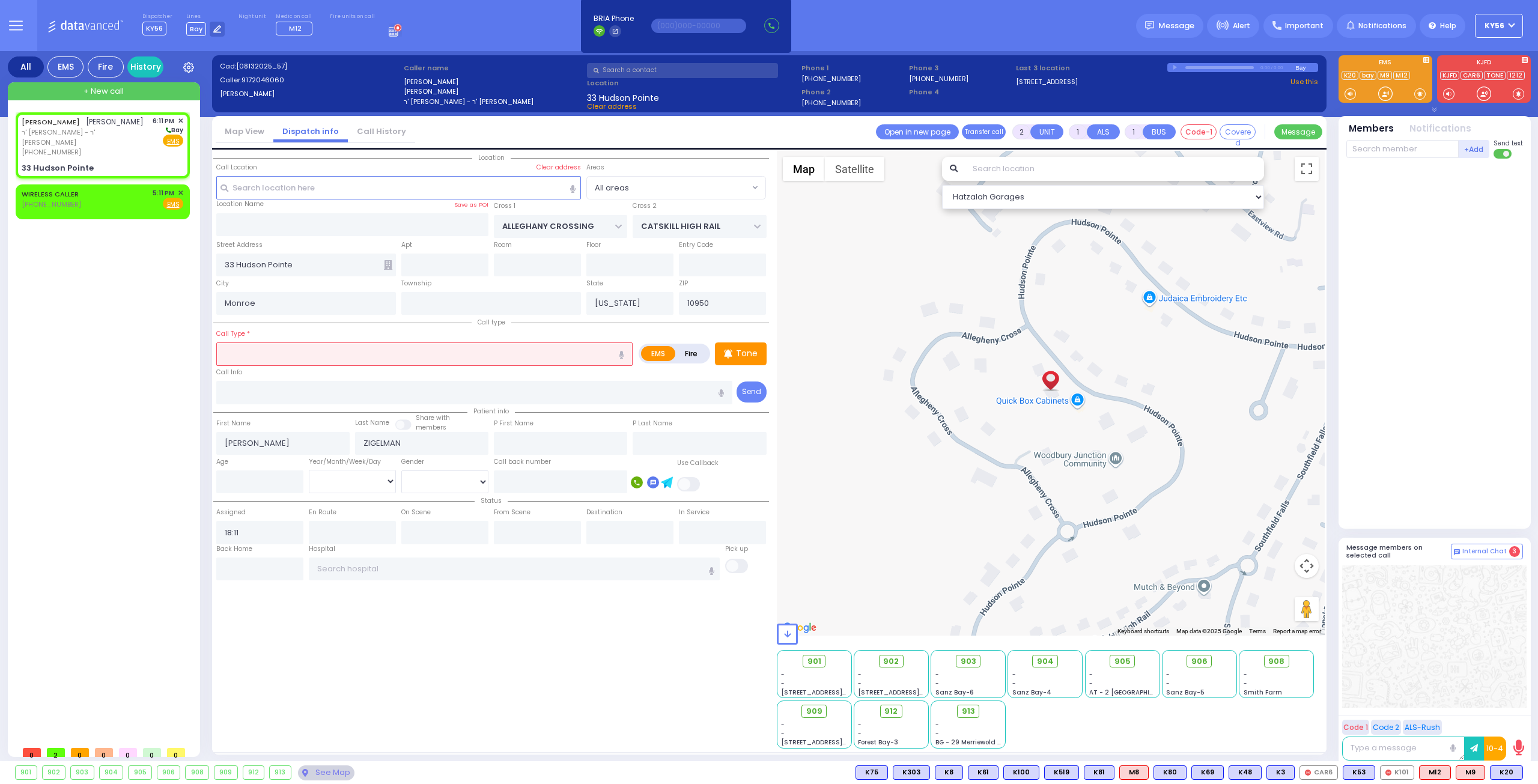
click at [332, 343] on input "text" at bounding box center [424, 353] width 416 height 23
select select
radio input "true"
select select
select select "Hatzalah Garages"
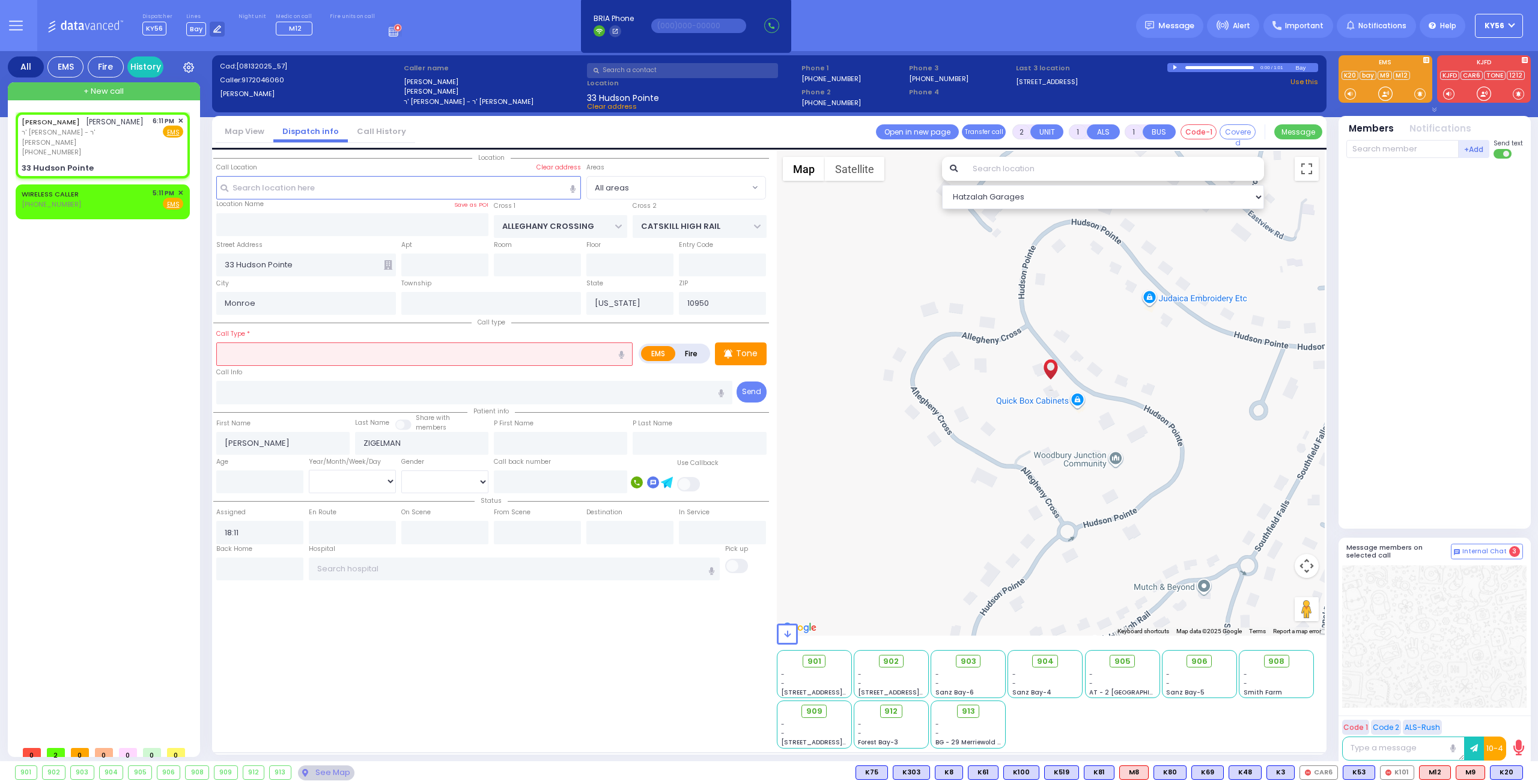
click at [340, 347] on input "text" at bounding box center [424, 353] width 416 height 23
type input "i"
select select
radio input "true"
select select
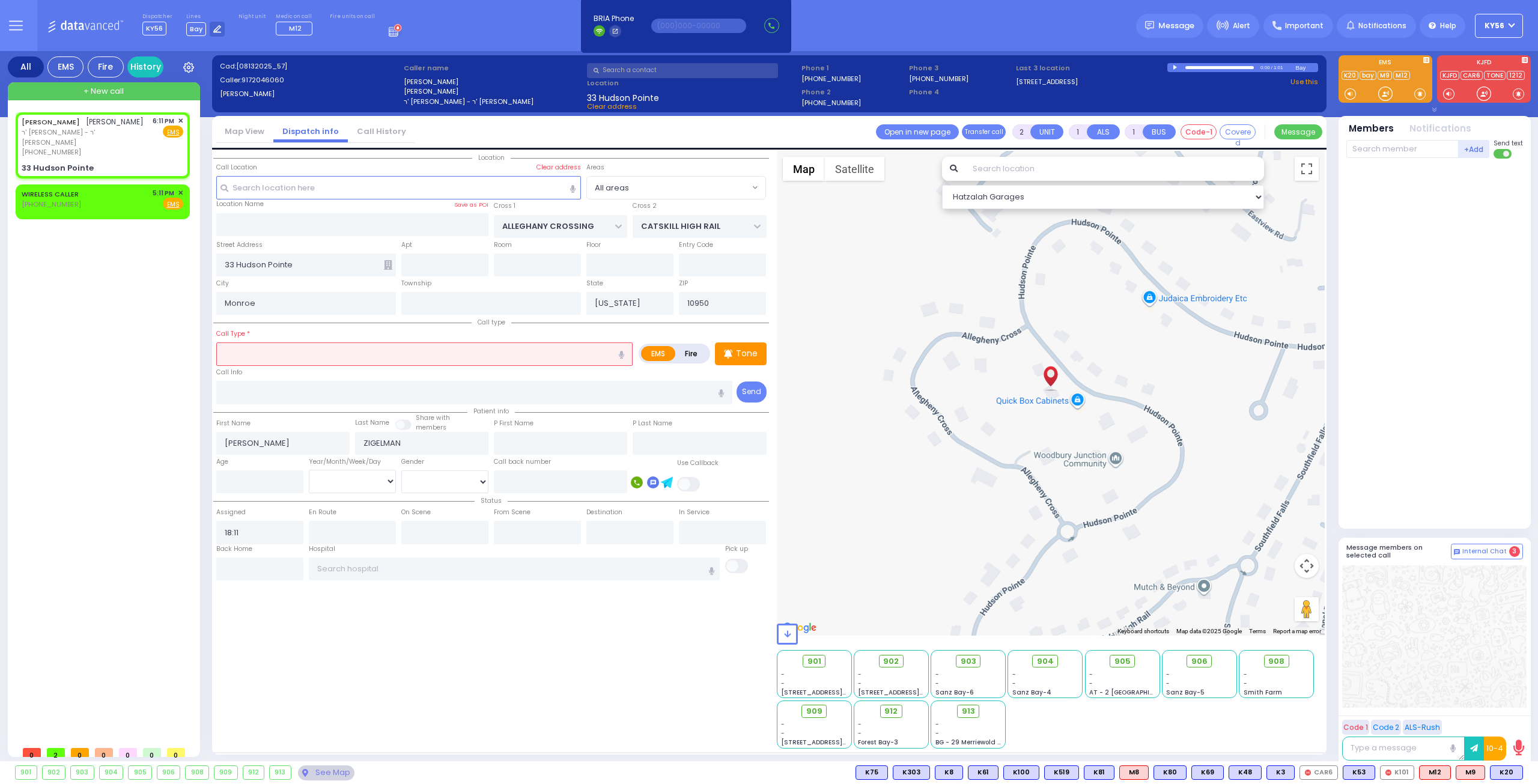
select select "Hatzalah Garages"
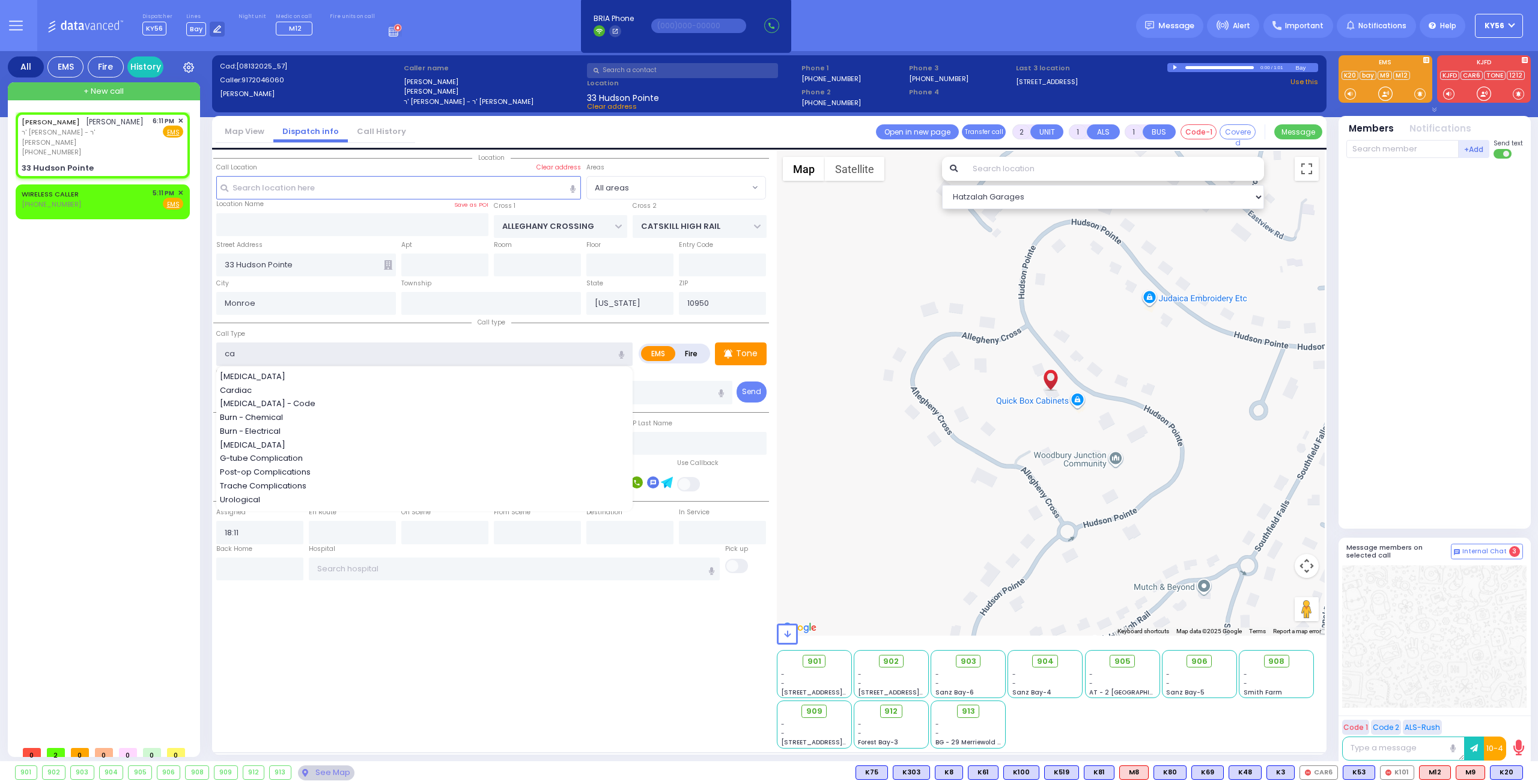
type input "cat"
select select
radio input "true"
select select
select select "Hatzalah Garages"
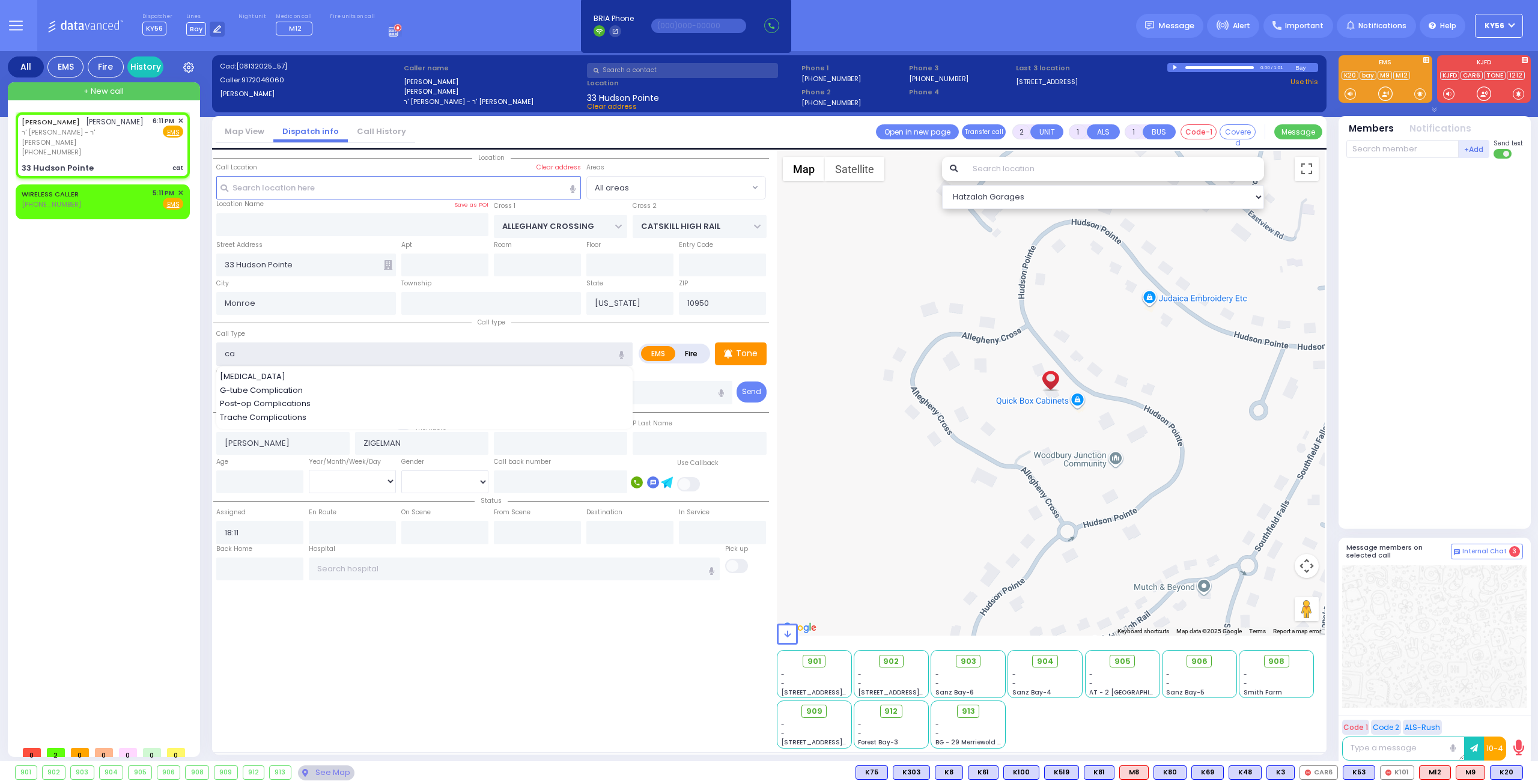
type input "c"
type input "catherer"
select select
radio input "true"
select select
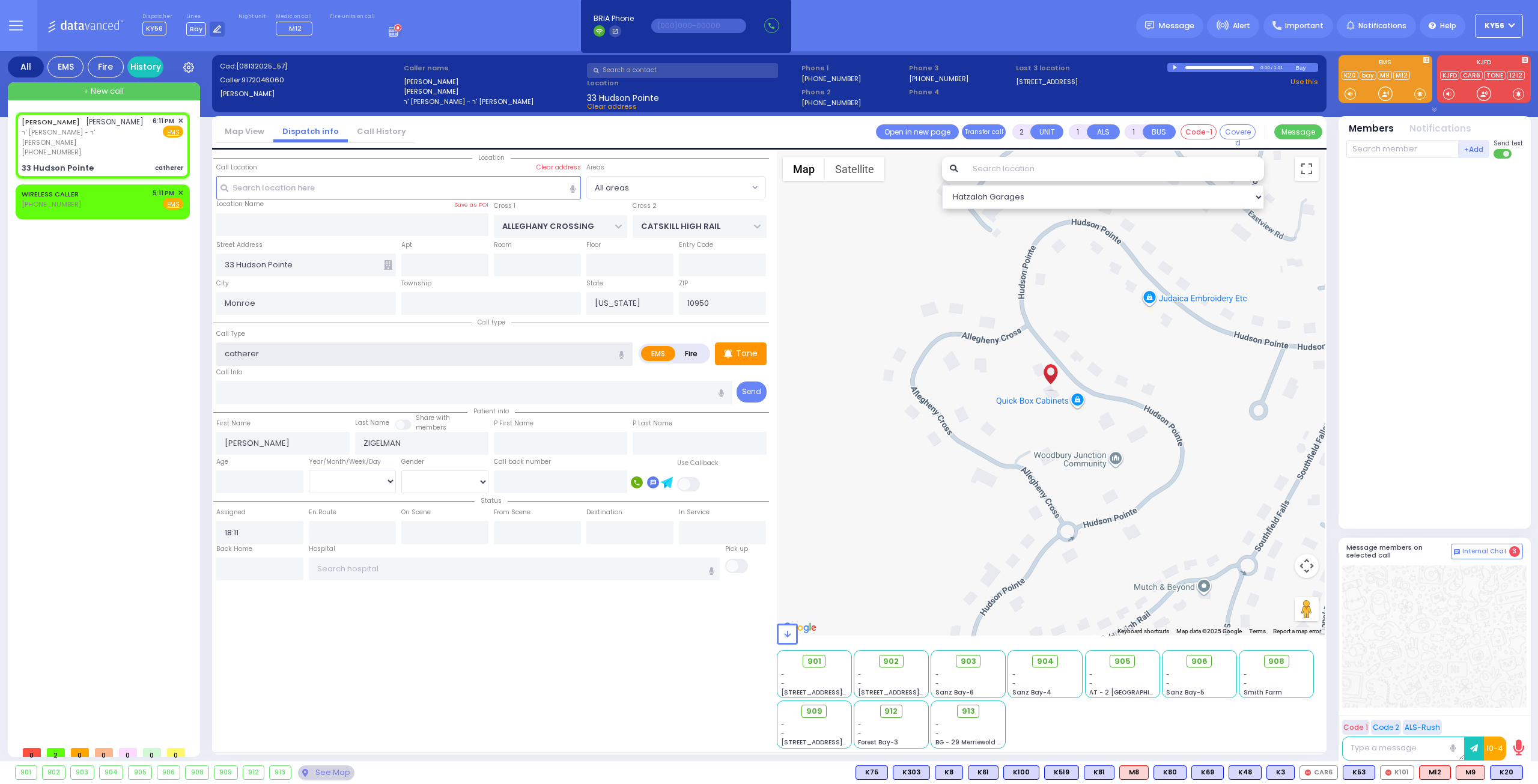
select select "Hatzalah Garages"
drag, startPoint x: 240, startPoint y: 356, endPoint x: 395, endPoint y: 350, distance: 155.1
click at [395, 350] on input "catherer" at bounding box center [424, 353] width 416 height 23
click at [395, 350] on input "catherer" at bounding box center [424, 353] width 416 height 23
click at [395, 349] on input "catherer" at bounding box center [424, 353] width 416 height 23
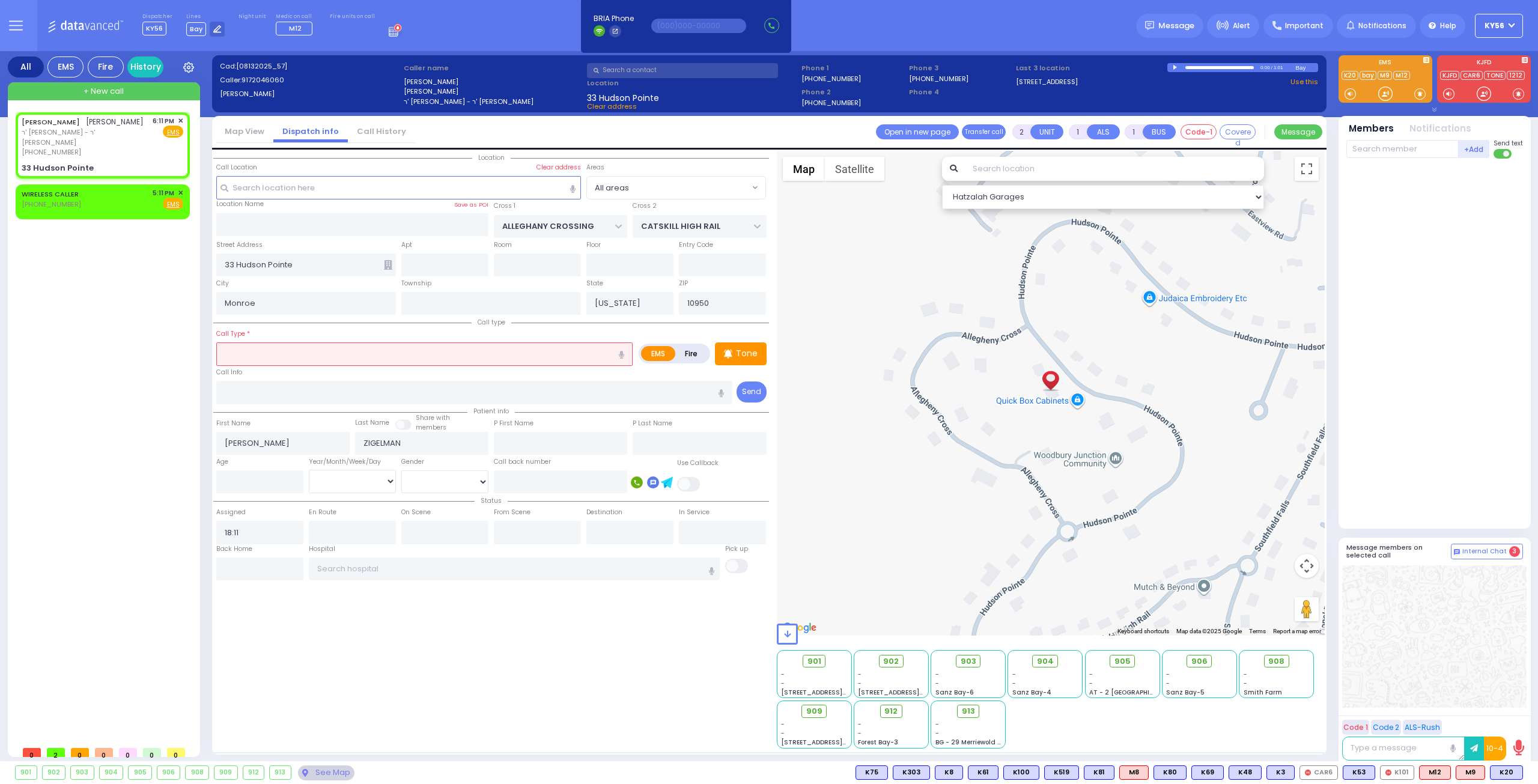
select select
radio input "true"
select select
select select "Hatzalah Garages"
select select
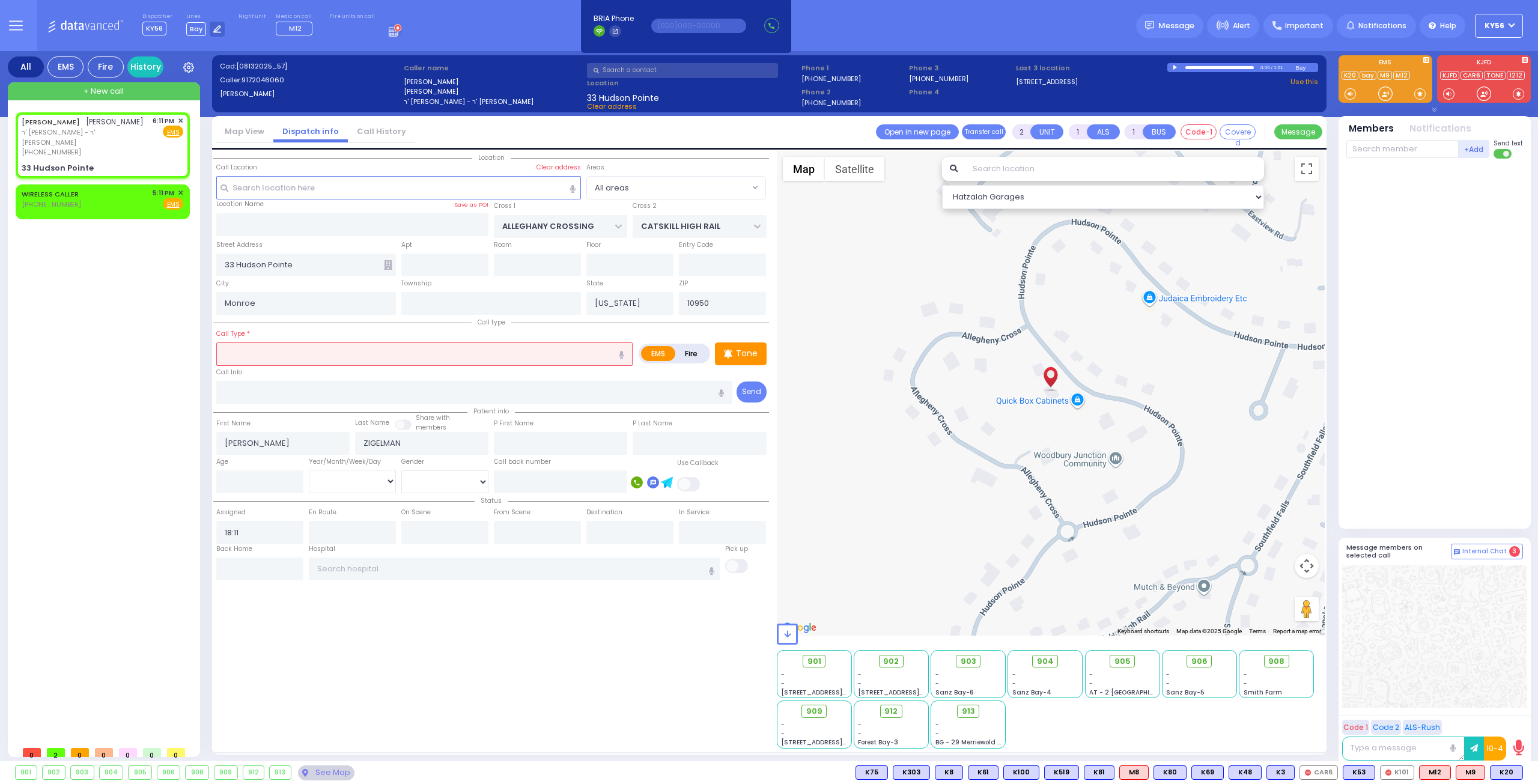
radio input "true"
select select
select select "Hatzalah Garages"
type input "[MEDICAL_DATA] complications"
click at [624, 353] on icon "button" at bounding box center [621, 355] width 5 height 8
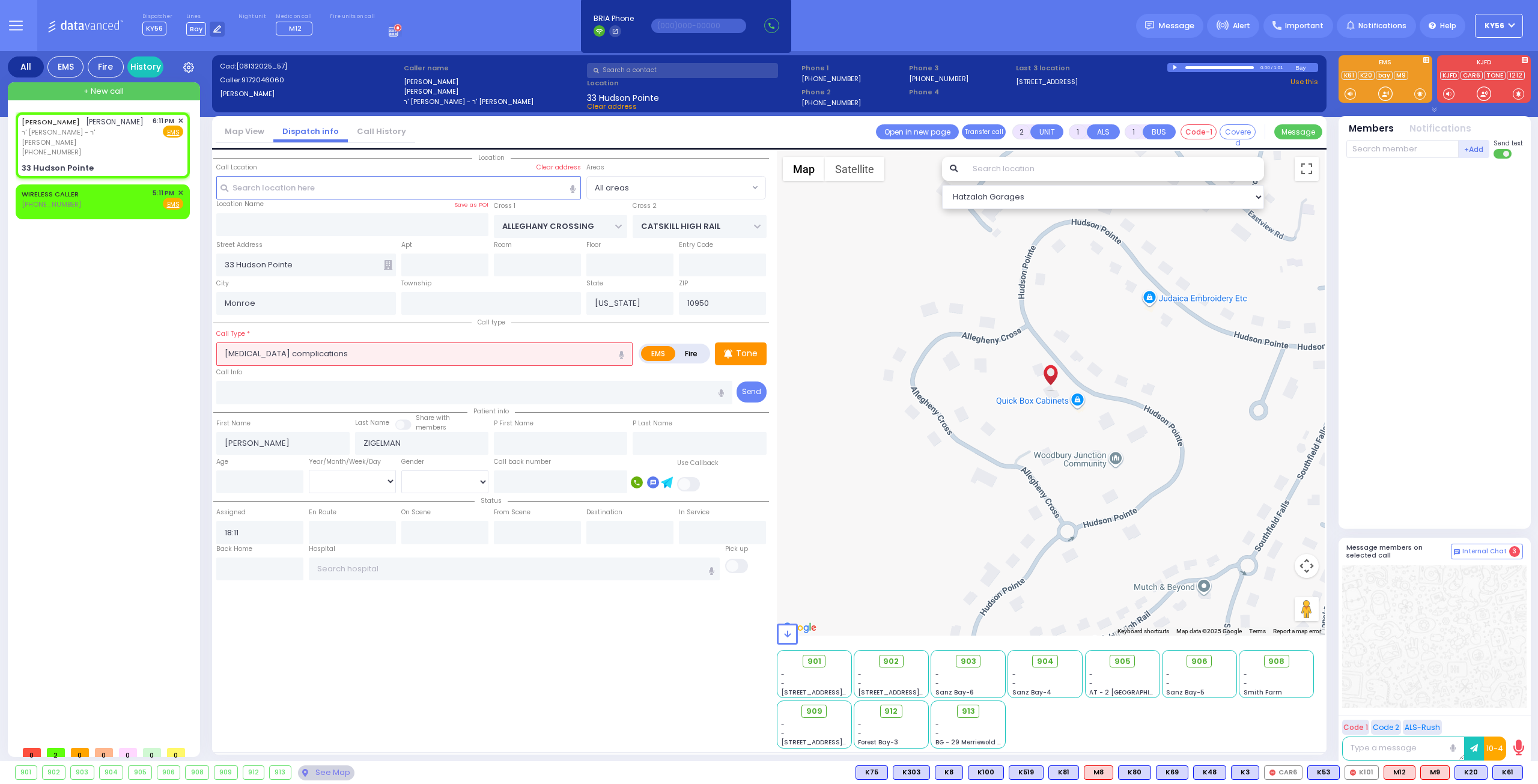
click at [344, 370] on div "Call Info" at bounding box center [474, 385] width 517 height 39
click at [330, 393] on input "text" at bounding box center [474, 392] width 517 height 23
click at [317, 370] on div "Call Info" at bounding box center [474, 385] width 517 height 39
click at [346, 355] on input "[MEDICAL_DATA] complications" at bounding box center [424, 353] width 416 height 23
click at [328, 376] on div "Call Info" at bounding box center [474, 385] width 517 height 39
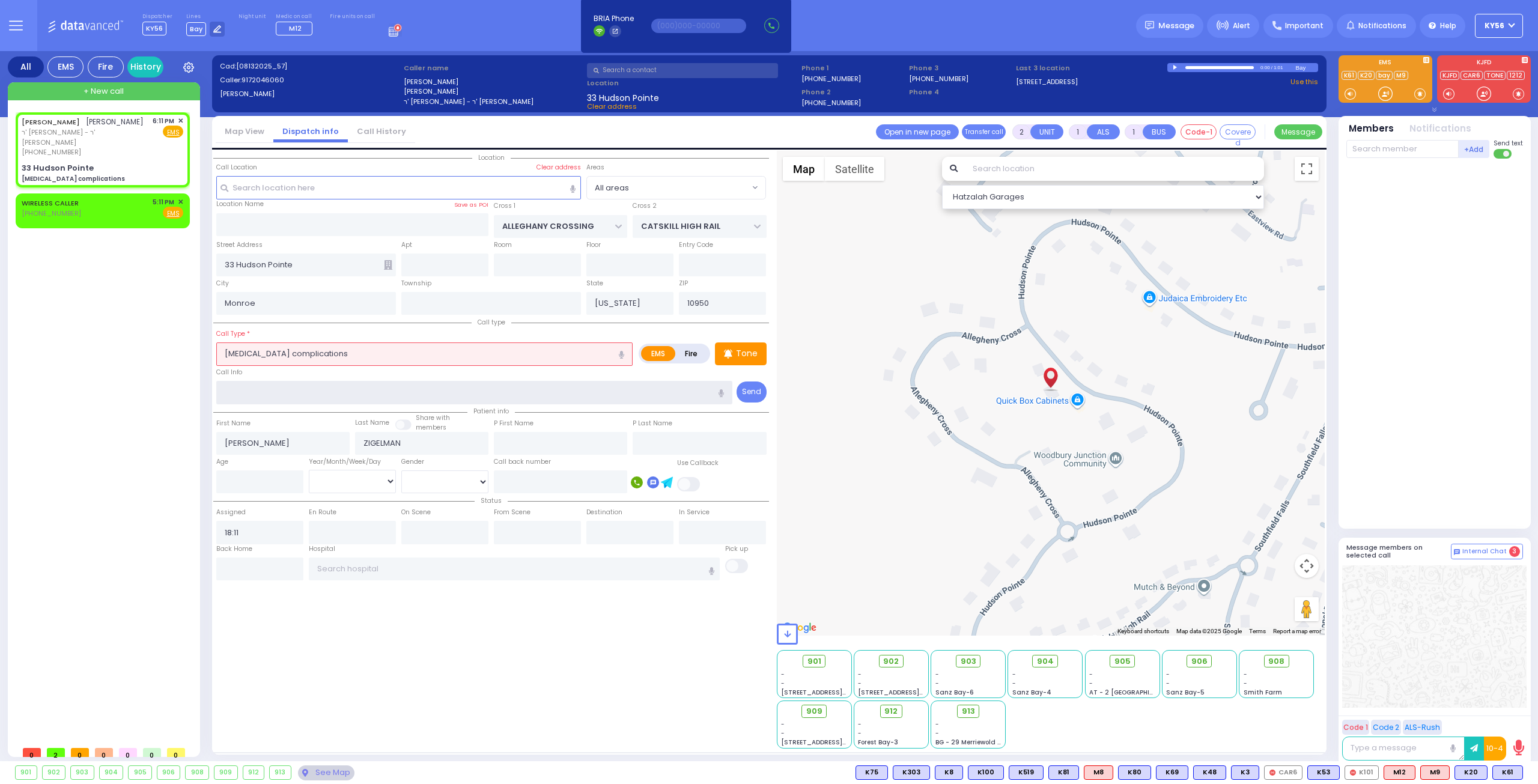
click at [320, 387] on input "text" at bounding box center [474, 392] width 517 height 23
select select
radio input "true"
select select
select select "Hatzalah Garages"
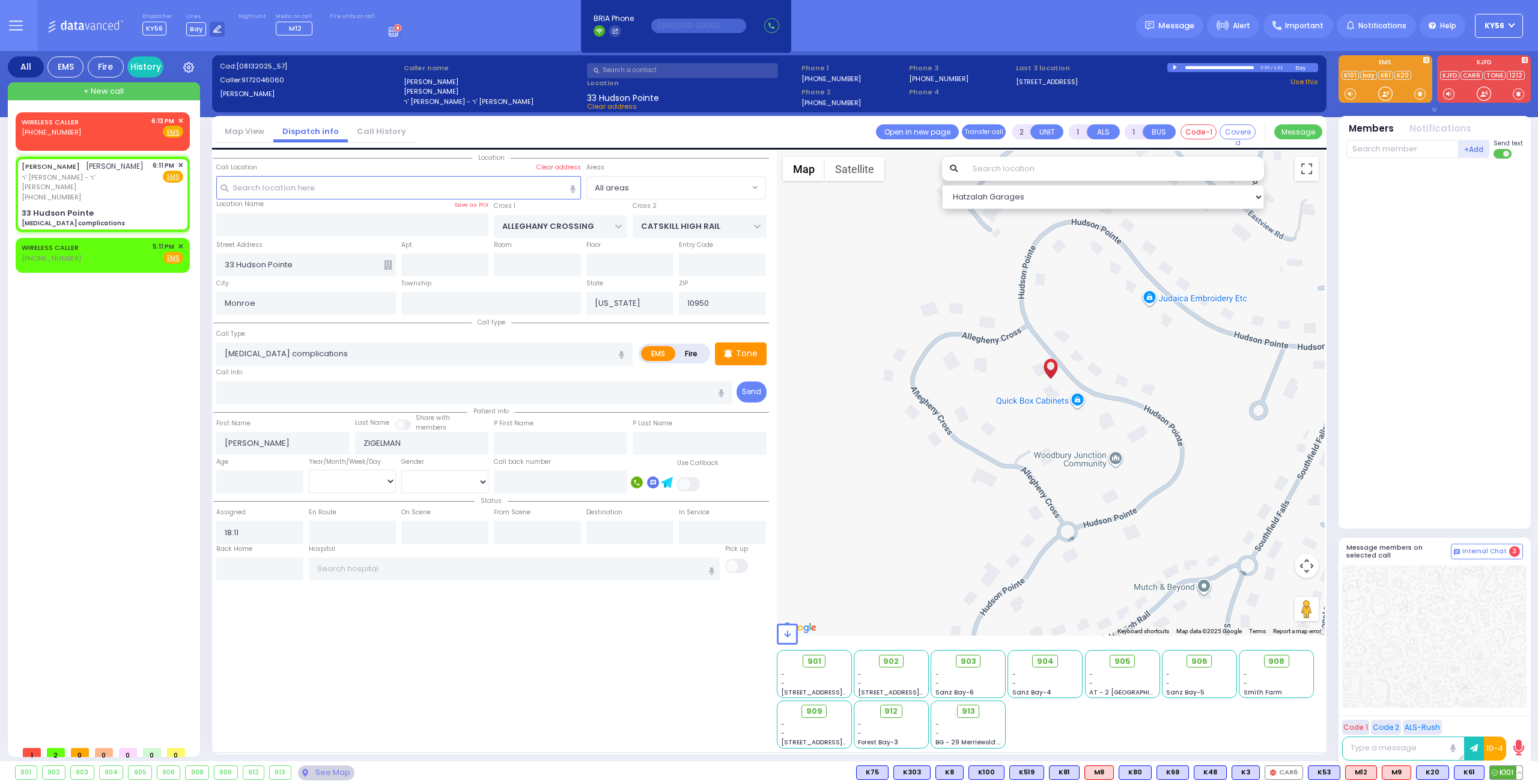
click at [1506, 770] on span "K101" at bounding box center [1506, 772] width 32 height 13
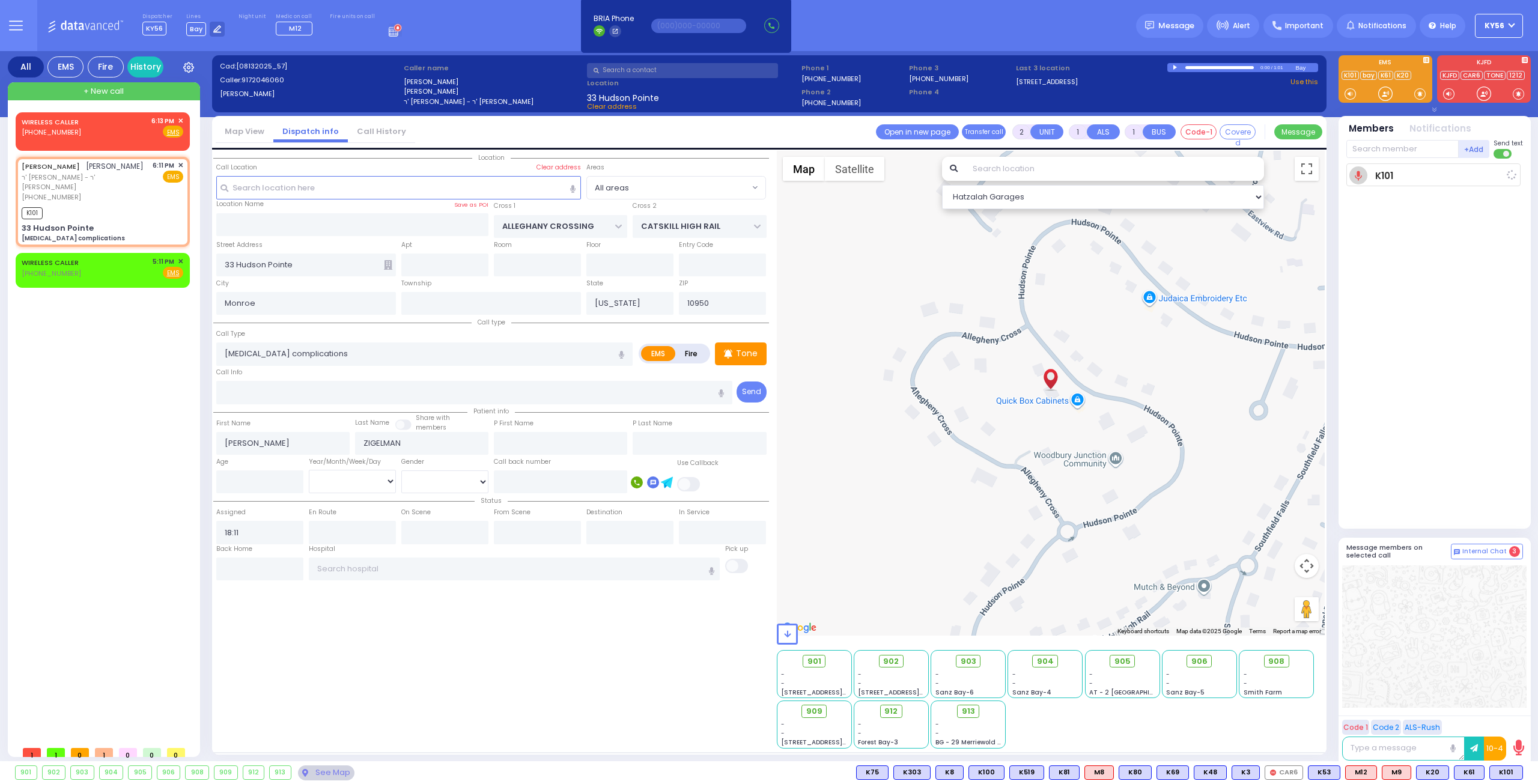
select select
radio input "true"
select select
type input "18:13"
select select "Hatzalah Garages"
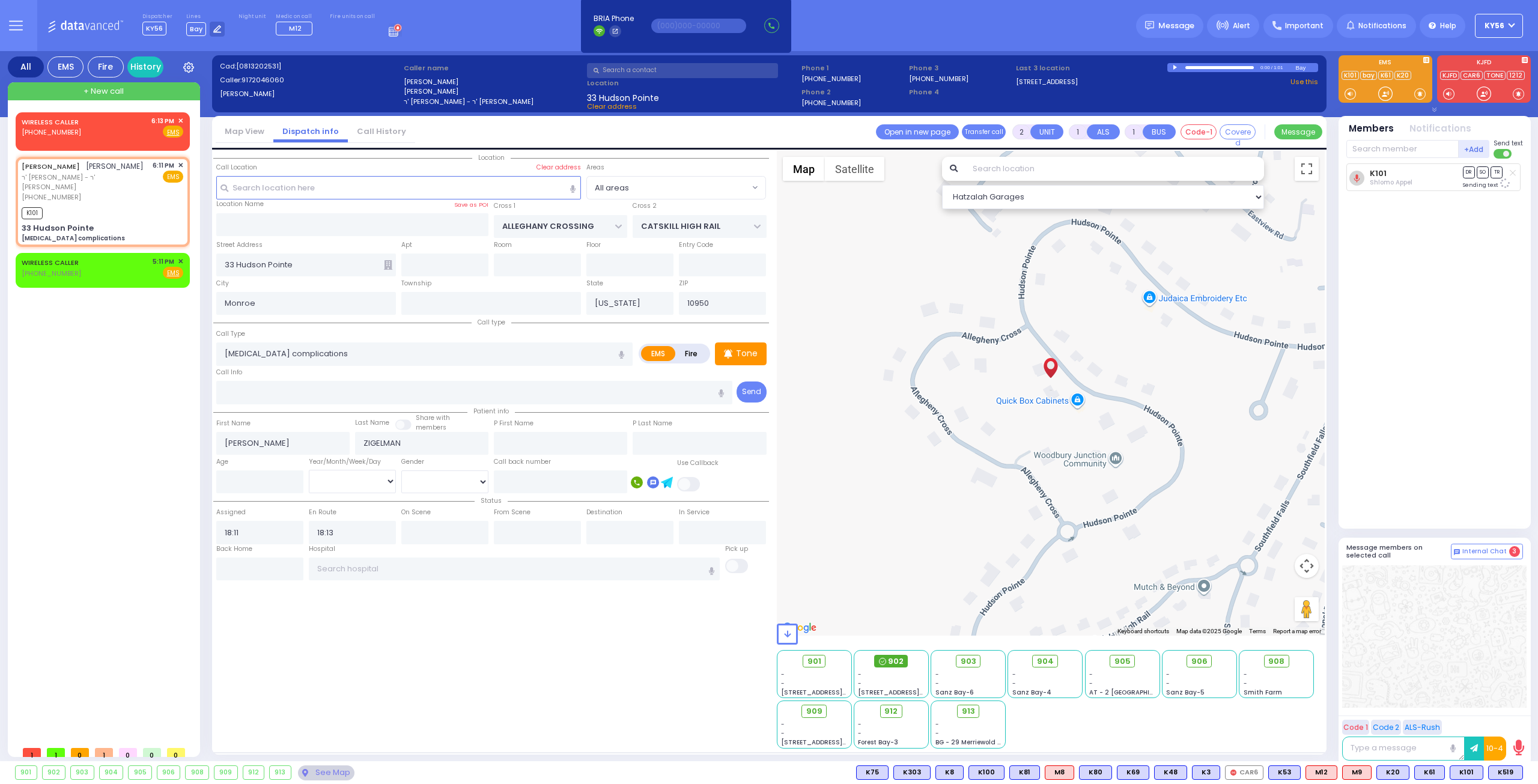
click at [896, 659] on span "902" at bounding box center [896, 661] width 16 height 12
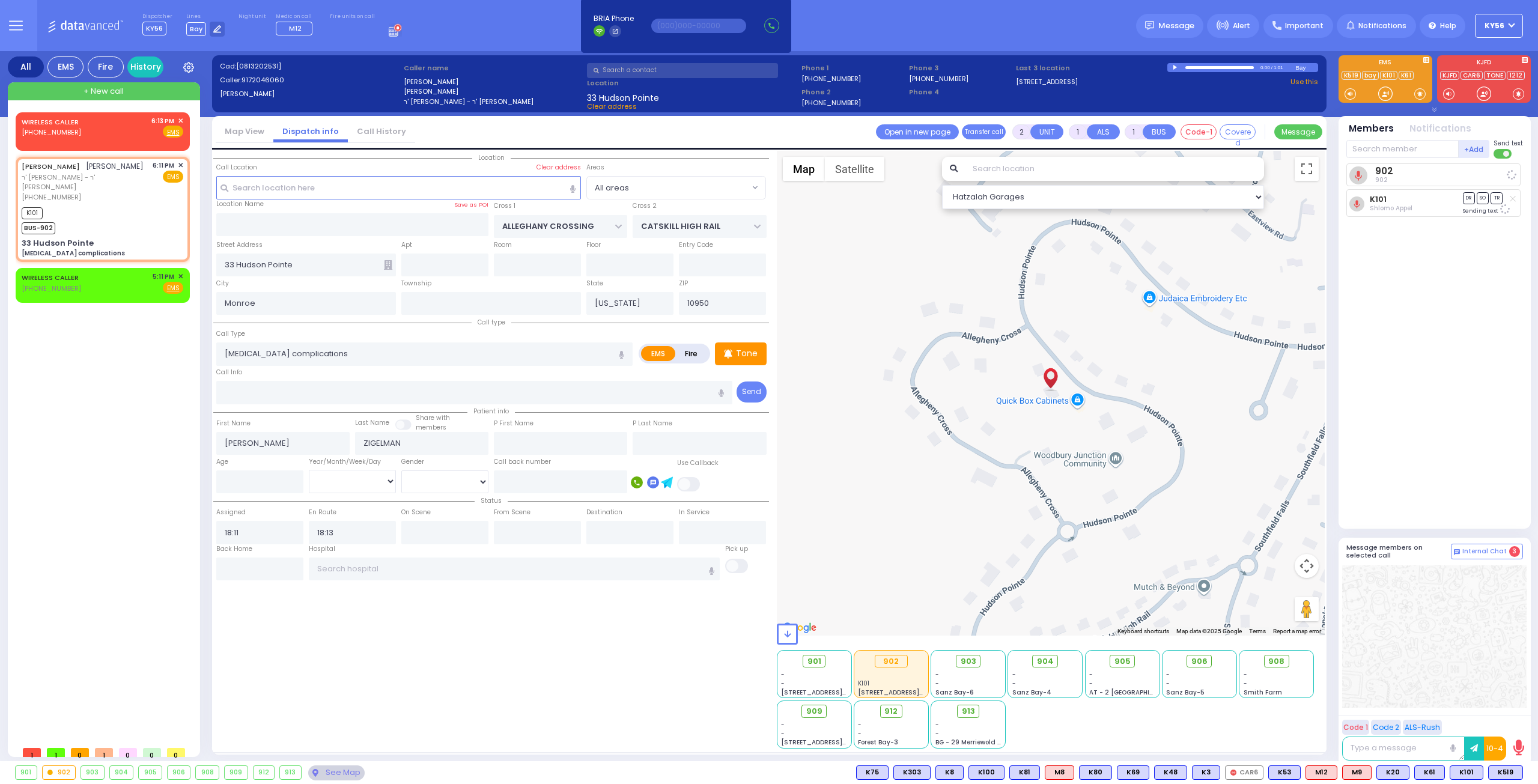
select select
radio input "true"
select select
select select "Hatzalah Garages"
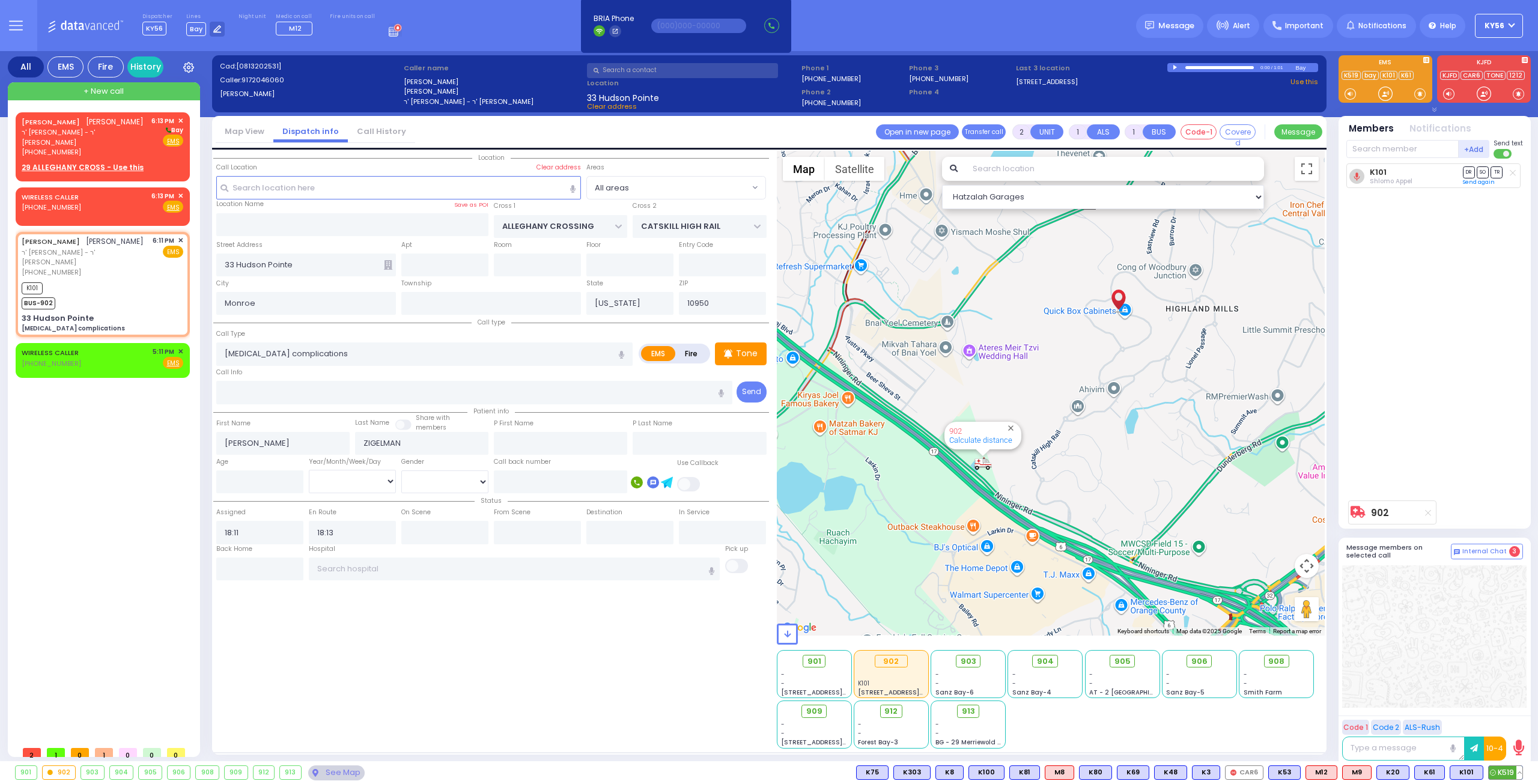
click at [1503, 766] on span "K519" at bounding box center [1505, 772] width 33 height 13
select select
radio input "true"
select select
select select "Hatzalah Garages"
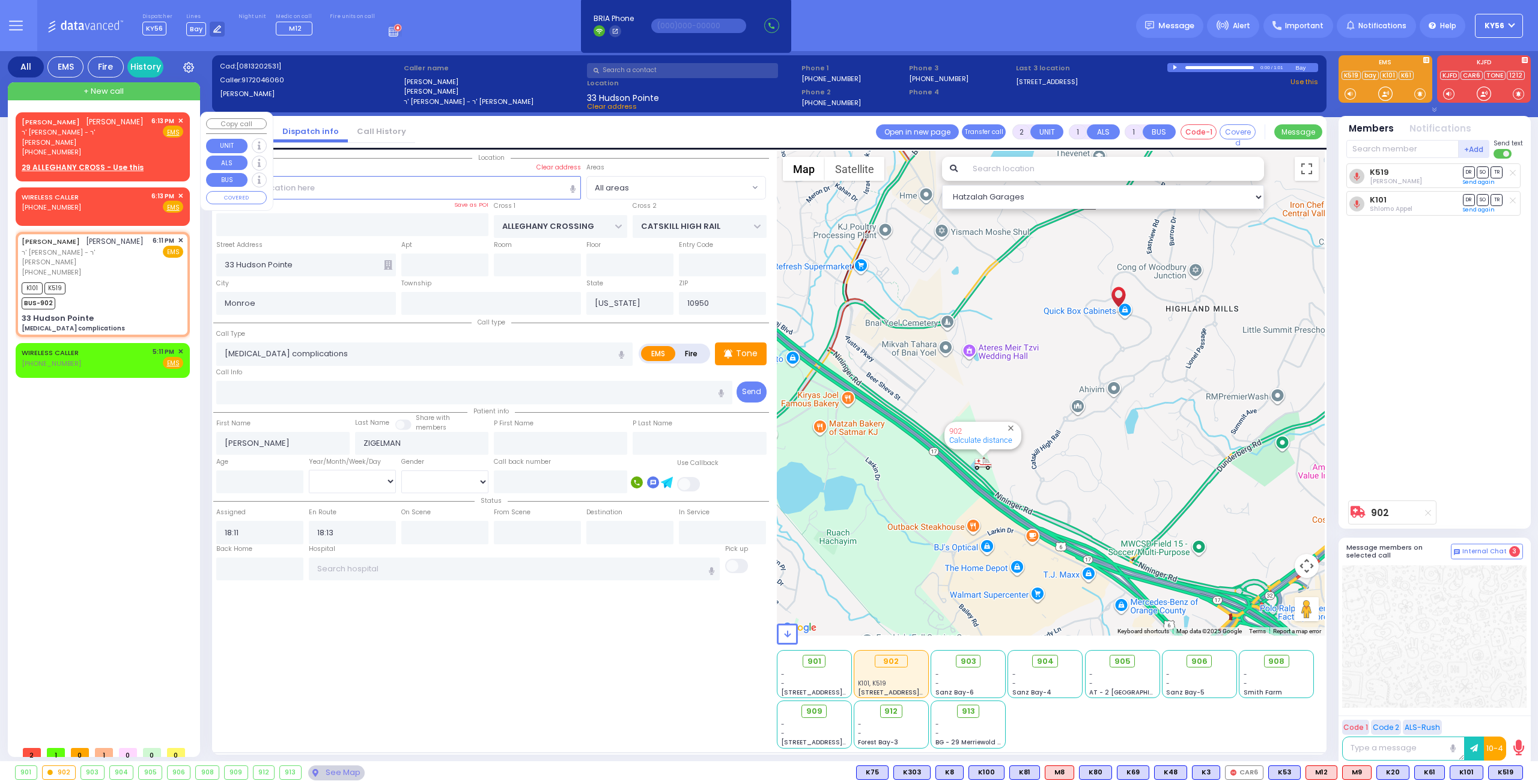
click at [179, 122] on span "✕" at bounding box center [181, 121] width 5 height 11
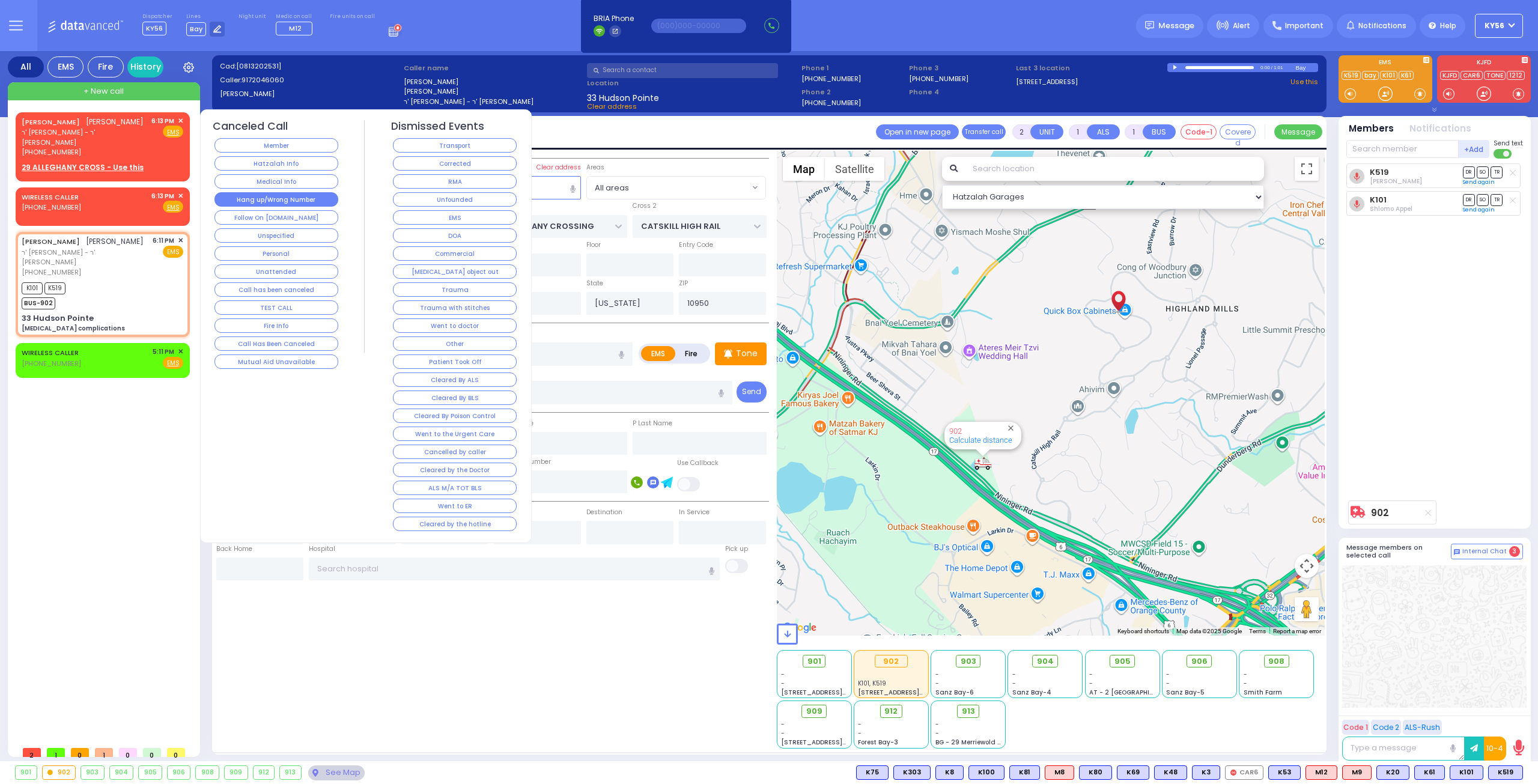
drag, startPoint x: 278, startPoint y: 194, endPoint x: 262, endPoint y: 201, distance: 17.5
drag, startPoint x: 262, startPoint y: 201, endPoint x: 177, endPoint y: 119, distance: 118.1
click at [177, 119] on div "6:13 PM ✕" at bounding box center [167, 121] width 32 height 11
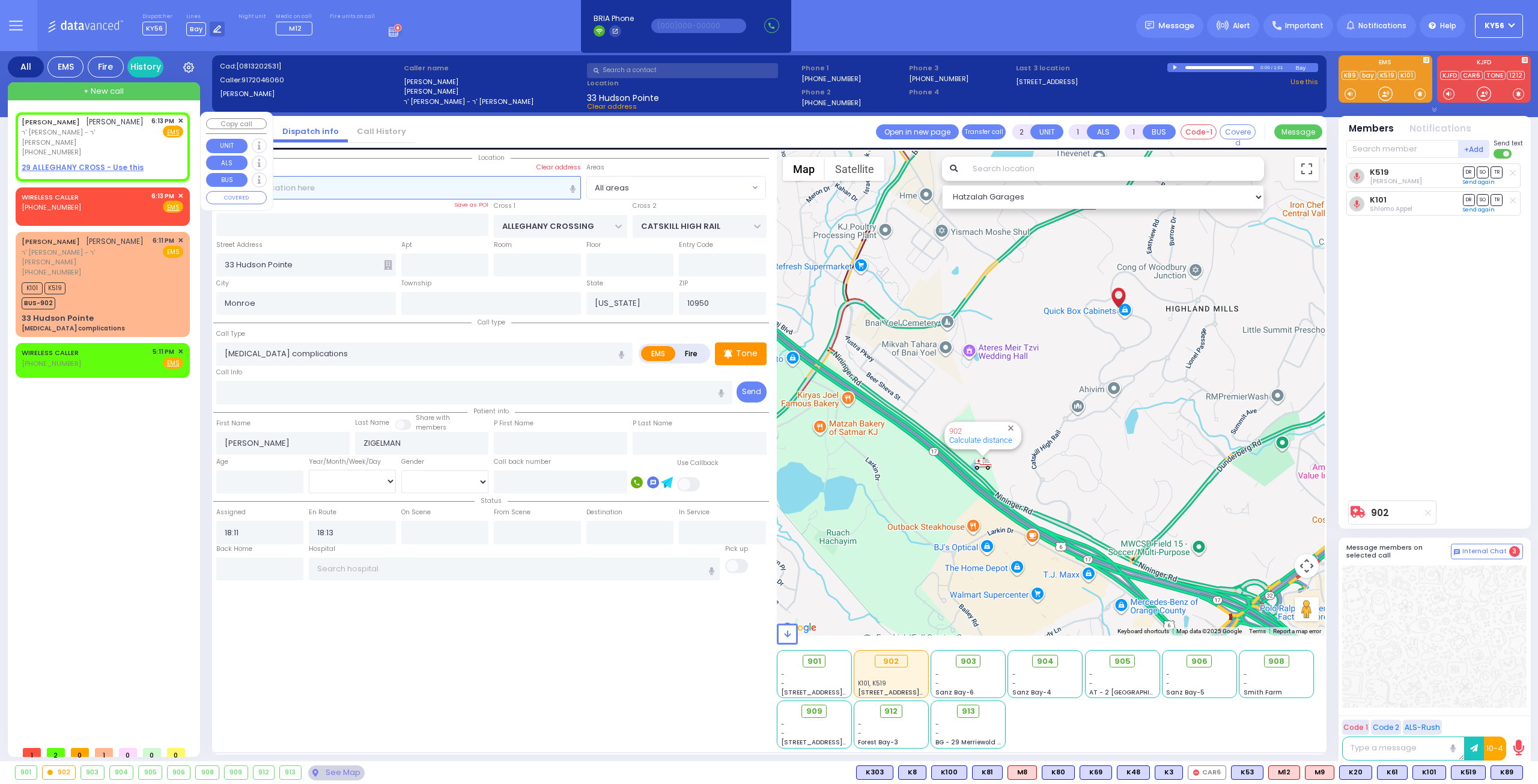
select select
radio input "true"
select select
type input "18:13"
select select "Hatzalah Garages"
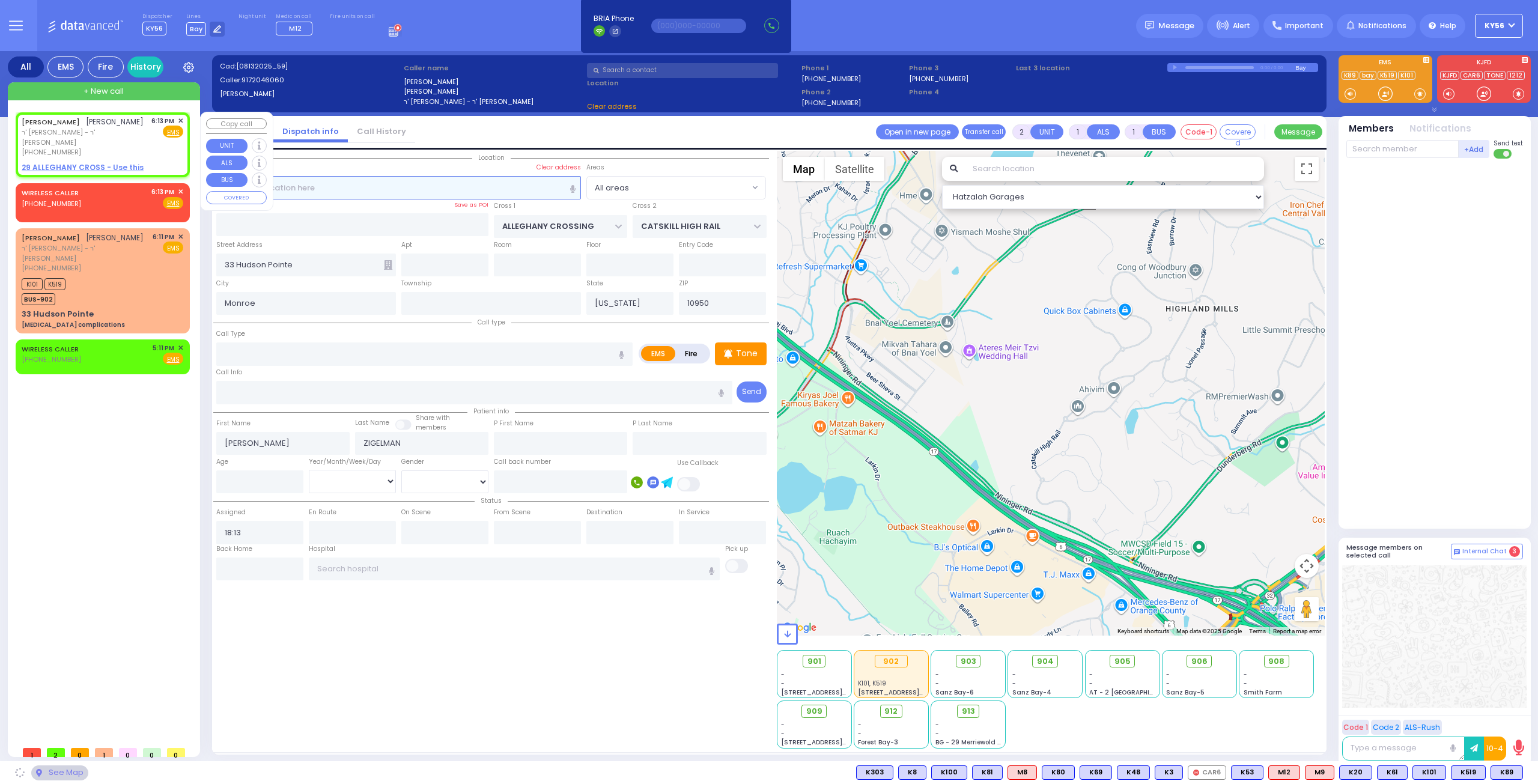
select select
radio input "true"
select select
select select "Hatzalah Garages"
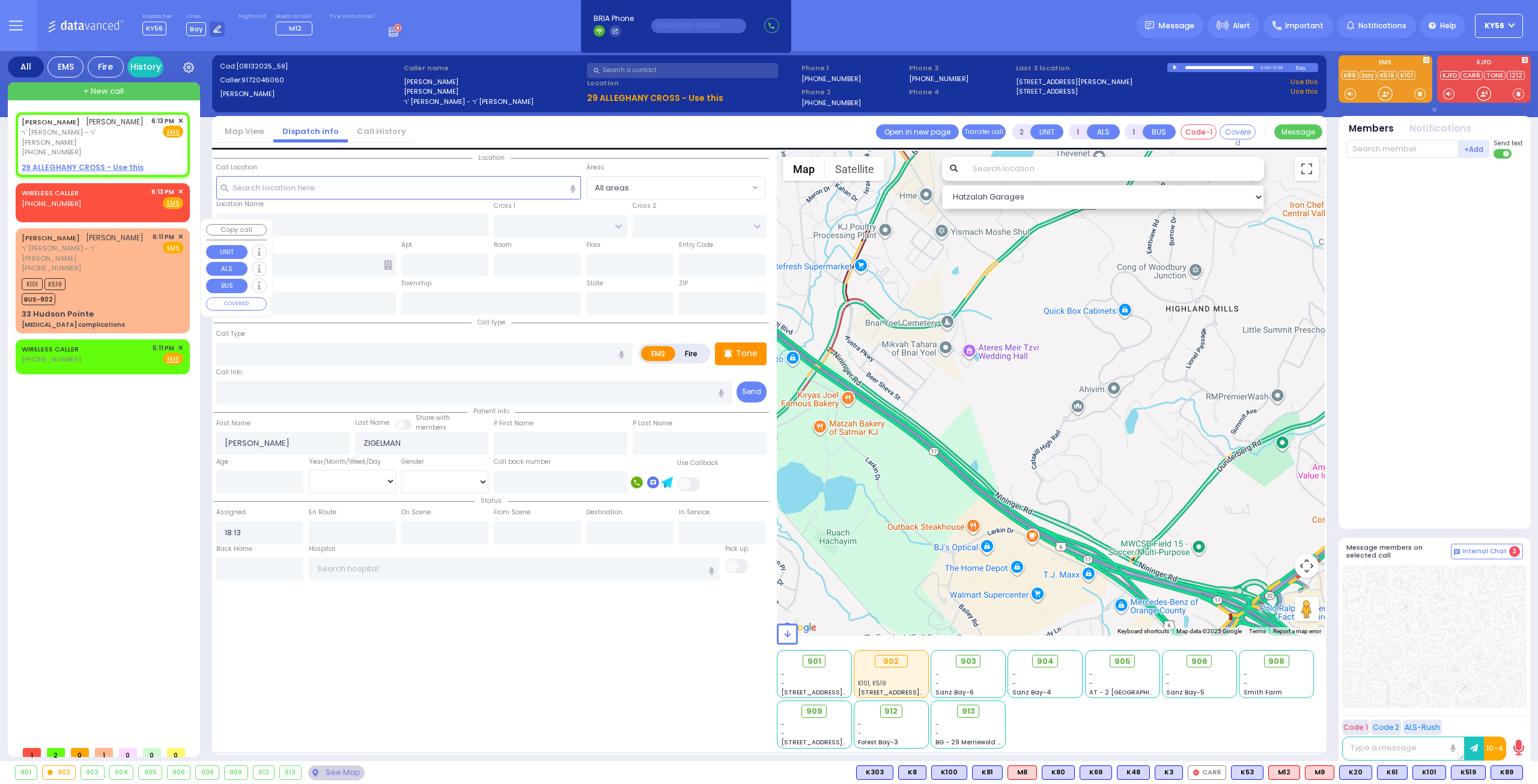
click at [123, 263] on div "[PHONE_NUMBER]" at bounding box center [85, 269] width 127 height 11
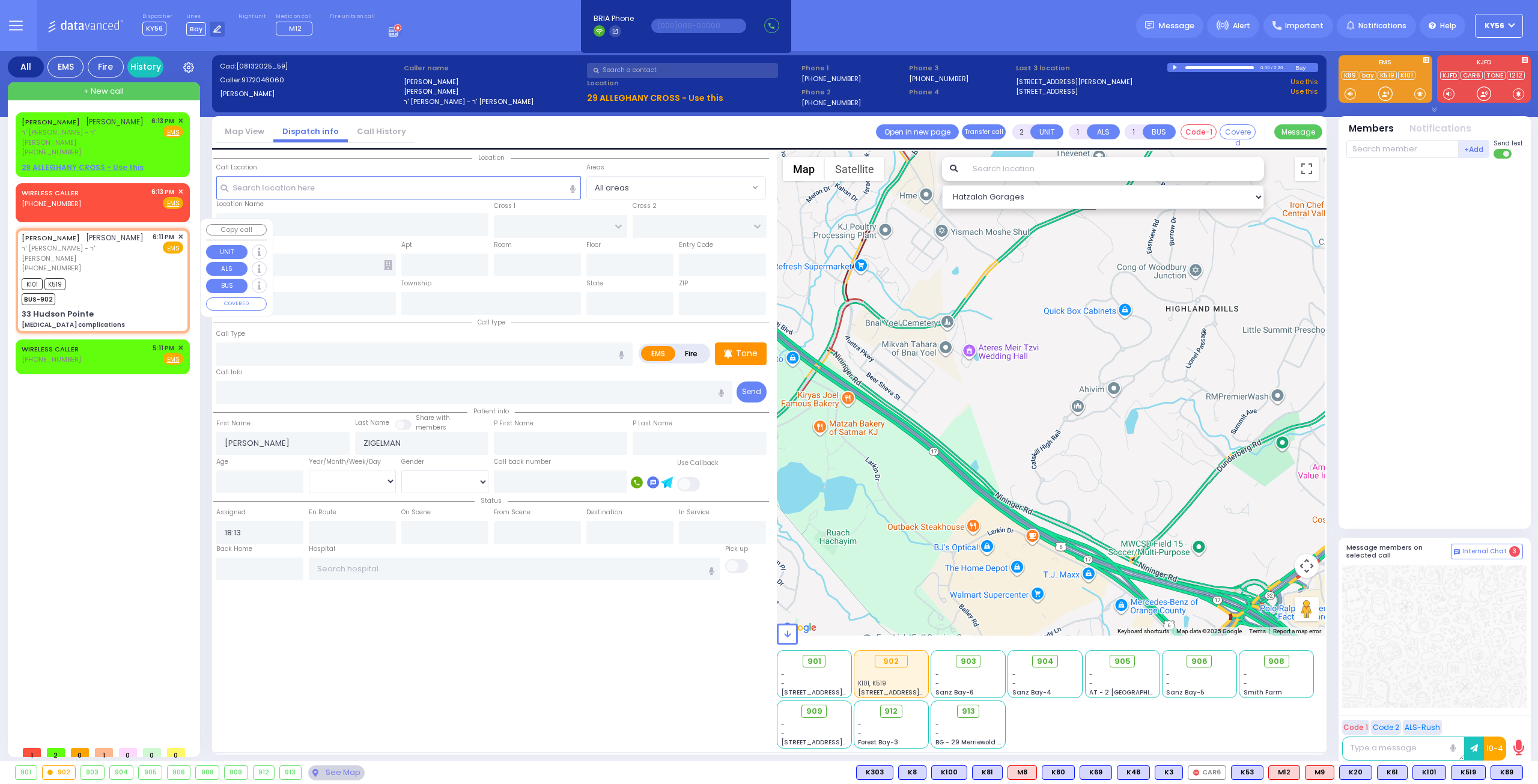
select select
type input "[MEDICAL_DATA] complications"
radio input "true"
select select
type input "18:11"
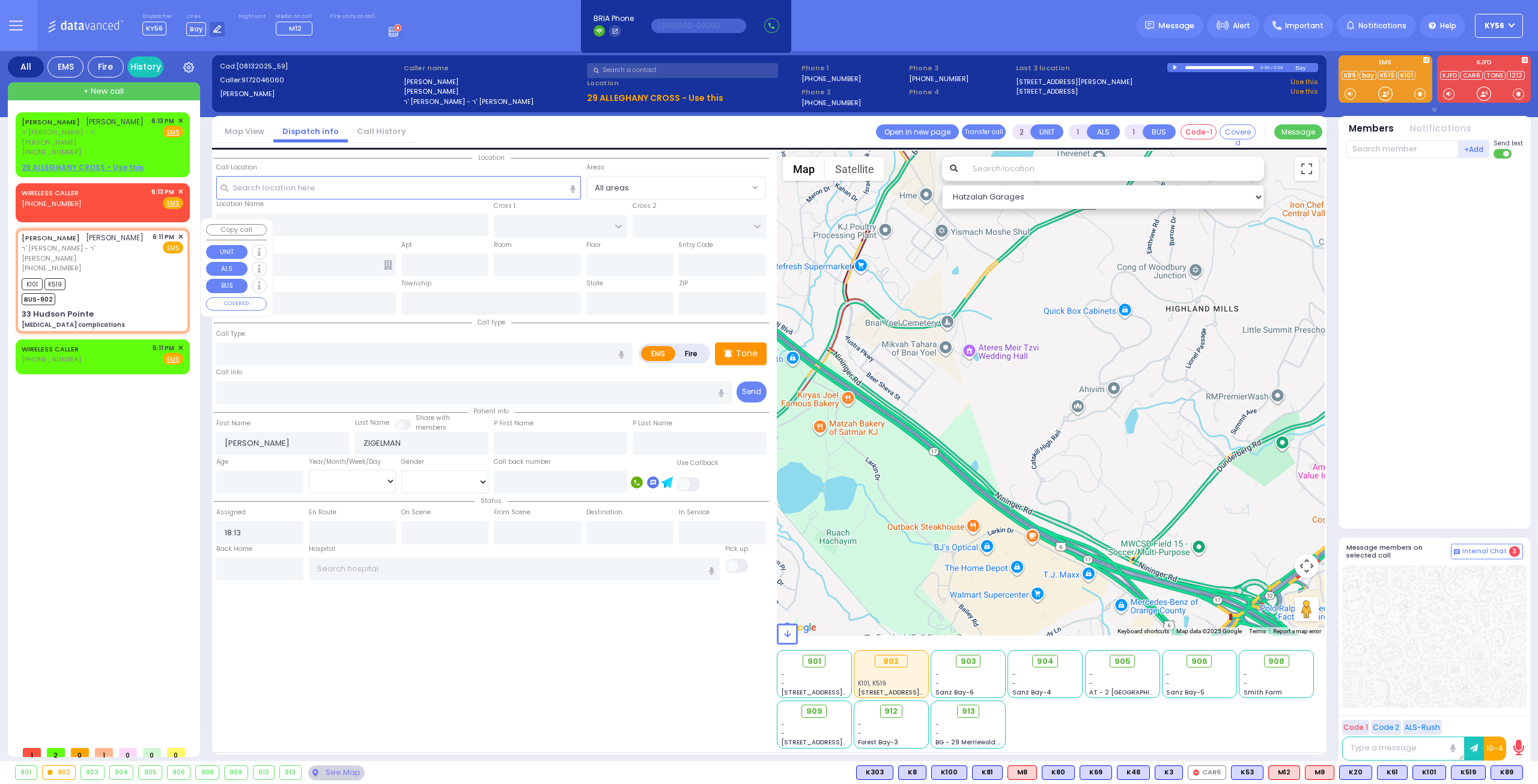
type input "18:13"
type input "ALLEGHANY CROSSING"
type input "CATSKILL HIGH RAIL"
type input "33 Hudson Pointe"
type input "Monroe"
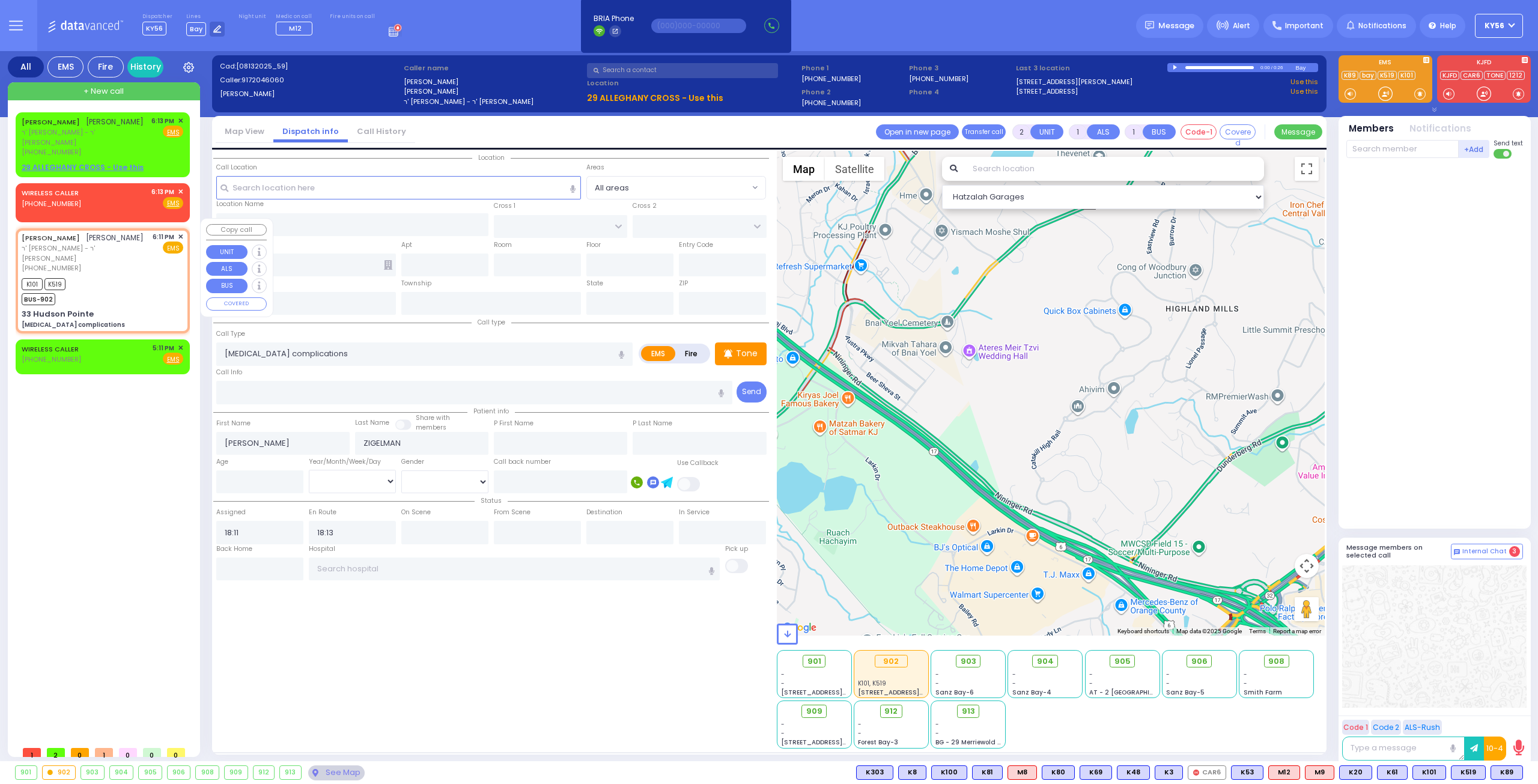
type input "[US_STATE]"
type input "10950"
select select "Hatzalah Garages"
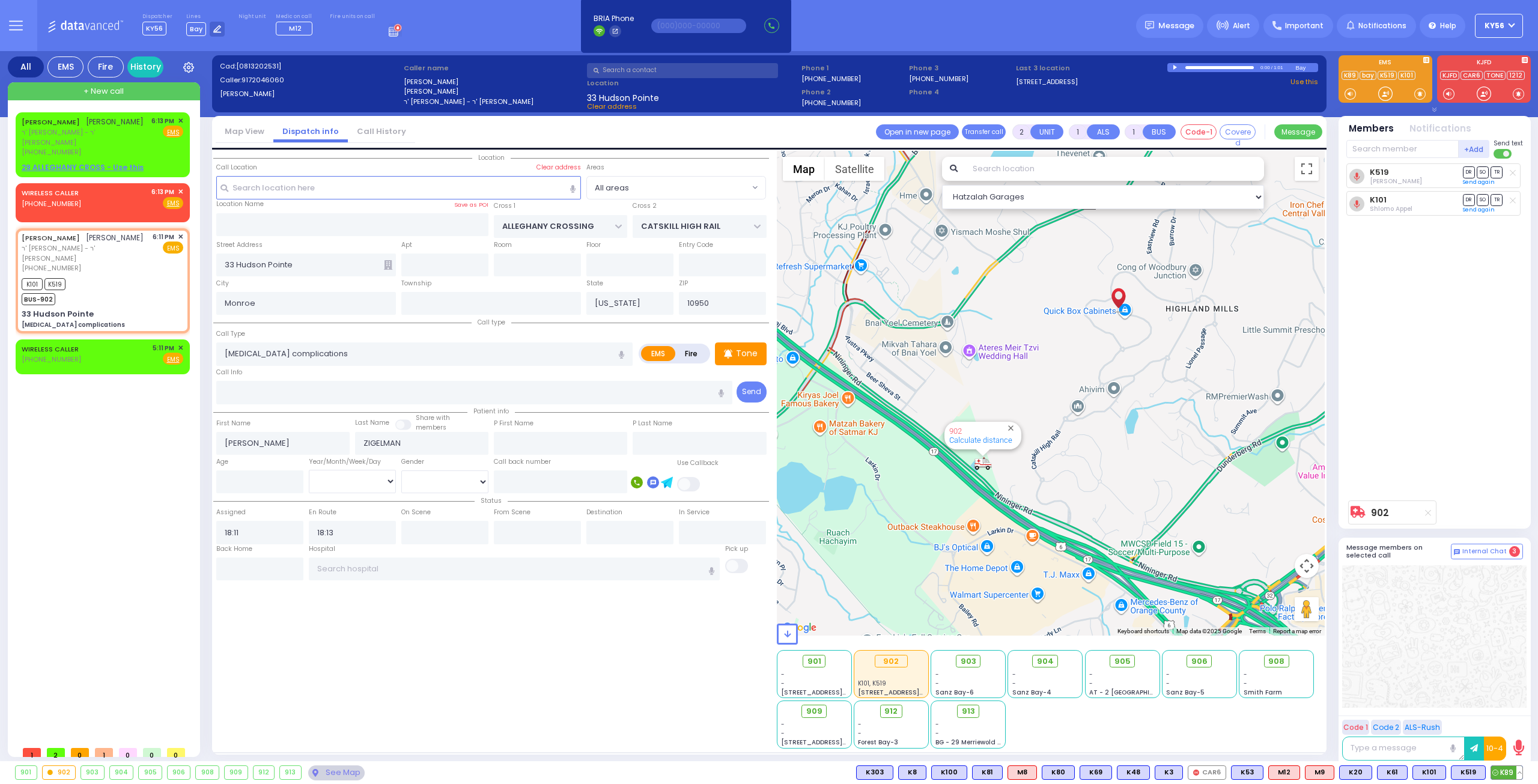
click at [1502, 772] on span "K89" at bounding box center [1506, 772] width 32 height 13
select select
radio input "true"
select select
select select "Hatzalah Garages"
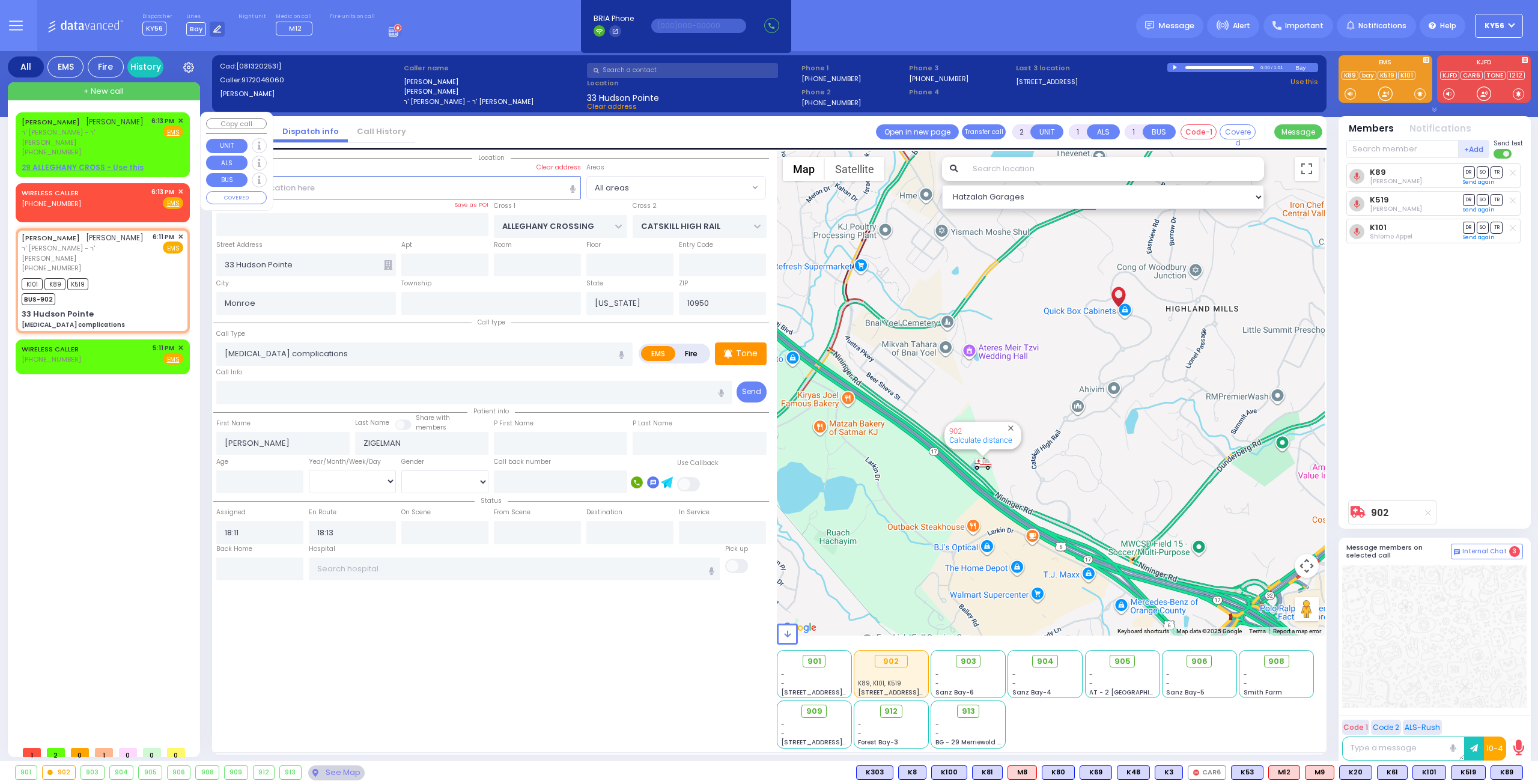
click at [178, 118] on span "✕" at bounding box center [181, 121] width 5 height 11
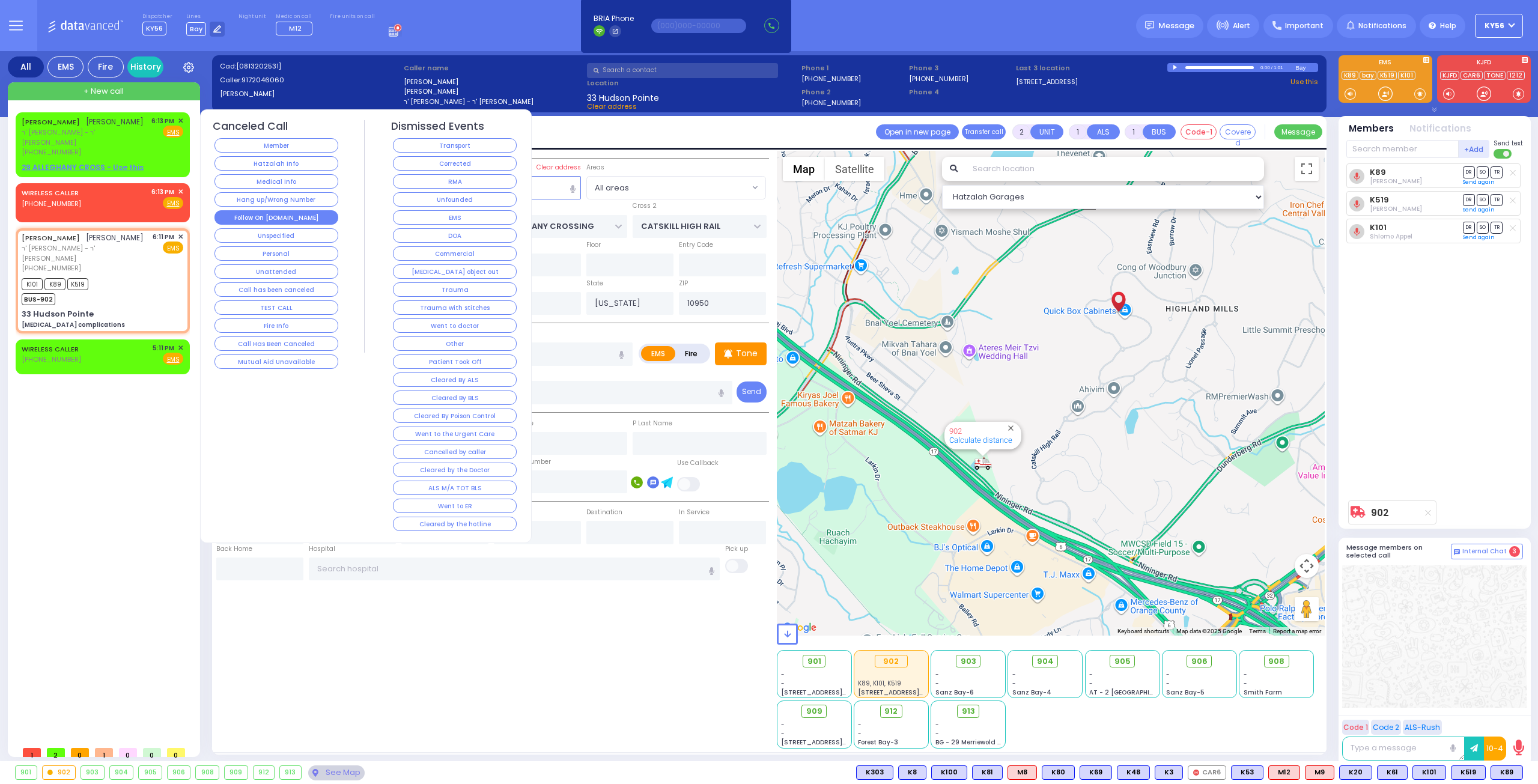
click at [280, 215] on button "Follow On [DOMAIN_NAME]" at bounding box center [276, 217] width 123 height 14
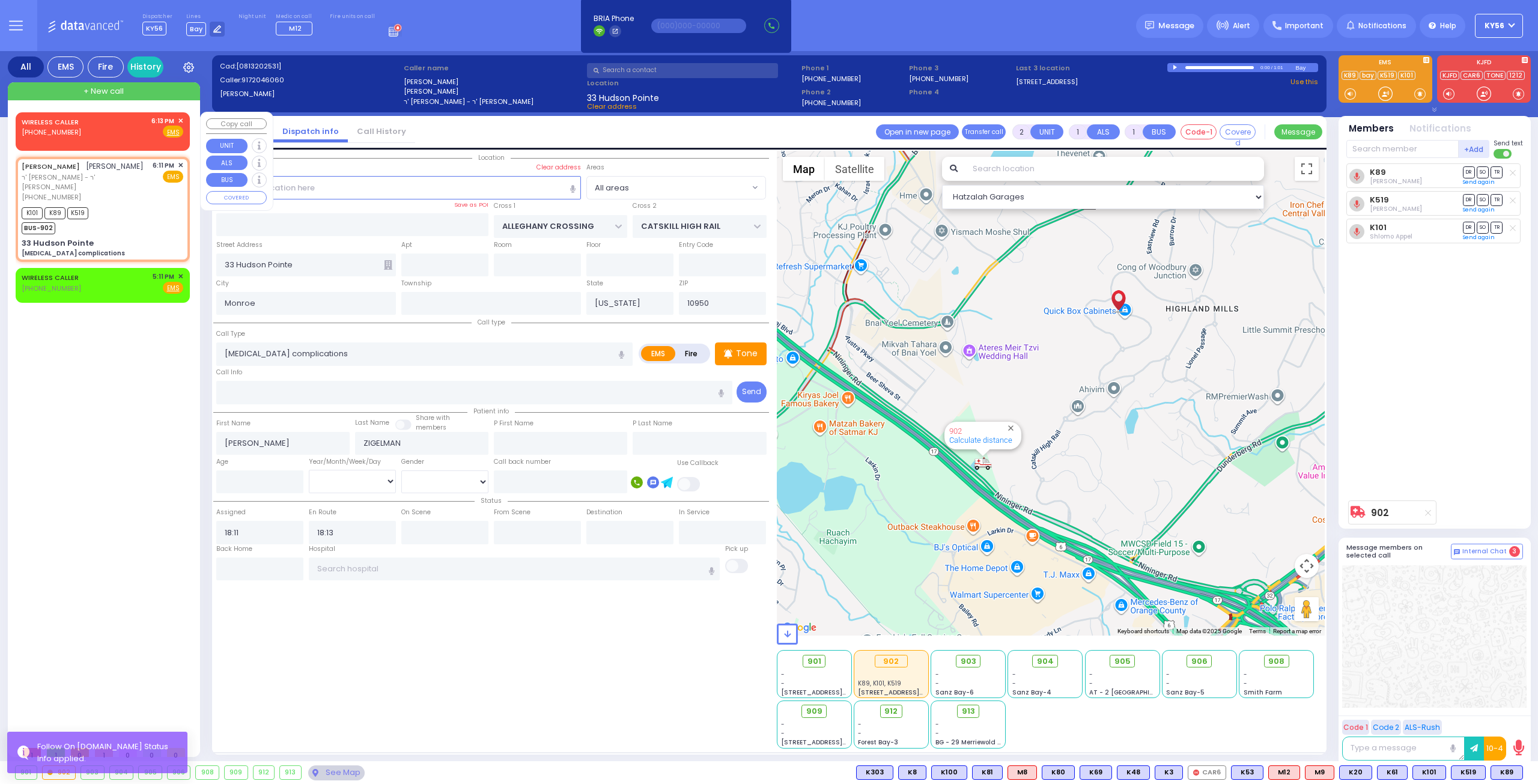
click at [87, 133] on div "WIRELESS CALLER (845) 807-7536 6:13 PM ✕ Fire EMS" at bounding box center [102, 127] width 162 height 22
select select
radio input "true"
select select
type input "18:13"
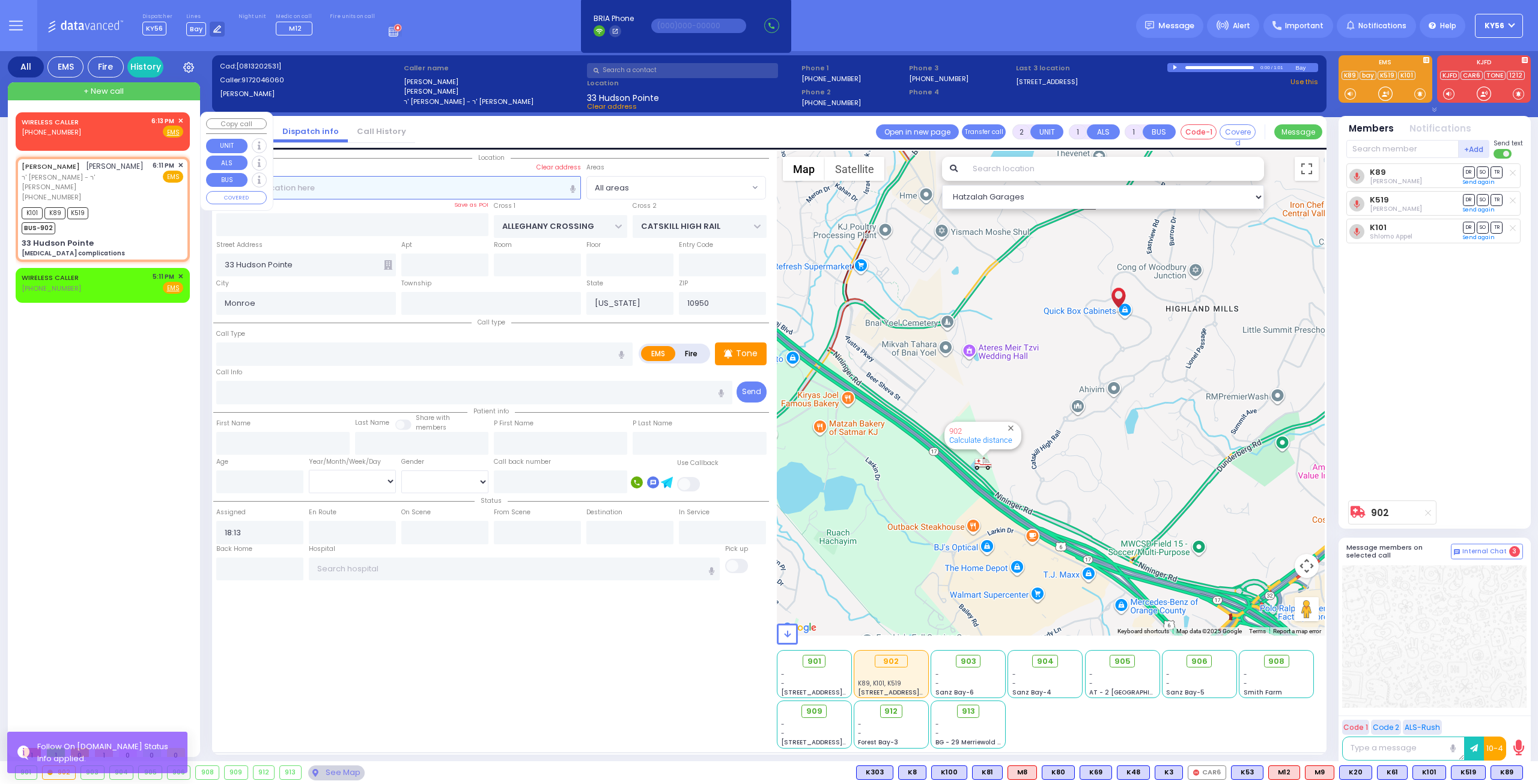
select select "Hatzalah Garages"
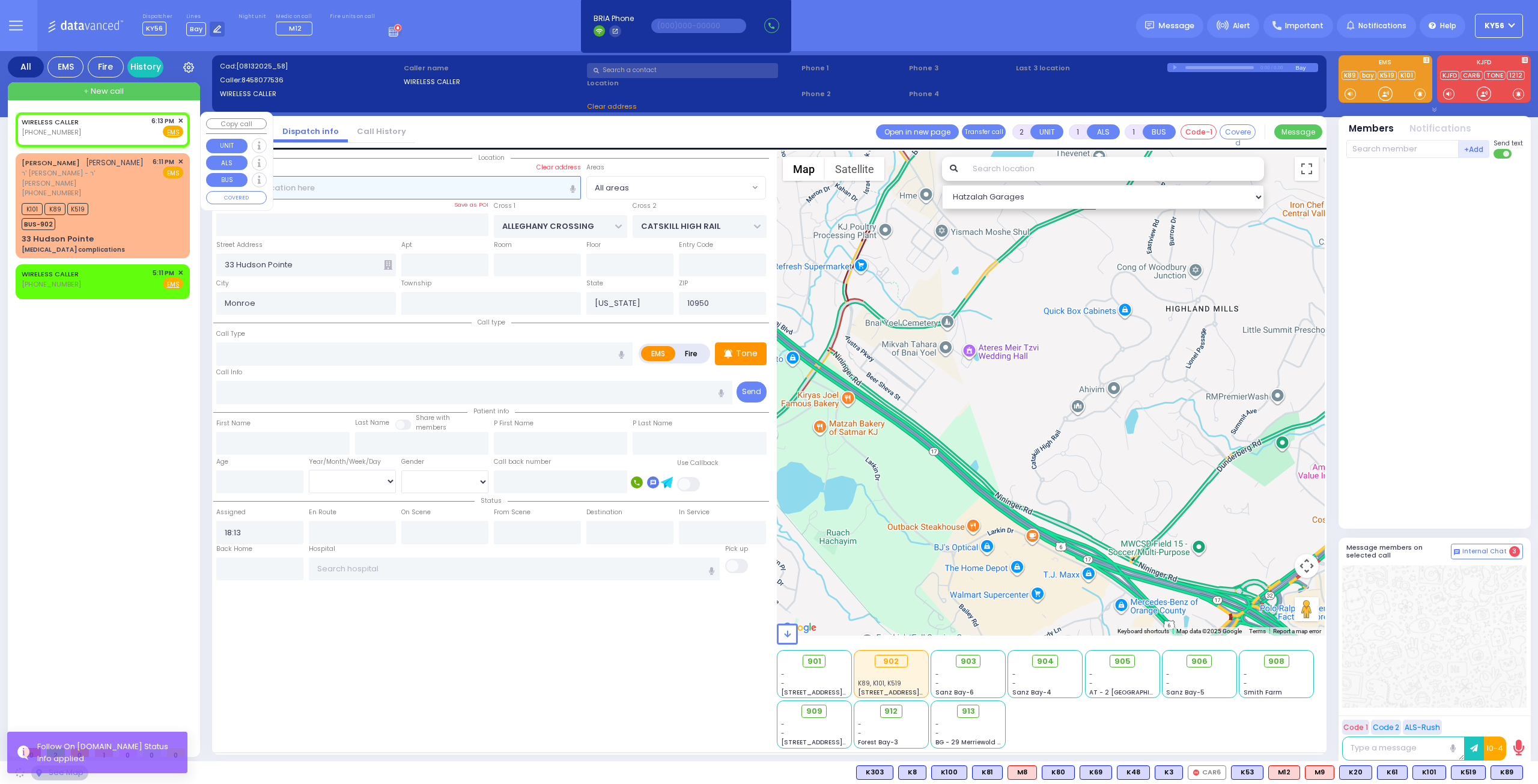
select select
radio input "true"
select select
select select "Hatzalah Garages"
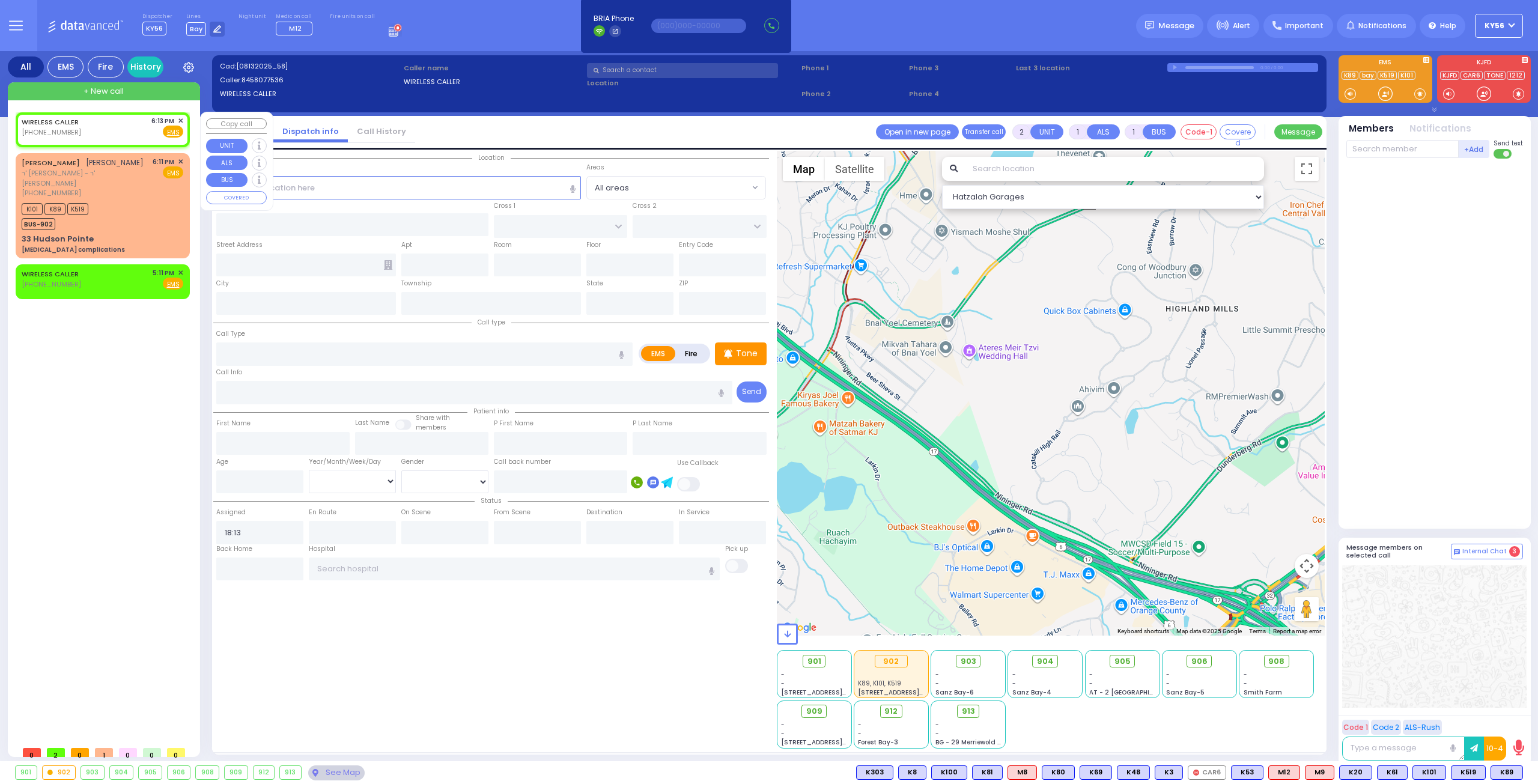
click at [182, 116] on span "✕" at bounding box center [181, 121] width 5 height 11
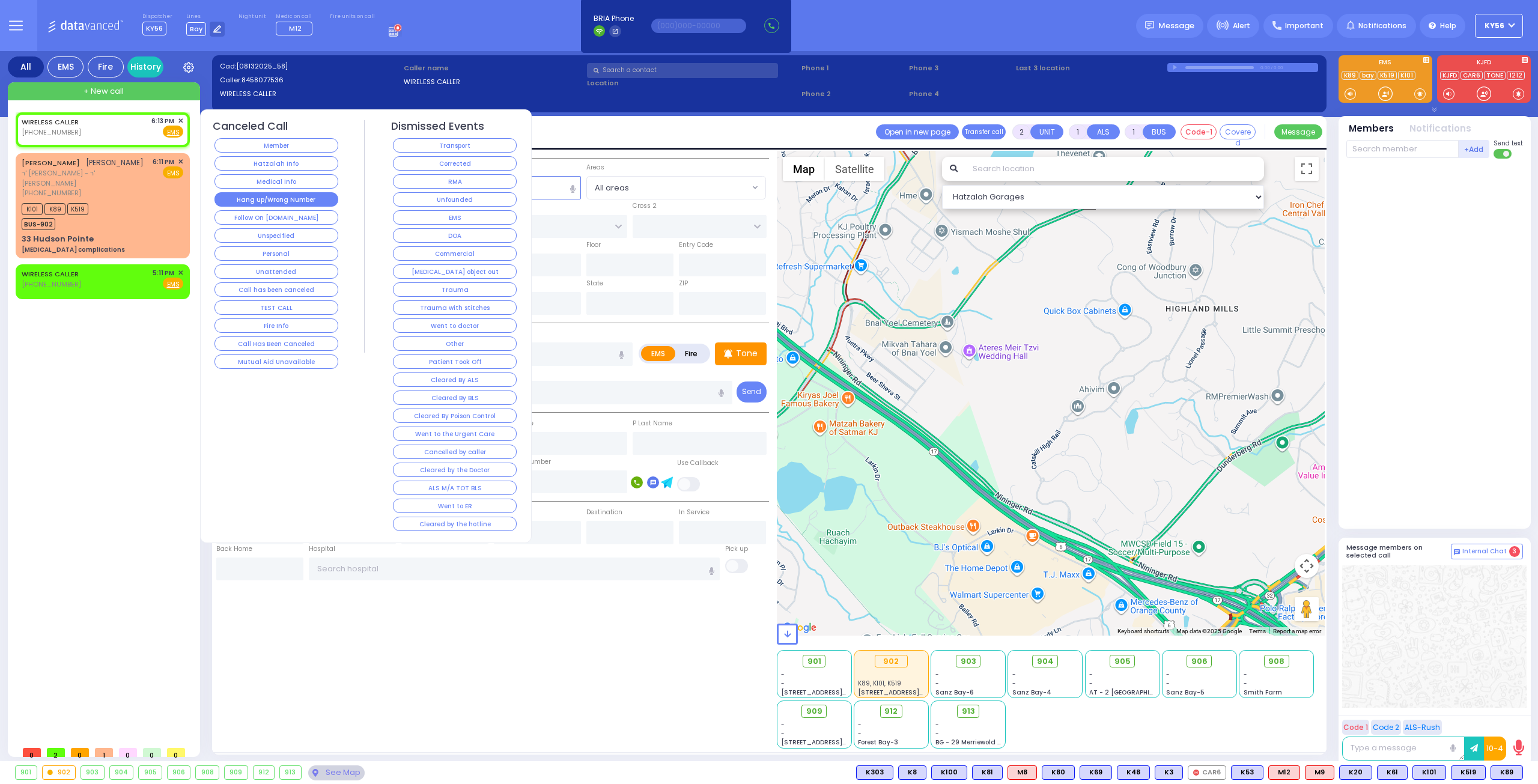
click at [274, 197] on button "Hang up/Wrong Number" at bounding box center [276, 200] width 123 height 14
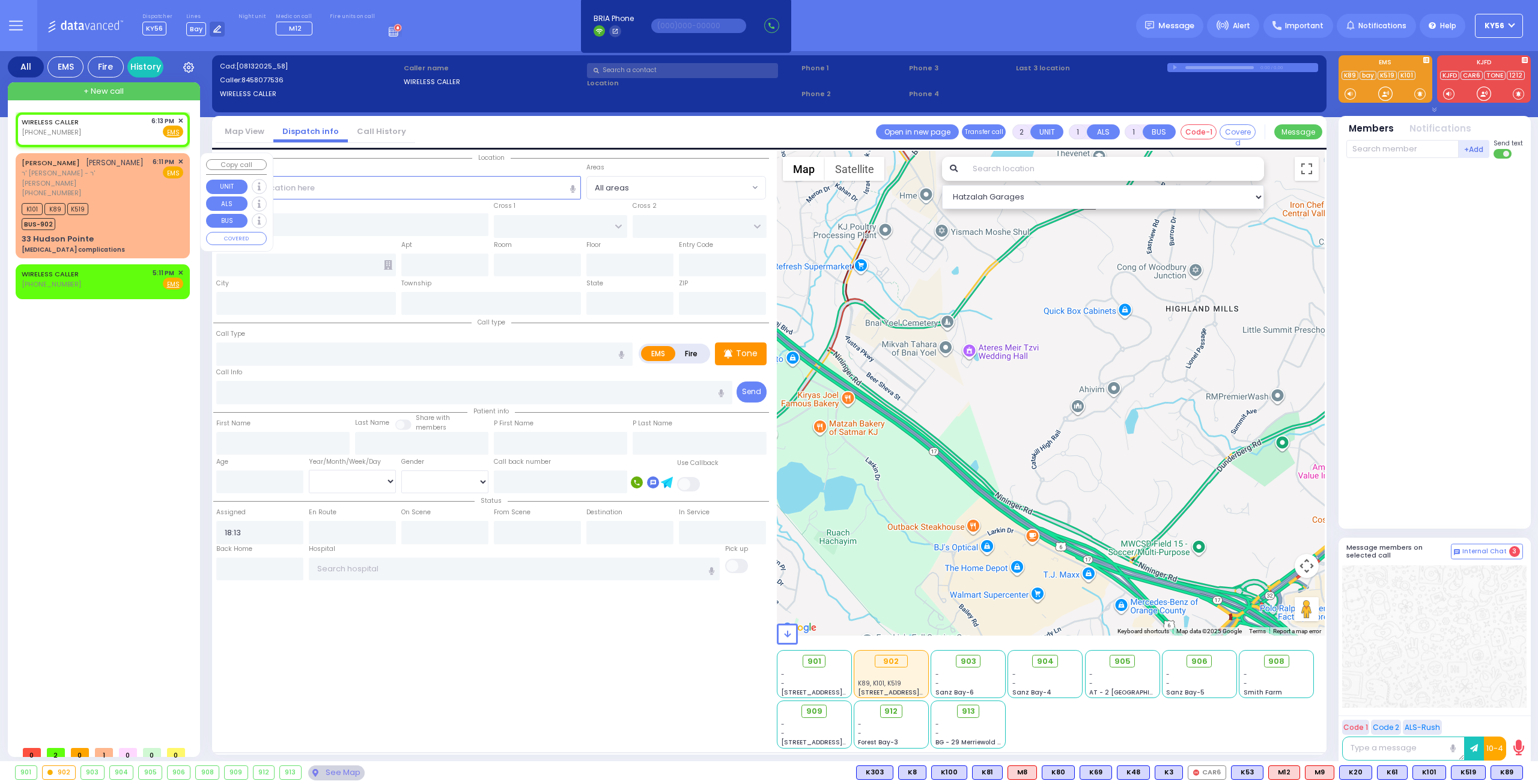
click at [131, 188] on div "[PHONE_NUMBER]" at bounding box center [85, 193] width 127 height 11
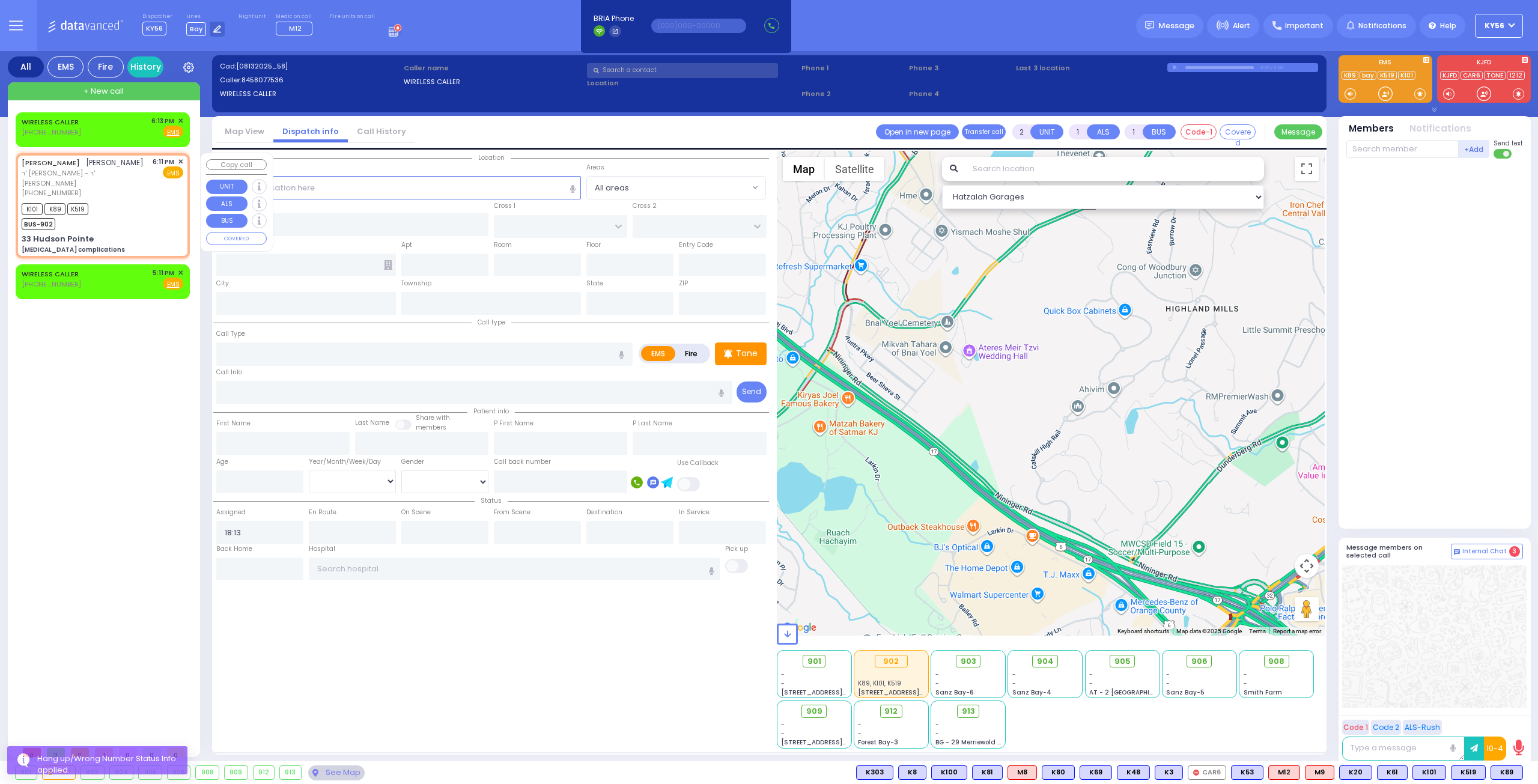
select select
type input "[MEDICAL_DATA] complications"
radio input "true"
type input "[PERSON_NAME]"
type input "ZIGELMAN"
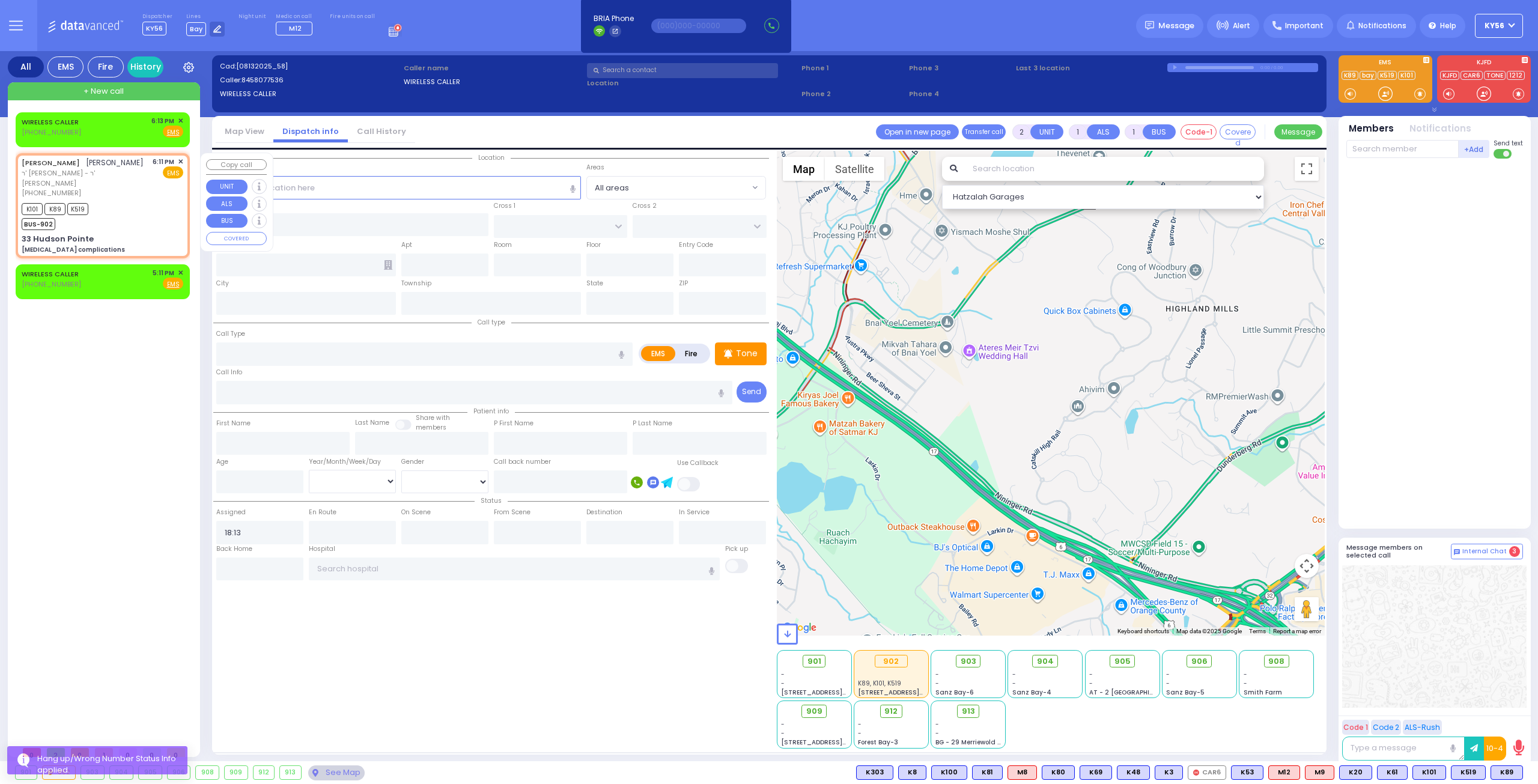
select select
type input "18:11"
type input "18:13"
select select "Hatzalah Garages"
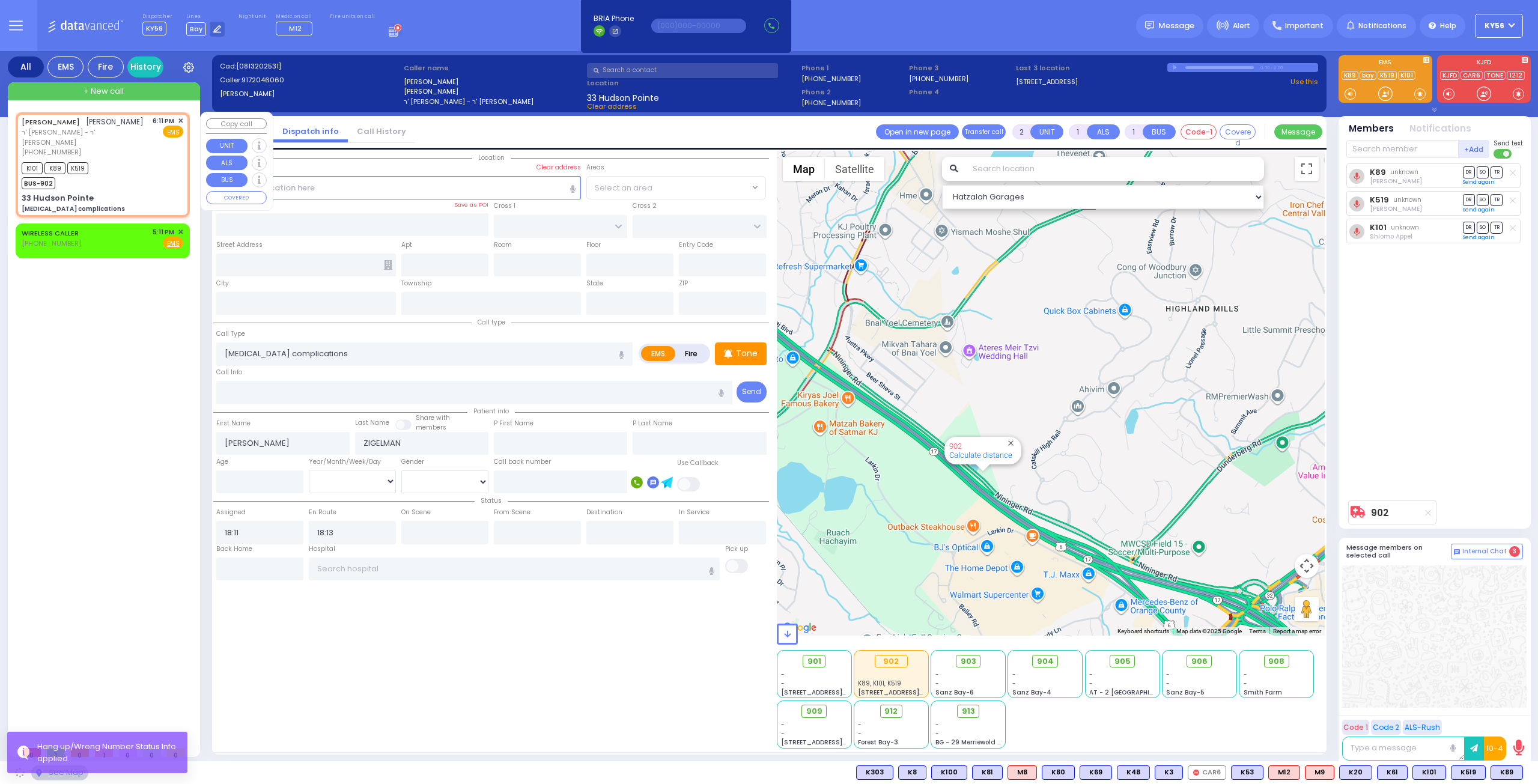
type input "ALLEGHANY CROSSING"
type input "CATSKILL HIGH RAIL"
type input "33 Hudson Pointe"
type input "Monroe"
type input "[US_STATE]"
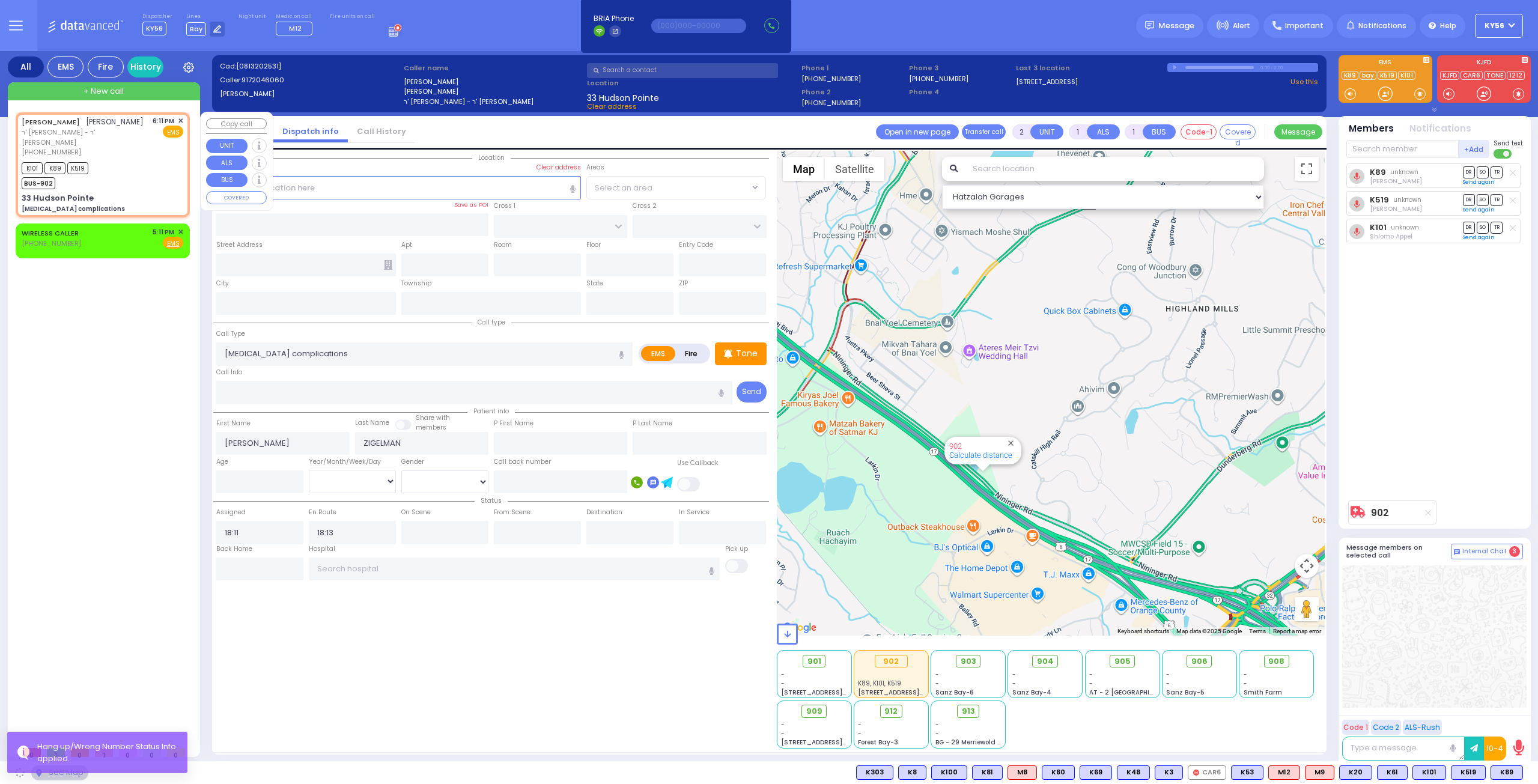
type input "10950"
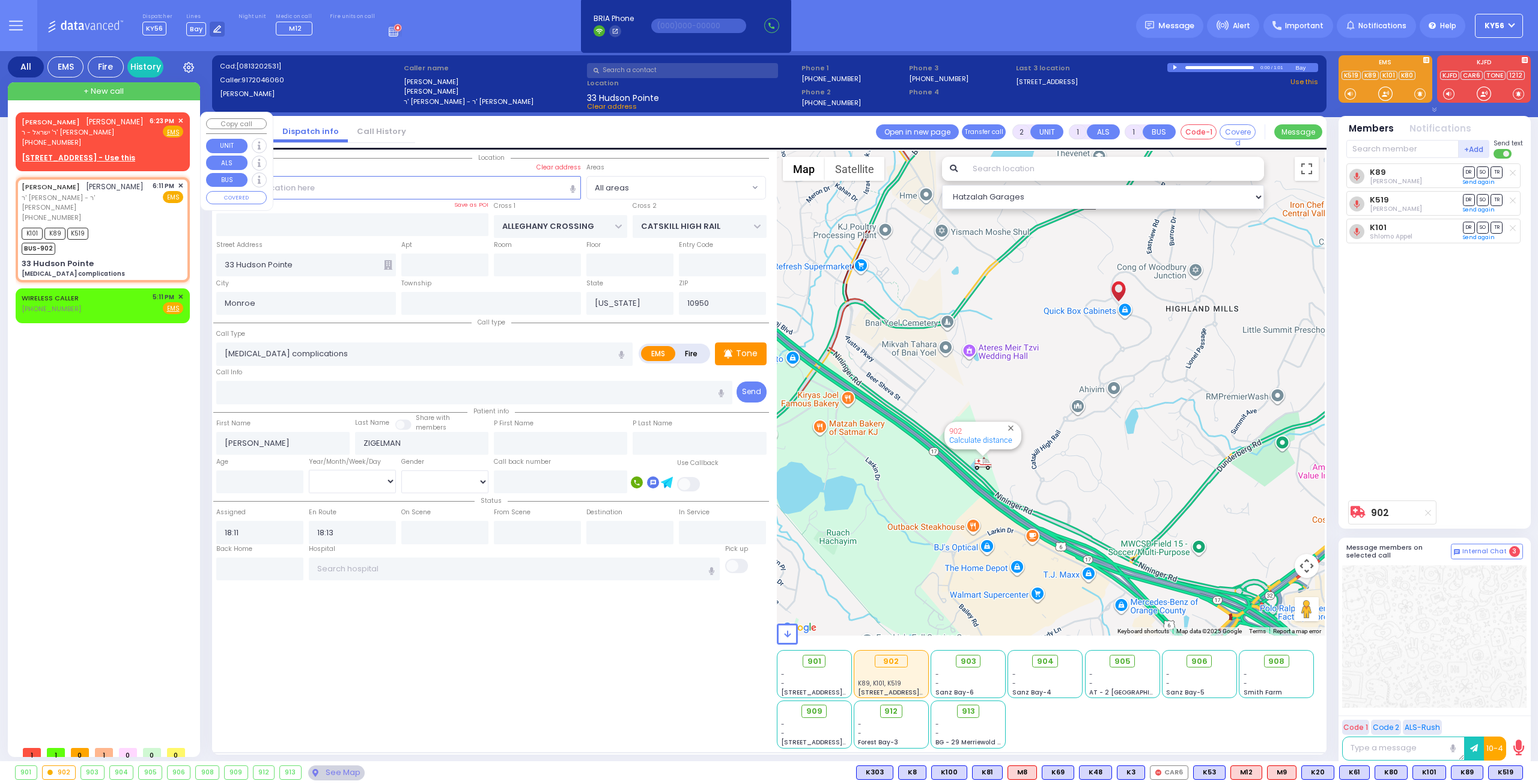
click at [64, 163] on u "8 BEER SHAVA ST 101 - Use this" at bounding box center [78, 158] width 114 height 11
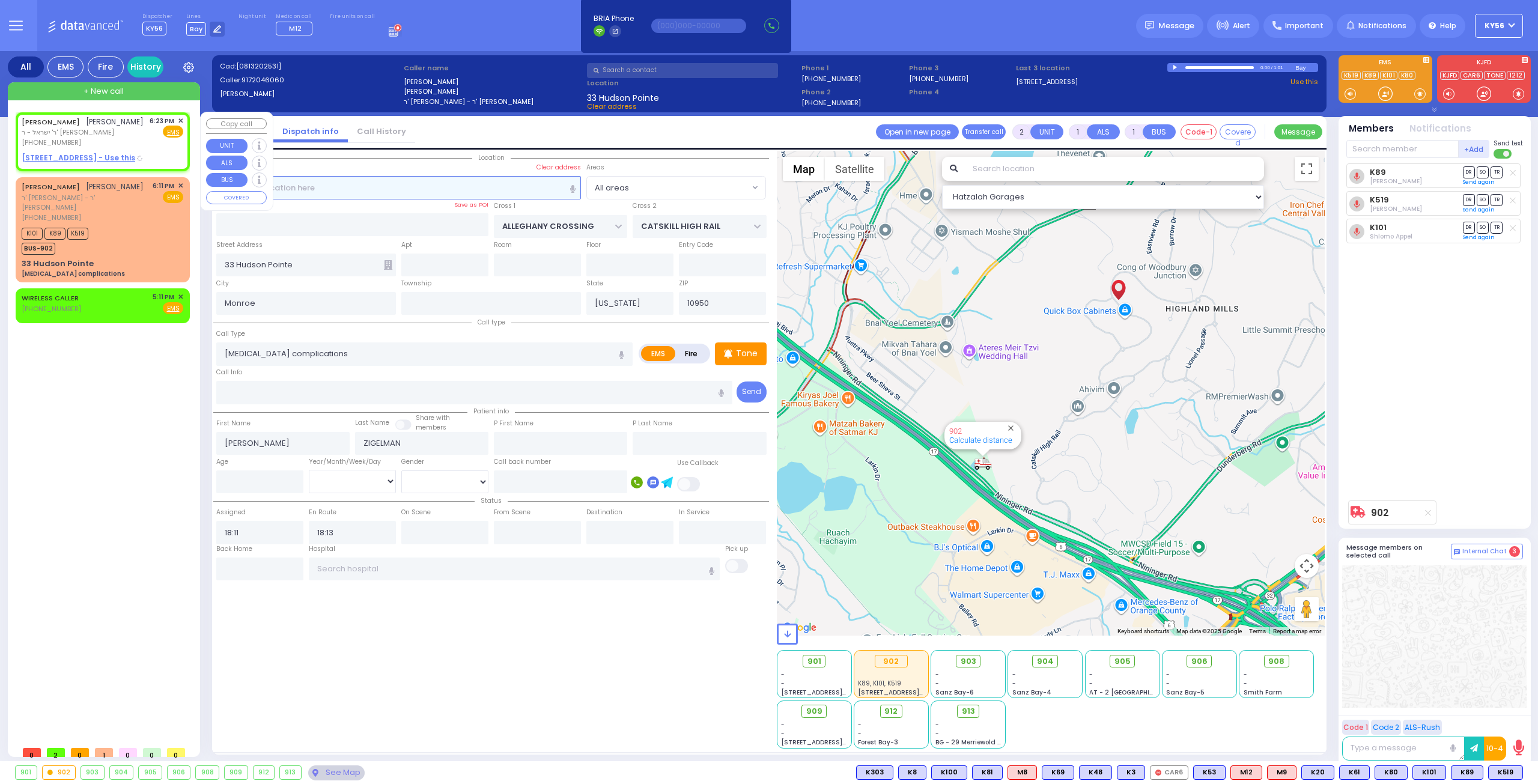
select select
radio input "true"
type input "MOSHE ARON"
type input "SPILLMAN"
select select
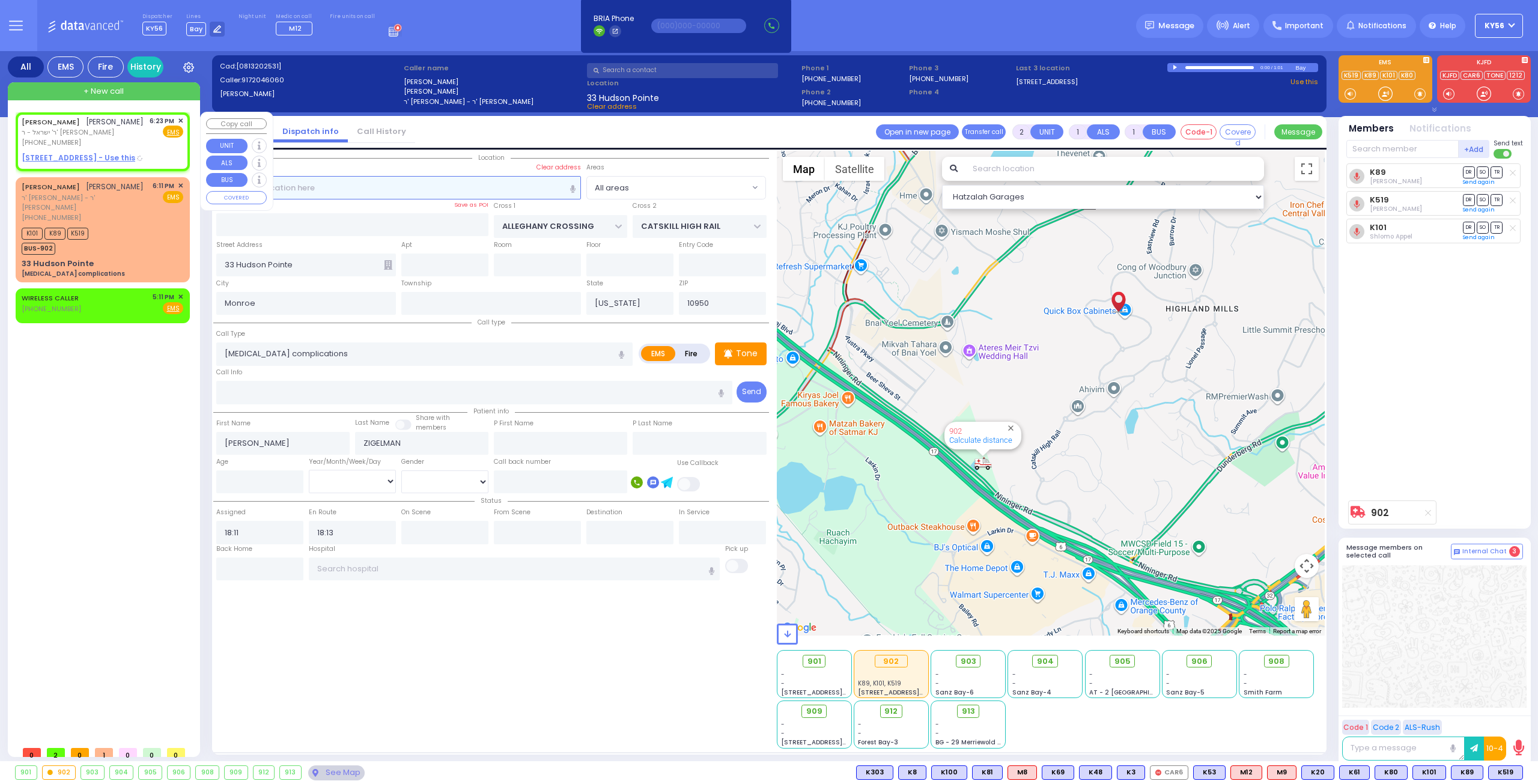
type input "18:23"
select select "Hatzalah Garages"
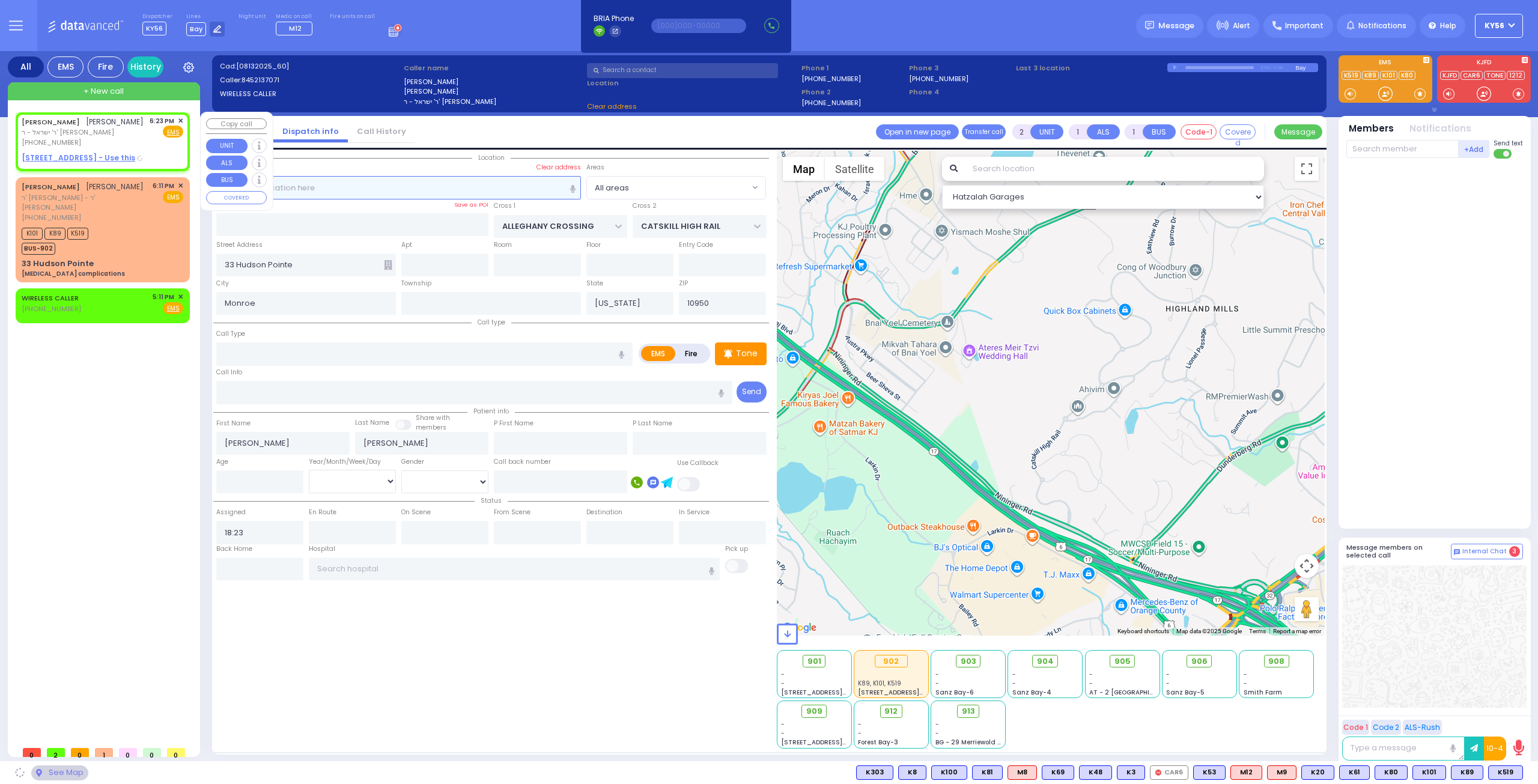
type input "[PERSON_NAME][GEOGRAPHIC_DATA]"
type input "BEER SHAVA ST"
type input "8 BEER SHAVA ST"
type input "101"
type input "Kiryas Joel"
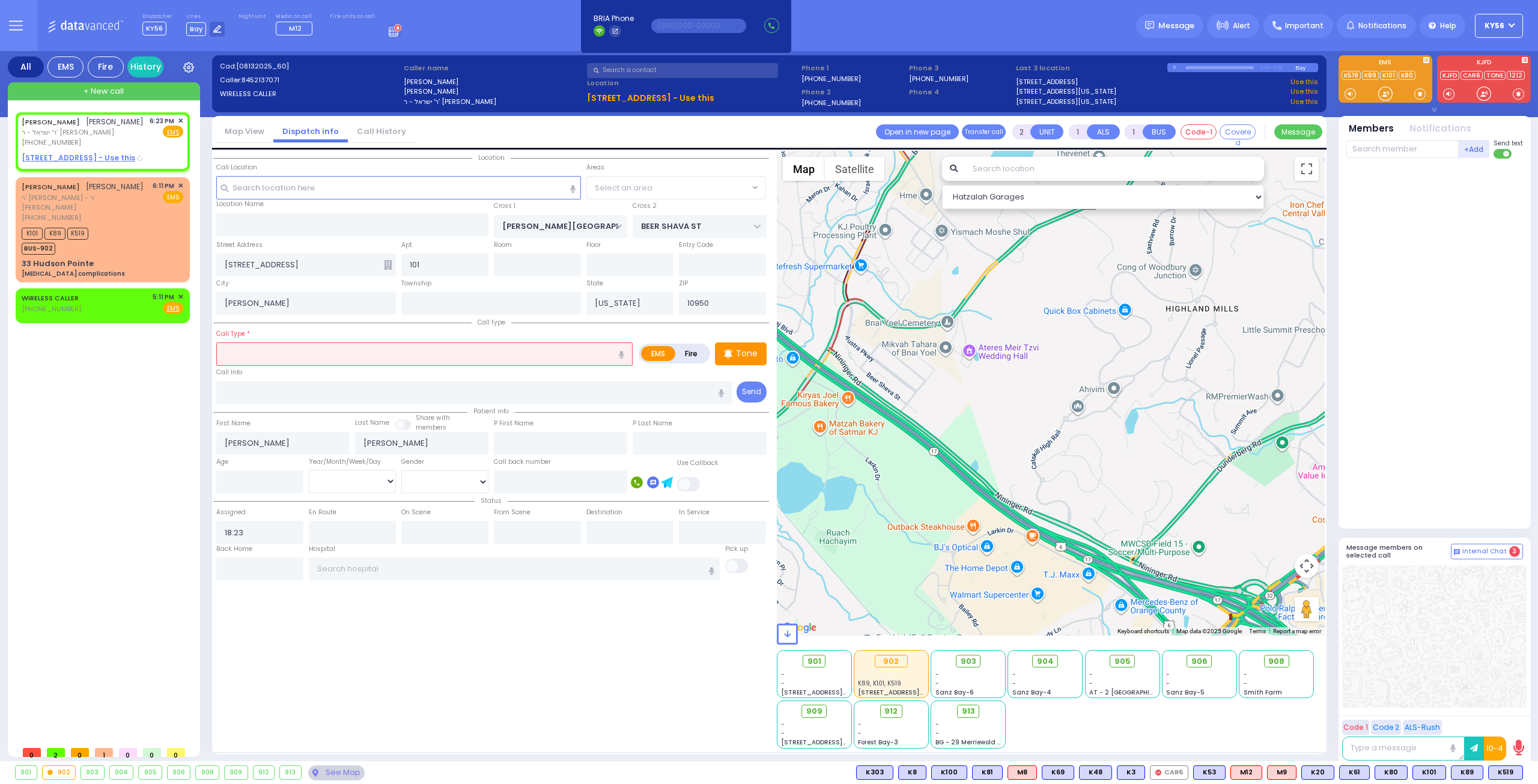
click at [273, 348] on input "text" at bounding box center [424, 353] width 416 height 23
select select
radio input "true"
select select
select select "Hatzalah Garages"
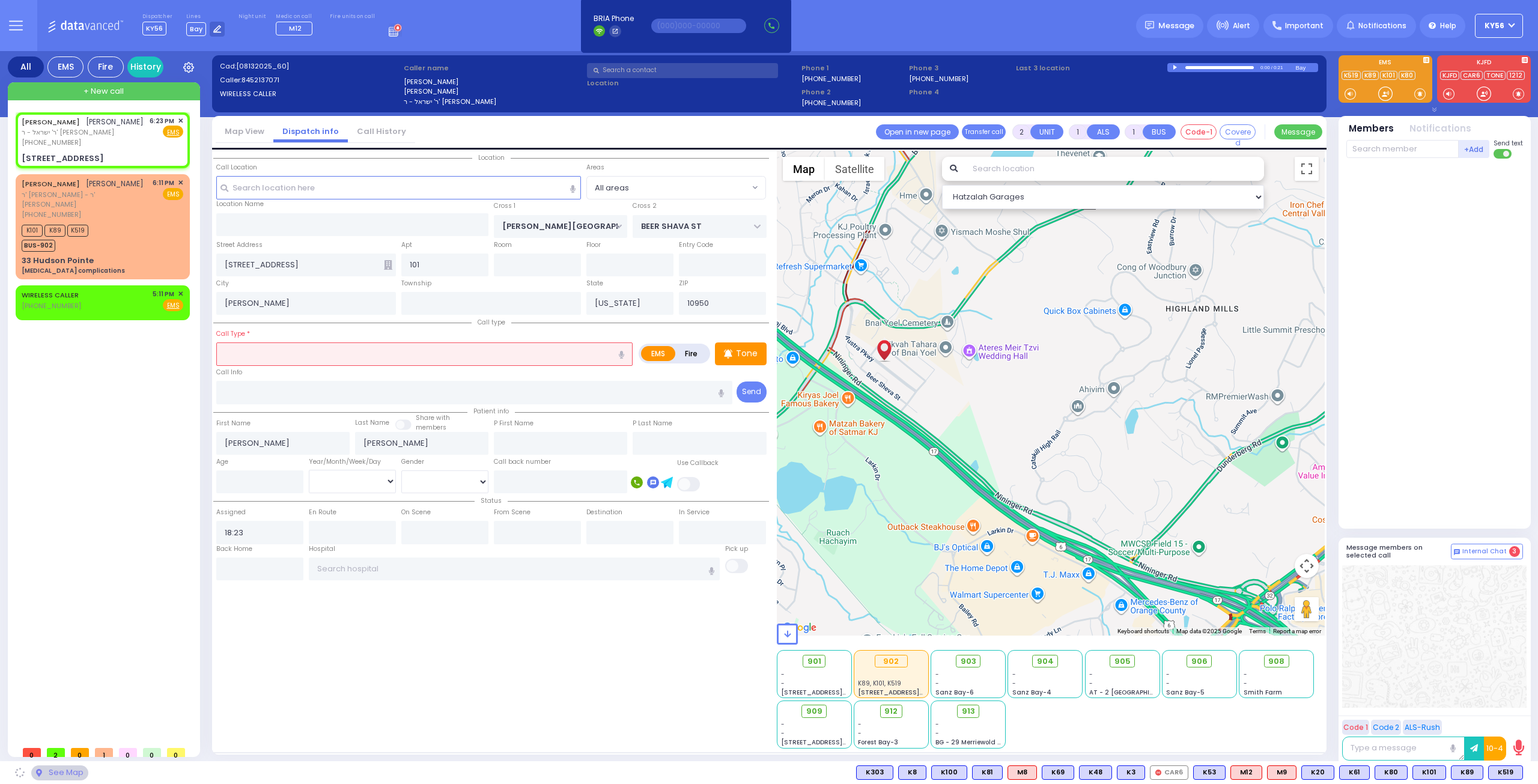
select select
radio input "true"
select select
select select "Hatzalah Garages"
type input "n"
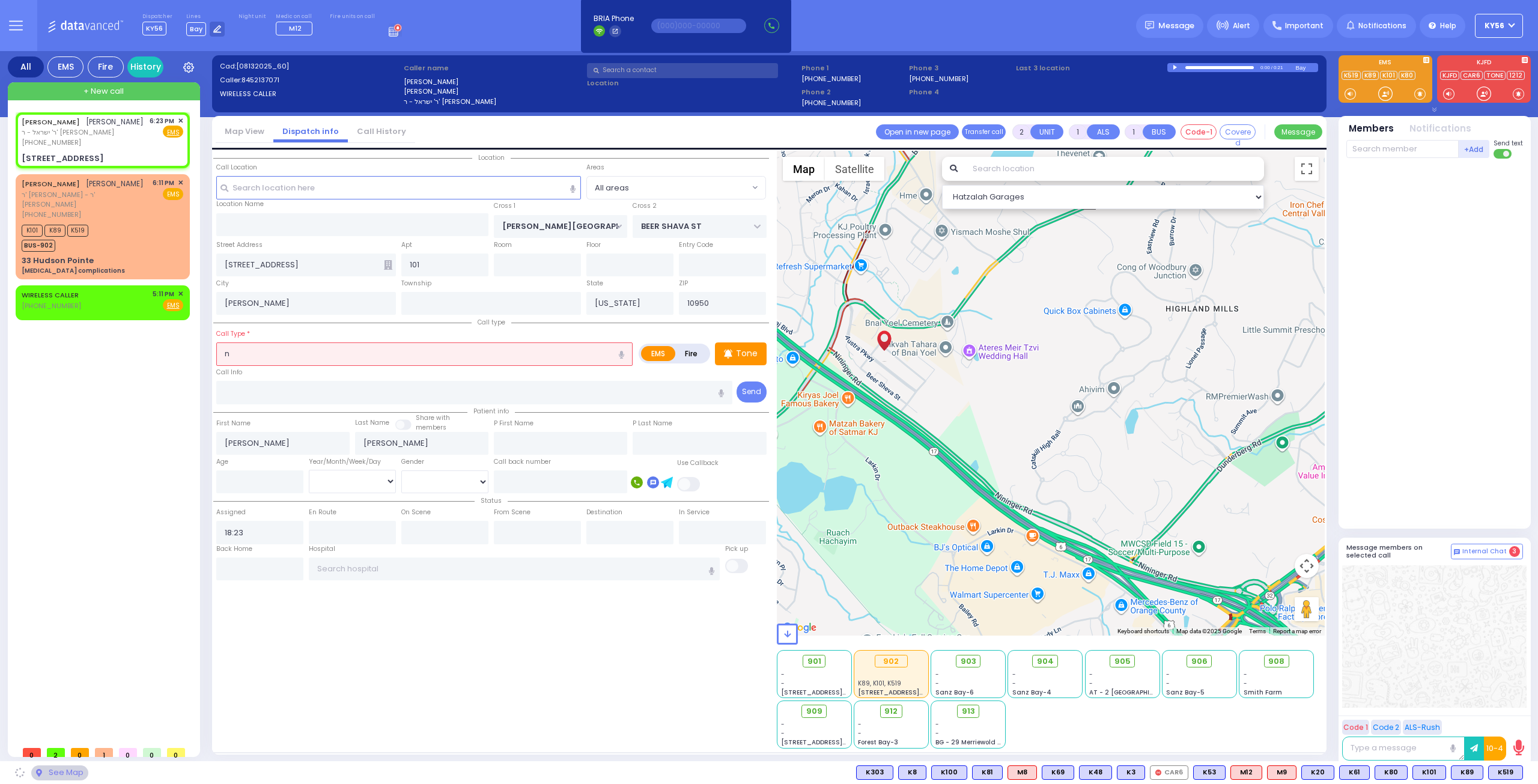
select select
radio input "true"
select select
select select "Hatzalah Garages"
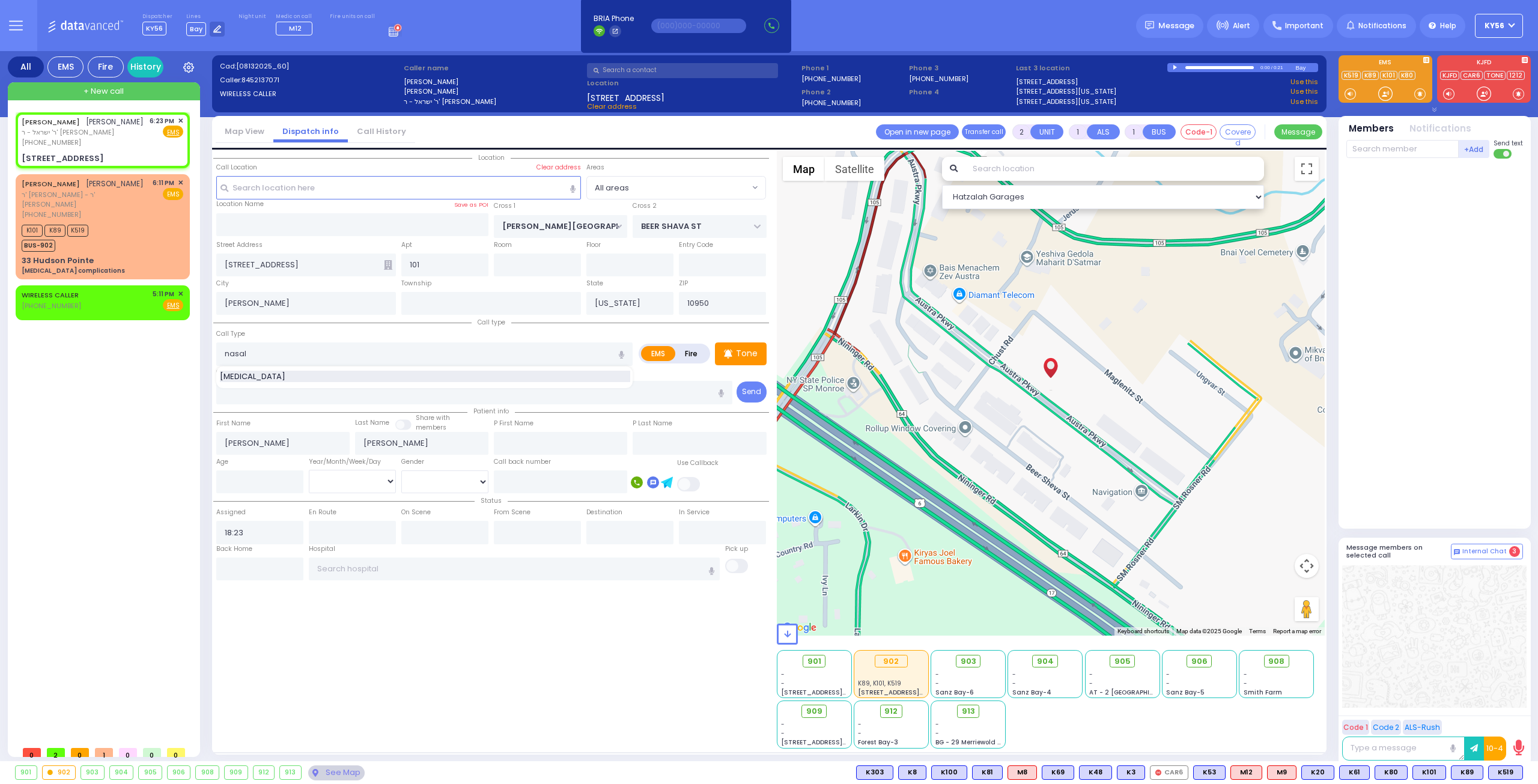
click at [276, 380] on span "Nasal Obstruction" at bounding box center [255, 376] width 70 height 12
type input "Nasal Obstruction"
type input "1"
type input "0"
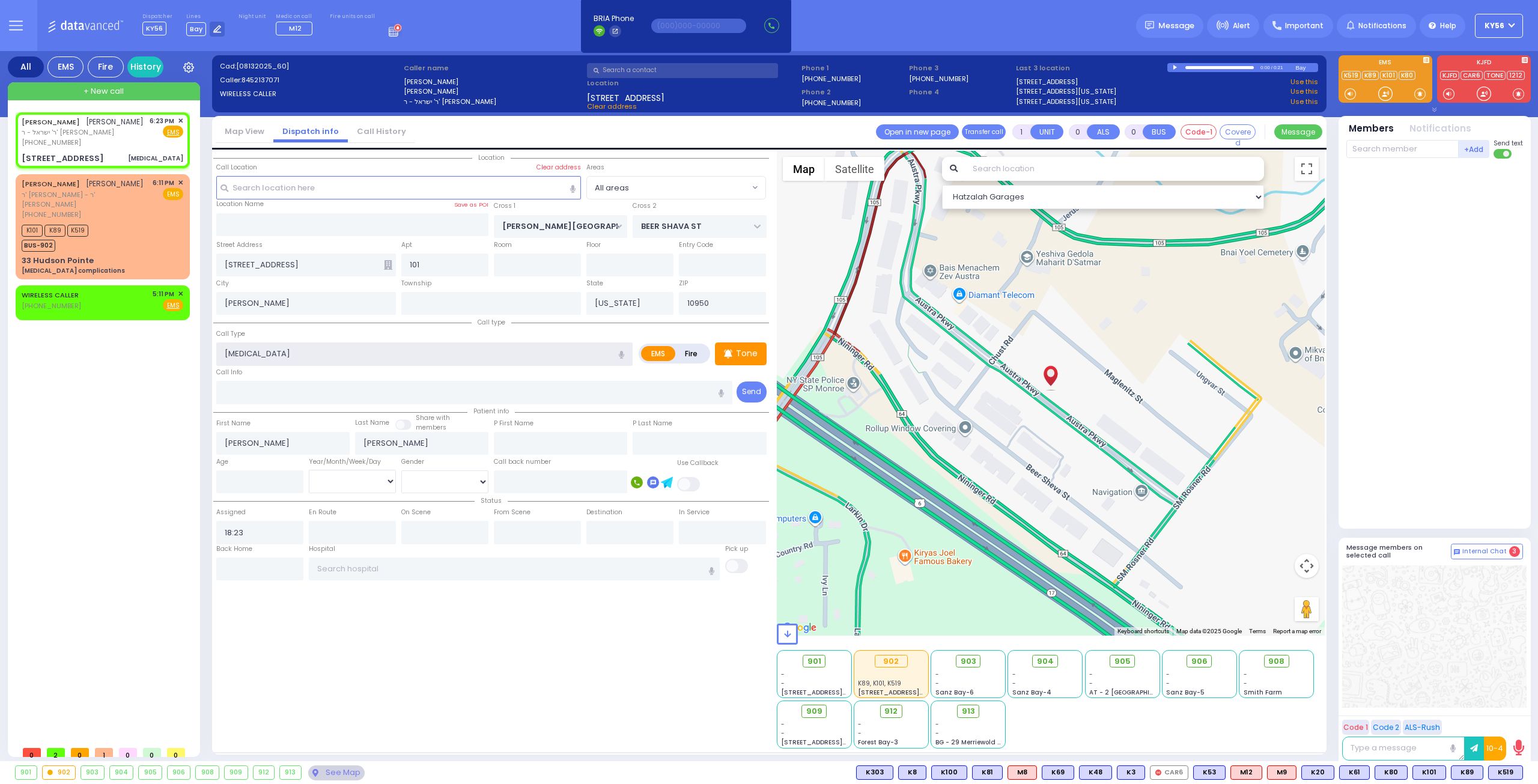
select select
radio input "true"
select select
select select "Hatzalah Garages"
click at [127, 299] on div "WIRELESS CALLER (845) 390-1913 5:11 PM ✕ Fire EMS" at bounding box center [102, 300] width 162 height 22
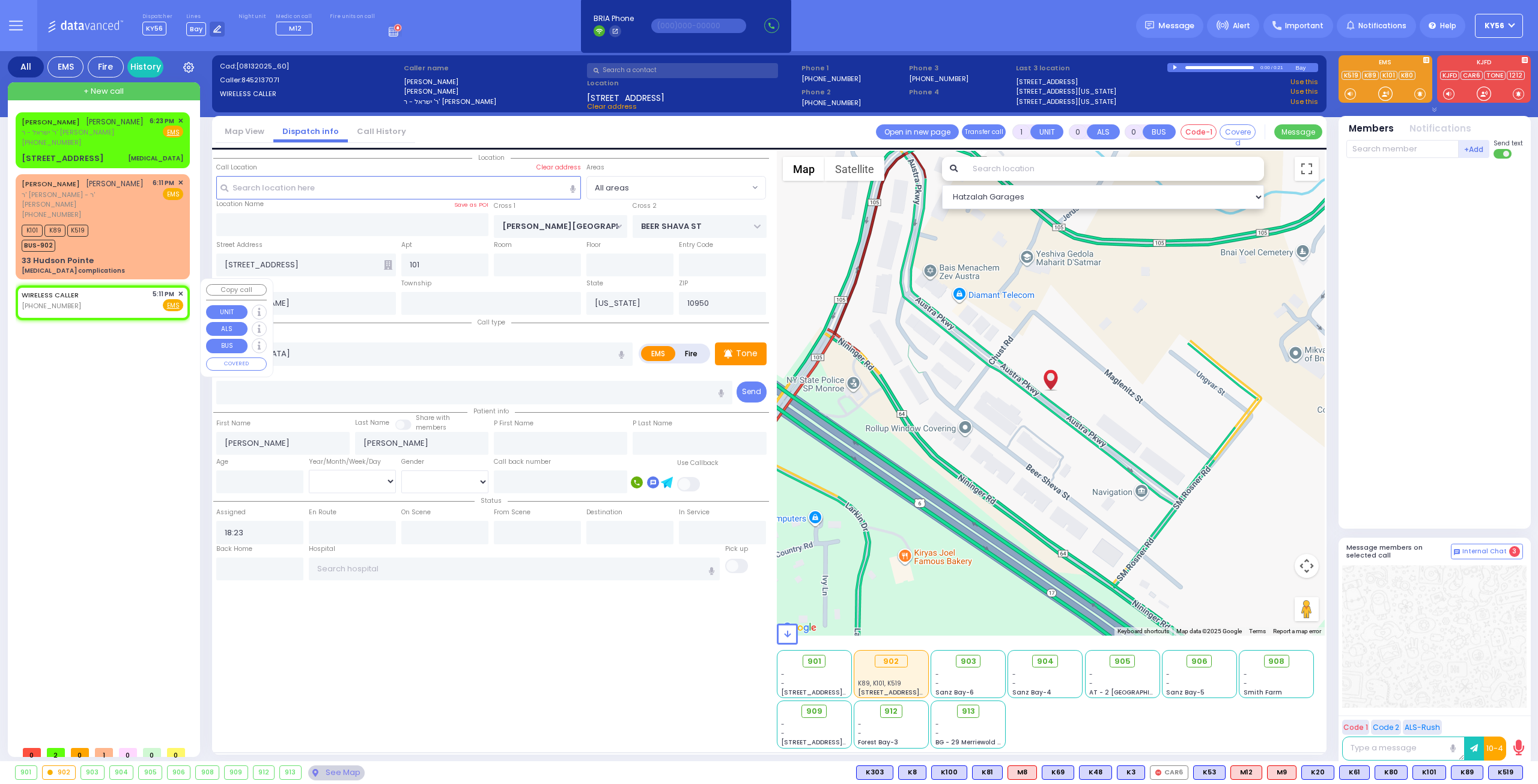
type input "2"
type input "1"
select select
radio input "true"
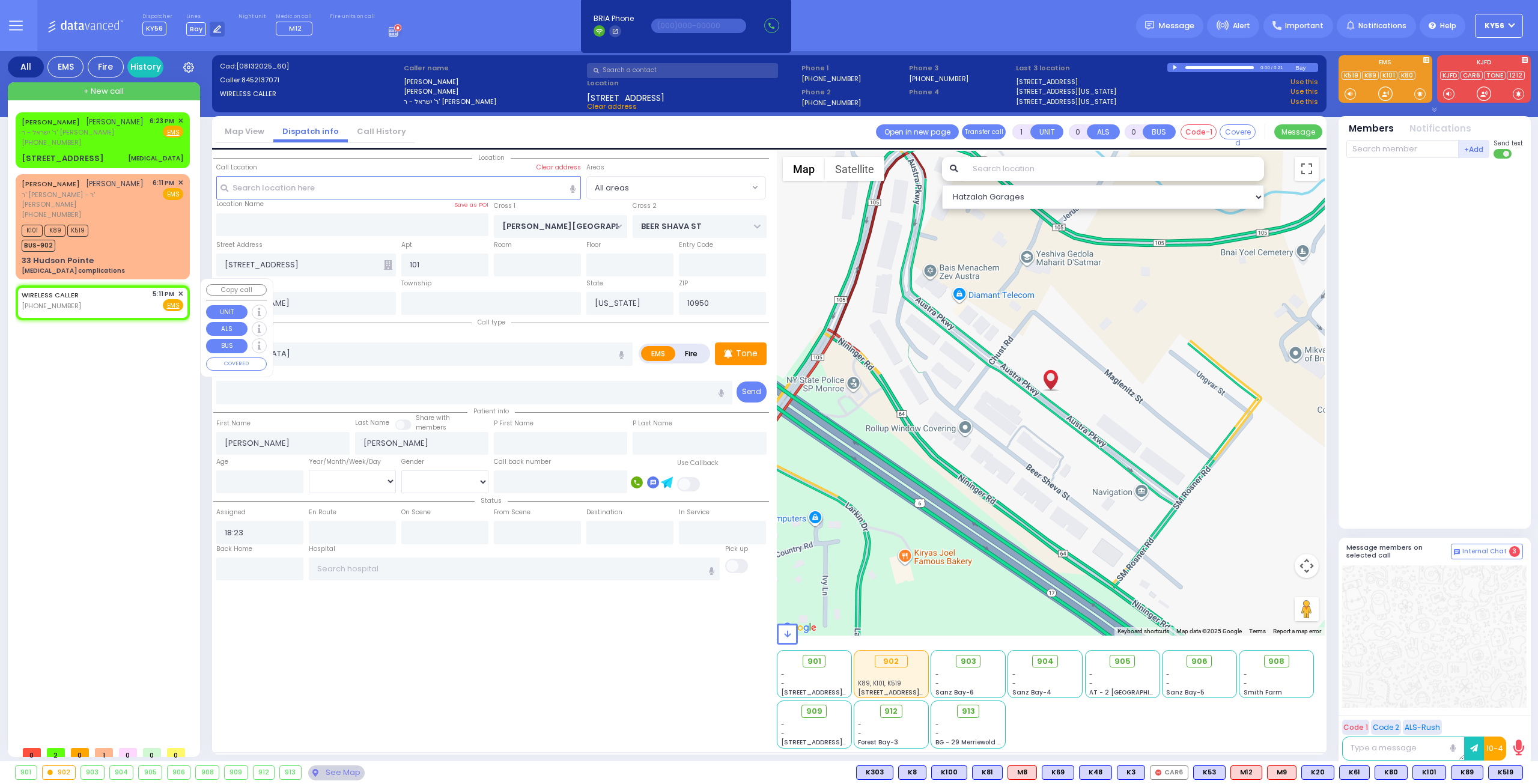
select select
type input "17:11"
select select "Hatzalah Garages"
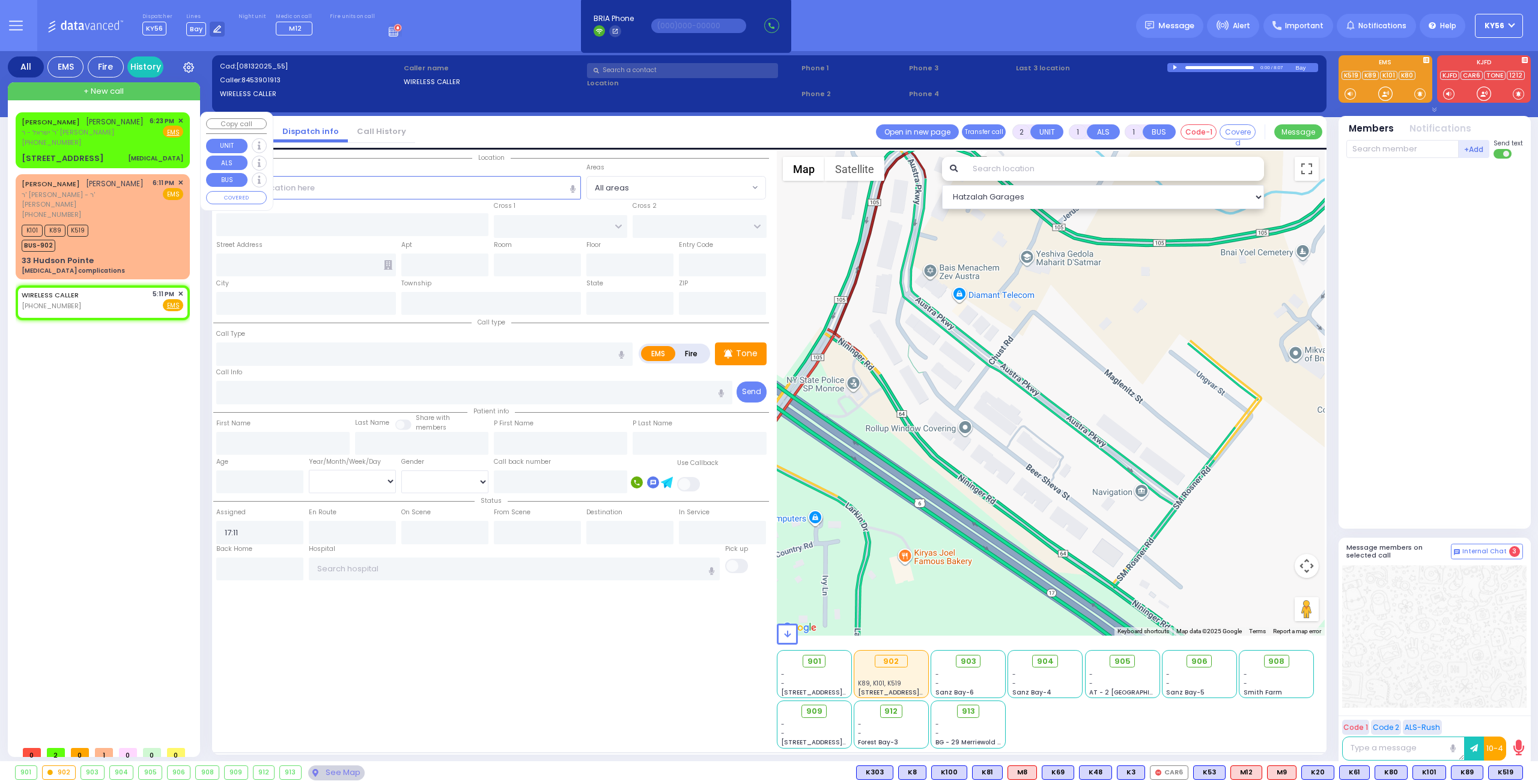
click at [114, 163] on div "MOSHE ARON SPILLMAN משה אהרן שפילמאן ר' ישראל - ר' יצחק אייזיק כהנא (845) 213-7…" at bounding box center [102, 141] width 169 height 53
type input "1"
type input "0"
select select
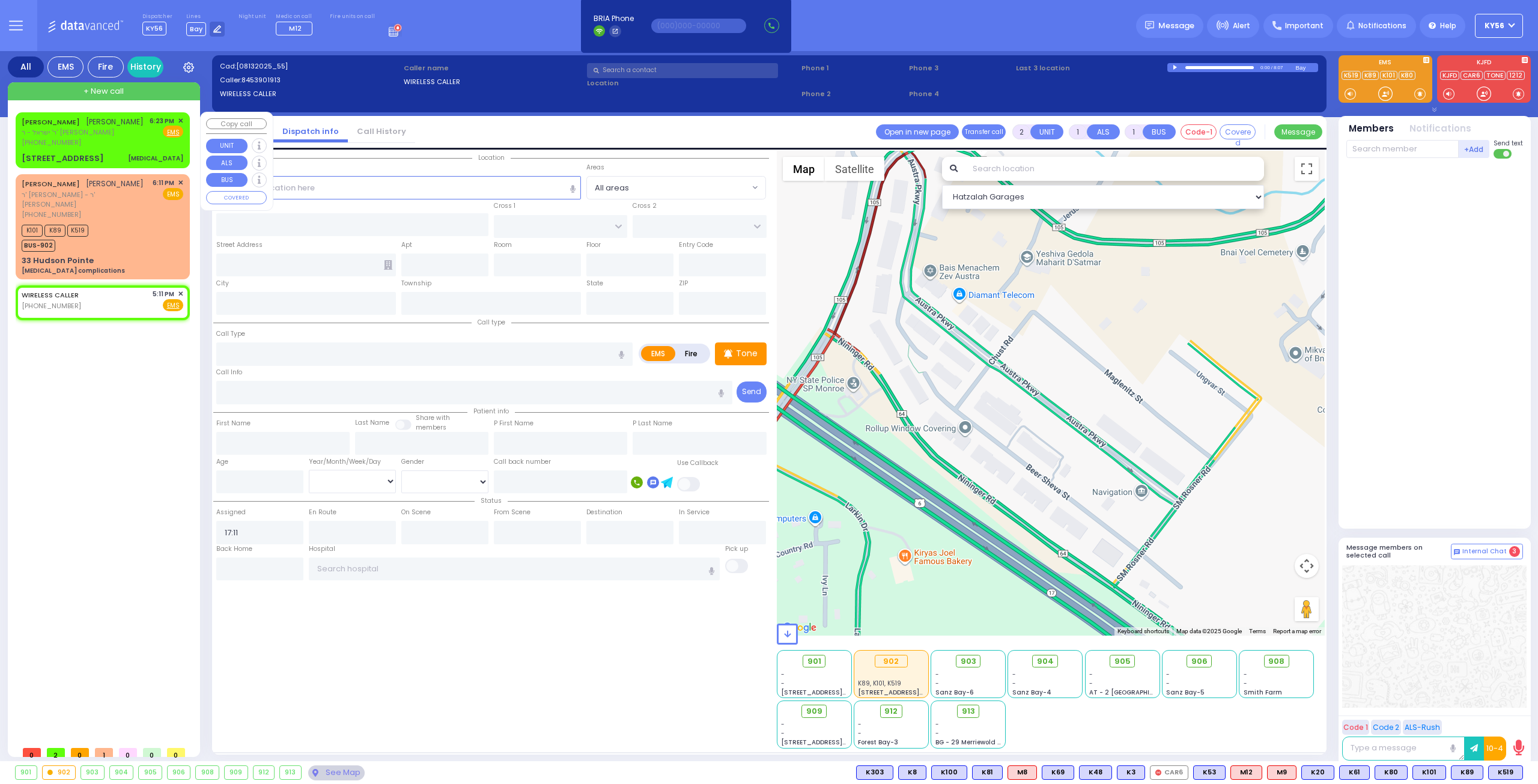
type input "Nasal Obstruction"
radio input "true"
type input "MOSHE ARON"
type input "SPILLMAN"
select select
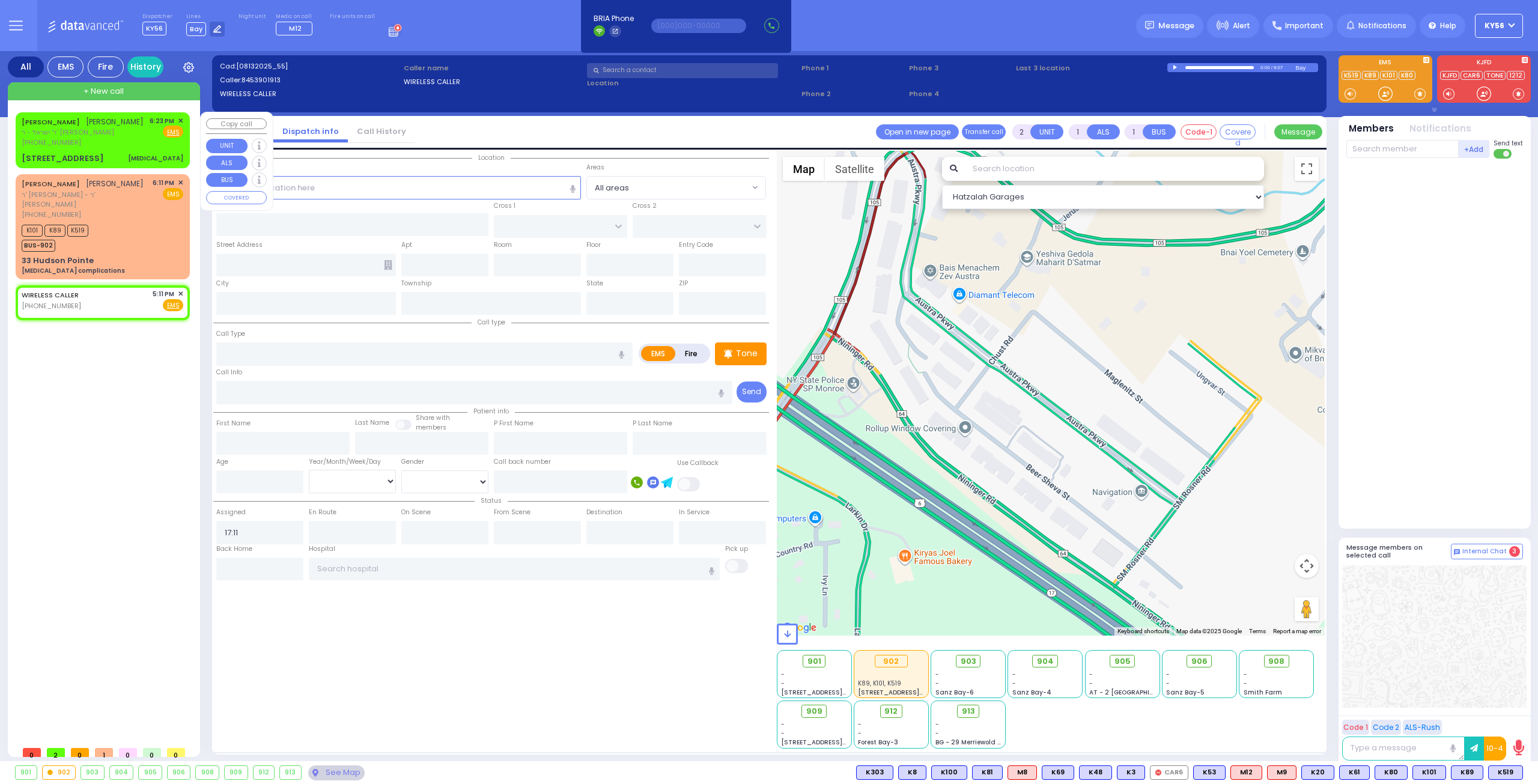
type input "18:23"
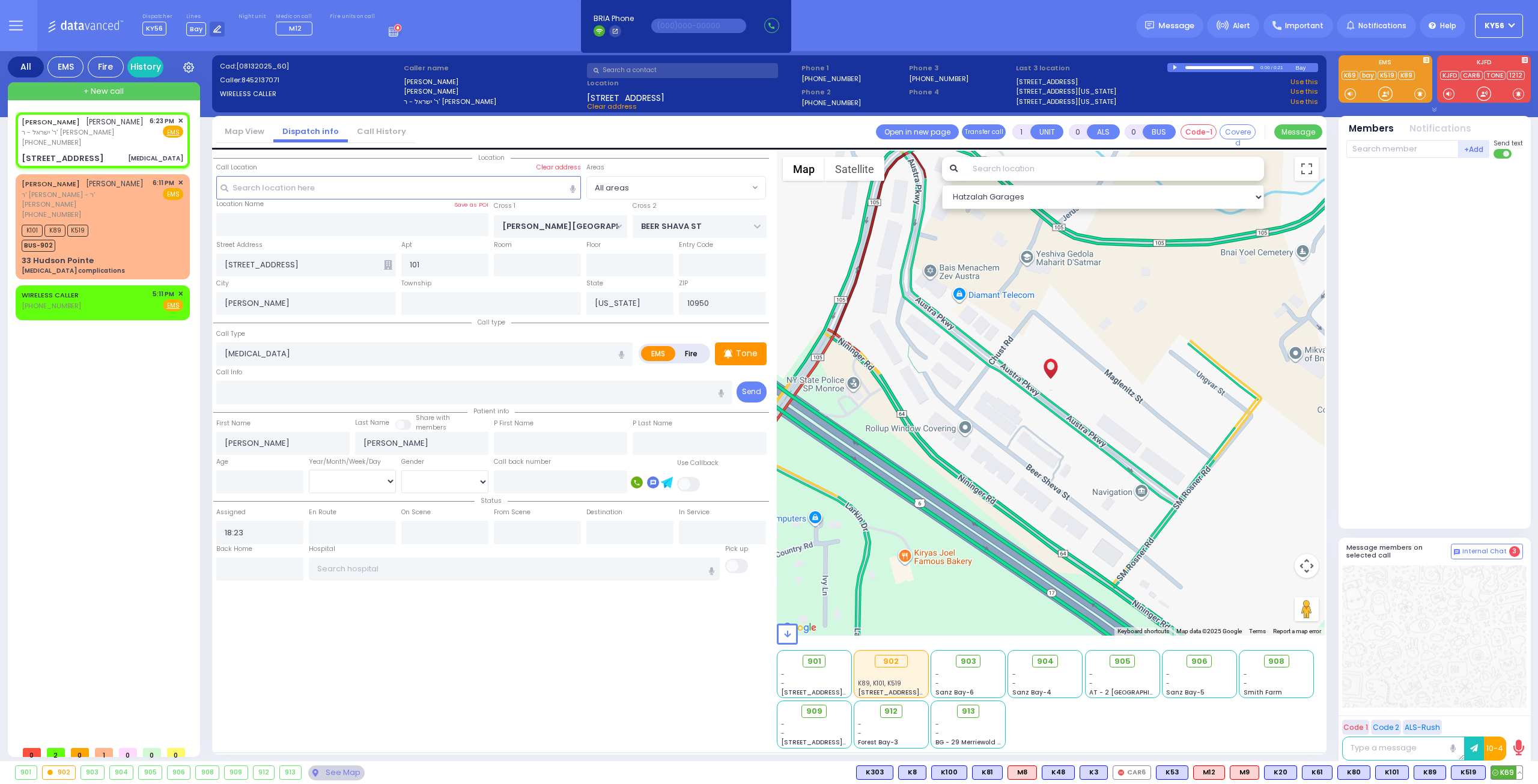
click at [1503, 770] on span "K69" at bounding box center [1506, 772] width 32 height 13
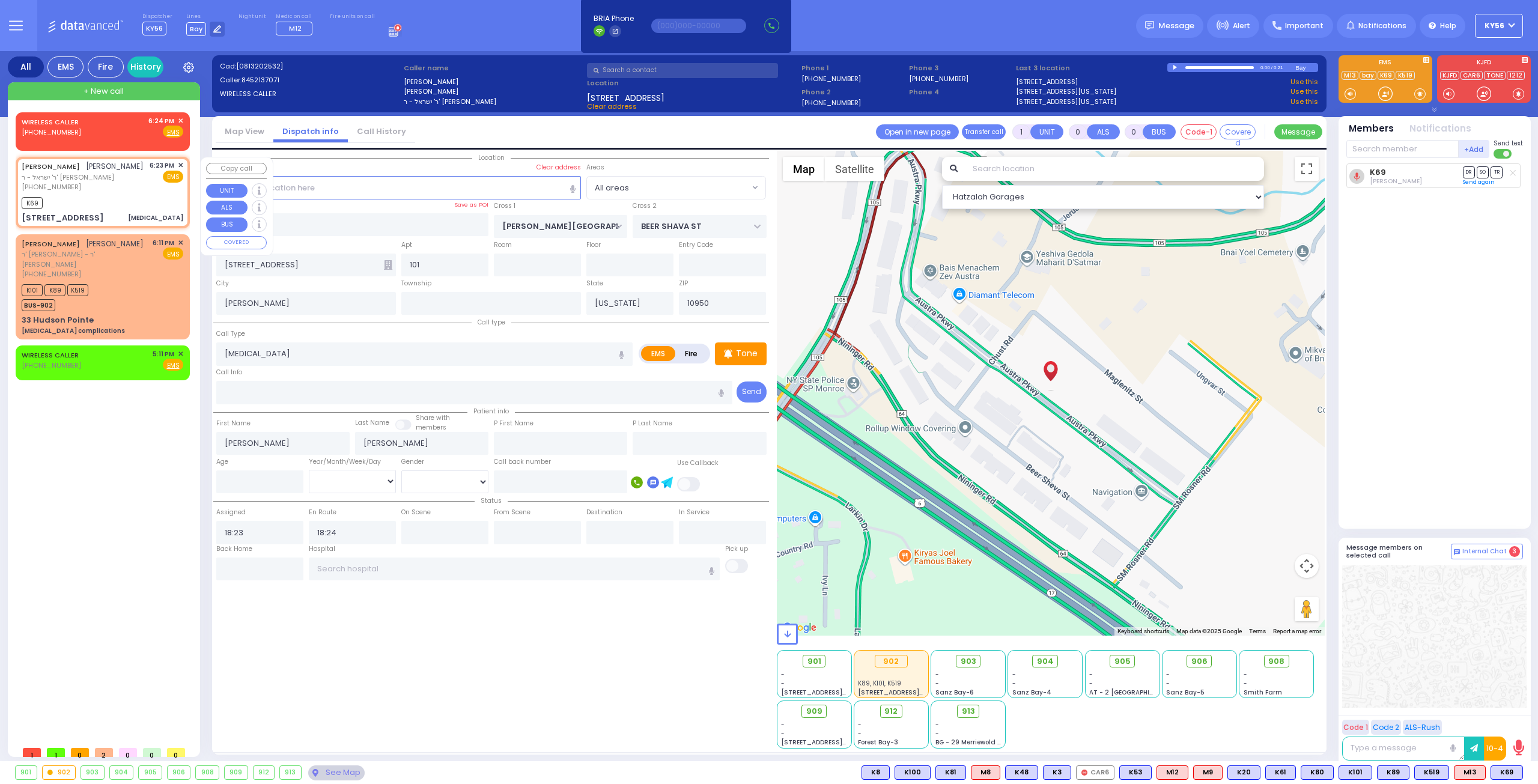
click at [180, 163] on span "✕" at bounding box center [181, 165] width 5 height 11
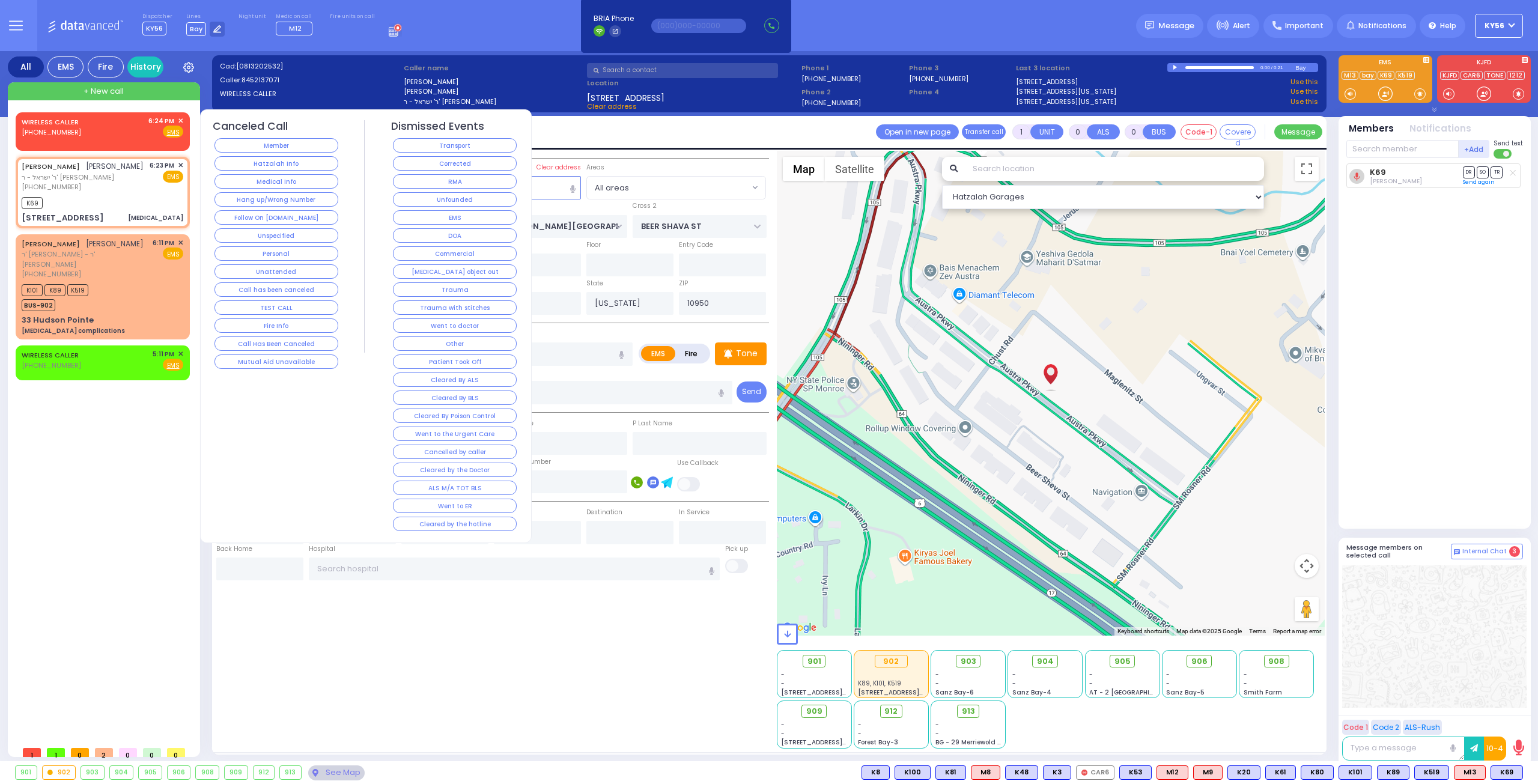
click at [472, 431] on button "Went to the Urgent Care" at bounding box center [454, 433] width 123 height 14
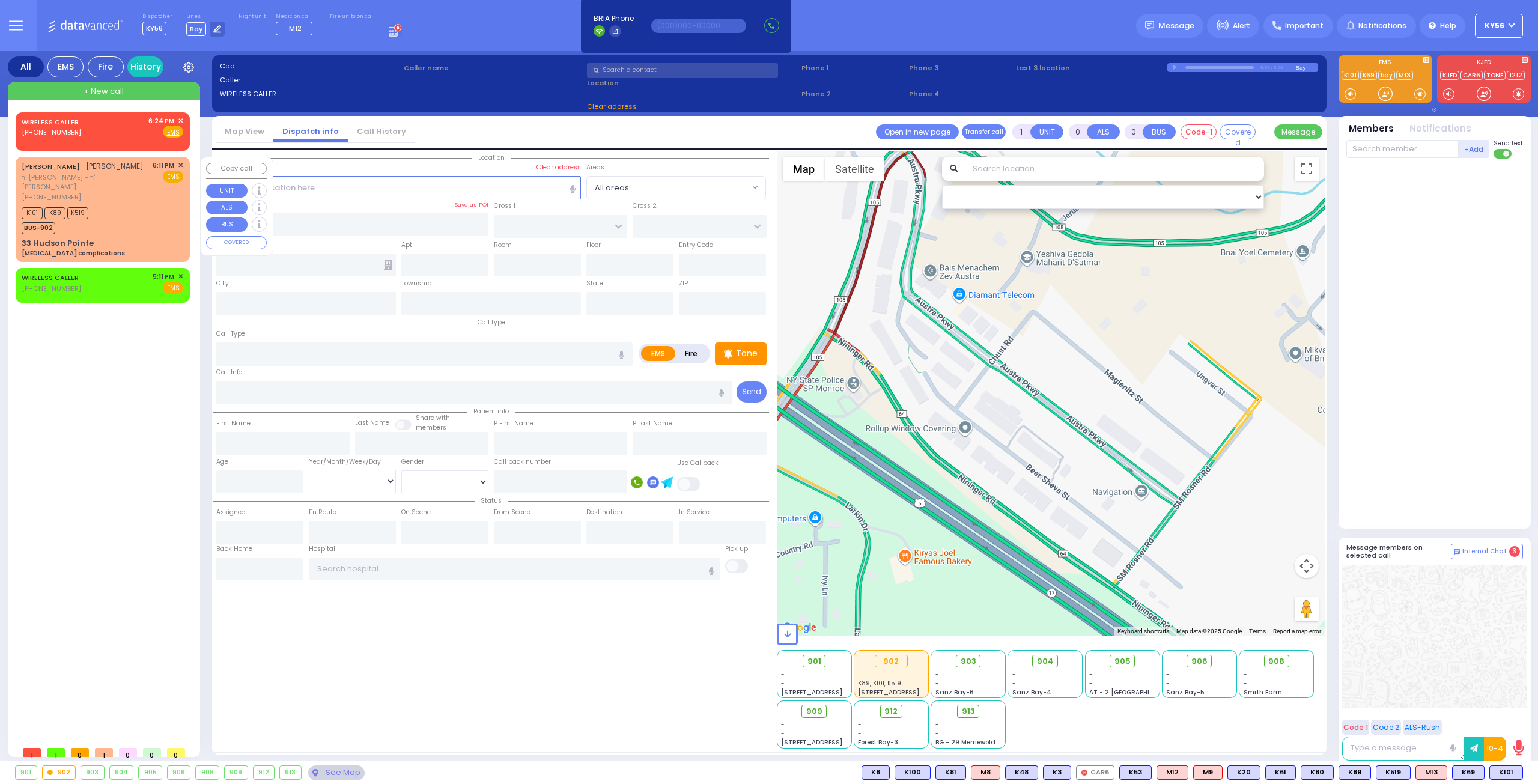
click at [129, 216] on div "K101 K89 K519 BUS-902" at bounding box center [102, 219] width 162 height 30
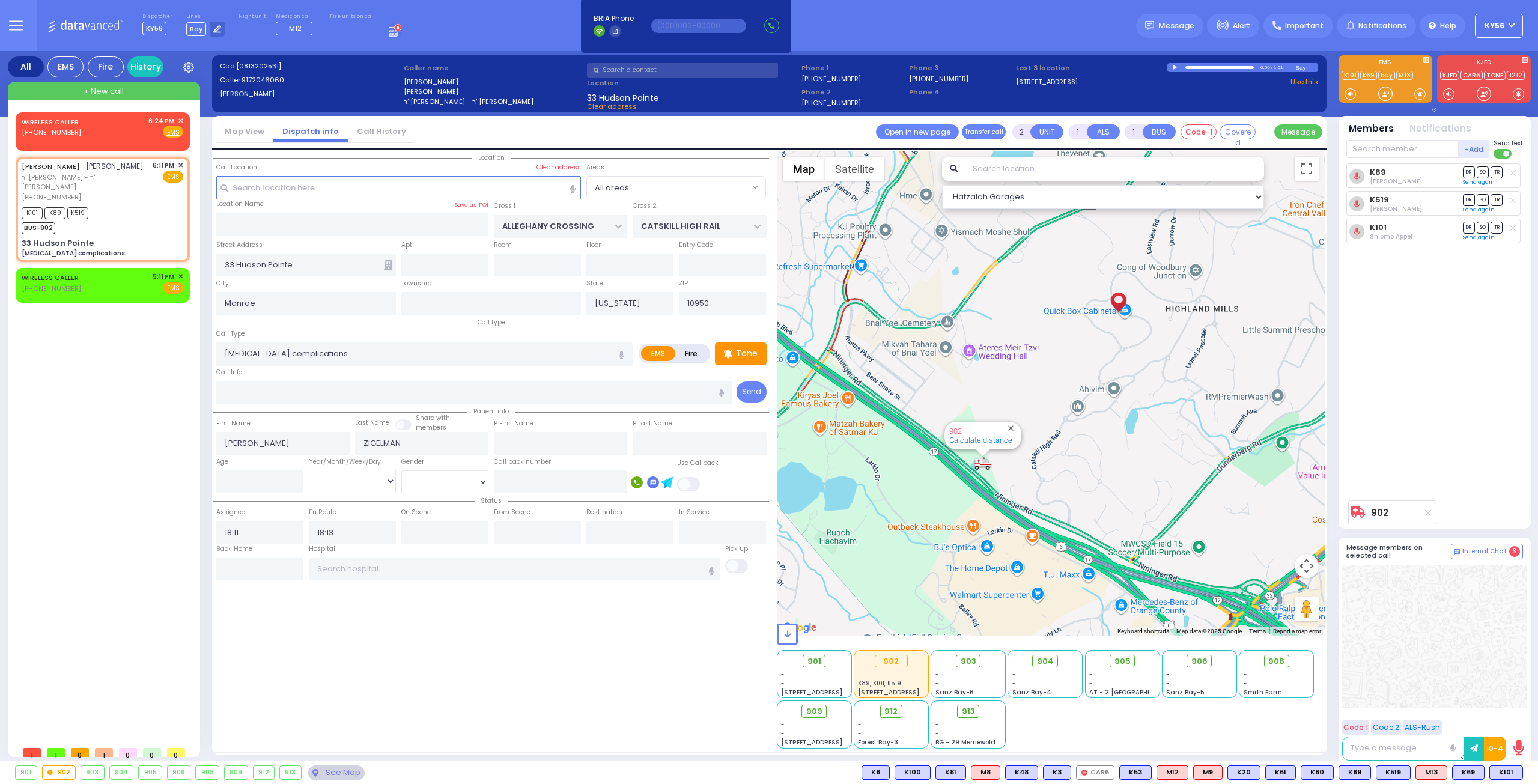
click at [1428, 512] on icon at bounding box center [1428, 513] width 6 height 7
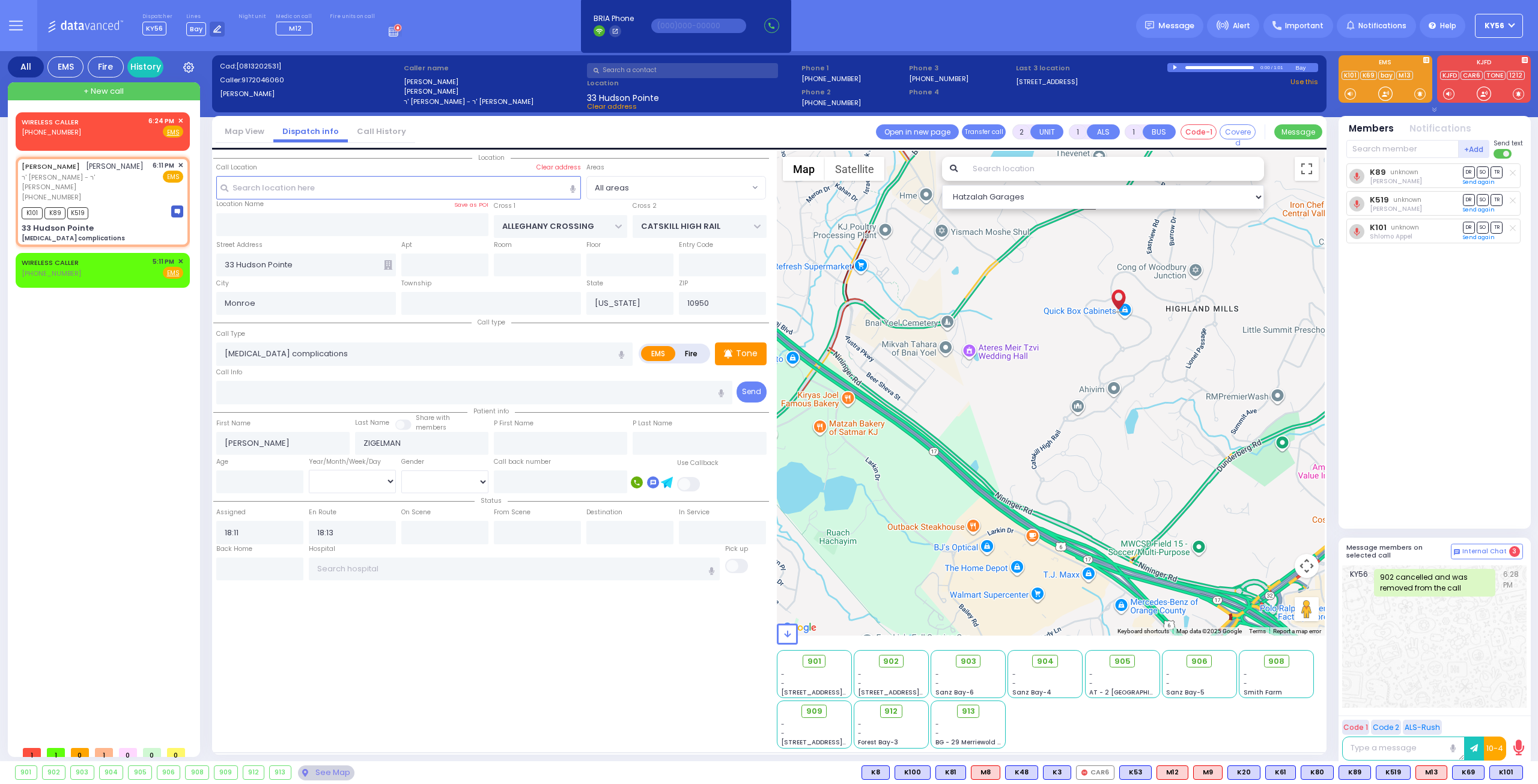
click at [816, 661] on span "901" at bounding box center [814, 661] width 14 height 12
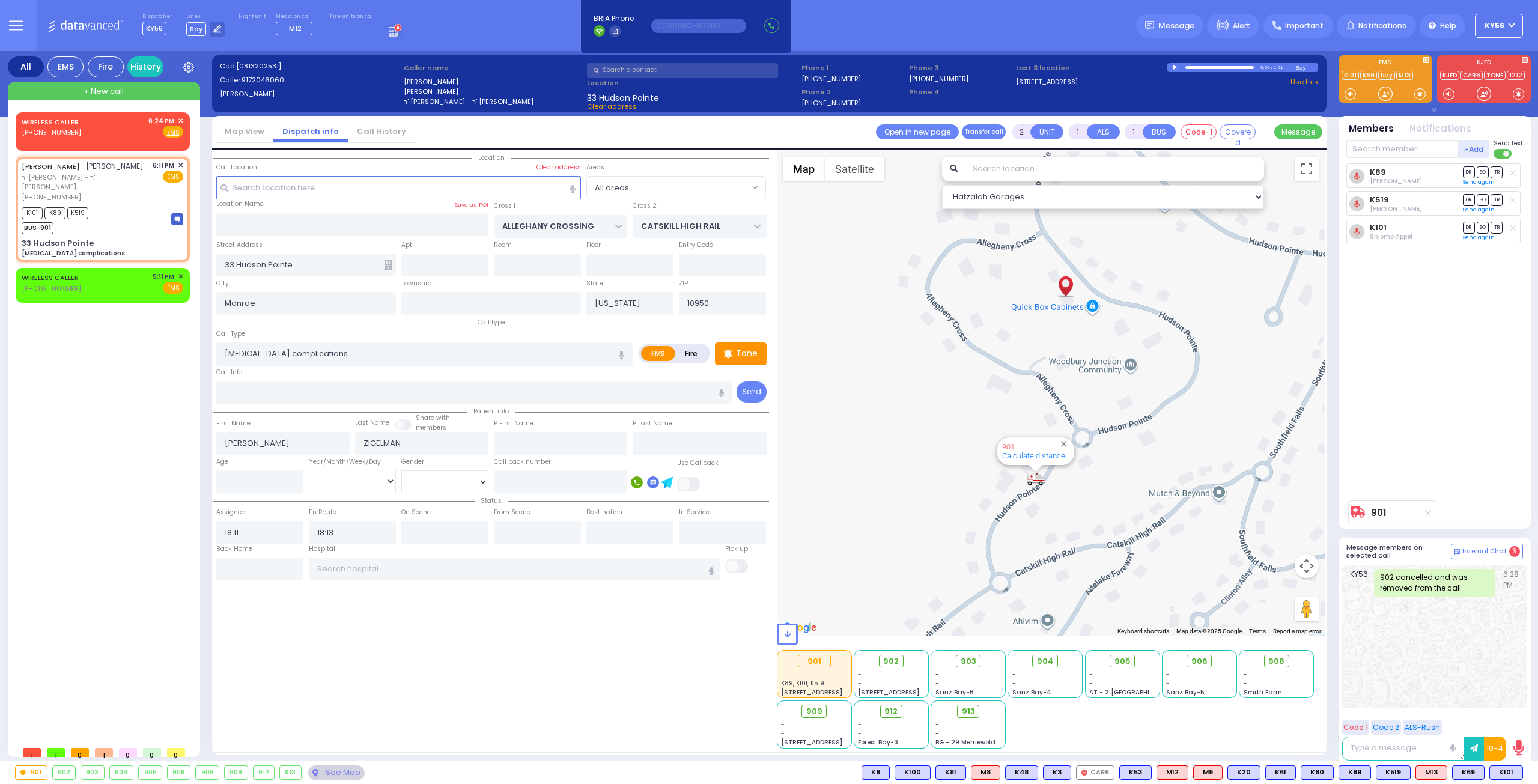
select select
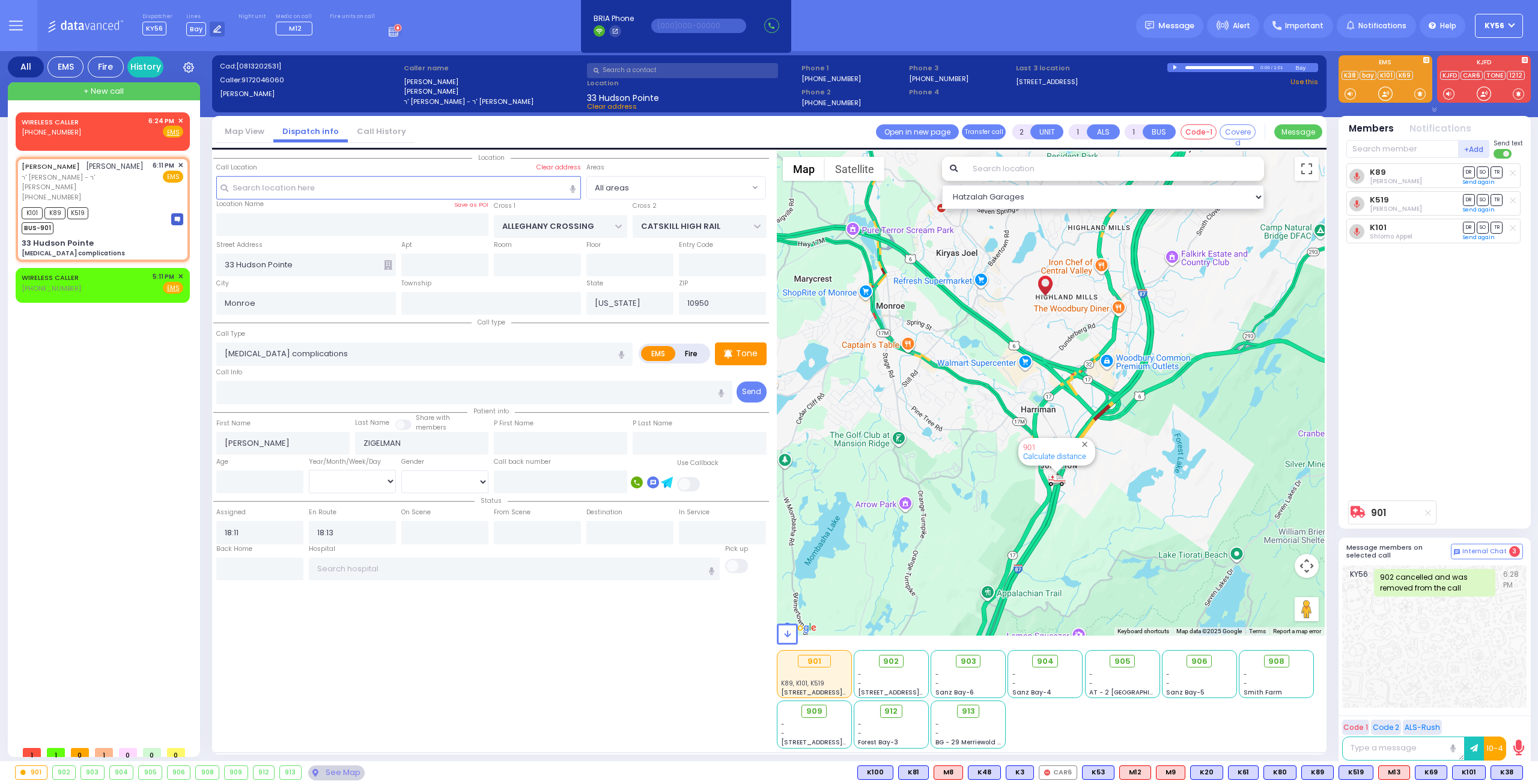
type input "6"
select select
radio input "true"
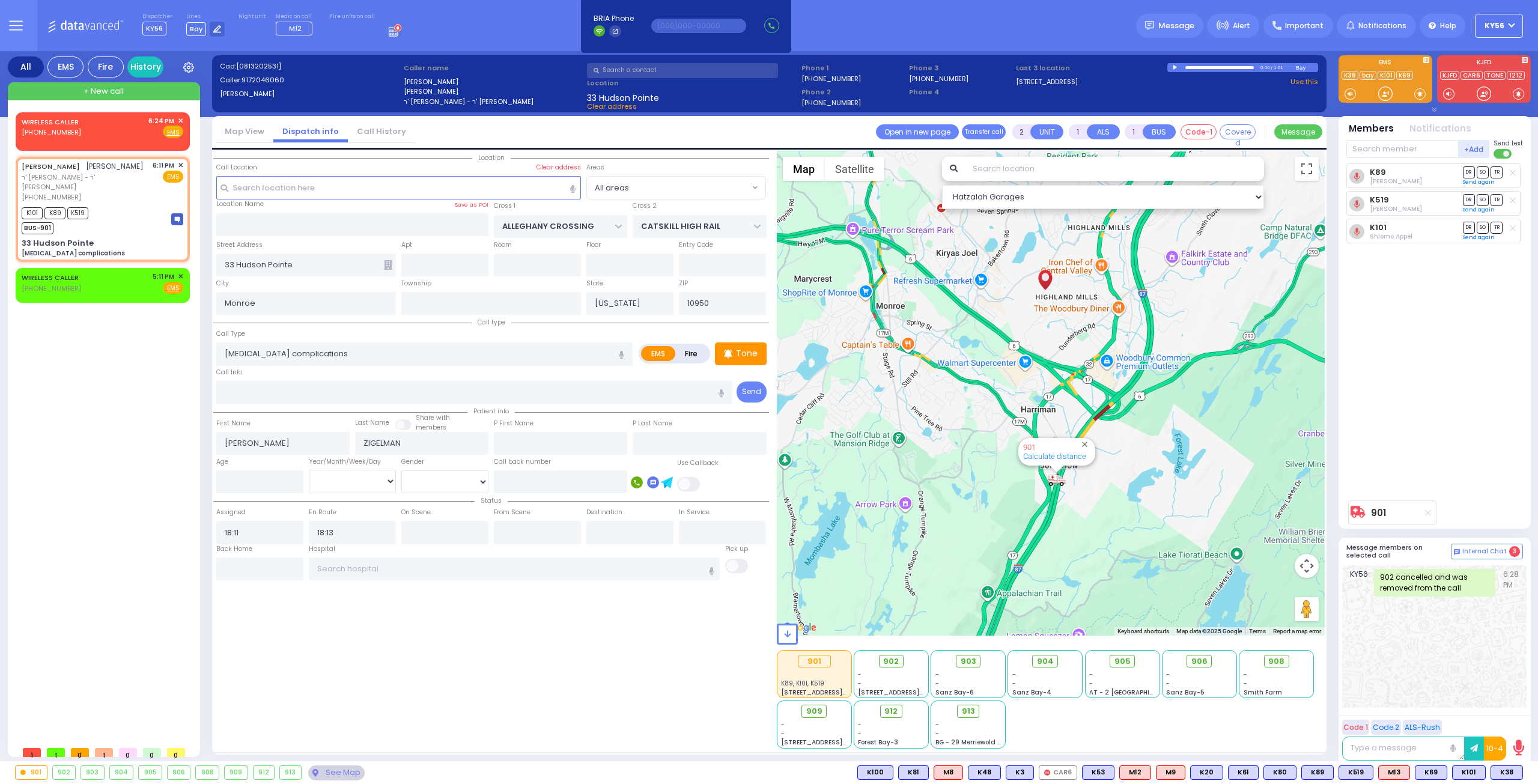
type input "Unknown"
select select "Year"
select select "Hatzalah Garages"
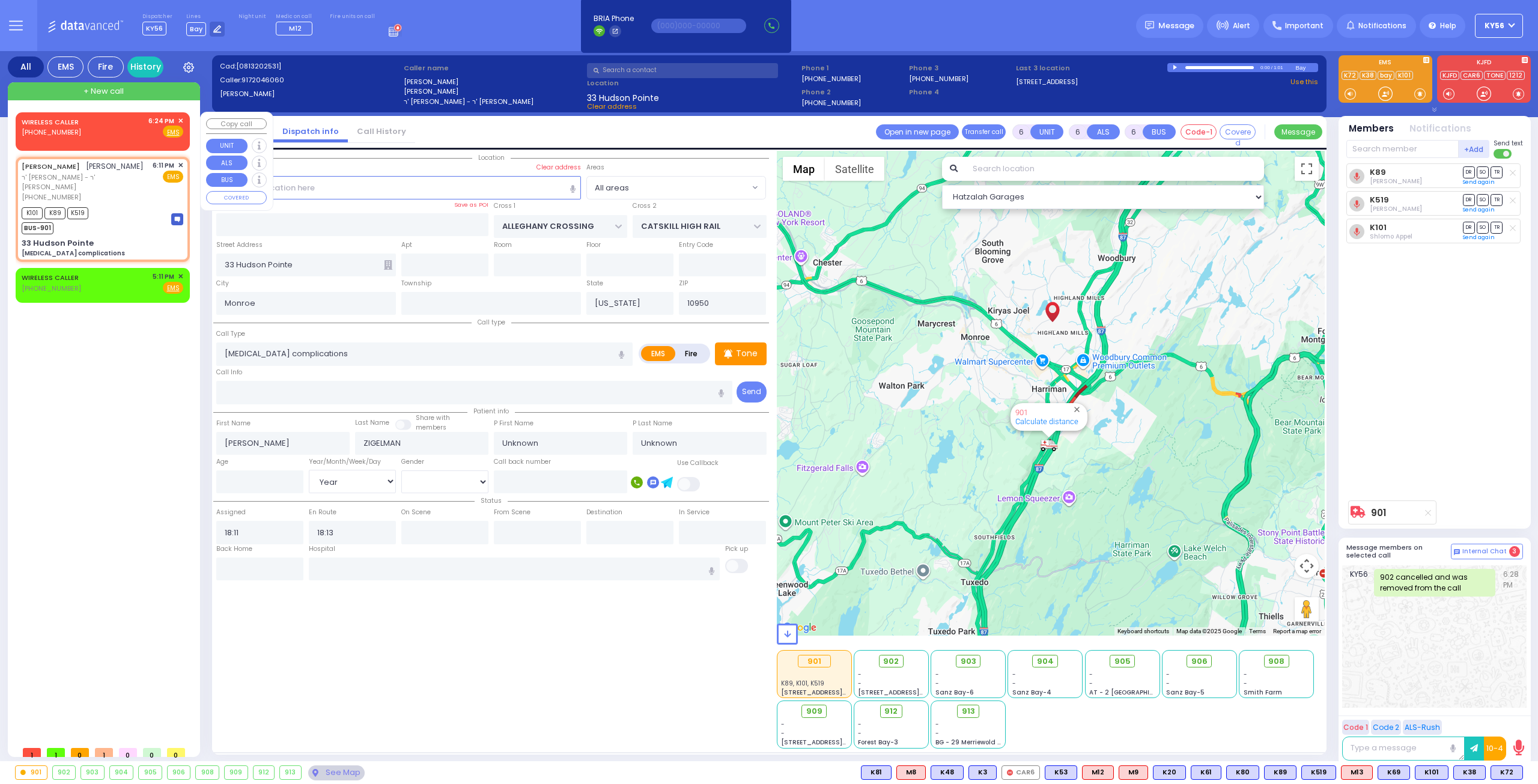
click at [127, 129] on div "WIRELESS CALLER [PHONE_NUMBER] 6:24 PM ✕ Fire EMS" at bounding box center [102, 127] width 162 height 22
type input "2"
type input "1"
select select
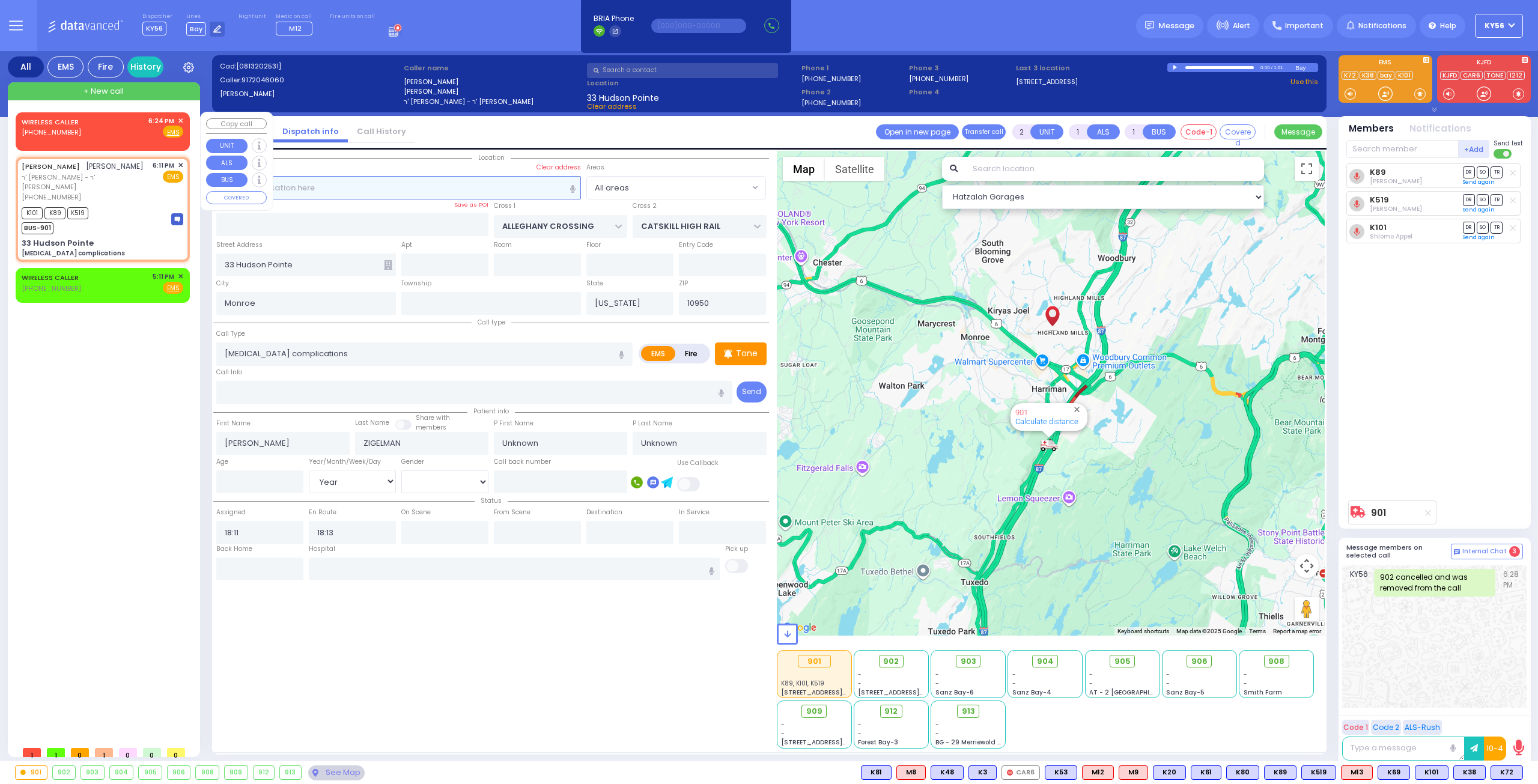
radio input "true"
select select
type input "18:24"
select select "Hatzalah Garages"
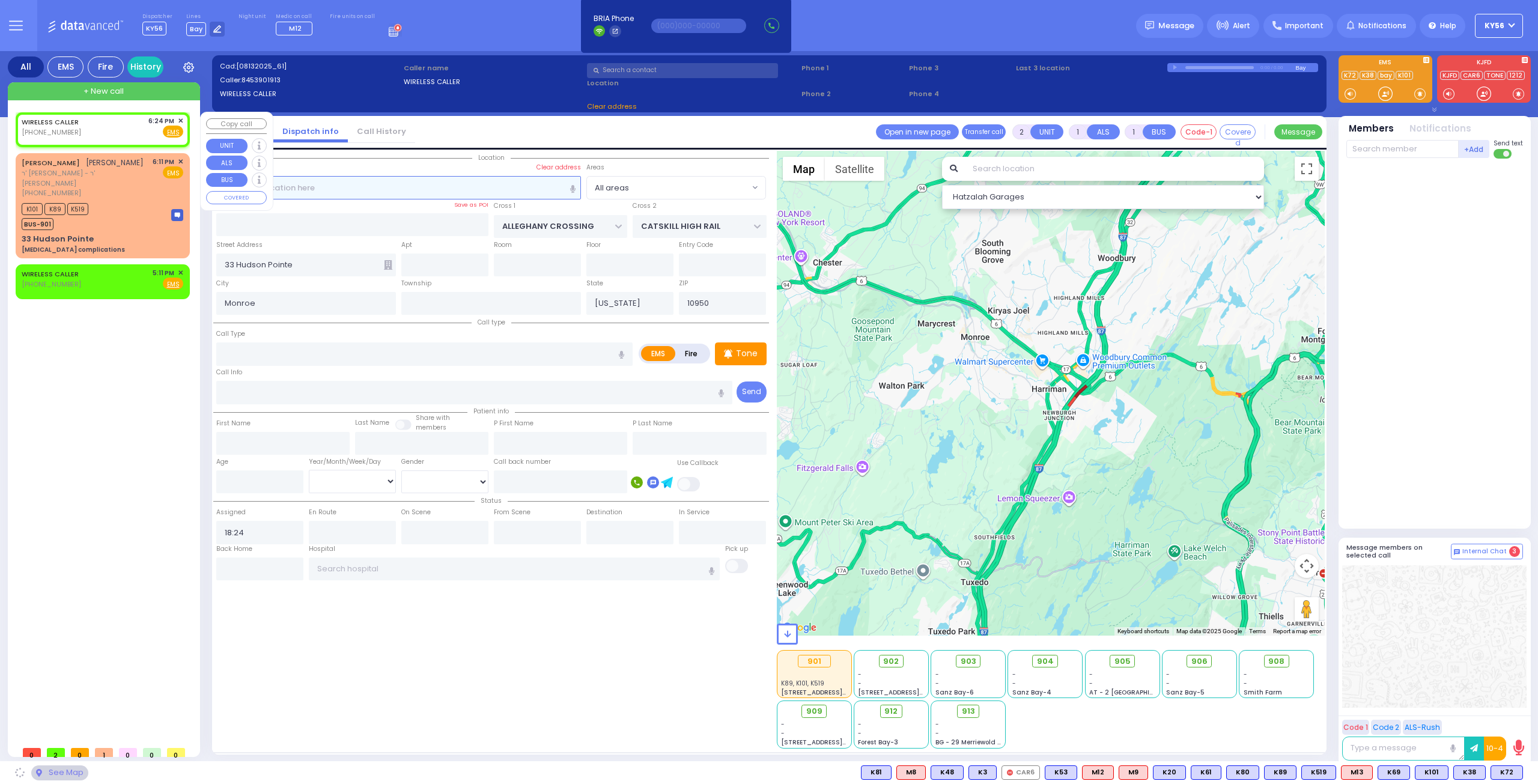
select select
radio input "true"
select select
select select "Hatzalah Garages"
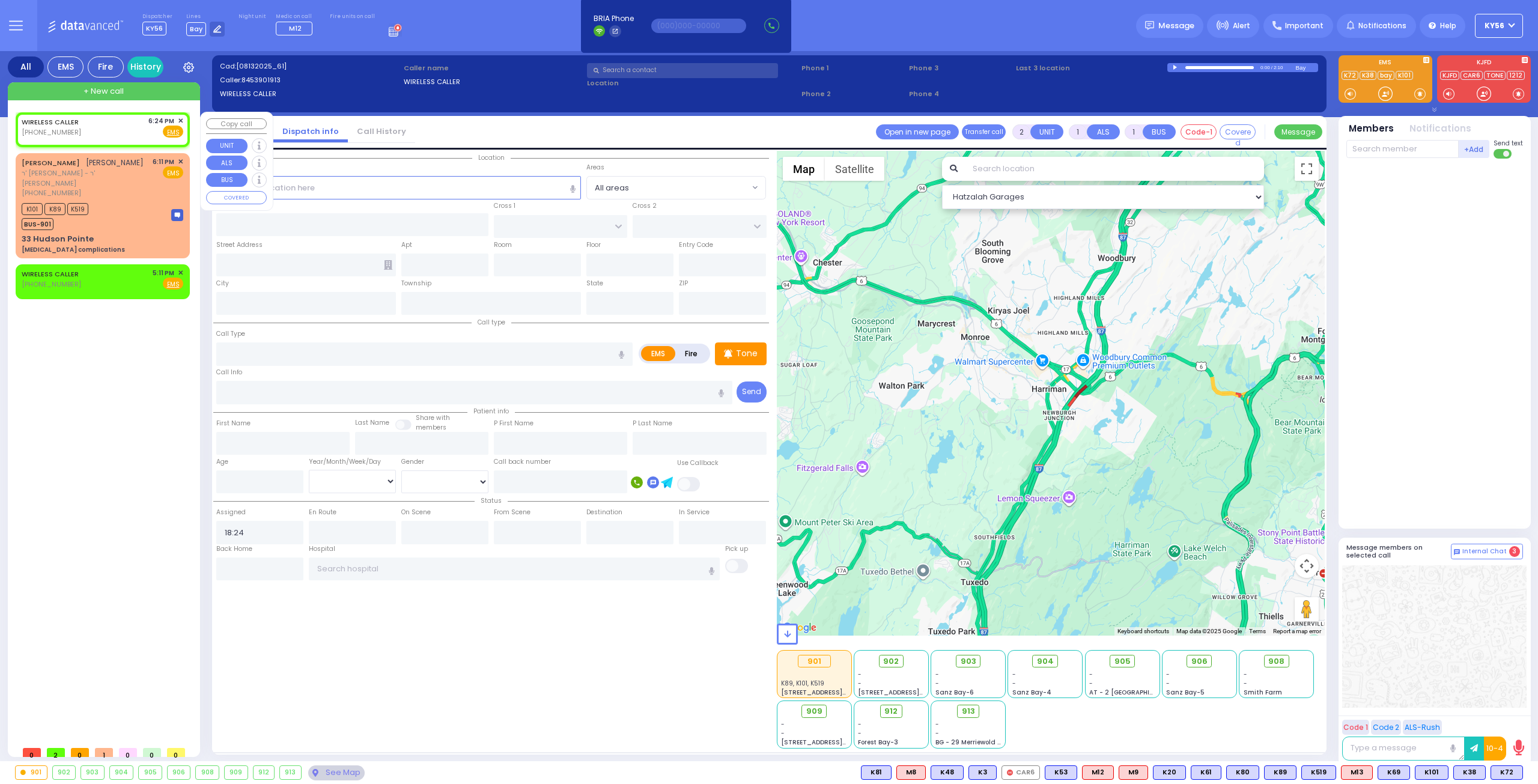
click at [183, 121] on div "WIRELESS CALLER [PHONE_NUMBER] 6:24 PM ✕ Fire EMS" at bounding box center [102, 129] width 169 height 31
select select
radio input "true"
select select
select select "Hatzalah Garages"
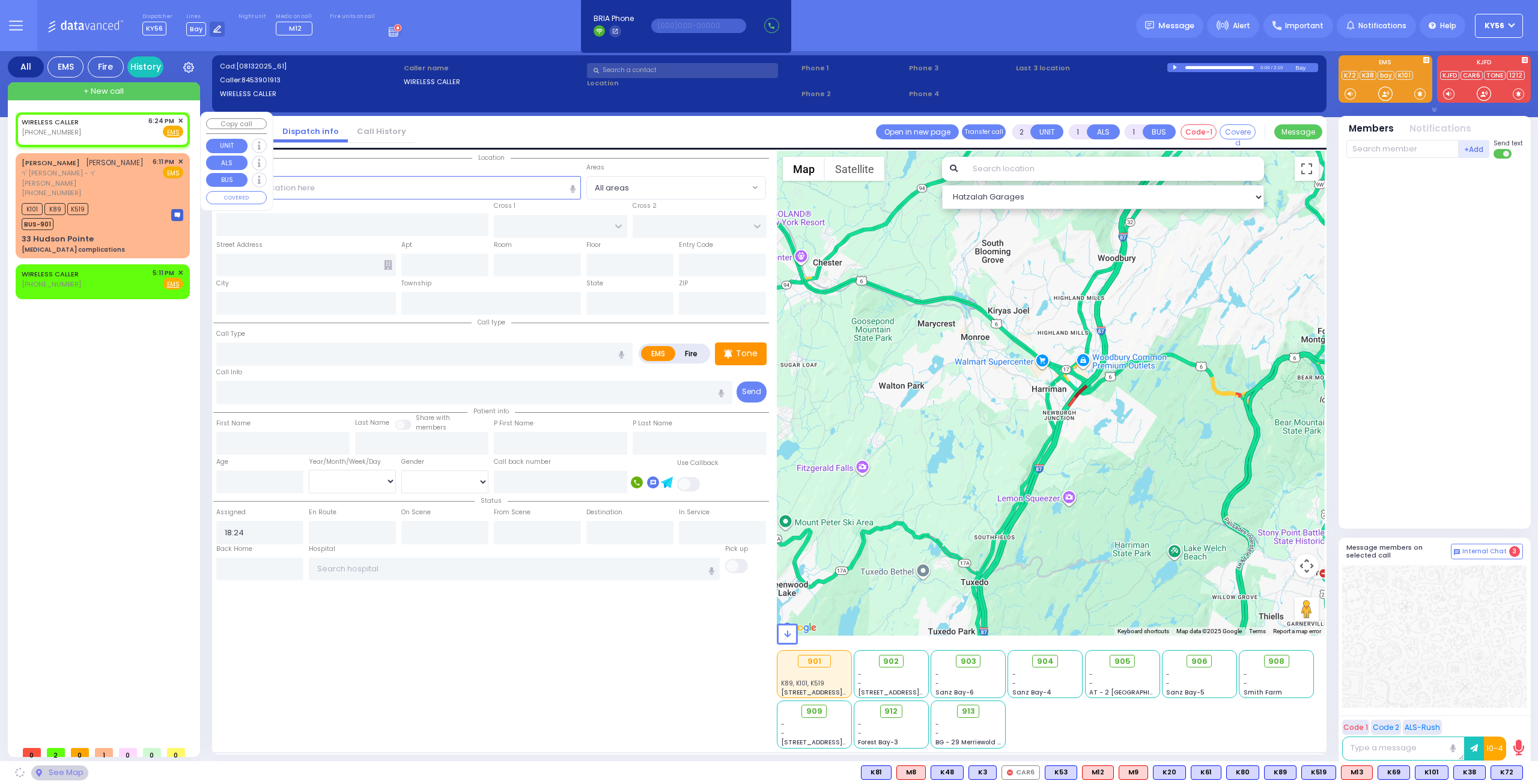
click at [180, 118] on span "✕" at bounding box center [181, 121] width 5 height 11
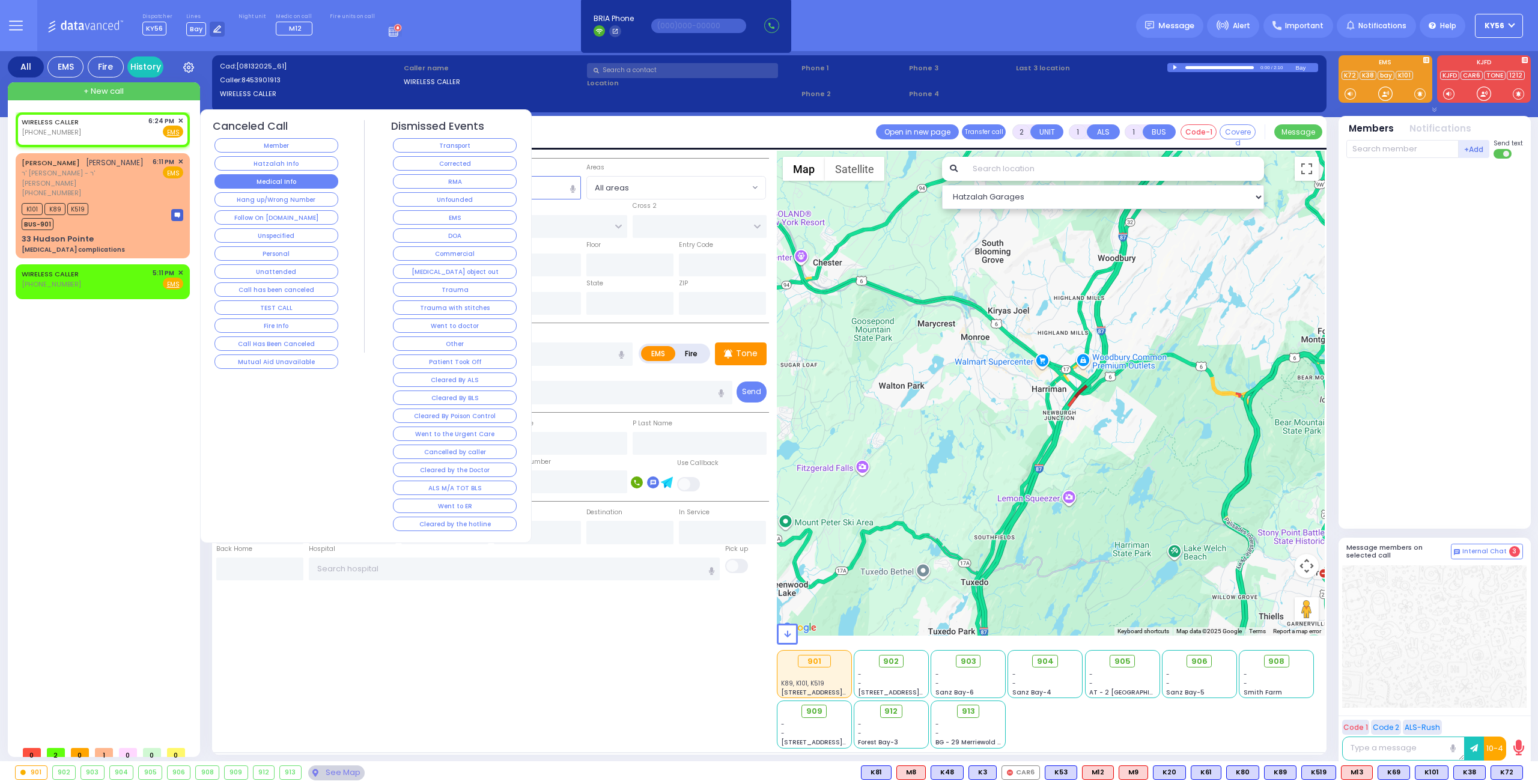
click at [290, 179] on button "Medical Info" at bounding box center [276, 181] width 123 height 14
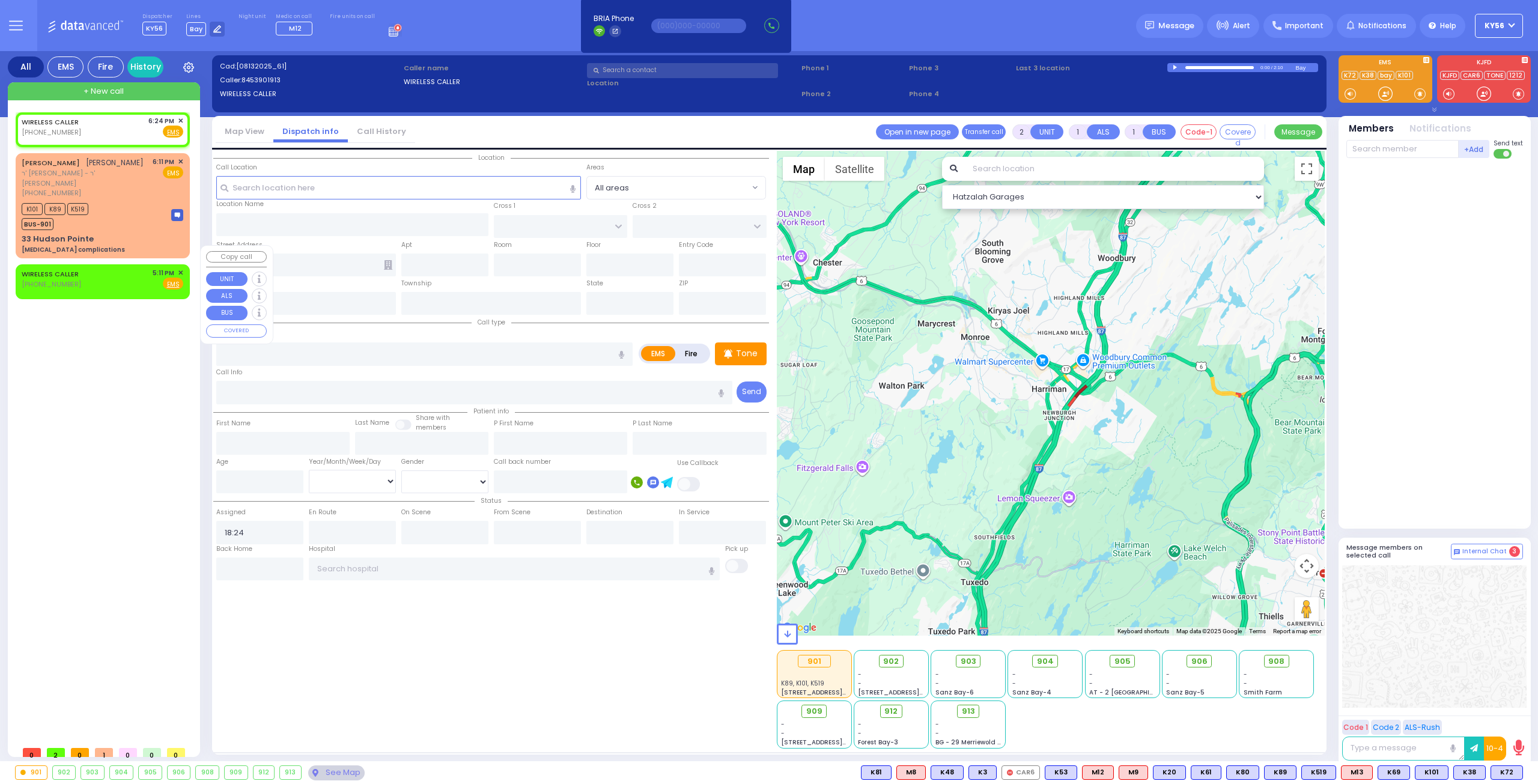
click at [180, 268] on span "✕" at bounding box center [181, 273] width 5 height 11
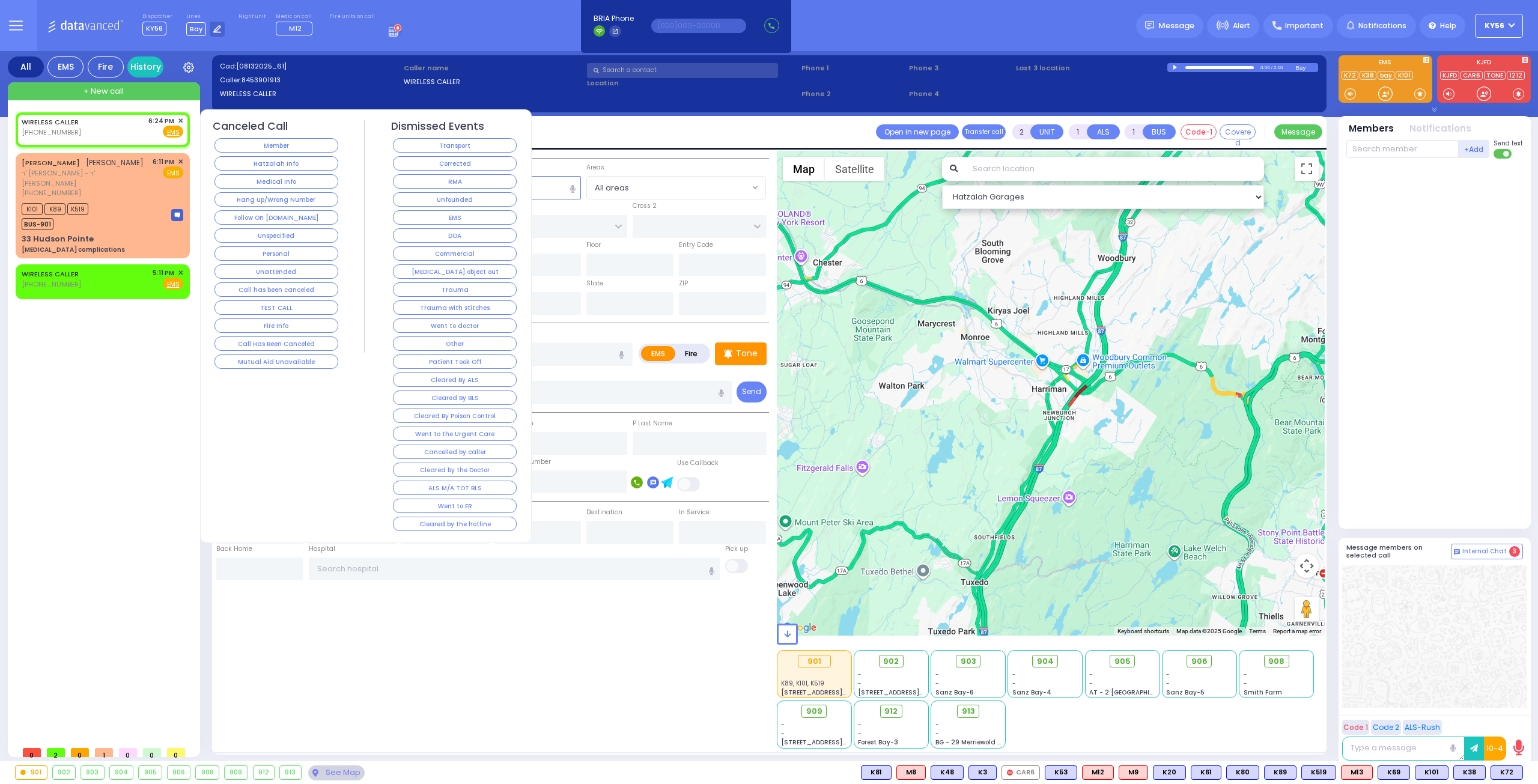
select select
radio input "true"
select select
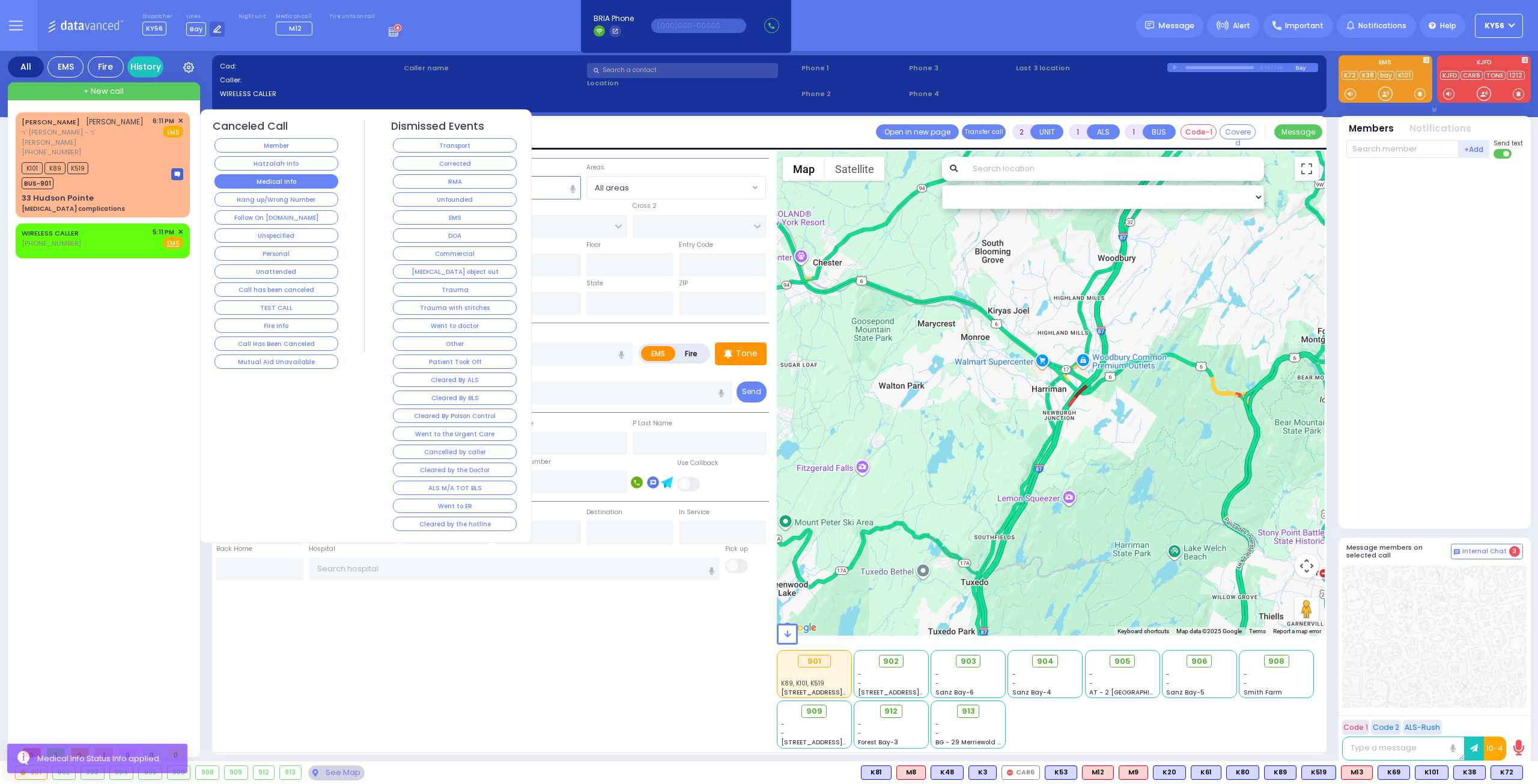
click at [273, 183] on button "Medical Info" at bounding box center [276, 181] width 123 height 14
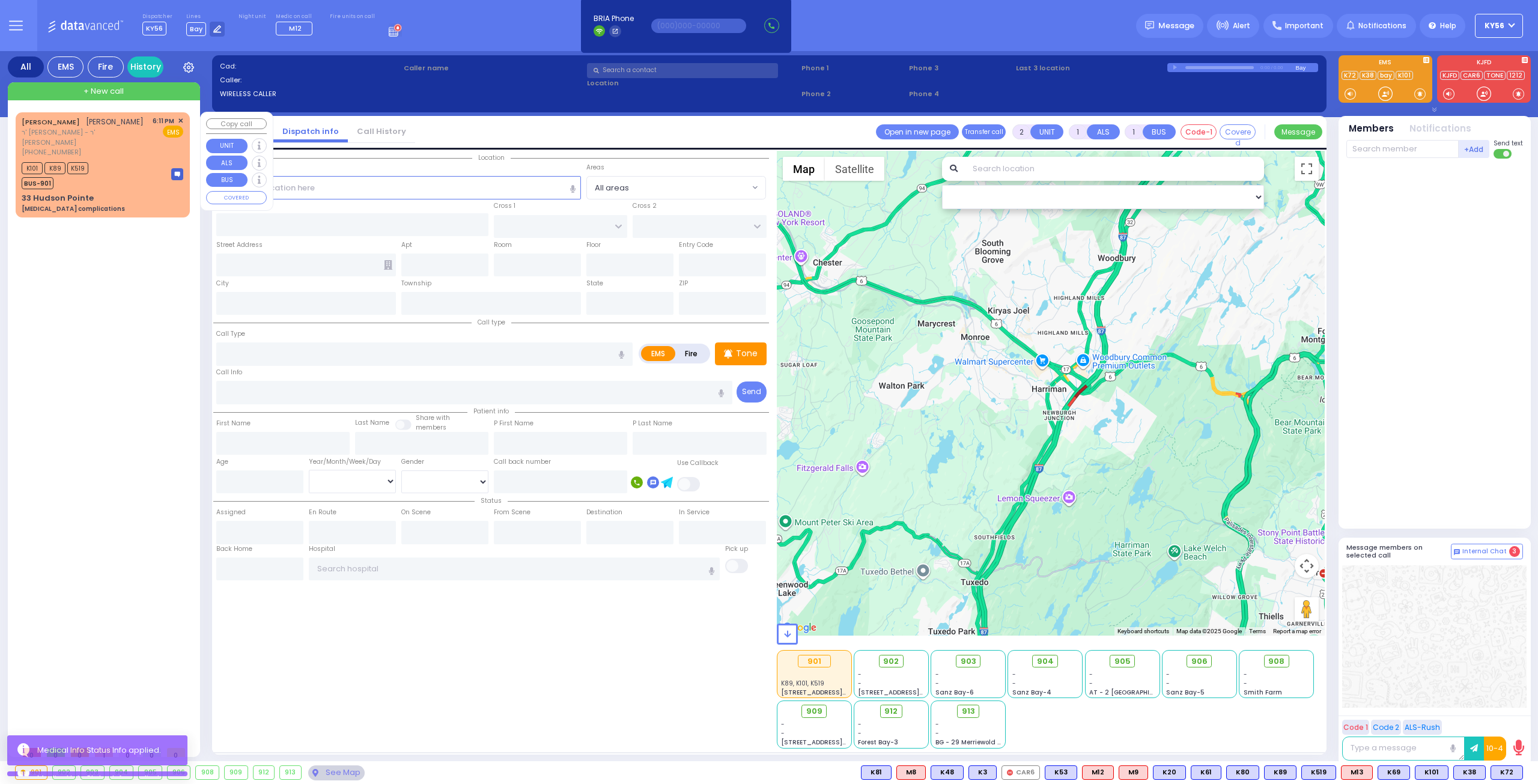
click at [118, 159] on div "K101 K89 K519 BUS-901" at bounding box center [102, 174] width 162 height 30
type input "6"
select select
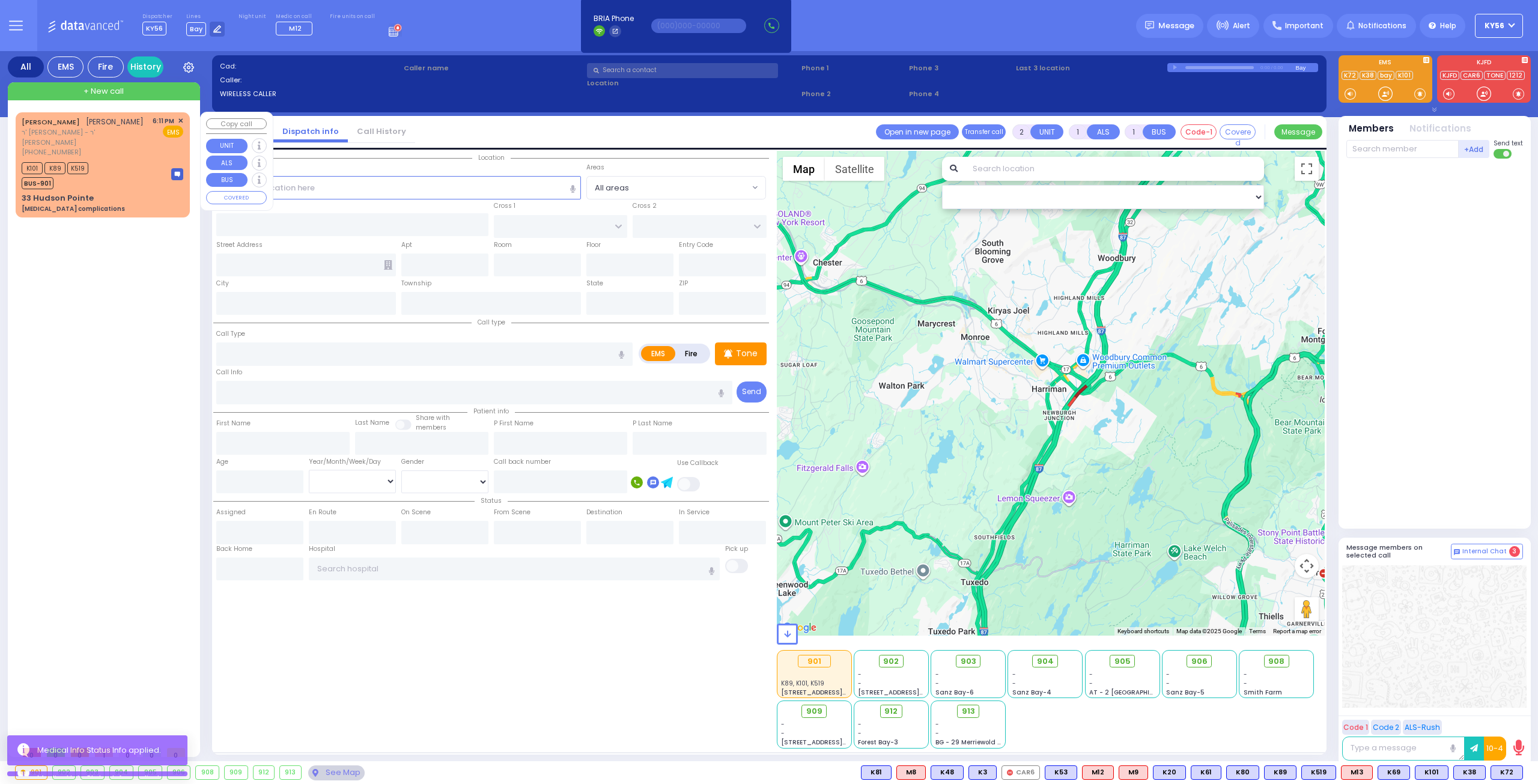
type input "[MEDICAL_DATA] complications"
radio input "true"
type input "[PERSON_NAME]"
type input "ZIGELMAN"
type input "Unknown"
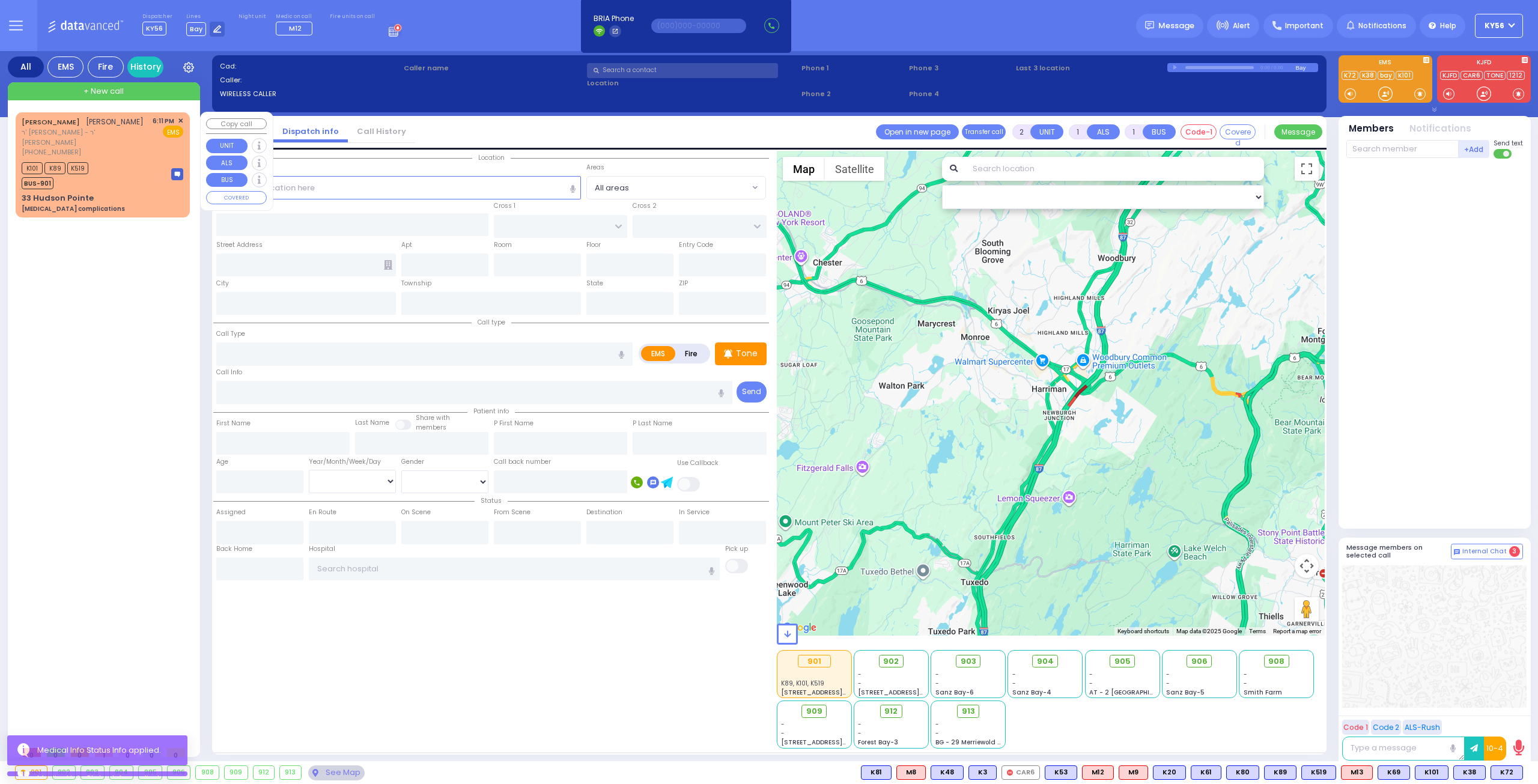
type input "Unknown"
select select "Year"
type input "18:11"
type input "18:13"
select select "Hatzalah Garages"
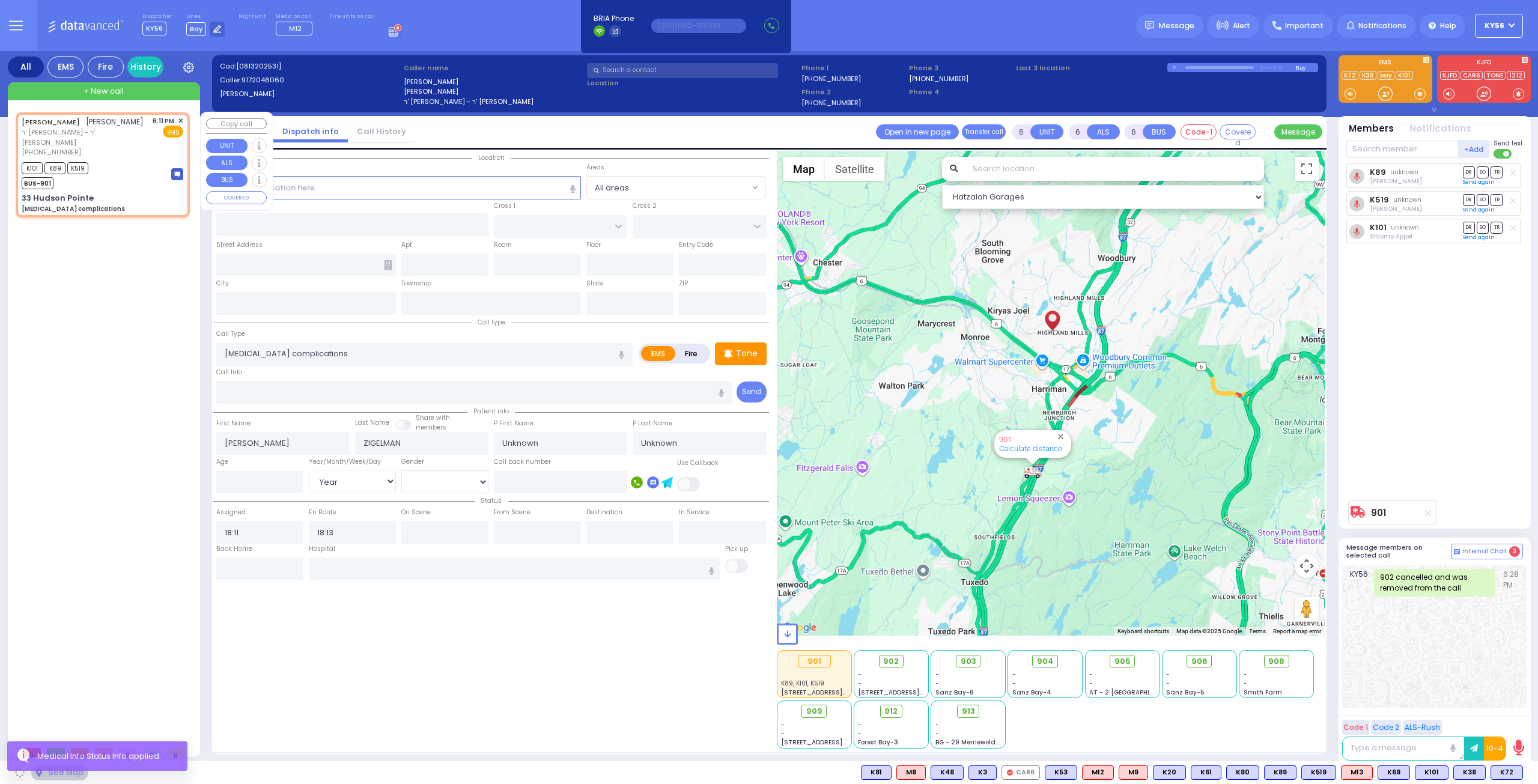
type input "ALLEGHANY CROSSING"
type input "CATSKILL HIGH RAIL"
type input "33 Hudson Pointe"
type input "Monroe"
type input "[US_STATE]"
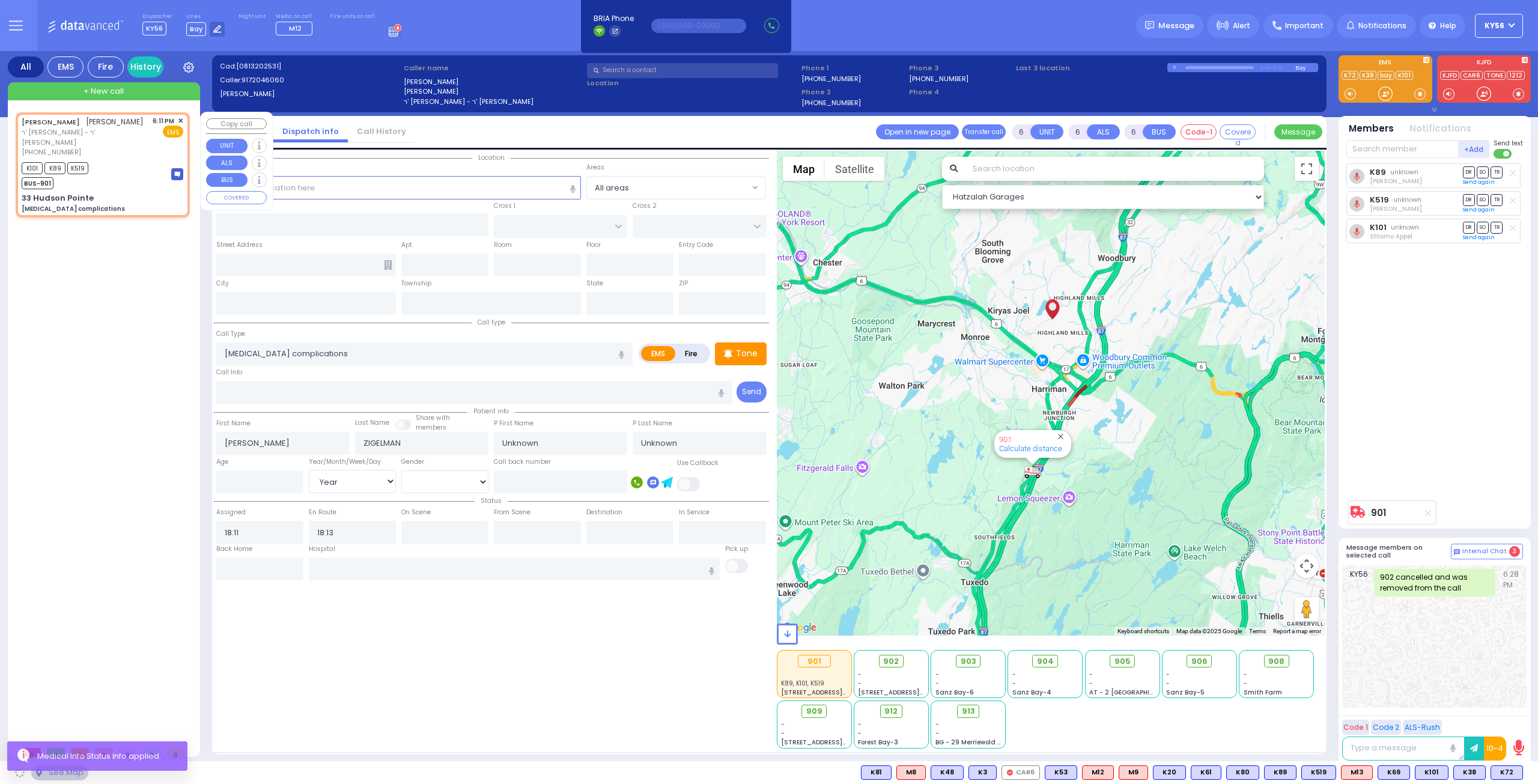
type input "10950"
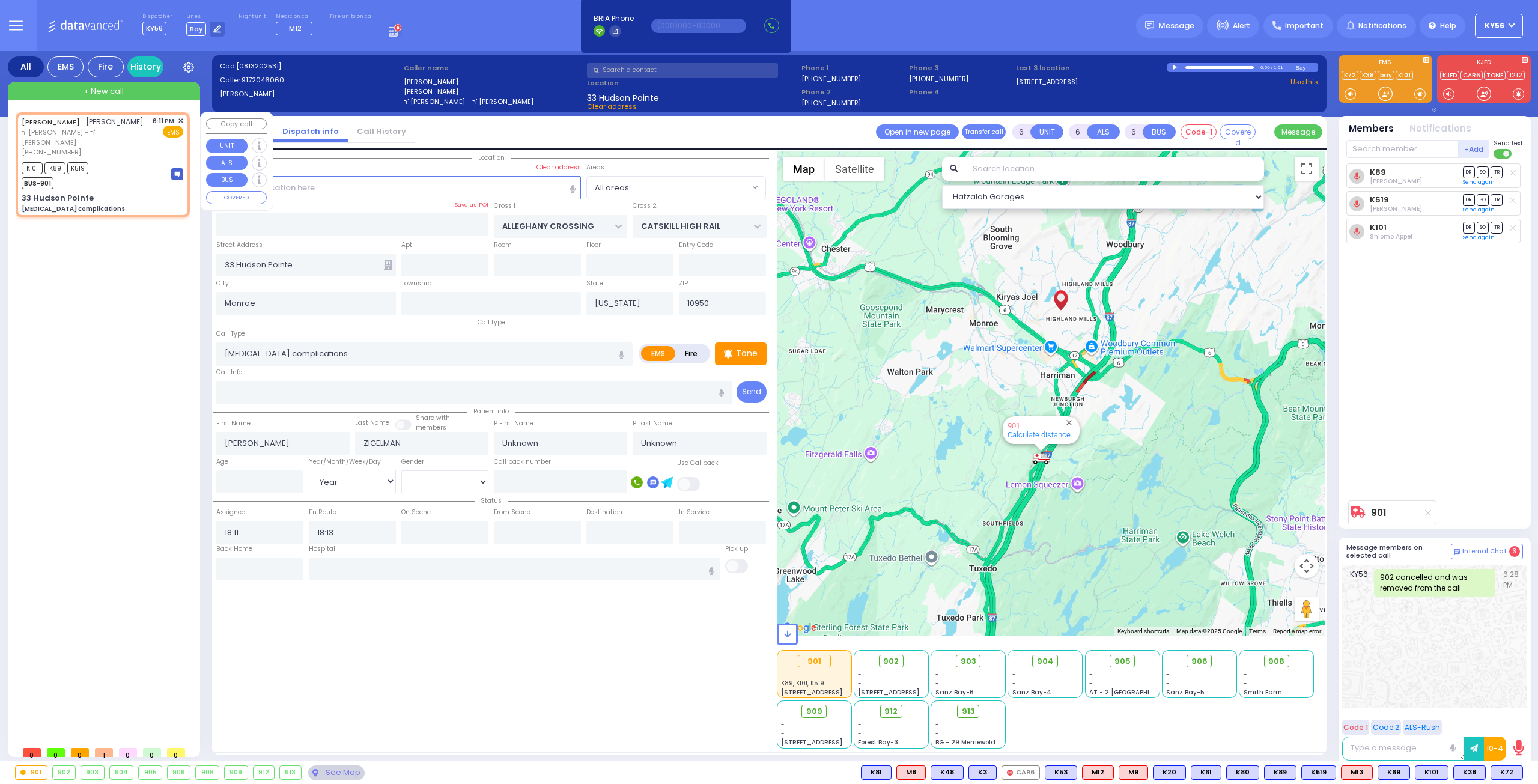
select select
radio input "true"
select select "Year"
select select "Hatzalah Garages"
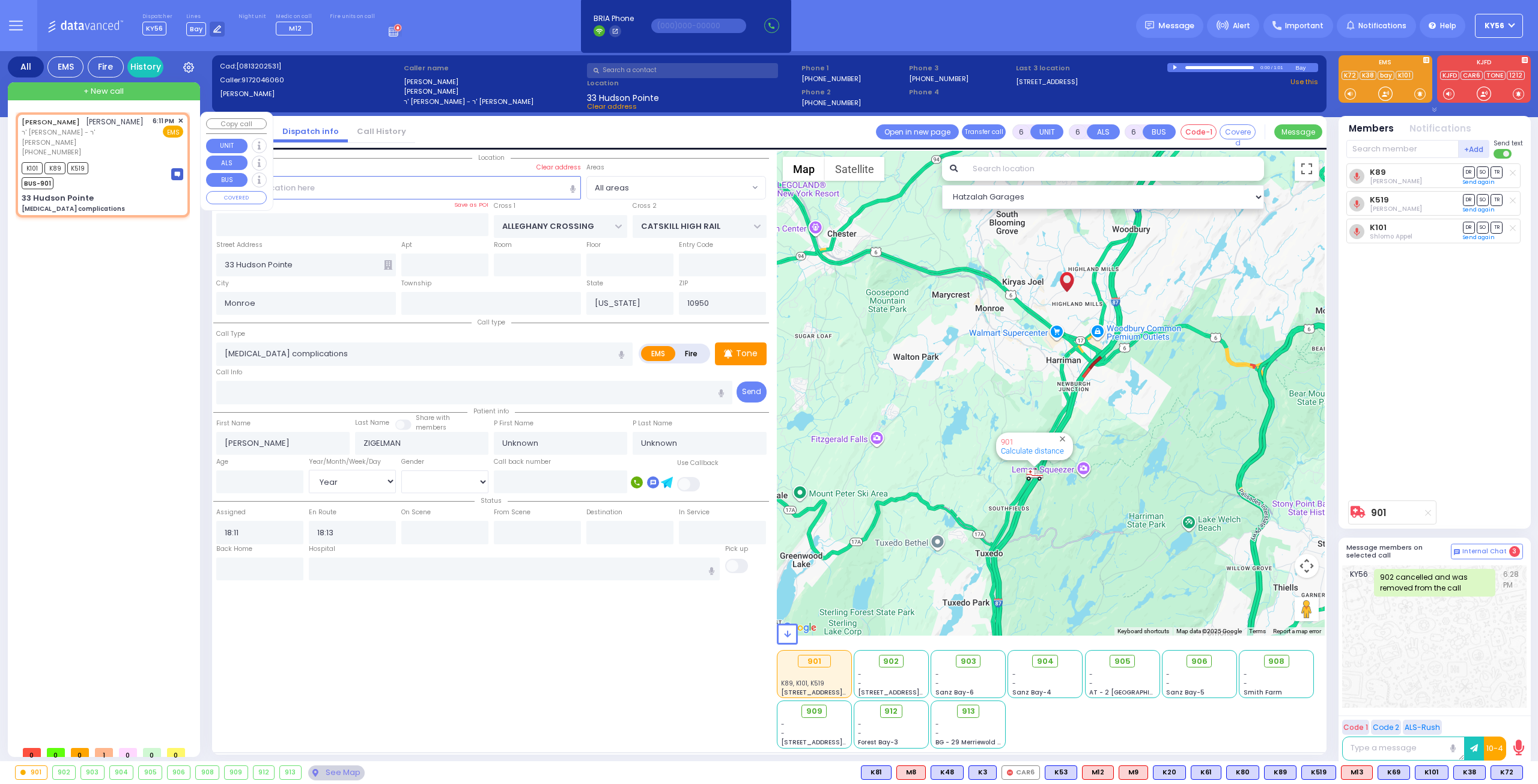
select select
radio input "true"
type input "Moshe"
type input "Zigelman"
select select "Year"
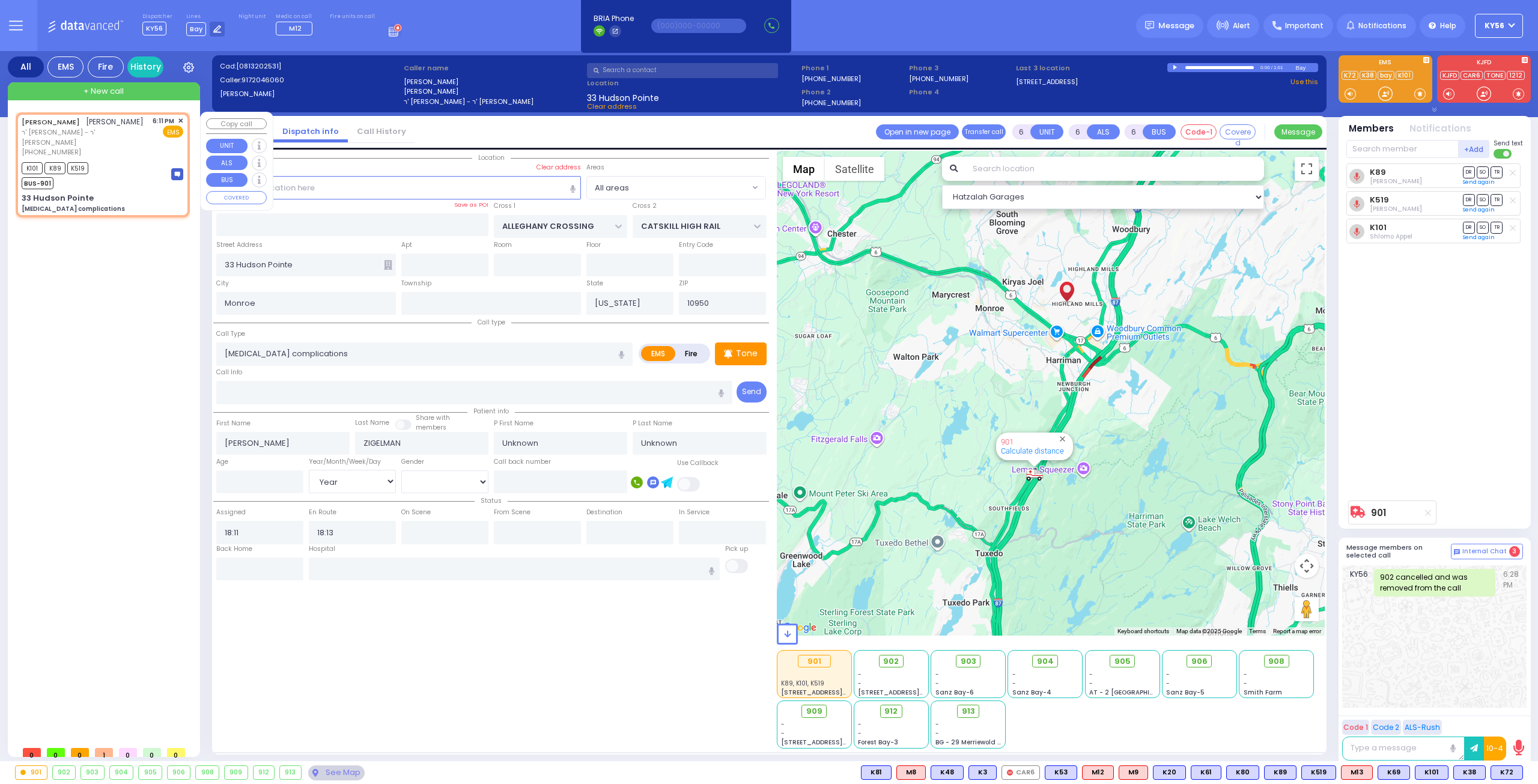
select select "[DEMOGRAPHIC_DATA]"
select select "Hatzalah Garages"
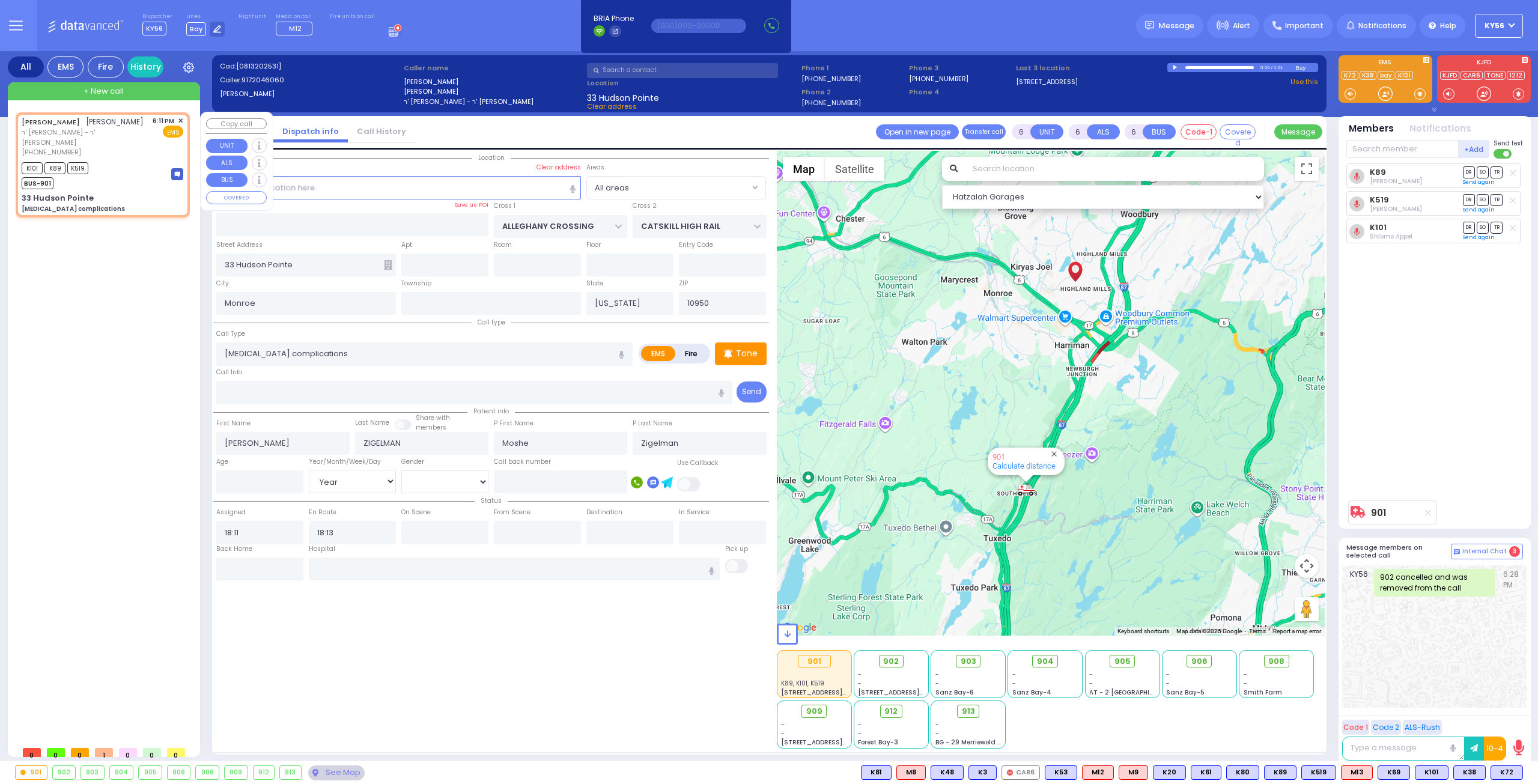
select select
radio input "true"
select select "Year"
select select "[DEMOGRAPHIC_DATA]"
select select "Hatzalah Garages"
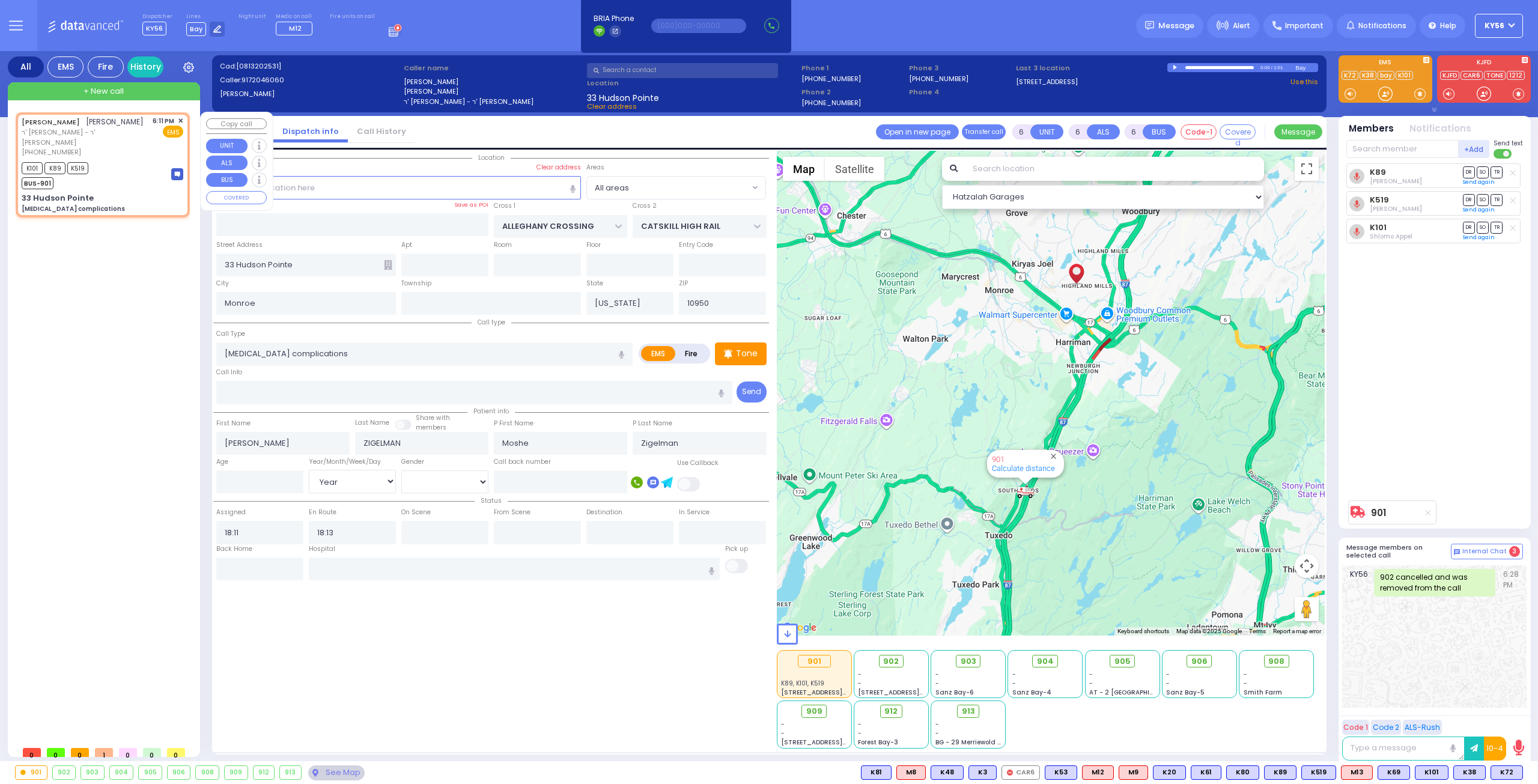
select select
radio input "true"
select select "Year"
select select "[DEMOGRAPHIC_DATA]"
select select "Hatzalah Garages"
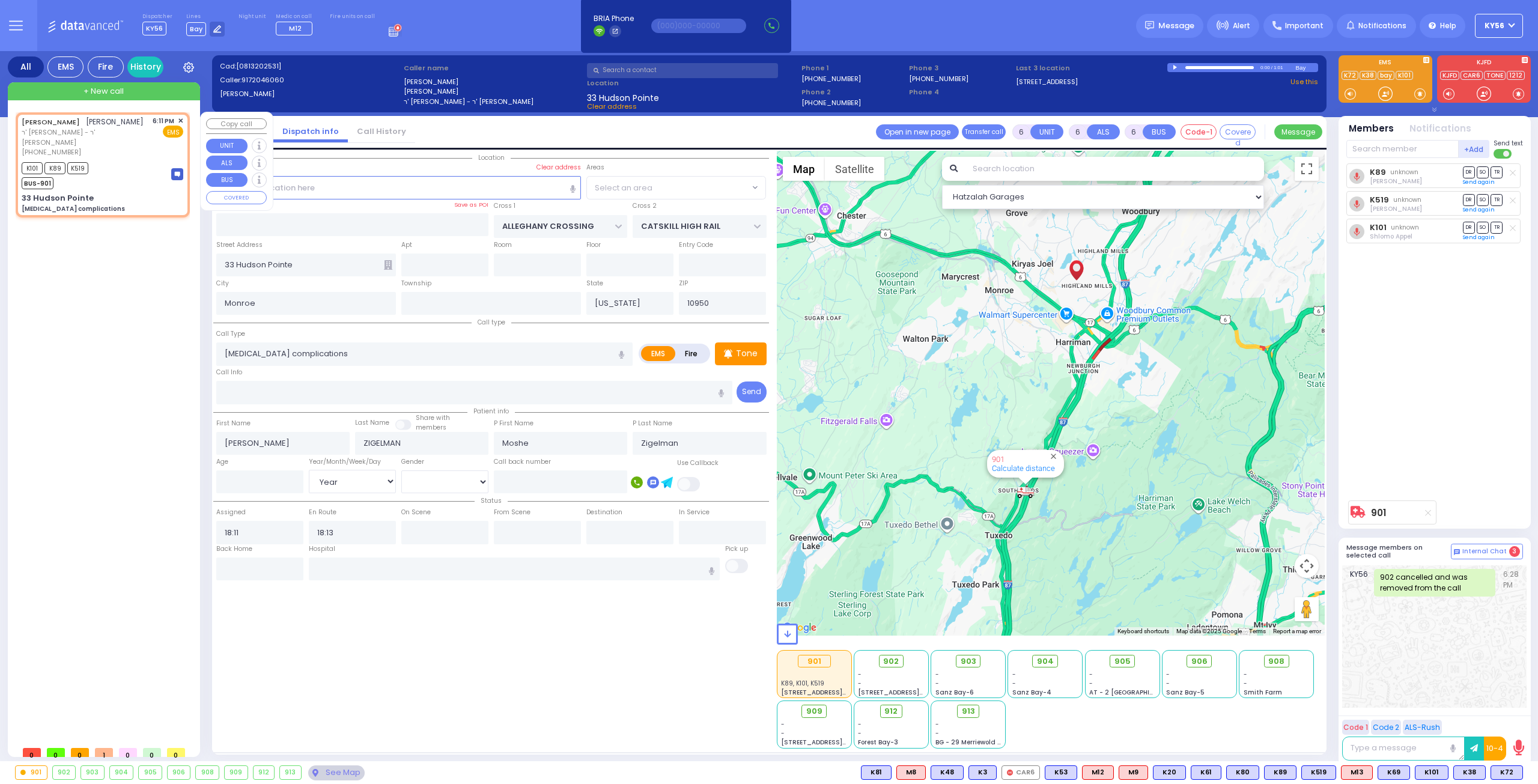
select select
radio input "true"
select select "Year"
select select "[DEMOGRAPHIC_DATA]"
select select "Hatzalah Garages"
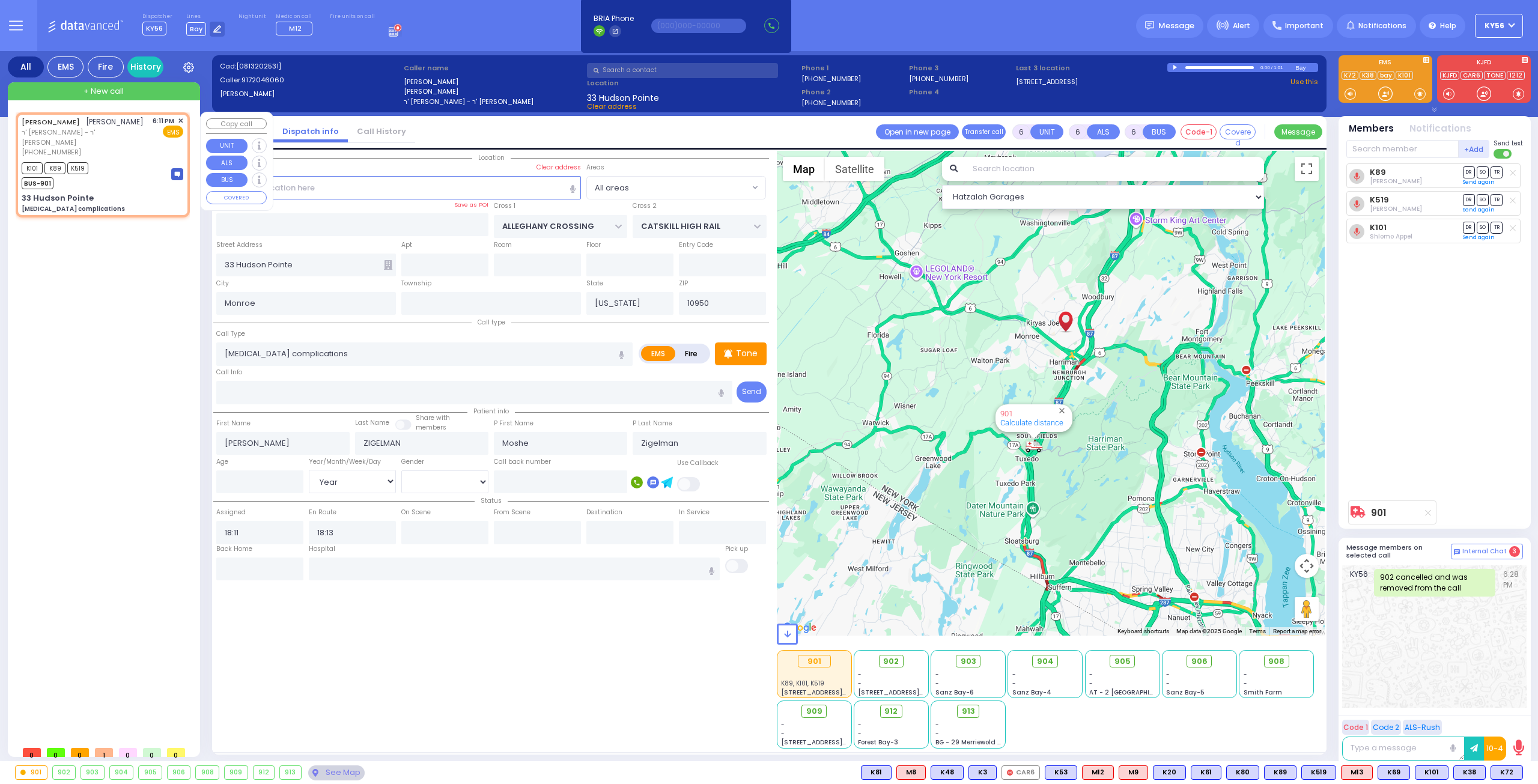
select select
radio input "true"
select select "Year"
select select "[DEMOGRAPHIC_DATA]"
select select "Hatzalah Garages"
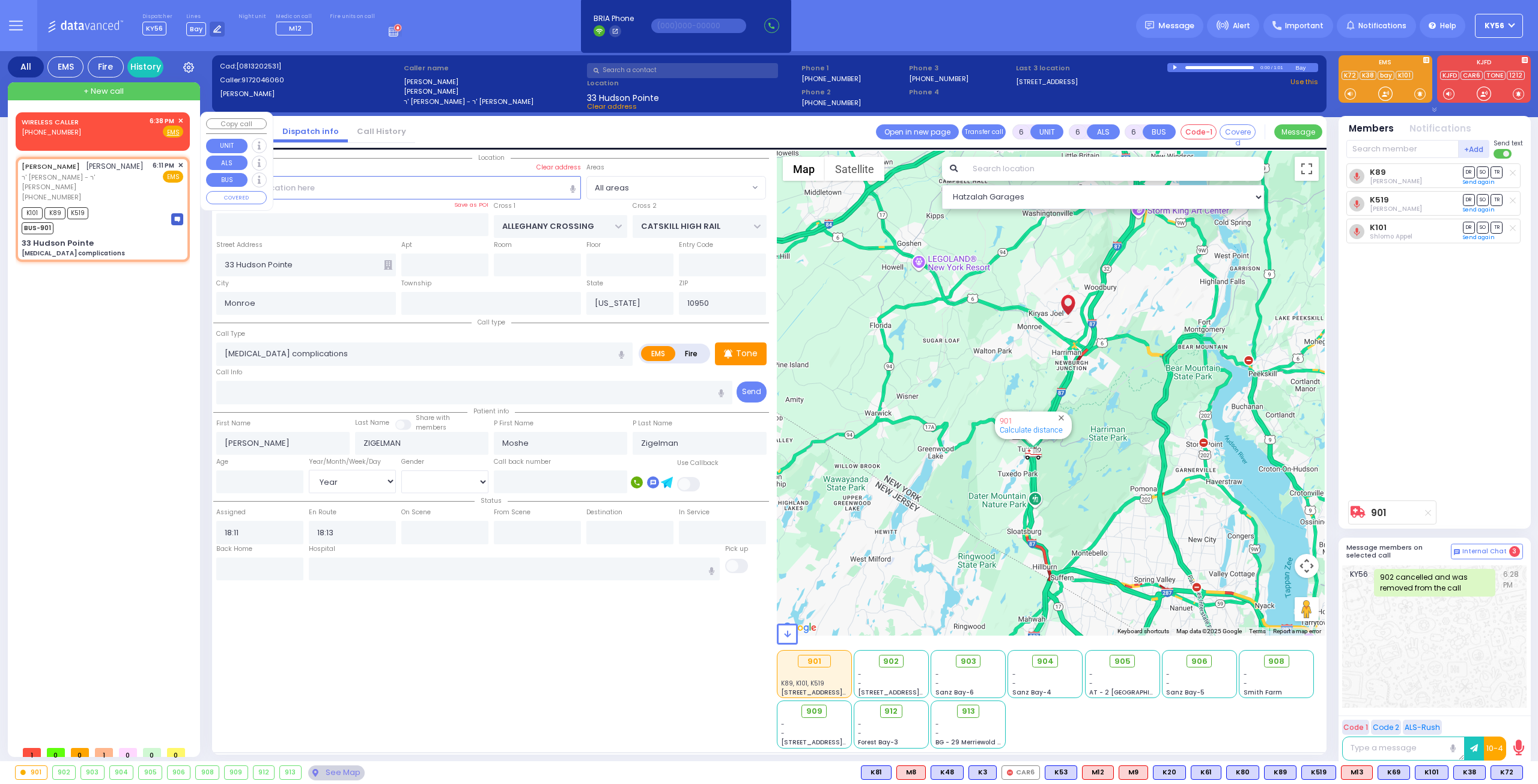
click at [179, 119] on span "✕" at bounding box center [181, 121] width 5 height 11
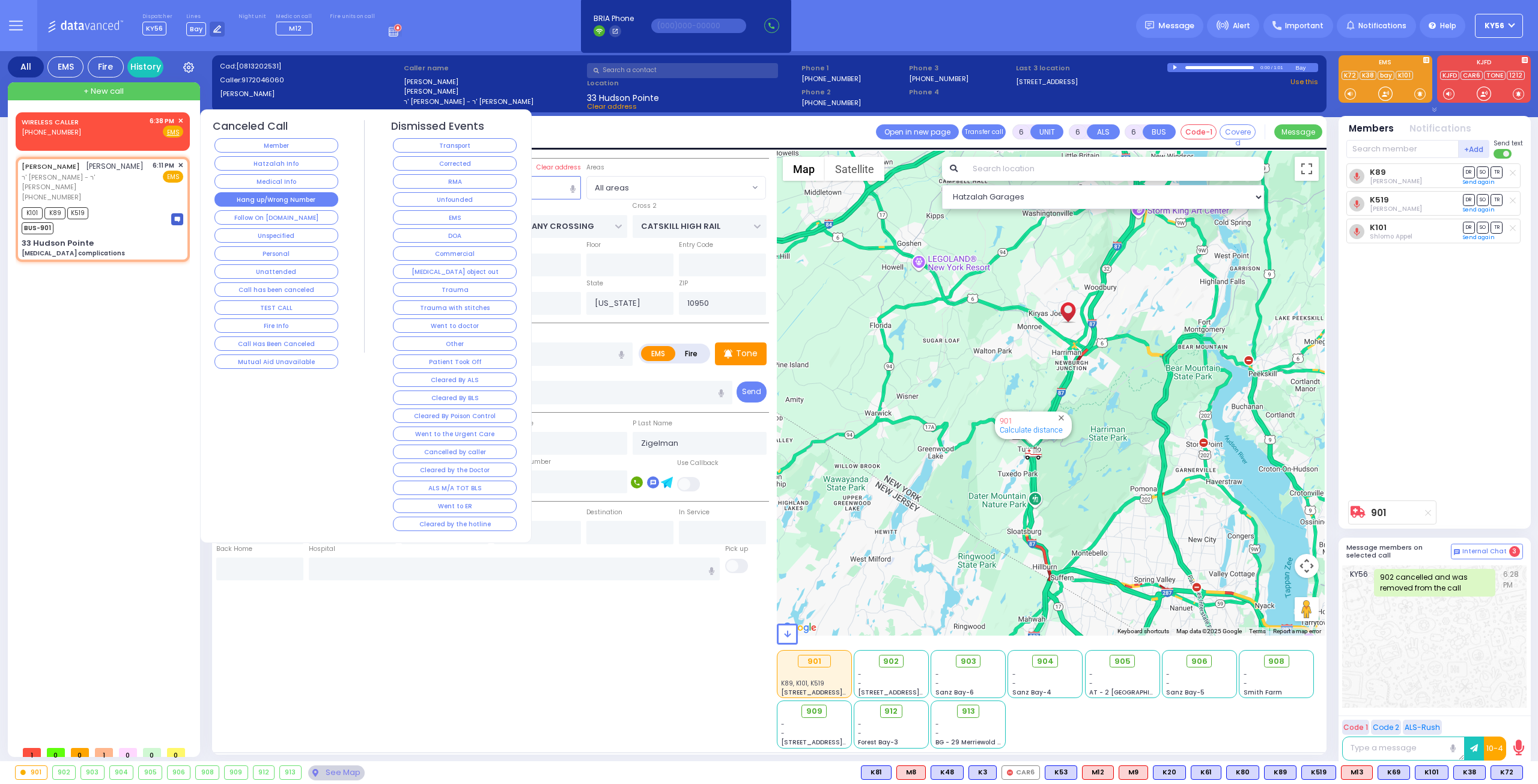
click at [288, 202] on button "Hang up/Wrong Number" at bounding box center [276, 200] width 123 height 14
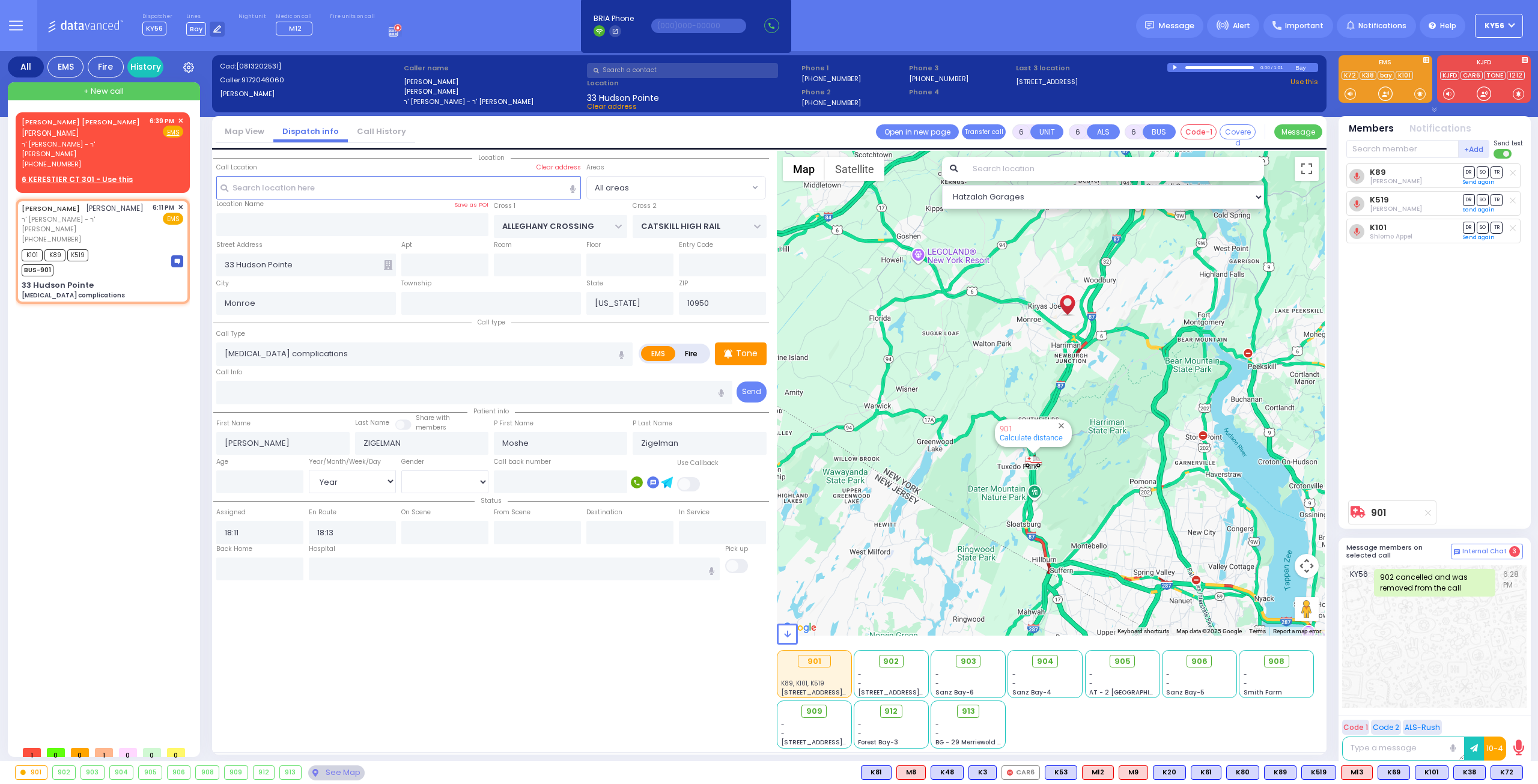
select select
radio input "true"
type input "78"
select select "Year"
select select "[DEMOGRAPHIC_DATA]"
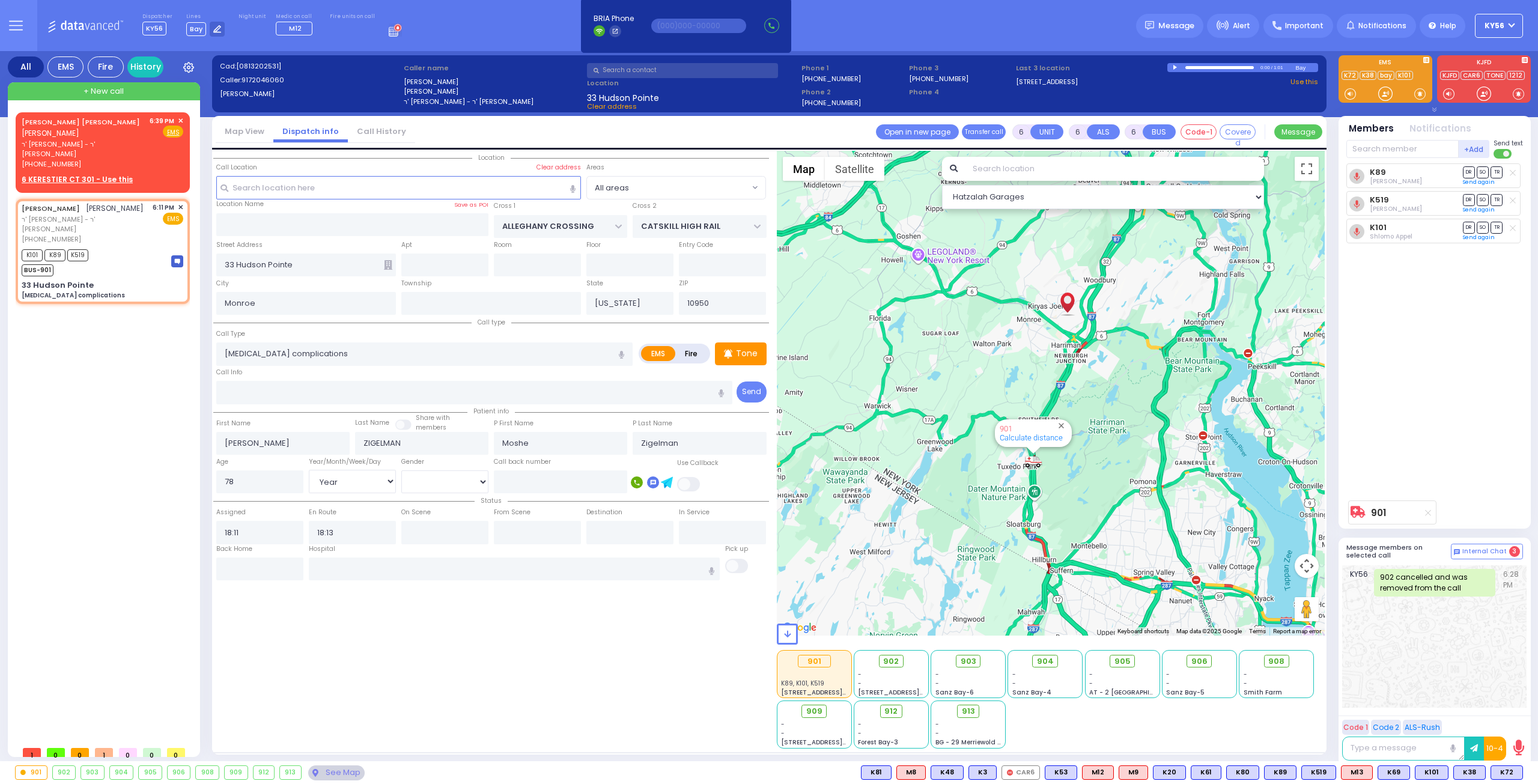
select select "Hatzalah Garages"
select select
radio input "true"
select select "Year"
select select "[DEMOGRAPHIC_DATA]"
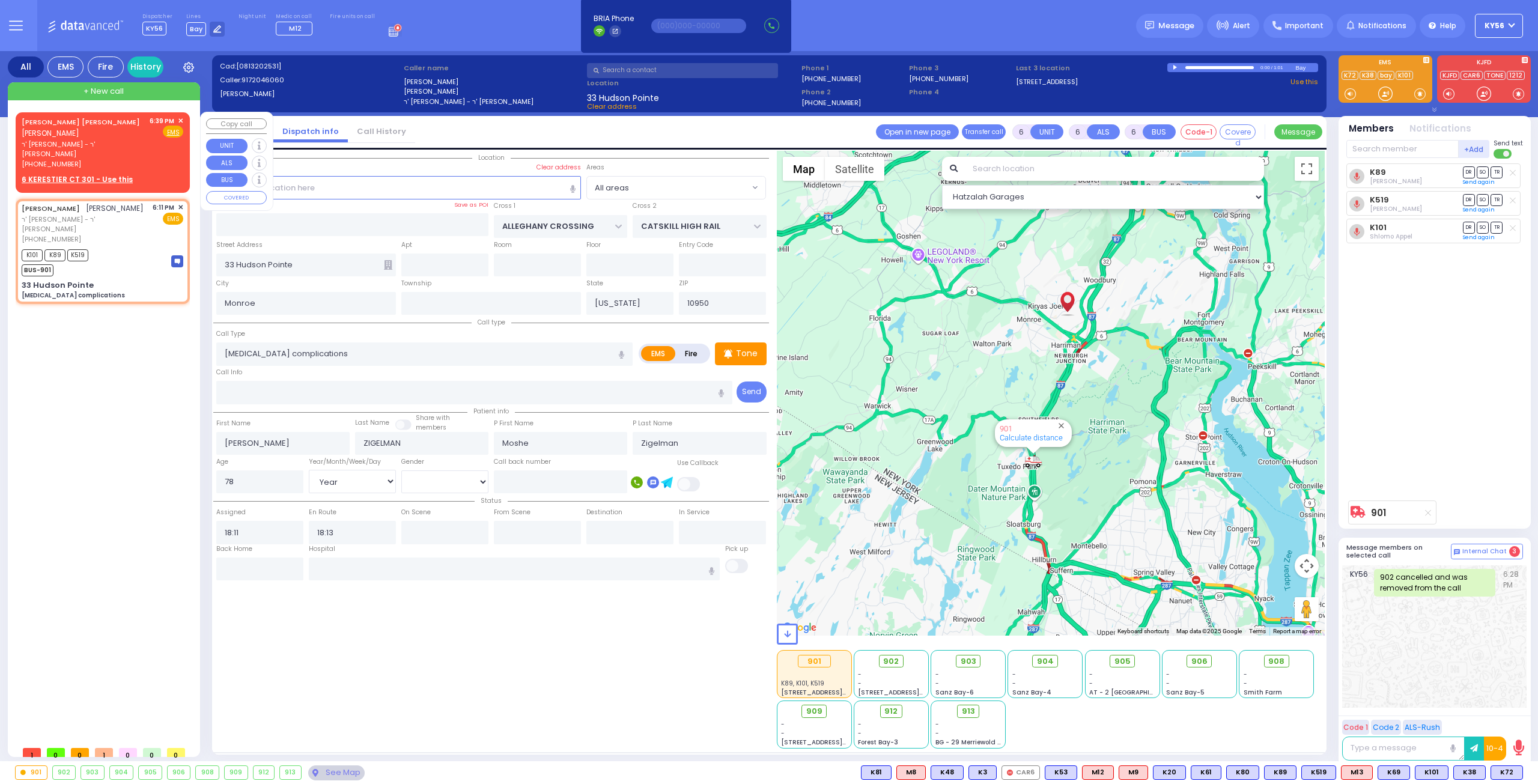
select select "Hatzalah Garages"
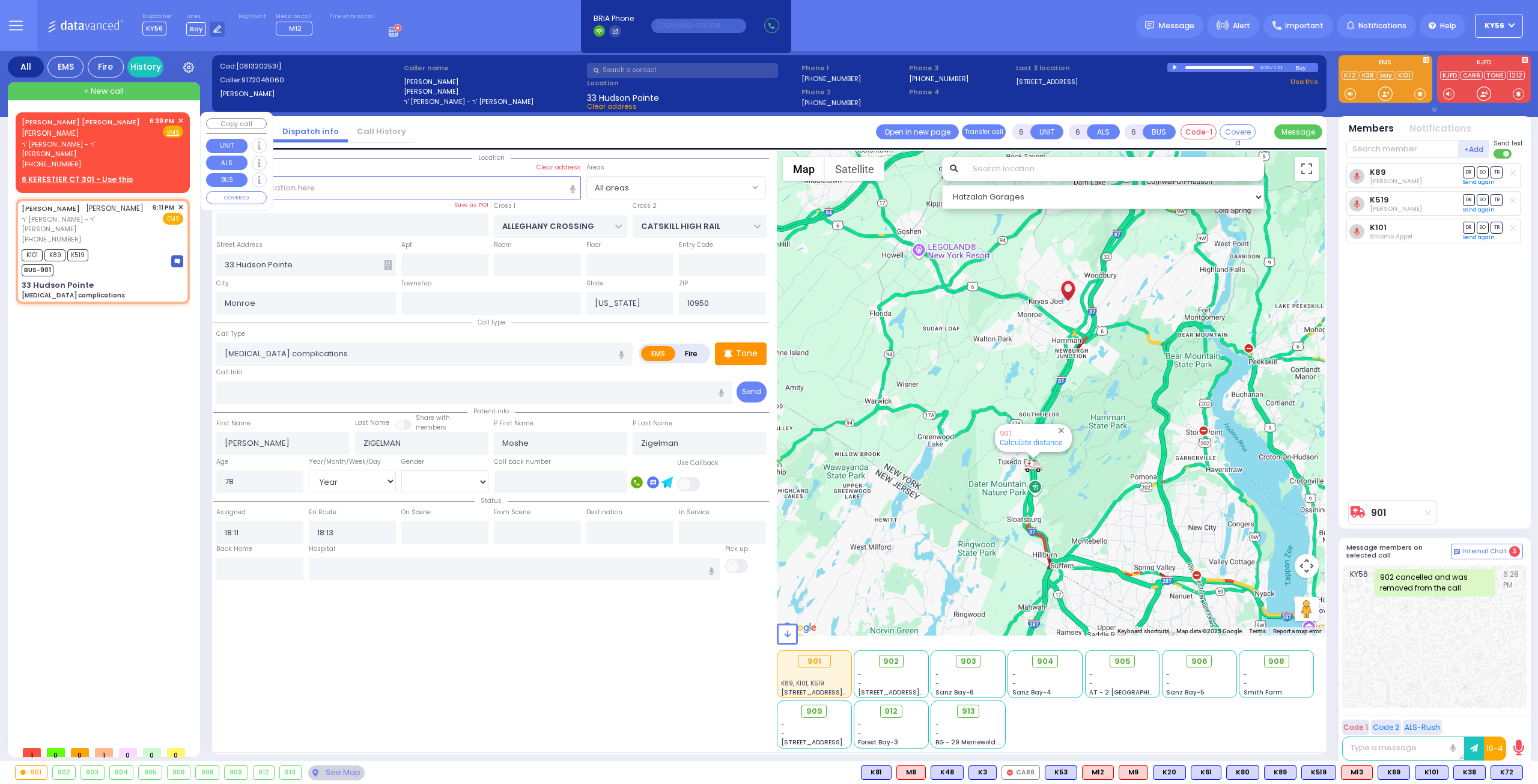
click at [108, 147] on span "ר' [PERSON_NAME] - ר' [PERSON_NAME]" at bounding box center [83, 149] width 123 height 20
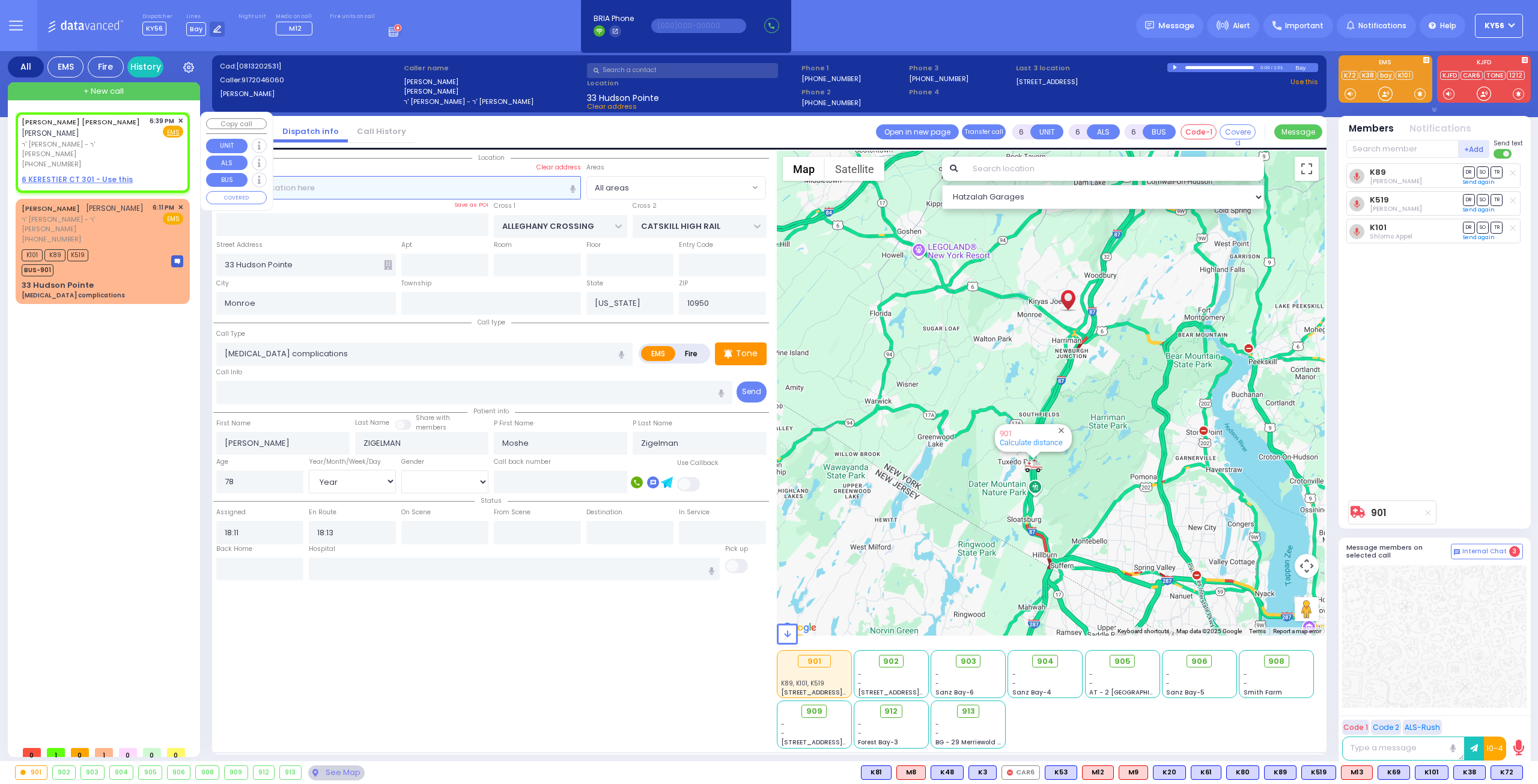
type input "2"
type input "1"
select select
radio input "true"
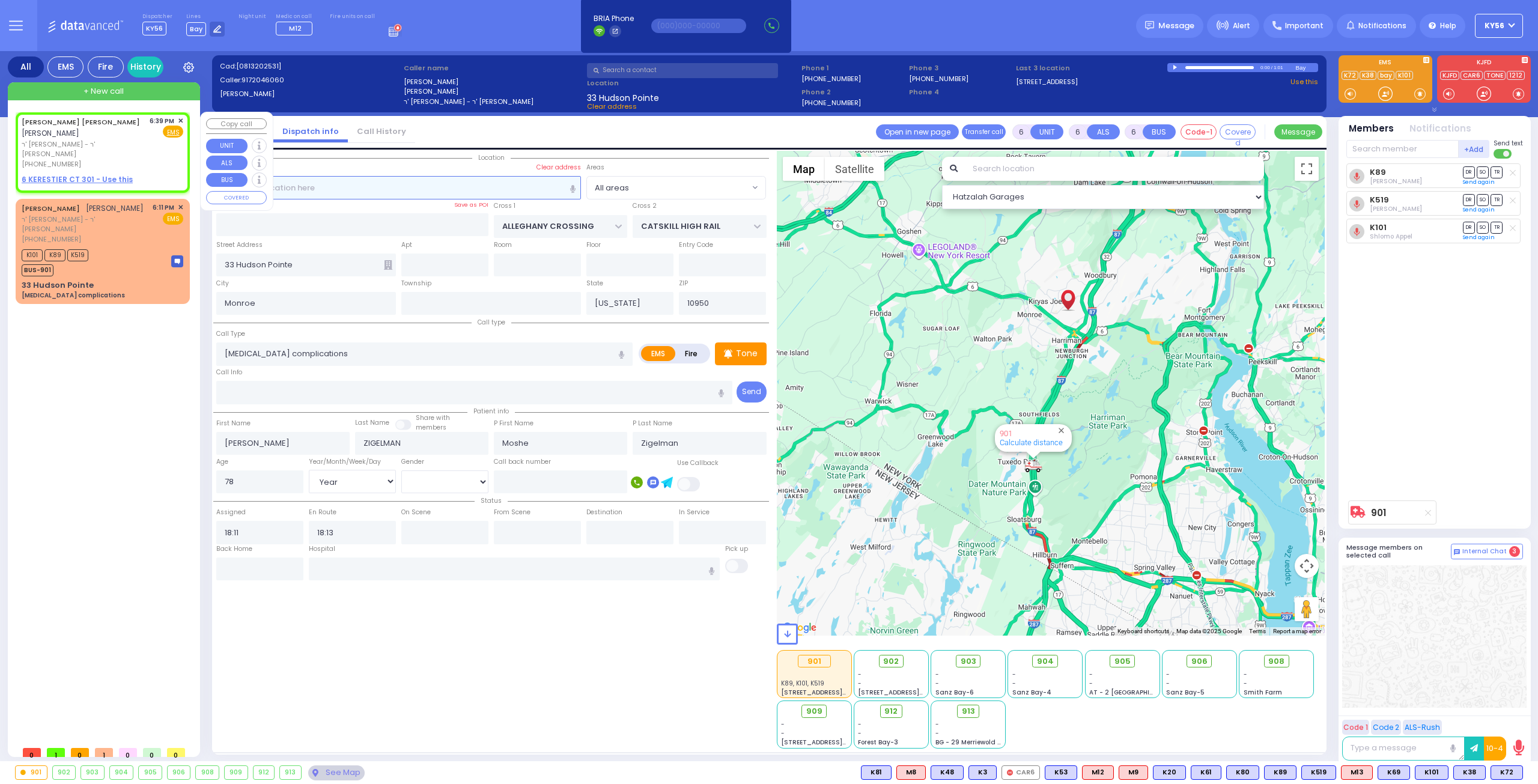
type input "[PERSON_NAME] ELIMYLECH"
type input "[PERSON_NAME]"
select select
type input "18:39"
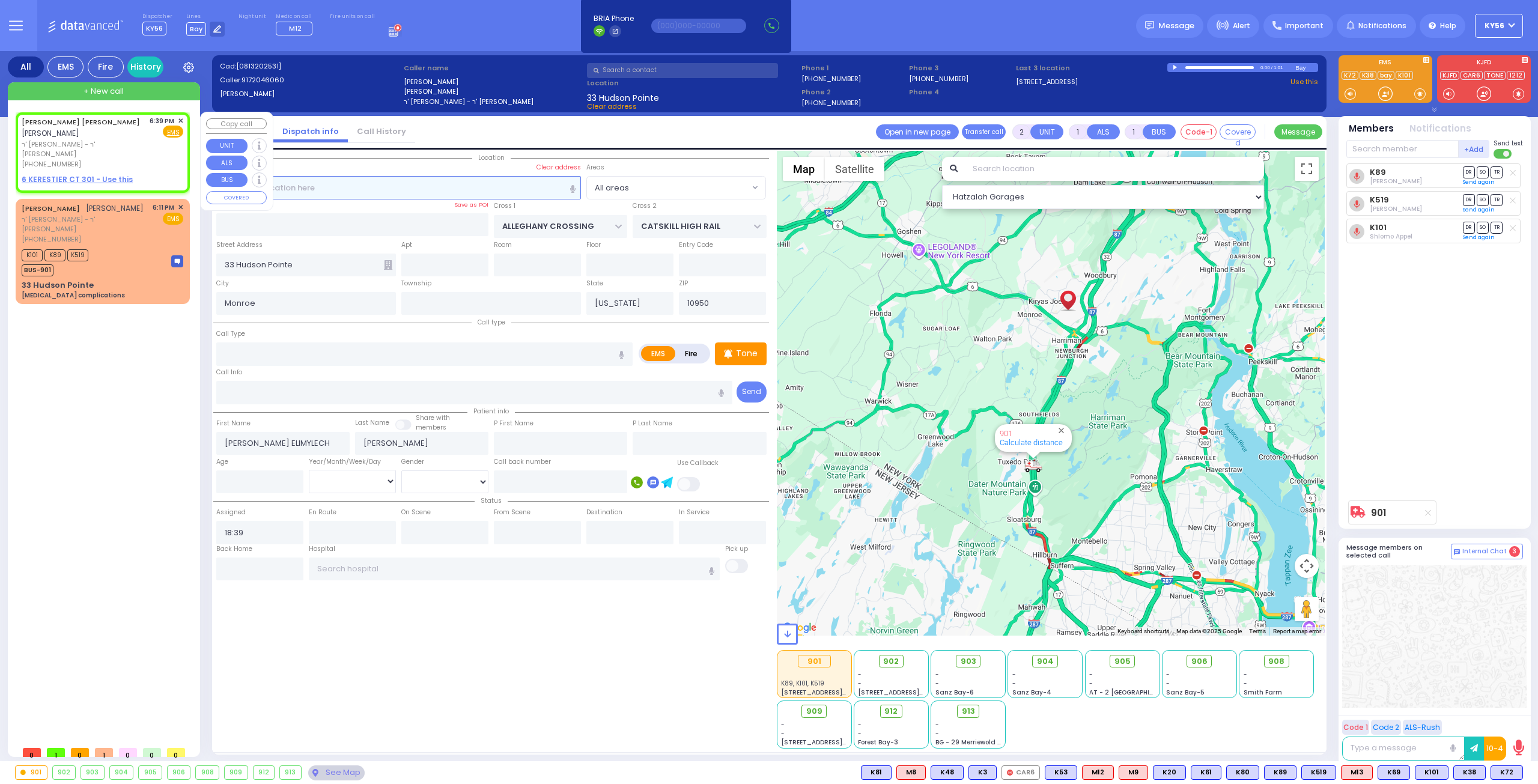
select select "Hatzalah Garages"
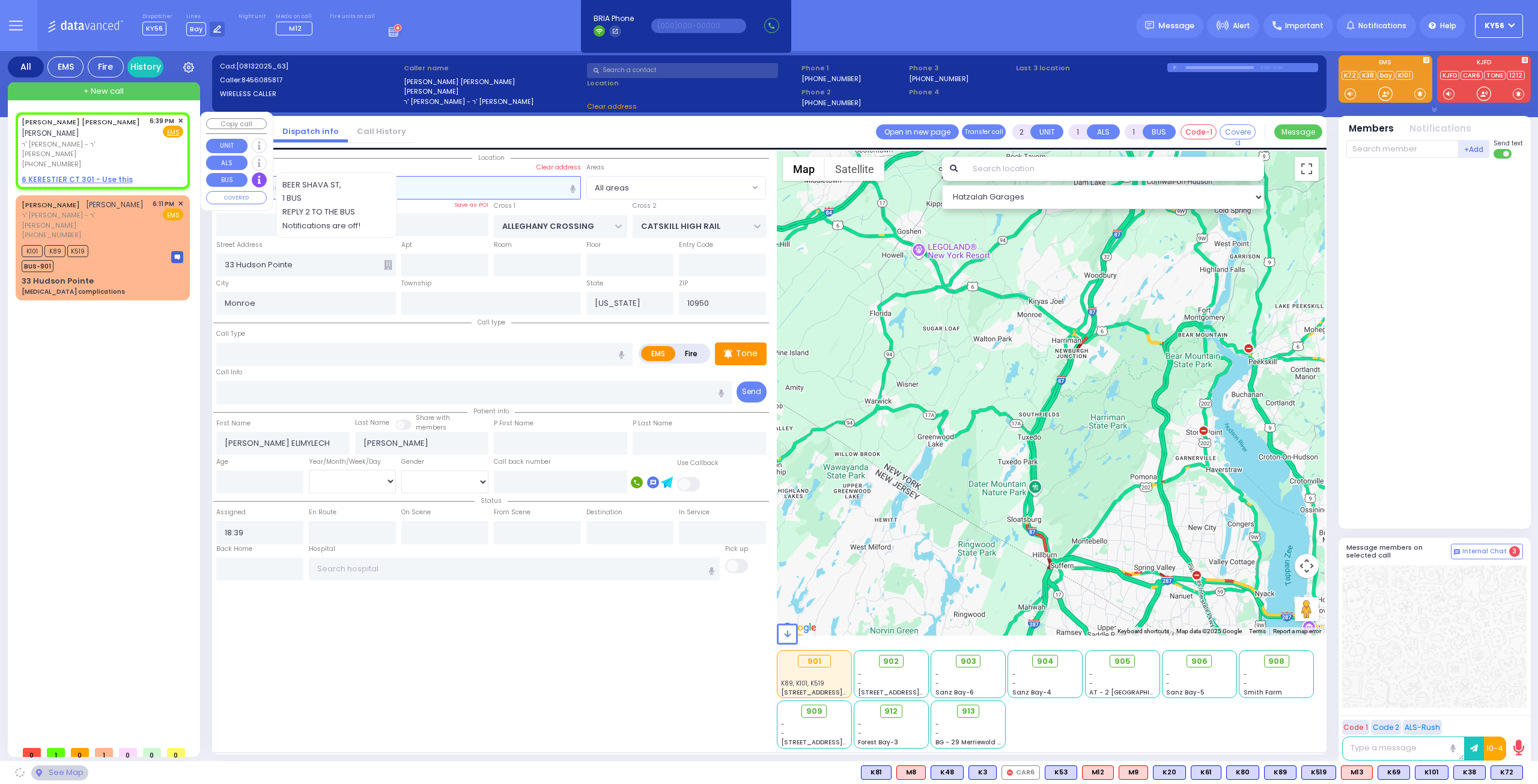
select select
radio input "true"
select select
select select "Hatzalah Garages"
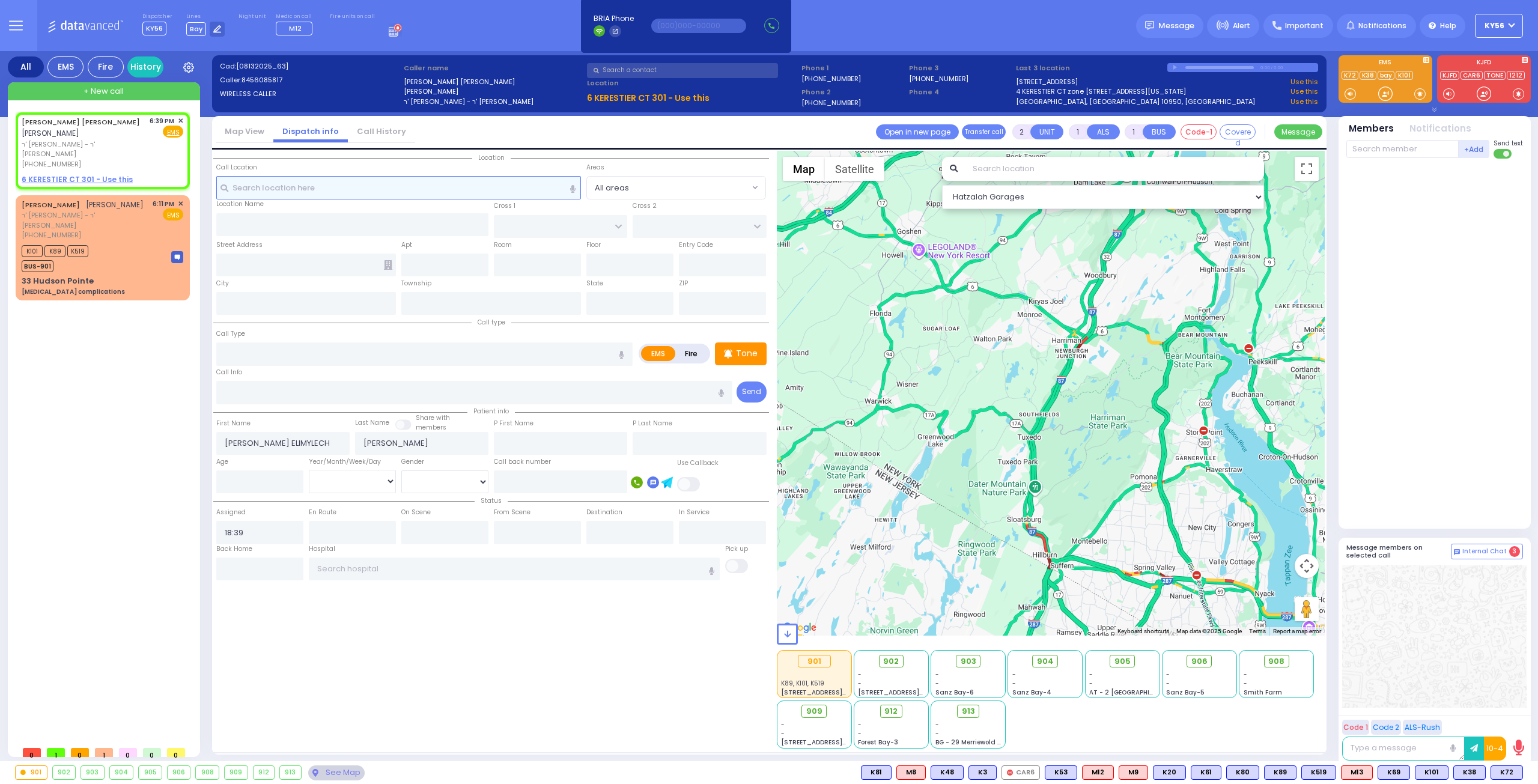
click at [339, 187] on input "text" at bounding box center [399, 187] width 365 height 23
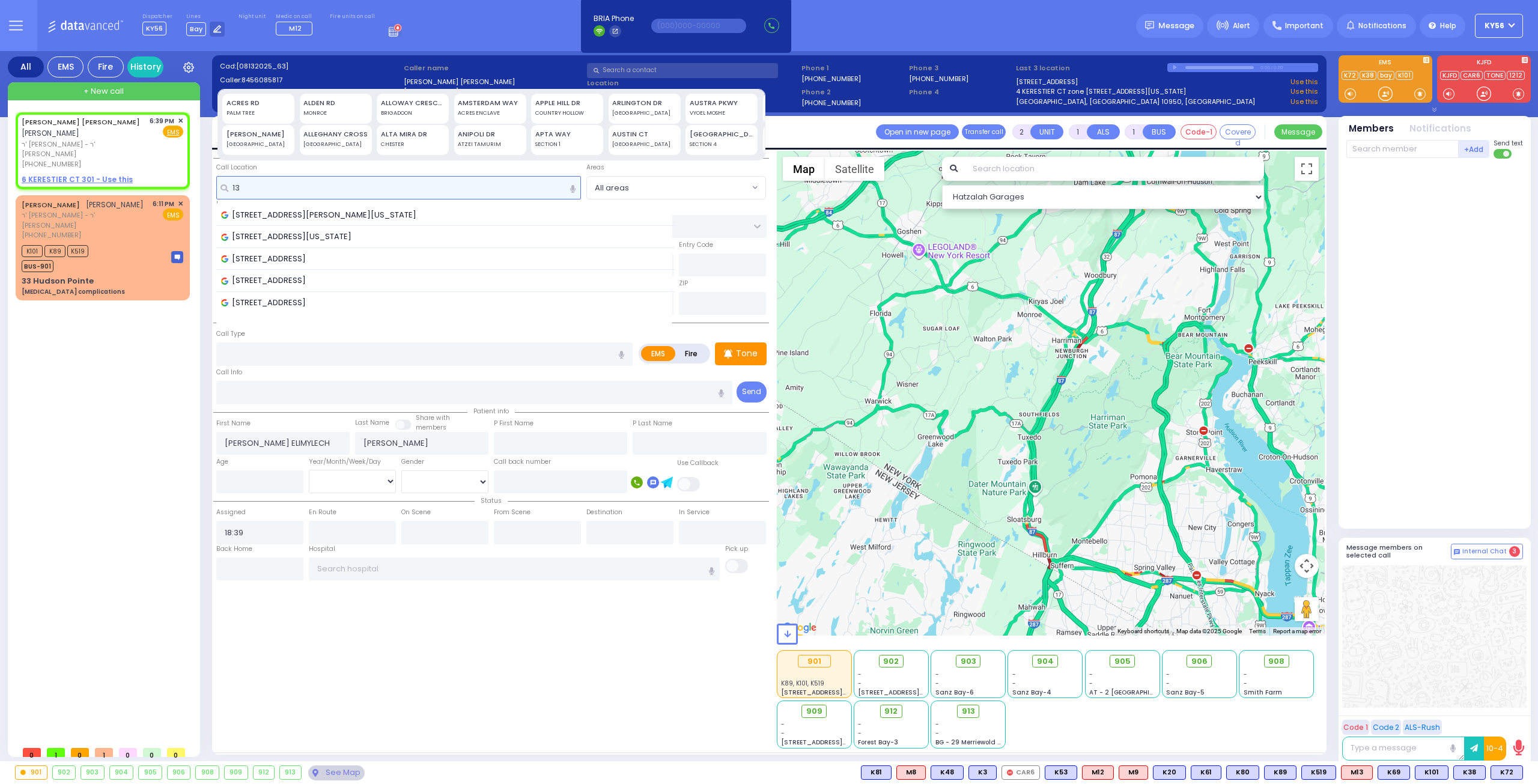
type input "1"
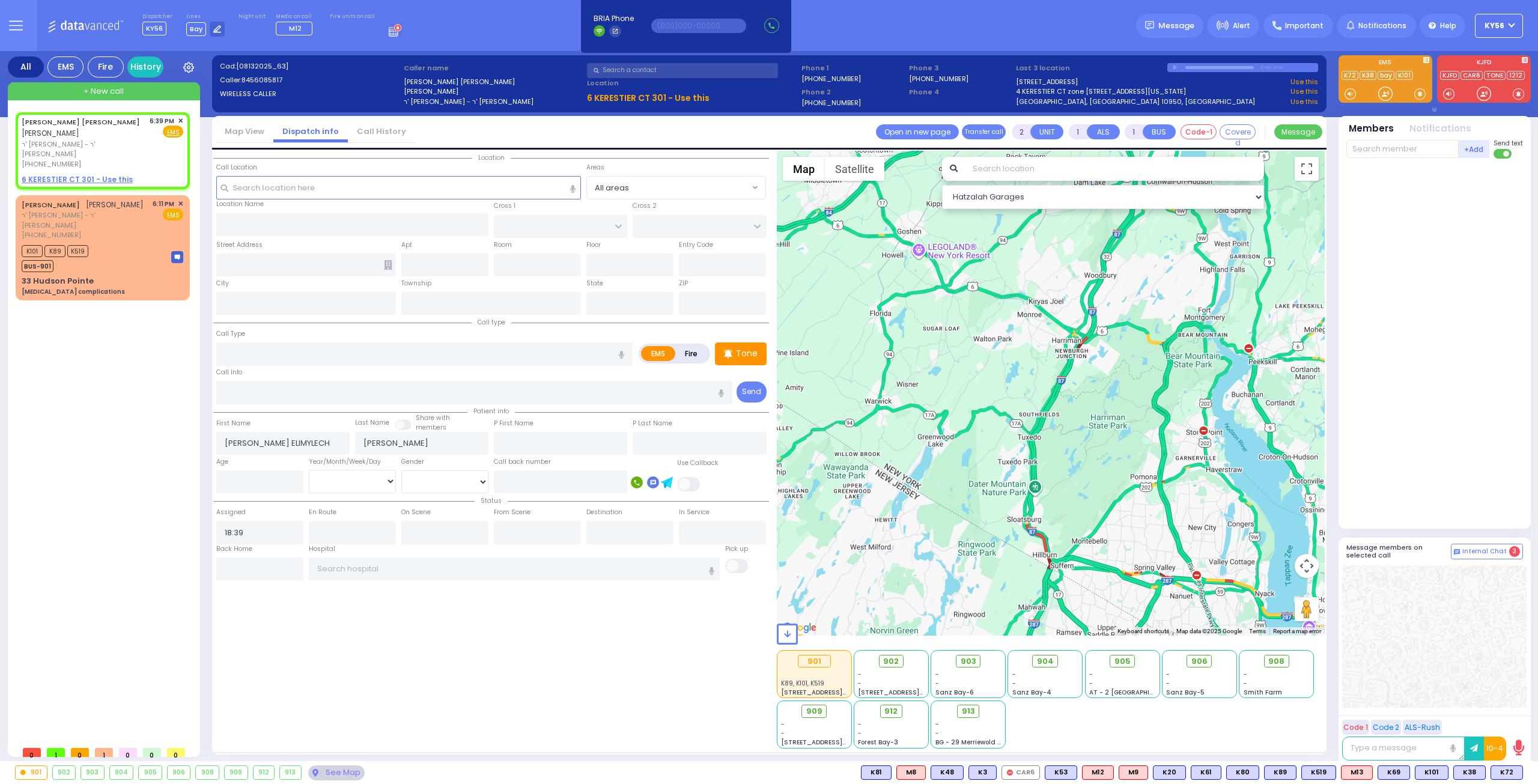
click at [127, 319] on div "YITZCHOK ELIMYLECH WEINBERGER יצחק אלימלך וויינבערגער ר' אהרן - ר' ברוך יוסף בר…" at bounding box center [105, 426] width 179 height 628
select select
radio input "true"
select select
select select "Hatzalah Garages"
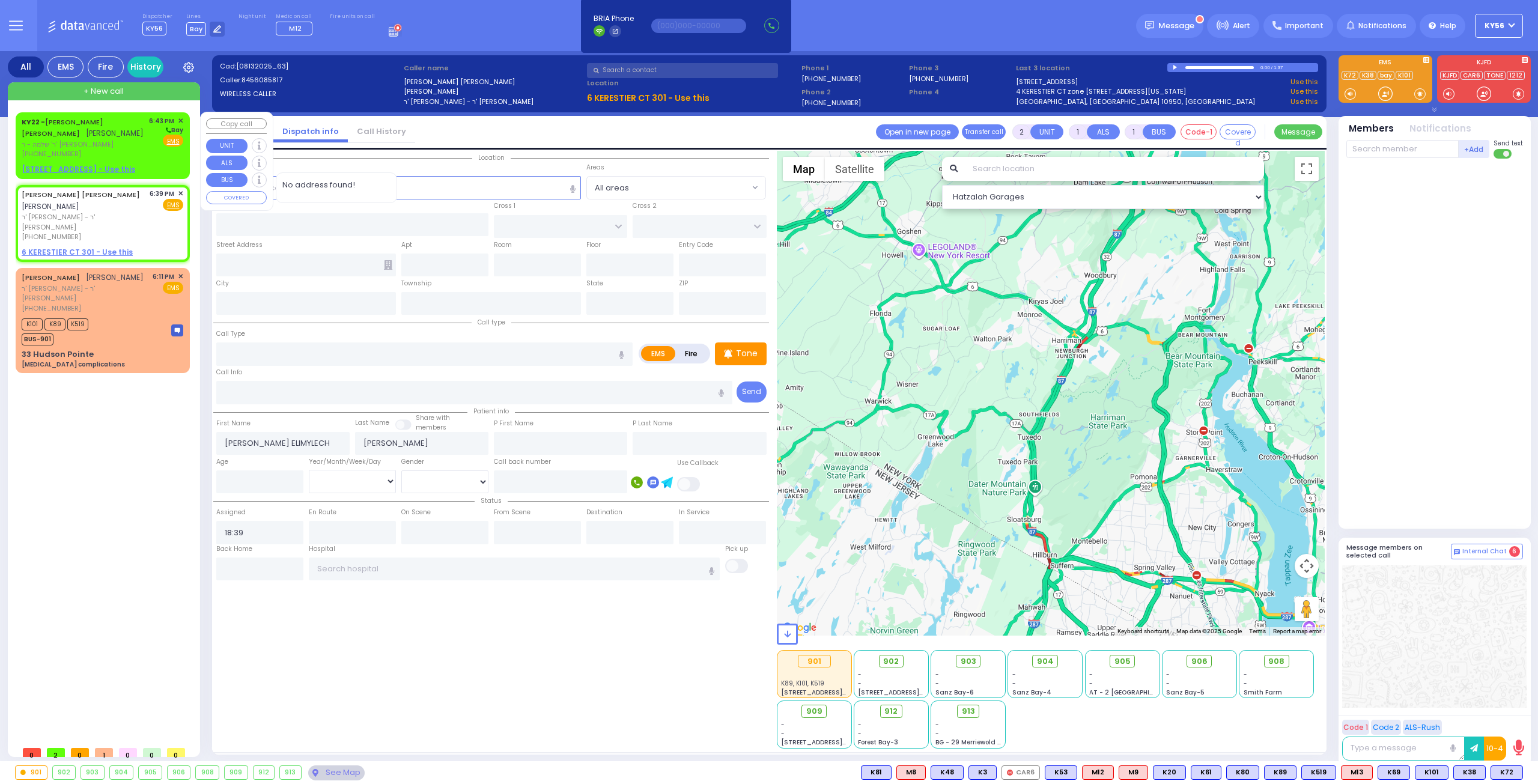
click at [109, 135] on div "KY22 - SHULEM MAYER TORIM שלום מאיר טארים" at bounding box center [83, 128] width 123 height 24
select select
radio input "true"
type input "SHULEM MAYER"
type input "TORIM"
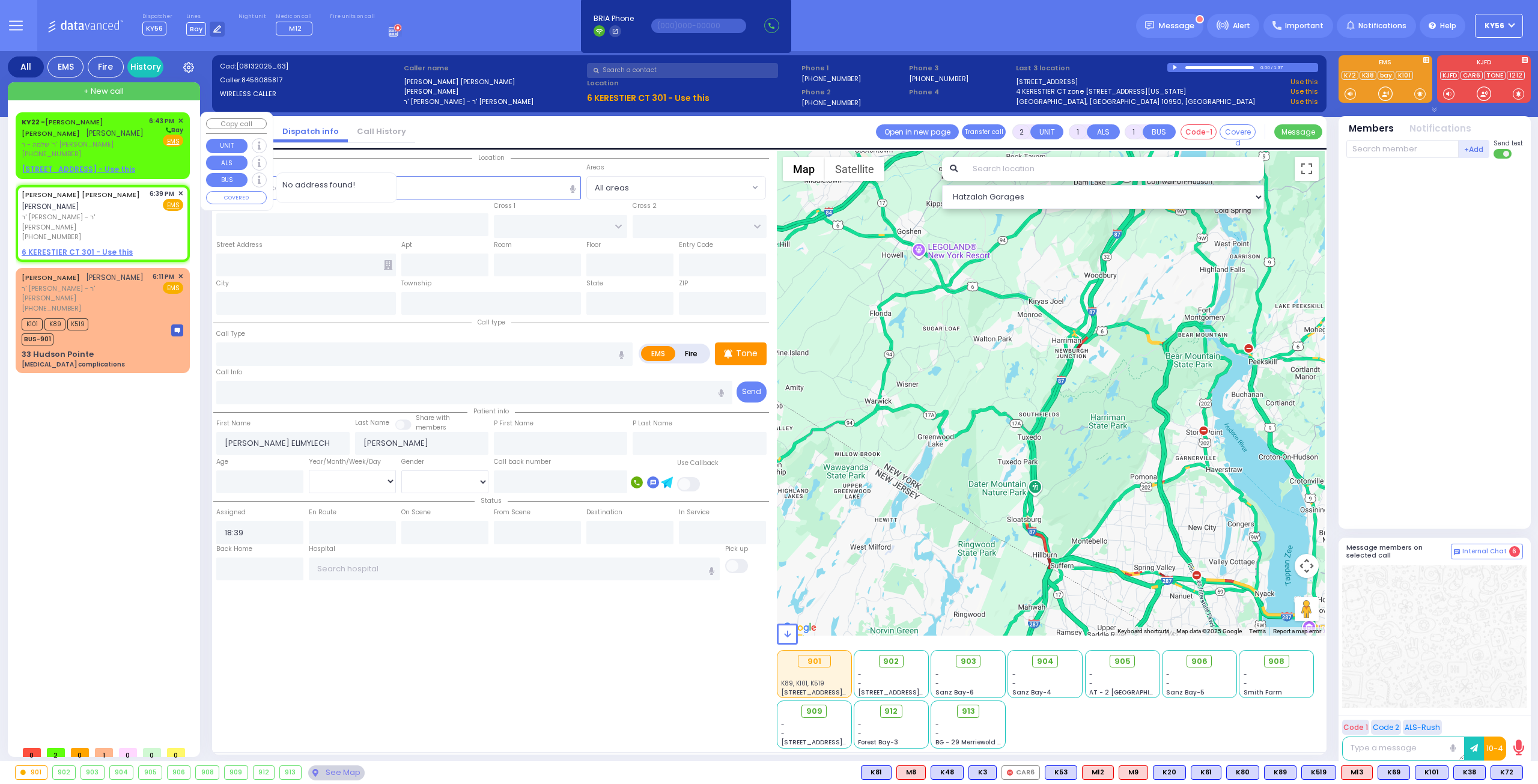
select select
type input "18:43"
select select "Hatzalah Garages"
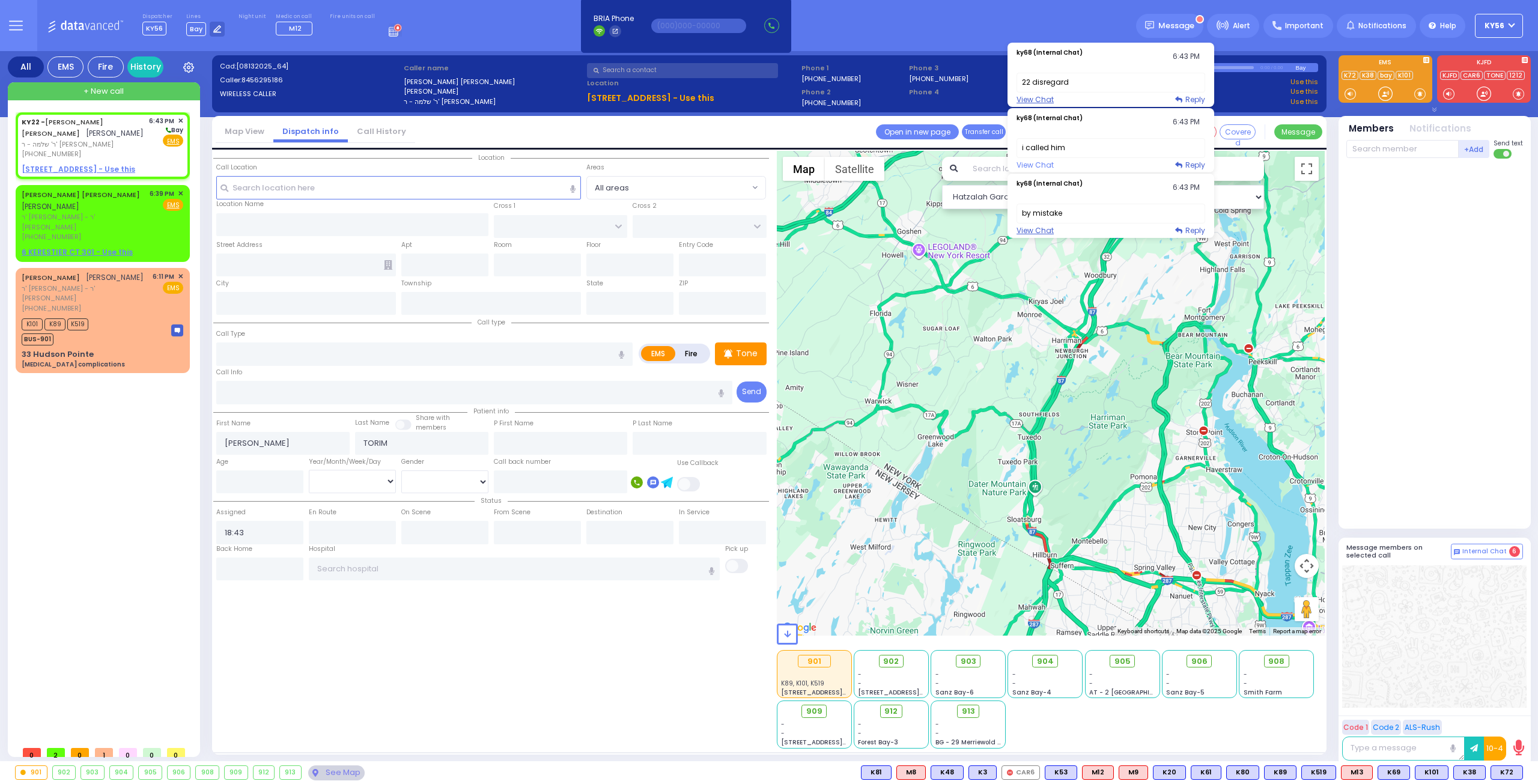
click at [1049, 163] on link "View Chat" at bounding box center [1035, 165] width 37 height 11
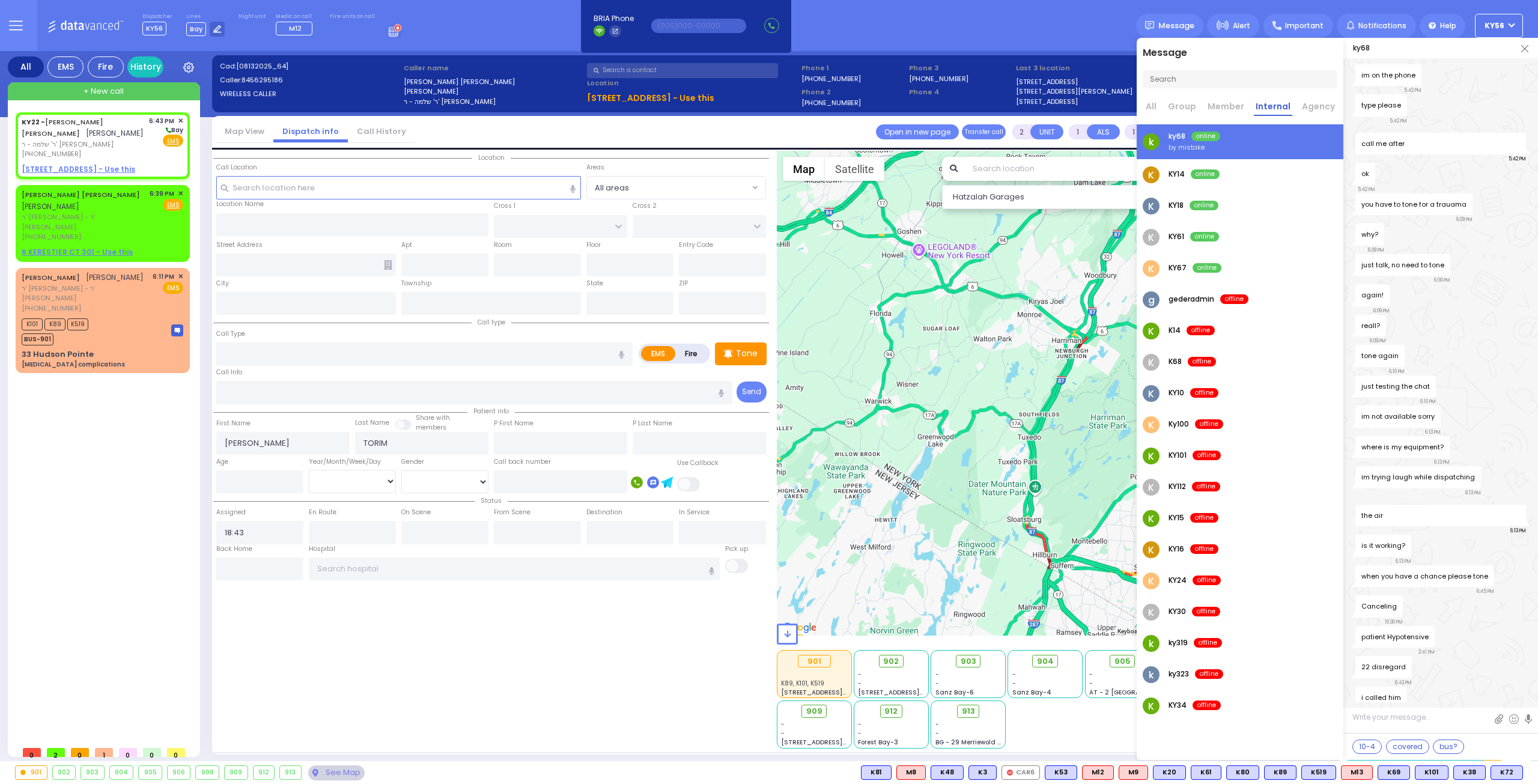
scroll to position [51, 0]
click at [1385, 714] on textarea at bounding box center [1440, 722] width 194 height 22
click at [1360, 716] on textarea at bounding box center [1440, 722] width 194 height 22
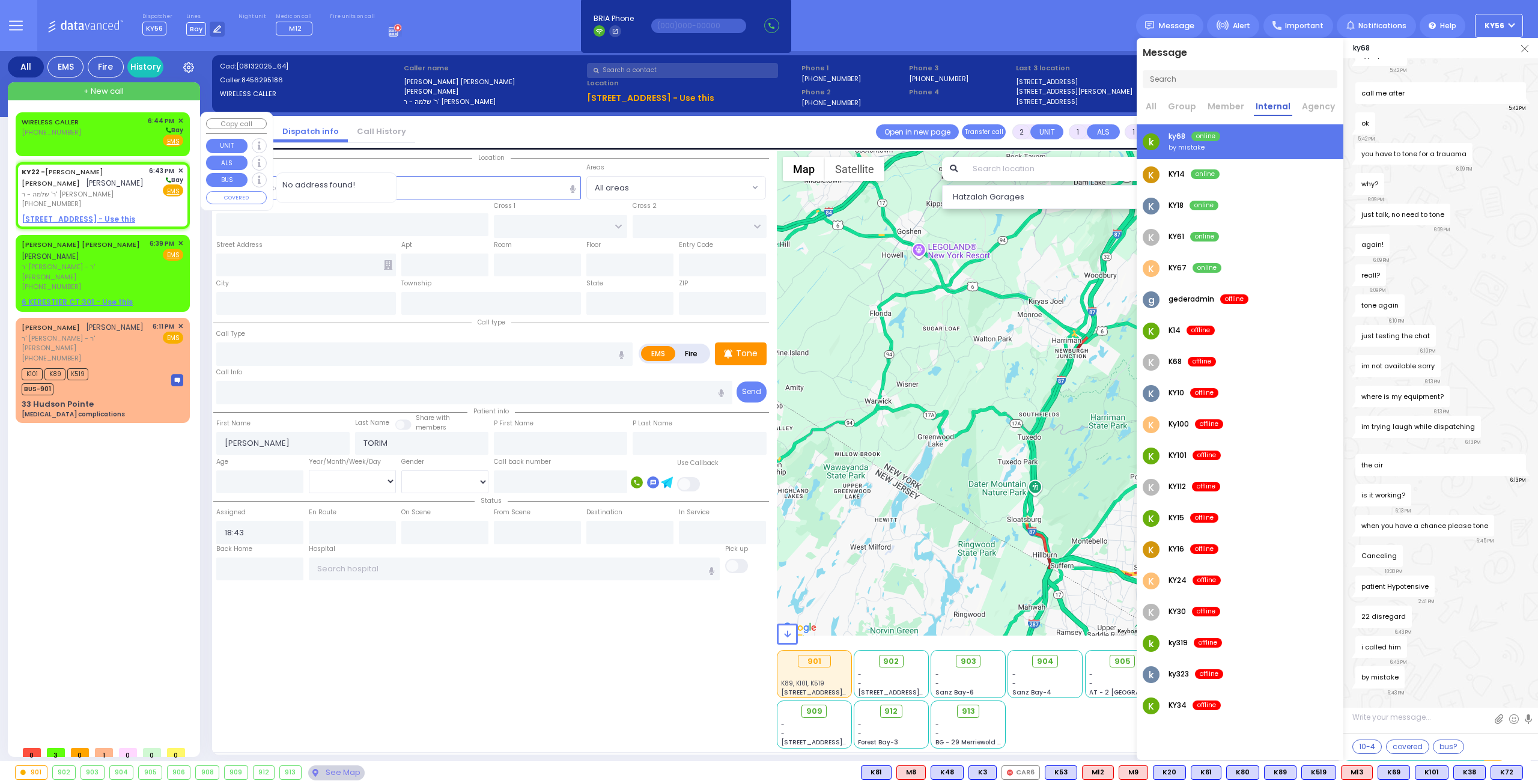
click at [100, 137] on div "WIRELESS CALLER (845) 637-6078 6:44 PM ✕ Bay" at bounding box center [102, 132] width 162 height 32
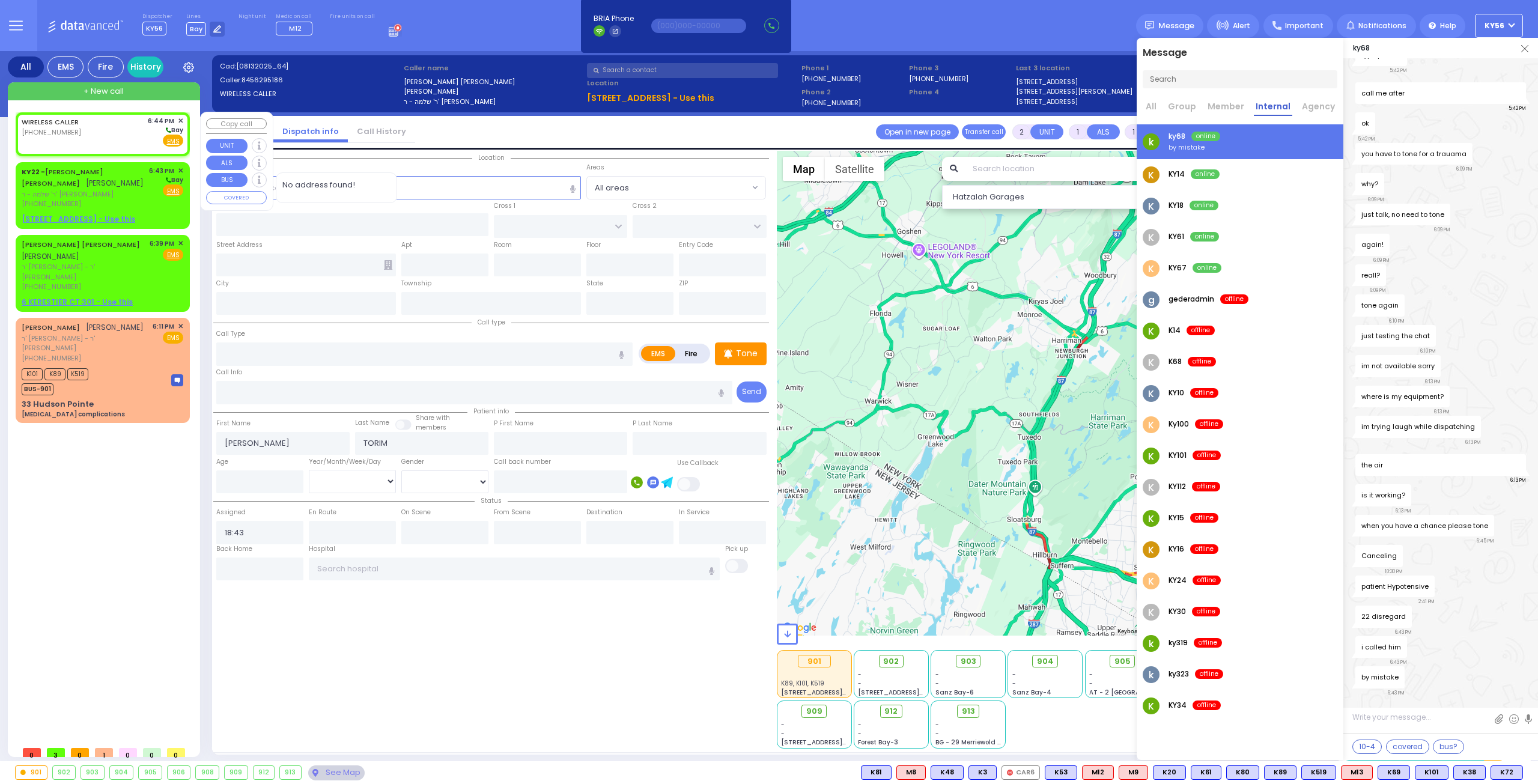
select select
radio input "true"
select select
type input "18:44"
select select "Hatzalah Garages"
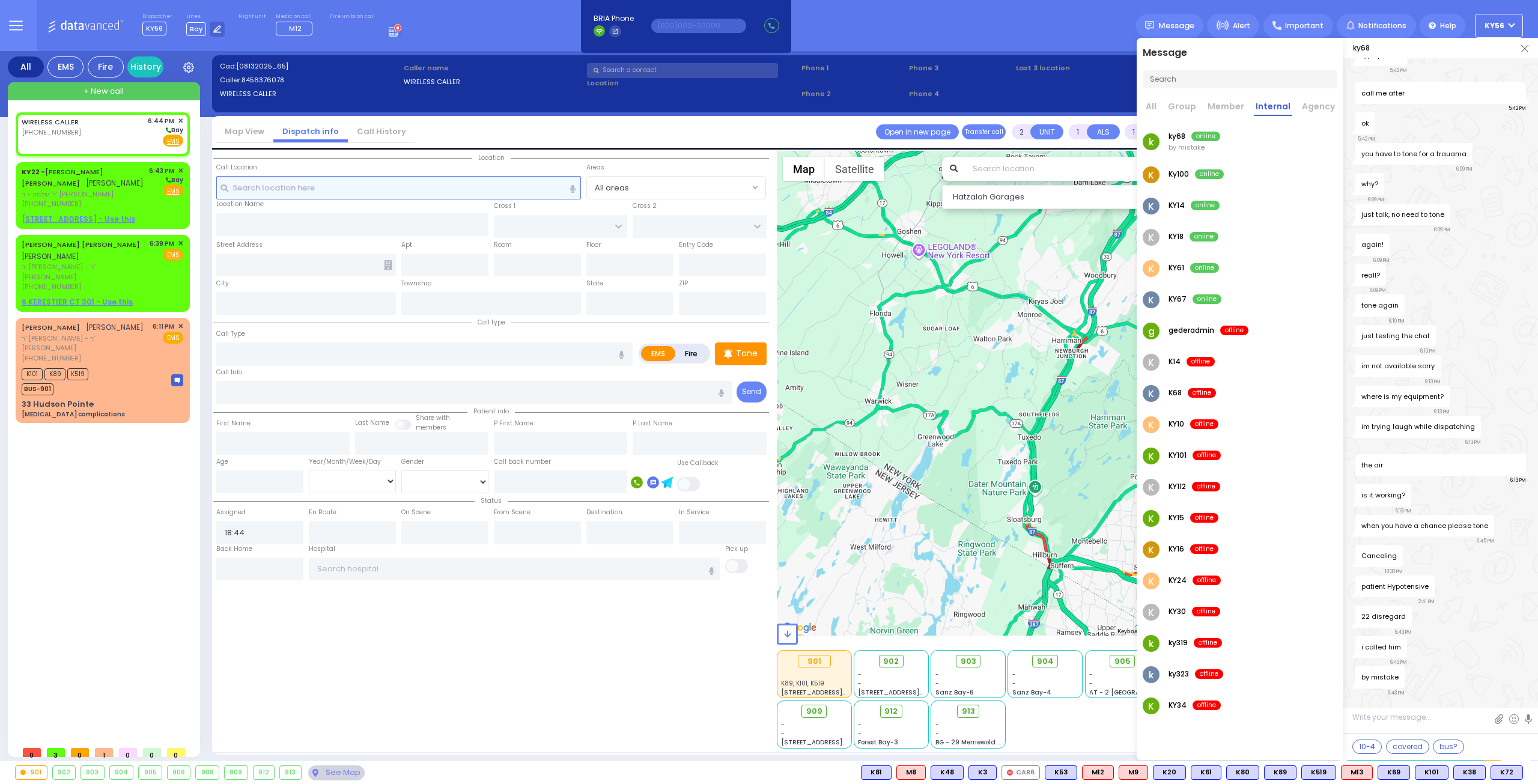
click at [275, 191] on input "text" at bounding box center [399, 187] width 365 height 23
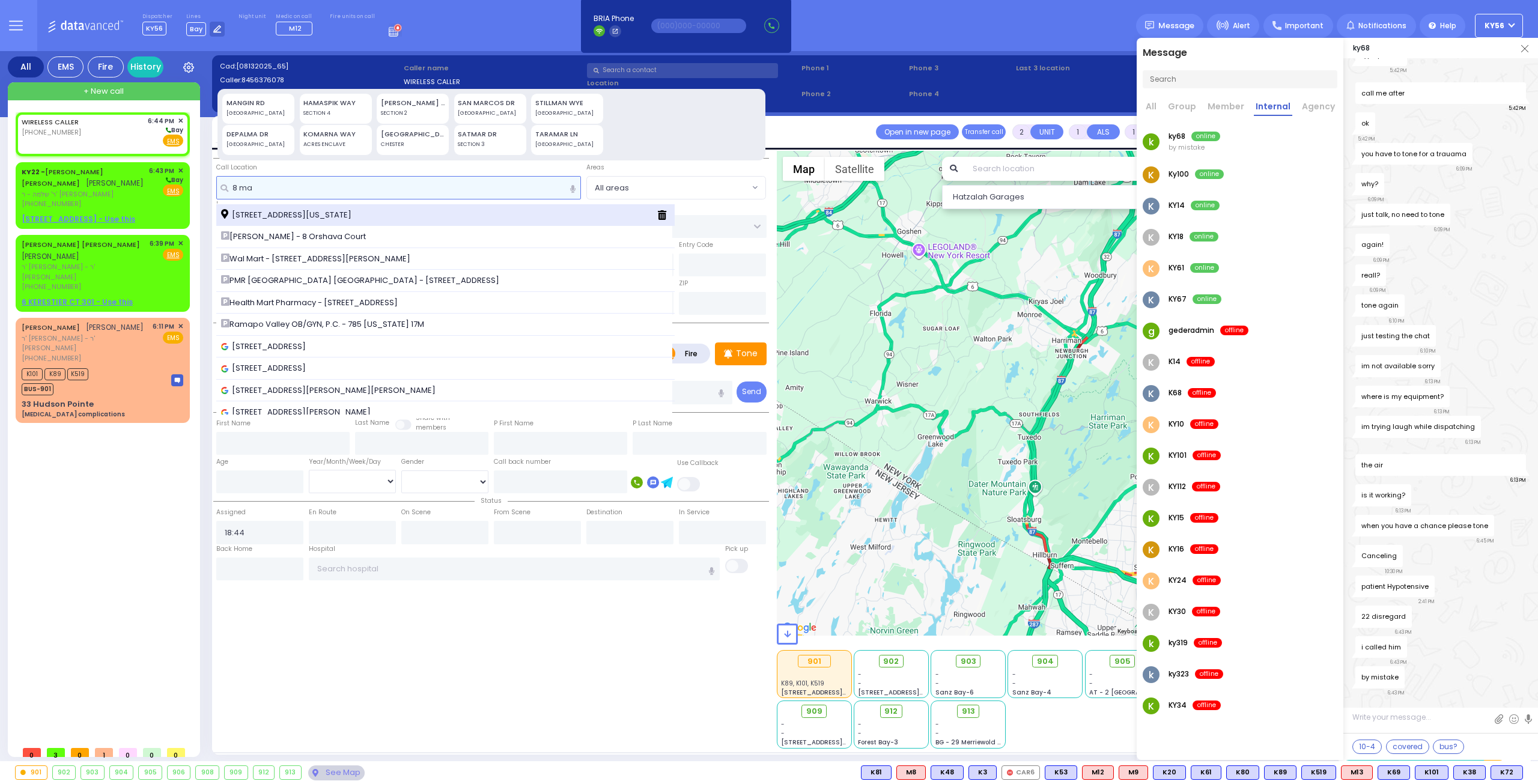
type input "8 ma"
click at [278, 211] on span "8 Maglenitz St Monroe New York 10950" at bounding box center [288, 215] width 135 height 12
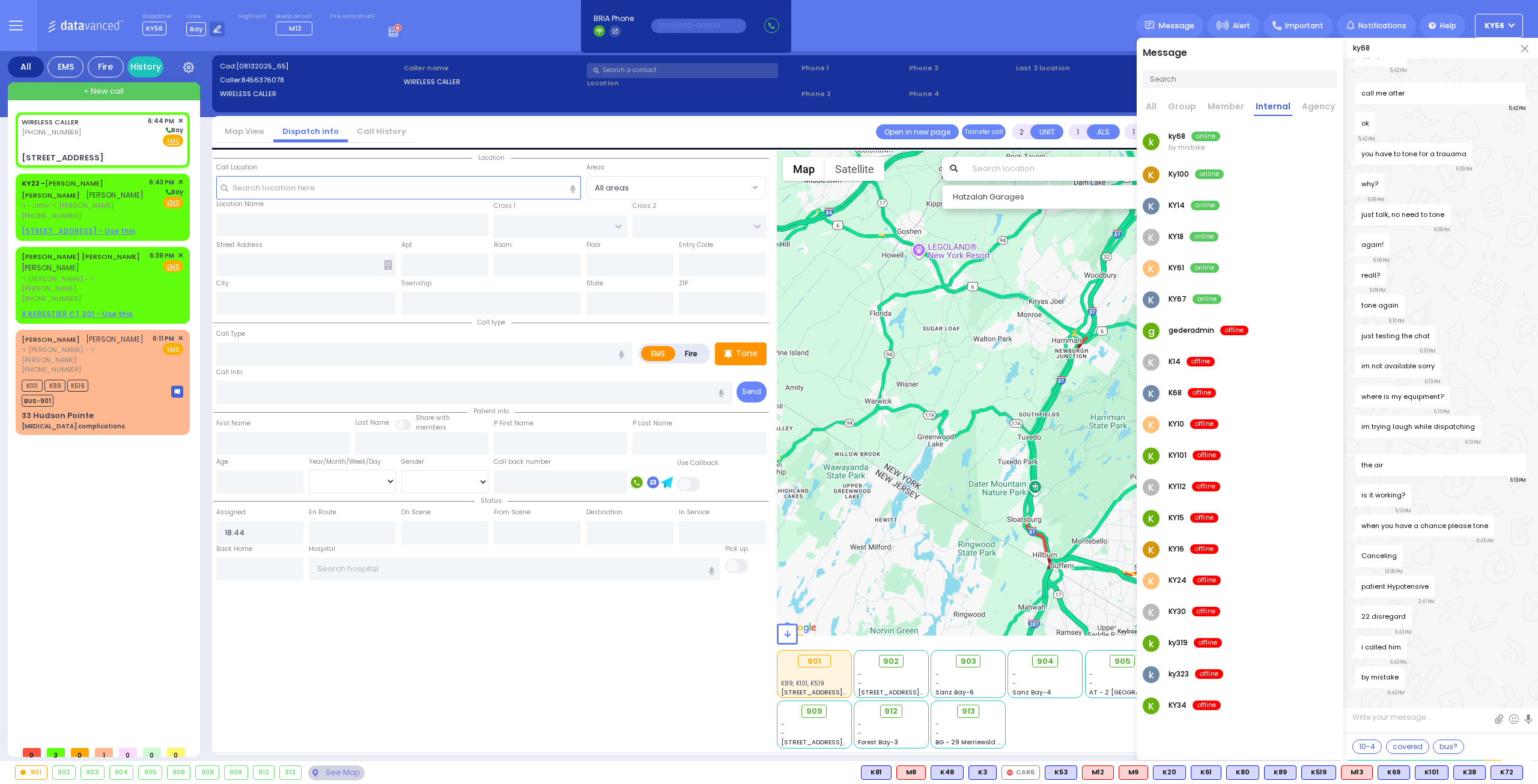
select select
radio input "true"
select select
select select "Hatzalah Garages"
type input "[PERSON_NAME][GEOGRAPHIC_DATA]"
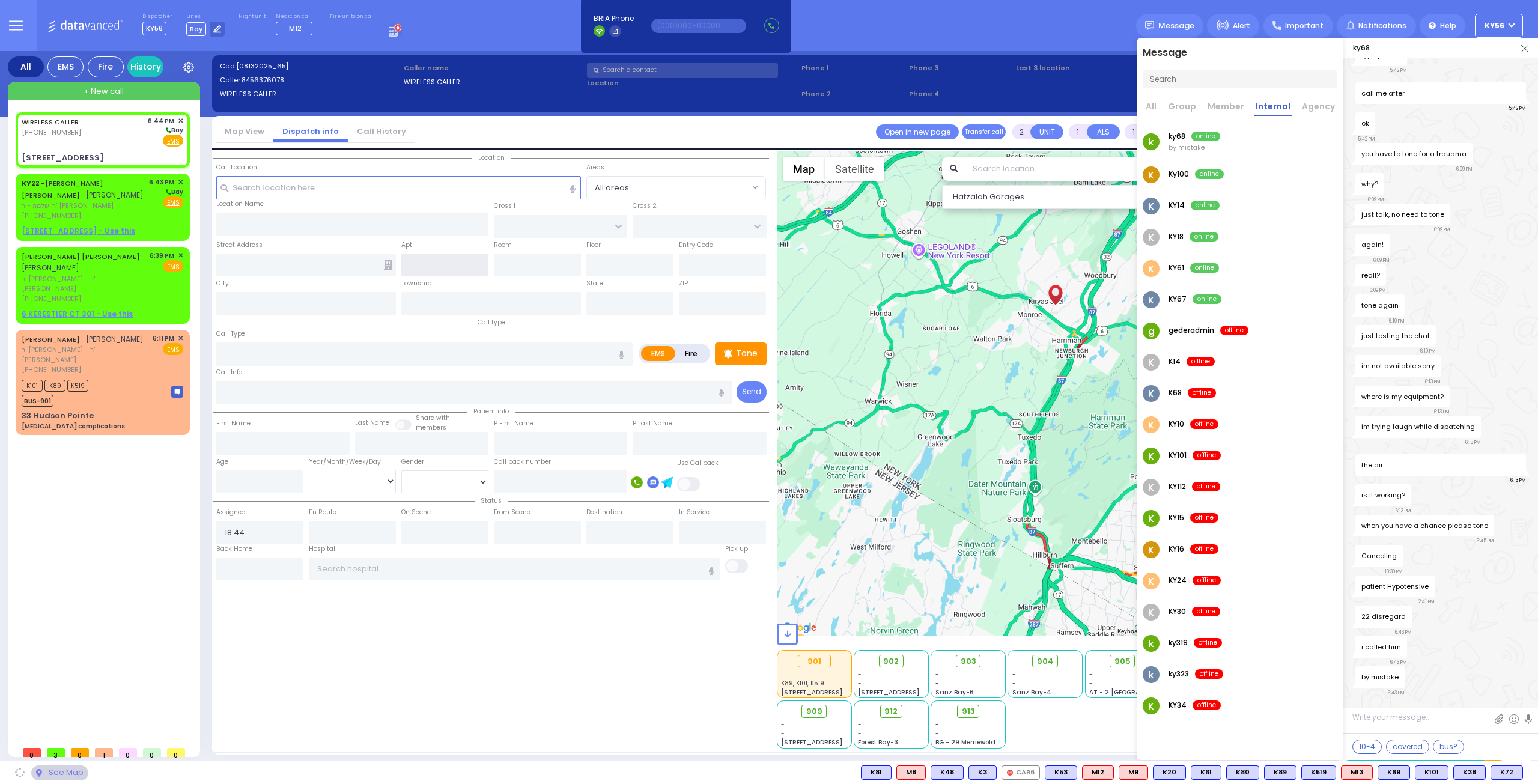
type input "PILNUA RD"
type input "[STREET_ADDRESS]"
type input "Monroe"
type input "[US_STATE]"
type input "10950"
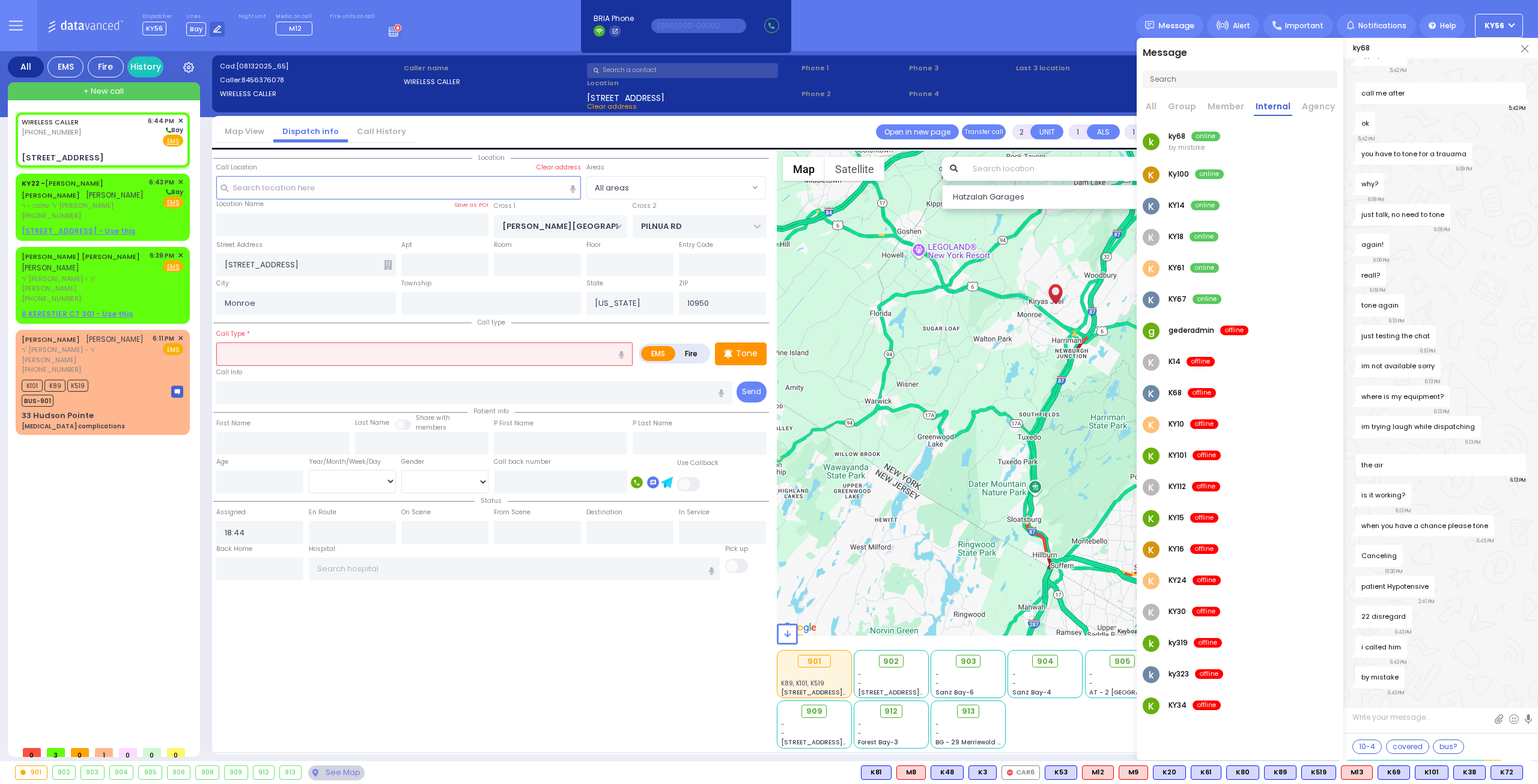
click at [328, 351] on input "text" at bounding box center [424, 353] width 416 height 23
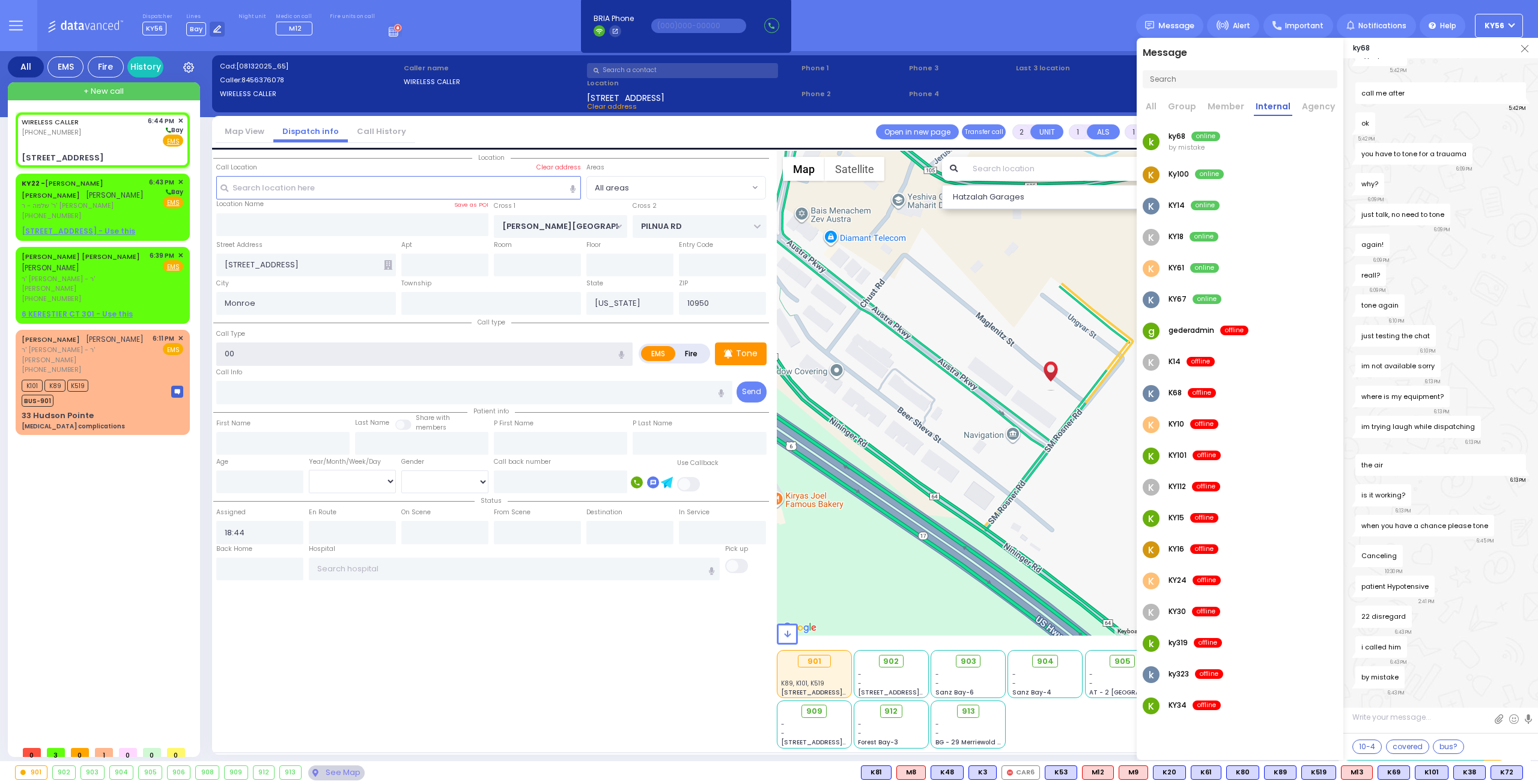
type input "0"
click at [437, 260] on input "text" at bounding box center [445, 265] width 87 height 23
type input "001"
select select
radio input "true"
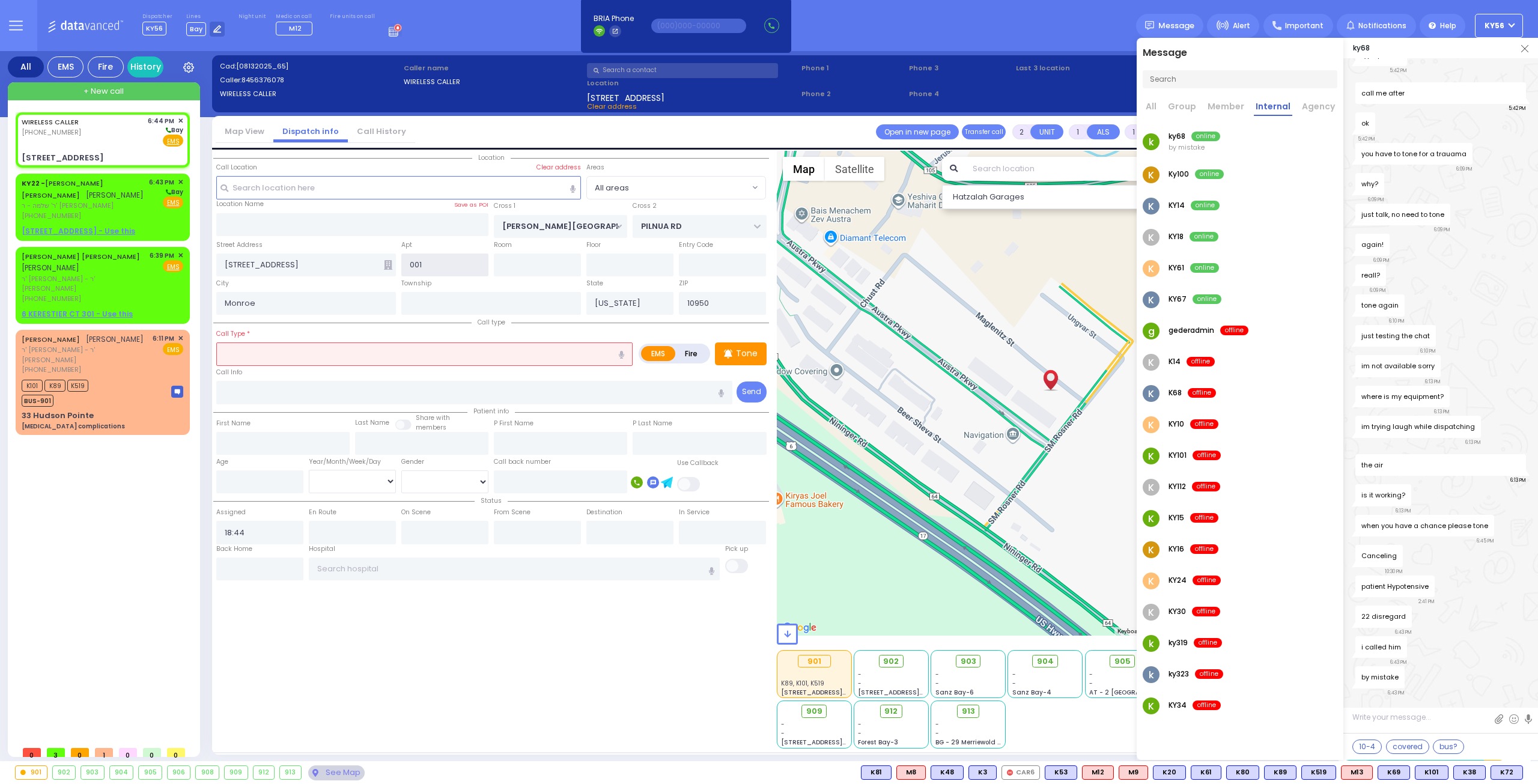
select select
select select "Hatzalah Garages"
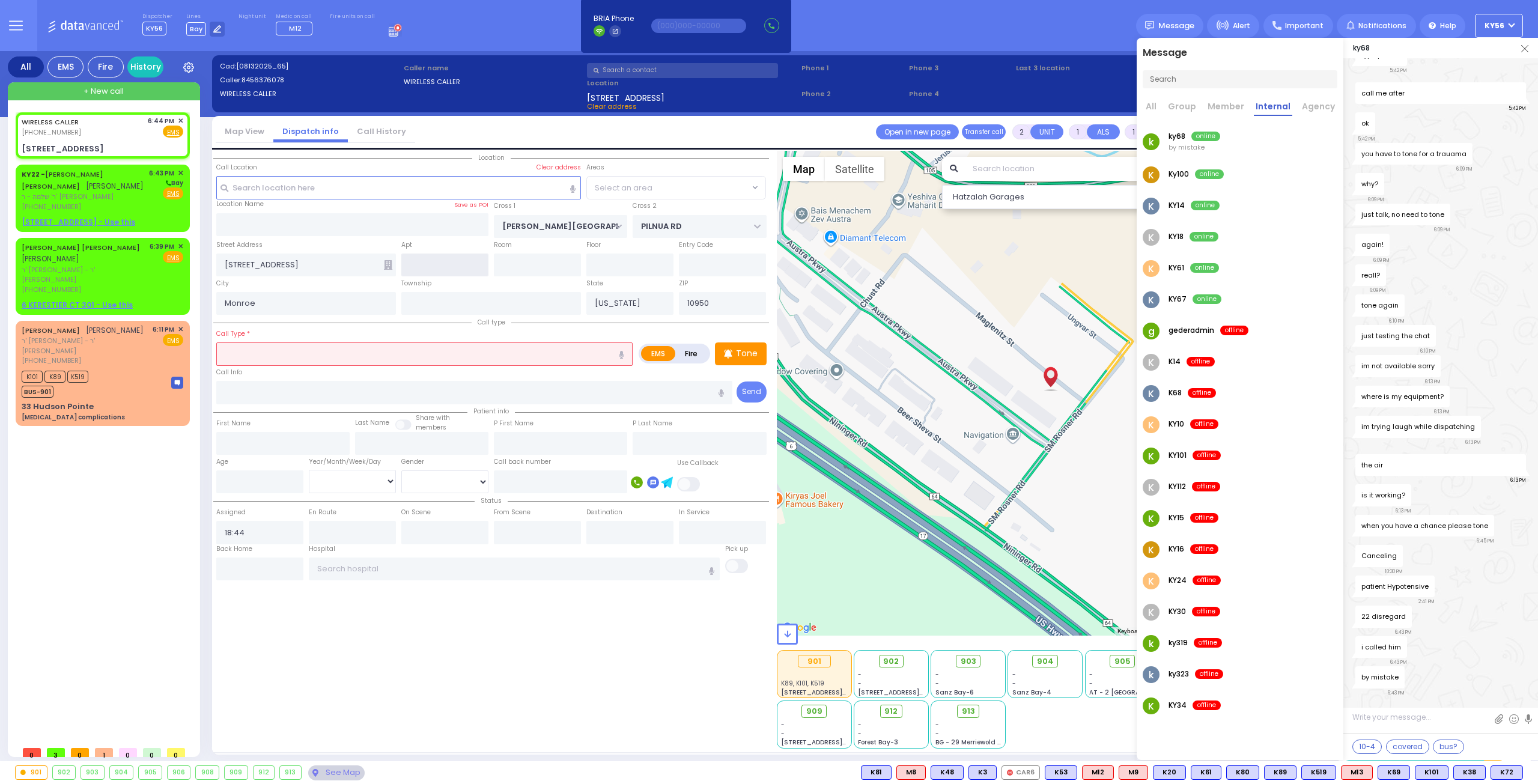
select select
radio input "true"
select select
select select "Hatzalah Garages"
click at [355, 348] on input "text" at bounding box center [424, 353] width 416 height 23
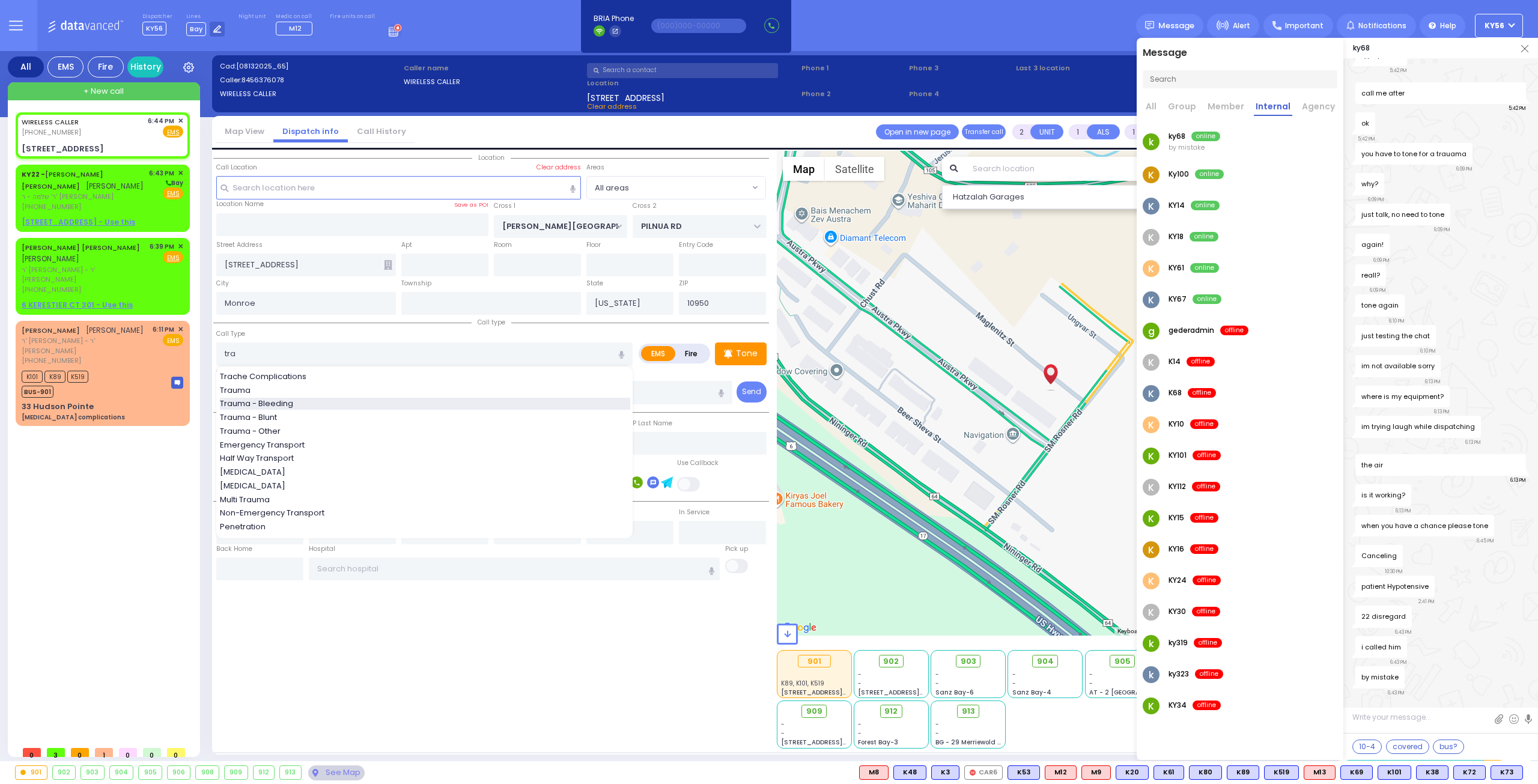
click at [298, 399] on div "Trauma - Bleeding" at bounding box center [425, 404] width 410 height 12
type input "Trauma - Bleeding"
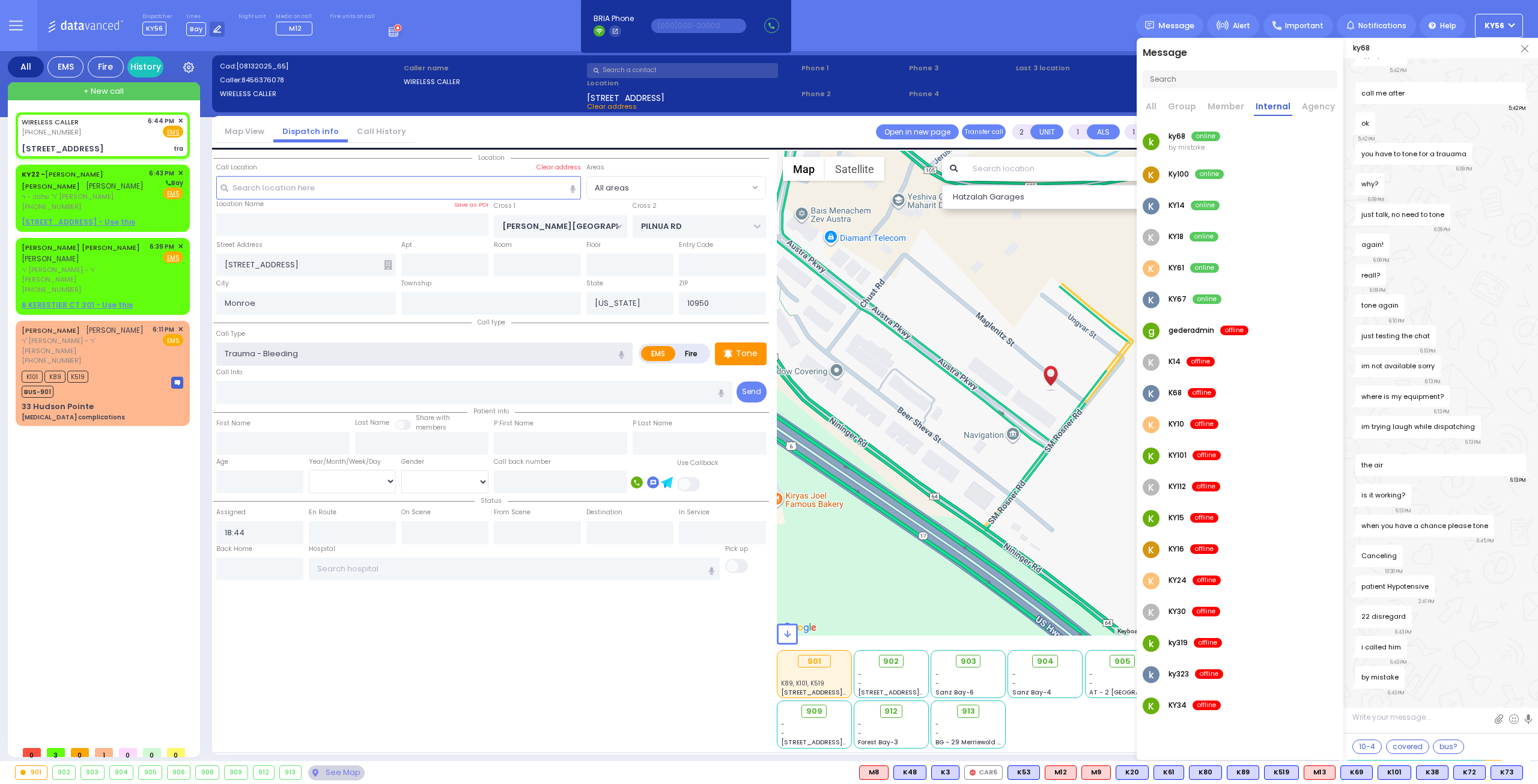
select select
radio input "true"
select select
select select "Hatzalah Garages"
select select
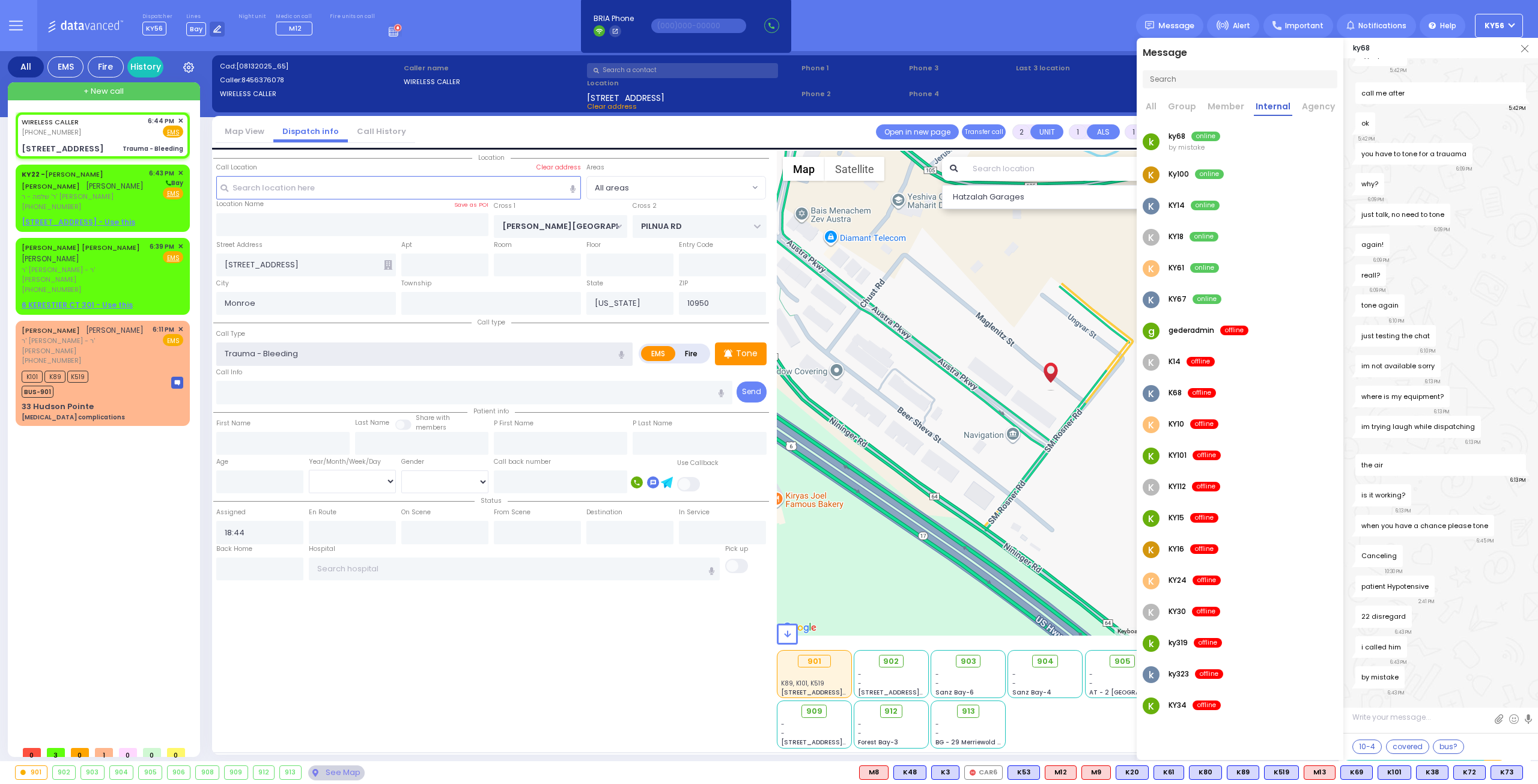
radio input "true"
select select
select select "Hatzalah Garages"
click at [470, 649] on div "Location ZIP" at bounding box center [491, 450] width 556 height 598
select select
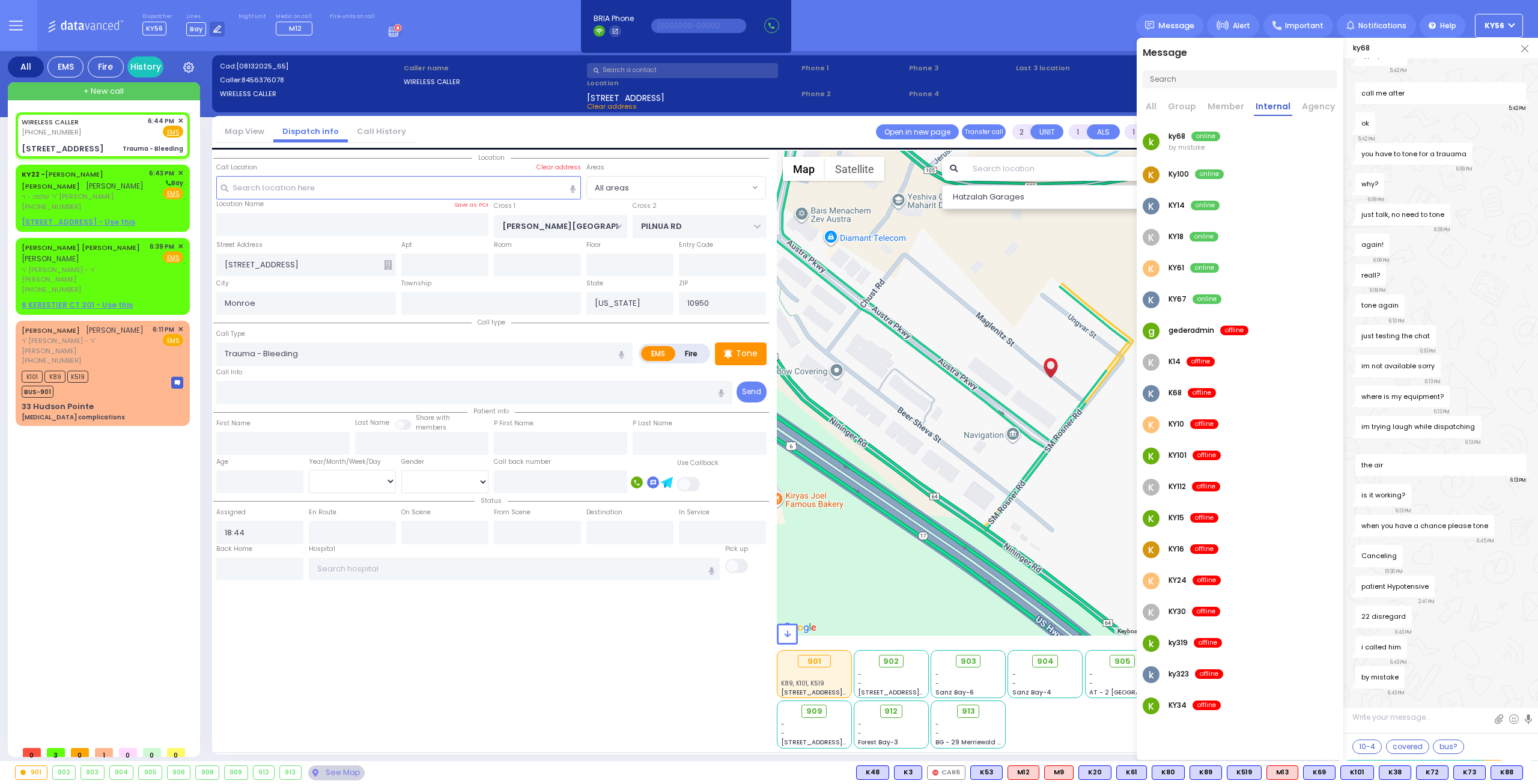
radio input "true"
select select
select select "Hatzalah Garages"
click at [1475, 772] on span "K73" at bounding box center [1470, 772] width 32 height 13
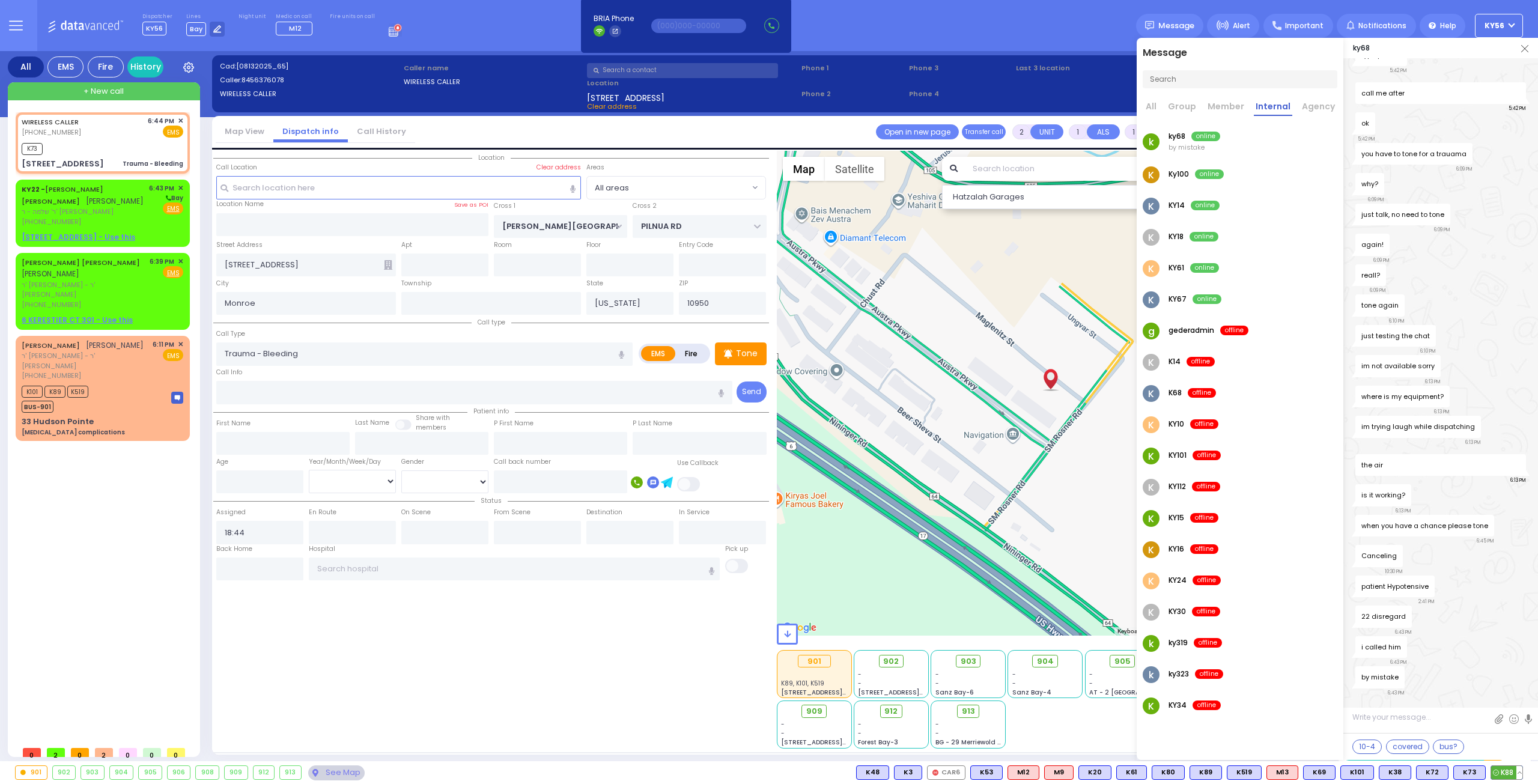
click at [1503, 775] on span "K88" at bounding box center [1506, 772] width 32 height 13
select select
radio input "true"
select select
type input "18:45"
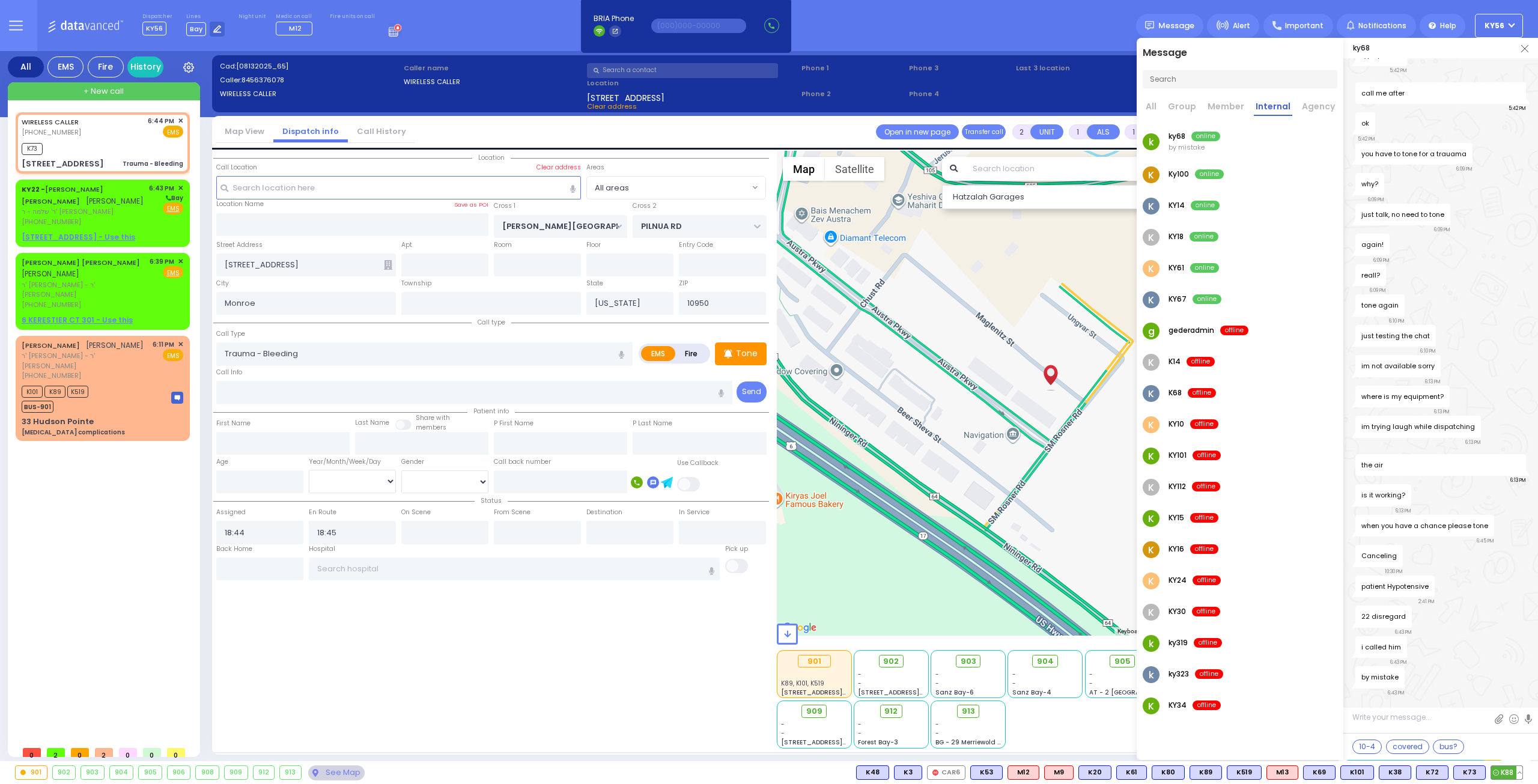
select select "Hatzalah Garages"
select select
radio input "true"
select select
click at [431, 267] on input "text" at bounding box center [445, 265] width 87 height 23
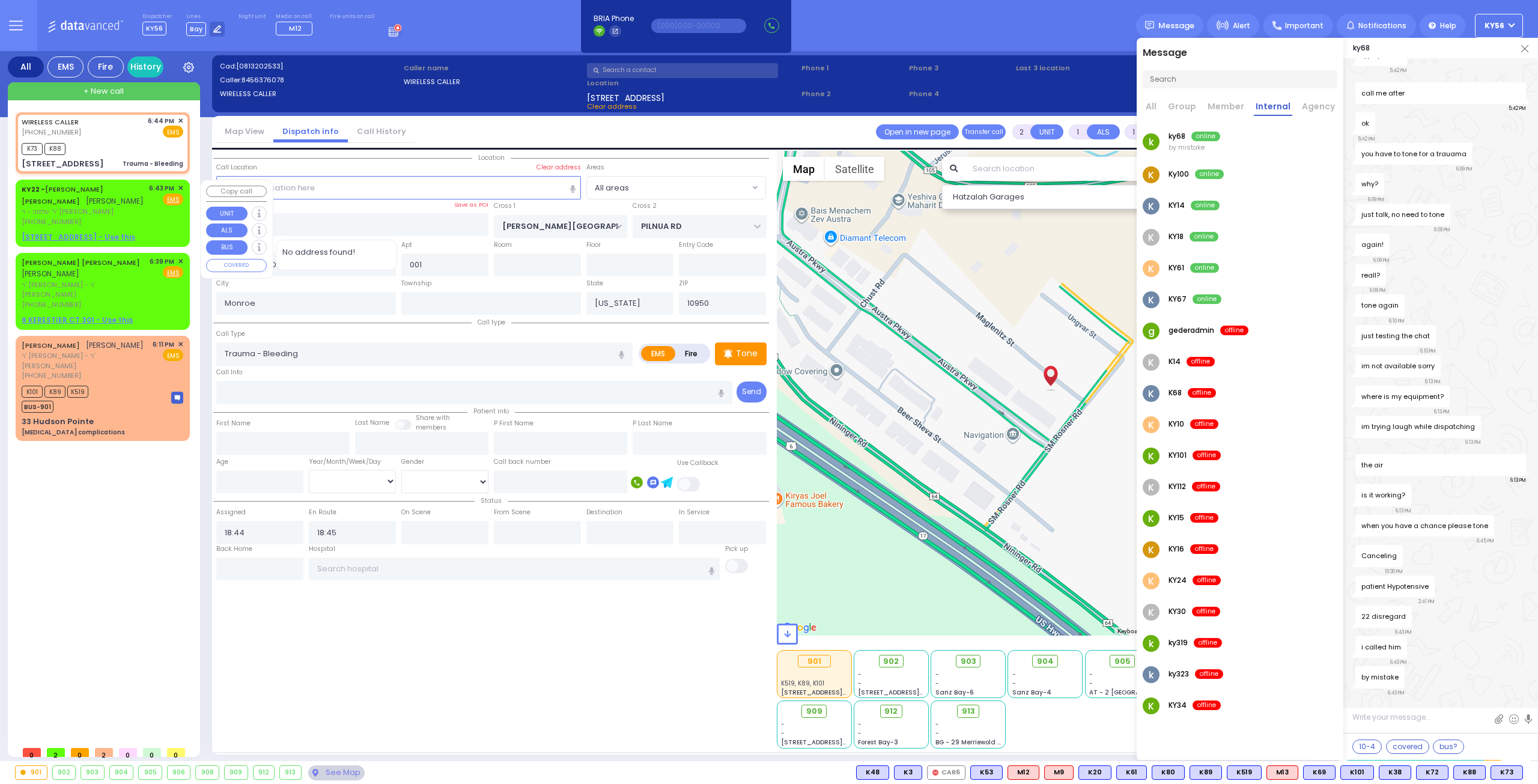
click at [121, 212] on span "ר' שלמה - ר' מאיר יוסף רובין" at bounding box center [83, 212] width 123 height 11
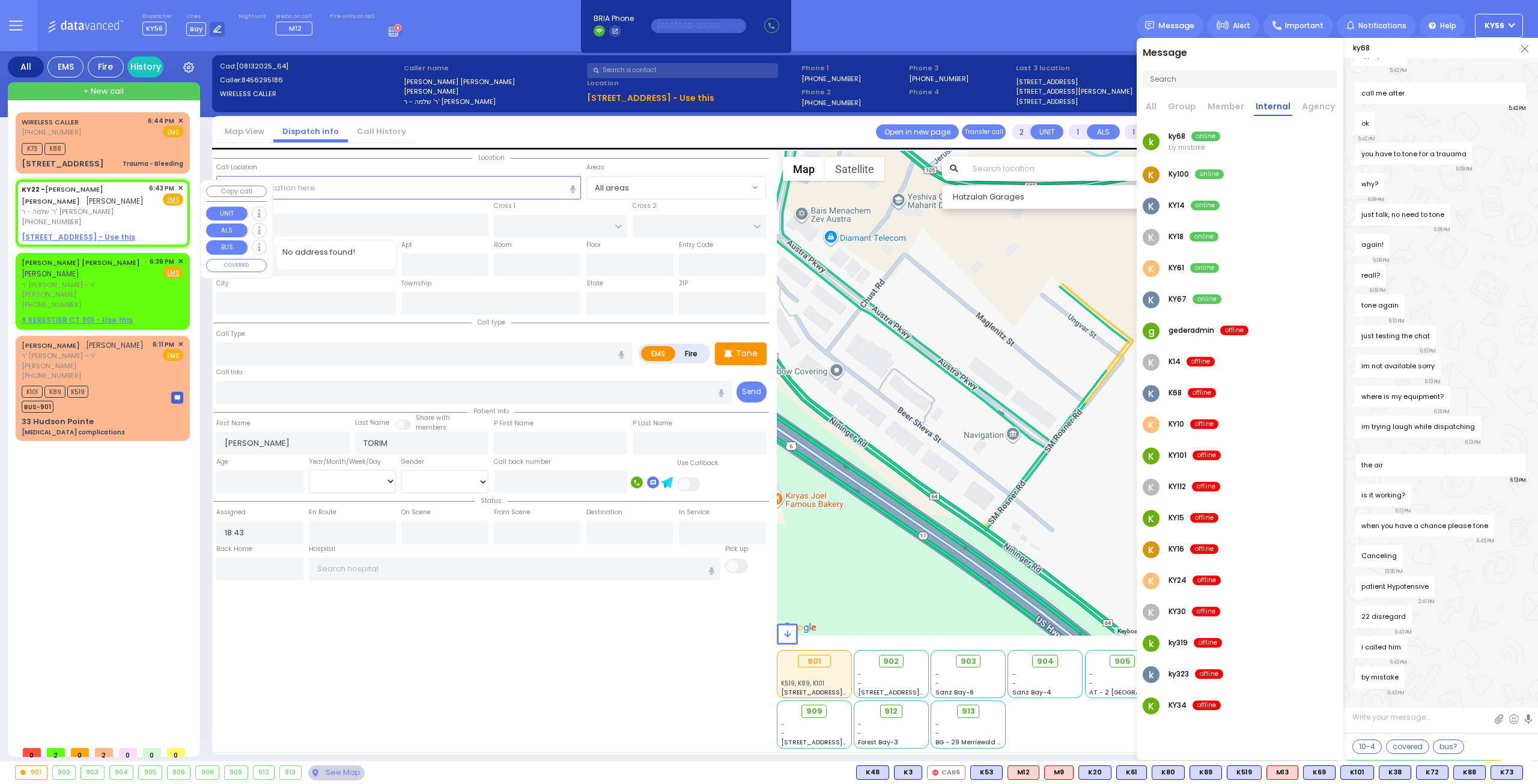
click at [182, 185] on span "✕" at bounding box center [181, 188] width 5 height 11
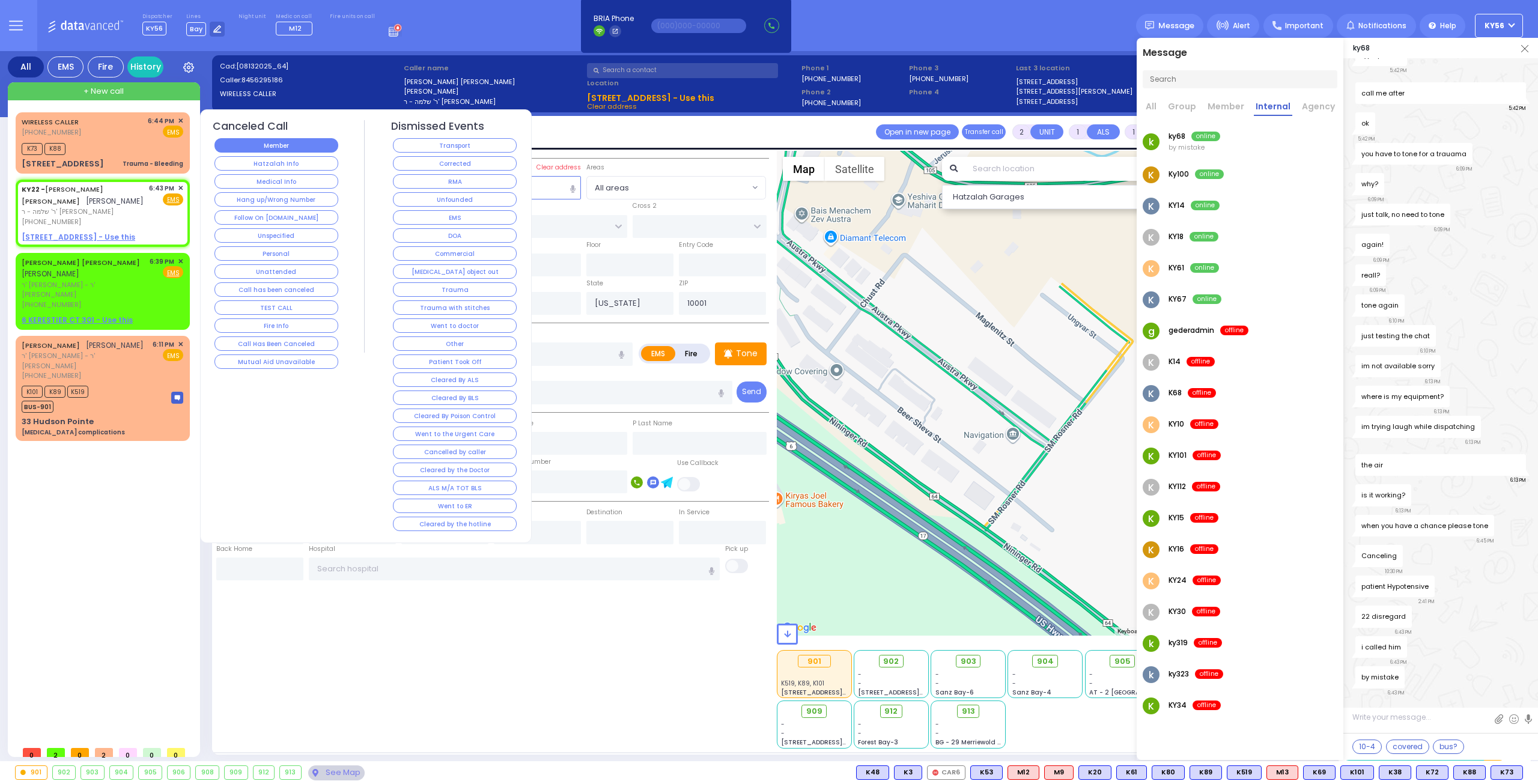
click at [283, 148] on button "Member" at bounding box center [276, 145] width 123 height 14
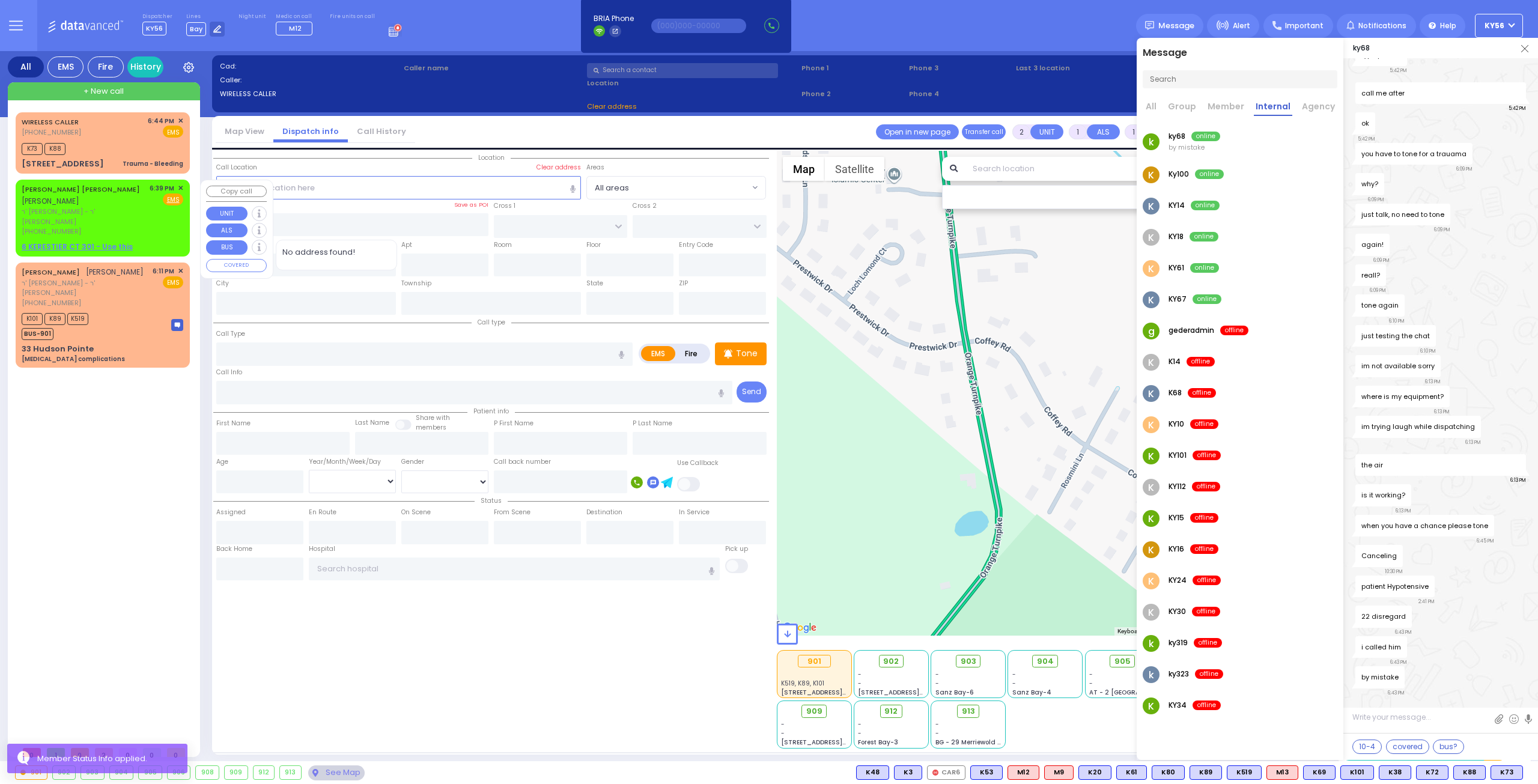
click at [97, 227] on div "[PHONE_NUMBER]" at bounding box center [83, 232] width 123 height 11
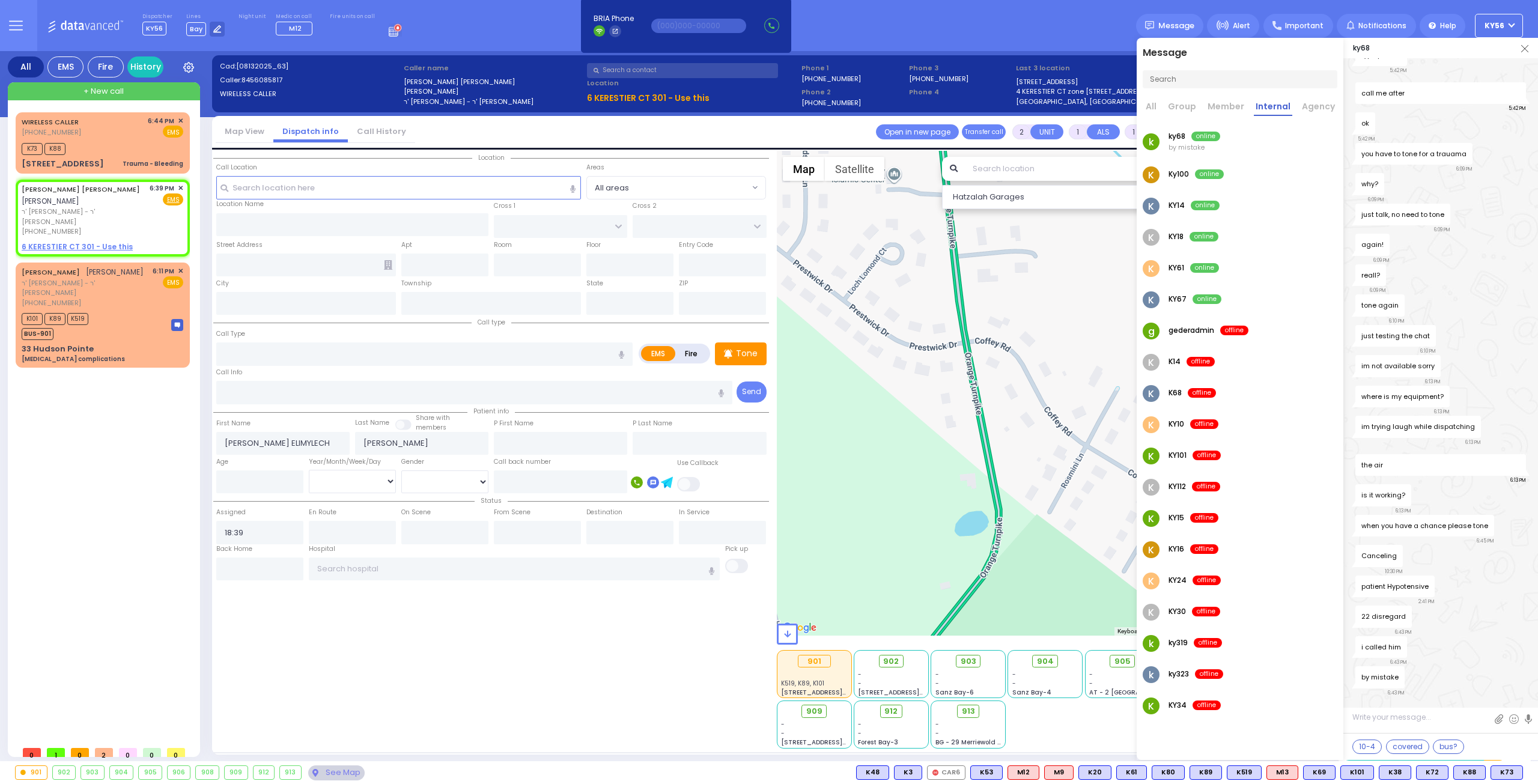
click at [1526, 47] on img at bounding box center [1524, 49] width 7 height 7
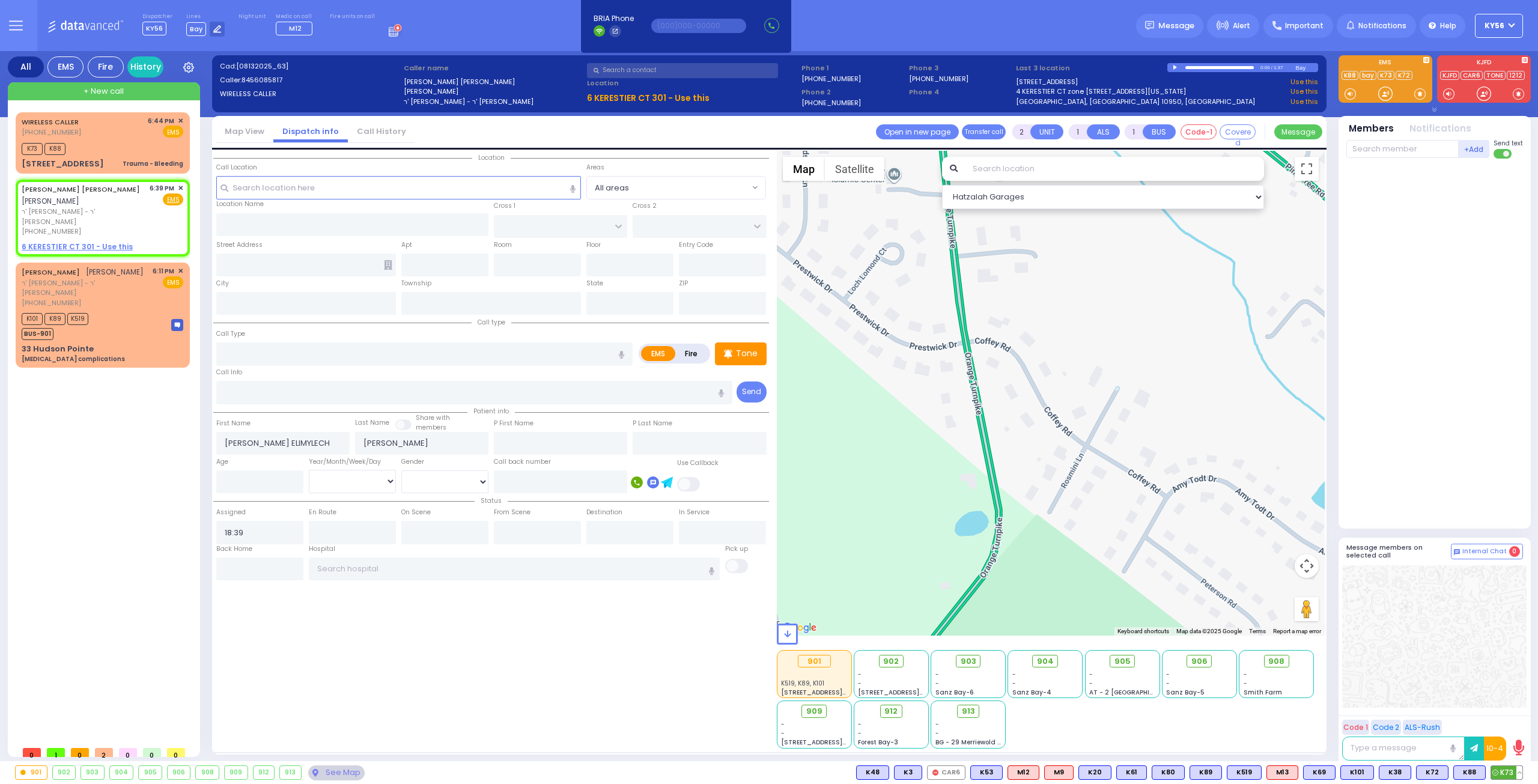
click at [1521, 771] on button at bounding box center [1519, 772] width 6 height 13
click at [1512, 722] on icon at bounding box center [1510, 719] width 12 height 12
click at [106, 148] on div "K73 K88" at bounding box center [102, 147] width 162 height 15
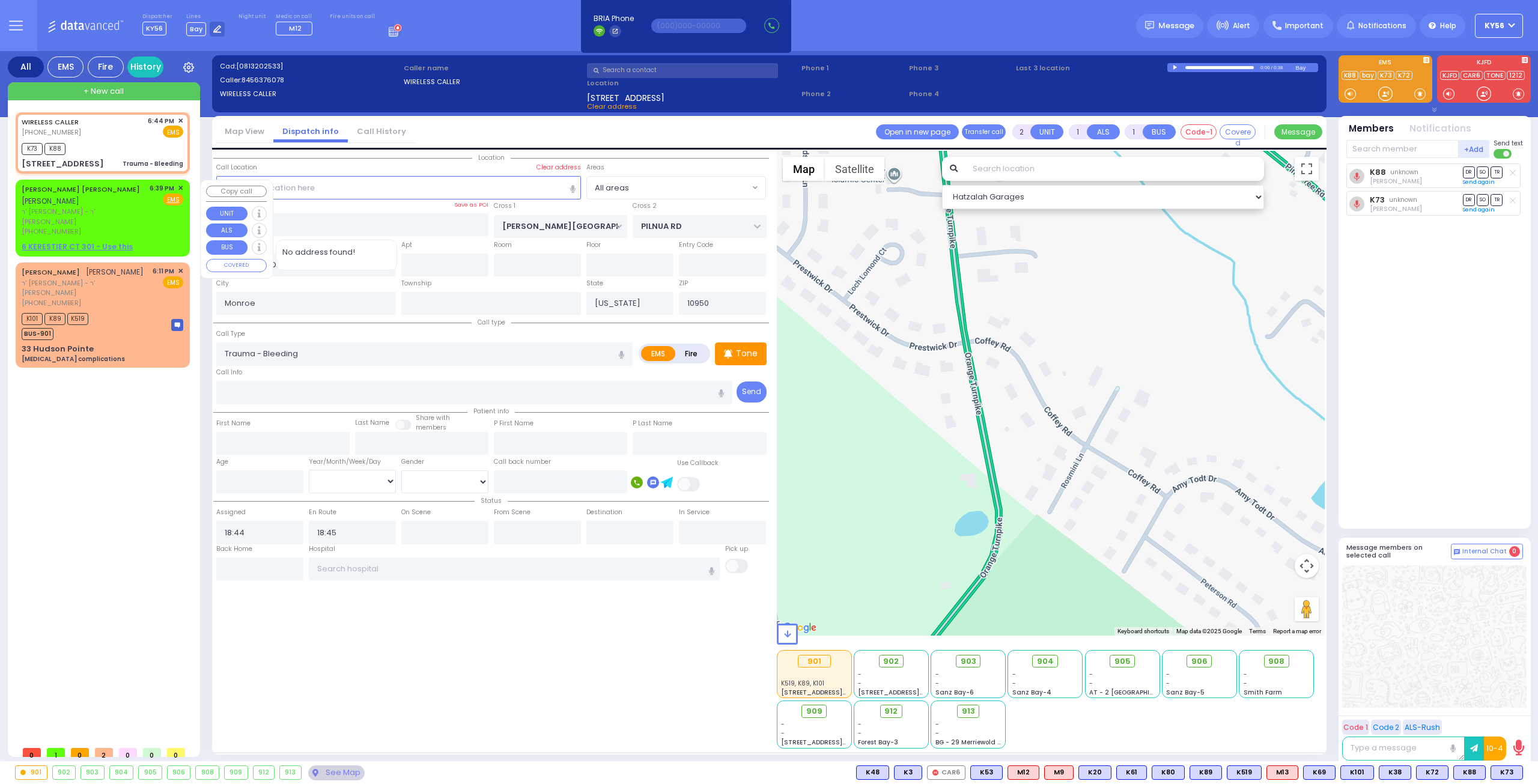
click at [102, 204] on div "YITZCHOK ELIMYLECH WEINBERGER יצחק אלימלך וויינבערגער" at bounding box center [83, 195] width 123 height 24
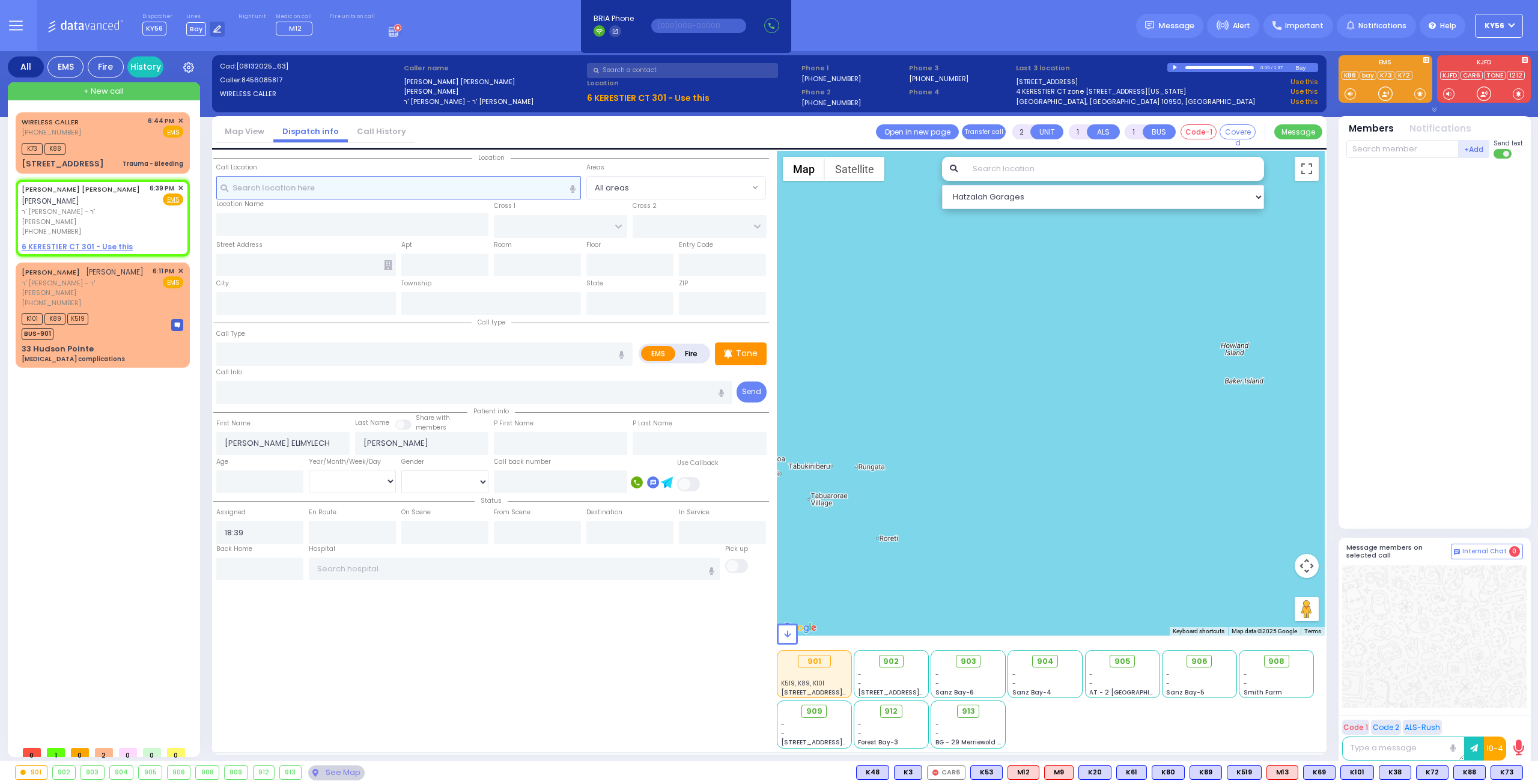
click at [341, 193] on input "text" at bounding box center [399, 187] width 365 height 23
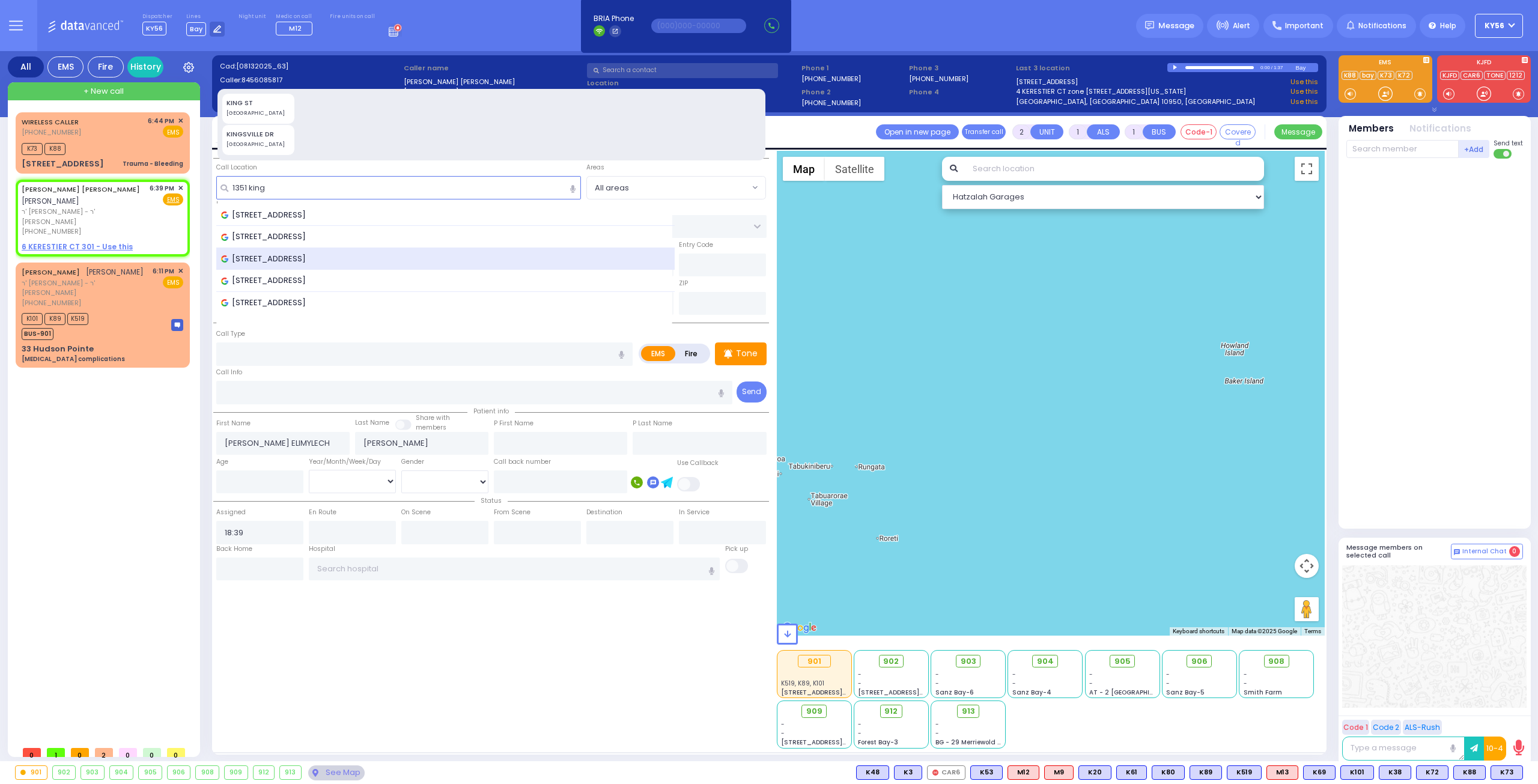
click at [310, 253] on span "[STREET_ADDRESS]" at bounding box center [265, 259] width 89 height 12
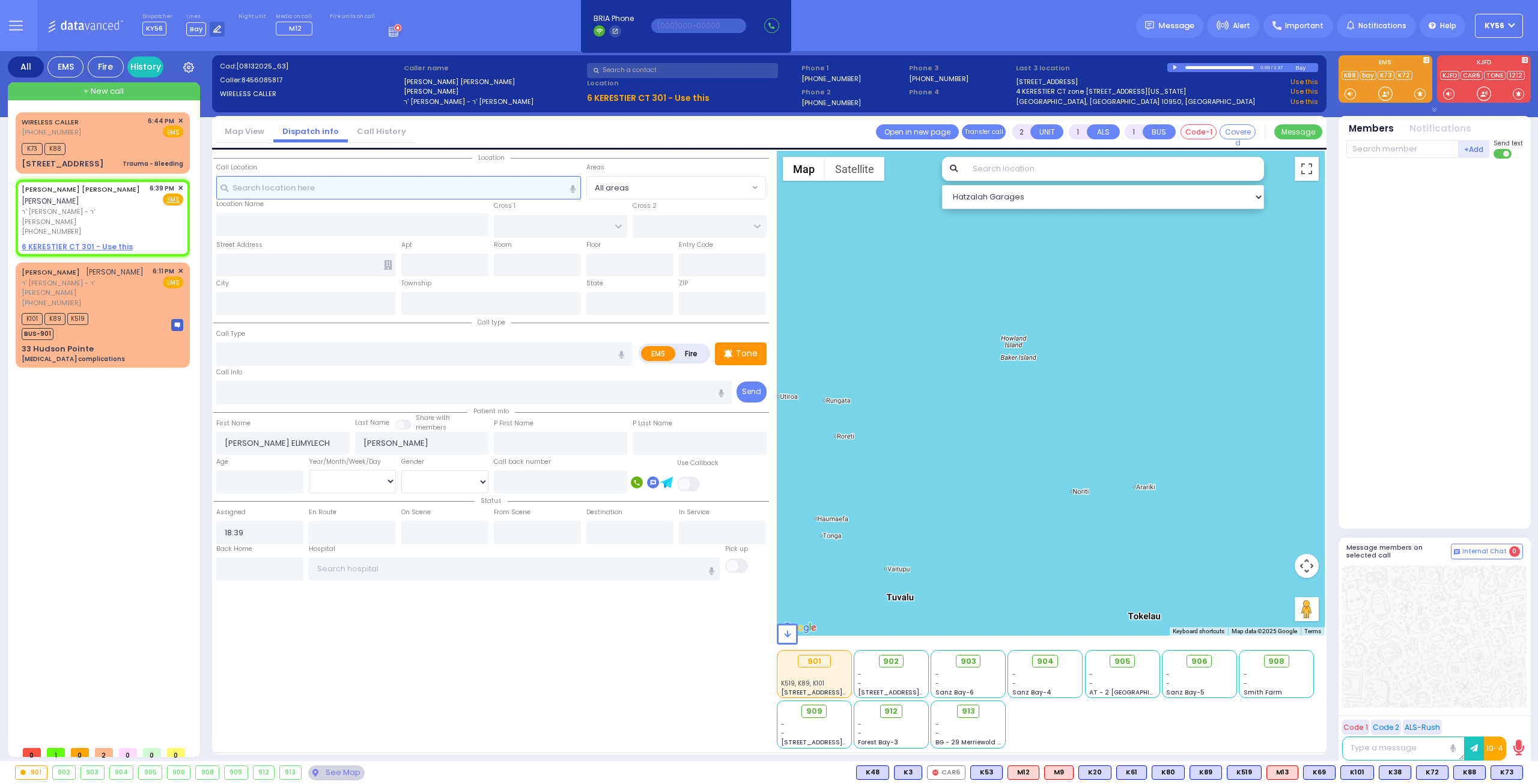
click at [305, 195] on input "text" at bounding box center [399, 187] width 365 height 23
click at [285, 187] on input "text" at bounding box center [399, 187] width 365 height 23
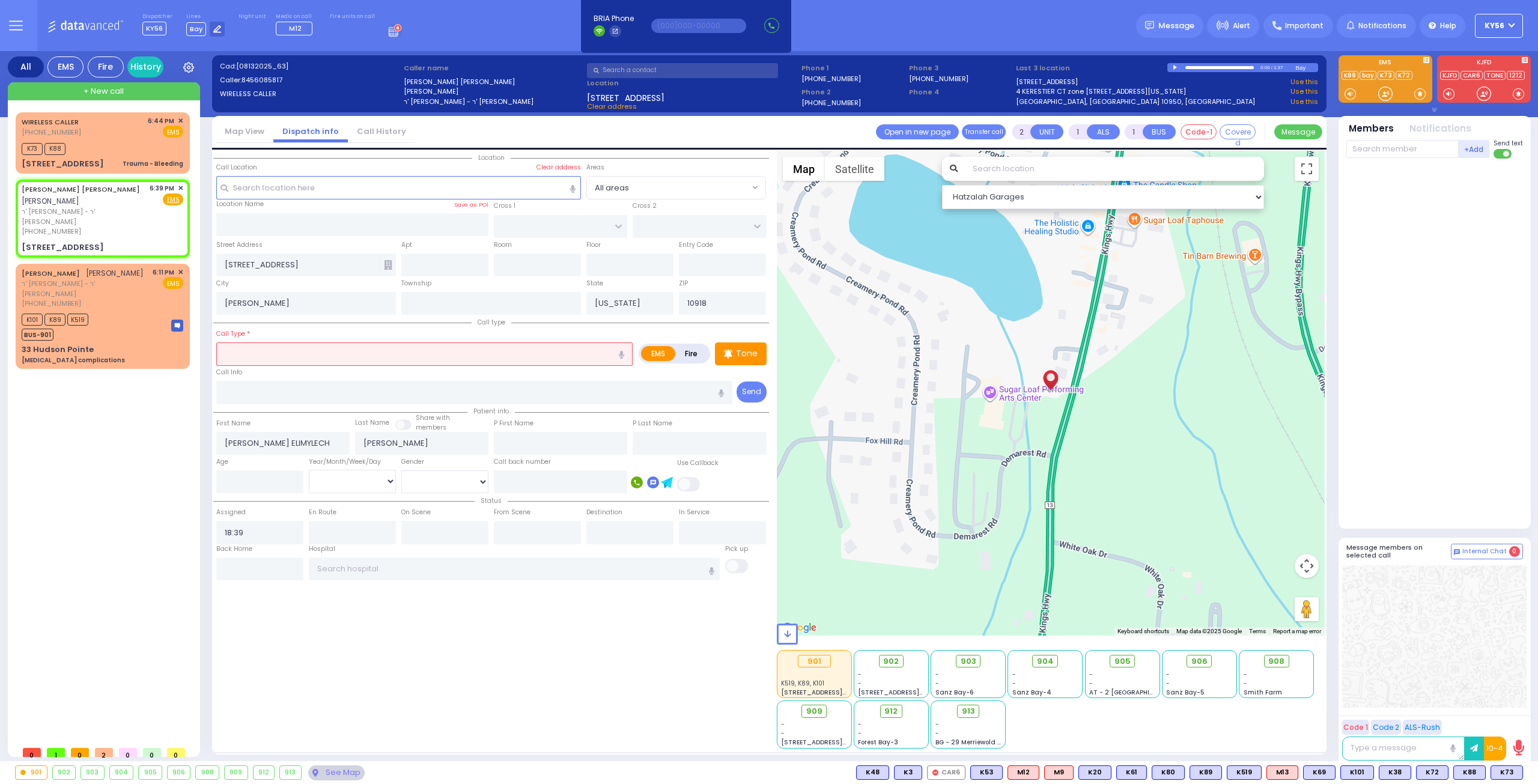
click at [269, 351] on input "text" at bounding box center [424, 353] width 416 height 23
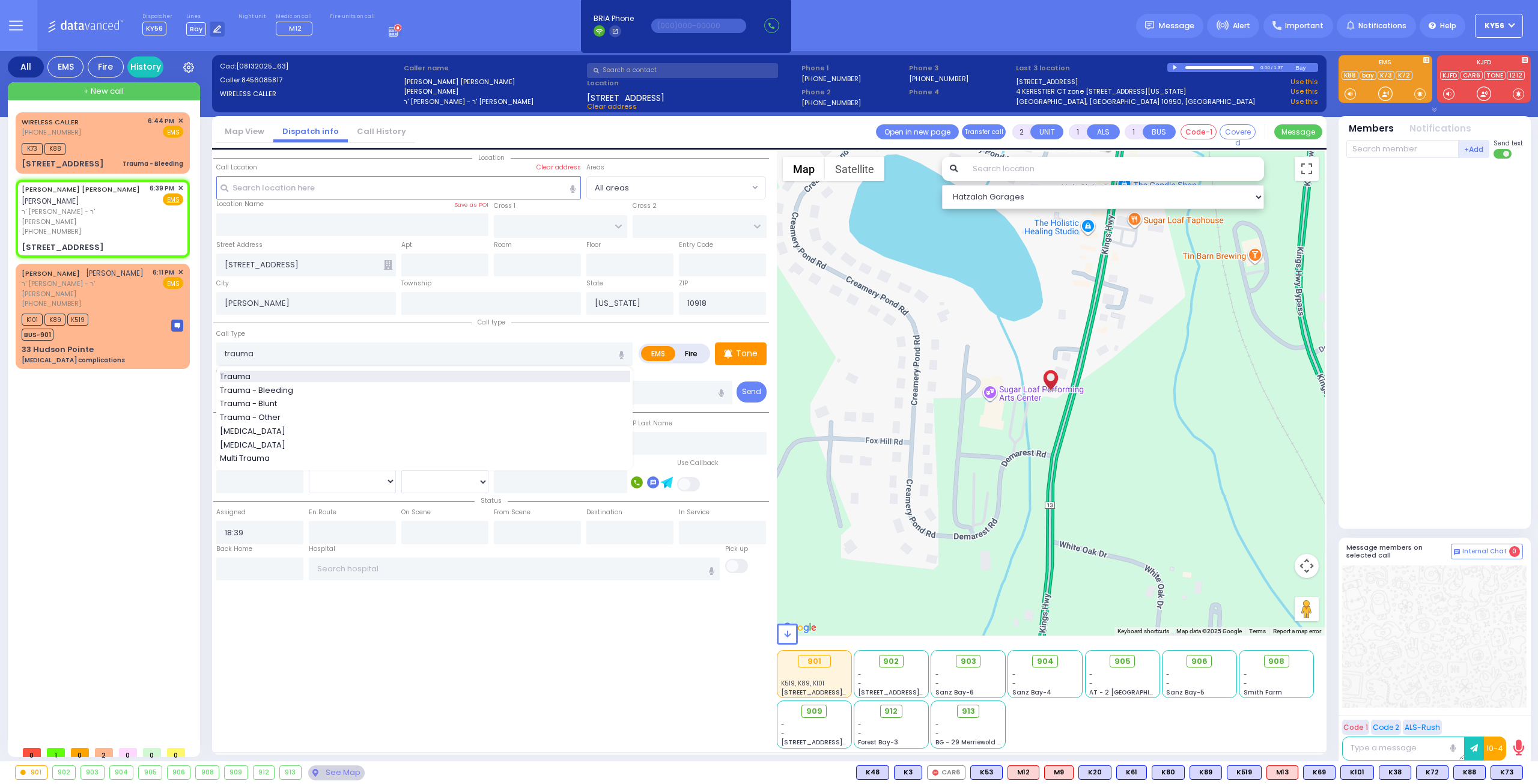
click at [278, 370] on div "Trauma" at bounding box center [425, 376] width 410 height 12
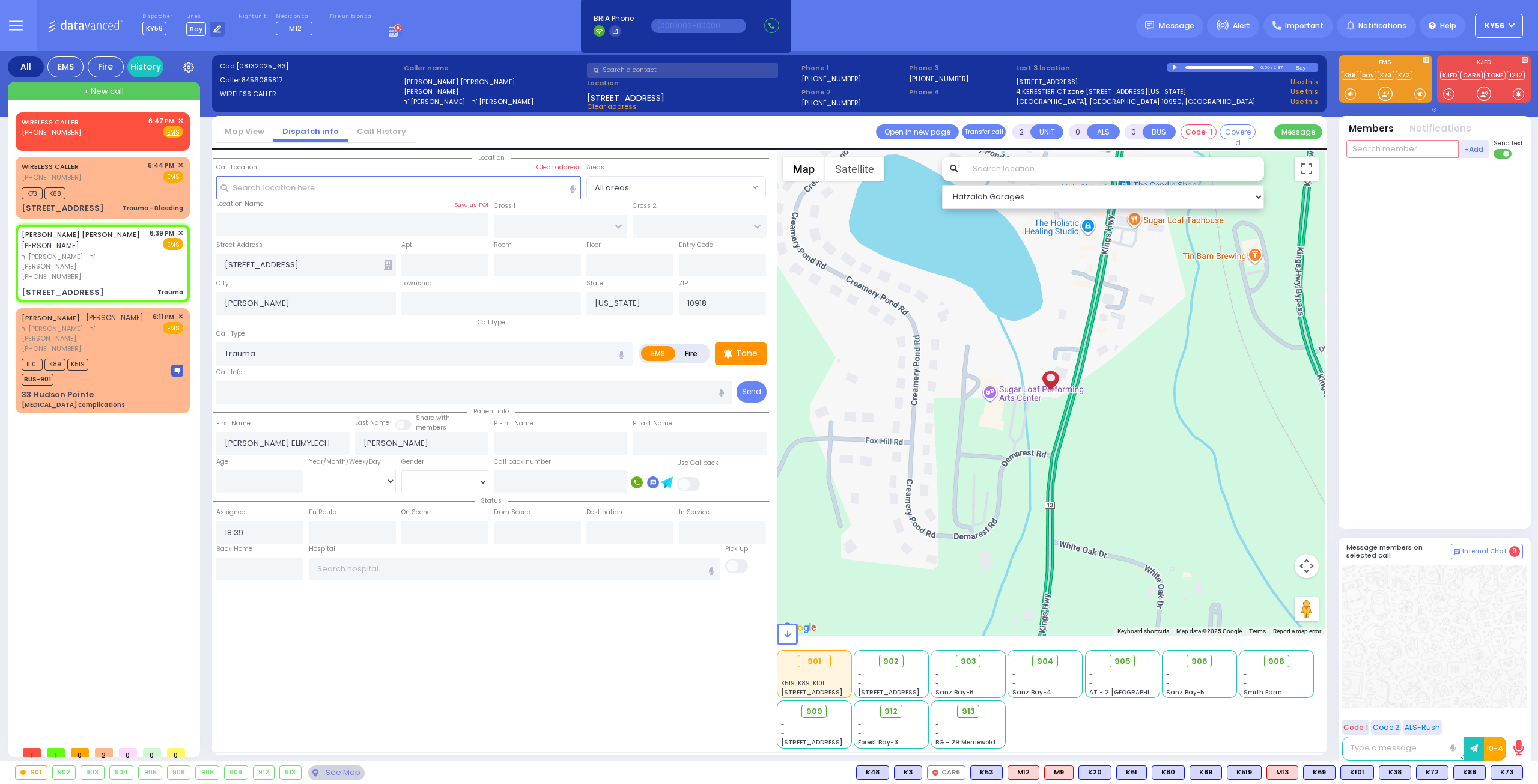
click at [1401, 152] on input "text" at bounding box center [1402, 148] width 112 height 18
click at [1382, 174] on div "KY22" at bounding box center [1386, 173] width 60 height 12
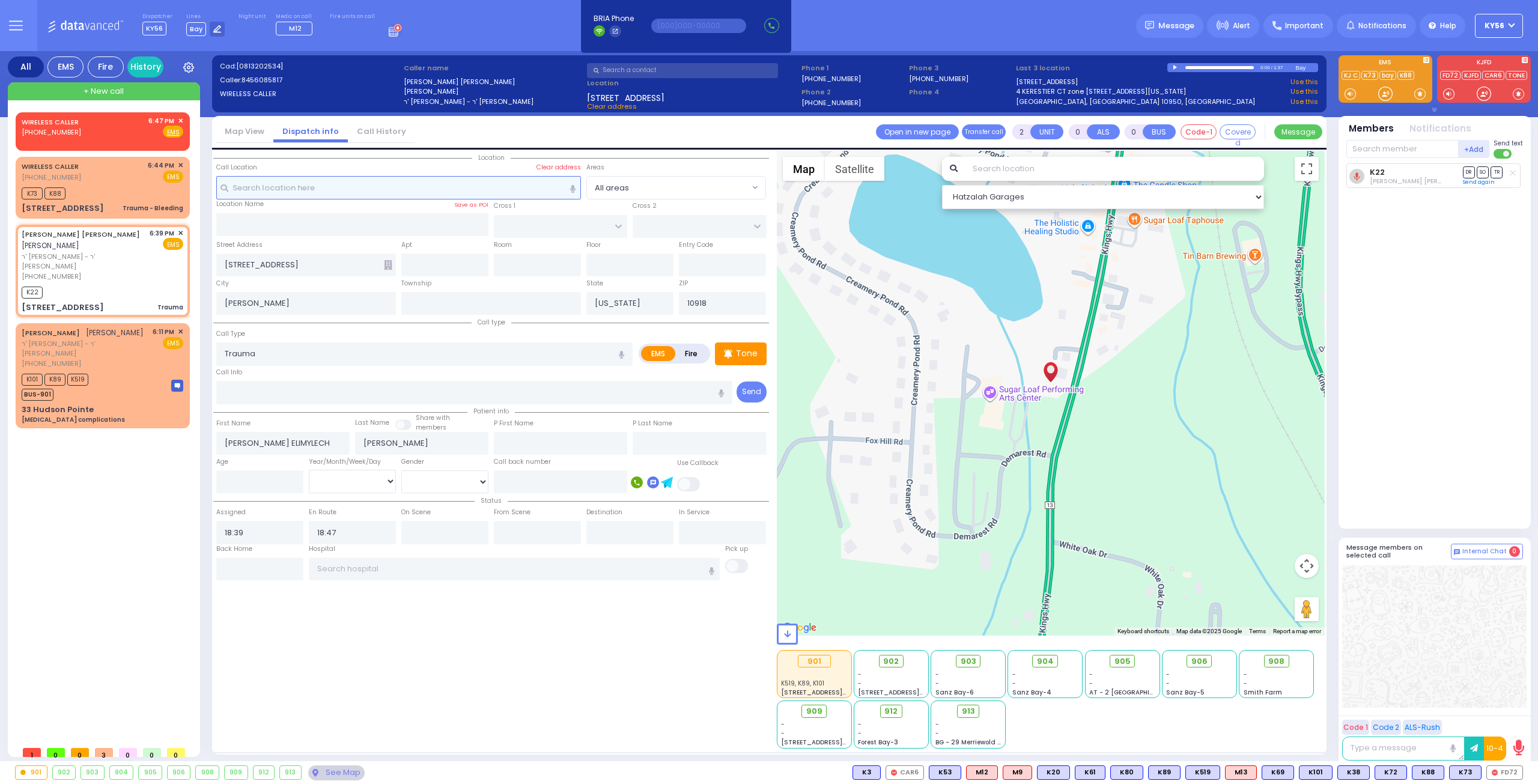
drag, startPoint x: 349, startPoint y: 177, endPoint x: 340, endPoint y: 202, distance: 26.6
drag, startPoint x: 340, startPoint y: 202, endPoint x: 183, endPoint y: 120, distance: 177.1
click at [183, 120] on span "✕" at bounding box center [181, 121] width 5 height 11
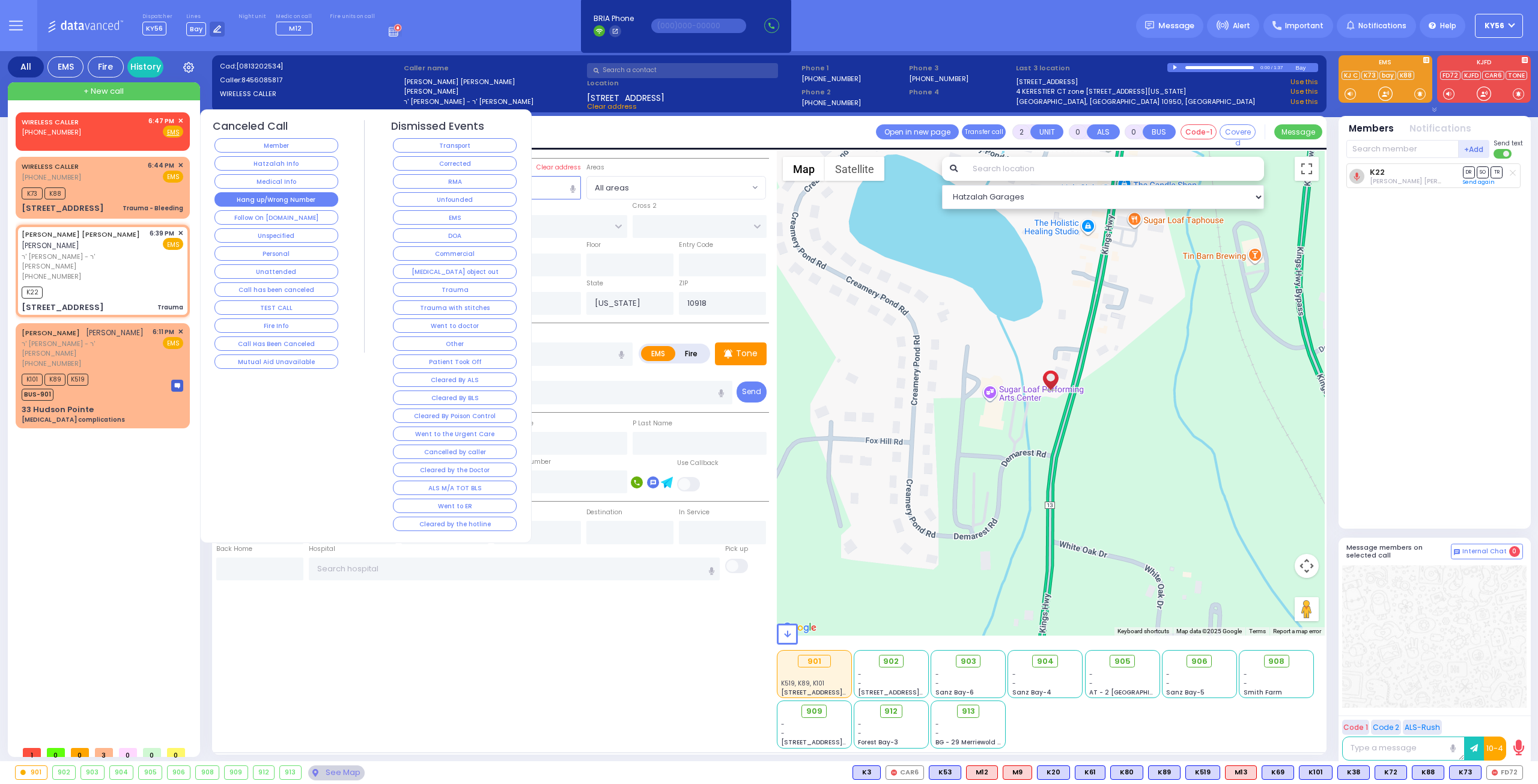
click at [292, 198] on button "Hang up/Wrong Number" at bounding box center [276, 200] width 123 height 14
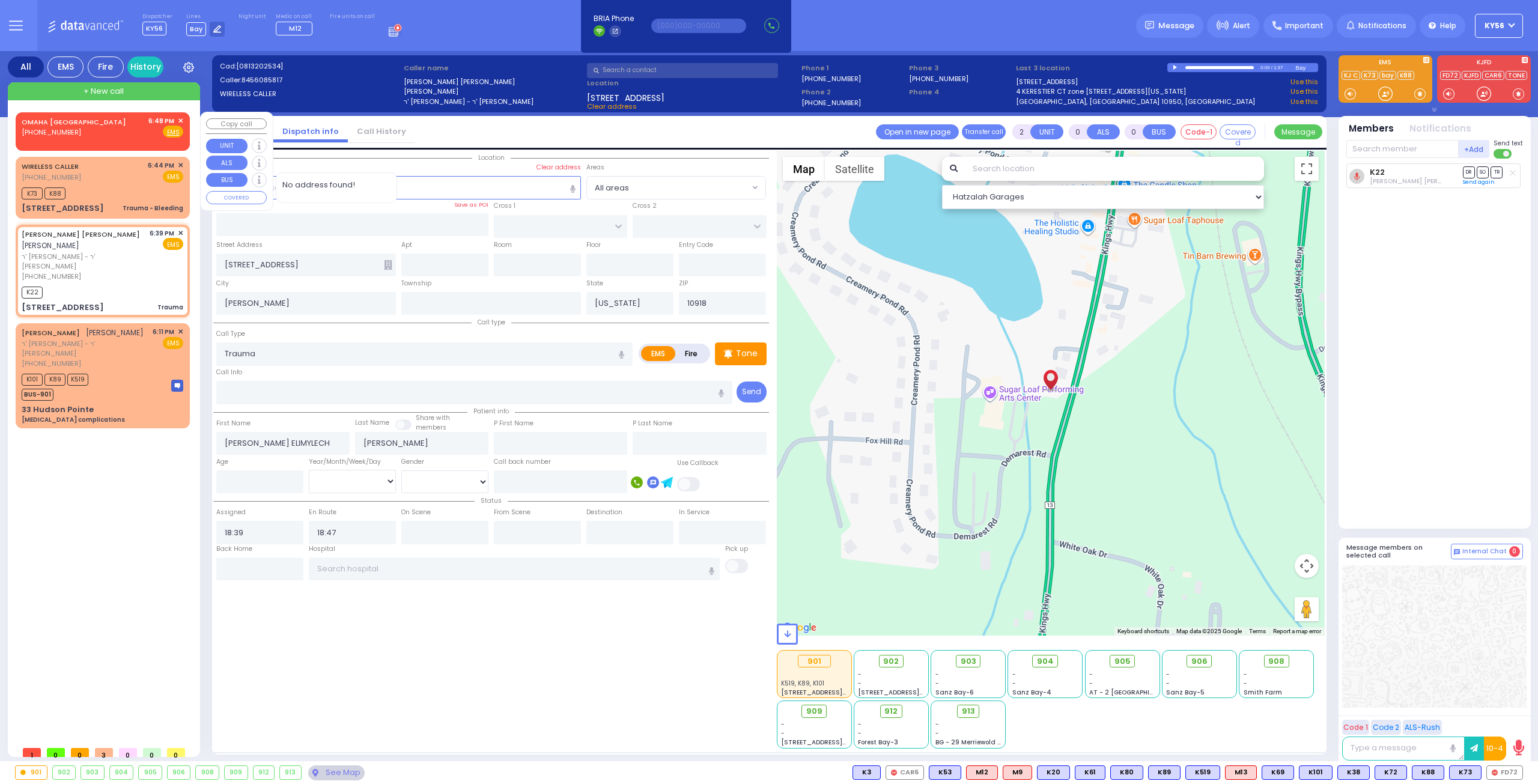
click at [182, 121] on span "✕" at bounding box center [181, 121] width 5 height 11
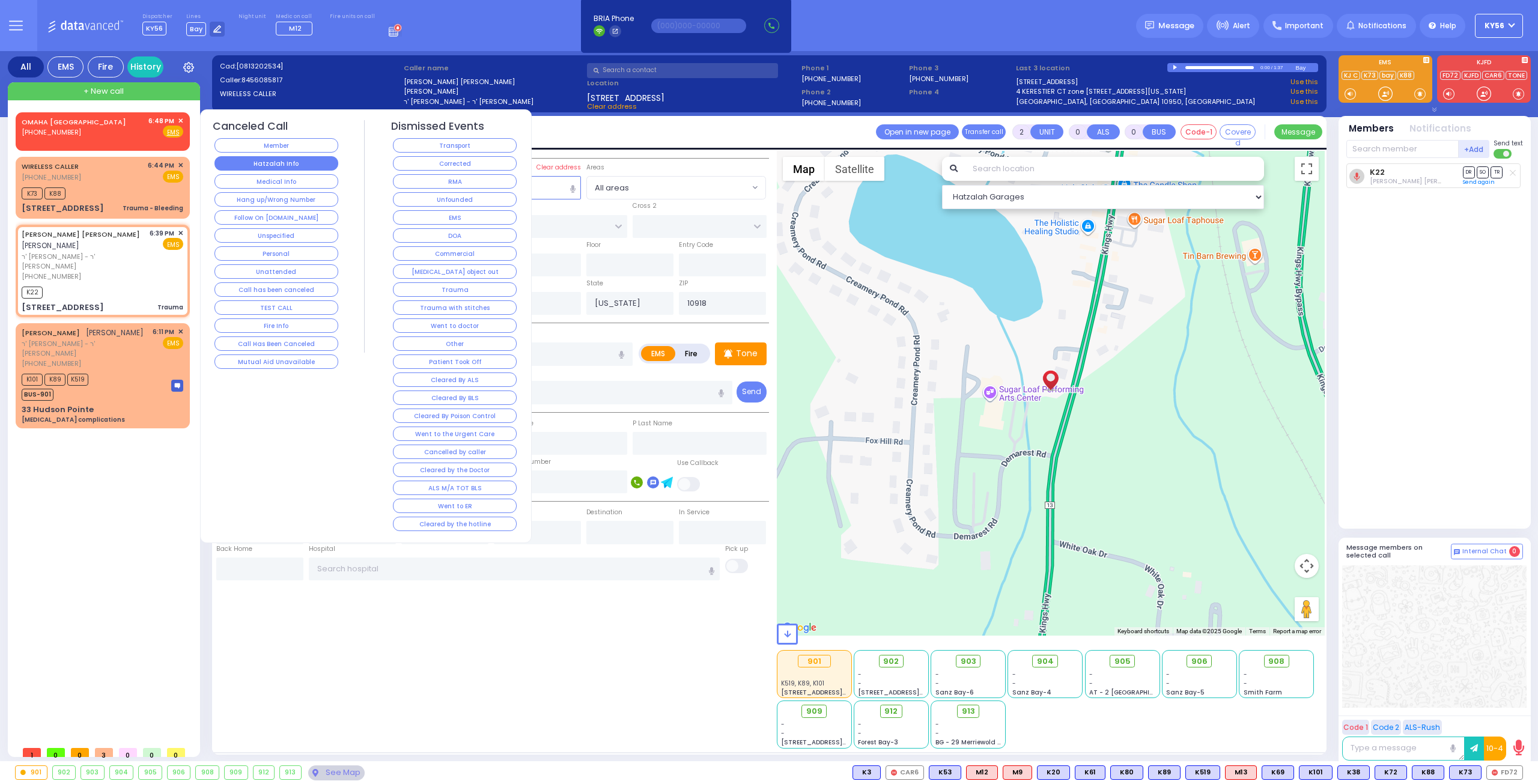
click at [305, 162] on button "Hatzalah Info" at bounding box center [276, 163] width 123 height 14
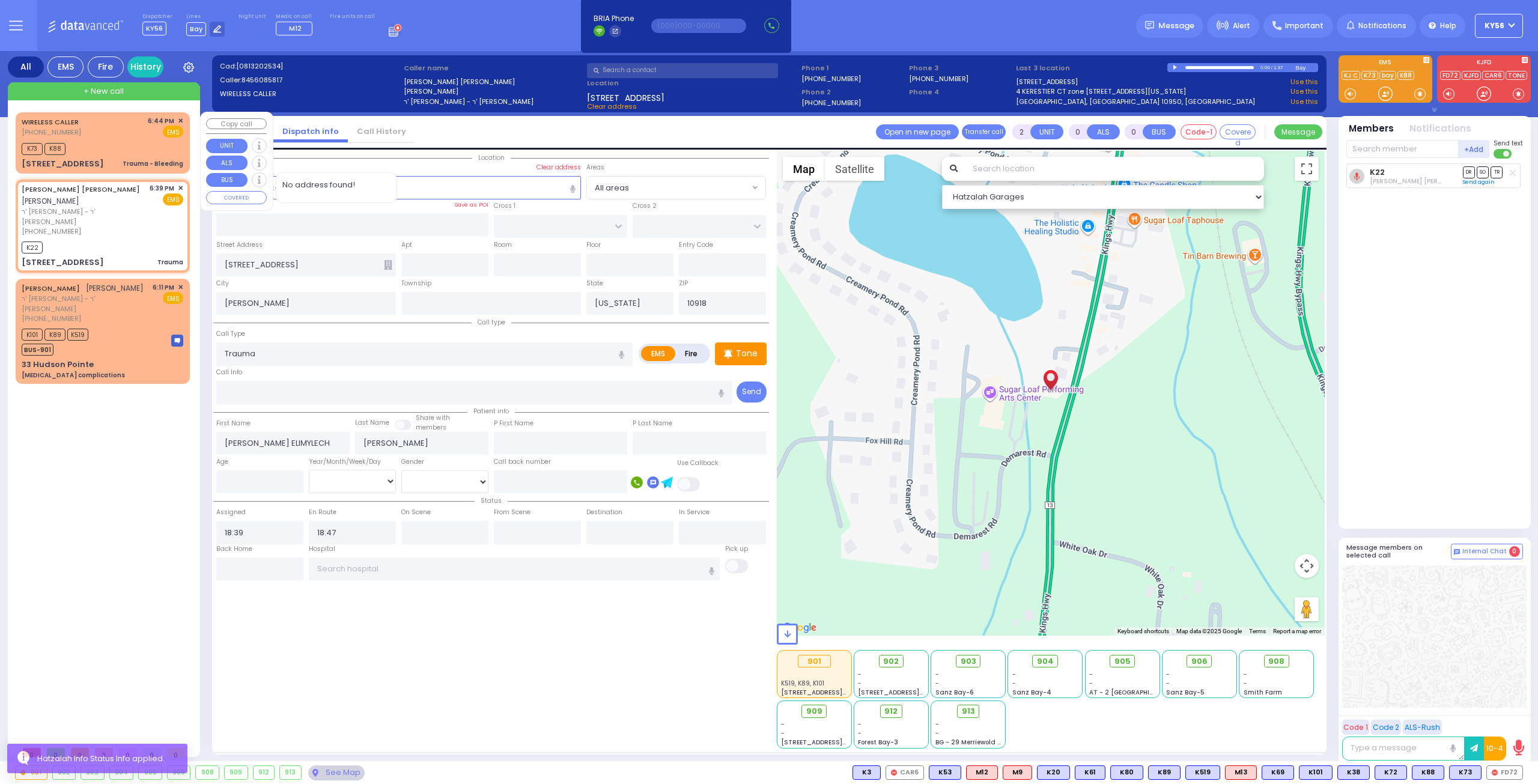
click at [115, 149] on div "K73 K88" at bounding box center [102, 147] width 162 height 15
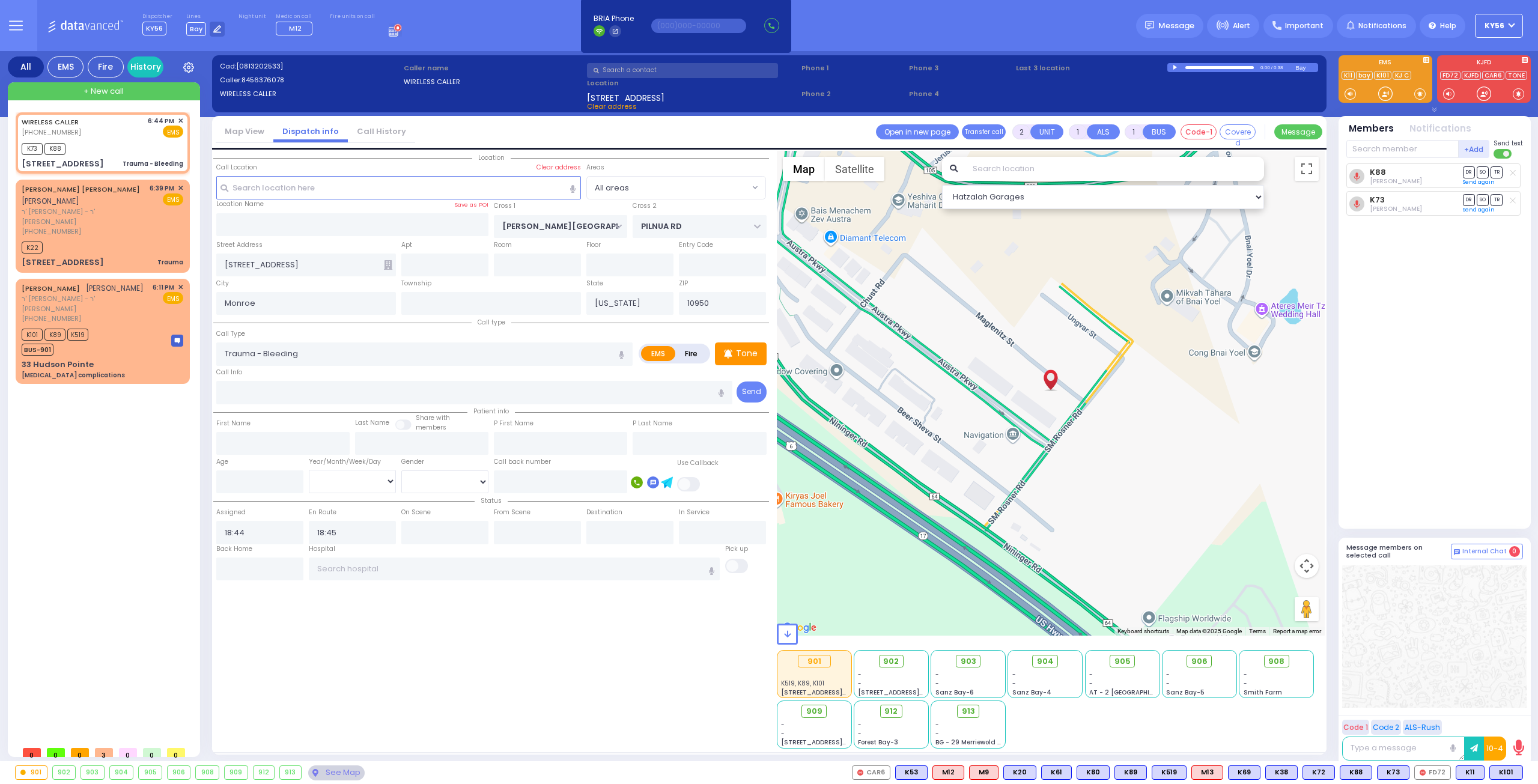
select select
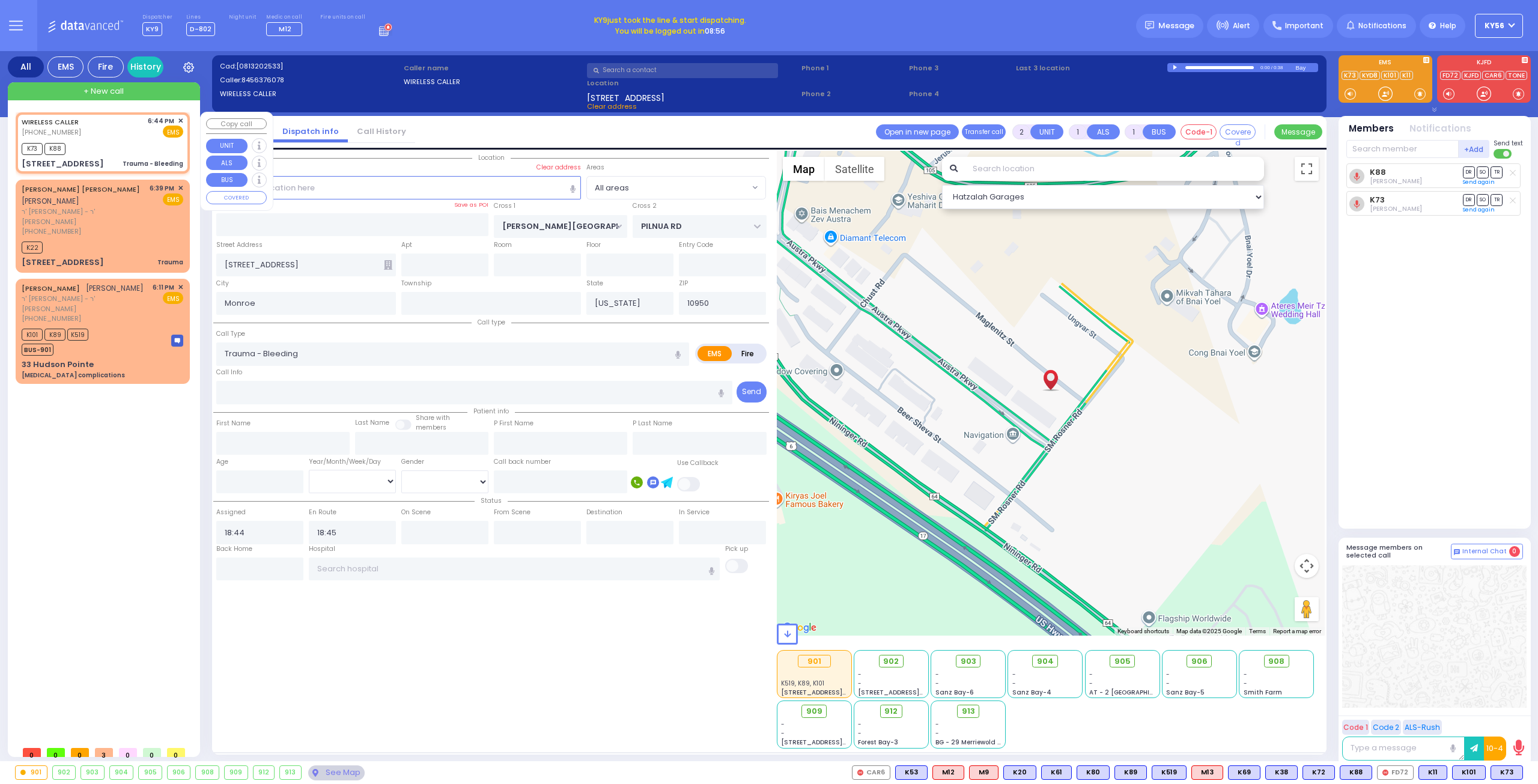
click at [93, 157] on div "WIRELESS CALLER [PHONE_NUMBER] 6:44 PM ✕ EMS K73 K88" at bounding box center [102, 143] width 169 height 58
select select
radio input "true"
select select
select select "Hatzalah Garages"
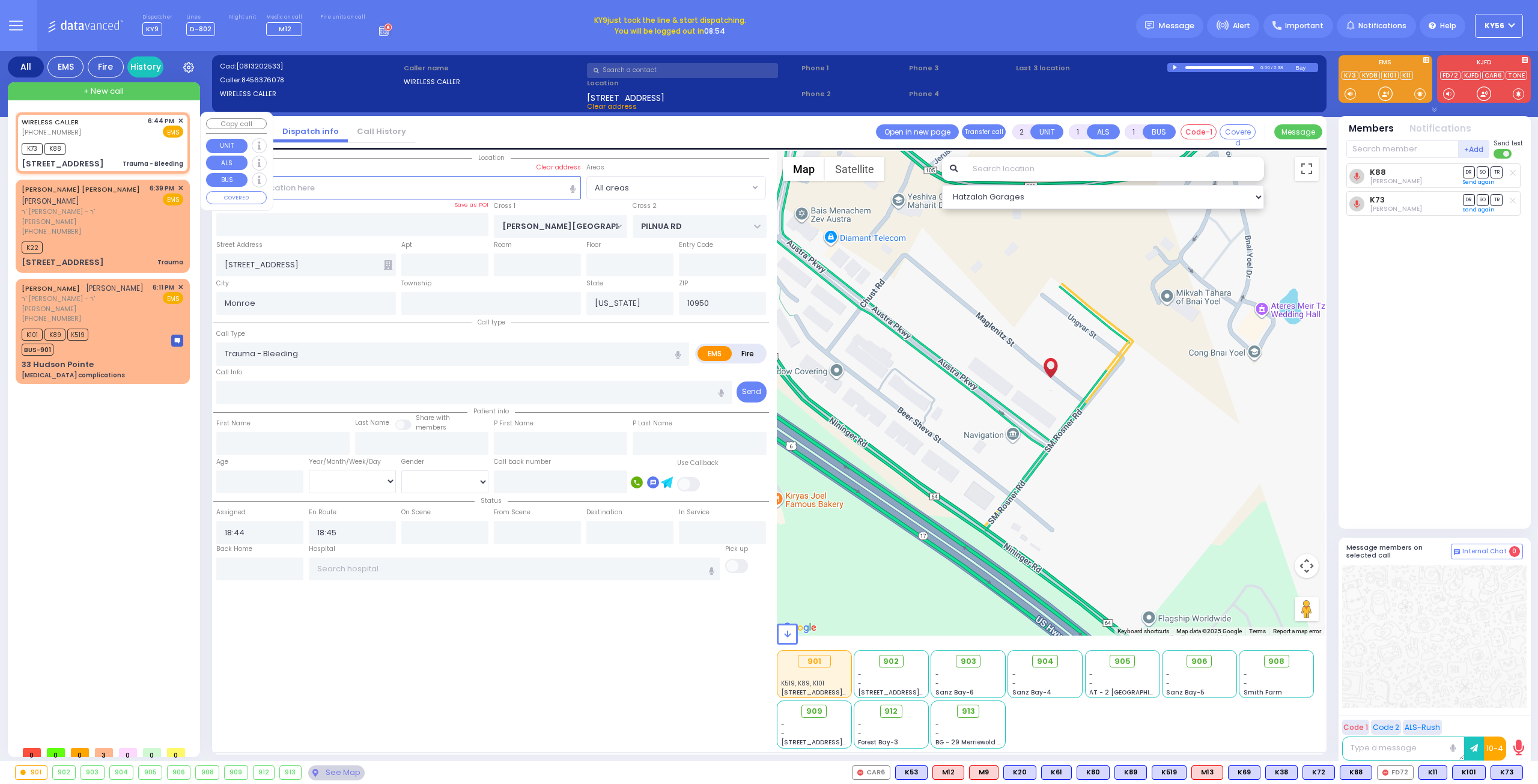
click at [181, 121] on span "✕" at bounding box center [181, 121] width 5 height 11
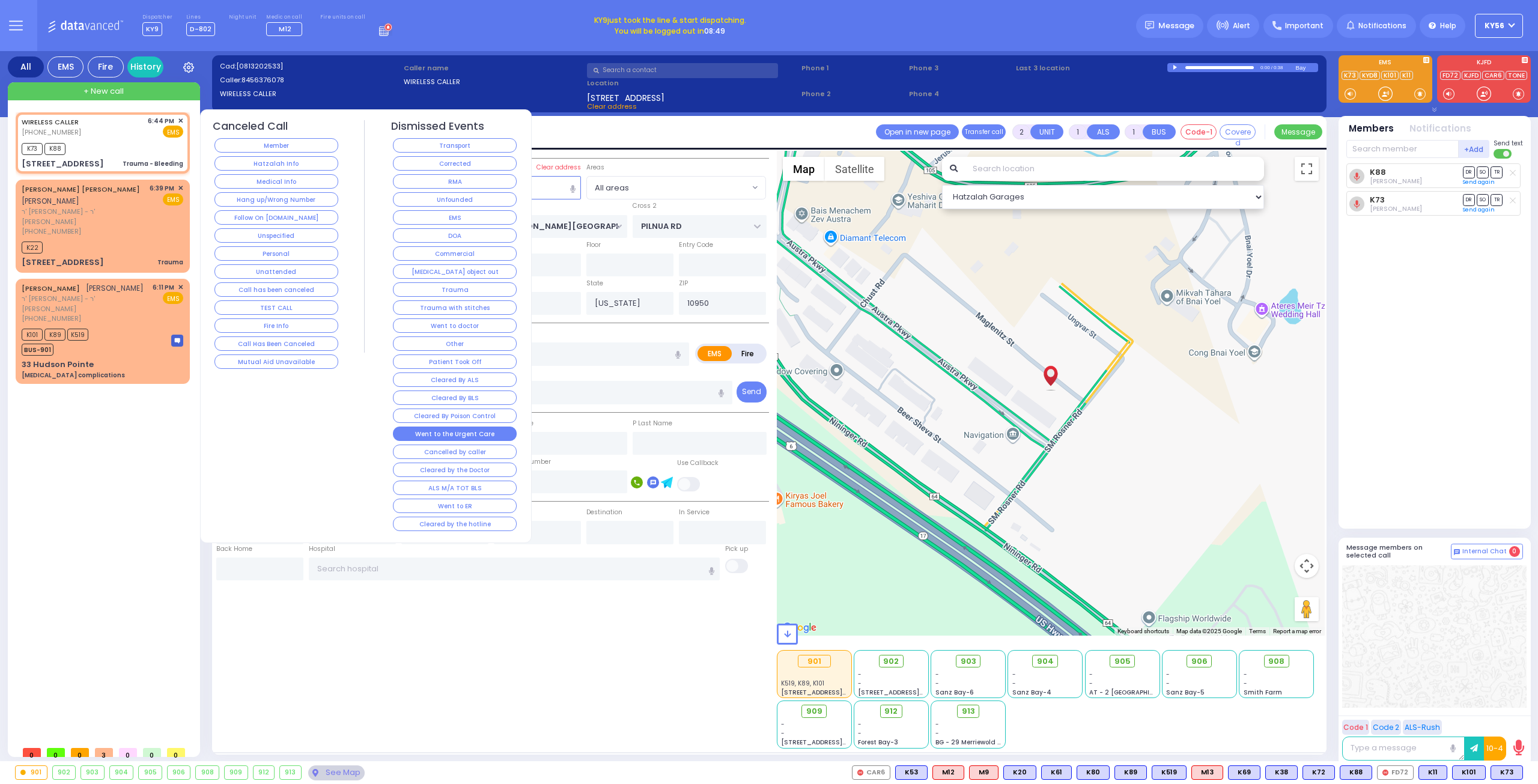
click at [475, 426] on button "Went to the Urgent Care" at bounding box center [454, 433] width 123 height 14
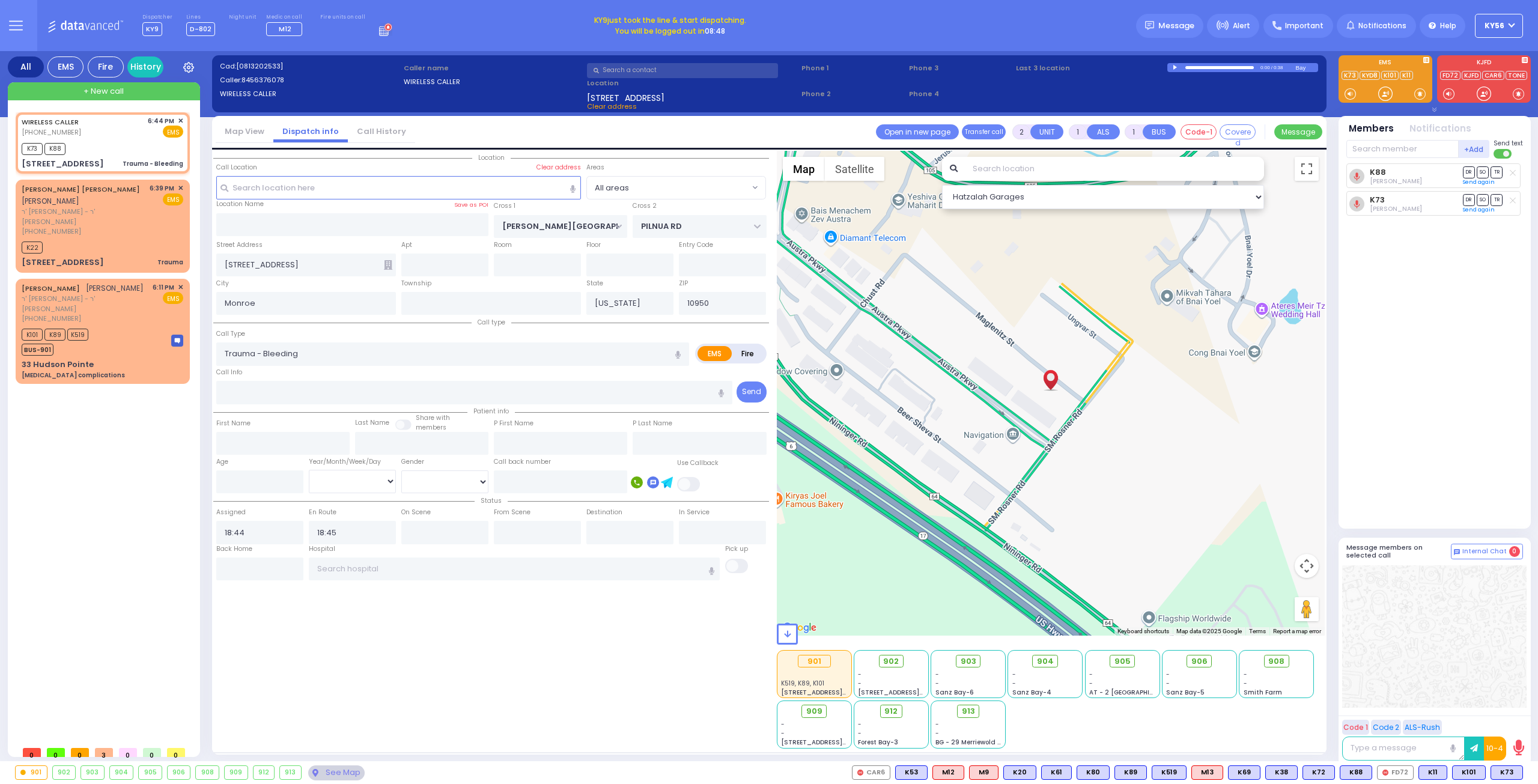
select select
radio input "true"
select select
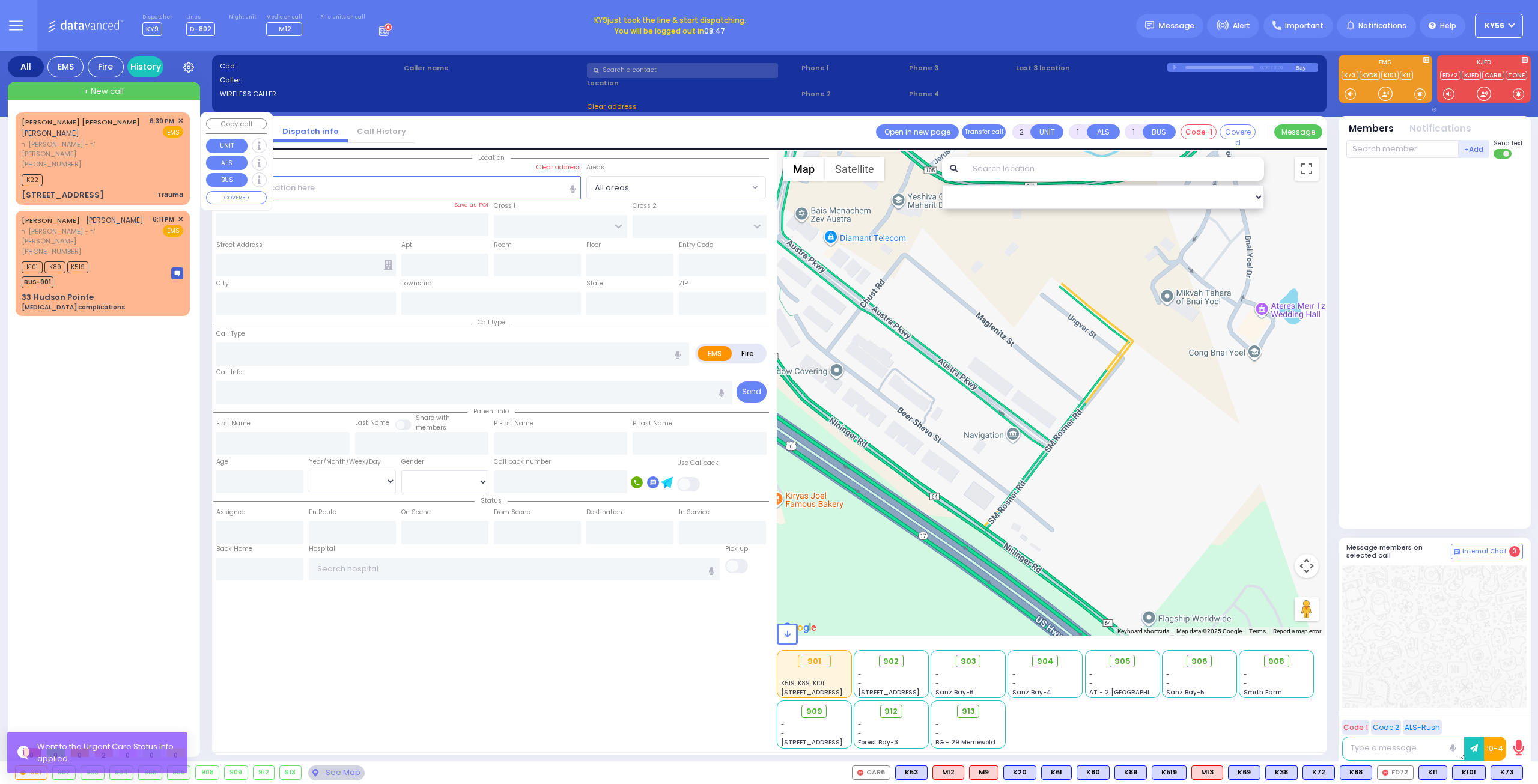
click at [91, 189] on div "[STREET_ADDRESS] Trauma" at bounding box center [102, 195] width 162 height 12
type input "0"
select select
type input "Trauma"
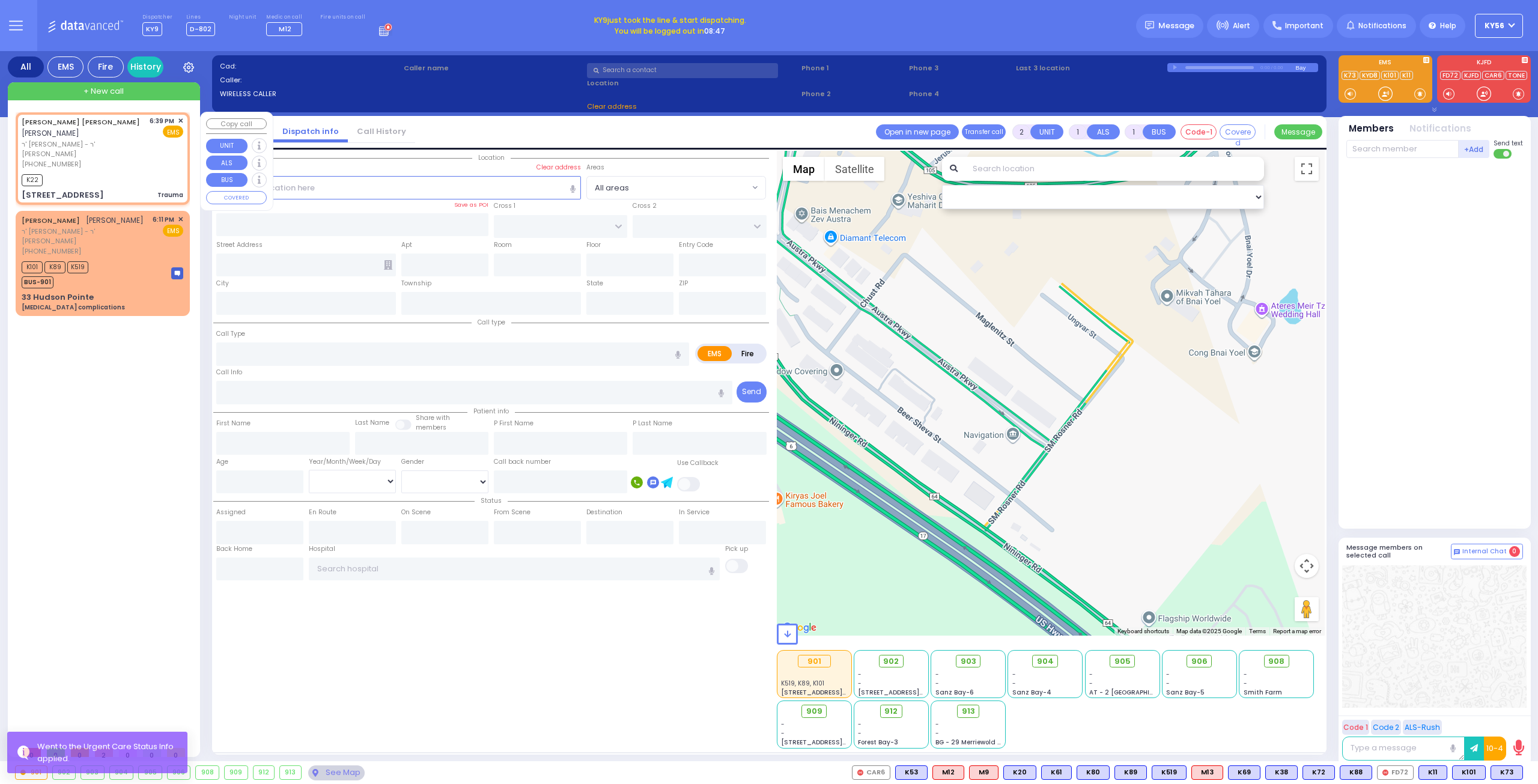
radio input "true"
type input "[PERSON_NAME] ELIMYLECH"
type input "[PERSON_NAME]"
select select
type input "18:39"
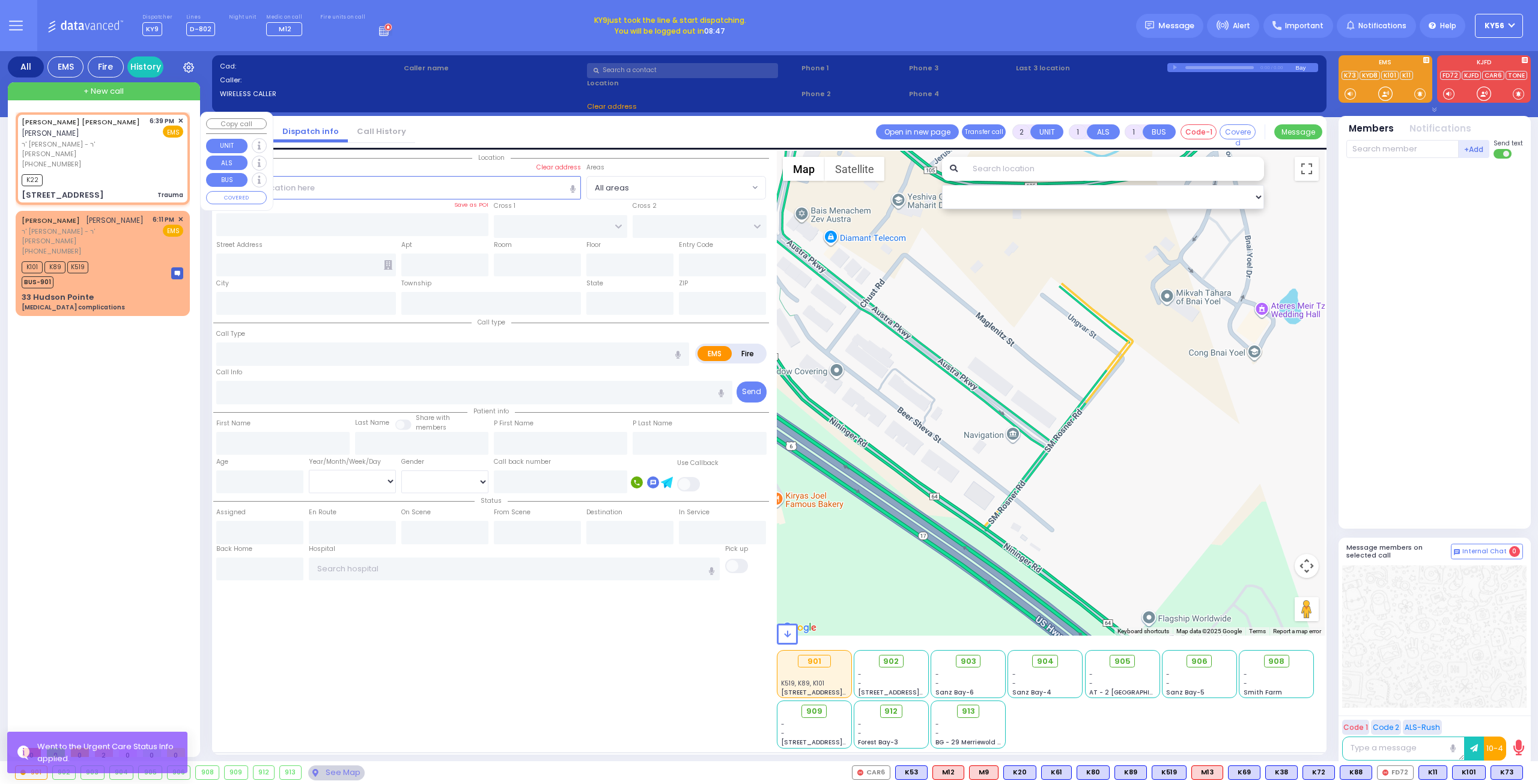
type input "18:47"
type input "[STREET_ADDRESS]"
type input "[PERSON_NAME]"
type input "[US_STATE]"
type input "10918"
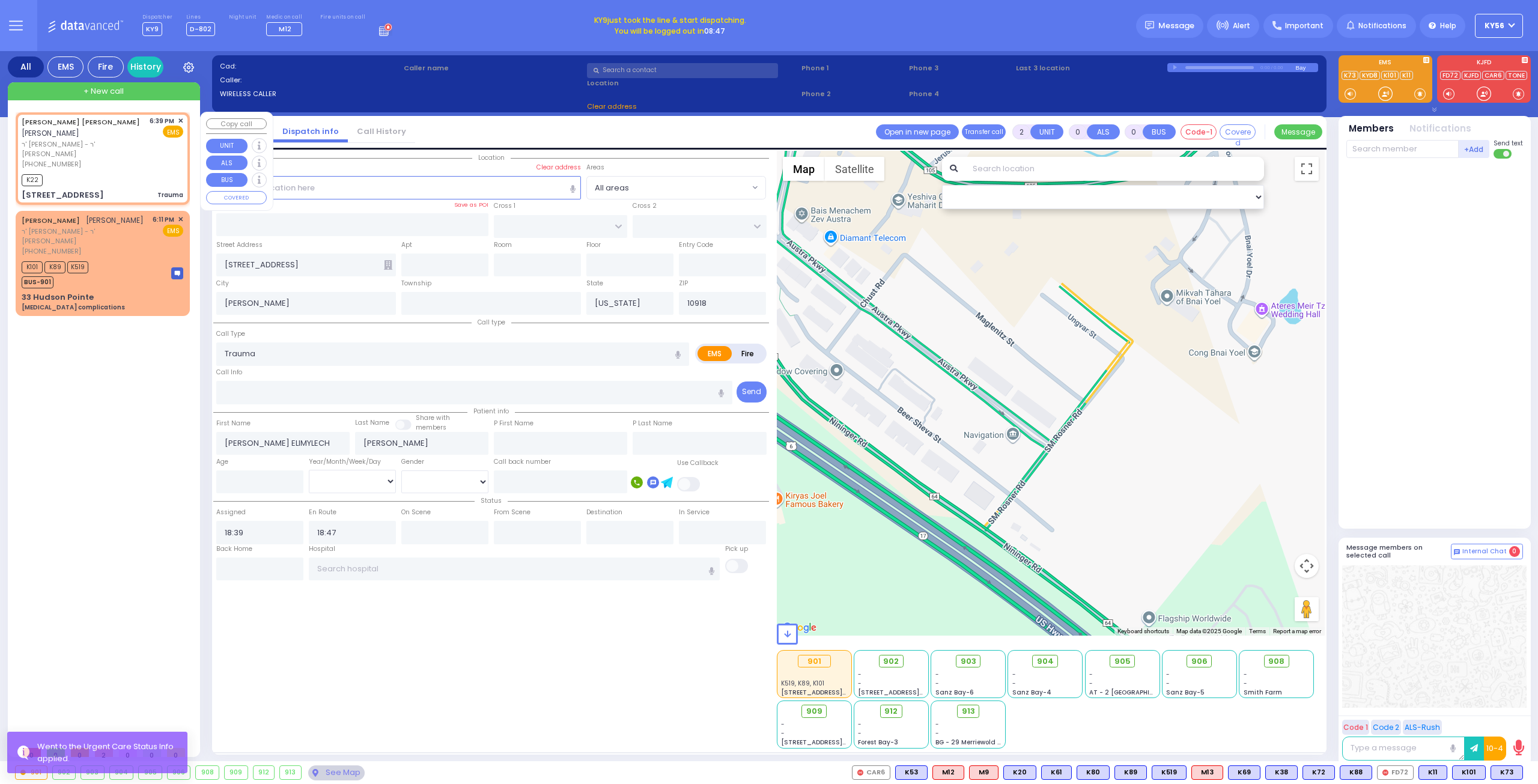
select select "Hatzalah Garages"
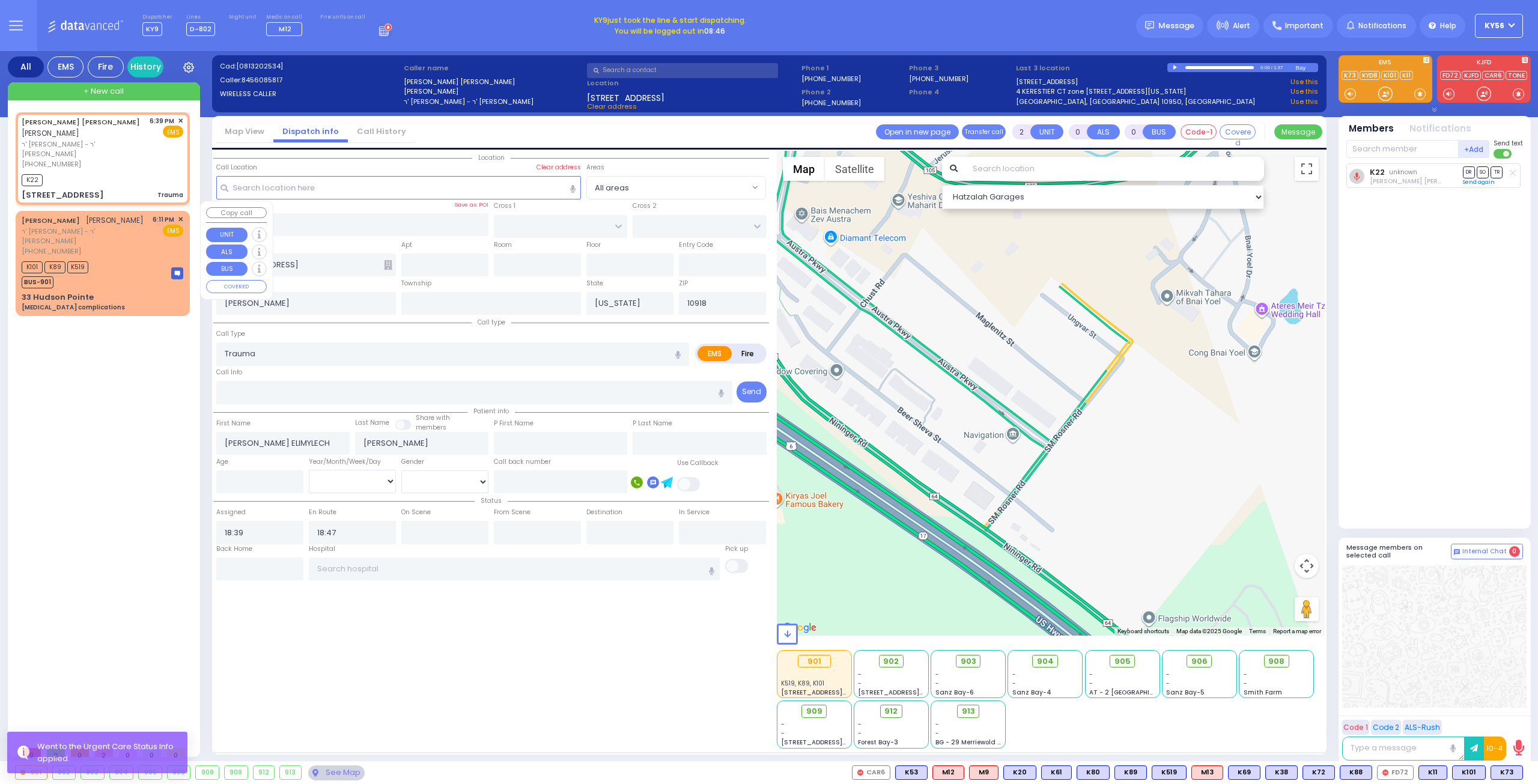
click at [131, 264] on div "K101 K89 K519 BUS-901" at bounding box center [102, 273] width 162 height 30
type input "6"
select select
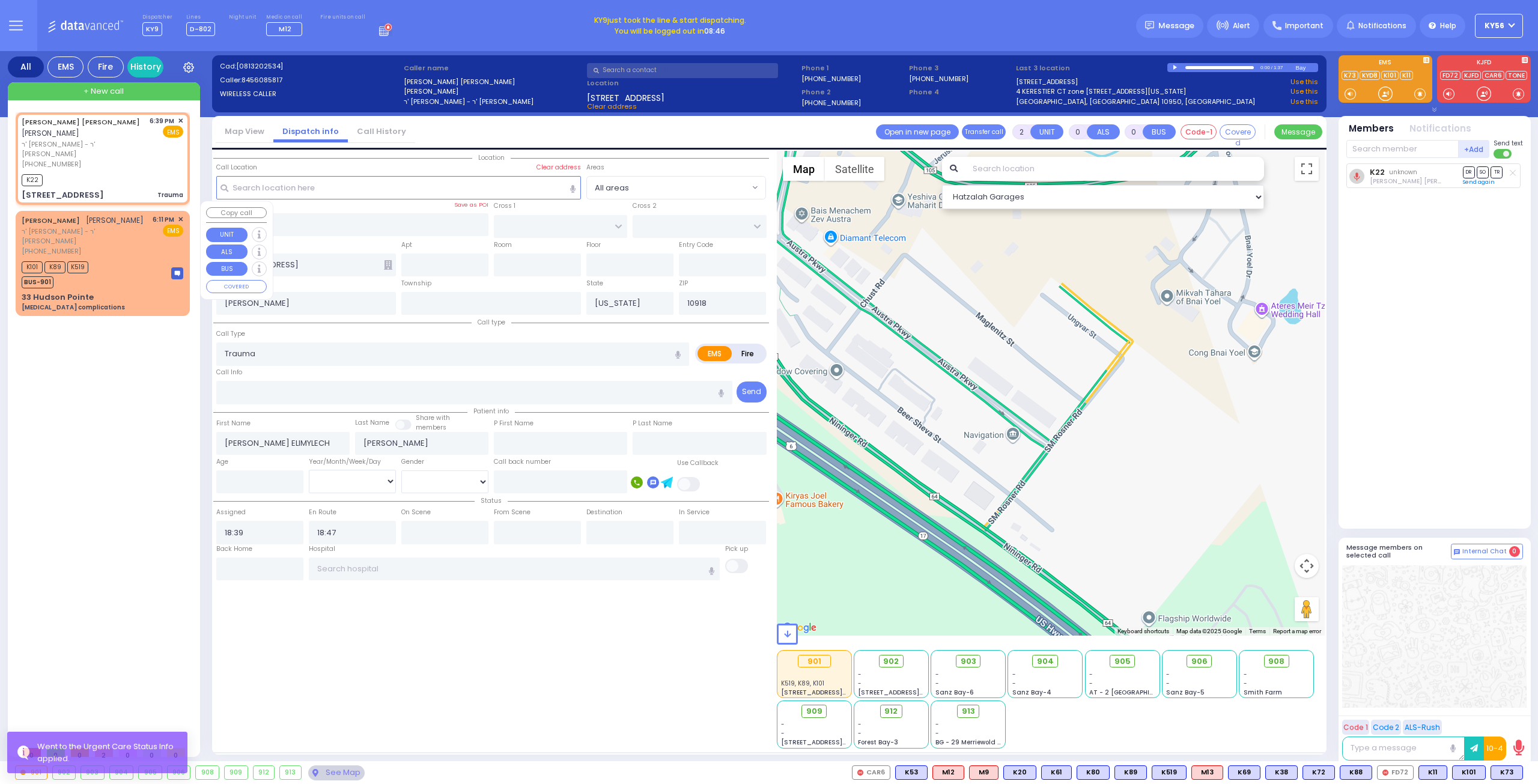
type input "[MEDICAL_DATA] complications"
radio input "true"
type input "[PERSON_NAME]"
type input "ZIGELMAN"
type input "Moshe"
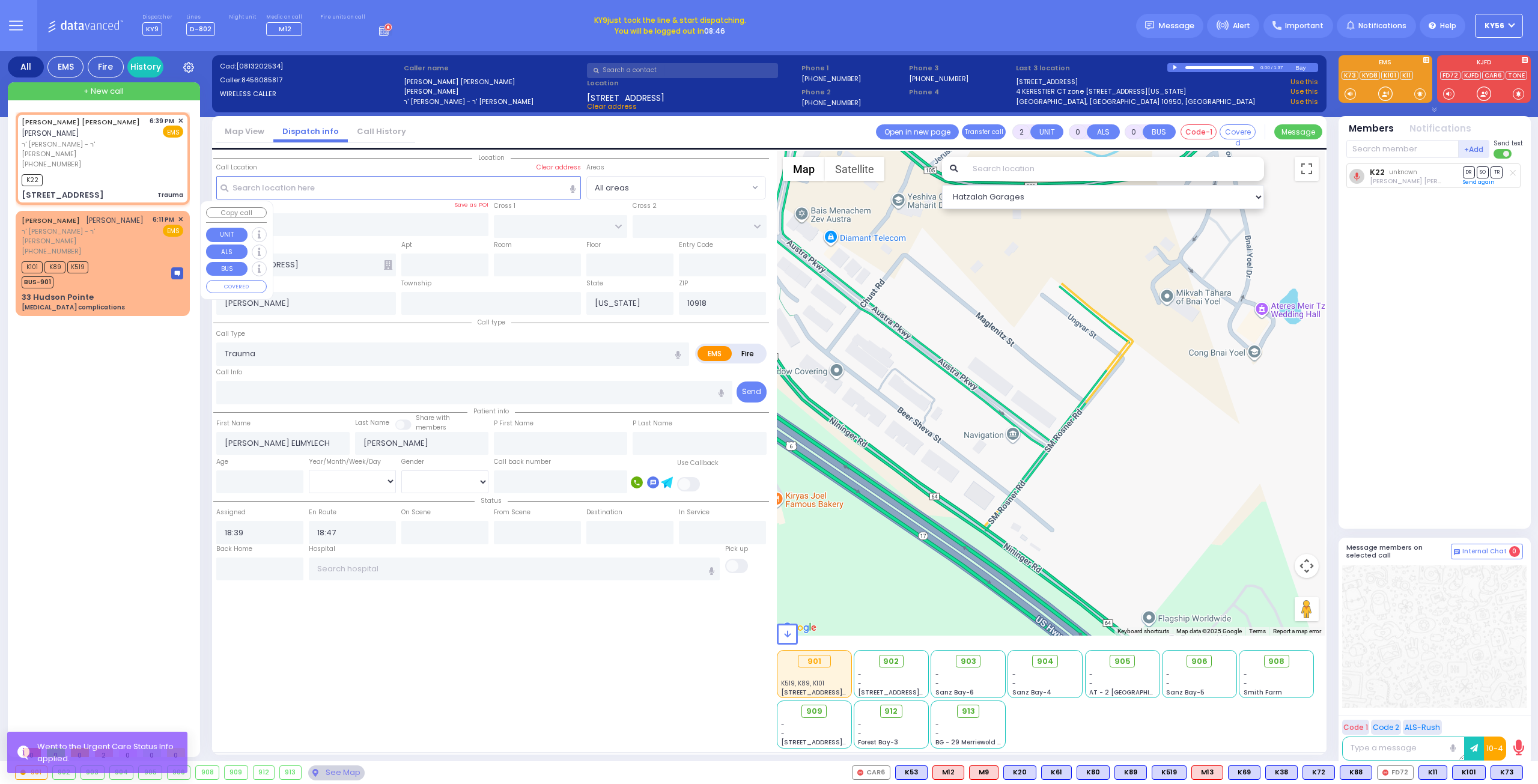
type input "Zigelman"
type input "78"
select select "Year"
select select "[DEMOGRAPHIC_DATA]"
type input "18:11"
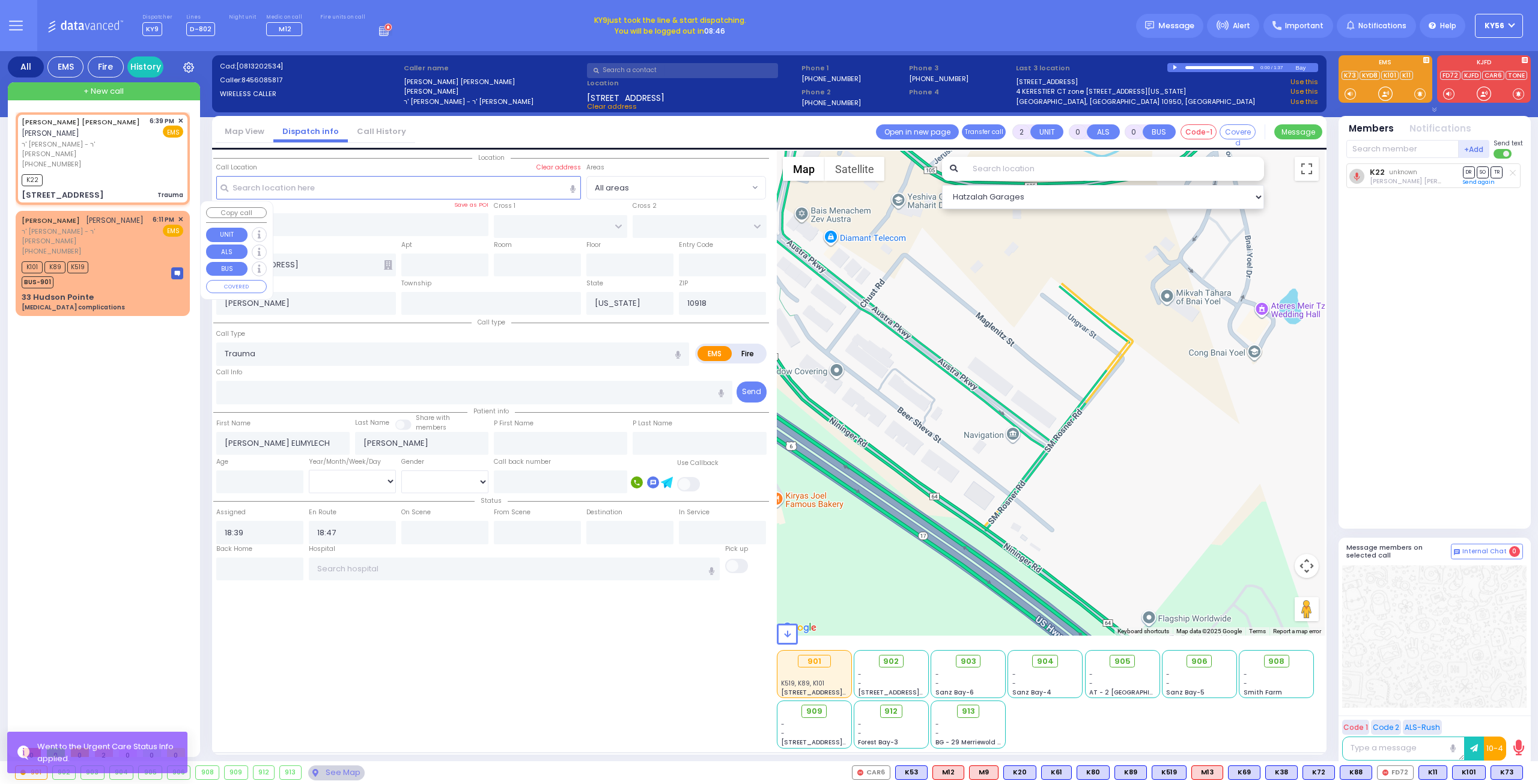
type input "18:13"
type input "[GEOGRAPHIC_DATA] [STREET_ADDRESS][GEOGRAPHIC_DATA] Suffern"
select select "Hatzalah Garages"
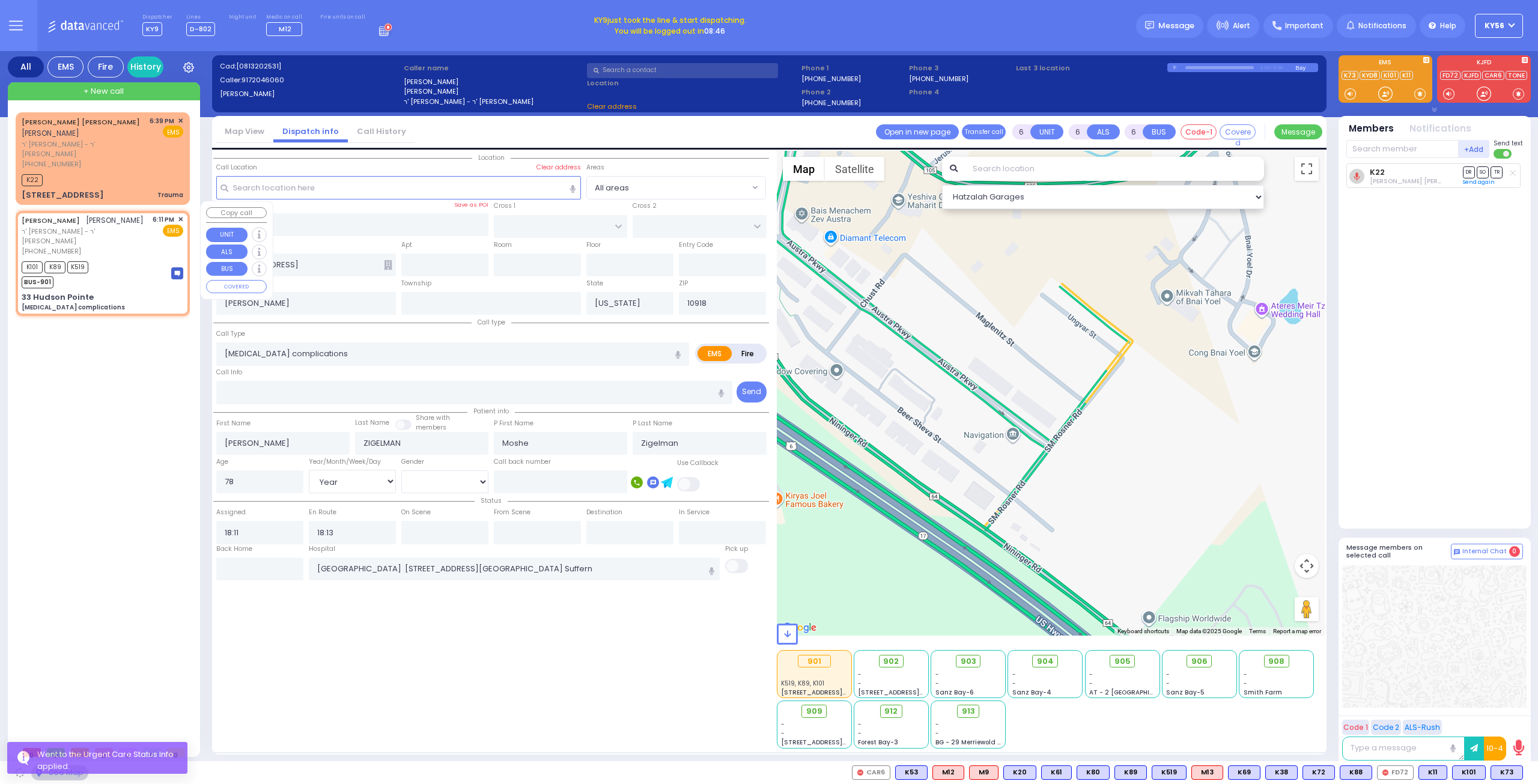
type input "ALLEGHANY CROSSING"
type input "CATSKILL HIGH RAIL"
type input "33 Hudson Pointe"
type input "Monroe"
type input "10950"
